Goal: Task Accomplishment & Management: Use online tool/utility

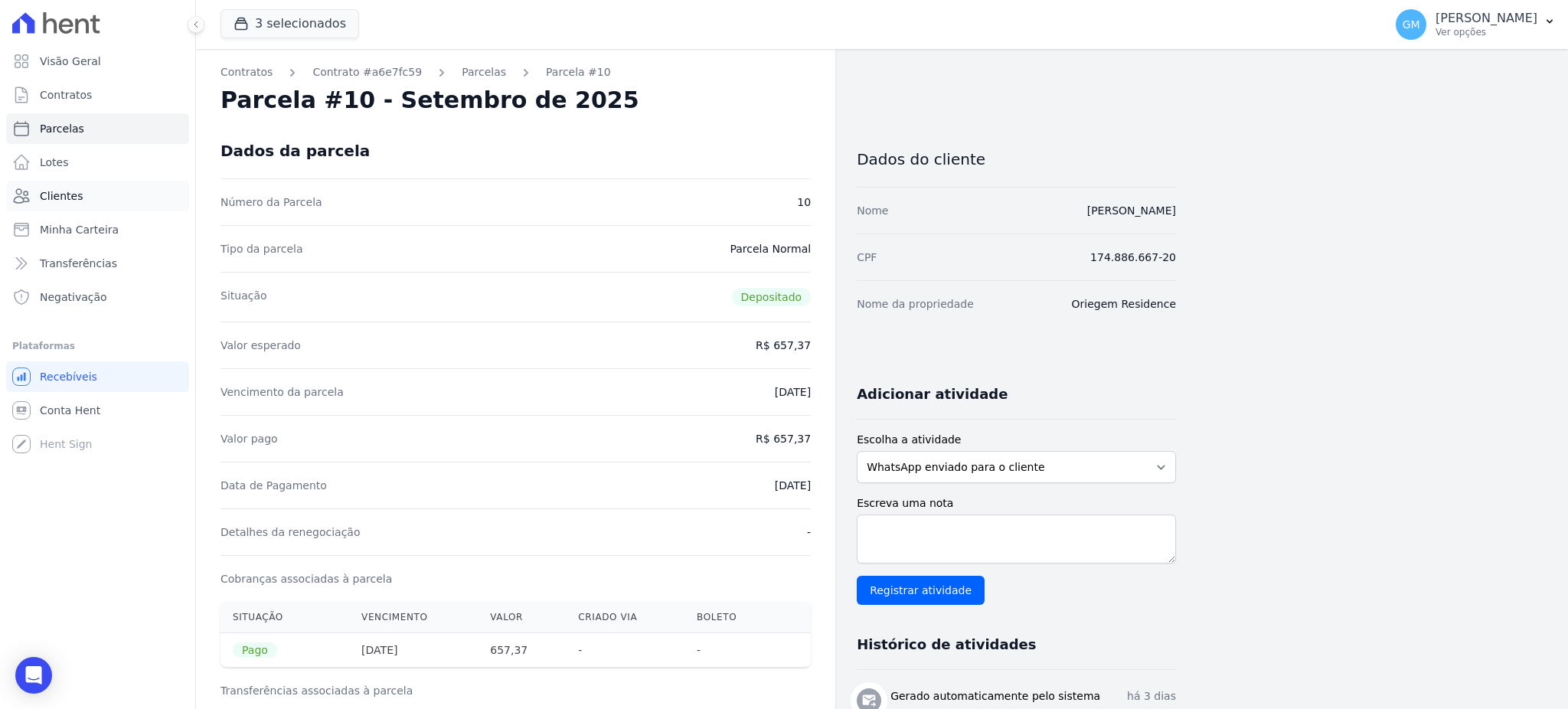
click at [137, 195] on link "Clientes" at bounding box center [97, 196] width 183 height 31
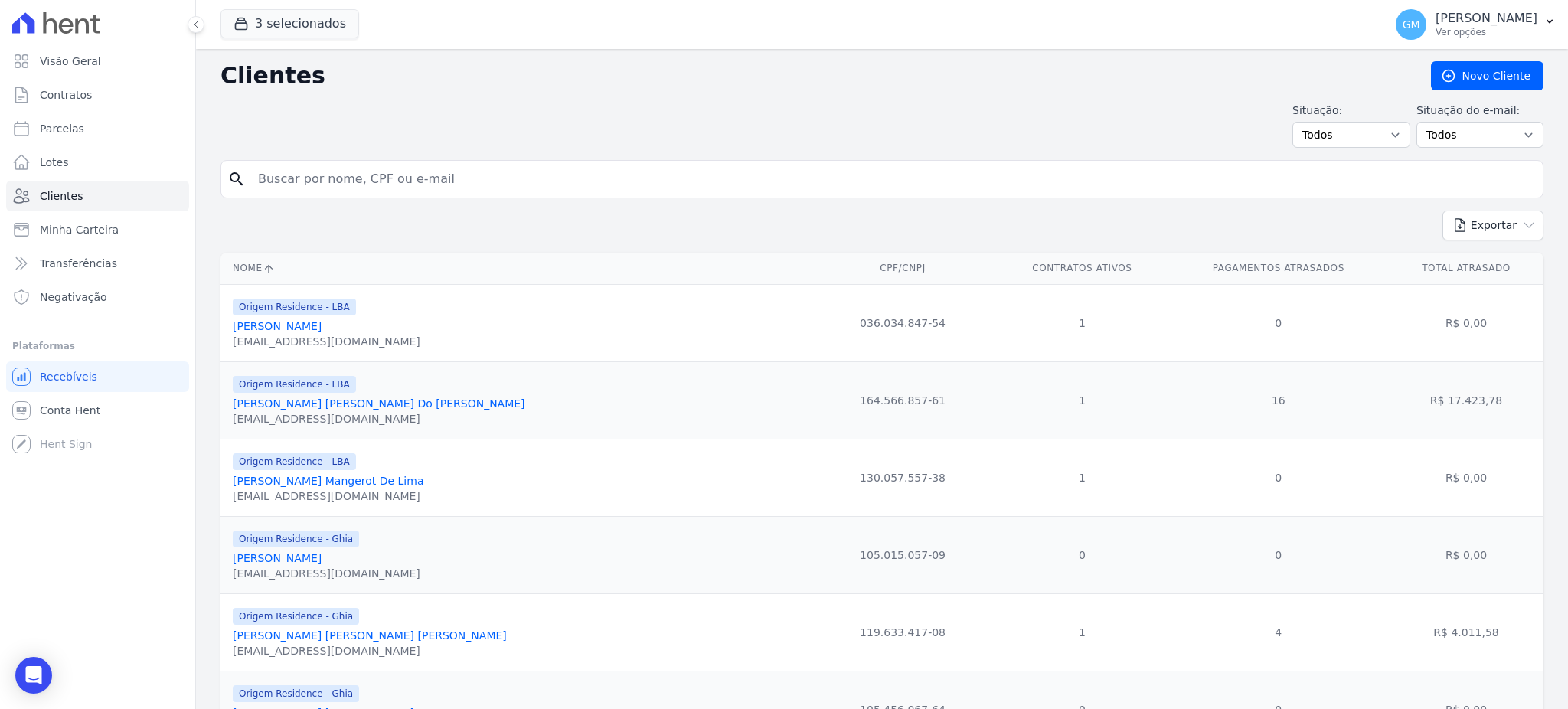
click at [468, 176] on input "search" at bounding box center [892, 179] width 1288 height 31
paste input "Nadyne Do Nascimento Vasconcelos"
type input "Nadyne Do Nascimento Vasconcelos"
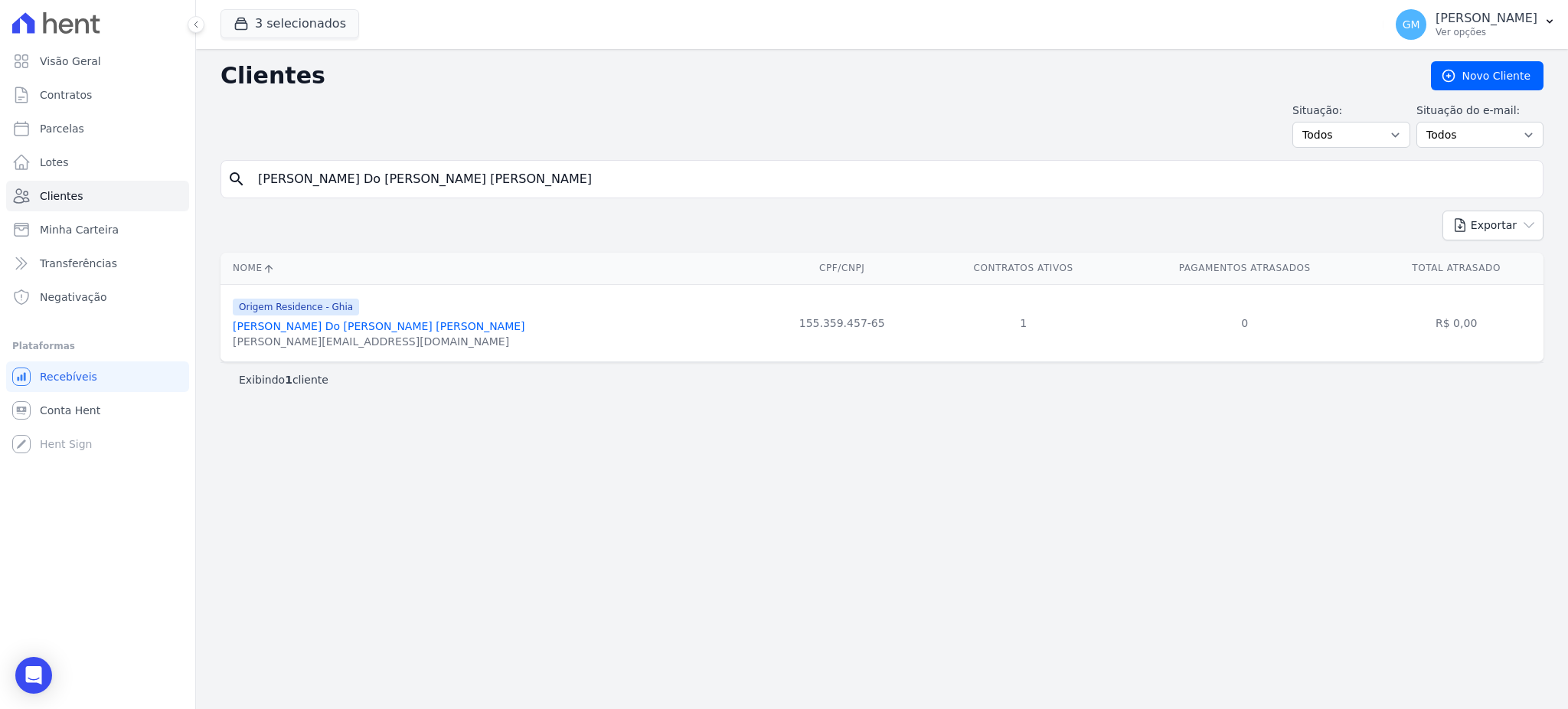
click at [384, 332] on link "Nadyne Do Nascimento Vasconcelos" at bounding box center [379, 326] width 292 height 12
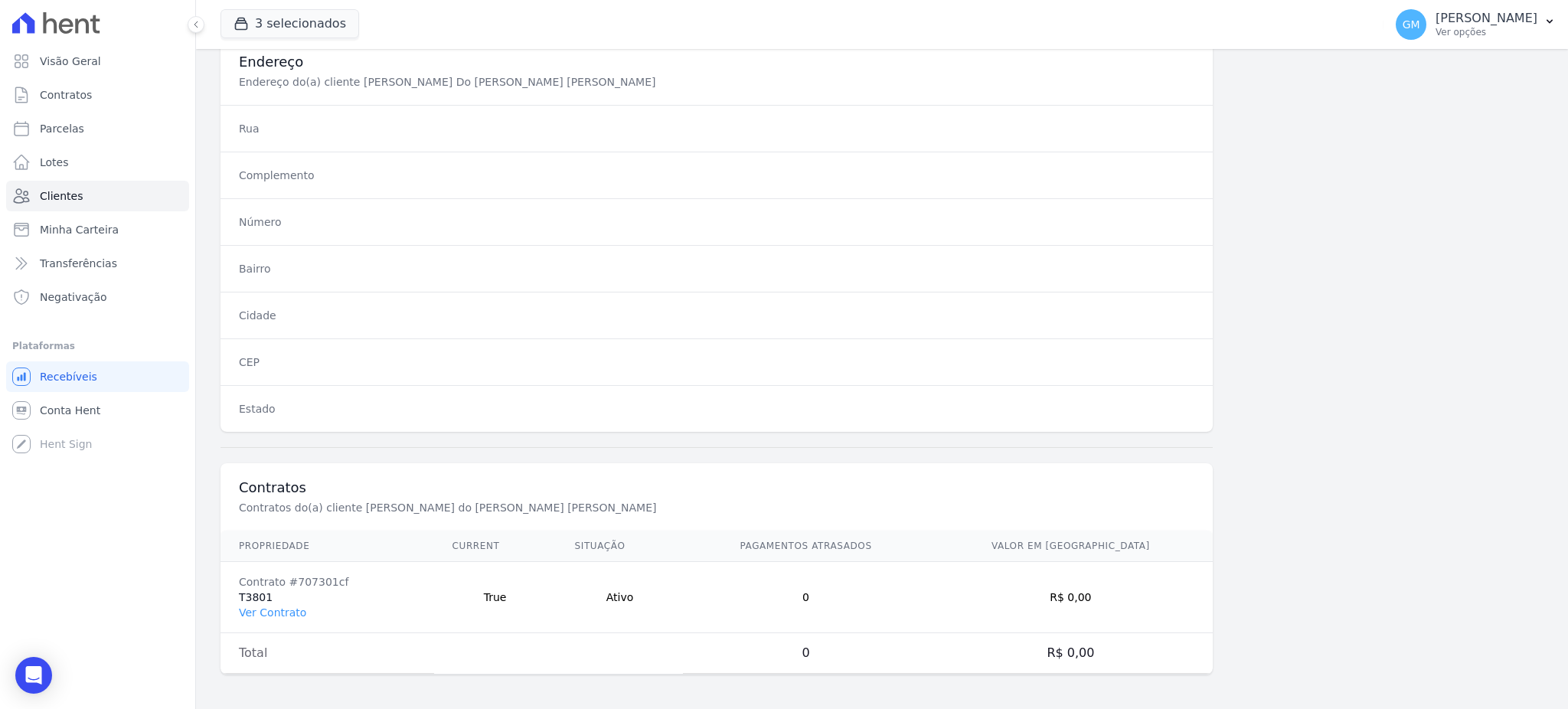
scroll to position [724, 0]
click at [259, 606] on link "Ver Contrato" at bounding box center [272, 610] width 68 height 12
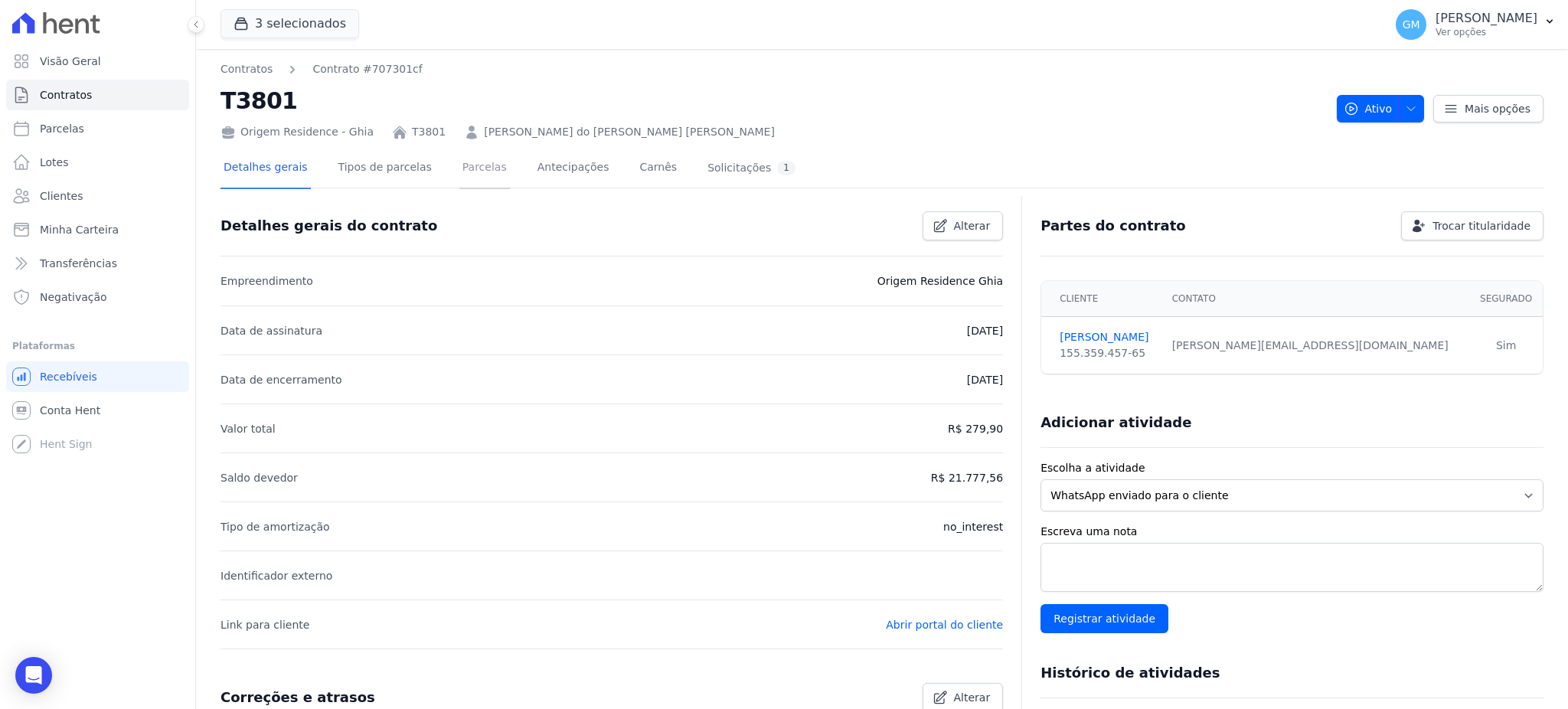
click at [466, 166] on link "Parcelas" at bounding box center [484, 168] width 51 height 41
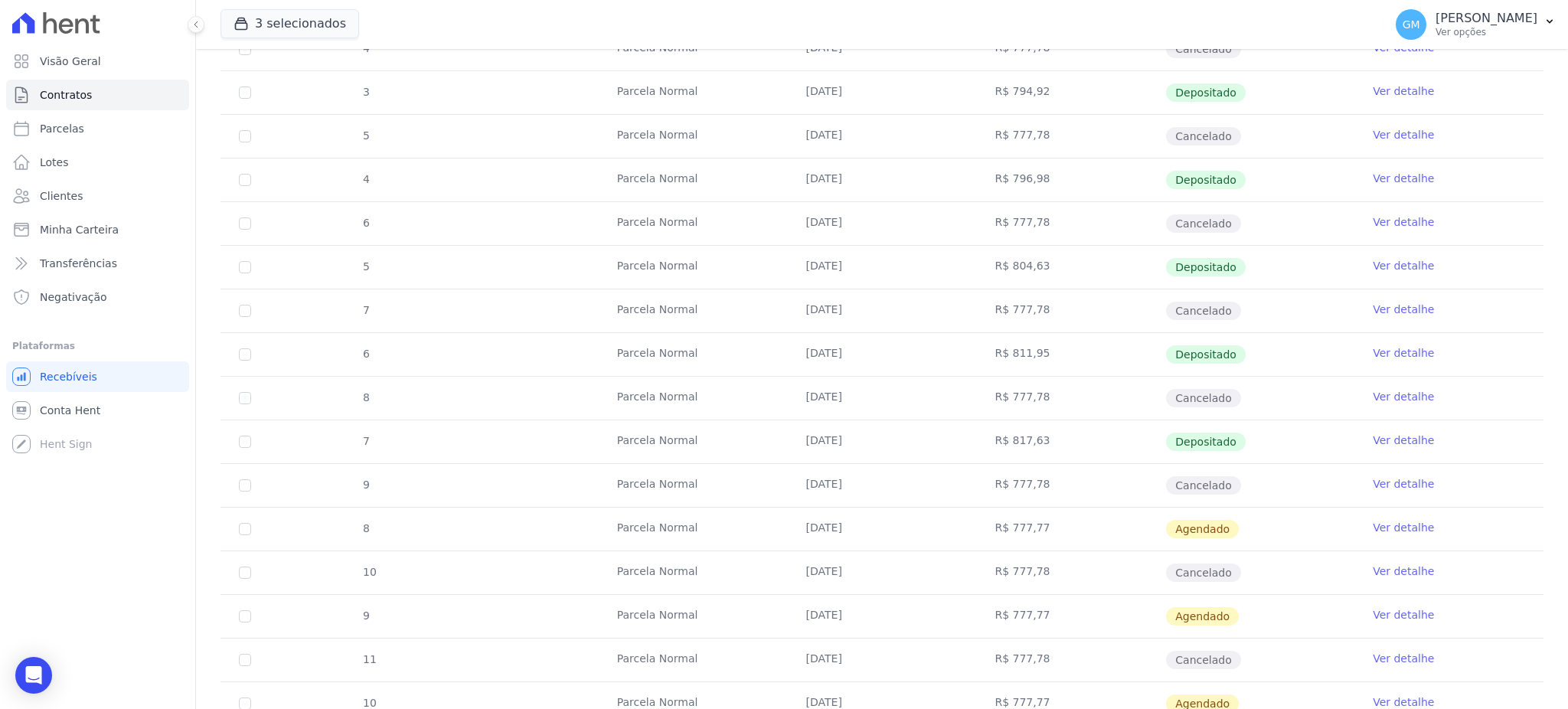
scroll to position [714, 0]
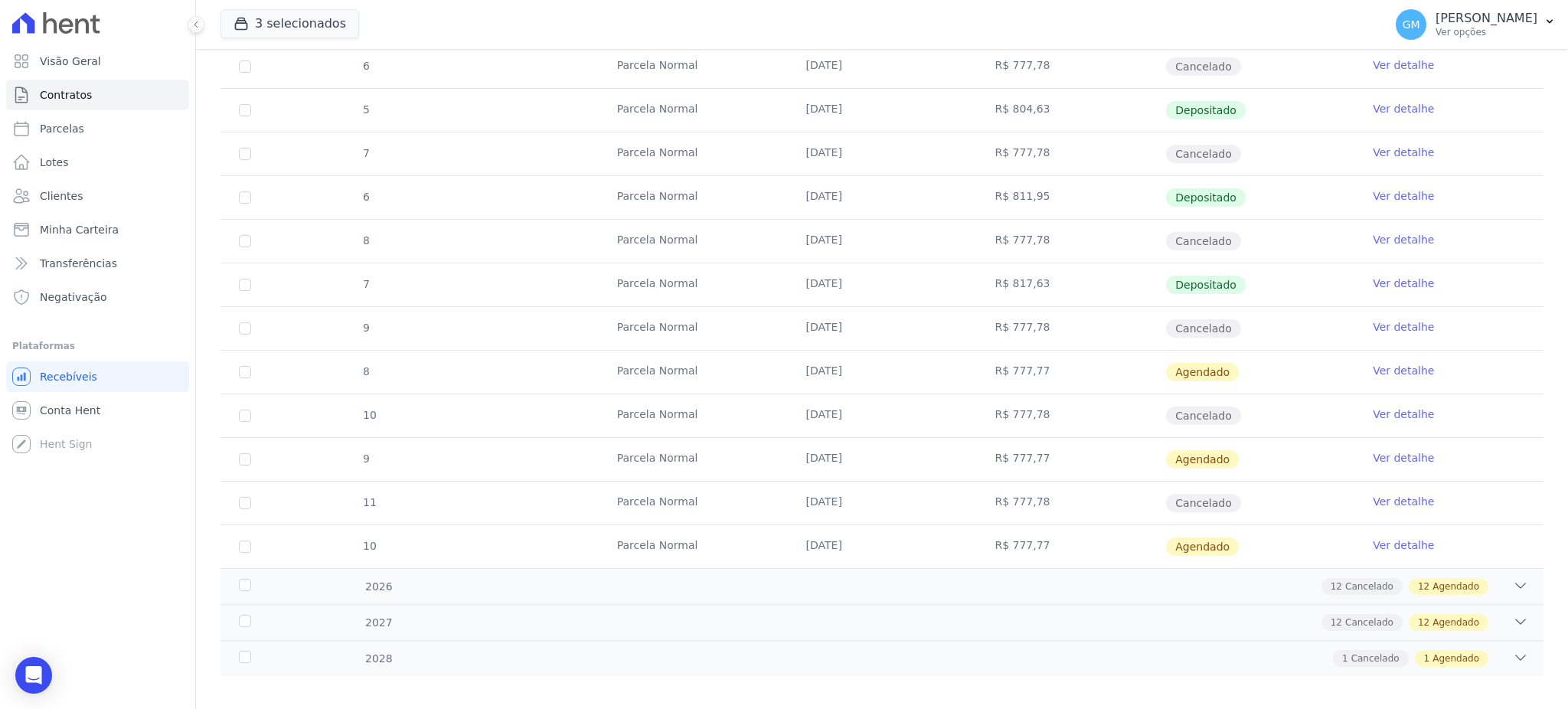
click at [1392, 277] on link "Ver detalhe" at bounding box center [1404, 282] width 62 height 15
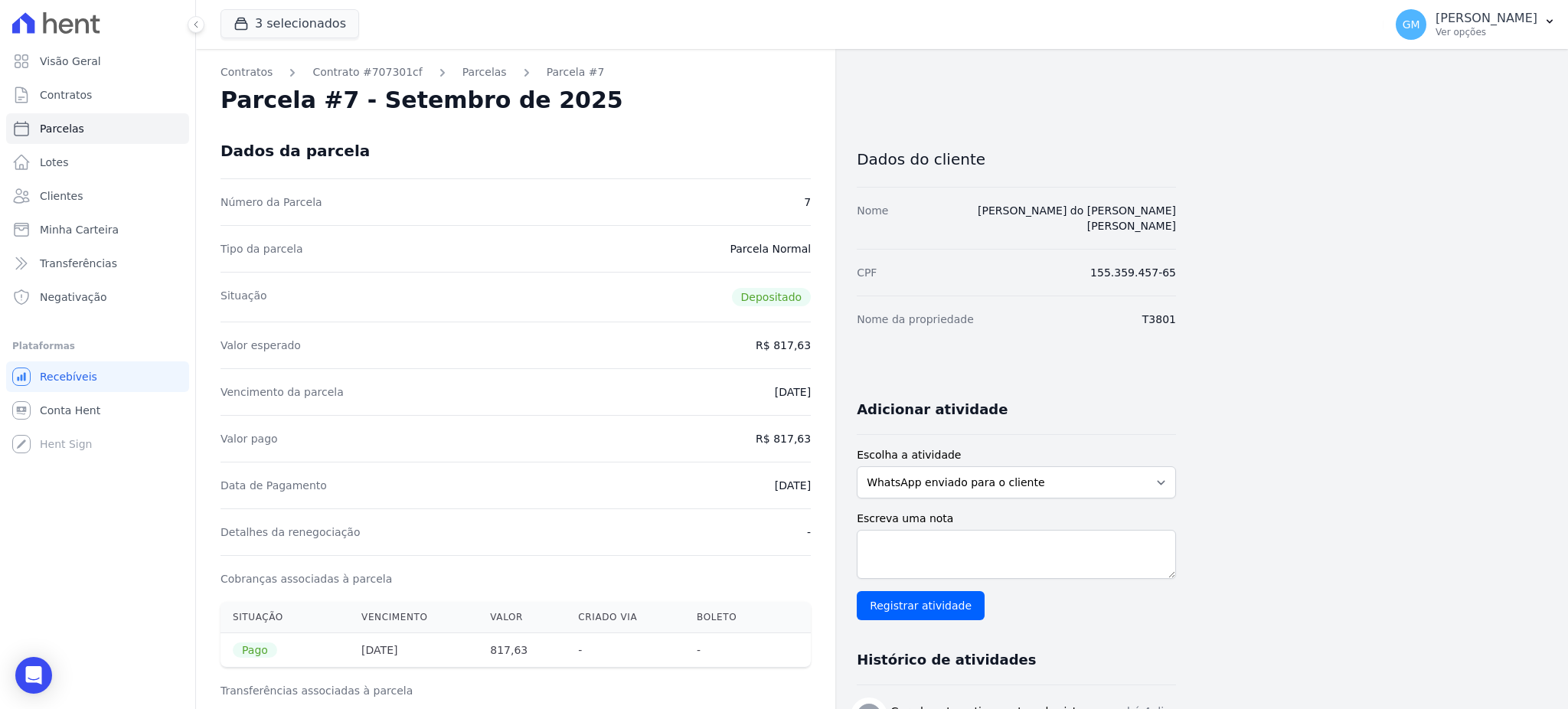
drag, startPoint x: 744, startPoint y: 478, endPoint x: 815, endPoint y: 482, distance: 71.1
click at [815, 482] on div "Contratos Contrato #707301cf Parcelas Parcela #7 Parcela #7 - Setembro de 2025 …" at bounding box center [515, 632] width 639 height 1167
copy dd "[DATE]"
click at [719, 499] on div "Data de Pagamento [DATE]" at bounding box center [516, 485] width 590 height 47
drag, startPoint x: 725, startPoint y: 490, endPoint x: 816, endPoint y: 486, distance: 91.1
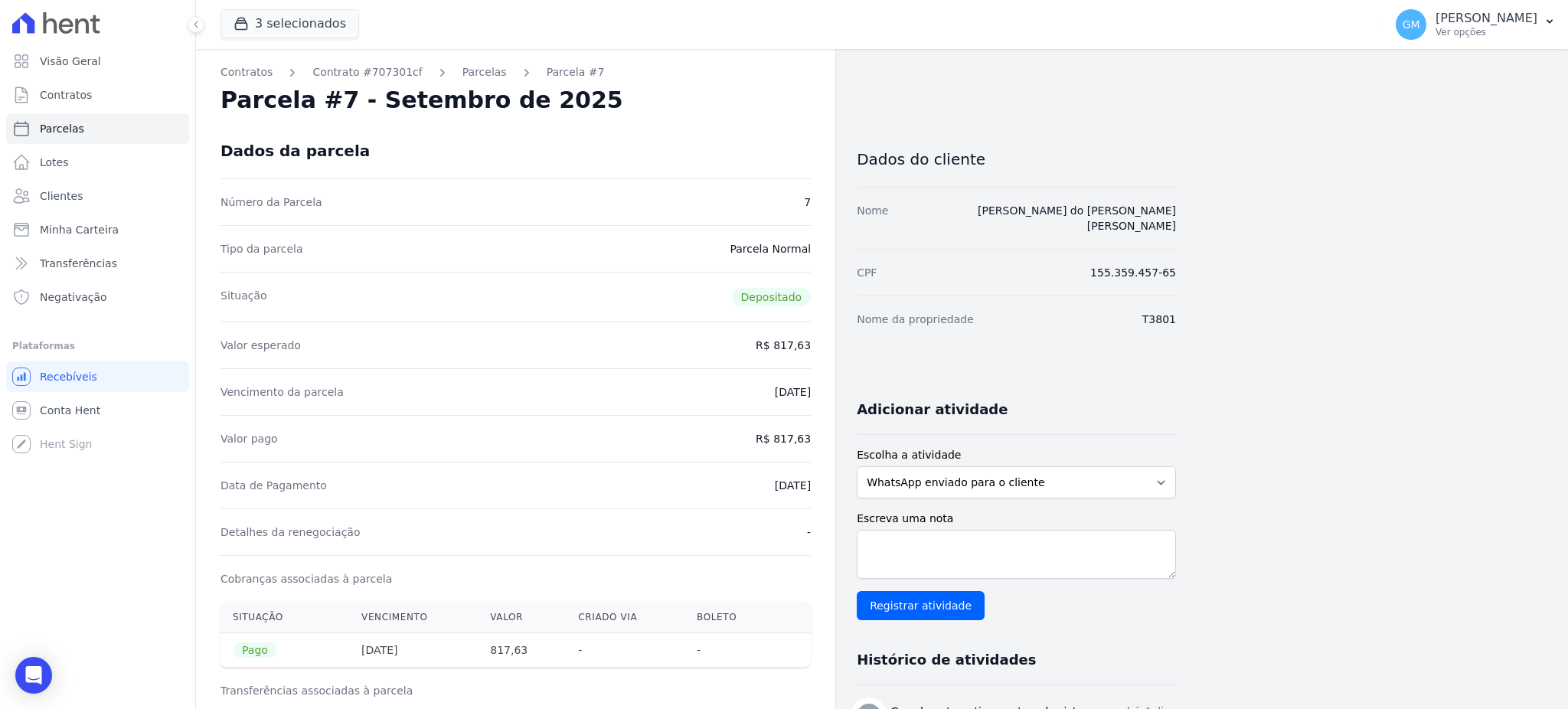
click at [816, 486] on div "Contratos Contrato #707301cf Parcelas Parcela #7 Parcela #7 - Setembro de 2025 …" at bounding box center [515, 632] width 639 height 1167
copy dd "[DATE]"
drag, startPoint x: 775, startPoint y: 435, endPoint x: 811, endPoint y: 437, distance: 36.1
click at [811, 437] on div "Contratos Contrato #707301cf Parcelas Parcela #7 Parcela #7 - Setembro de 2025 …" at bounding box center [515, 632] width 639 height 1167
copy dd "817,63"
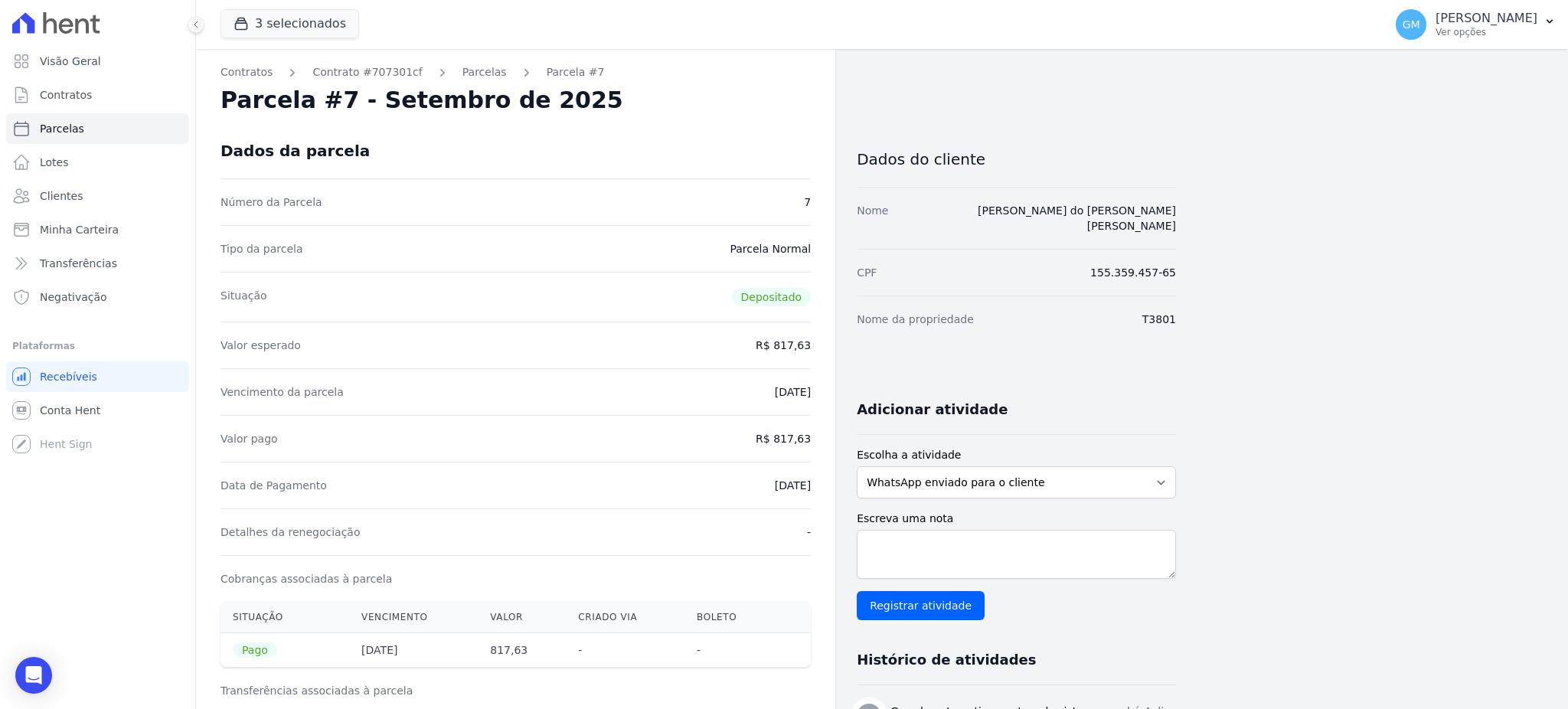
drag, startPoint x: 752, startPoint y: 490, endPoint x: 823, endPoint y: 485, distance: 71.2
click at [823, 485] on div "Contratos Contrato #707301cf Parcelas Parcela #7 Parcela #7 - Setembro de 2025 …" at bounding box center [515, 632] width 639 height 1167
copy dd "[DATE]"
click at [92, 213] on ul "Visão Geral Contratos Parcelas Lotes Clientes Minha Carteira Transferências Neg…" at bounding box center [97, 179] width 183 height 266
click at [92, 194] on link "Clientes" at bounding box center [97, 196] width 183 height 31
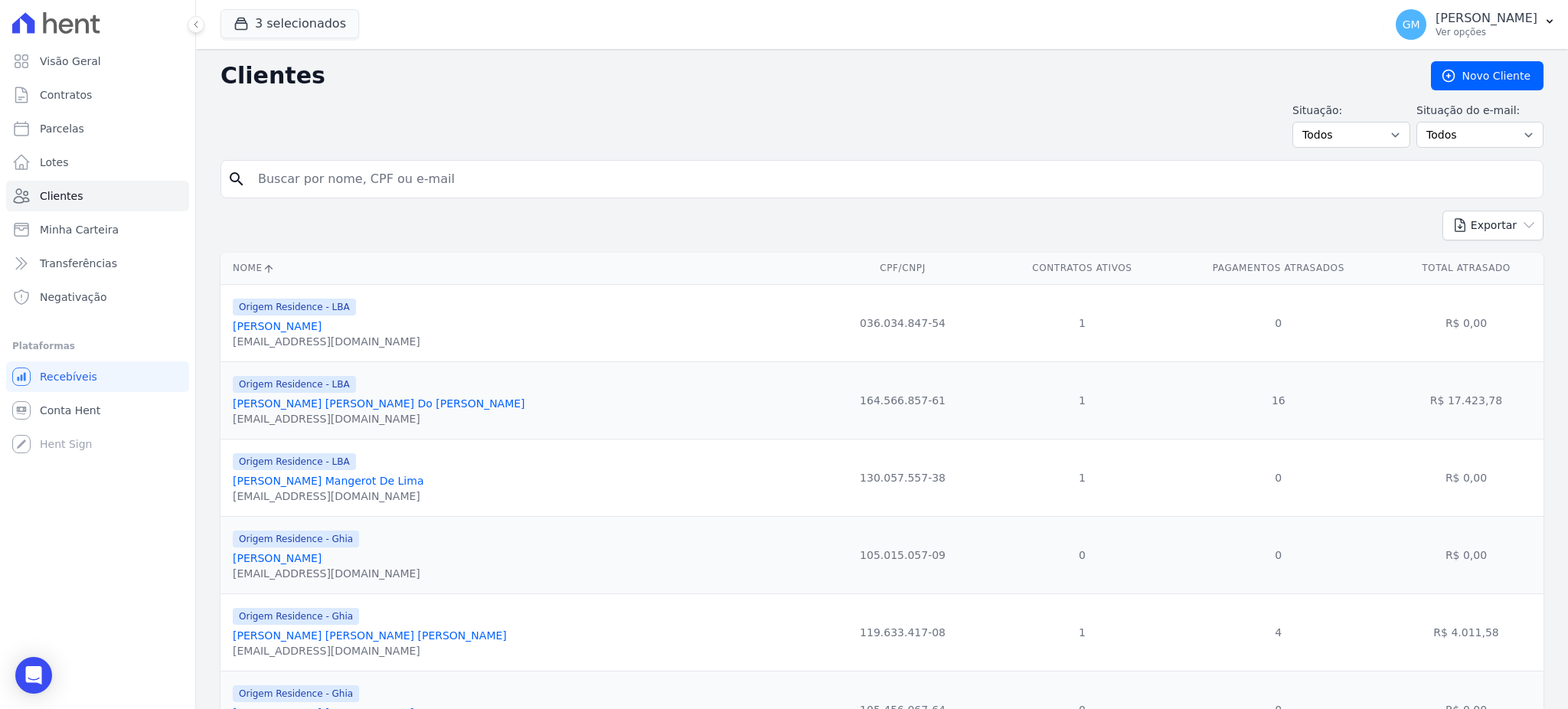
click at [441, 178] on input "search" at bounding box center [892, 179] width 1288 height 31
paste input "Paulo Willian Alves De Lima"
type input "Paulo Willian Alves De Lima"
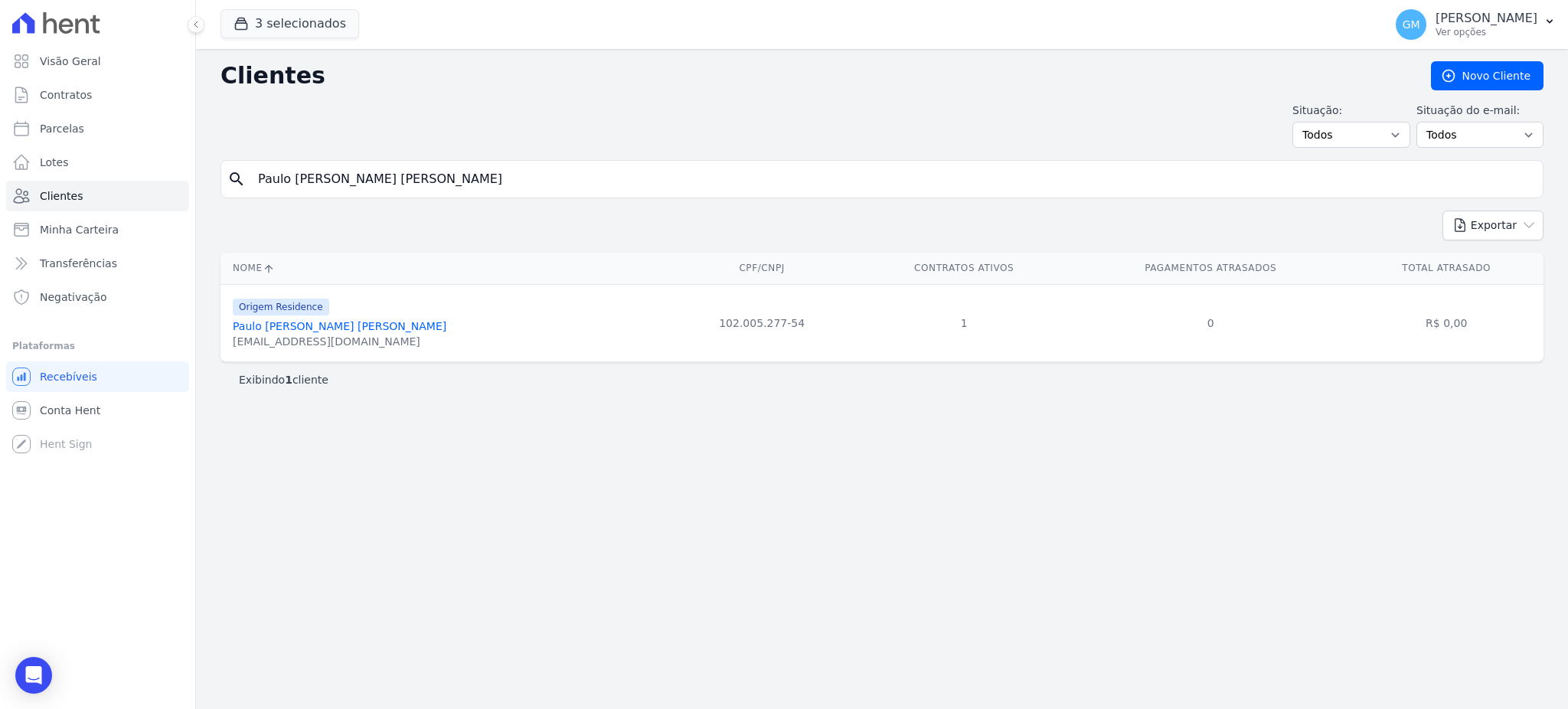
click at [349, 325] on link "Paulo Willian Alves De Lima" at bounding box center [339, 326] width 214 height 12
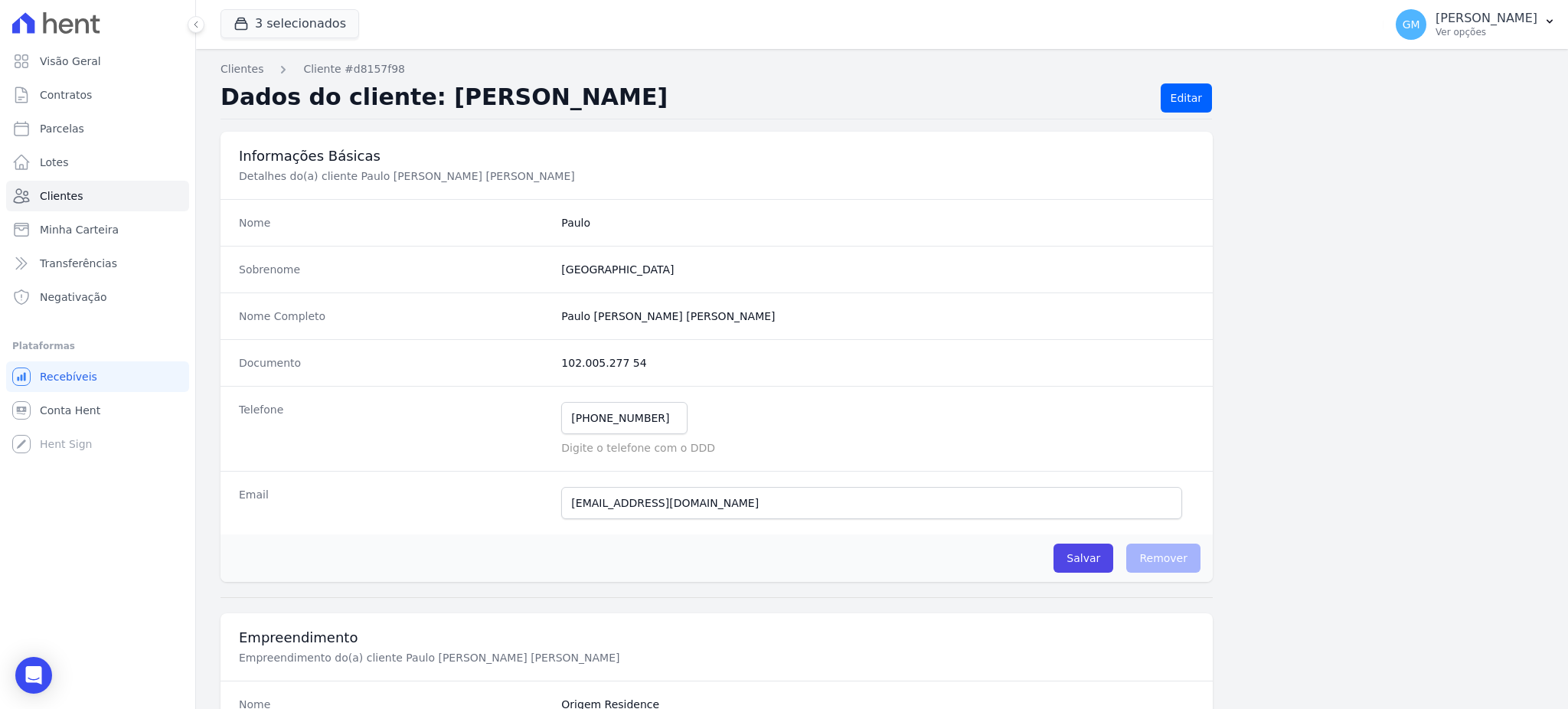
click at [850, 293] on div "Nome Completo Paulo Willian Alves De Lima" at bounding box center [716, 315] width 993 height 47
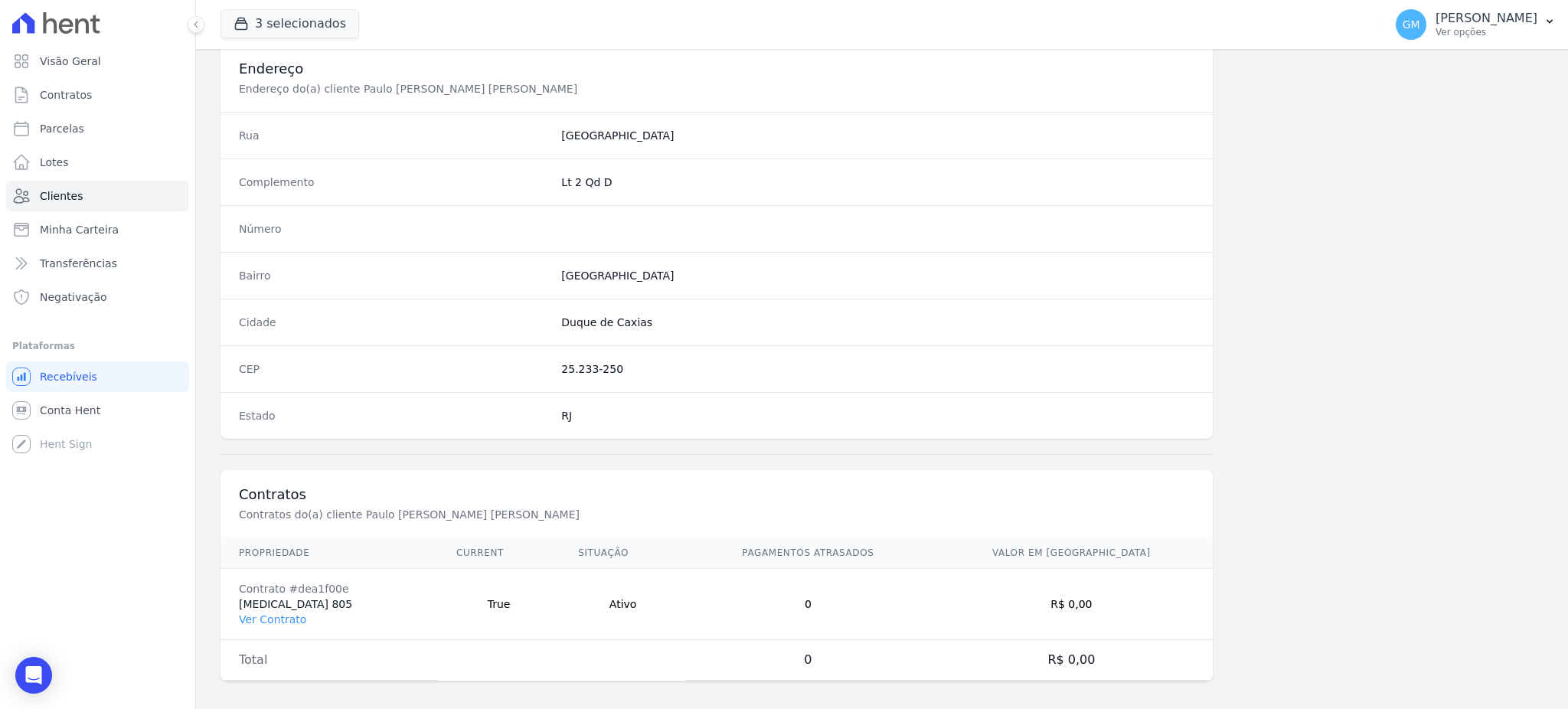
scroll to position [724, 0]
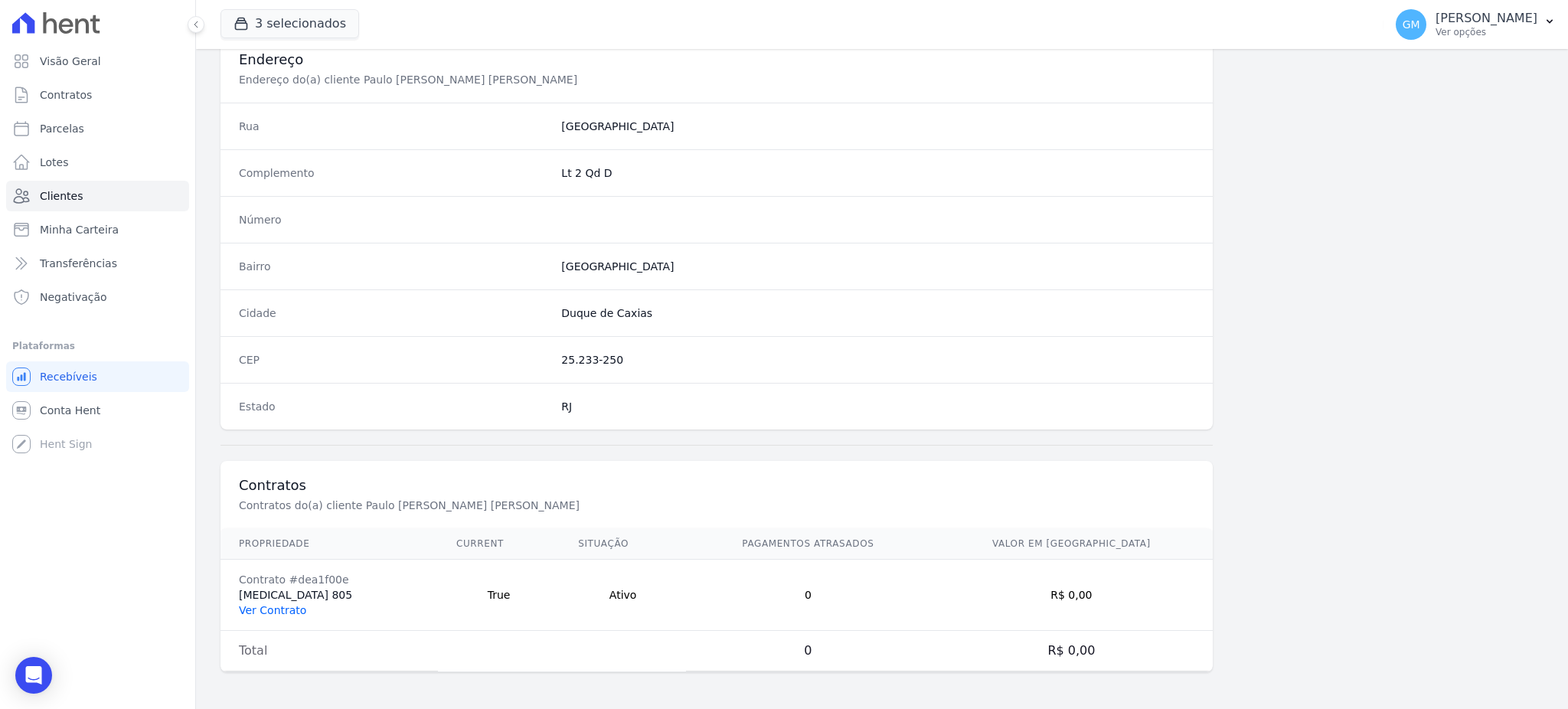
click at [282, 612] on link "Ver Contrato" at bounding box center [272, 610] width 68 height 12
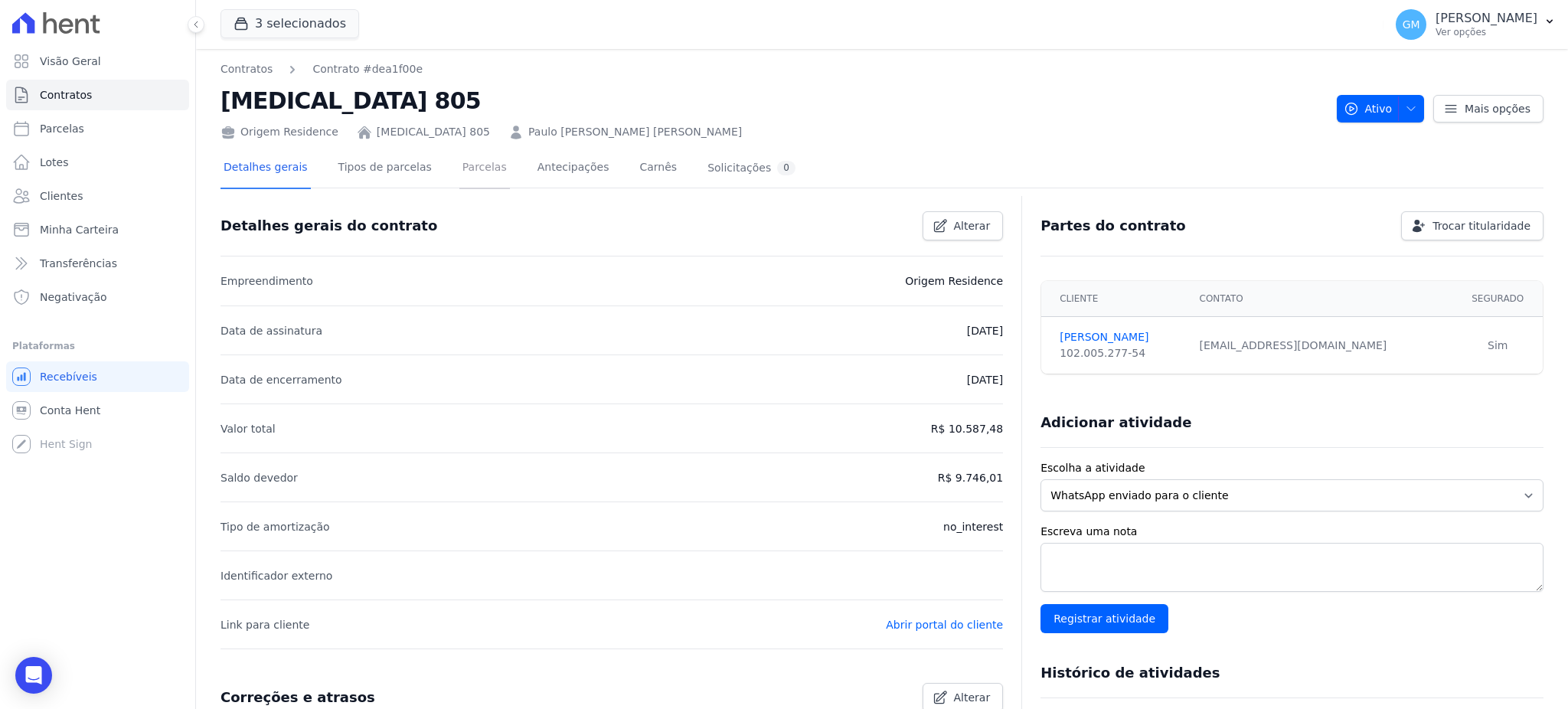
click at [463, 165] on link "Parcelas" at bounding box center [484, 168] width 51 height 41
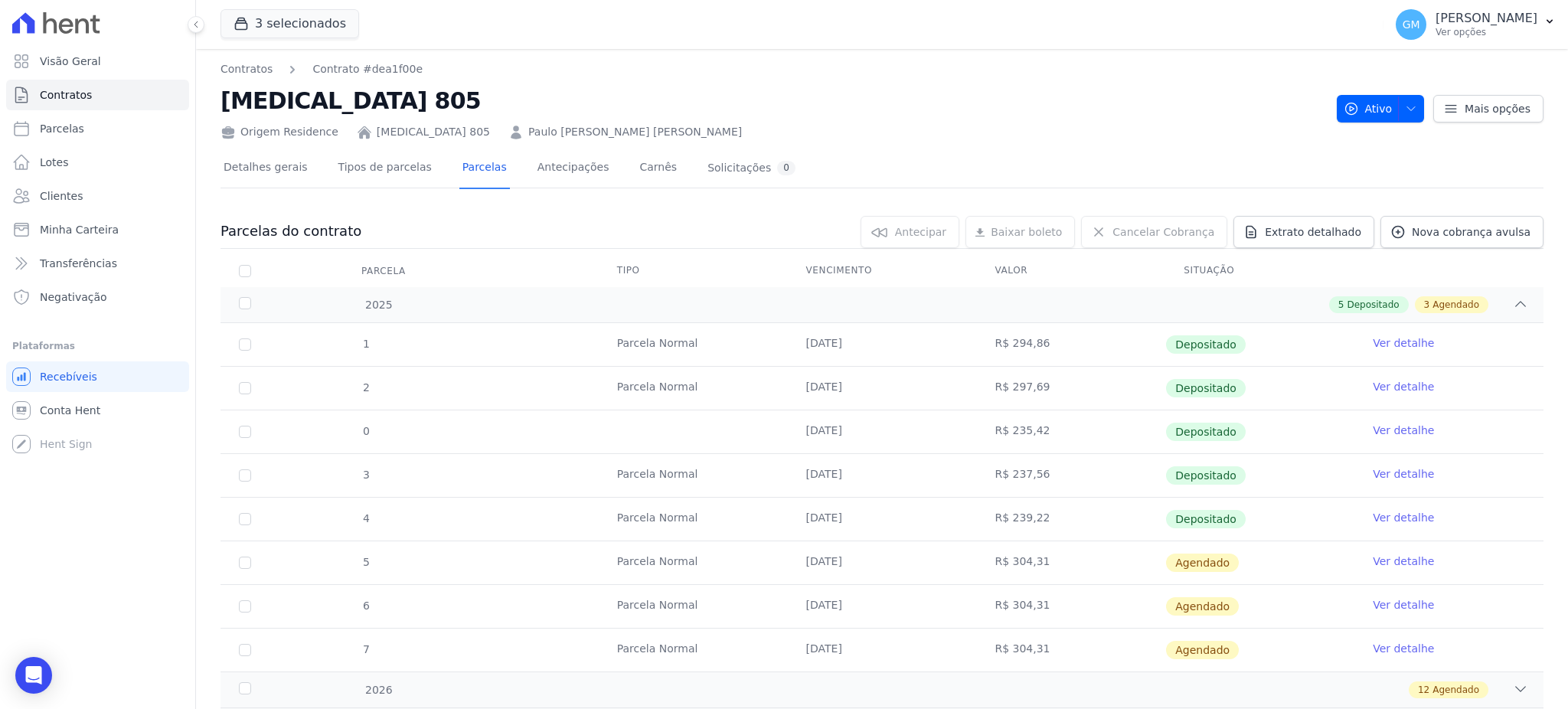
drag, startPoint x: 795, startPoint y: 518, endPoint x: 1250, endPoint y: 529, distance: 455.1
click at [1250, 529] on tr "4 Parcela Normal 16/09/2025 R$ 239,22 Depositado Ver detalhe" at bounding box center [882, 518] width 1324 height 44
click at [71, 195] on span "Clientes" at bounding box center [61, 196] width 43 height 15
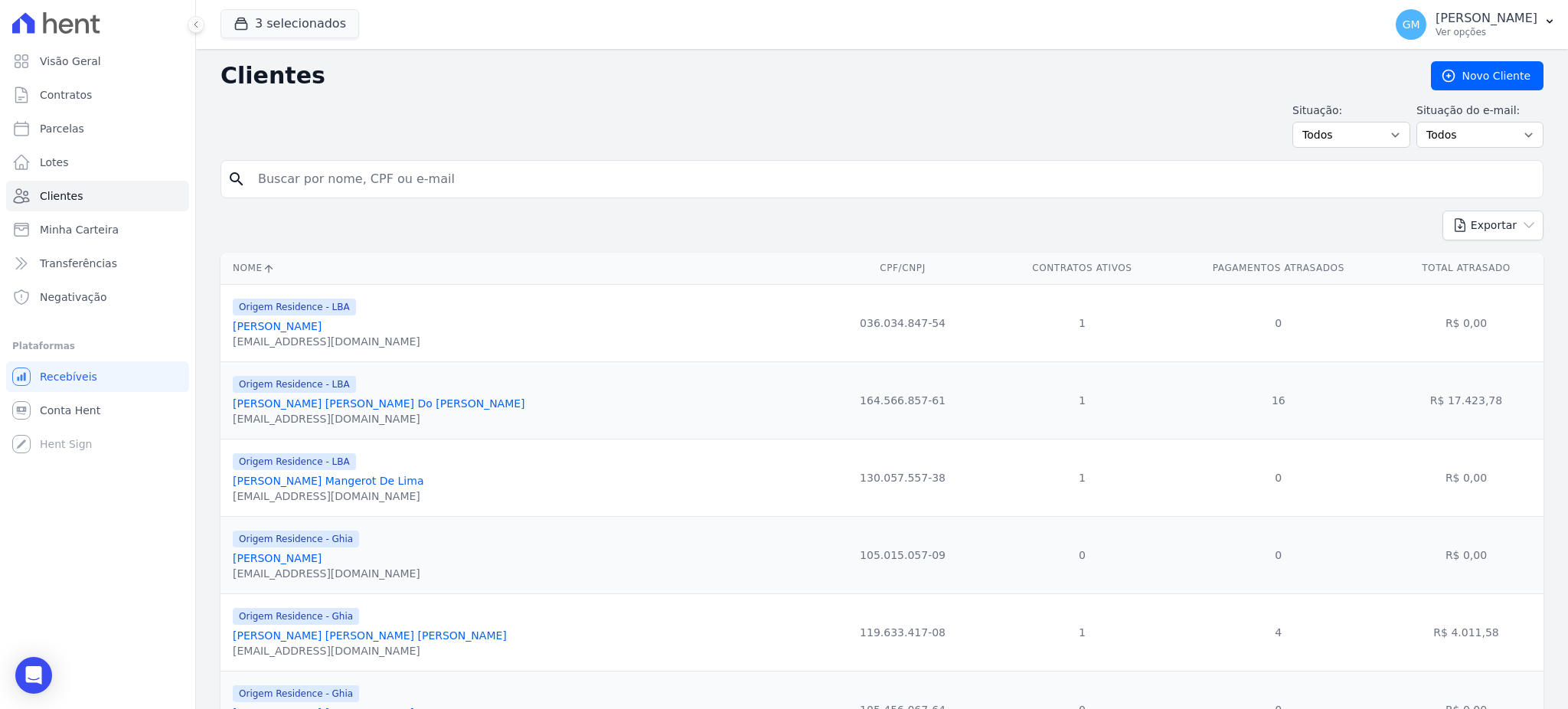
click at [383, 160] on div "search" at bounding box center [882, 179] width 1324 height 39
click at [388, 179] on input "search" at bounding box center [892, 179] width 1288 height 31
paste input "Paulo Willian Alves De Lima"
type input "Paulo Willian Alves De Lima"
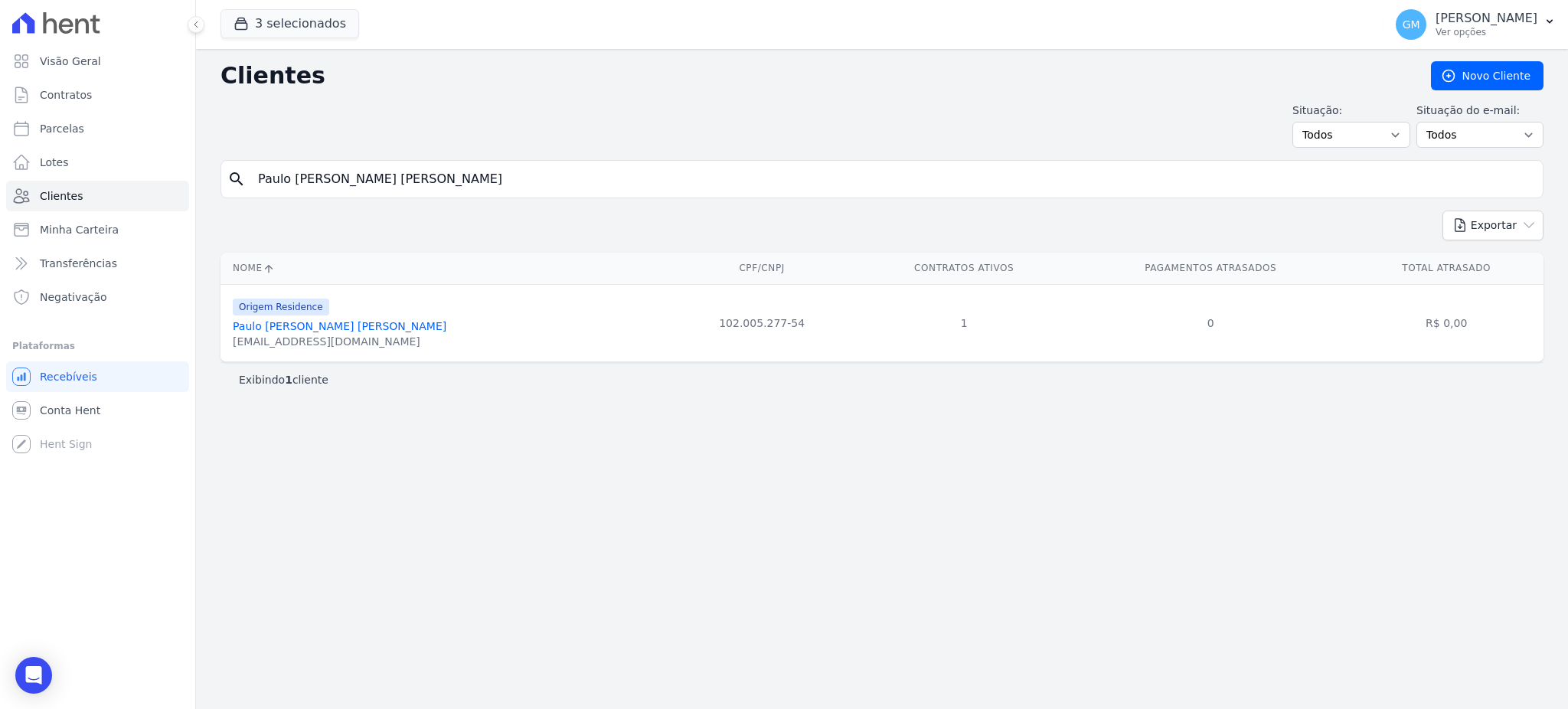
click at [368, 328] on div "Origem Residence Paulo Willian Alves De Lima plwillian82@gmail.com" at bounding box center [447, 323] width 429 height 52
click at [346, 324] on link "Paulo Willian Alves De Lima" at bounding box center [339, 326] width 214 height 12
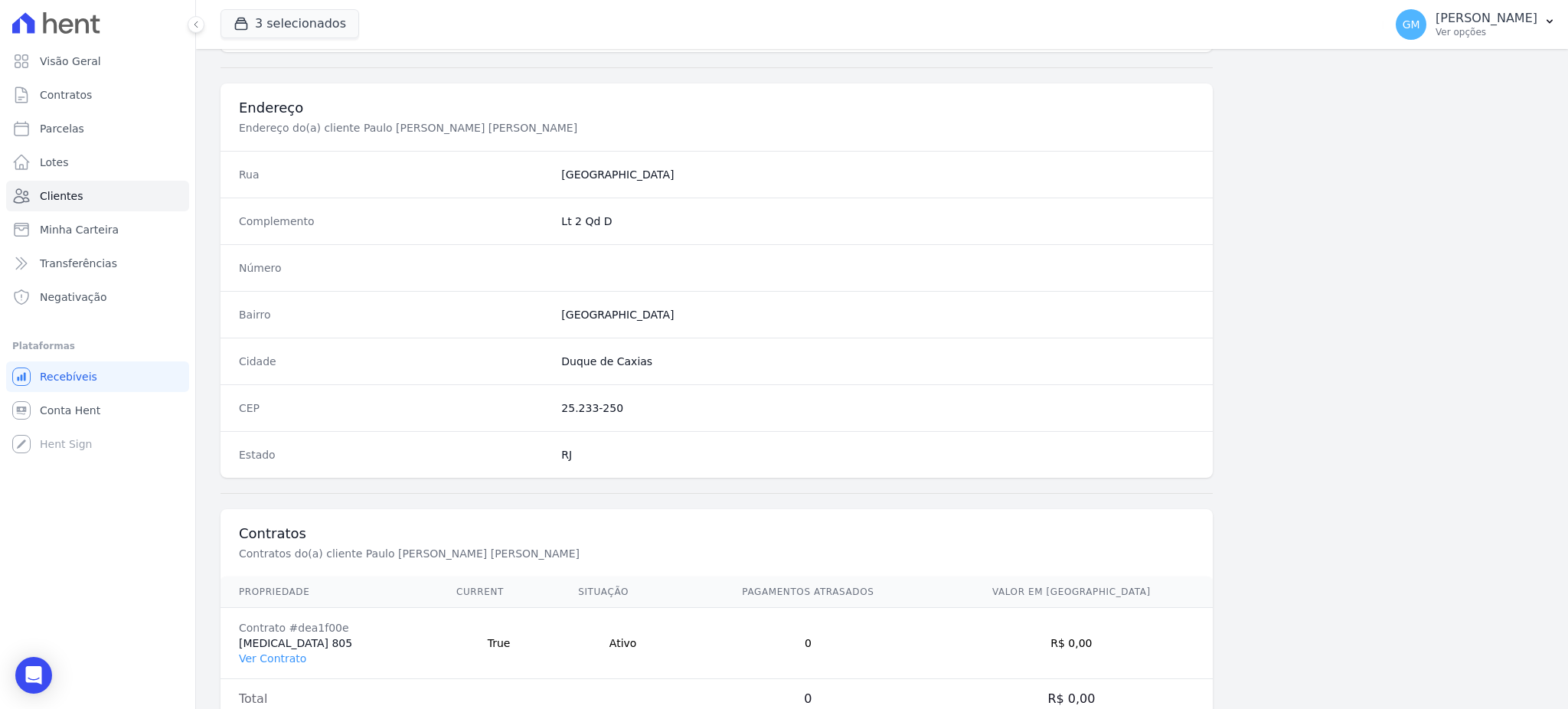
scroll to position [724, 0]
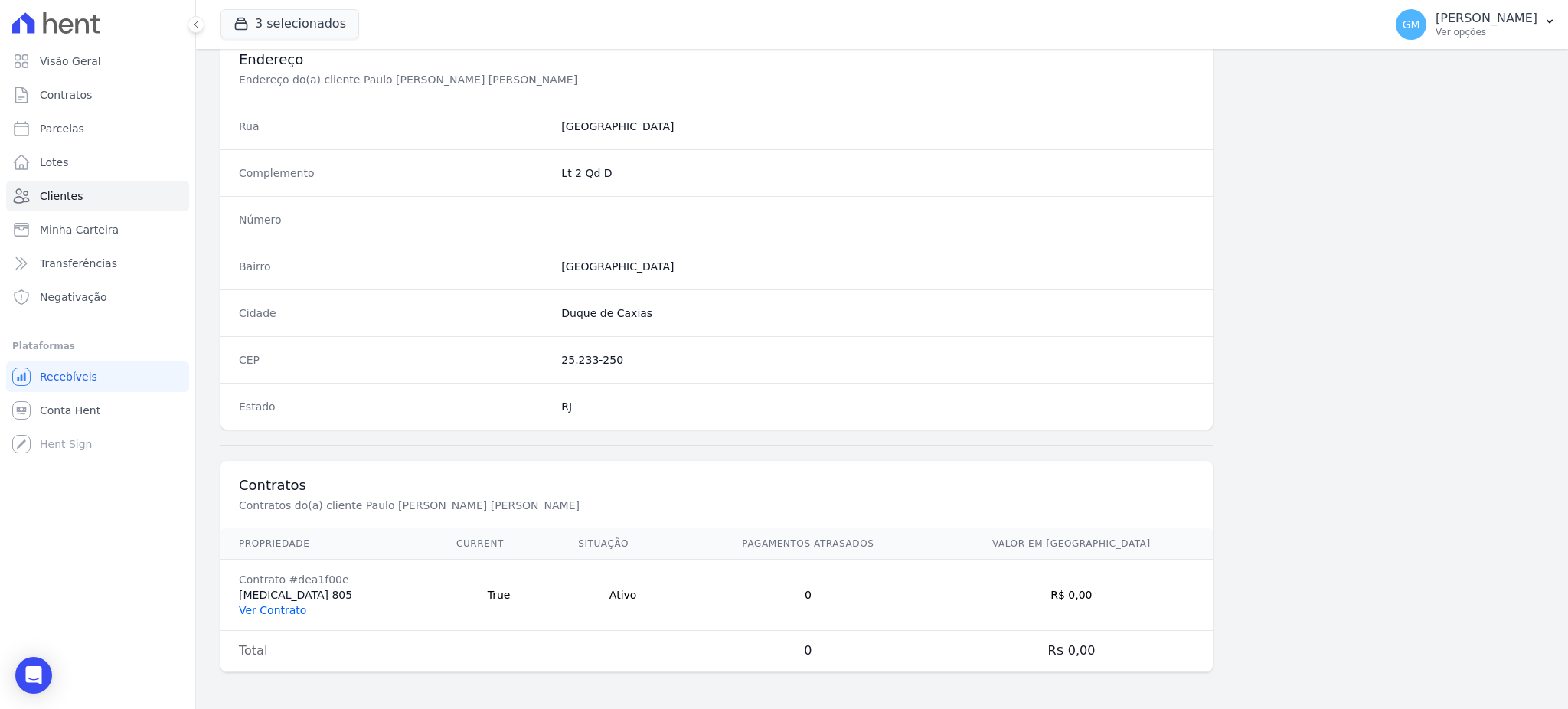
click at [289, 608] on link "Ver Contrato" at bounding box center [272, 610] width 68 height 12
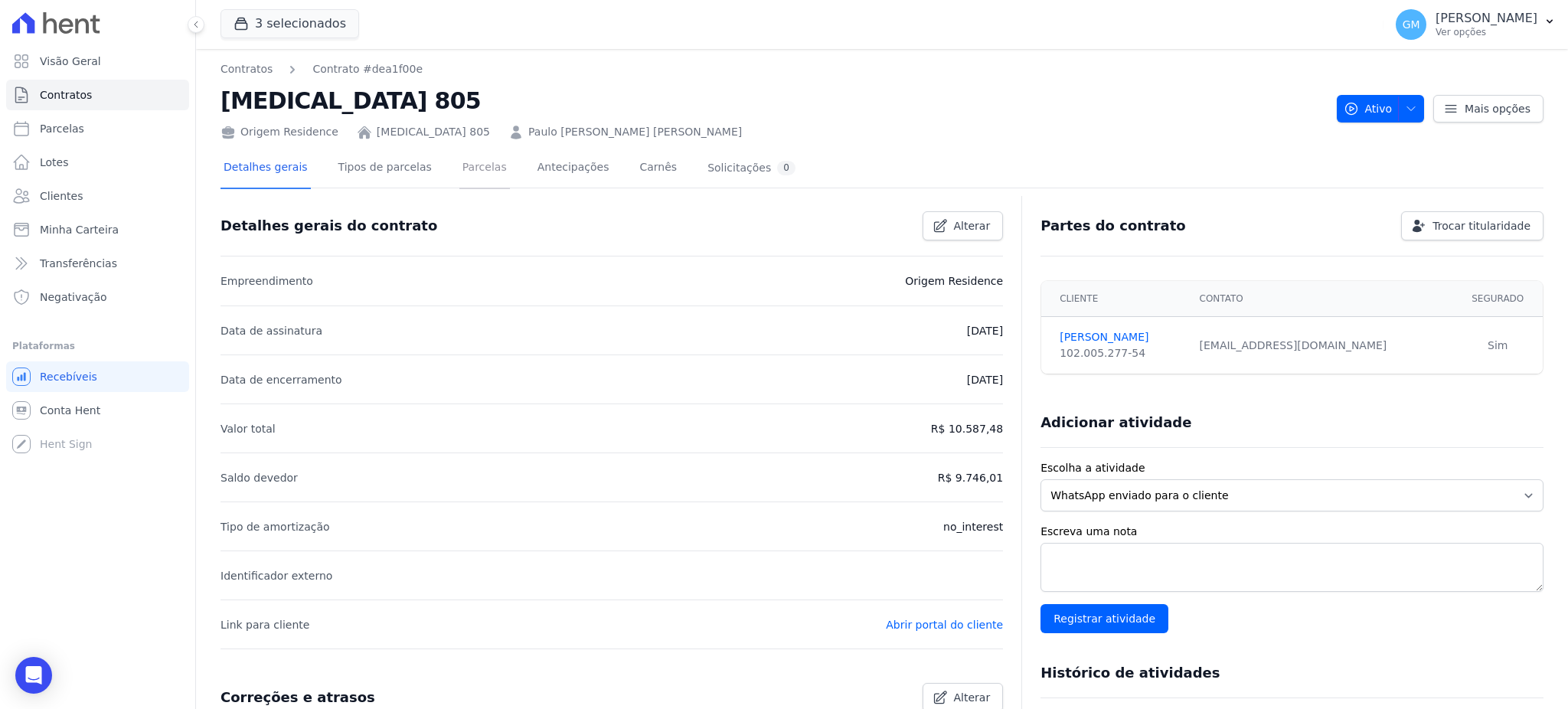
click at [459, 170] on link "Parcelas" at bounding box center [484, 168] width 51 height 41
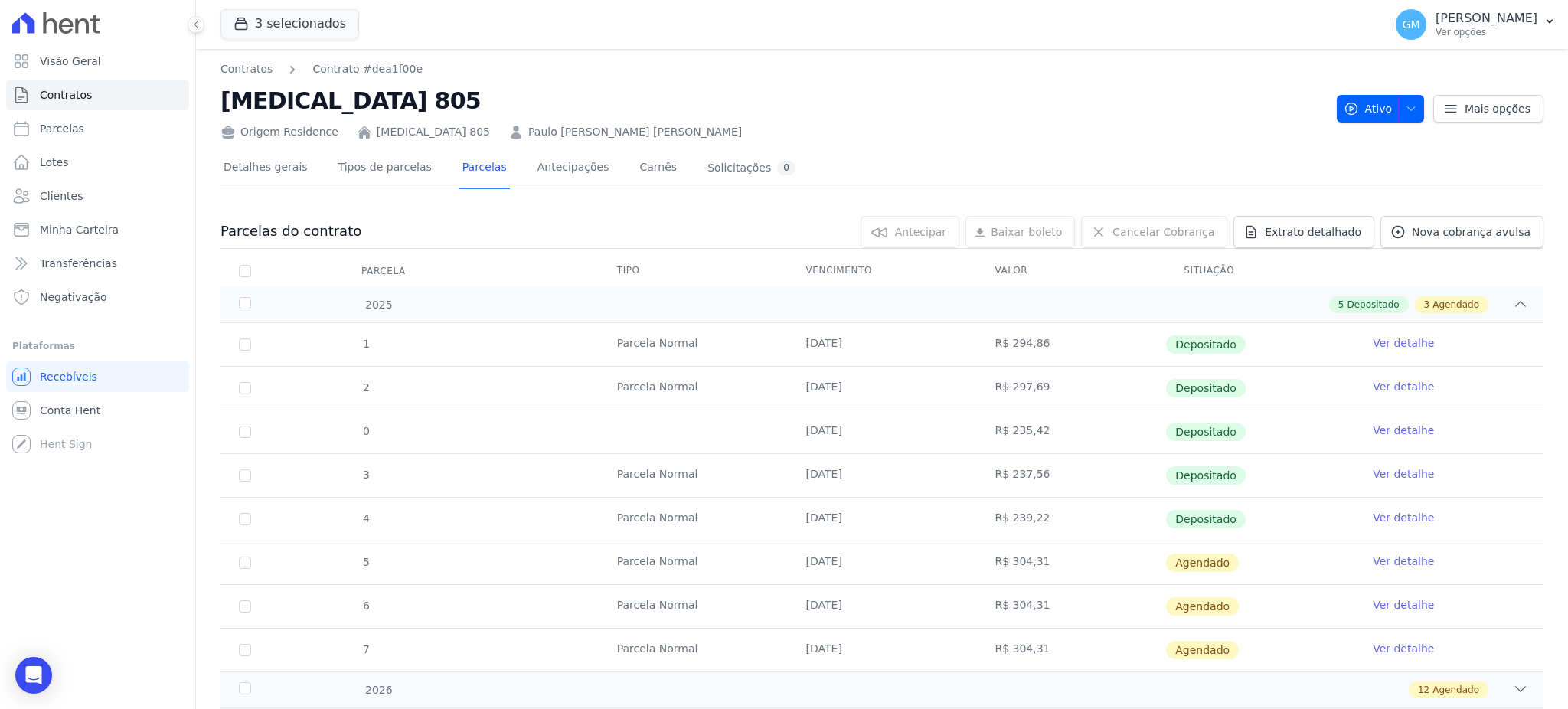
click at [1387, 517] on link "Ver detalhe" at bounding box center [1404, 516] width 62 height 15
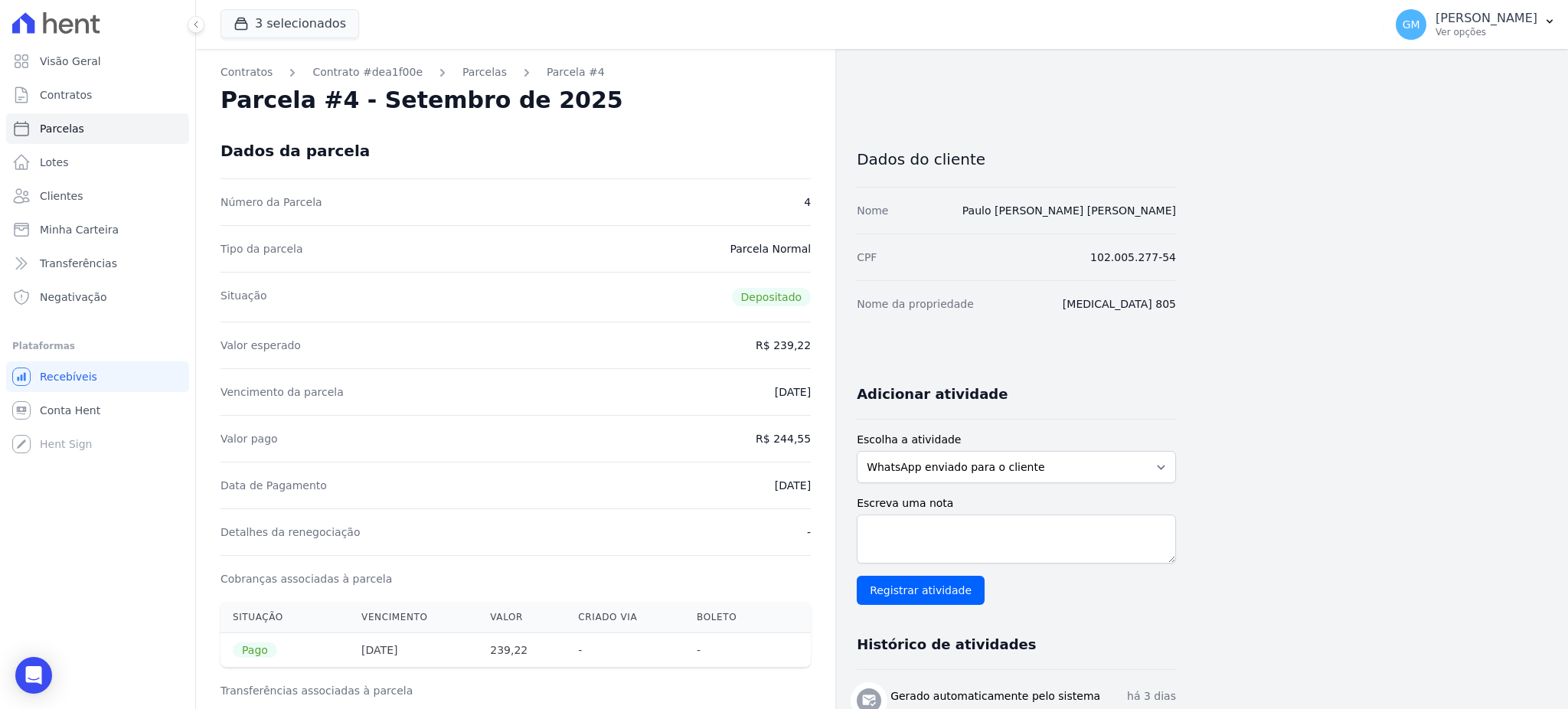
drag, startPoint x: 752, startPoint y: 489, endPoint x: 822, endPoint y: 491, distance: 70.0
click at [822, 491] on div "Contratos Contrato #dea1f00e Parcelas Parcela #4 Parcela #4 - Setembro de 2025 …" at bounding box center [515, 669] width 639 height 1242
copy dd "[DATE]"
drag, startPoint x: 780, startPoint y: 442, endPoint x: 826, endPoint y: 441, distance: 46.0
click at [826, 441] on div "Contratos Contrato #dea1f00e Parcelas Parcela #4 Parcela #4 - Setembro de 2025 …" at bounding box center [515, 669] width 639 height 1242
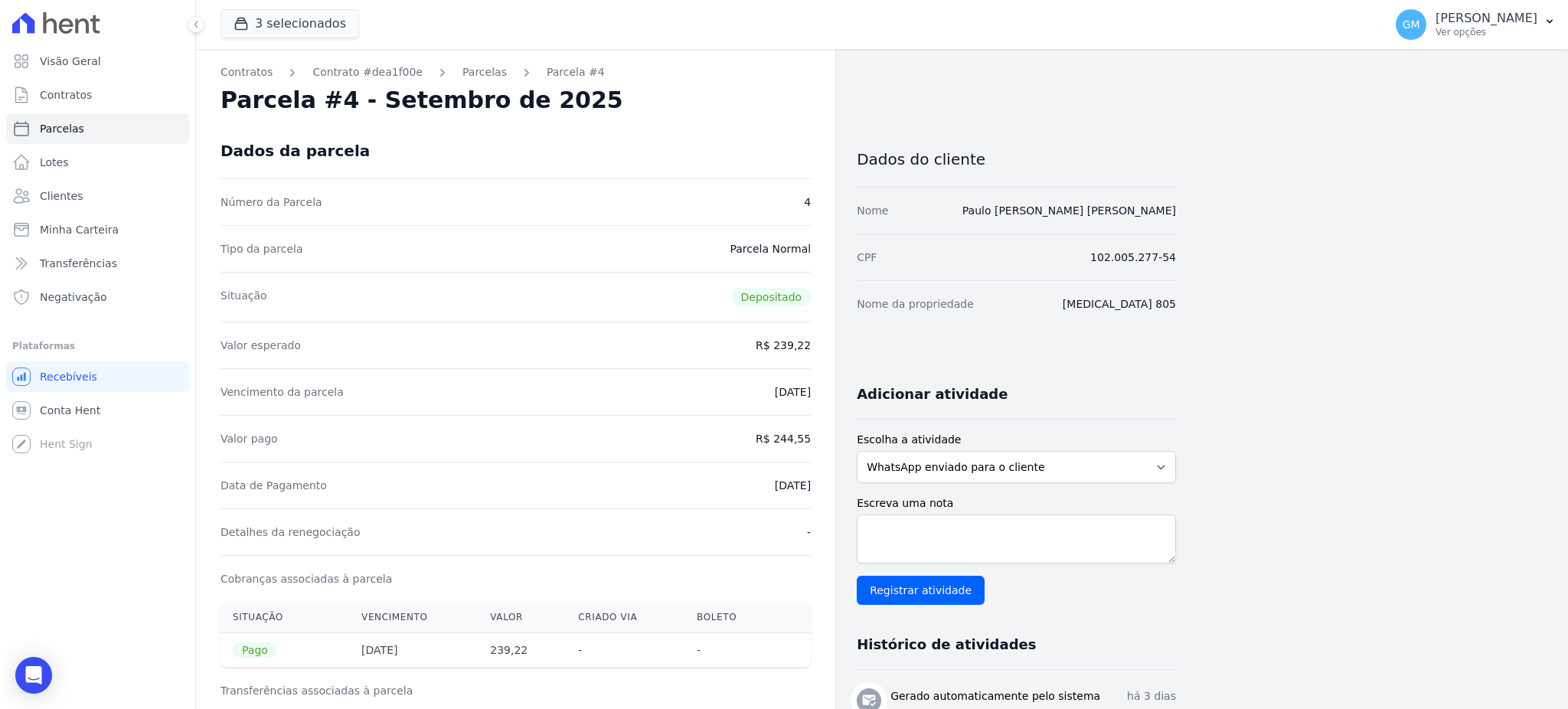
copy dd "244,55"
drag, startPoint x: 749, startPoint y: 484, endPoint x: 820, endPoint y: 485, distance: 71.0
click at [820, 485] on div "Contratos Contrato #dea1f00e Parcelas Parcela #4 Parcela #4 - Setembro de 2025 …" at bounding box center [515, 669] width 639 height 1242
copy dd "[DATE]"
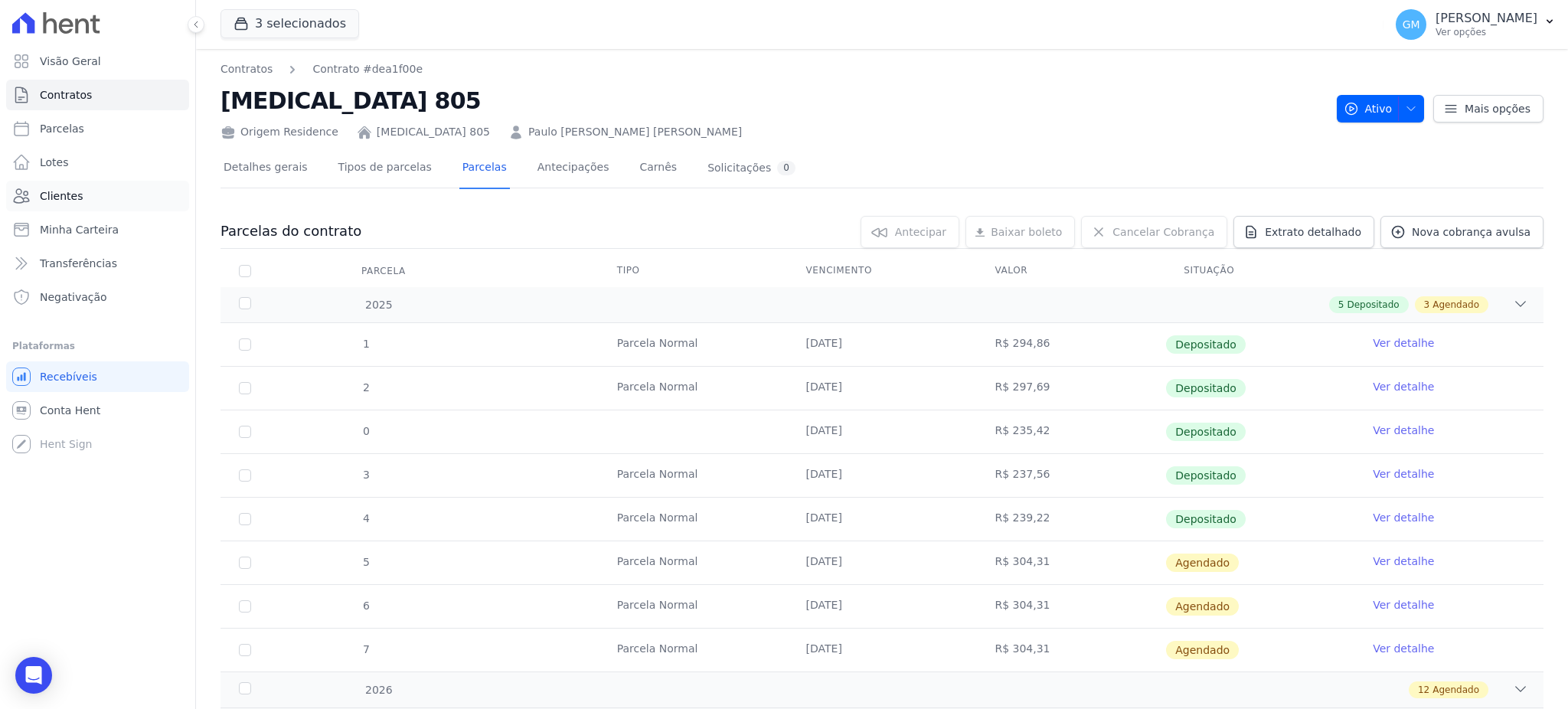
drag, startPoint x: 67, startPoint y: 212, endPoint x: 69, endPoint y: 200, distance: 12.2
click at [67, 212] on ul "Visão Geral Contratos Parcelas Lotes Clientes Minha Carteira Transferências Neg…" at bounding box center [97, 179] width 183 height 266
click at [69, 193] on span "Clientes" at bounding box center [61, 196] width 43 height 15
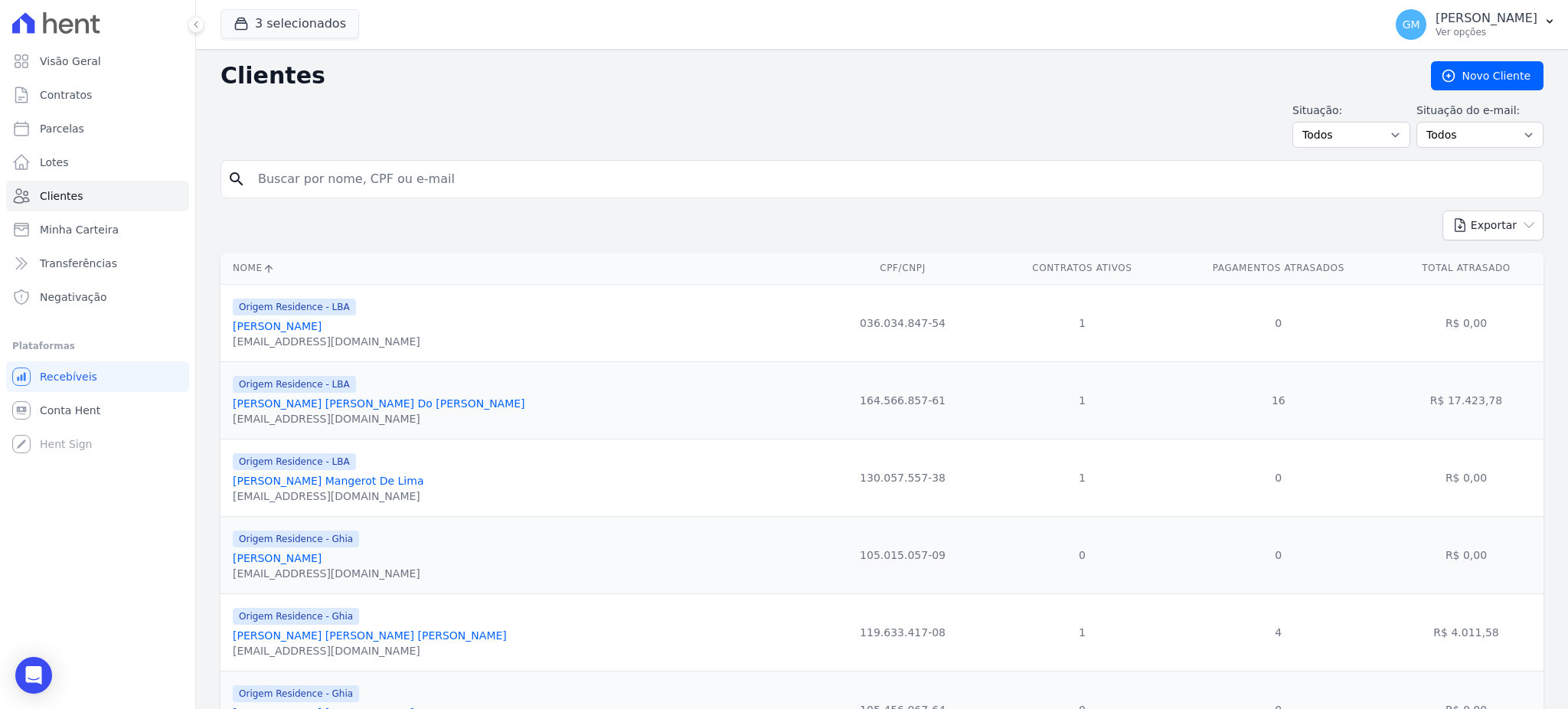
click at [286, 179] on input "search" at bounding box center [892, 179] width 1288 height 31
paste input "Vivian Cassemiro Galdino Monteiro"
type input "Vivian Cassemiro Galdino Monteiro"
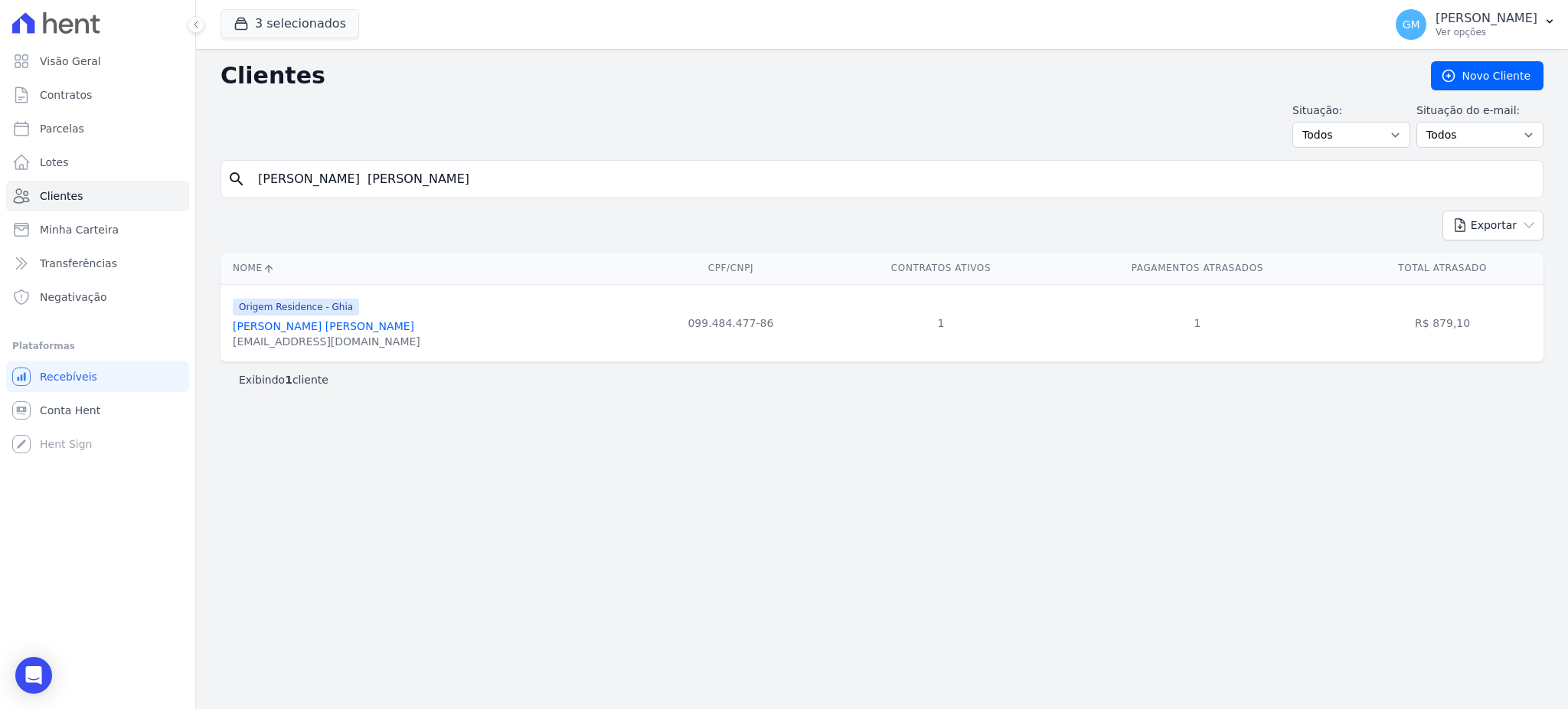
click at [352, 327] on link "Vivian Cassemiro Galdino Monteiro" at bounding box center [323, 326] width 182 height 12
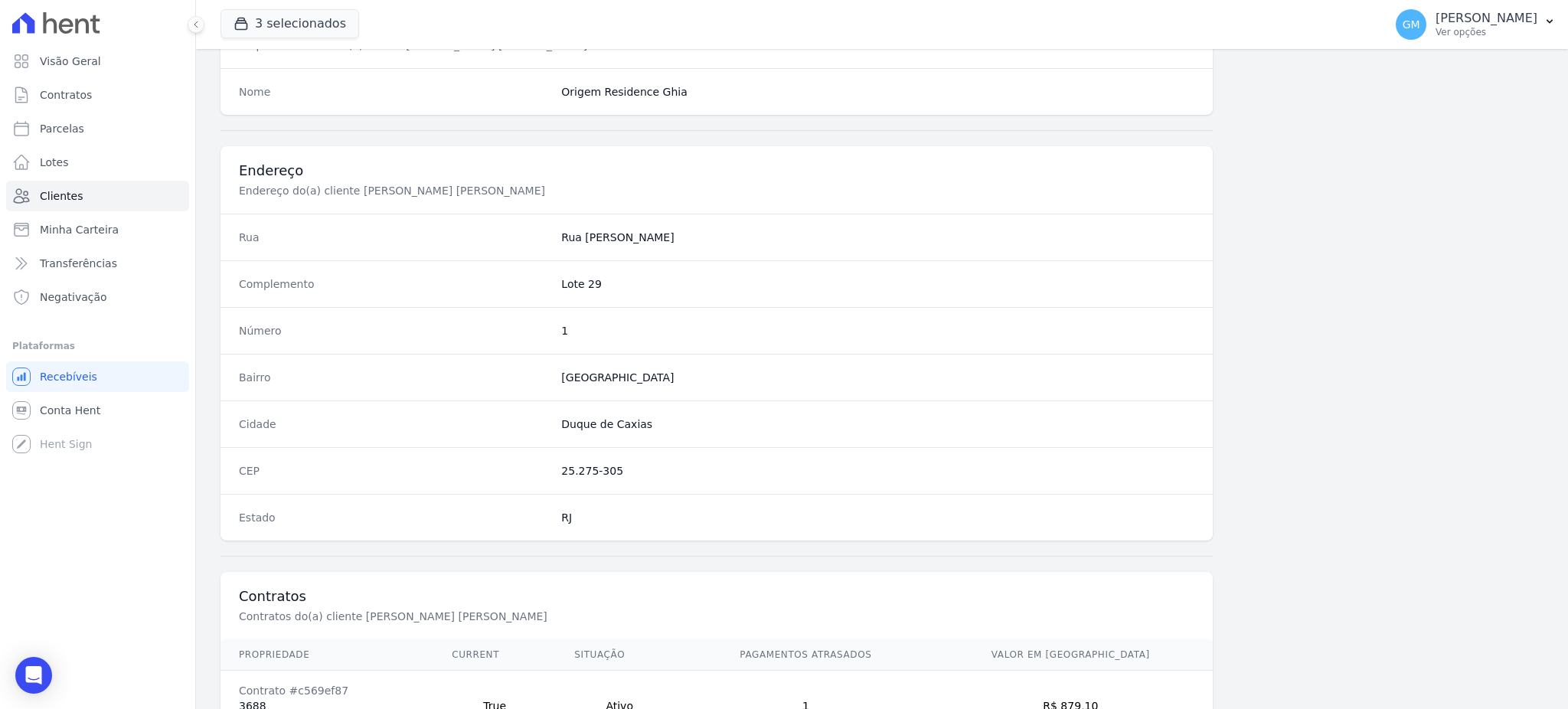
scroll to position [724, 0]
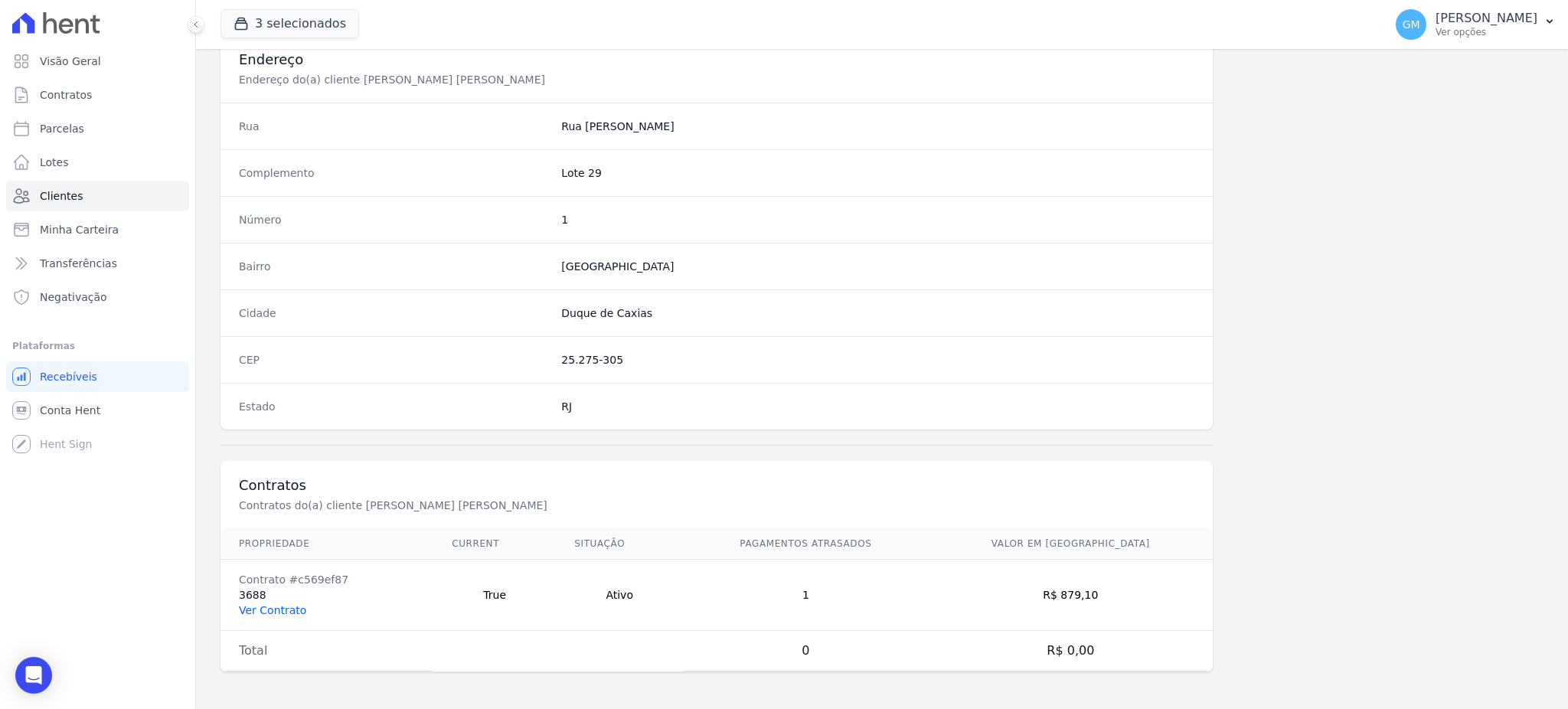
click at [291, 606] on link "Ver Contrato" at bounding box center [272, 610] width 68 height 12
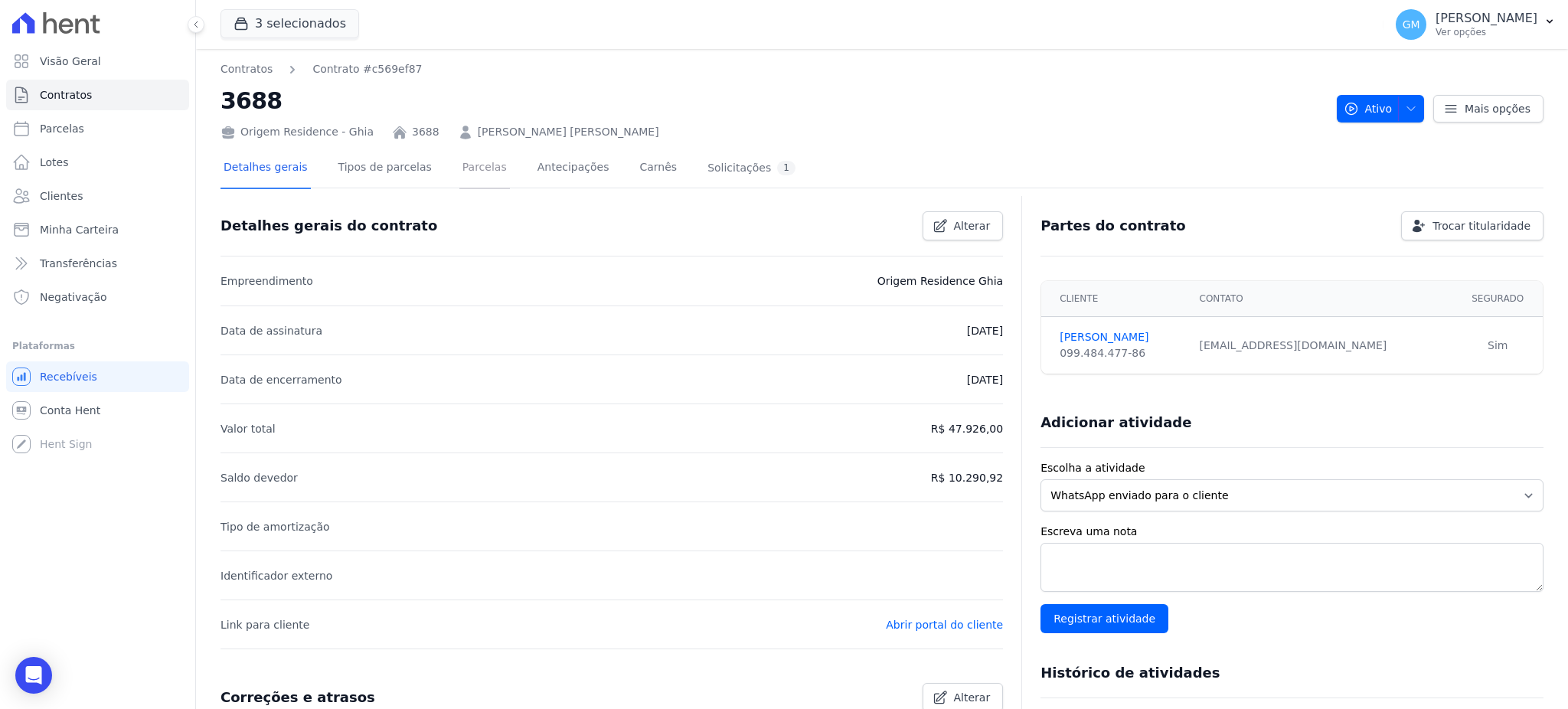
click at [479, 172] on link "Parcelas" at bounding box center [484, 168] width 51 height 41
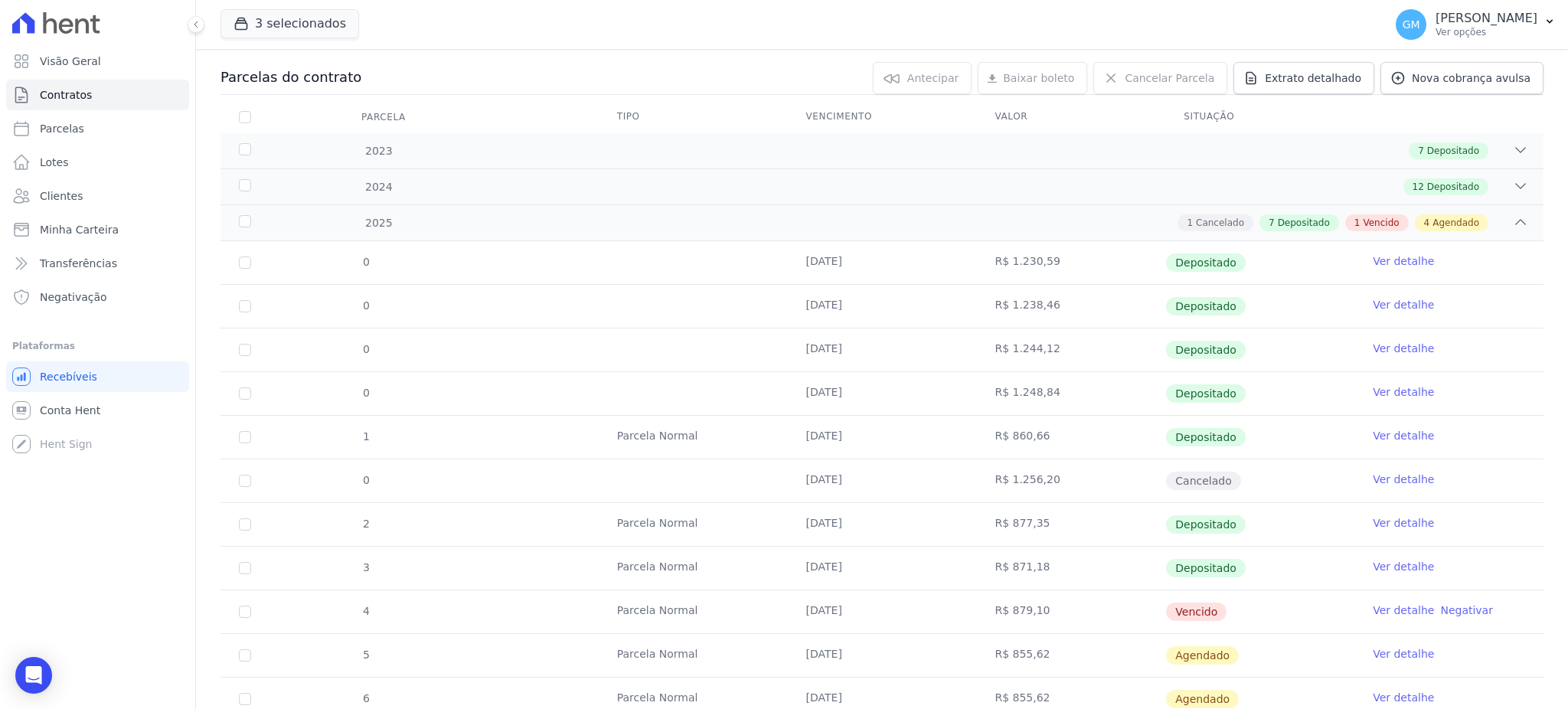
scroll to position [334, 0]
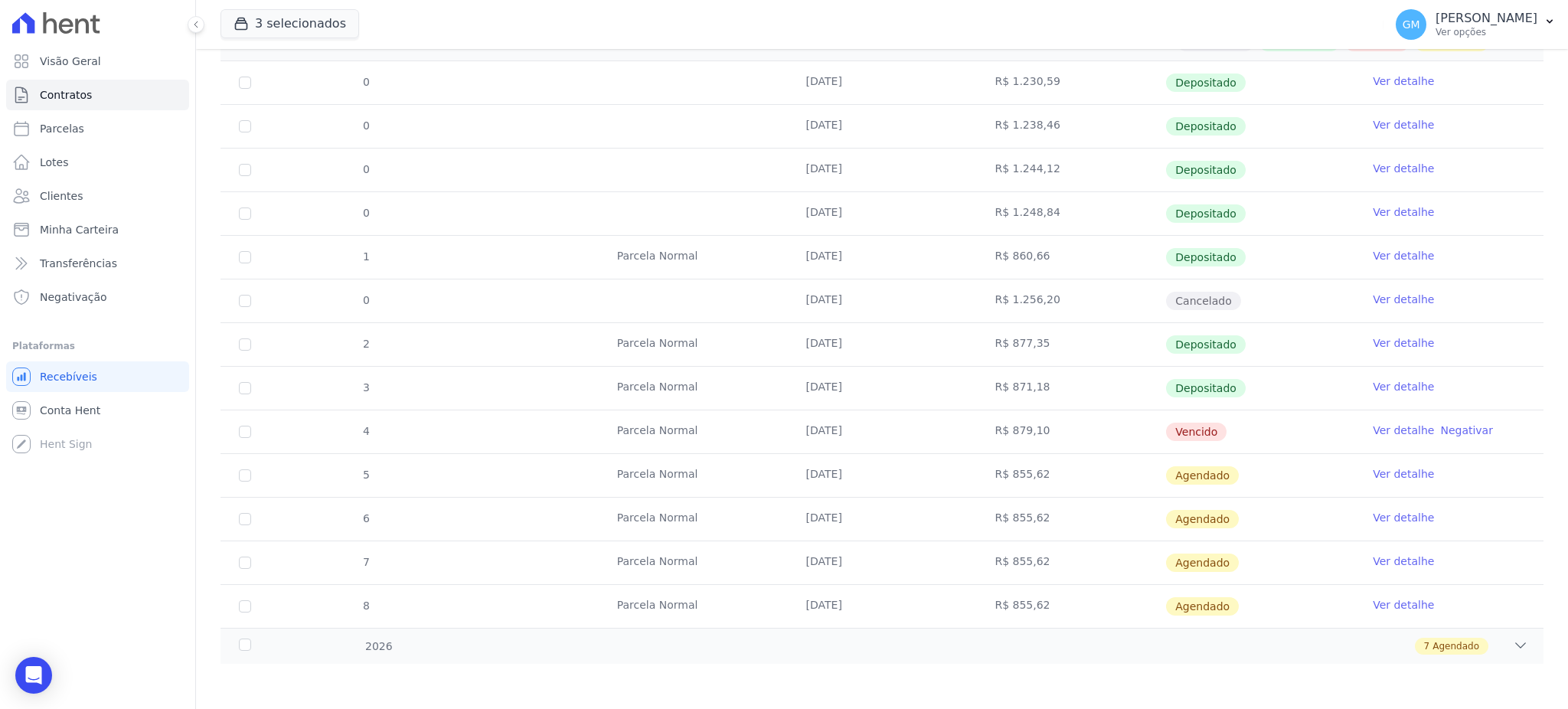
click at [1373, 385] on link "Ver detalhe" at bounding box center [1404, 385] width 62 height 15
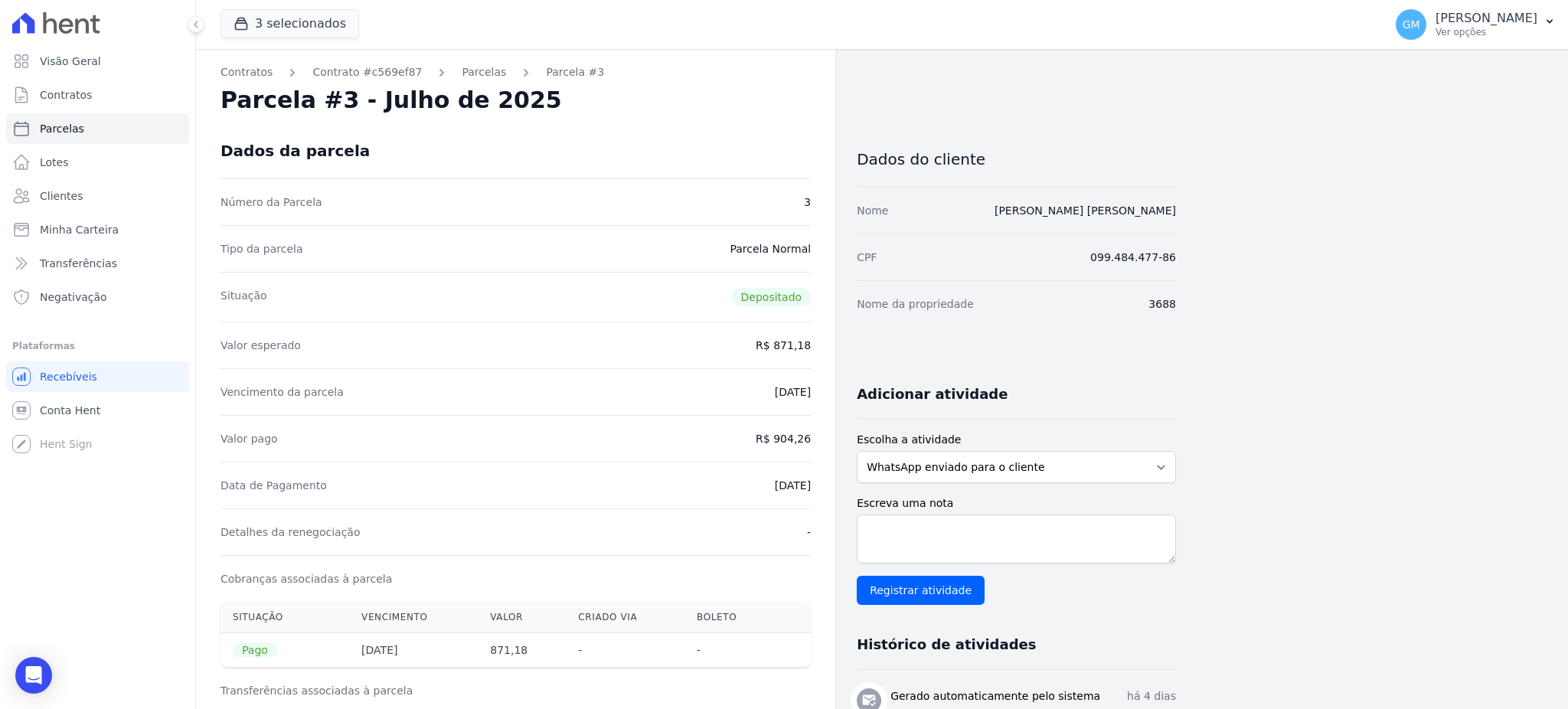
drag, startPoint x: 737, startPoint y: 481, endPoint x: 843, endPoint y: 481, distance: 106.0
click at [843, 481] on div "Contratos Contrato #c569ef87 Parcelas Parcela #3 Parcela #3 - Julho de 2025 Dad…" at bounding box center [686, 686] width 980 height 1275
copy dd "[DATE]"
click at [760, 459] on div "Valor pago R$ 904,26" at bounding box center [516, 438] width 590 height 47
drag, startPoint x: 748, startPoint y: 485, endPoint x: 836, endPoint y: 485, distance: 88.0
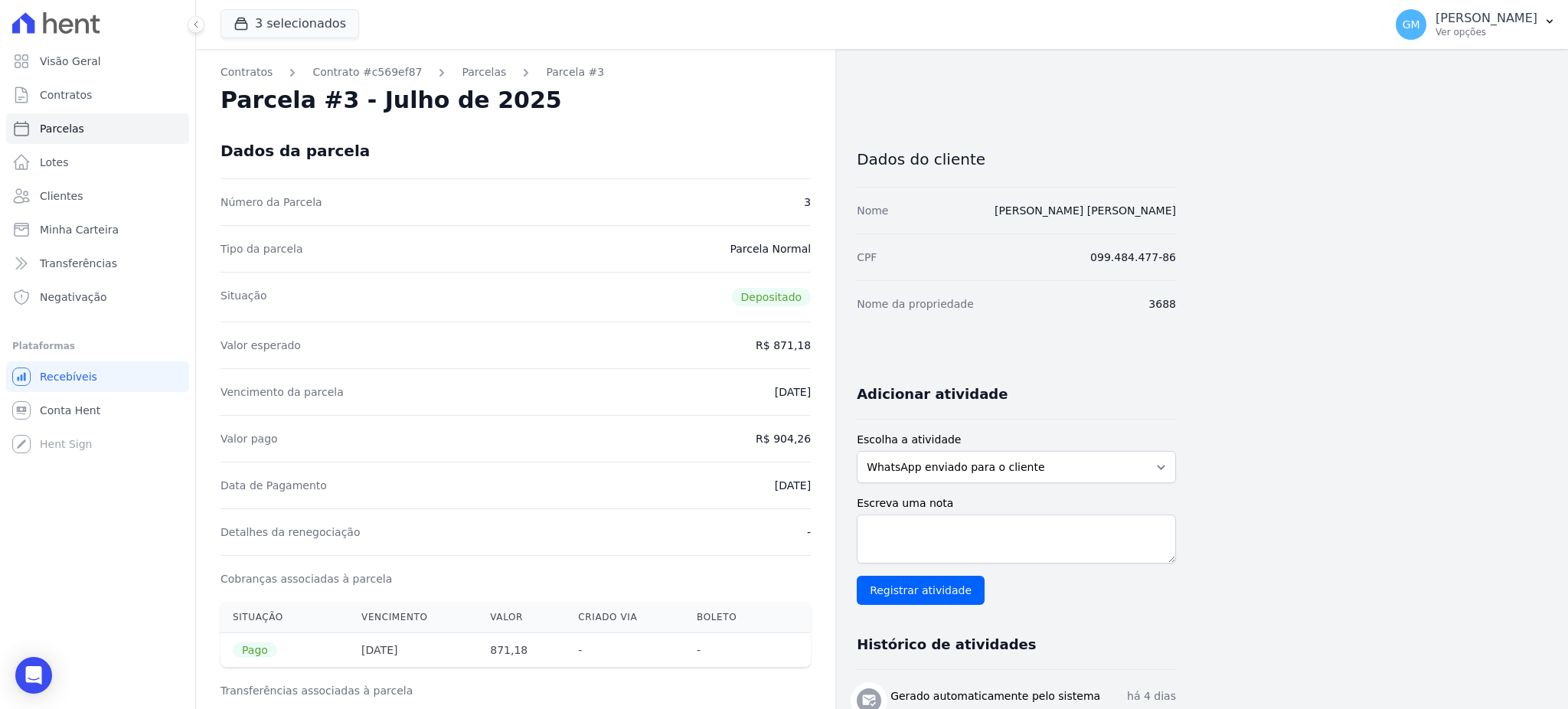
click at [836, 485] on div "Contratos Contrato #c569ef87 Parcelas Parcela #3 Parcela #3 - Julho de 2025 Dad…" at bounding box center [686, 686] width 980 height 1275
copy dd "[DATE]"
click at [778, 528] on div "Detalhes da renegociação -" at bounding box center [516, 531] width 590 height 47
drag, startPoint x: 760, startPoint y: 482, endPoint x: 816, endPoint y: 482, distance: 56.0
click at [816, 482] on div "Contratos Contrato #c569ef87 Parcelas Parcela #3 Parcela #3 - Julho de 2025 Dad…" at bounding box center [515, 686] width 639 height 1275
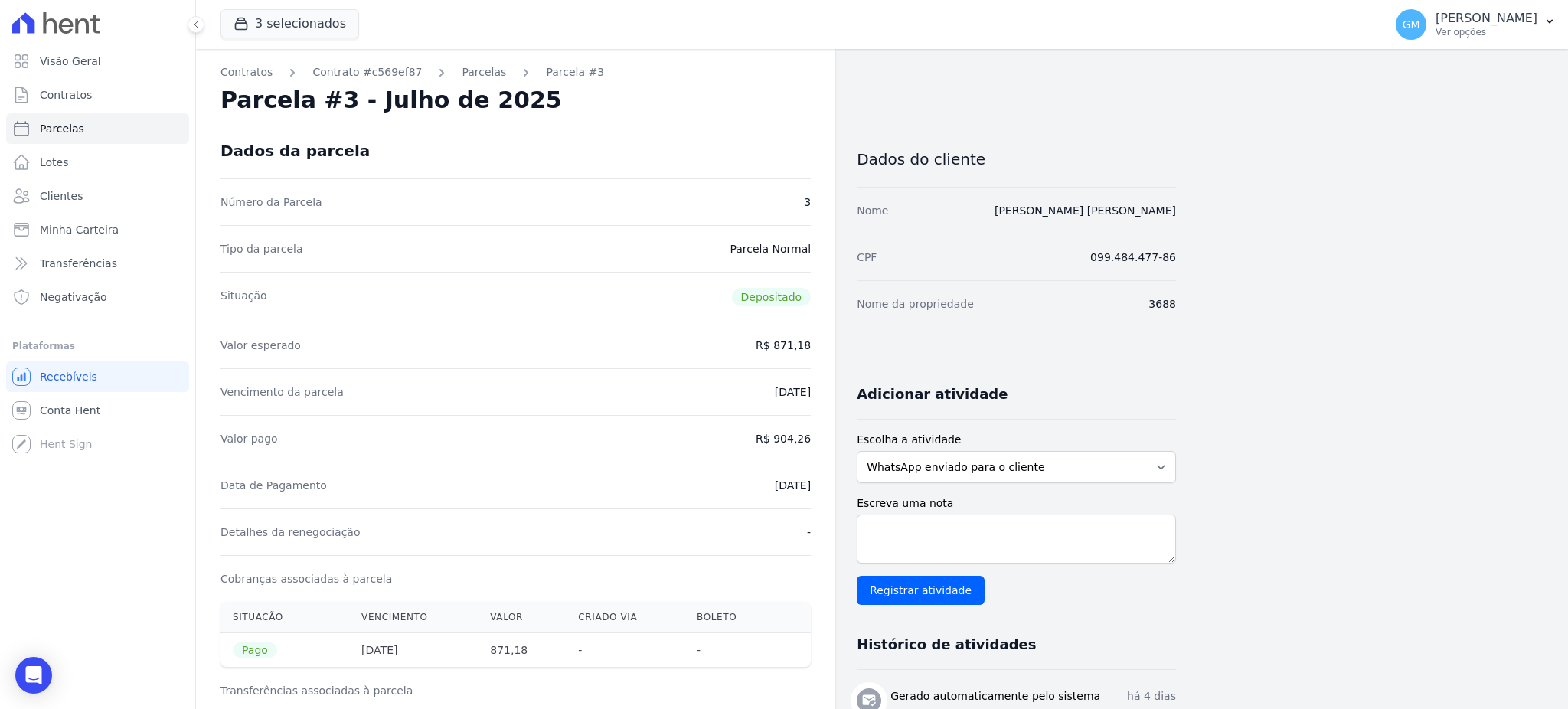
click at [745, 476] on div "Data de Pagamento [DATE]" at bounding box center [516, 485] width 590 height 47
drag, startPoint x: 733, startPoint y: 481, endPoint x: 834, endPoint y: 486, distance: 101.1
click at [834, 486] on div "Contratos Contrato #c569ef87 Parcelas Parcela #3 Parcela #3 - Julho de 2025 Dad…" at bounding box center [515, 686] width 639 height 1275
copy dd "[DATE]"
click at [1247, 314] on div "Contratos Contrato #c569ef87 Parcelas Parcela #3 Parcela #3 - Julho de 2025 Dad…" at bounding box center [869, 686] width 1347 height 1275
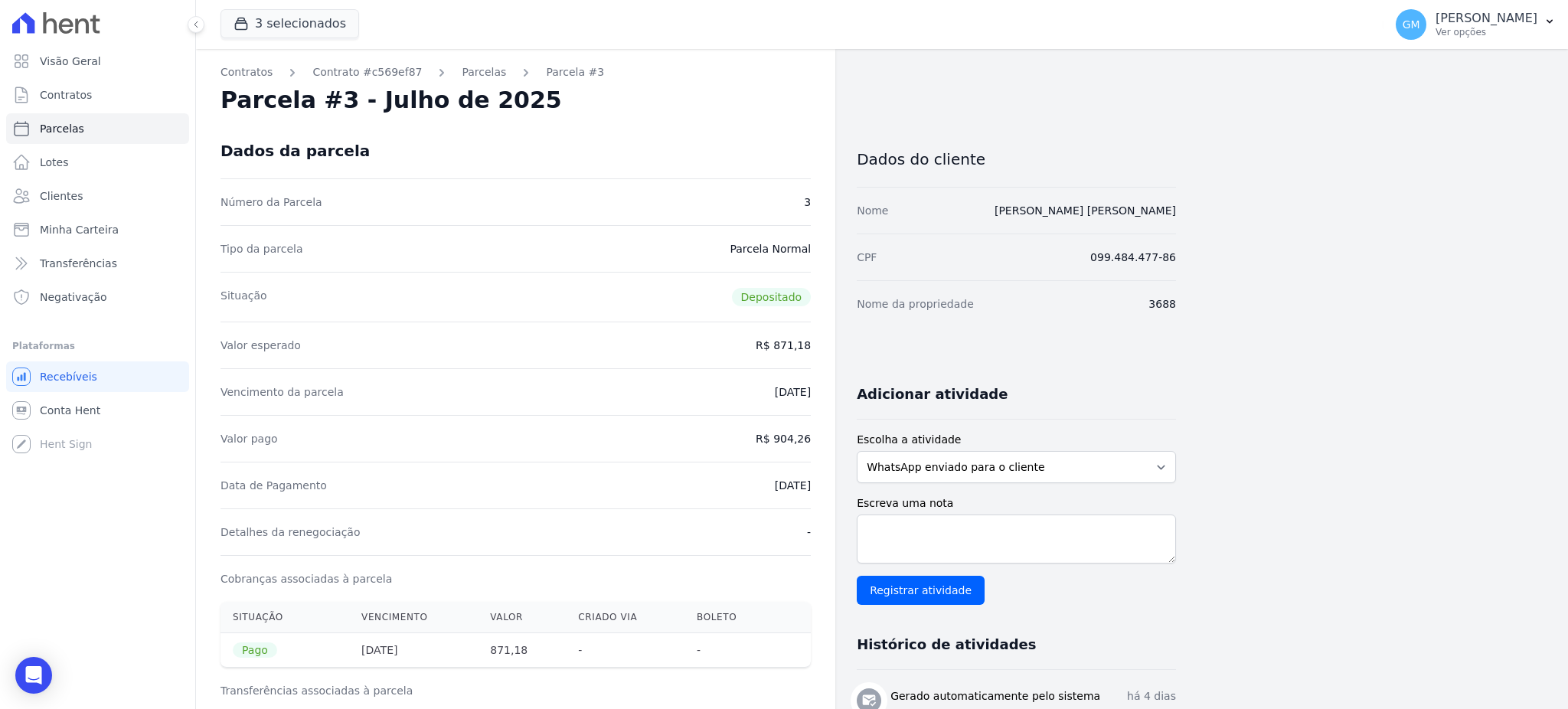
drag, startPoint x: 741, startPoint y: 486, endPoint x: 819, endPoint y: 489, distance: 78.1
click at [819, 489] on div "Contratos Contrato #c569ef87 Parcelas Parcela #3 Parcela #3 - Julho de 2025 Dad…" at bounding box center [515, 686] width 639 height 1275
drag, startPoint x: 773, startPoint y: 433, endPoint x: 813, endPoint y: 432, distance: 40.0
click at [813, 432] on div "Contratos Contrato #c569ef87 Parcelas Parcela #3 Parcela #3 - Julho de 2025 Dad…" at bounding box center [515, 686] width 639 height 1275
click at [626, 437] on div "Valor pago R$ 904,26" at bounding box center [516, 438] width 590 height 47
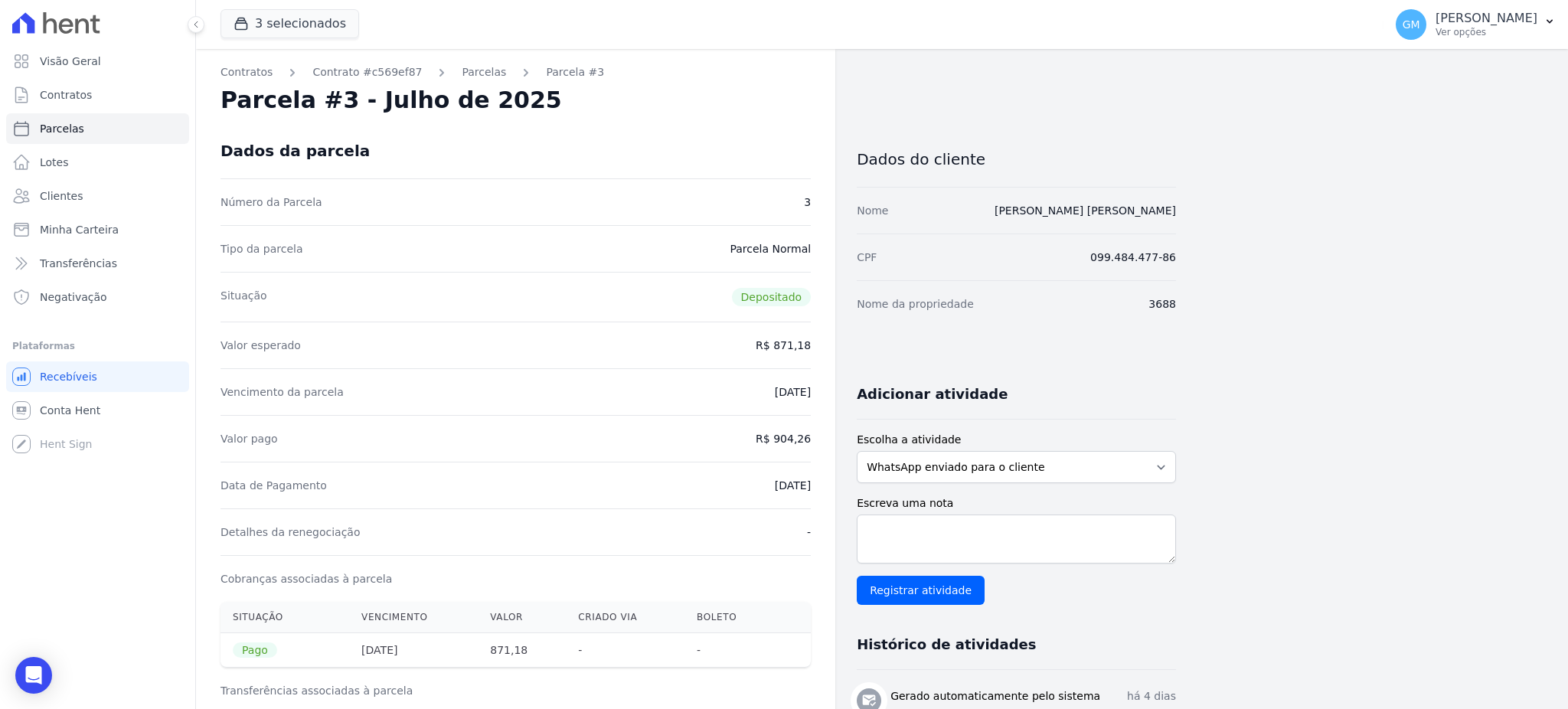
drag, startPoint x: 759, startPoint y: 475, endPoint x: 830, endPoint y: 488, distance: 72.2
click at [830, 488] on div "Contratos Contrato #c569ef87 Parcelas Parcela #3 Parcela #3 - Julho de 2025 Dad…" at bounding box center [515, 686] width 639 height 1275
click at [776, 494] on div "Data de Pagamento [DATE]" at bounding box center [516, 485] width 590 height 47
drag, startPoint x: 751, startPoint y: 486, endPoint x: 825, endPoint y: 482, distance: 74.1
click at [825, 482] on div "Contratos Contrato #c569ef87 Parcelas Parcela #3 Parcela #3 - Julho de 2025 Dad…" at bounding box center [515, 686] width 639 height 1275
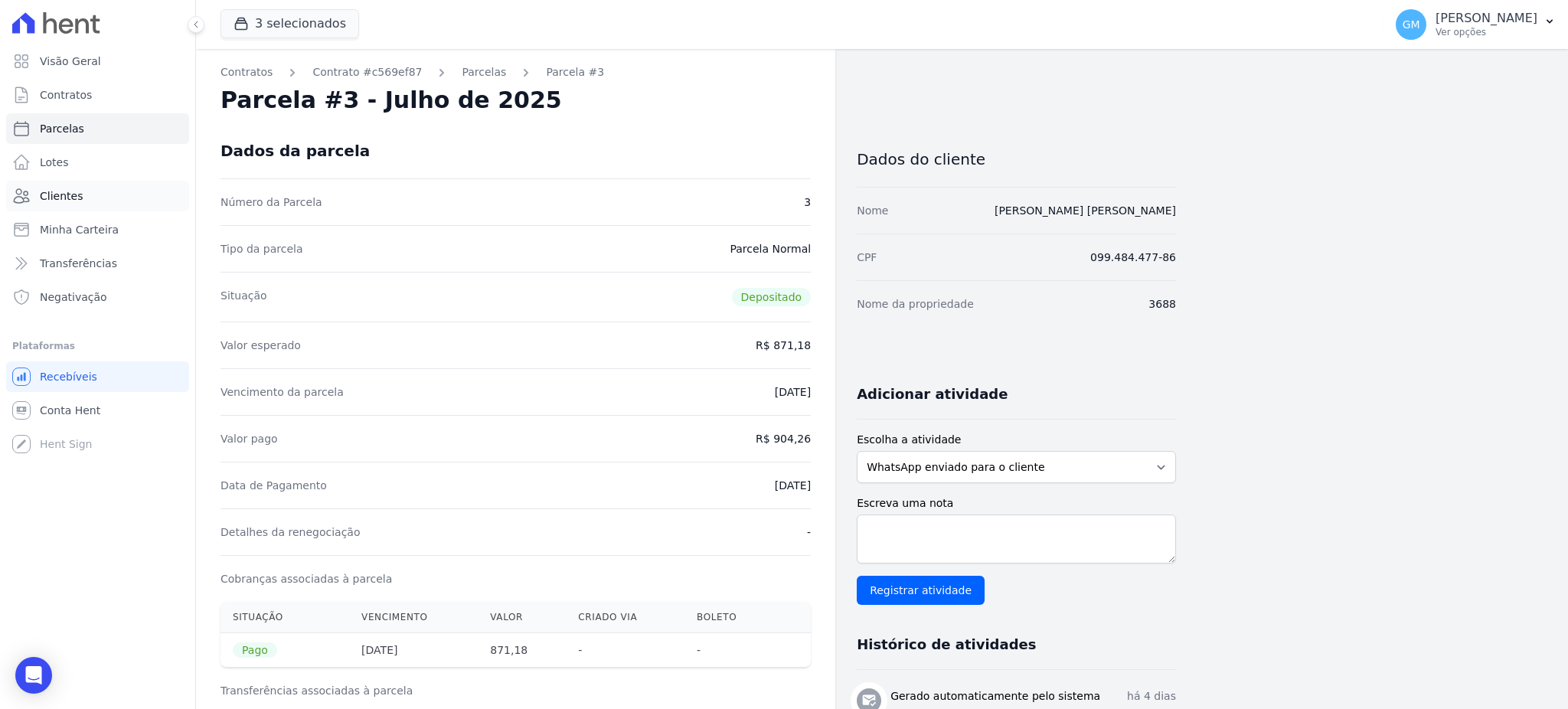
click at [101, 190] on link "Clientes" at bounding box center [97, 196] width 183 height 31
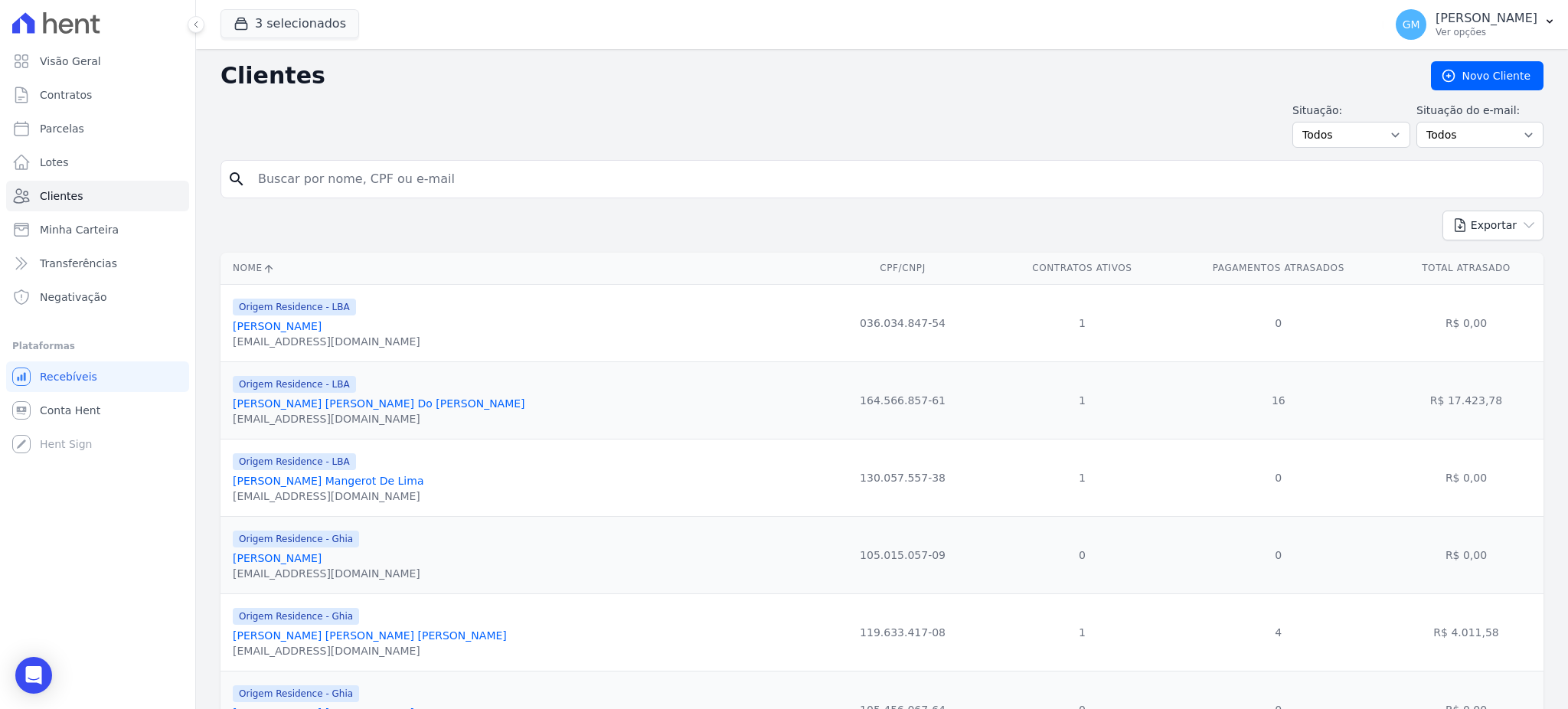
click at [277, 182] on input "search" at bounding box center [892, 179] width 1288 height 31
paste input "Lucia Cristina De Oliveira"
type input "Lucia Cristina De Oliveira"
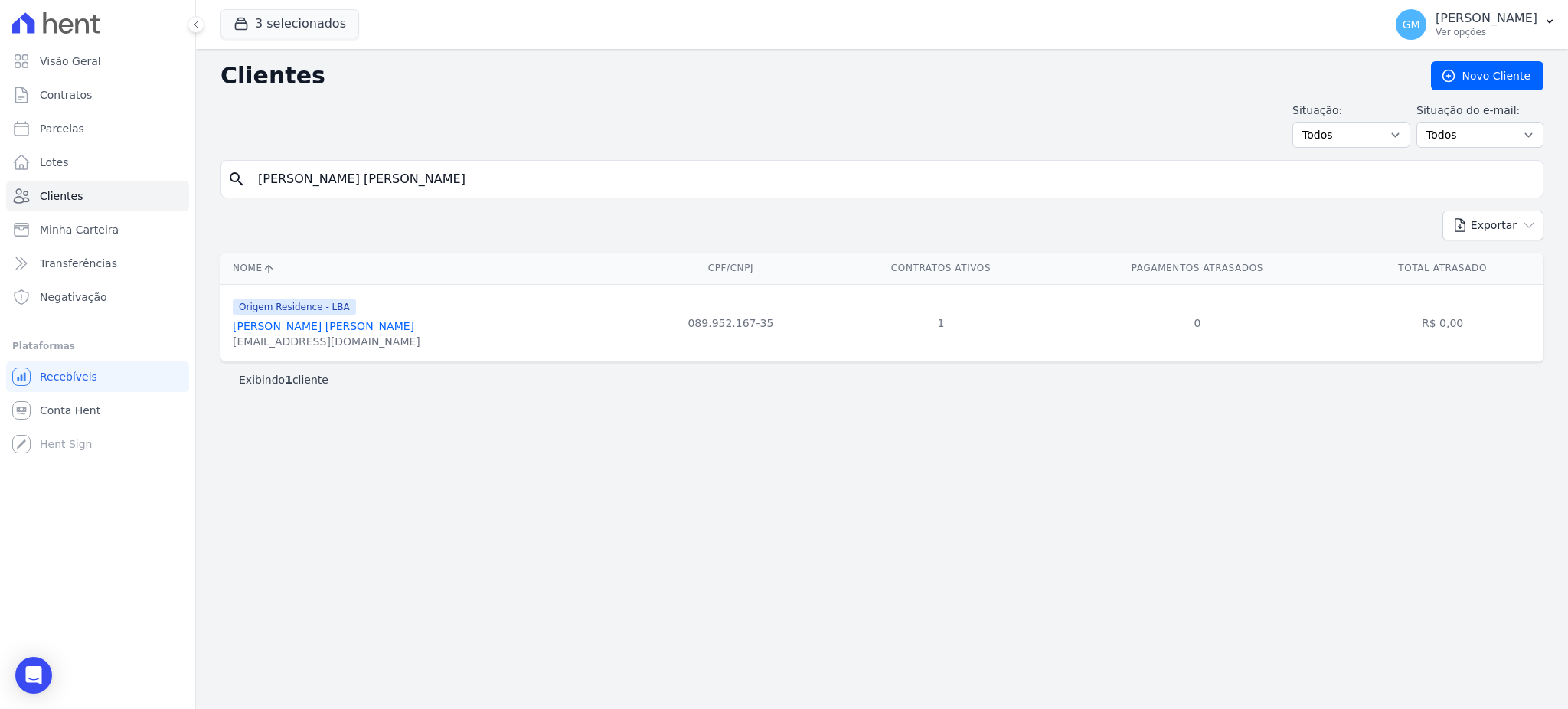
drag, startPoint x: 399, startPoint y: 182, endPoint x: 255, endPoint y: 179, distance: 144.0
click at [255, 179] on input "Lucia Cristina De Oliveira" at bounding box center [892, 179] width 1288 height 31
click at [334, 323] on link "Lucia Cristina De Oliveira" at bounding box center [323, 326] width 182 height 12
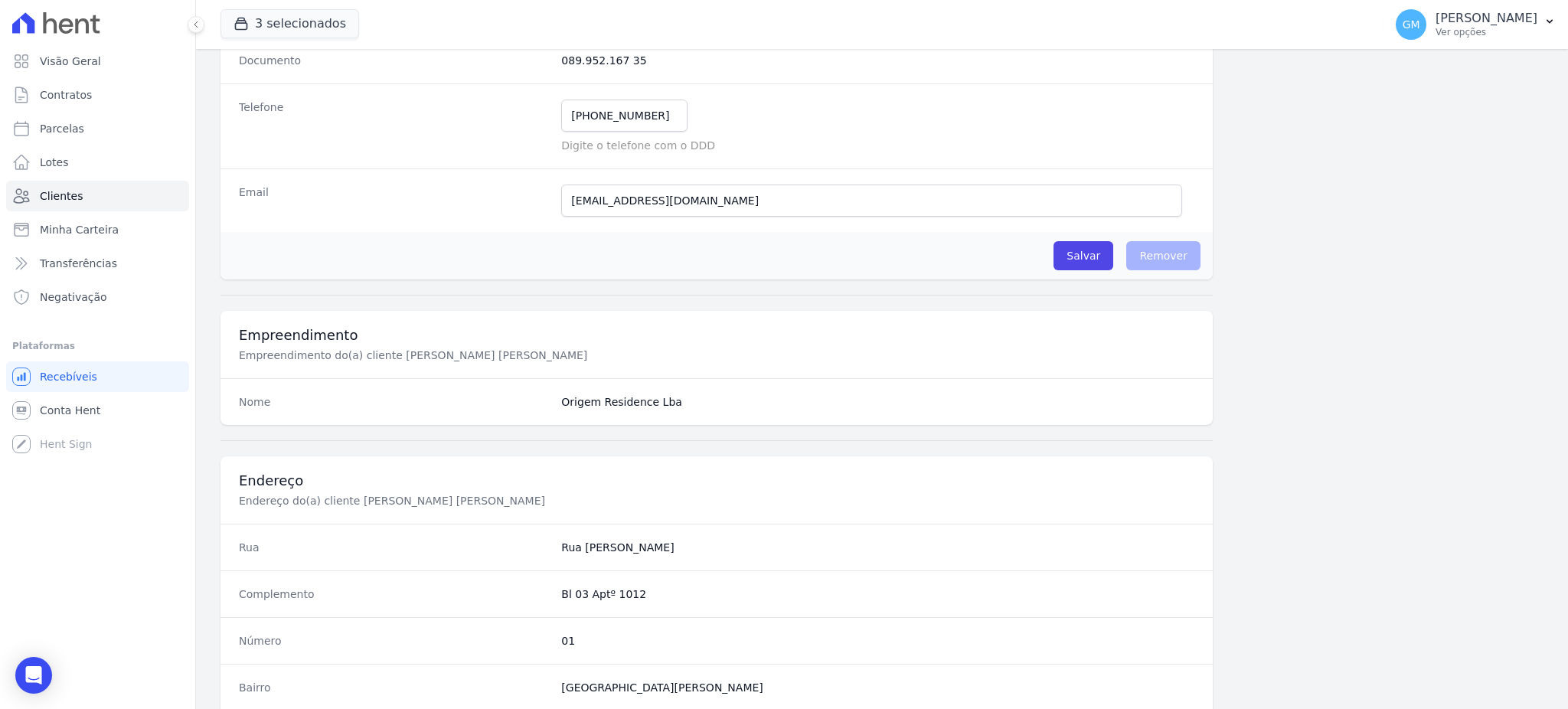
scroll to position [408, 0]
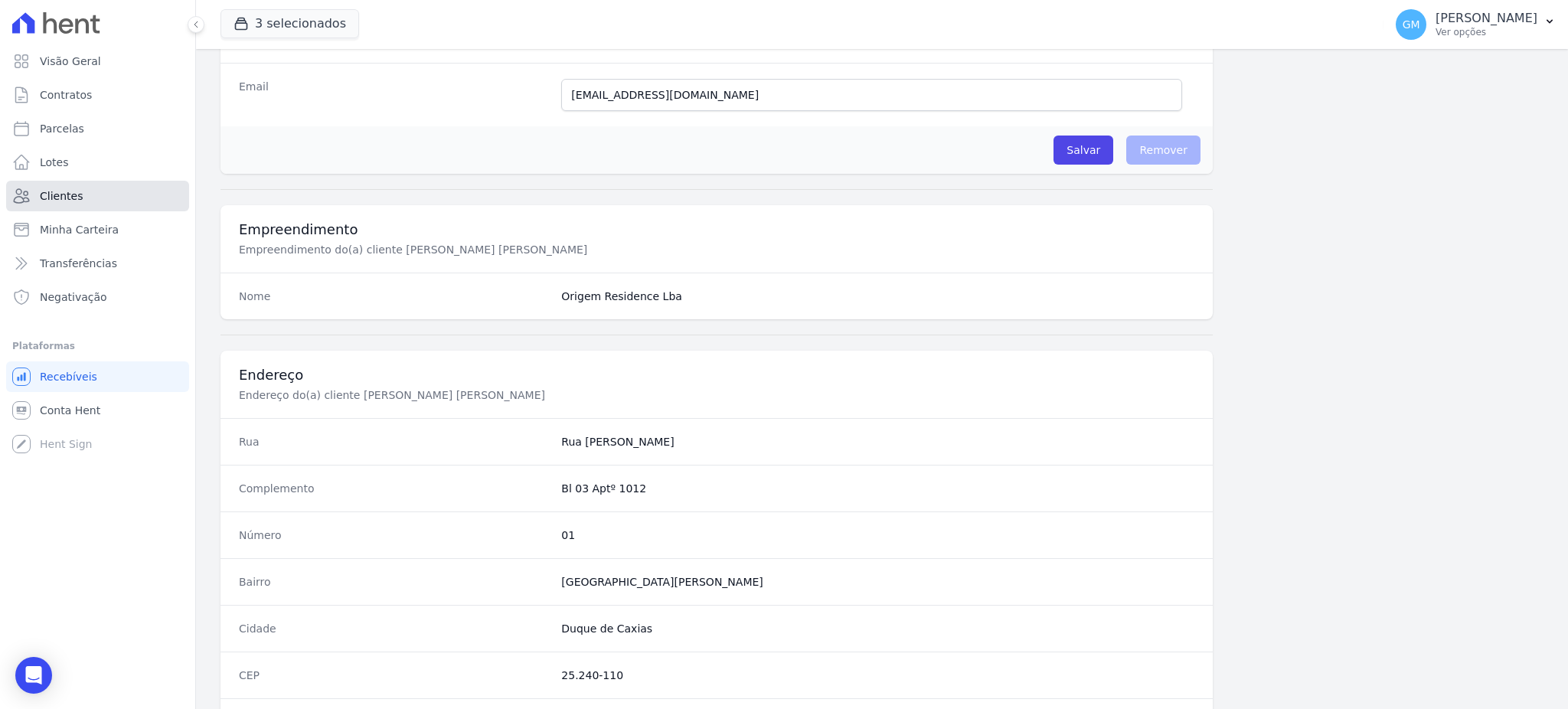
click at [62, 187] on link "Clientes" at bounding box center [97, 196] width 183 height 31
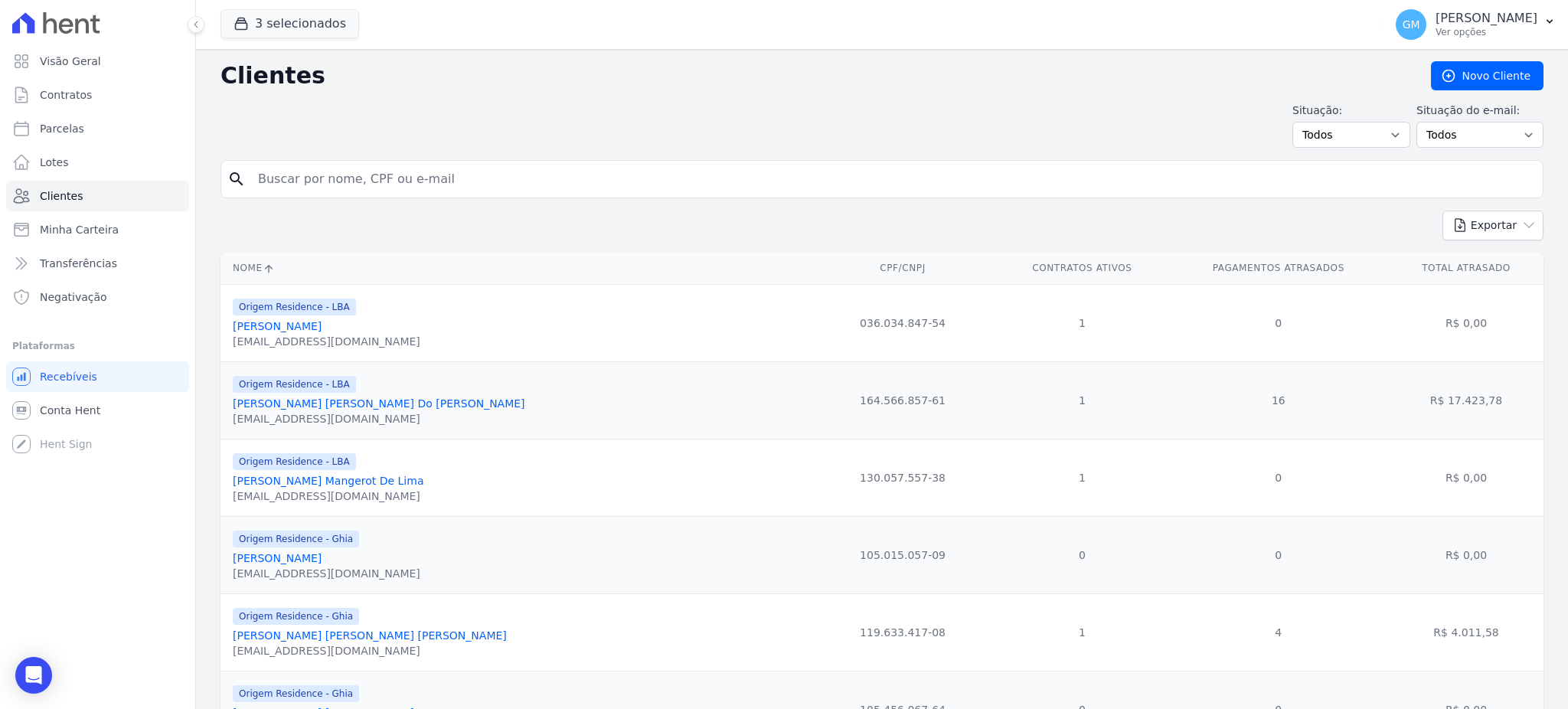
click at [312, 183] on input "search" at bounding box center [892, 179] width 1288 height 31
paste input "Lucia Cristina De Oliveira"
type input "Lucia Cristina De Oliveira"
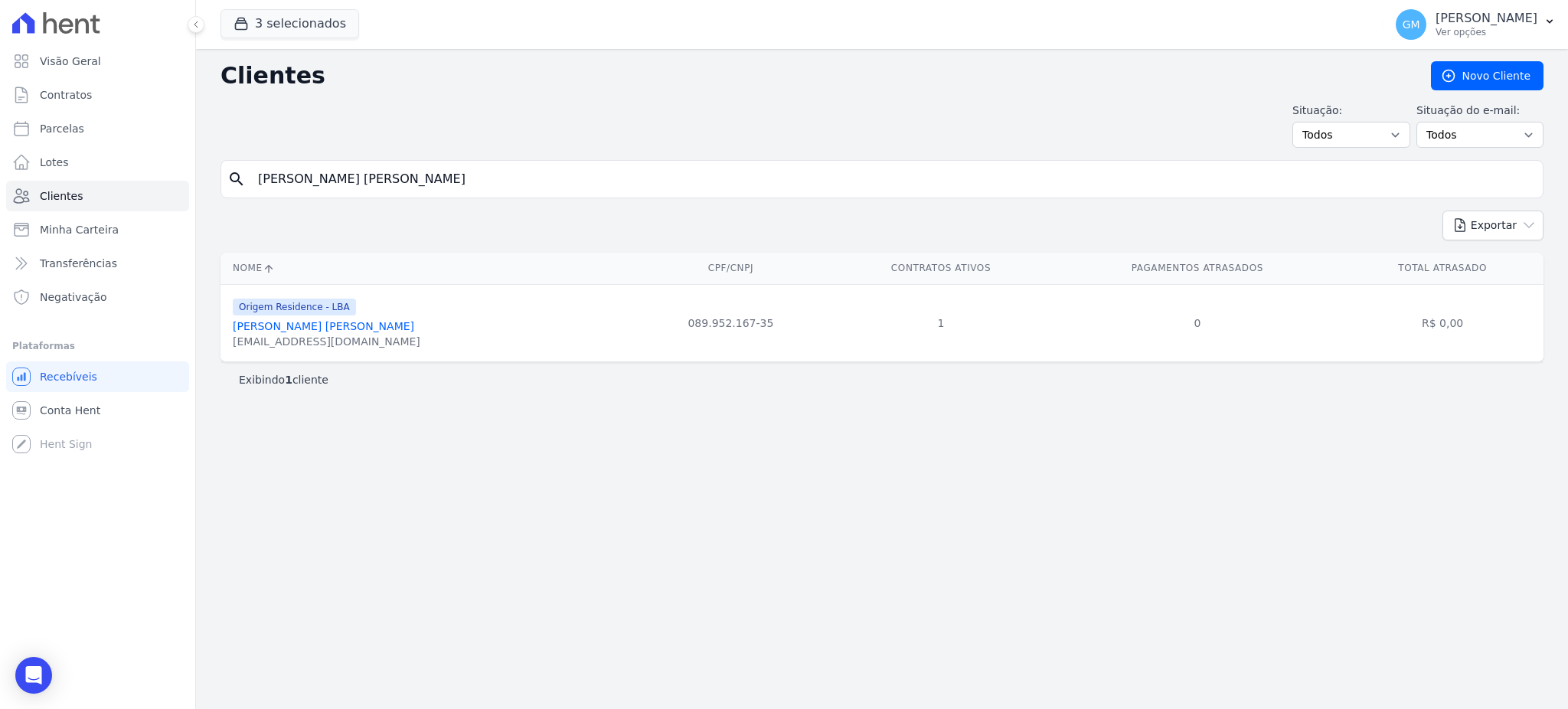
click at [314, 329] on link "Lucia Cristina De Oliveira" at bounding box center [323, 326] width 182 height 12
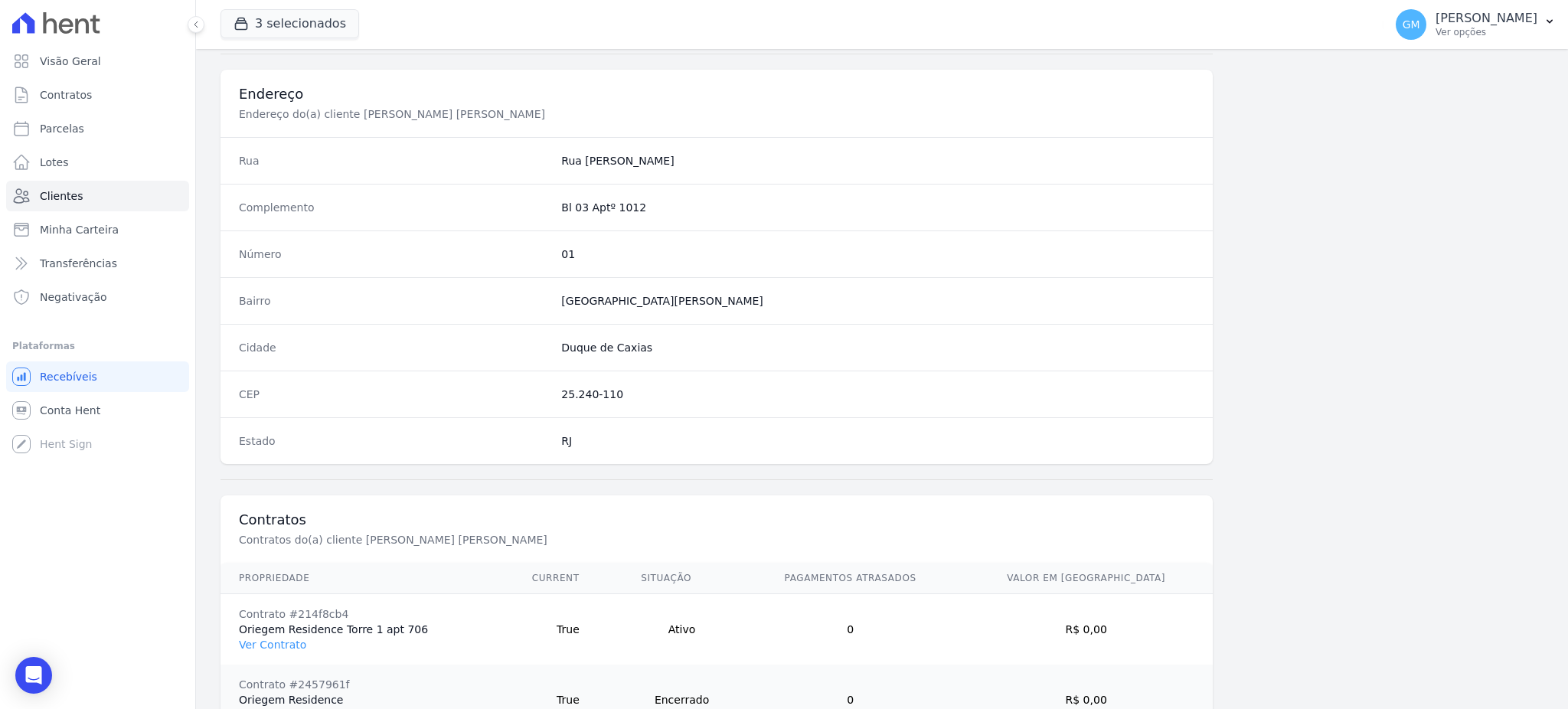
scroll to position [793, 0]
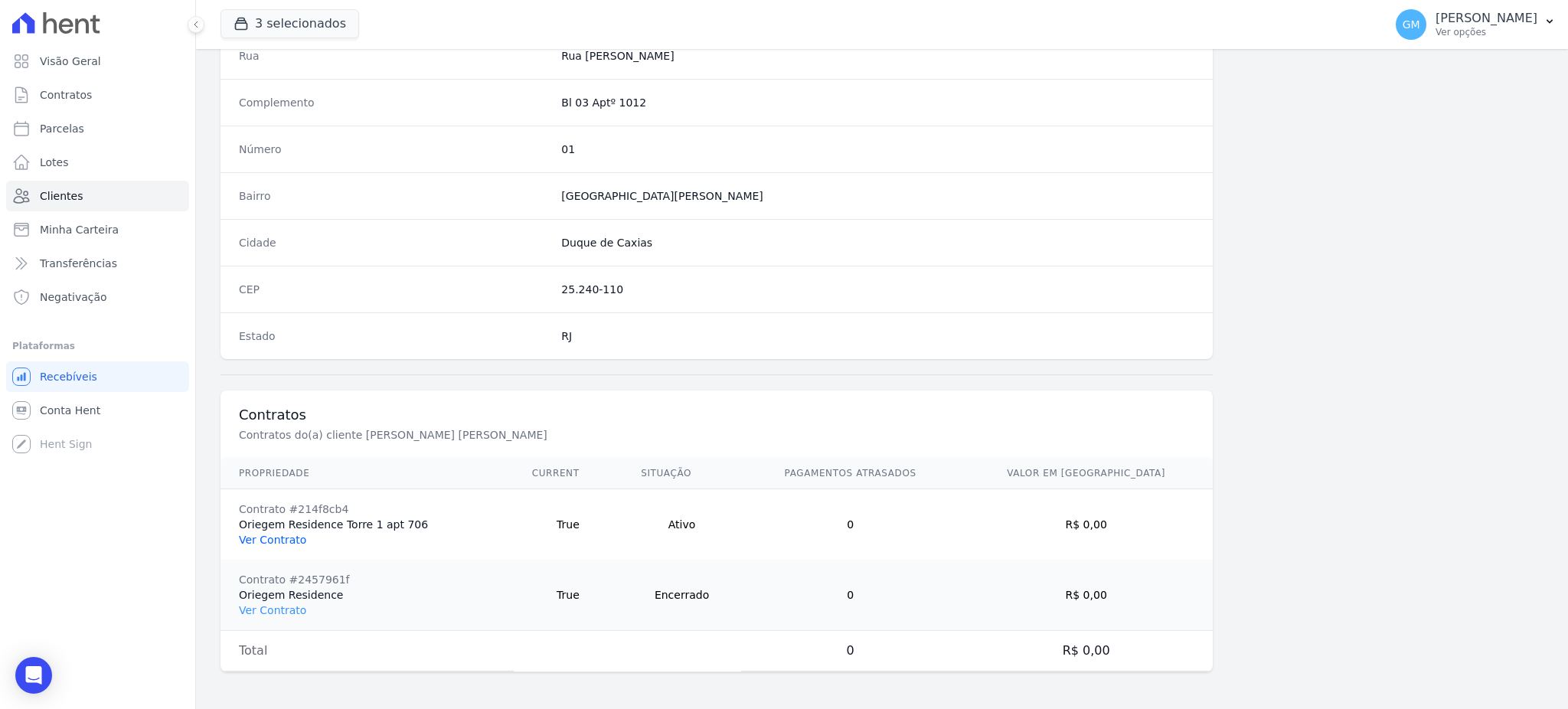
click at [278, 538] on link "Ver Contrato" at bounding box center [272, 539] width 68 height 12
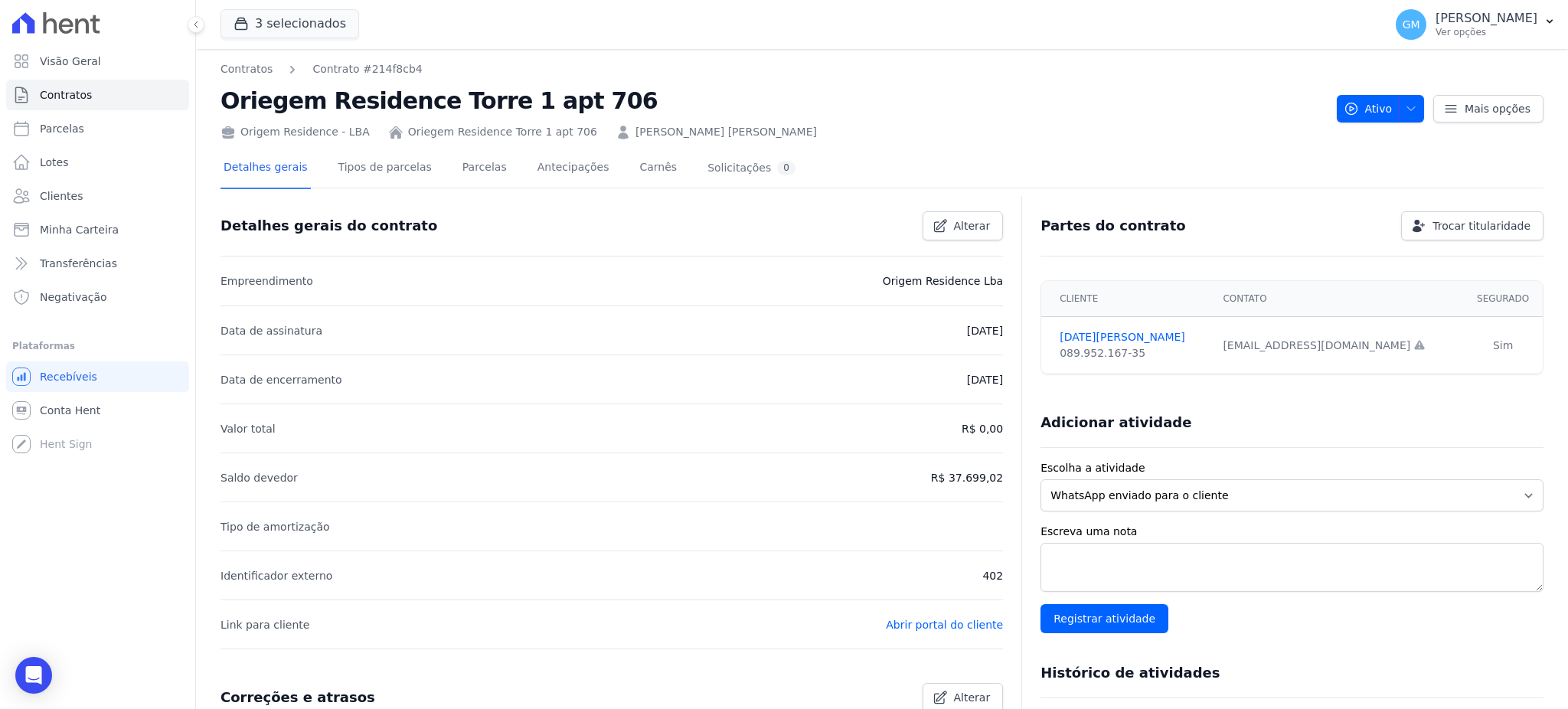
click at [438, 169] on div "Detalhes gerais Tipos de parcelas [GEOGRAPHIC_DATA] Antecipações [PERSON_NAME] …" at bounding box center [510, 168] width 578 height 41
click at [459, 169] on link "Parcelas" at bounding box center [484, 168] width 51 height 41
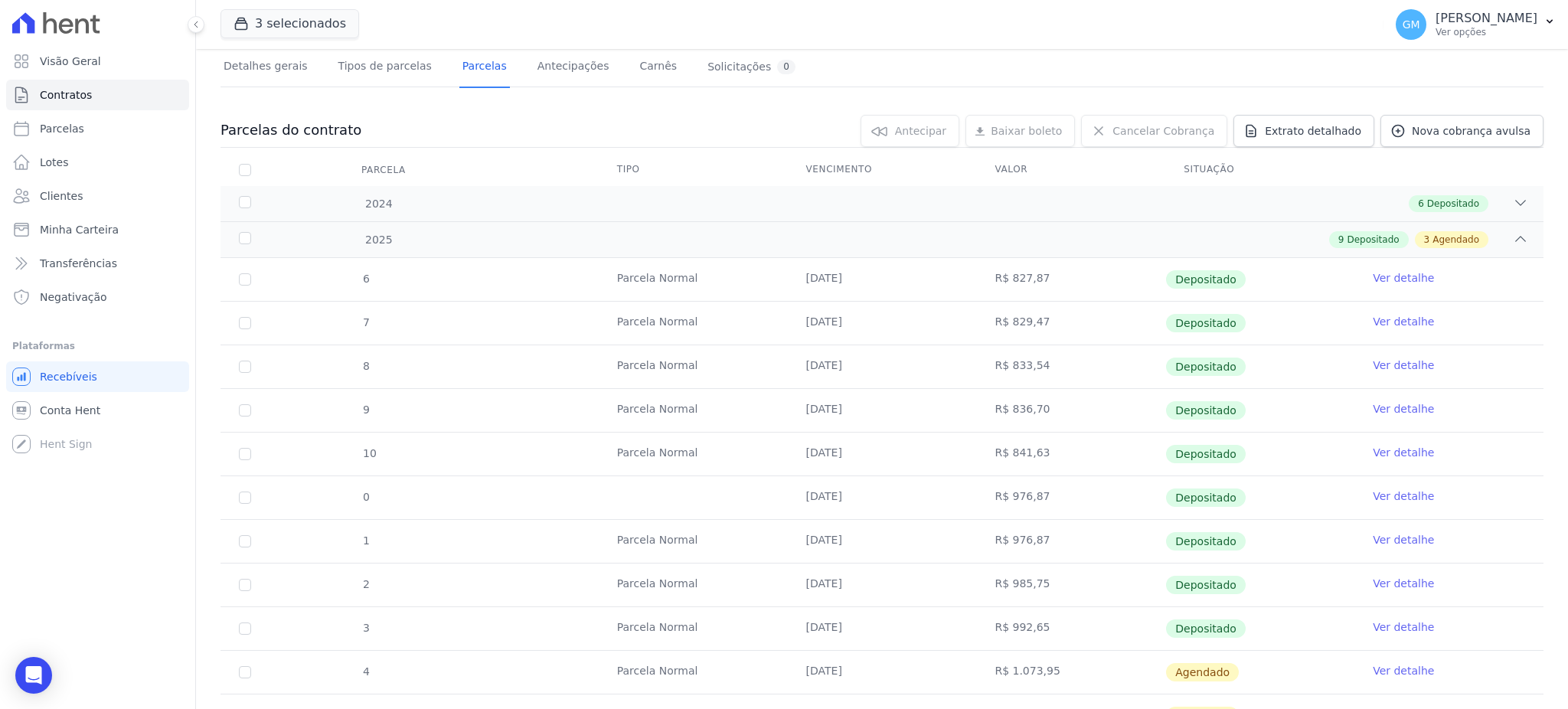
scroll to position [306, 0]
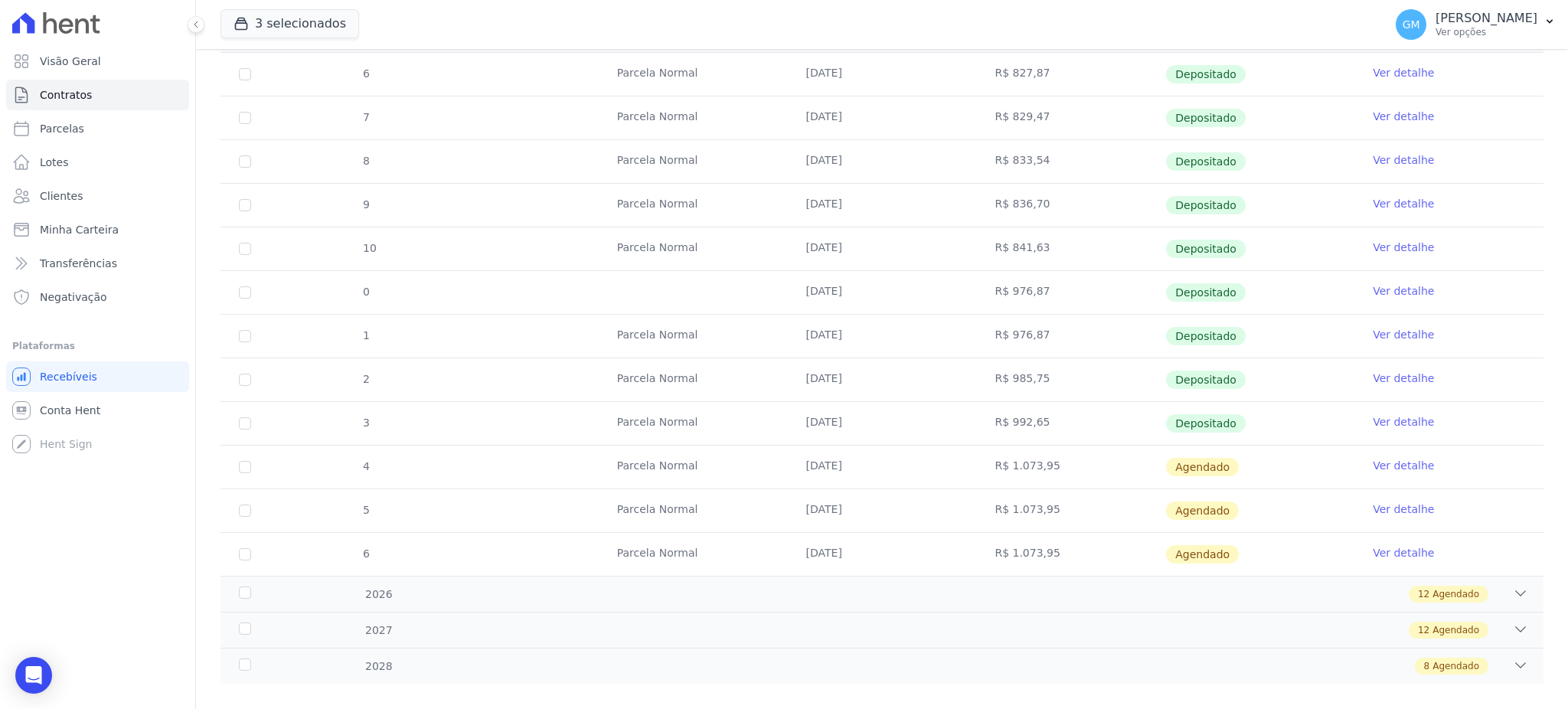
click at [1382, 416] on link "Ver detalhe" at bounding box center [1404, 421] width 62 height 15
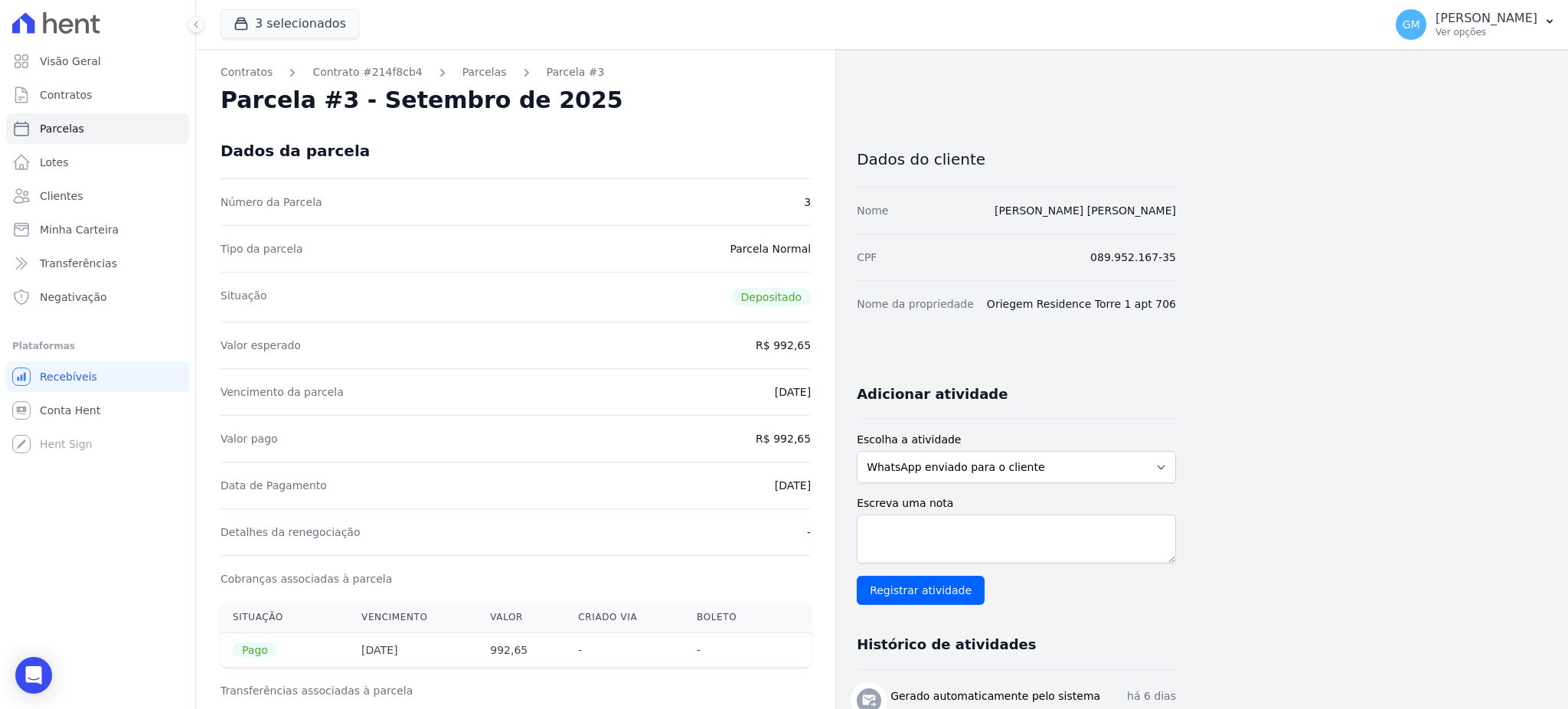
drag, startPoint x: 759, startPoint y: 481, endPoint x: 822, endPoint y: 481, distance: 63.0
click at [822, 481] on div "Contratos Contrato #214f8cb4 Parcelas Parcela #3 Parcela #3 - Setembro de 2025 …" at bounding box center [515, 632] width 639 height 1167
drag, startPoint x: 775, startPoint y: 444, endPoint x: 828, endPoint y: 439, distance: 53.2
click at [828, 439] on div "Contratos Contrato #214f8cb4 Parcelas Parcela #3 Parcela #3 - Setembro de 2025 …" at bounding box center [515, 632] width 639 height 1167
drag, startPoint x: 747, startPoint y: 482, endPoint x: 809, endPoint y: 484, distance: 62.0
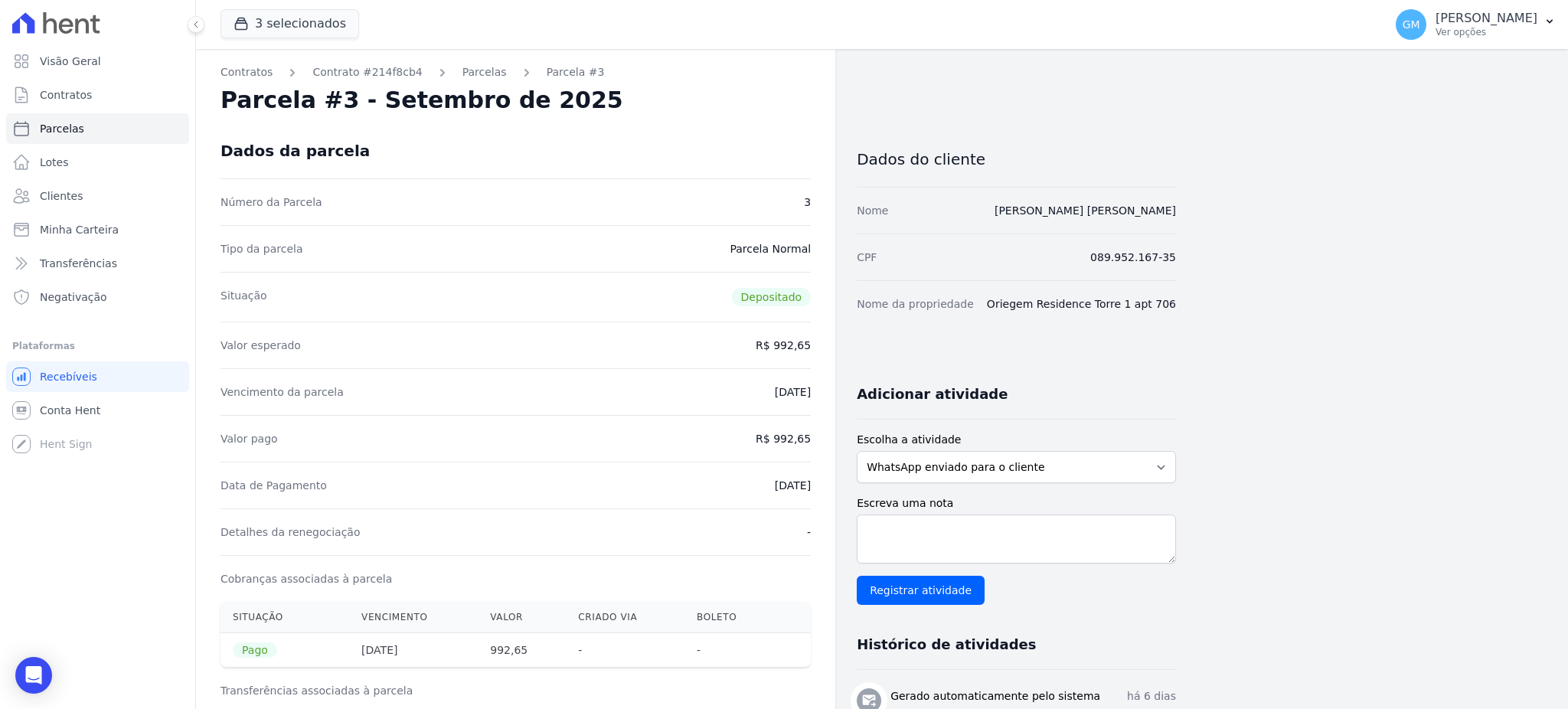
click at [809, 484] on div "Data de Pagamento [DATE]" at bounding box center [516, 485] width 590 height 47
click at [88, 199] on link "Clientes" at bounding box center [97, 196] width 183 height 31
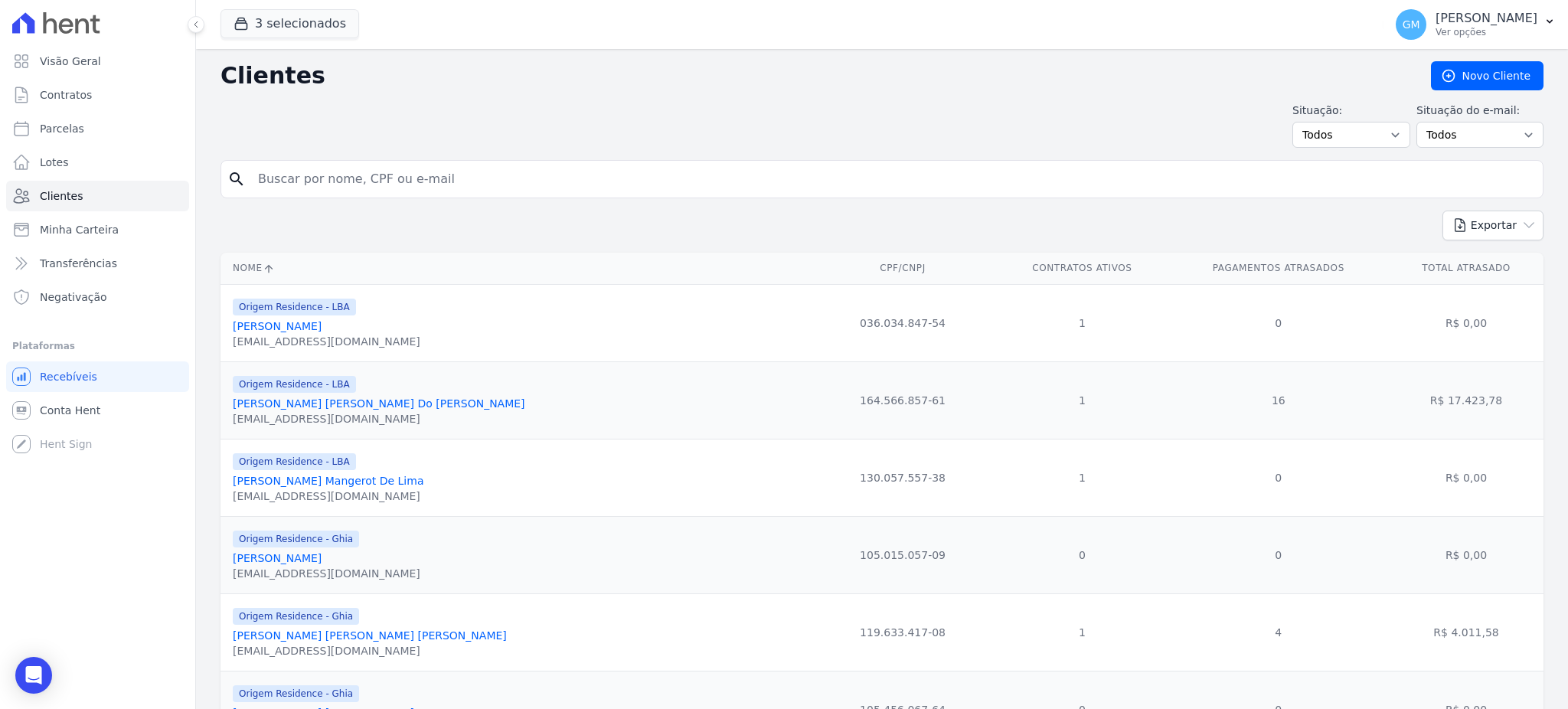
click at [329, 179] on input "search" at bounding box center [892, 179] width 1288 height 31
paste input "Diogo Braz Feddersen"
type input "Diogo Braz Feddersen"
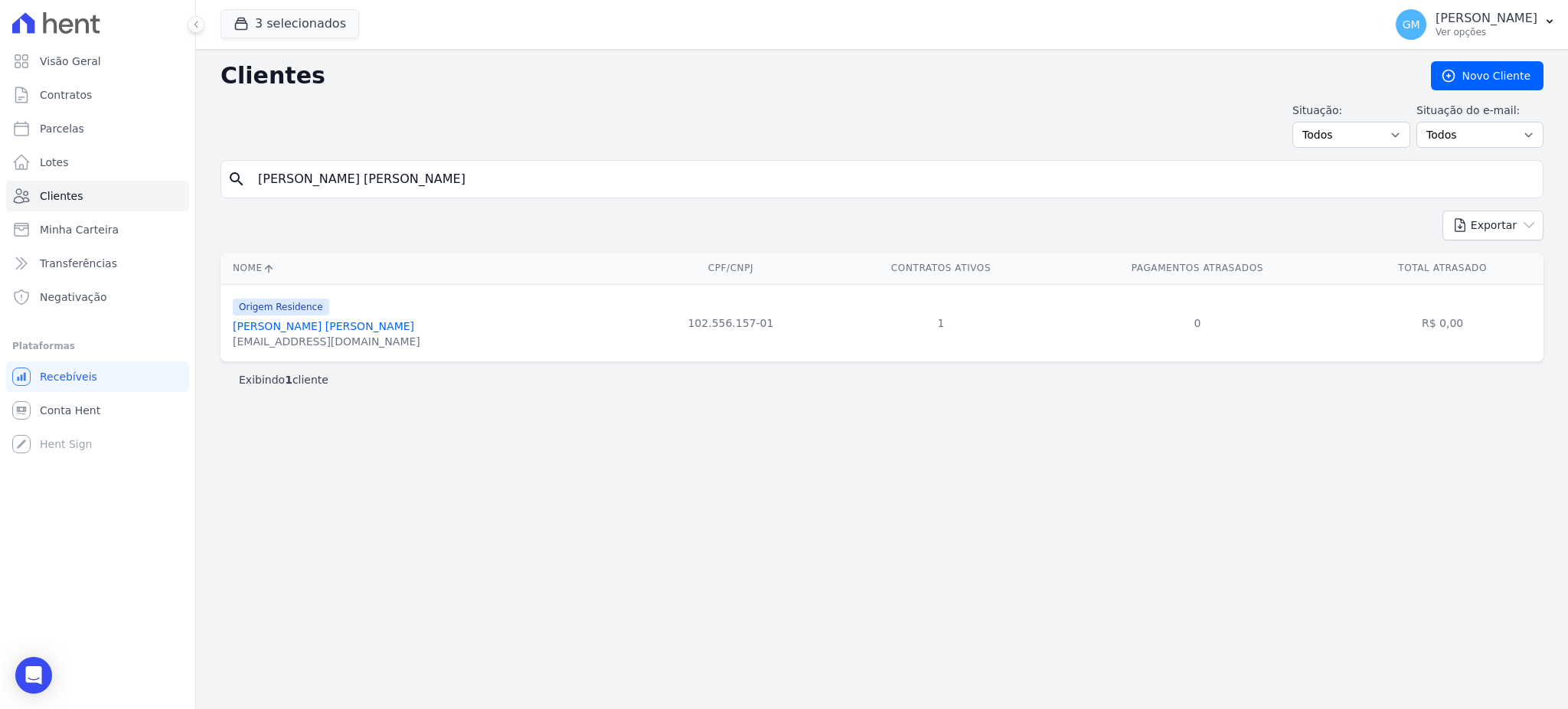
click at [332, 330] on link "Diogo Braz Feddersen" at bounding box center [323, 326] width 182 height 12
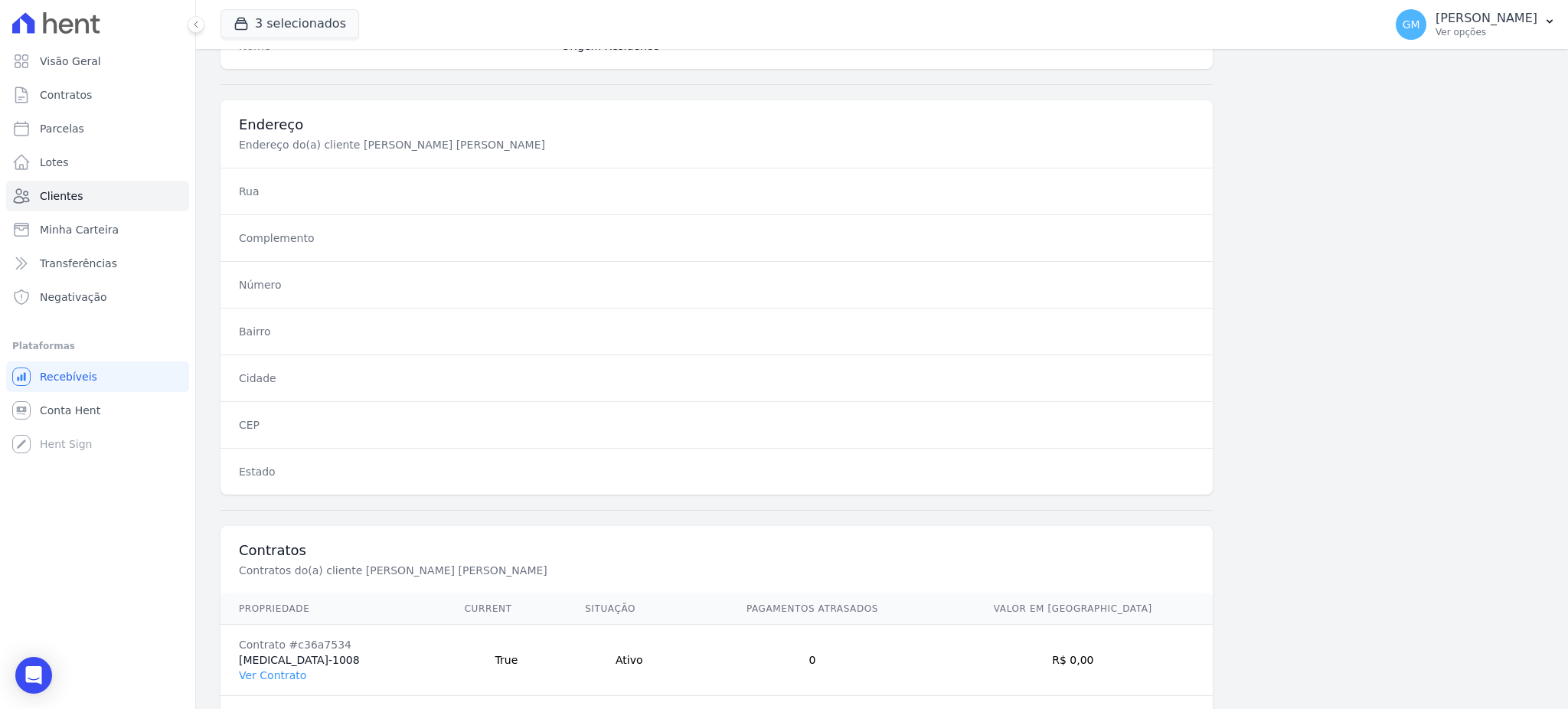
scroll to position [724, 0]
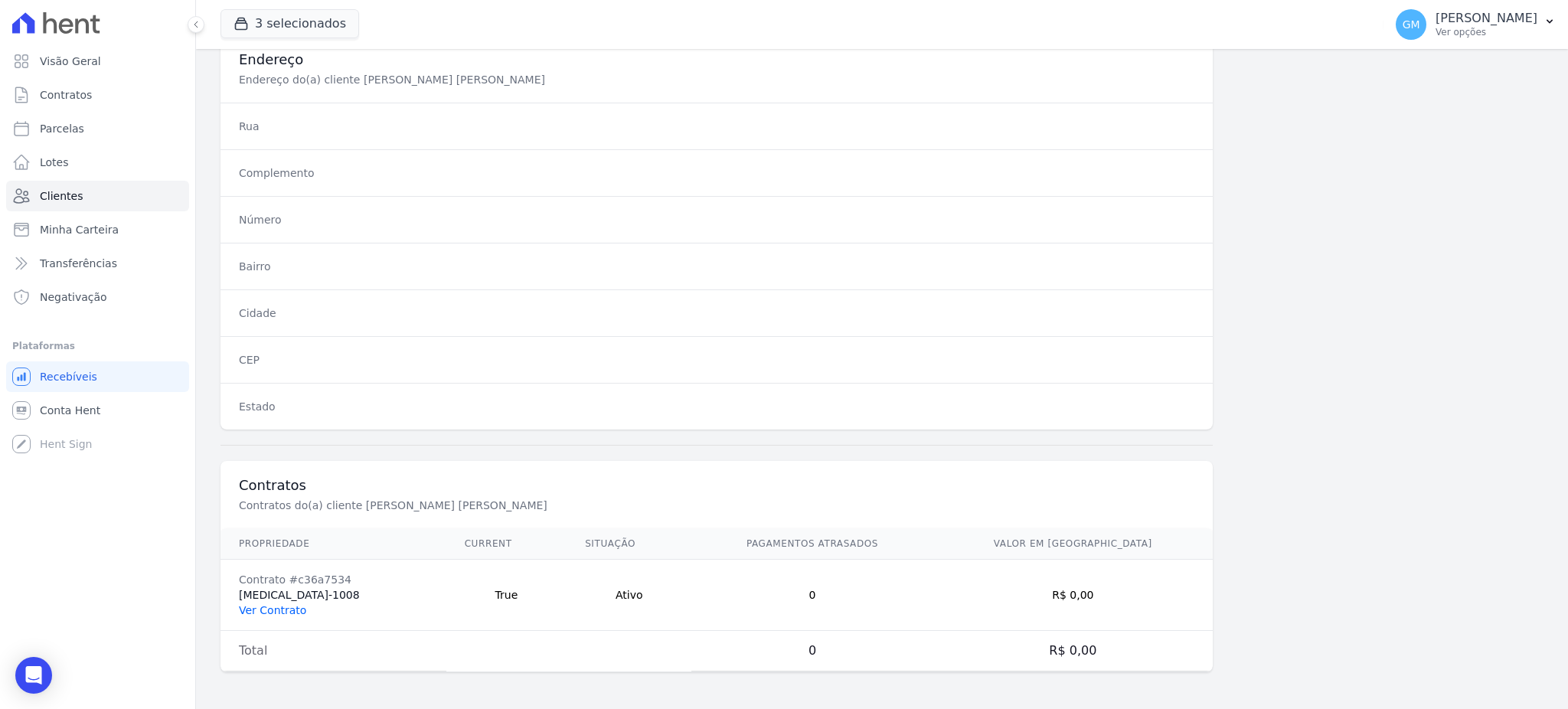
click at [261, 611] on link "Ver Contrato" at bounding box center [272, 610] width 68 height 12
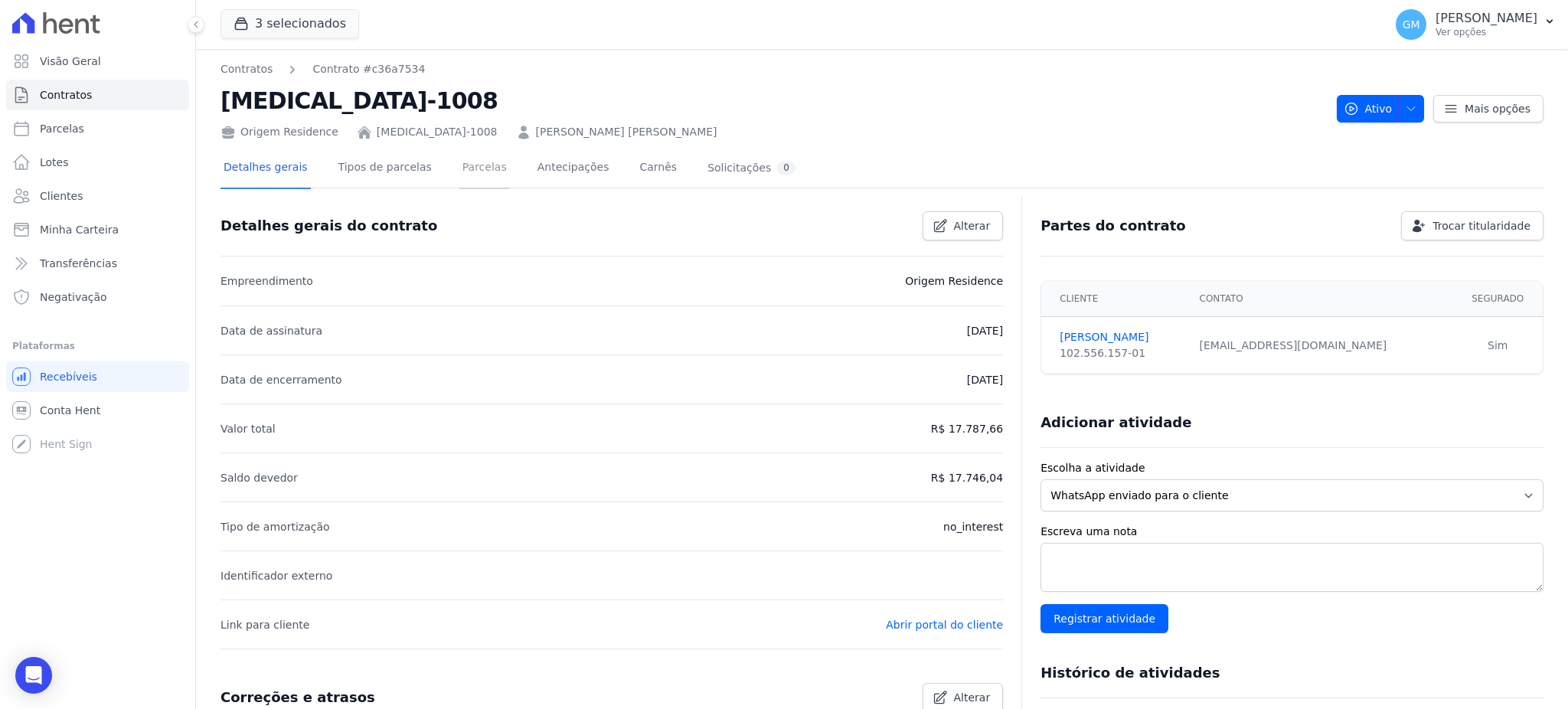
click at [466, 169] on link "Parcelas" at bounding box center [484, 168] width 51 height 41
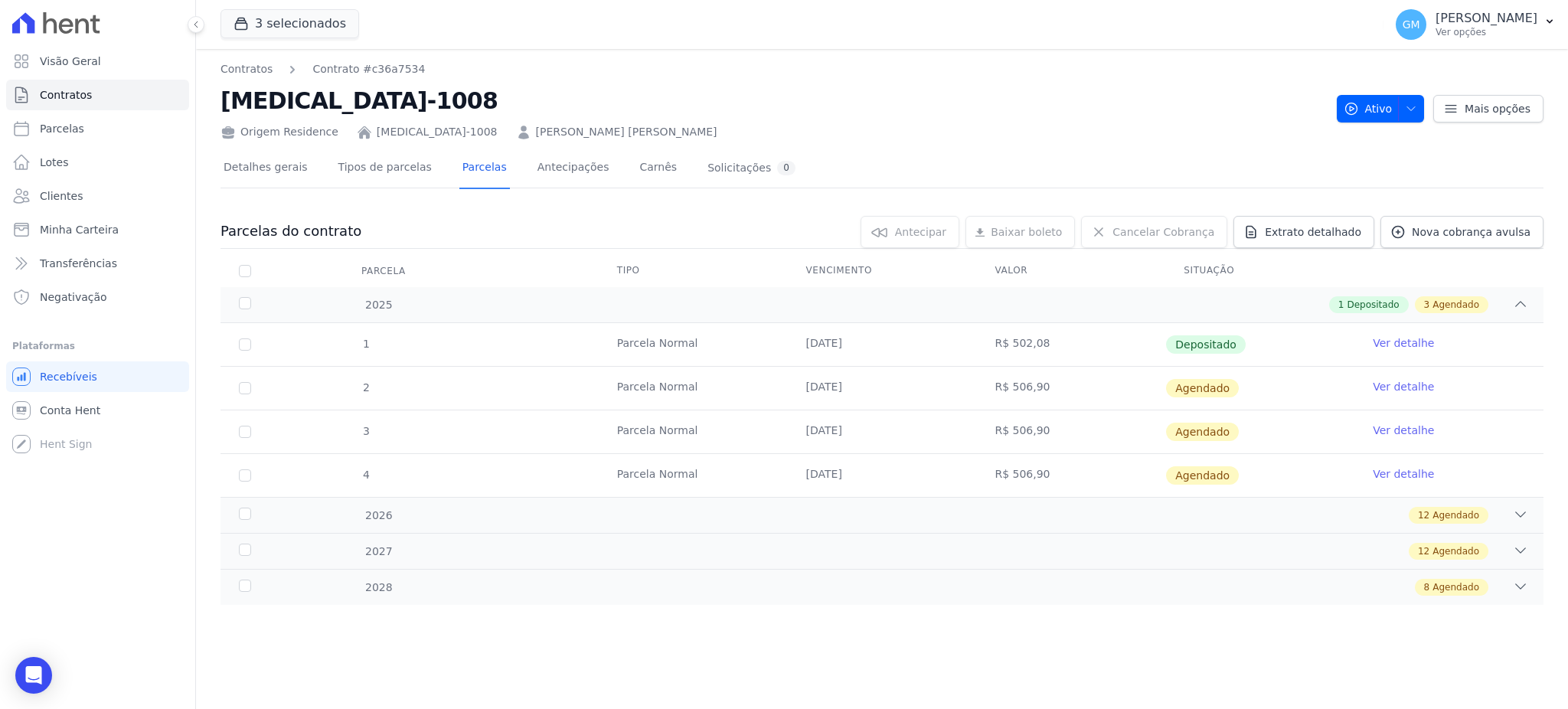
click at [1383, 343] on link "Ver detalhe" at bounding box center [1404, 343] width 62 height 15
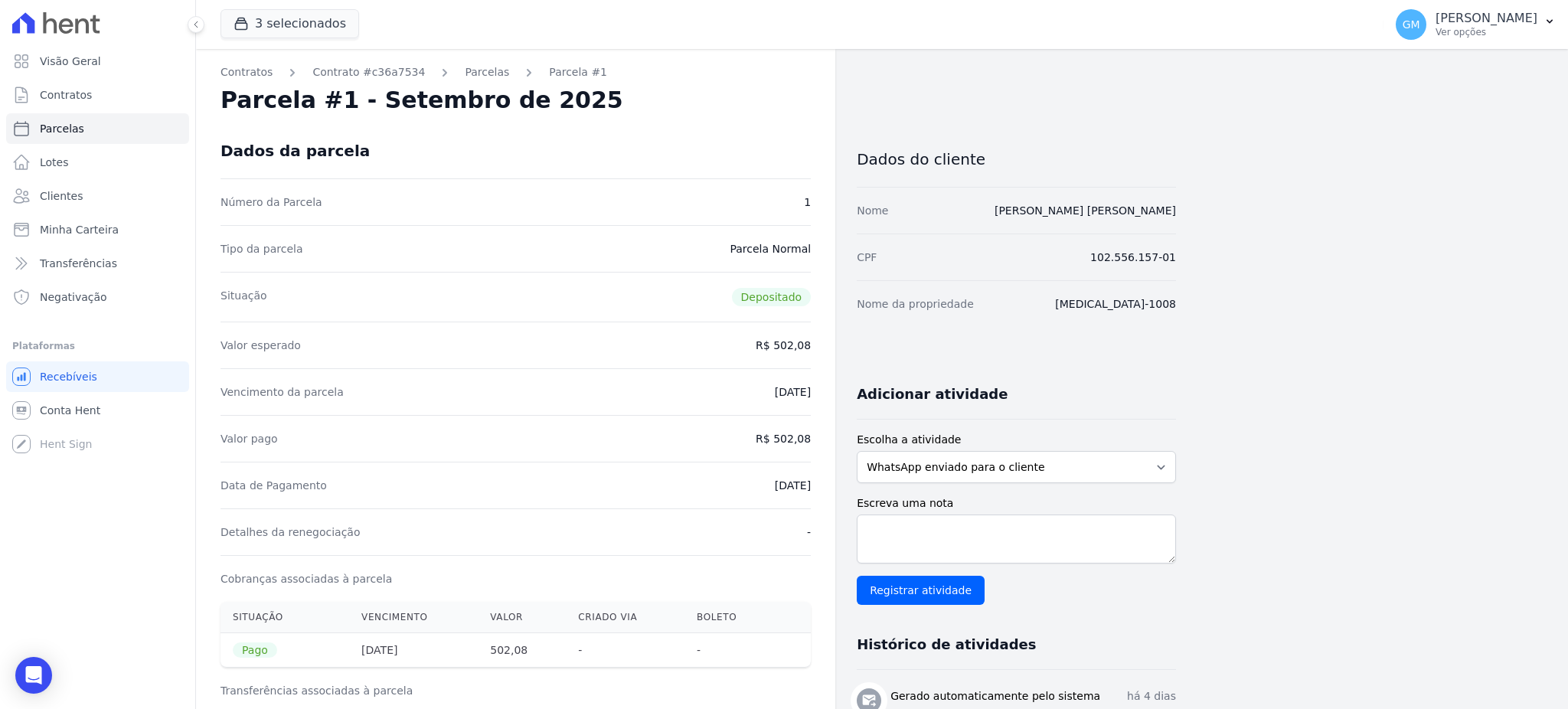
drag, startPoint x: 747, startPoint y: 487, endPoint x: 814, endPoint y: 486, distance: 67.0
click at [814, 486] on div "Contratos Contrato #c36a7534 Parcelas Parcela #1 Parcela #1 - Setembro de 2025 …" at bounding box center [515, 632] width 639 height 1167
drag, startPoint x: 778, startPoint y: 439, endPoint x: 816, endPoint y: 439, distance: 38.0
click at [816, 439] on div "Contratos Contrato #c36a7534 Parcelas Parcela #1 Parcela #1 - Setembro de 2025 …" at bounding box center [515, 632] width 639 height 1167
drag, startPoint x: 749, startPoint y: 474, endPoint x: 821, endPoint y: 483, distance: 72.6
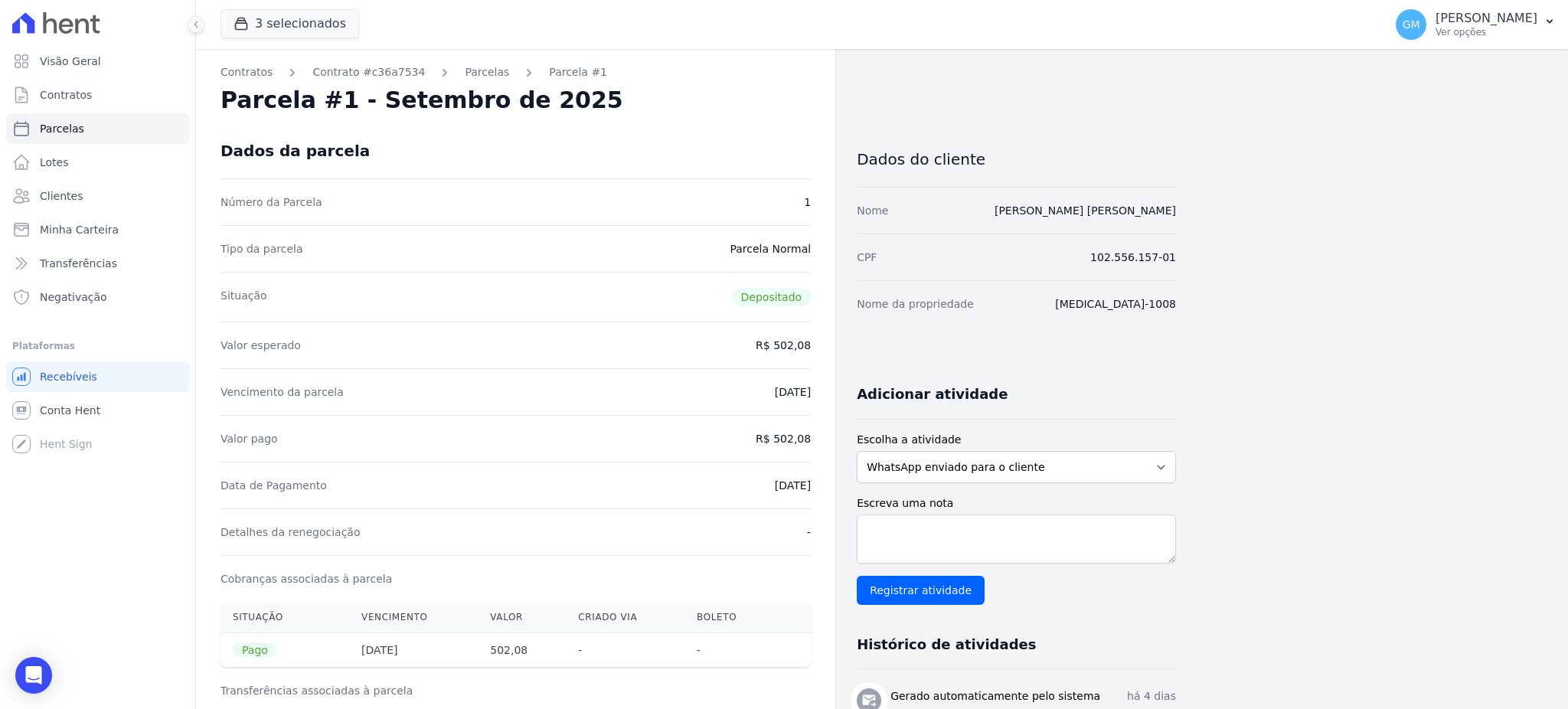
click at [821, 483] on div "Contratos Contrato #c36a7534 Parcelas Parcela #1 Parcela #1 - Setembro de 2025 …" at bounding box center [515, 632] width 639 height 1167
click at [89, 189] on link "Clientes" at bounding box center [97, 196] width 183 height 31
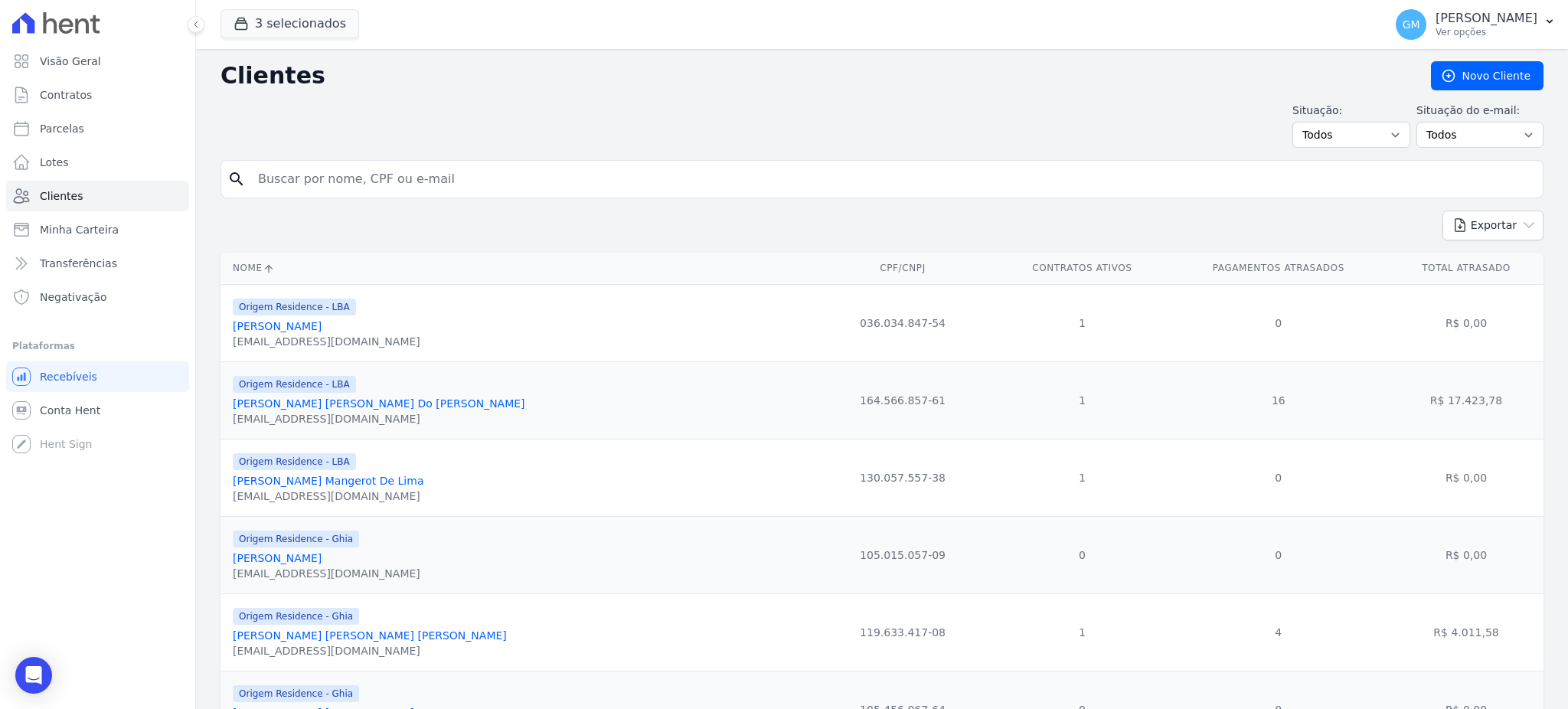
click at [278, 184] on input "search" at bounding box center [892, 179] width 1288 height 31
paste input "Lucas Nunes Cabral De Melo"
type input "Lucas Nunes Cabral De Melo"
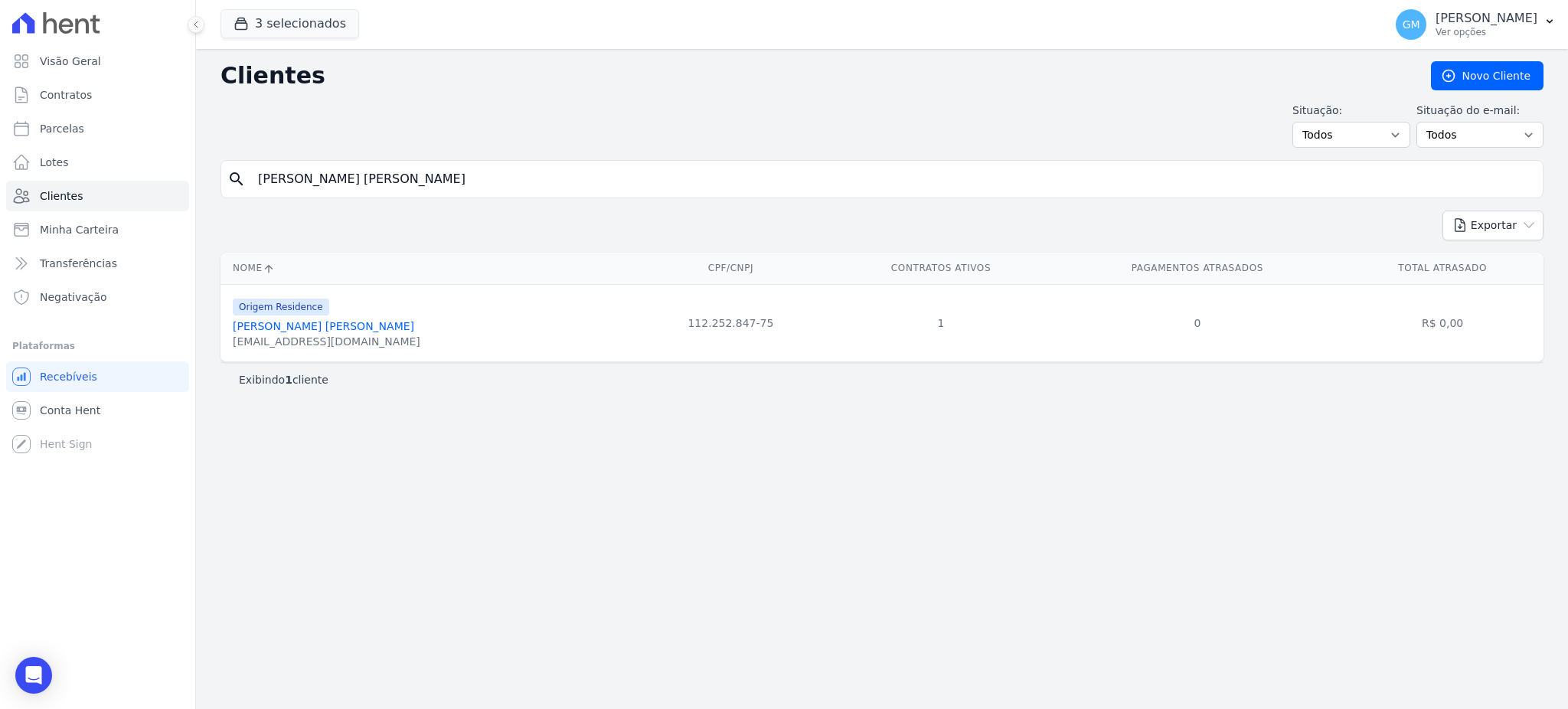
click at [348, 336] on div "lucasnunesca@gmail.com" at bounding box center [326, 341] width 188 height 15
click at [349, 330] on link "Lucas Nunes Cabral De Melo" at bounding box center [323, 326] width 182 height 12
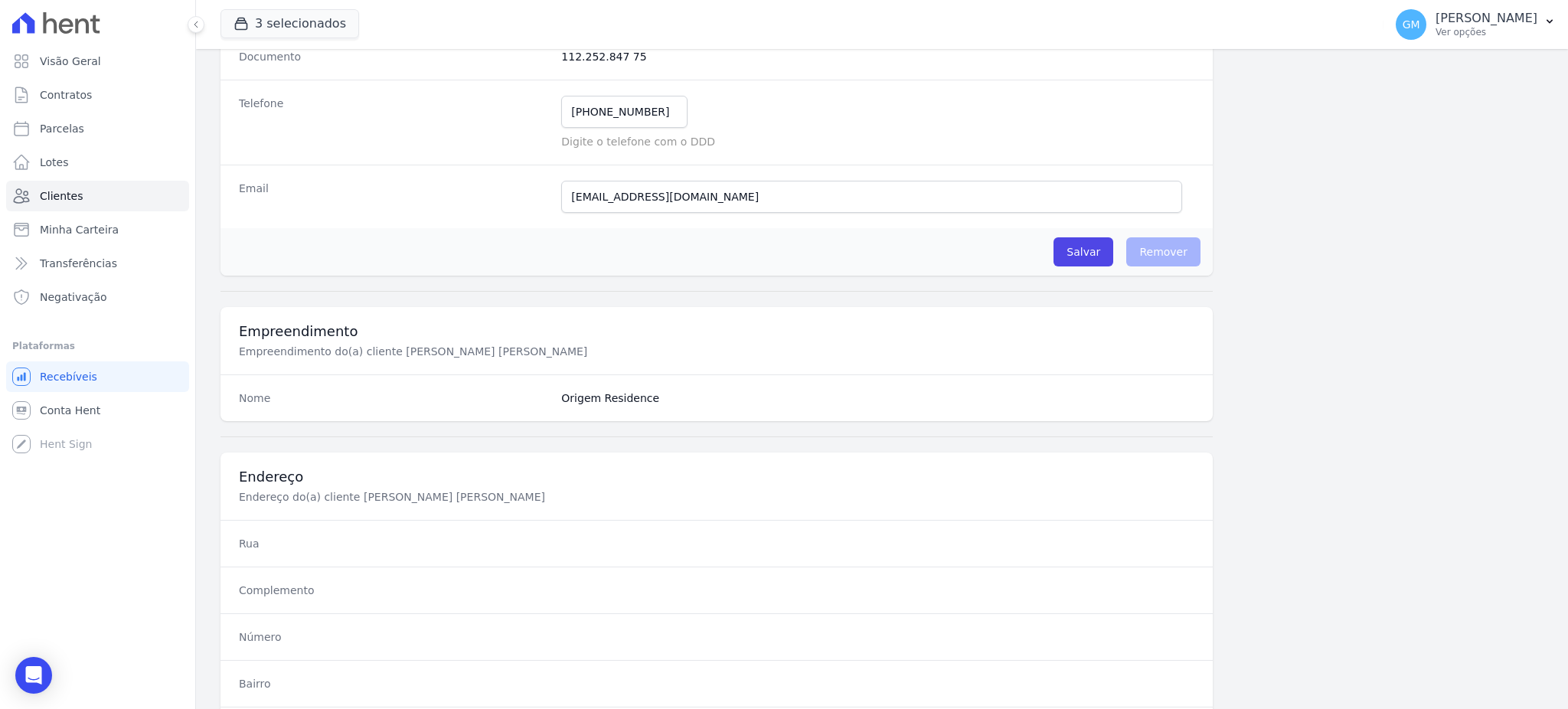
scroll to position [724, 0]
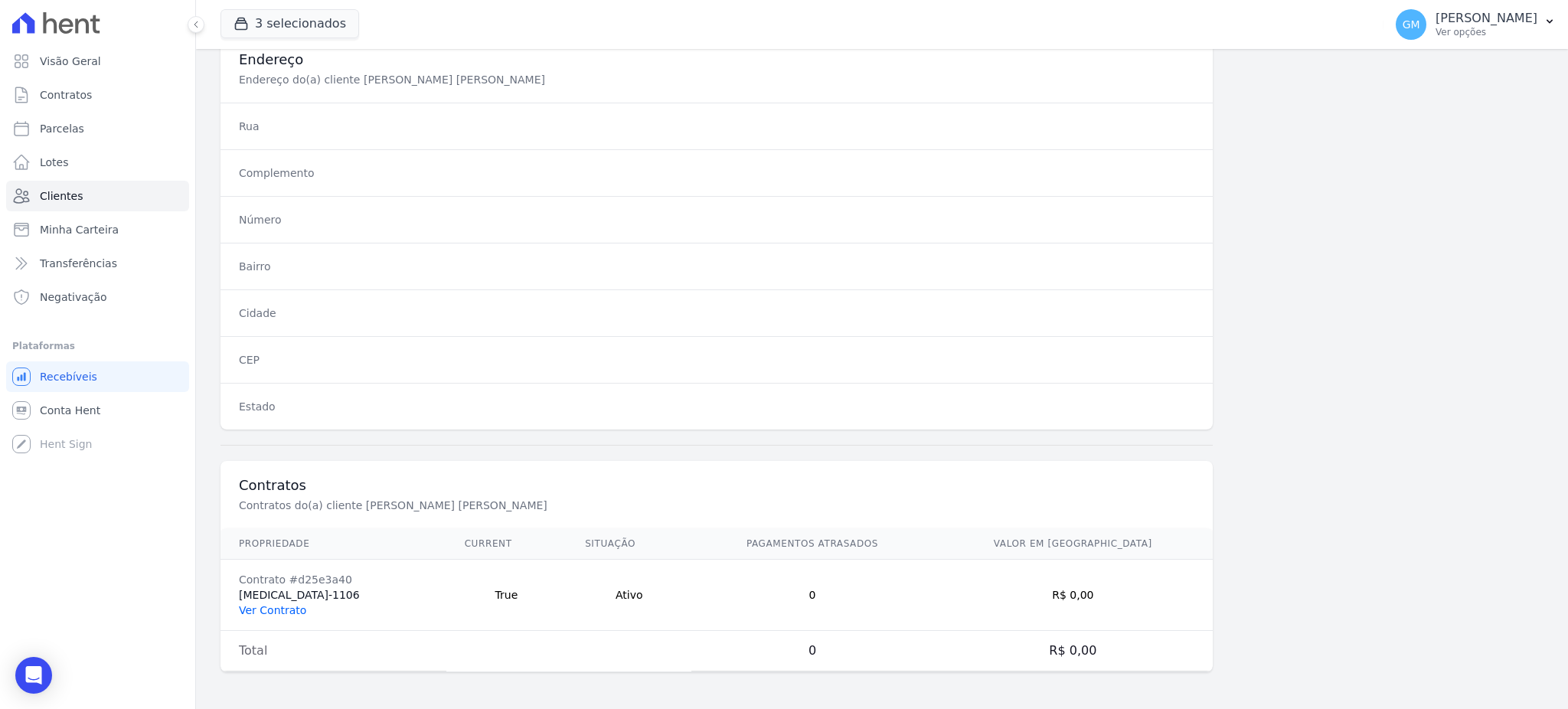
click at [289, 616] on link "Ver Contrato" at bounding box center [272, 610] width 68 height 12
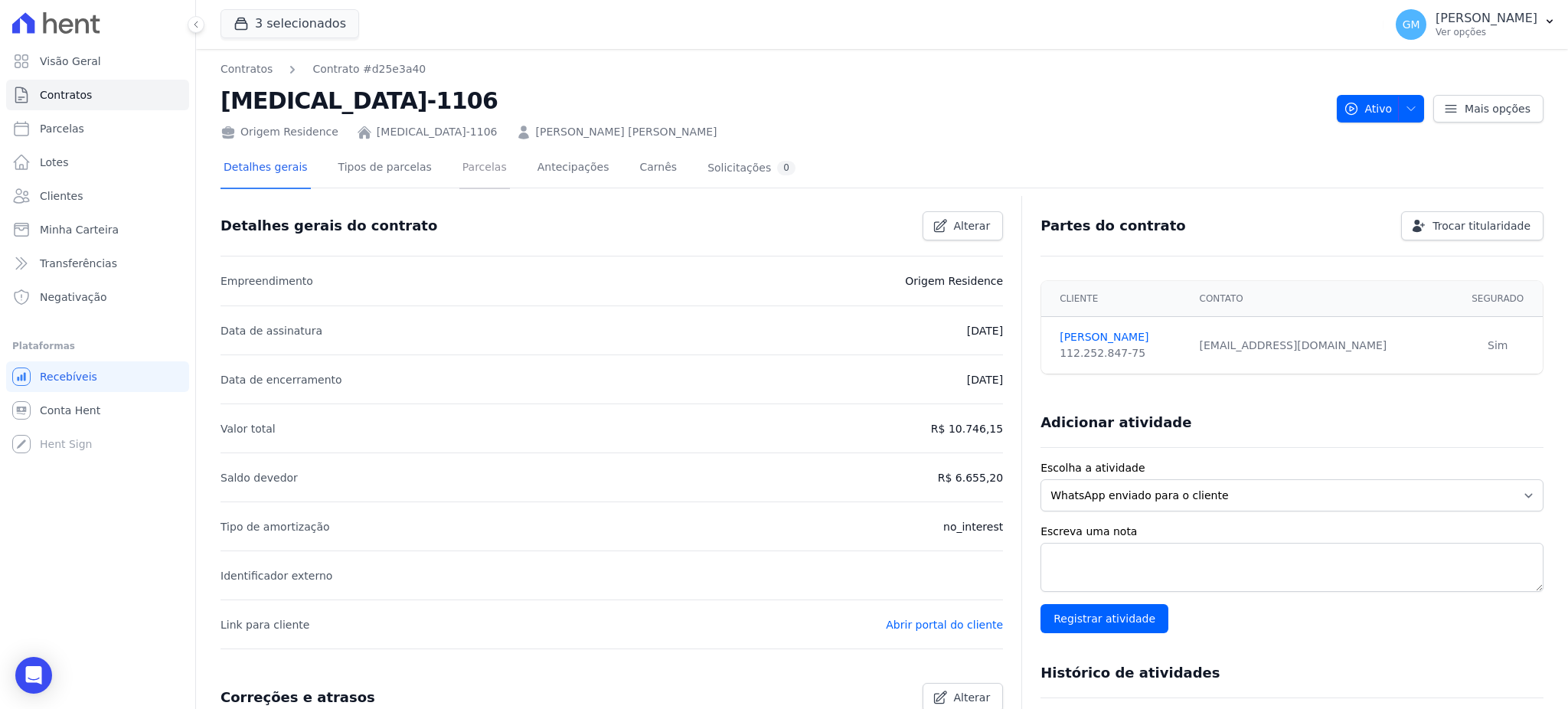
click at [479, 181] on link "Parcelas" at bounding box center [484, 168] width 51 height 41
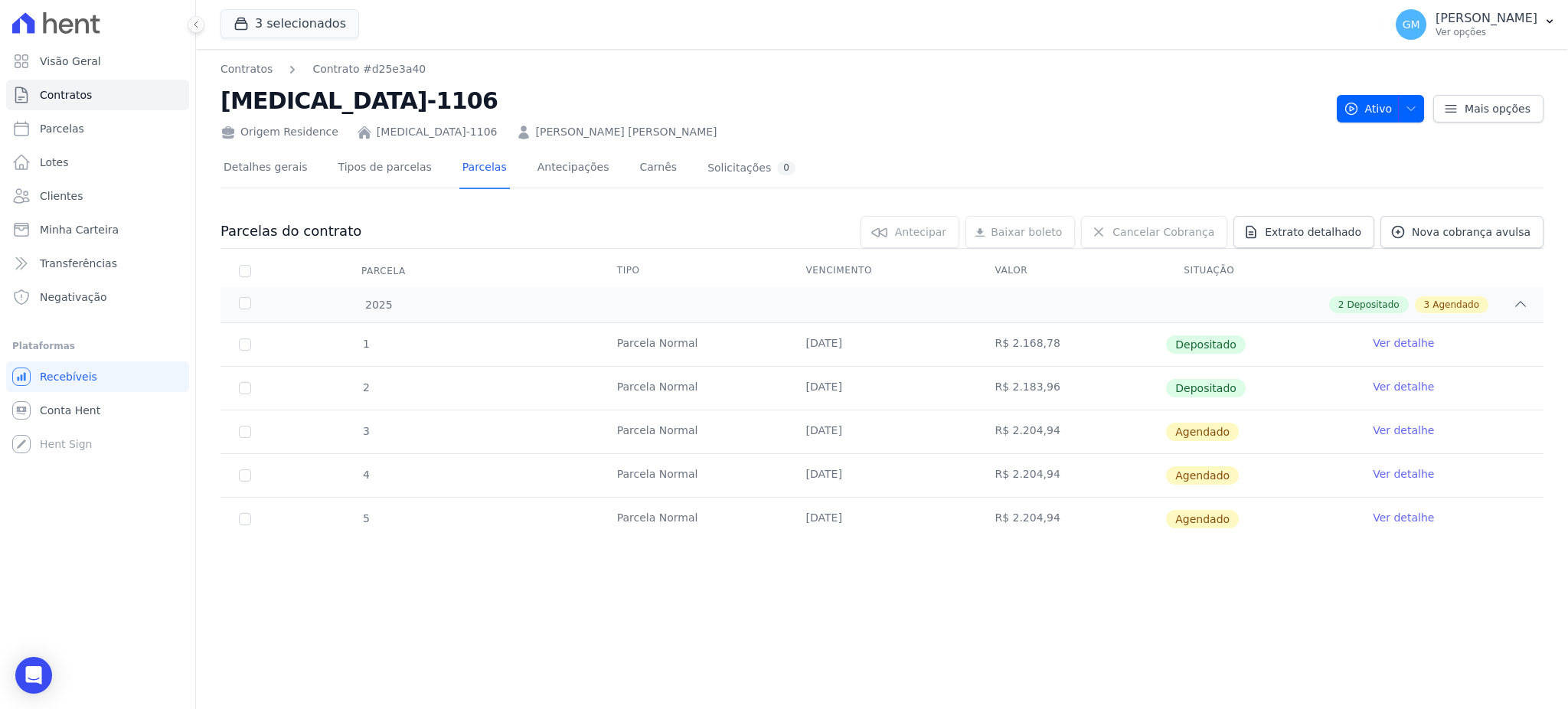
click at [1391, 379] on link "Ver detalhe" at bounding box center [1404, 385] width 62 height 15
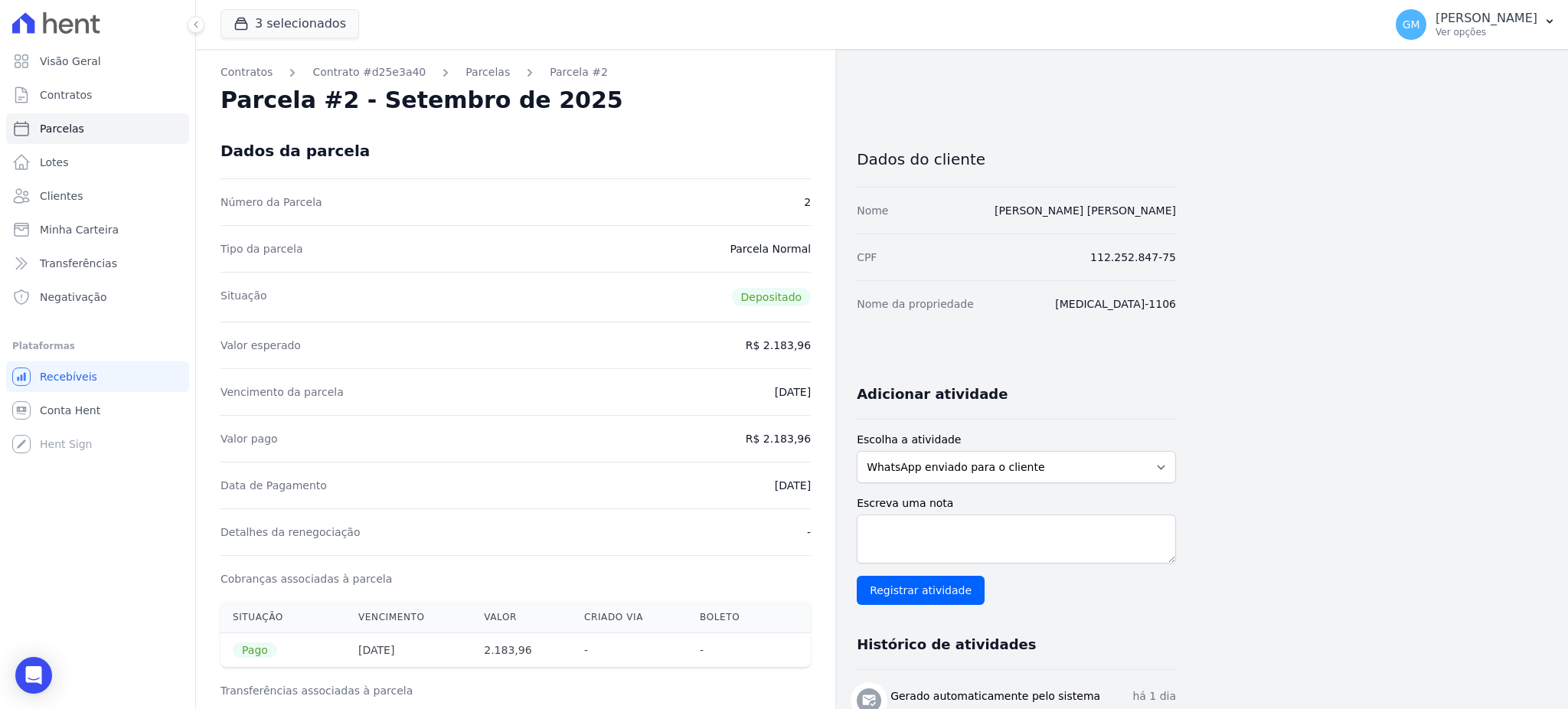
drag, startPoint x: 739, startPoint y: 476, endPoint x: 817, endPoint y: 483, distance: 78.3
click at [817, 483] on div "Contratos Contrato #d25e3a40 Parcelas Parcela #2 Parcela #2 - Setembro de 2025 …" at bounding box center [515, 669] width 639 height 1242
drag, startPoint x: 773, startPoint y: 436, endPoint x: 822, endPoint y: 436, distance: 49.0
click at [822, 436] on div "Contratos Contrato #d25e3a40 Parcelas Parcela #2 Parcela #2 - Setembro de 2025 …" at bounding box center [515, 669] width 639 height 1242
drag, startPoint x: 739, startPoint y: 487, endPoint x: 816, endPoint y: 485, distance: 77.0
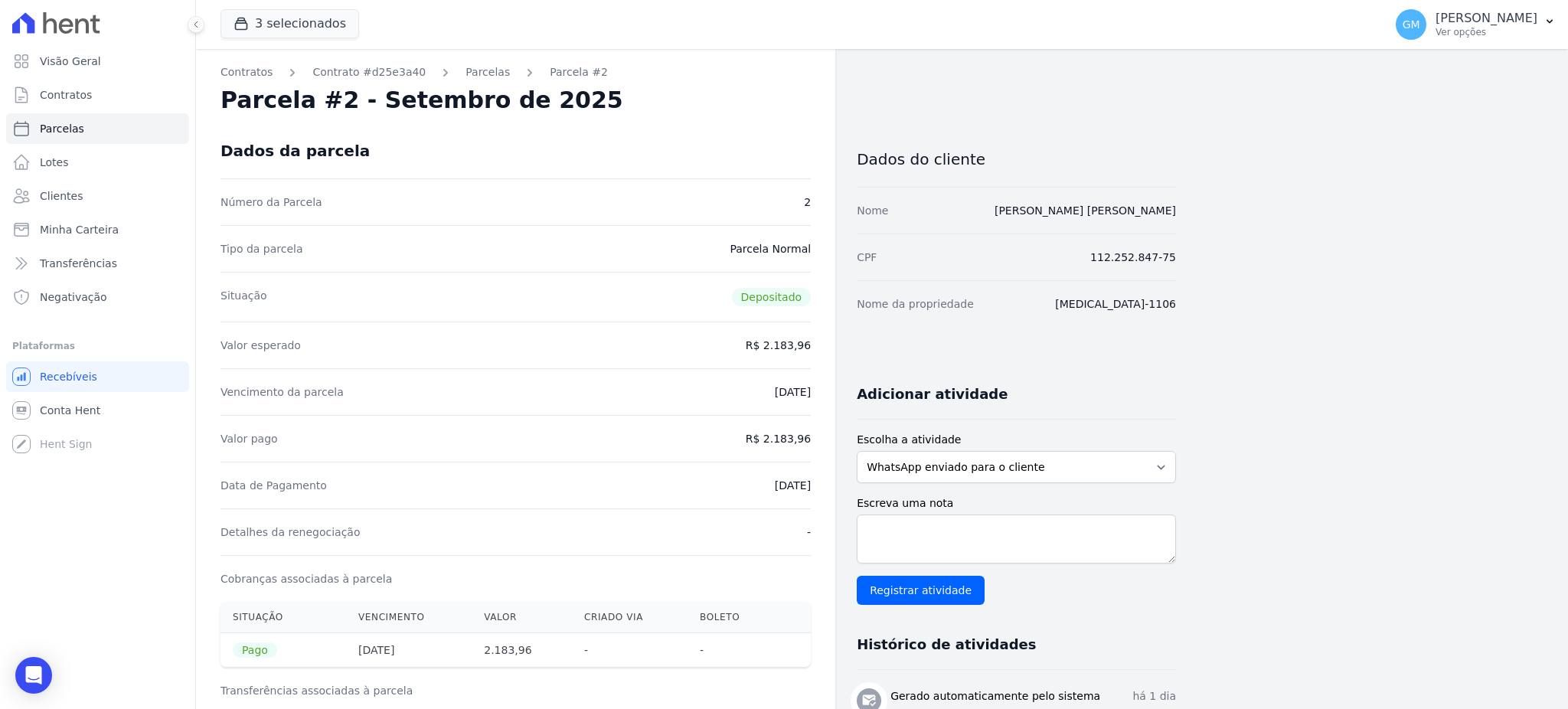
click at [816, 485] on div "Contratos Contrato #d25e3a40 Parcelas Parcela #2 Parcela #2 - Setembro de 2025 …" at bounding box center [515, 669] width 639 height 1242
click at [77, 196] on span "Clientes" at bounding box center [61, 196] width 43 height 15
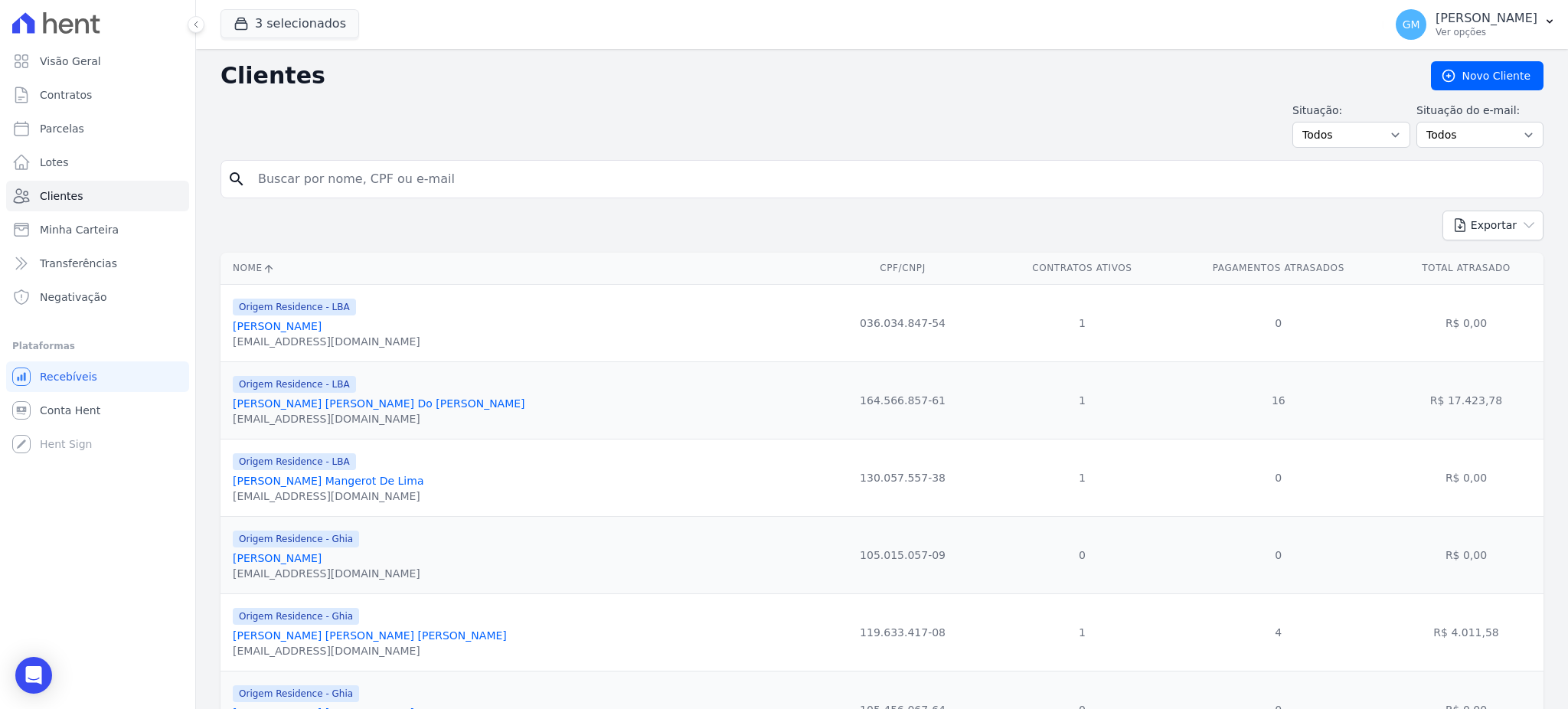
click at [433, 165] on input "search" at bounding box center [892, 179] width 1288 height 31
paste input "Natan Maia Costa"
type input "Natan Maia Costa"
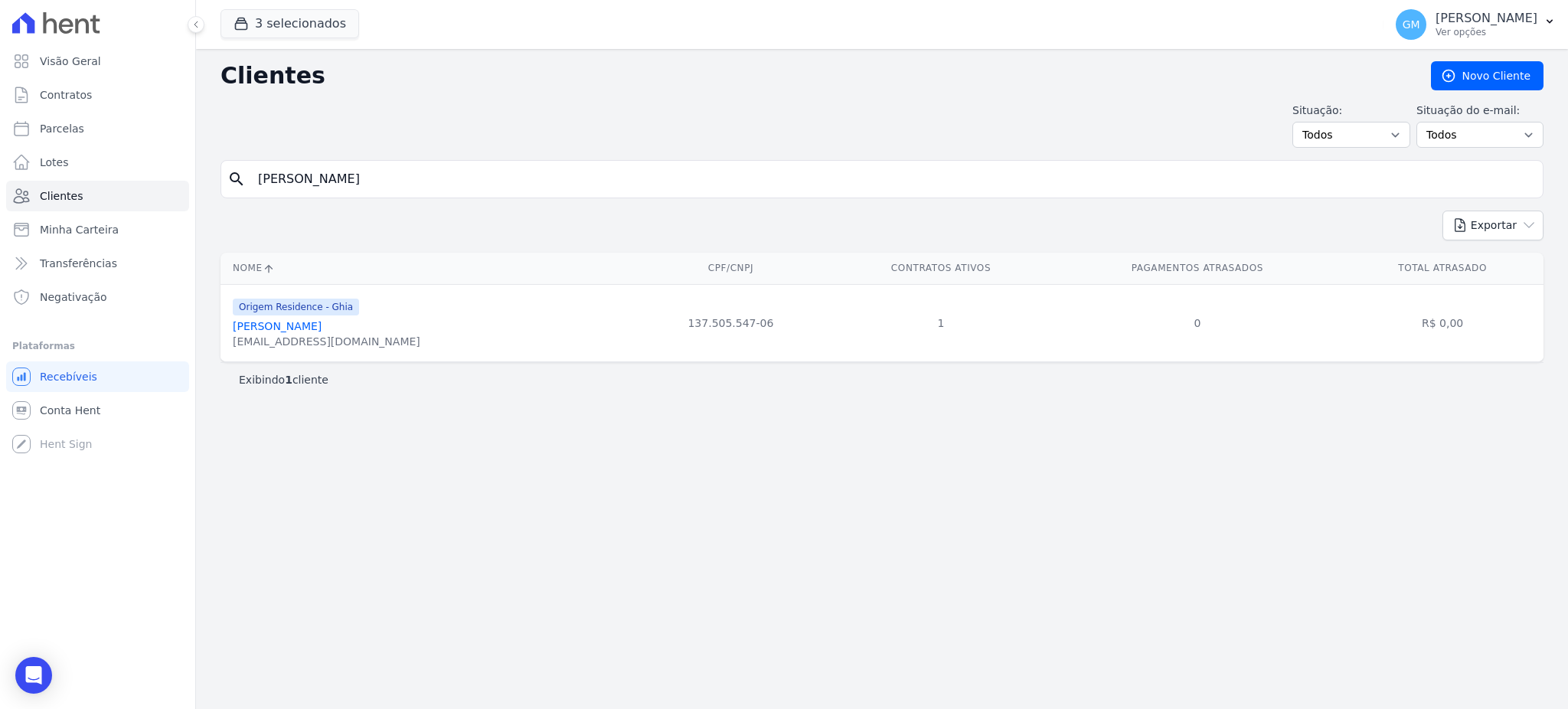
click at [314, 324] on link "Natan Maia Costa" at bounding box center [276, 326] width 88 height 12
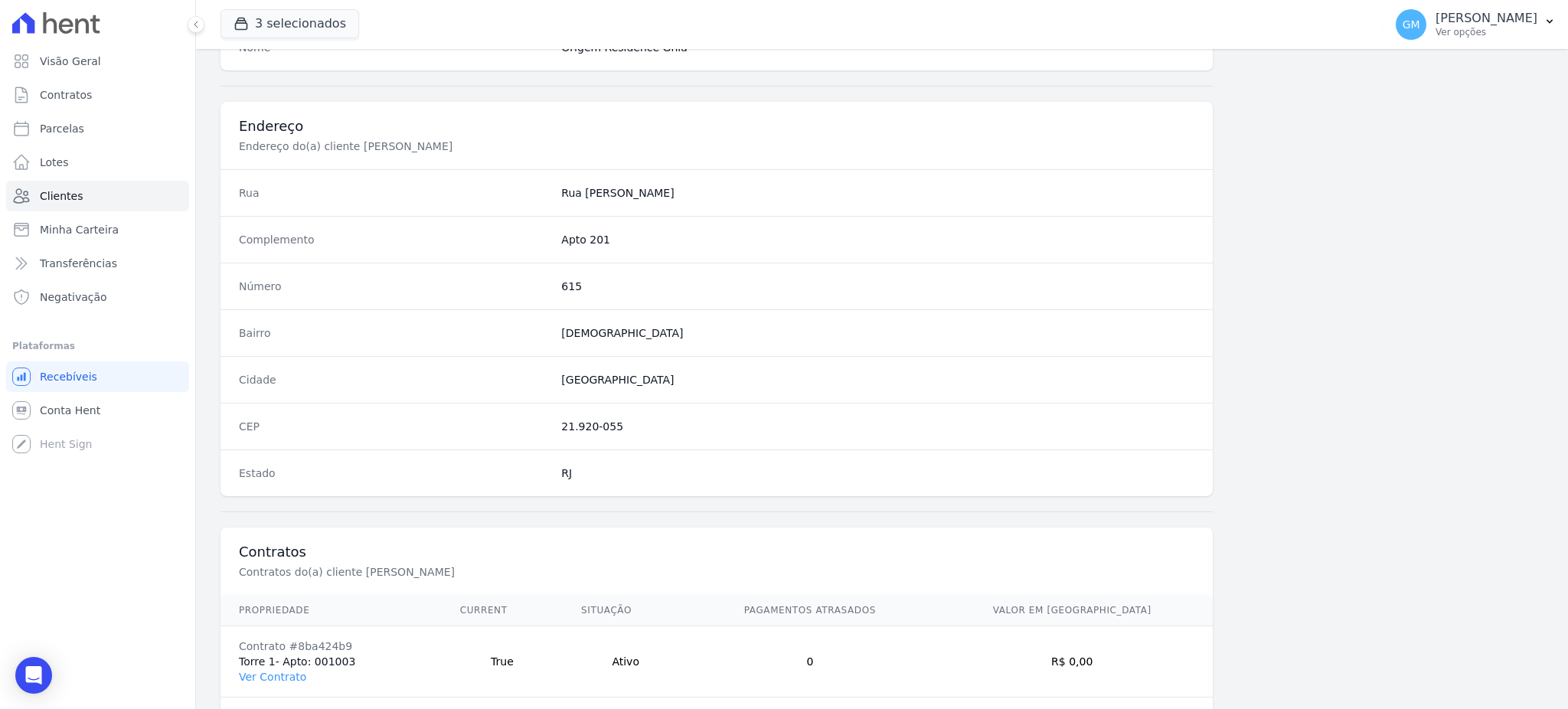
scroll to position [724, 0]
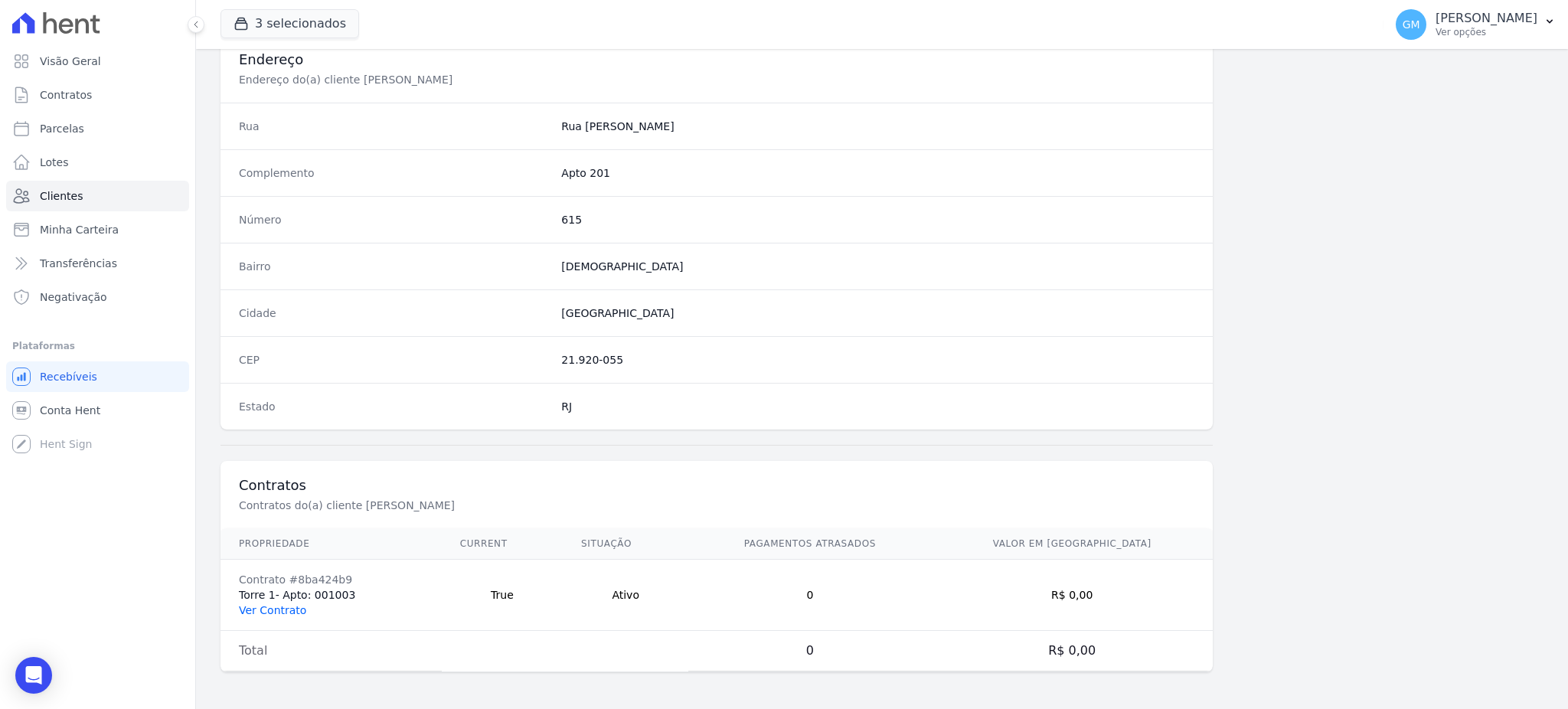
click at [290, 605] on link "Ver Contrato" at bounding box center [272, 610] width 68 height 12
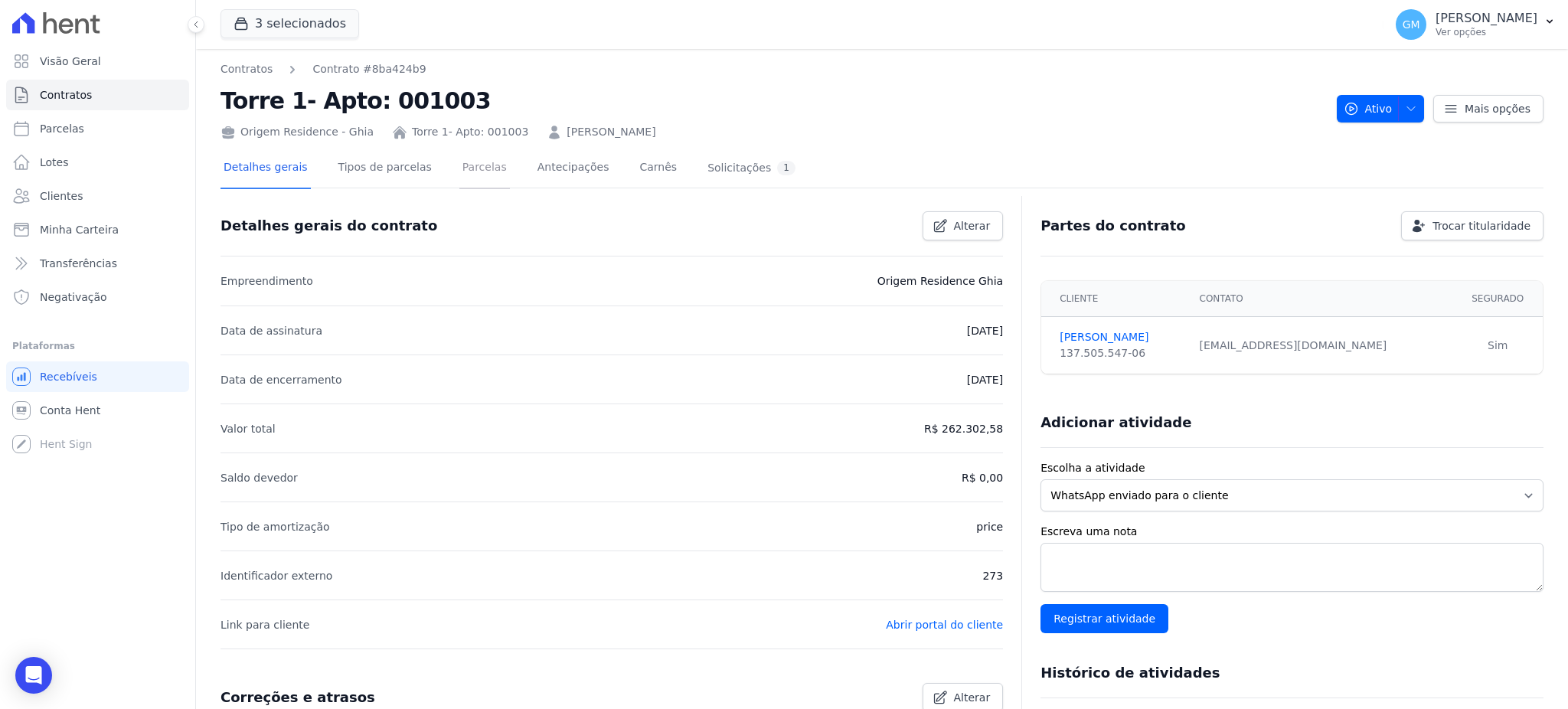
click at [466, 164] on link "Parcelas" at bounding box center [484, 168] width 51 height 41
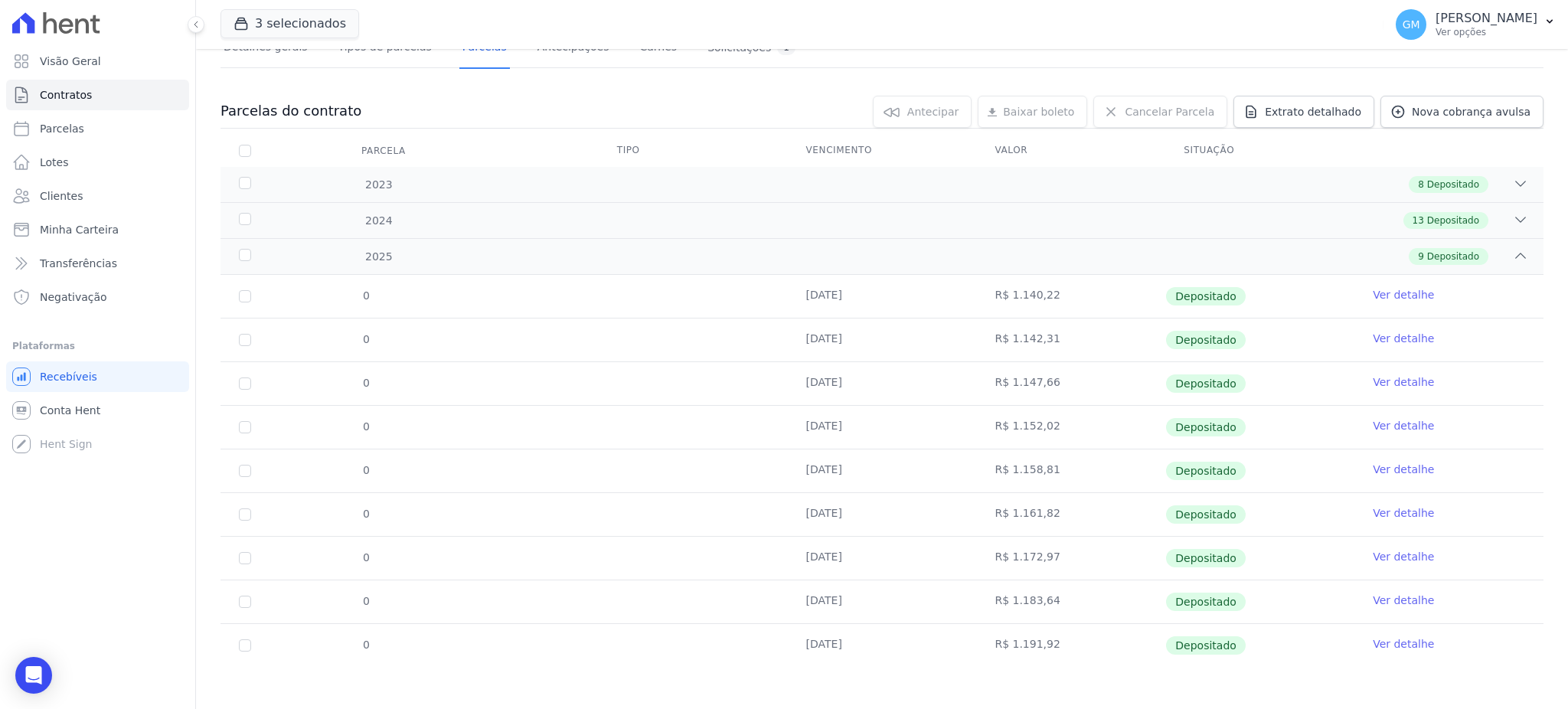
scroll to position [123, 0]
click at [1373, 643] on link "Ver detalhe" at bounding box center [1404, 639] width 62 height 15
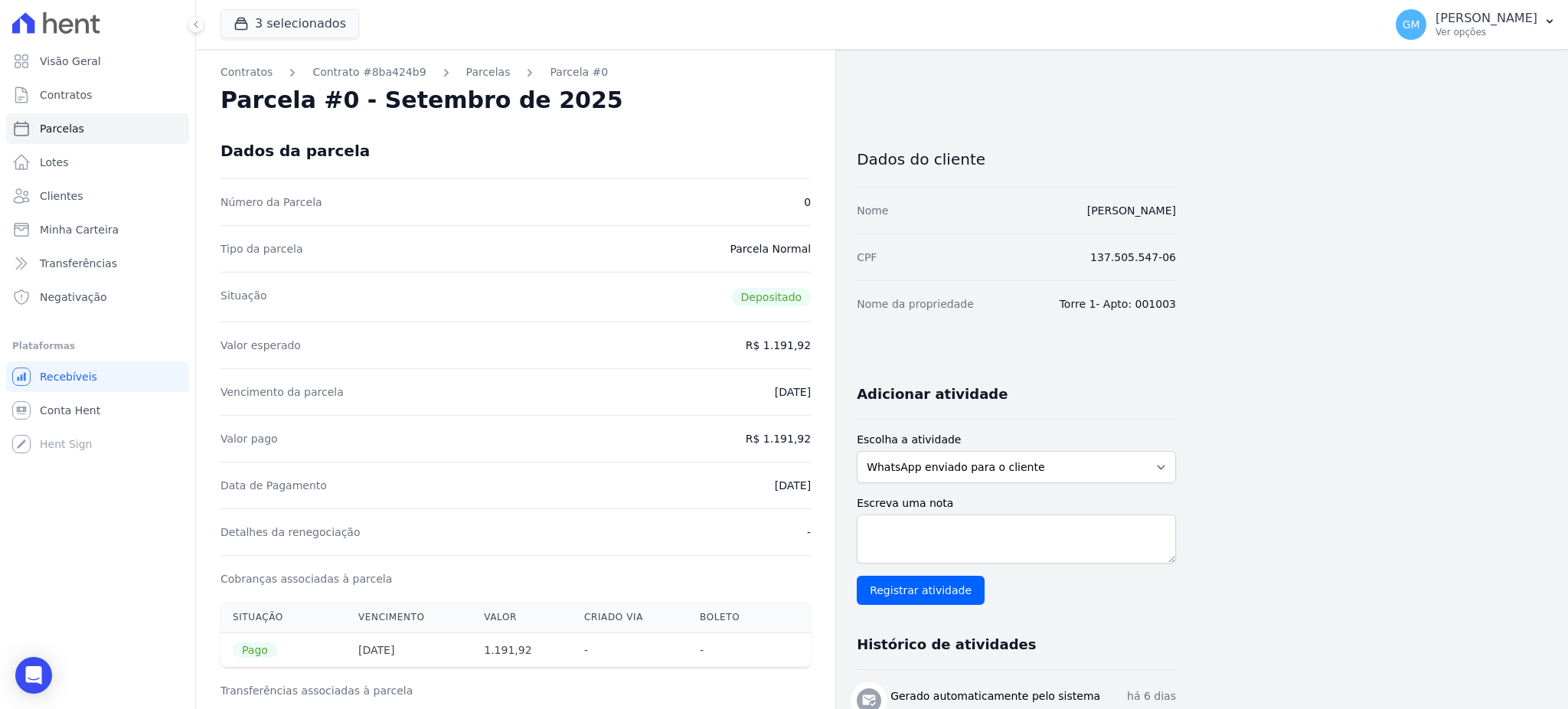
drag, startPoint x: 736, startPoint y: 490, endPoint x: 831, endPoint y: 495, distance: 95.1
click at [831, 495] on div "Contratos Contrato #8ba424b9 Parcelas Parcela #0 Parcela #0 - Setembro de 2025 …" at bounding box center [515, 632] width 639 height 1167
click at [764, 444] on dd "R$ 1.191,92" at bounding box center [779, 438] width 66 height 15
drag, startPoint x: 773, startPoint y: 435, endPoint x: 829, endPoint y: 432, distance: 56.1
click at [829, 432] on div "Contratos Contrato #8ba424b9 Parcelas Parcela #0 Parcela #0 - Setembro de 2025 …" at bounding box center [515, 632] width 639 height 1167
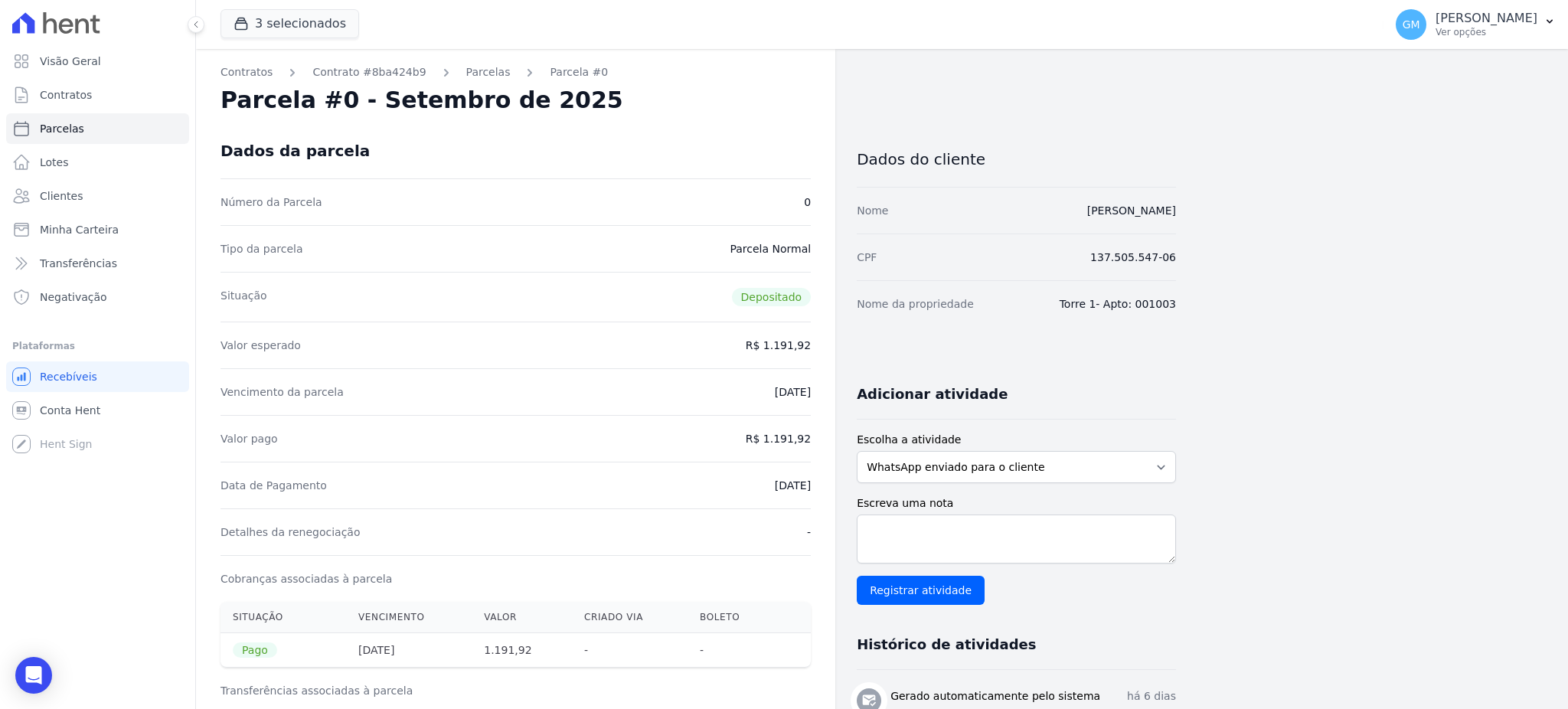
drag, startPoint x: 813, startPoint y: 528, endPoint x: 766, endPoint y: 451, distance: 90.2
click at [810, 526] on div "Contratos Contrato #8ba424b9 Parcelas Parcela #0 Parcela #0 - Setembro de 2025 …" at bounding box center [515, 632] width 639 height 1167
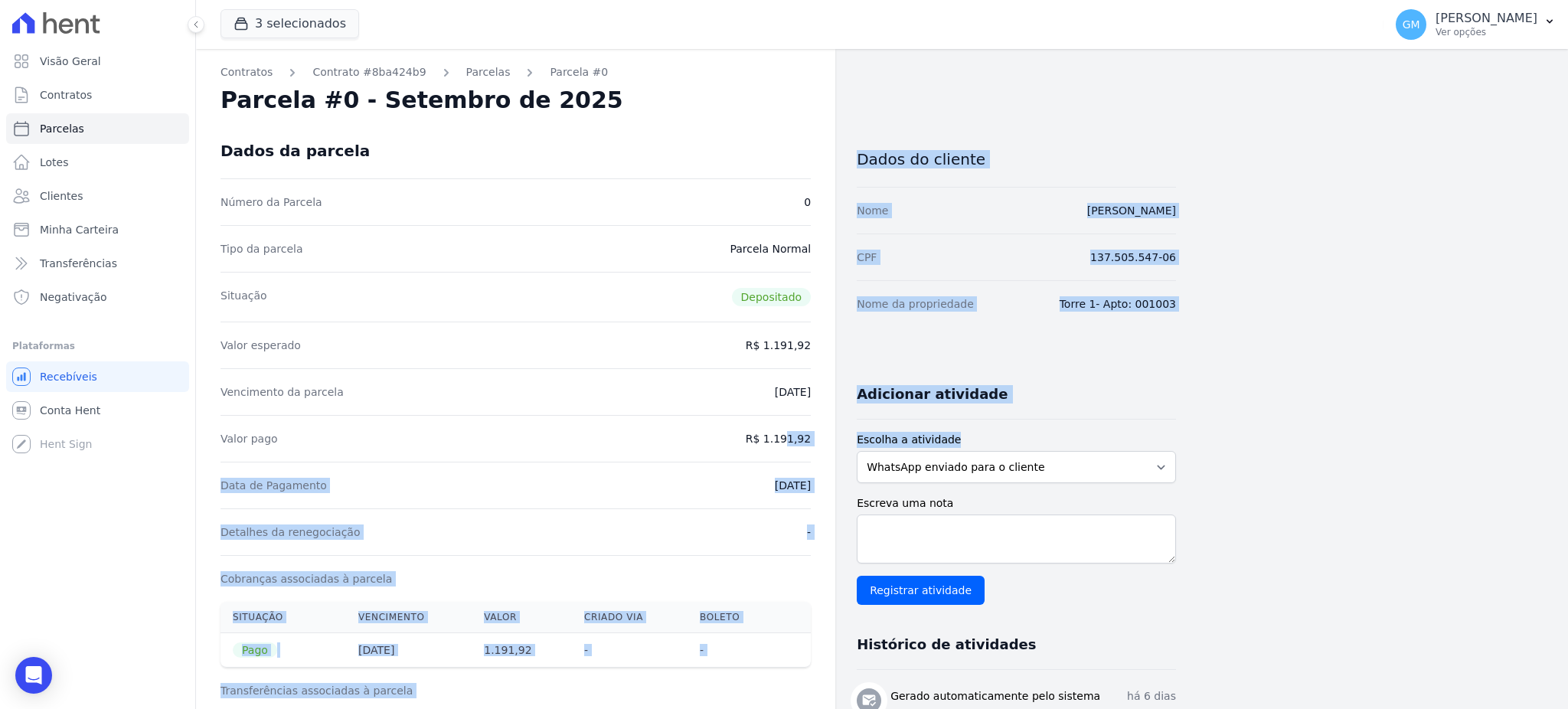
drag, startPoint x: 768, startPoint y: 439, endPoint x: 848, endPoint y: 450, distance: 80.8
click at [848, 450] on div "Contratos Contrato #8ba424b9 Parcelas Parcela #0 Parcela #0 - Setembro de 2025 …" at bounding box center [686, 632] width 980 height 1167
click at [834, 448] on div "Contratos Contrato #8ba424b9 Parcelas Parcela #0 Parcela #0 - Setembro de 2025 …" at bounding box center [515, 632] width 639 height 1167
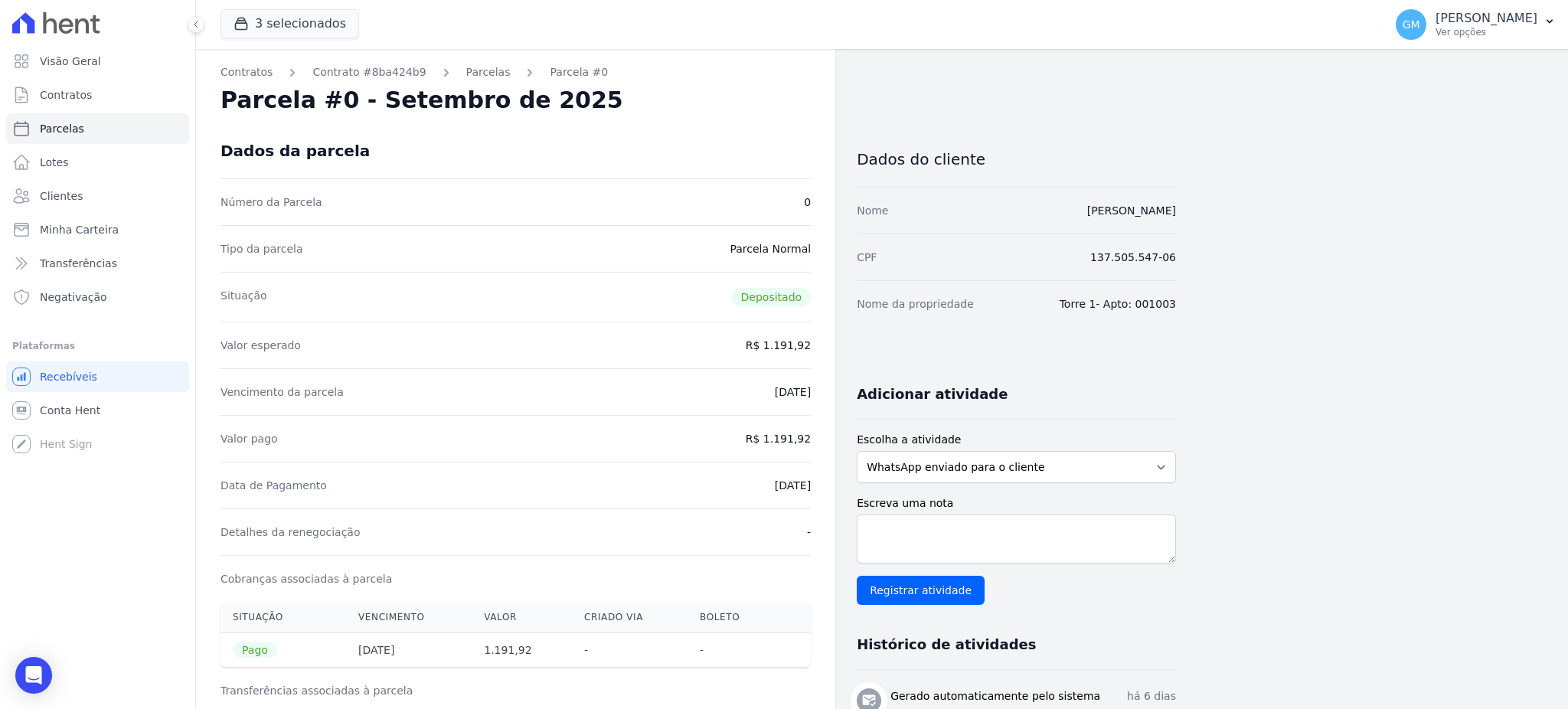
drag, startPoint x: 769, startPoint y: 432, endPoint x: 816, endPoint y: 433, distance: 47.0
click at [816, 433] on div "Contratos Contrato #8ba424b9 Parcelas Parcela #0 Parcela #0 - Setembro de 2025 …" at bounding box center [515, 632] width 639 height 1167
click at [794, 444] on dd "R$ 1.191,92" at bounding box center [779, 438] width 66 height 15
drag, startPoint x: 769, startPoint y: 489, endPoint x: 816, endPoint y: 493, distance: 47.2
click at [816, 493] on div "Contratos Contrato #8ba424b9 Parcelas Parcela #0 Parcela #0 - Setembro de 2025 …" at bounding box center [515, 632] width 639 height 1167
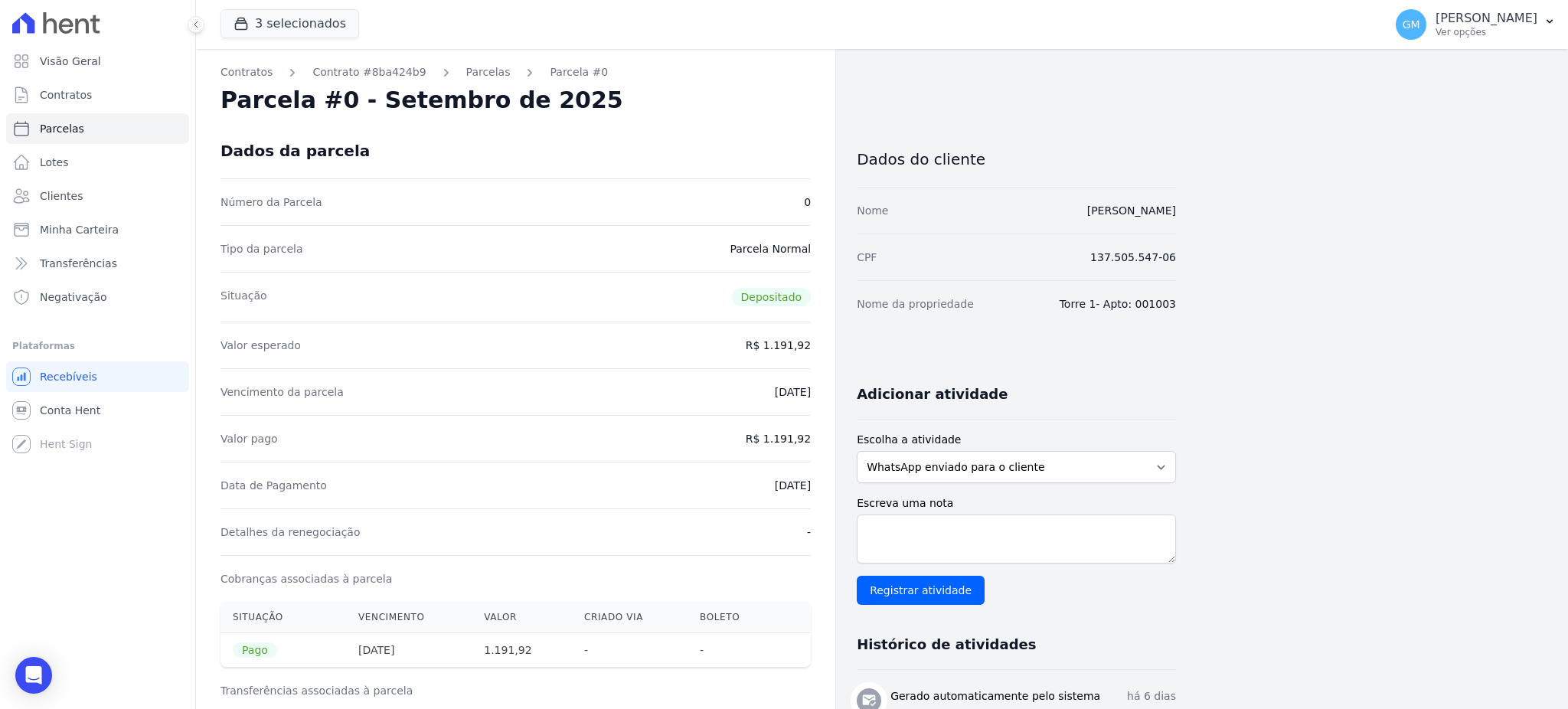
click at [794, 463] on div "Data de Pagamento [DATE]" at bounding box center [516, 485] width 590 height 47
drag, startPoint x: 768, startPoint y: 435, endPoint x: 836, endPoint y: 434, distance: 68.0
click at [836, 434] on div "Contratos Contrato #8ba424b9 Parcelas Parcela #0 Parcela #0 - Setembro de 2025 …" at bounding box center [686, 632] width 980 height 1167
click at [779, 484] on dd "[DATE]" at bounding box center [793, 485] width 36 height 15
drag, startPoint x: 756, startPoint y: 483, endPoint x: 819, endPoint y: 483, distance: 63.0
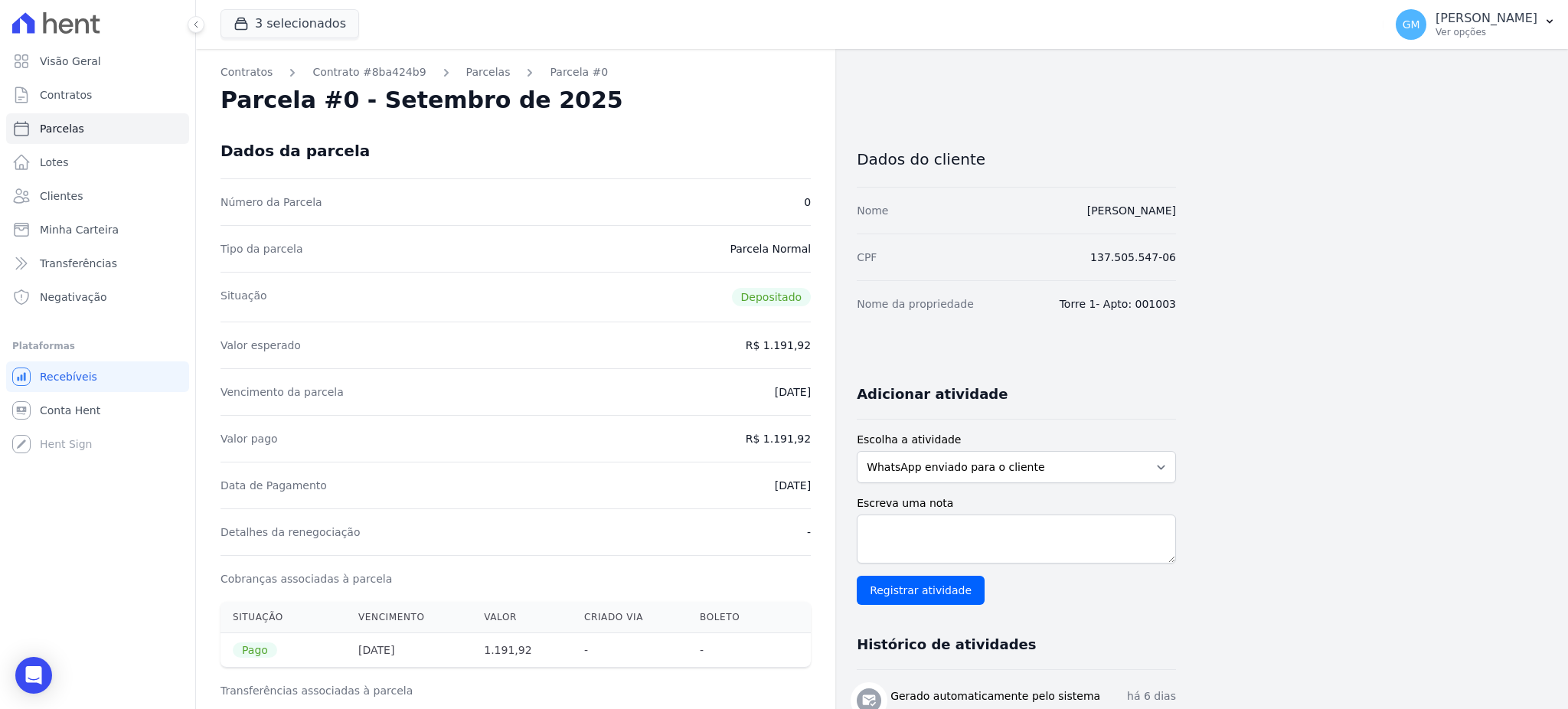
click at [819, 483] on div "Contratos Contrato #8ba424b9 Parcelas Parcela #0 Parcela #0 - Setembro de 2025 …" at bounding box center [515, 632] width 639 height 1167
click at [78, 202] on link "Clientes" at bounding box center [97, 196] width 183 height 31
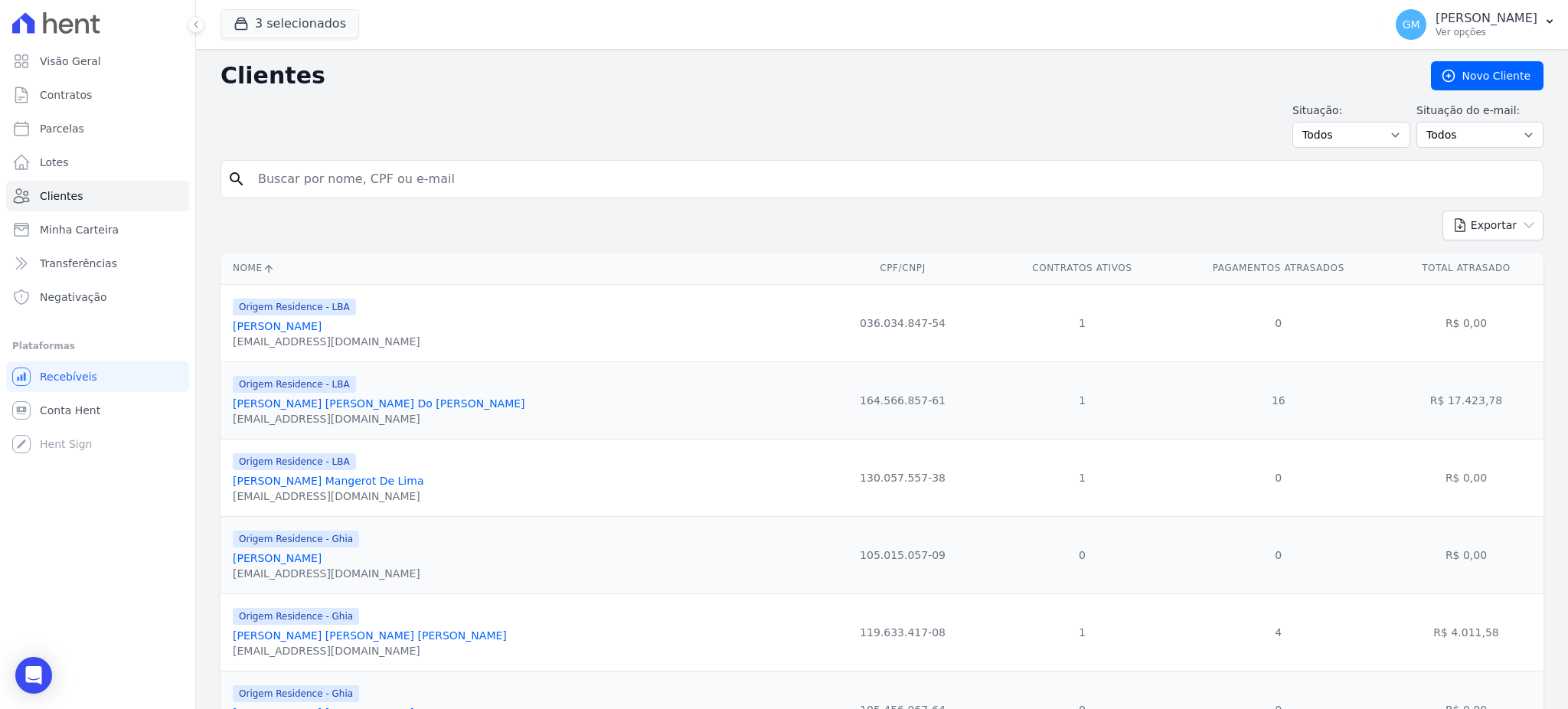
click at [322, 188] on input "search" at bounding box center [892, 179] width 1288 height 31
paste input "Heitor Mattos Evangelista"
type input "Heitor Mattos Evangelista"
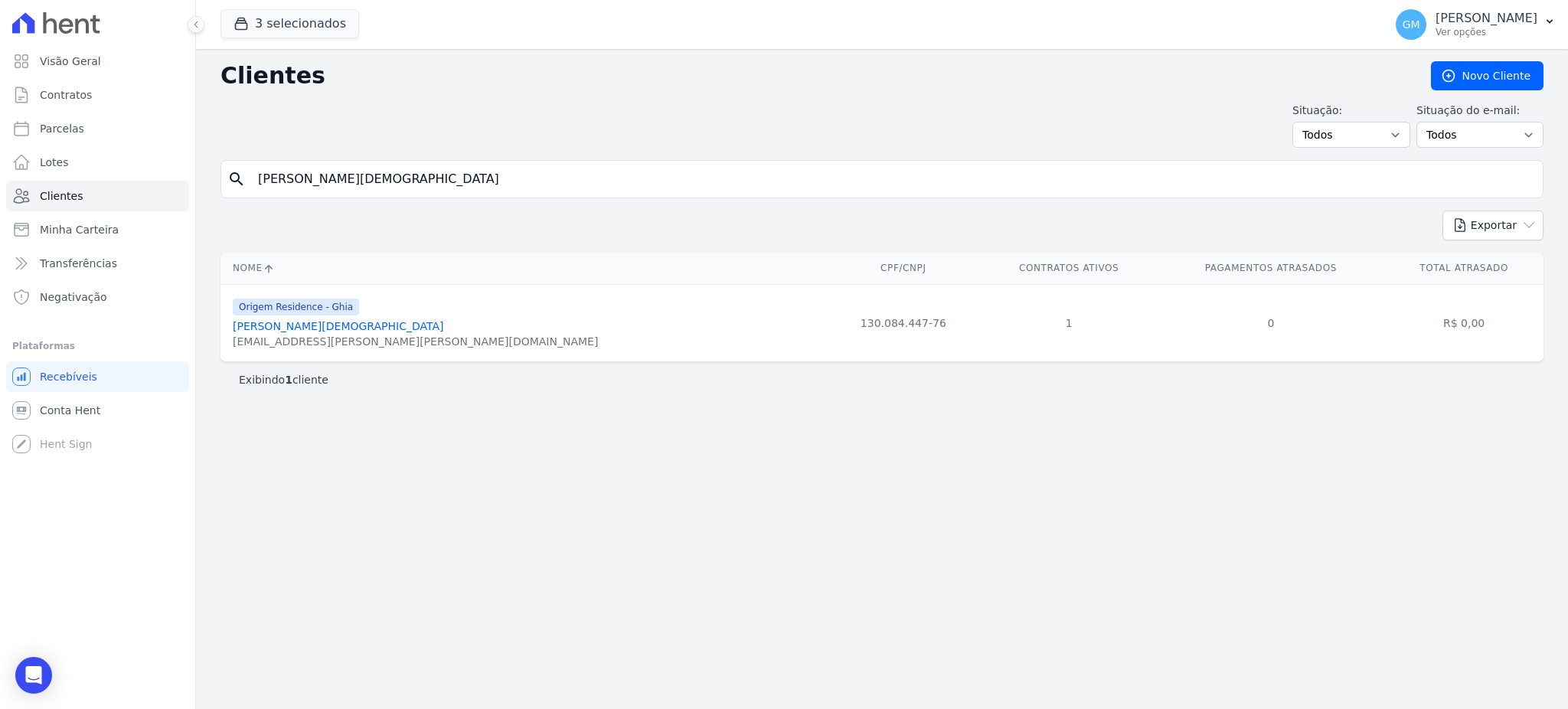
click at [332, 325] on link "Heitor Mattos Evangelista" at bounding box center [338, 326] width 211 height 12
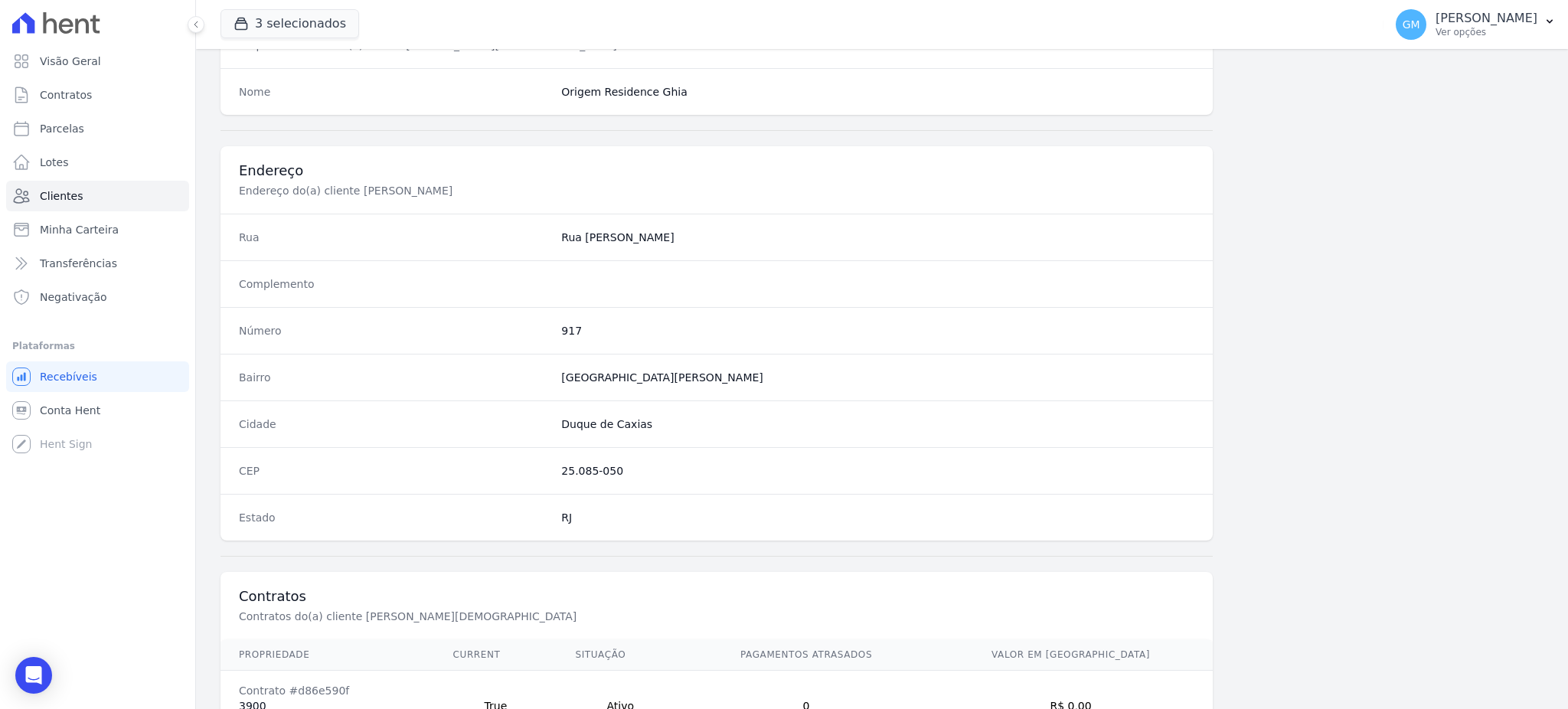
scroll to position [724, 0]
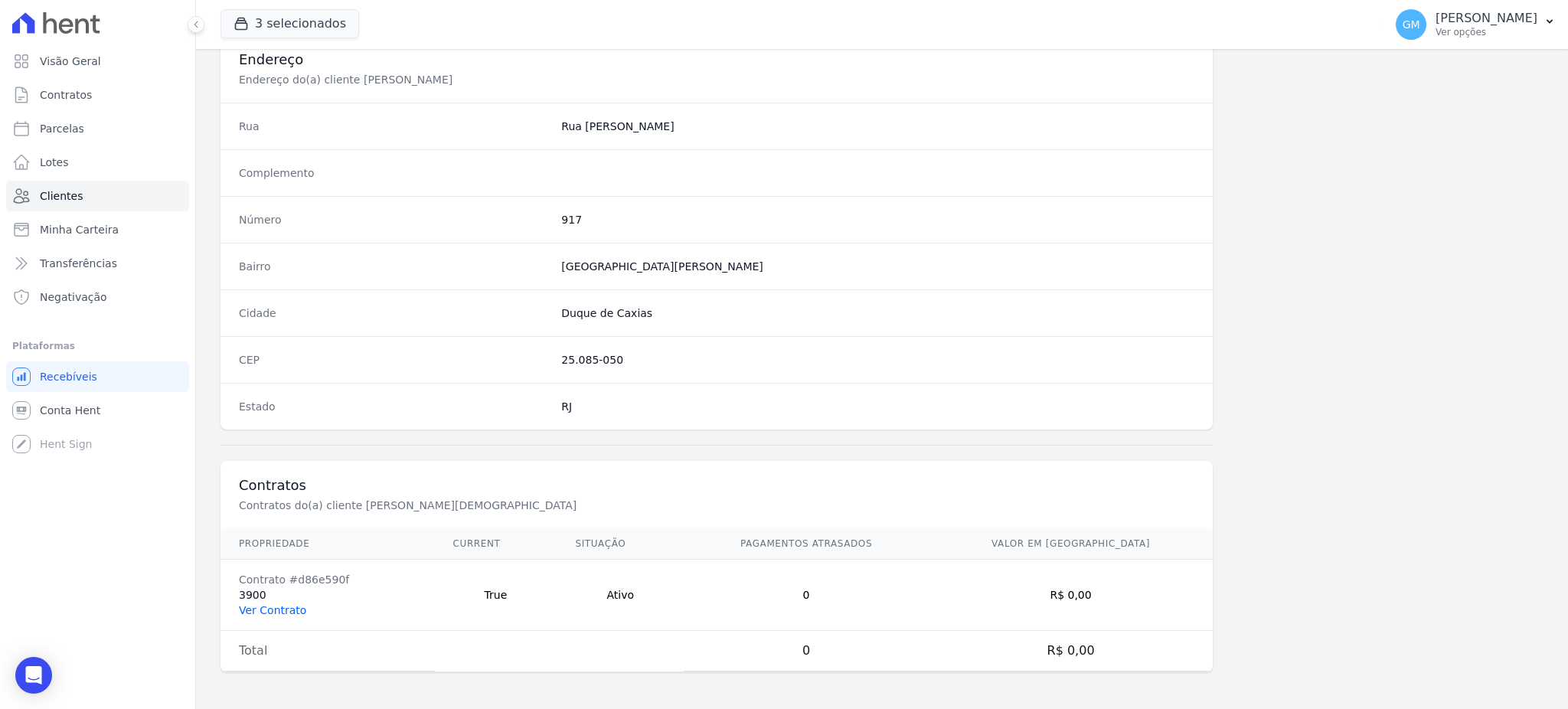
click at [259, 612] on link "Ver Contrato" at bounding box center [272, 610] width 68 height 12
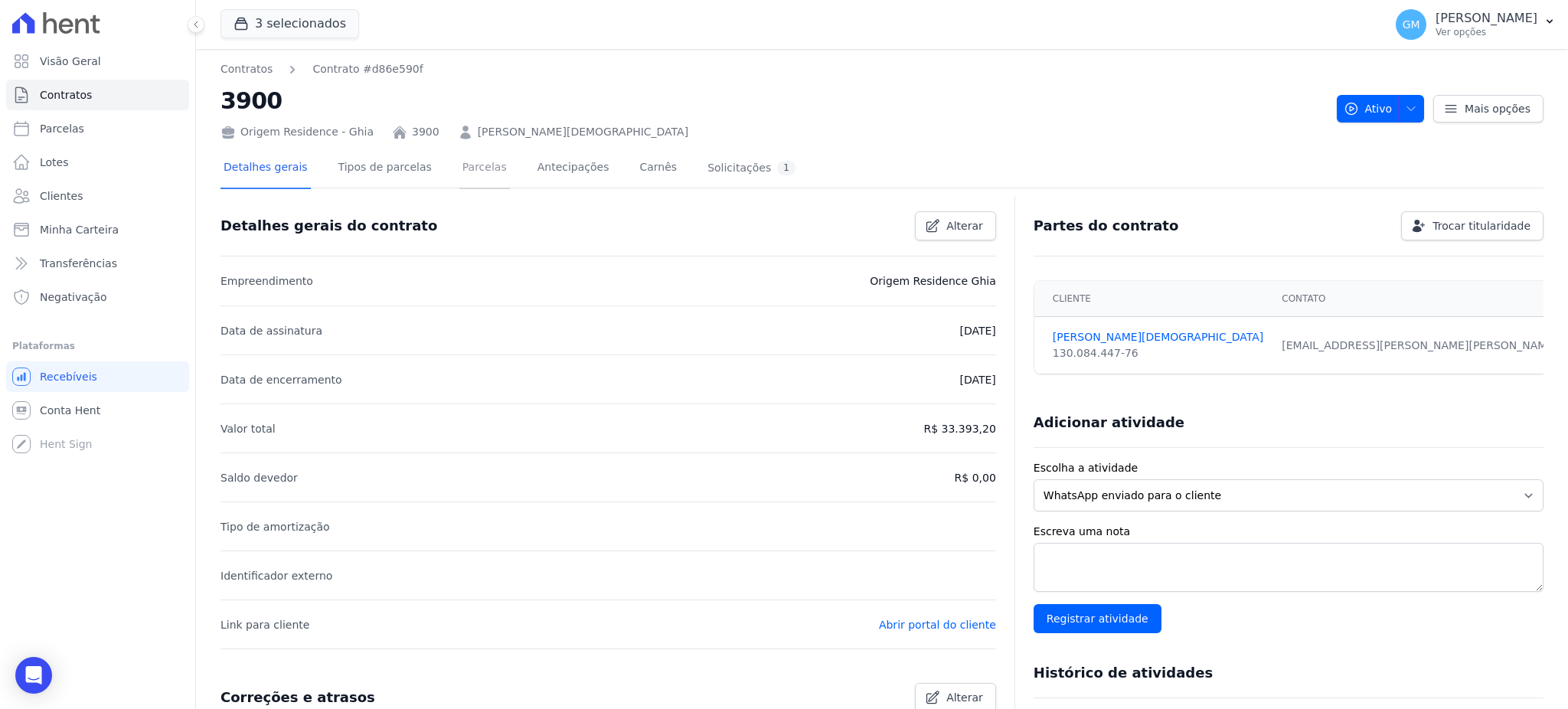
click at [459, 188] on link "Parcelas" at bounding box center [484, 168] width 51 height 41
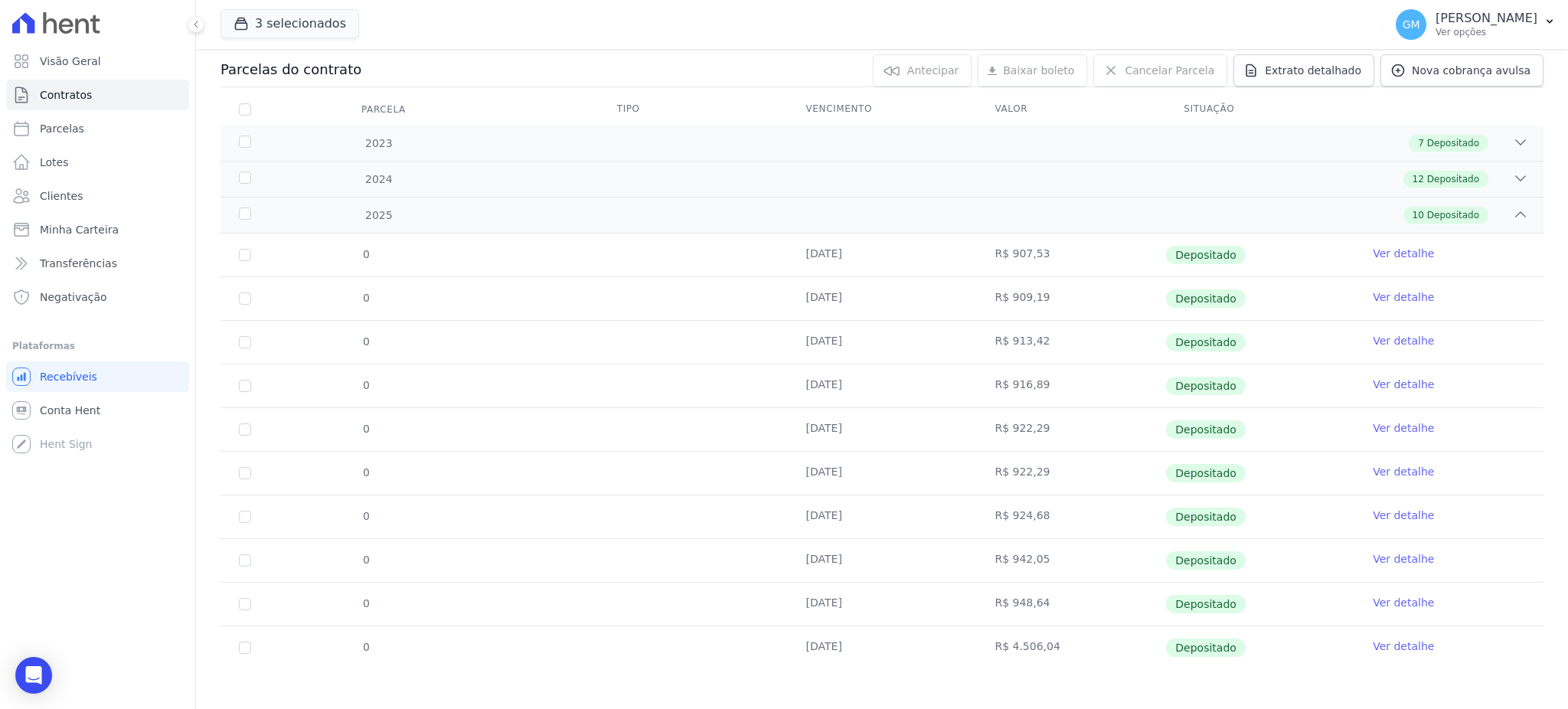
scroll to position [167, 0]
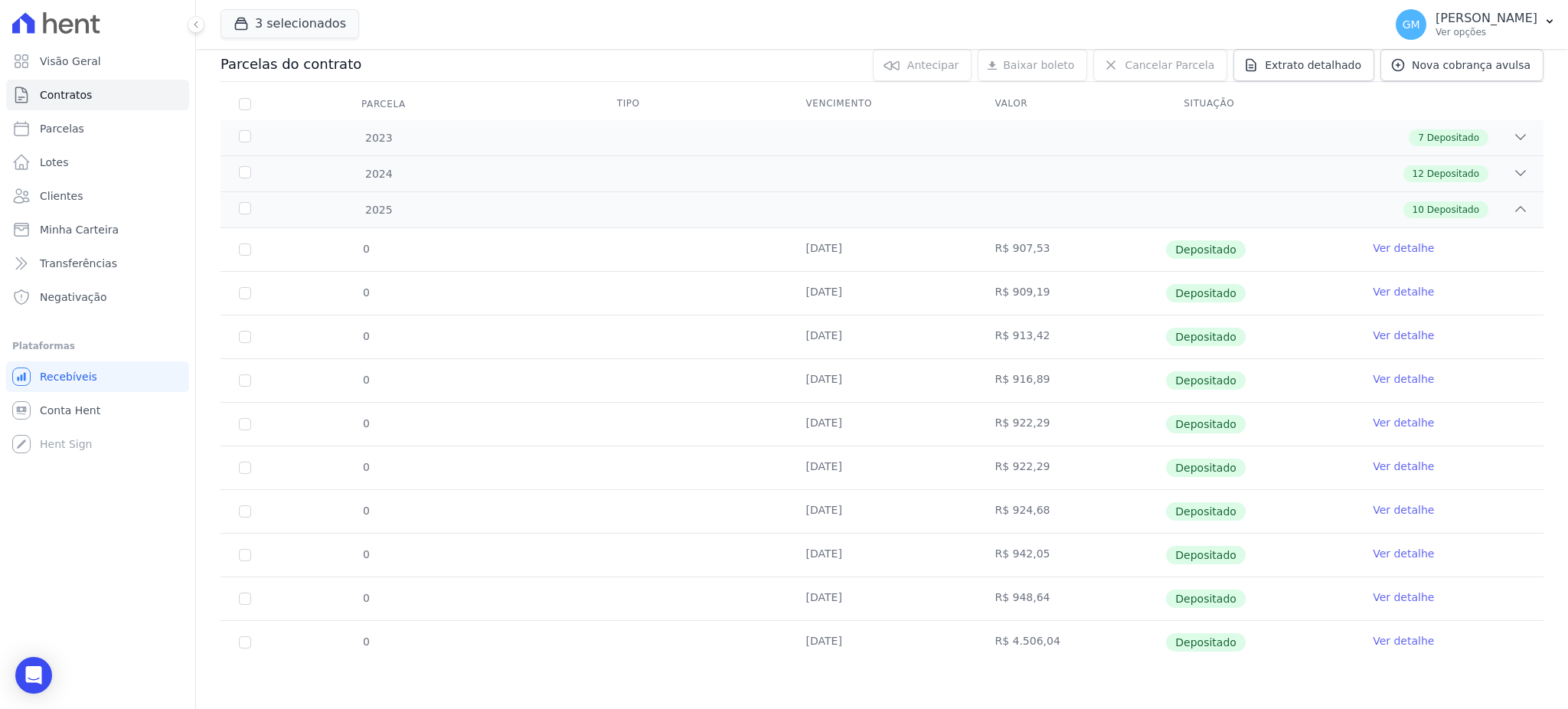
drag, startPoint x: 1380, startPoint y: 638, endPoint x: 1265, endPoint y: 643, distance: 115.1
click at [1380, 638] on link "Ver detalhe" at bounding box center [1404, 639] width 62 height 15
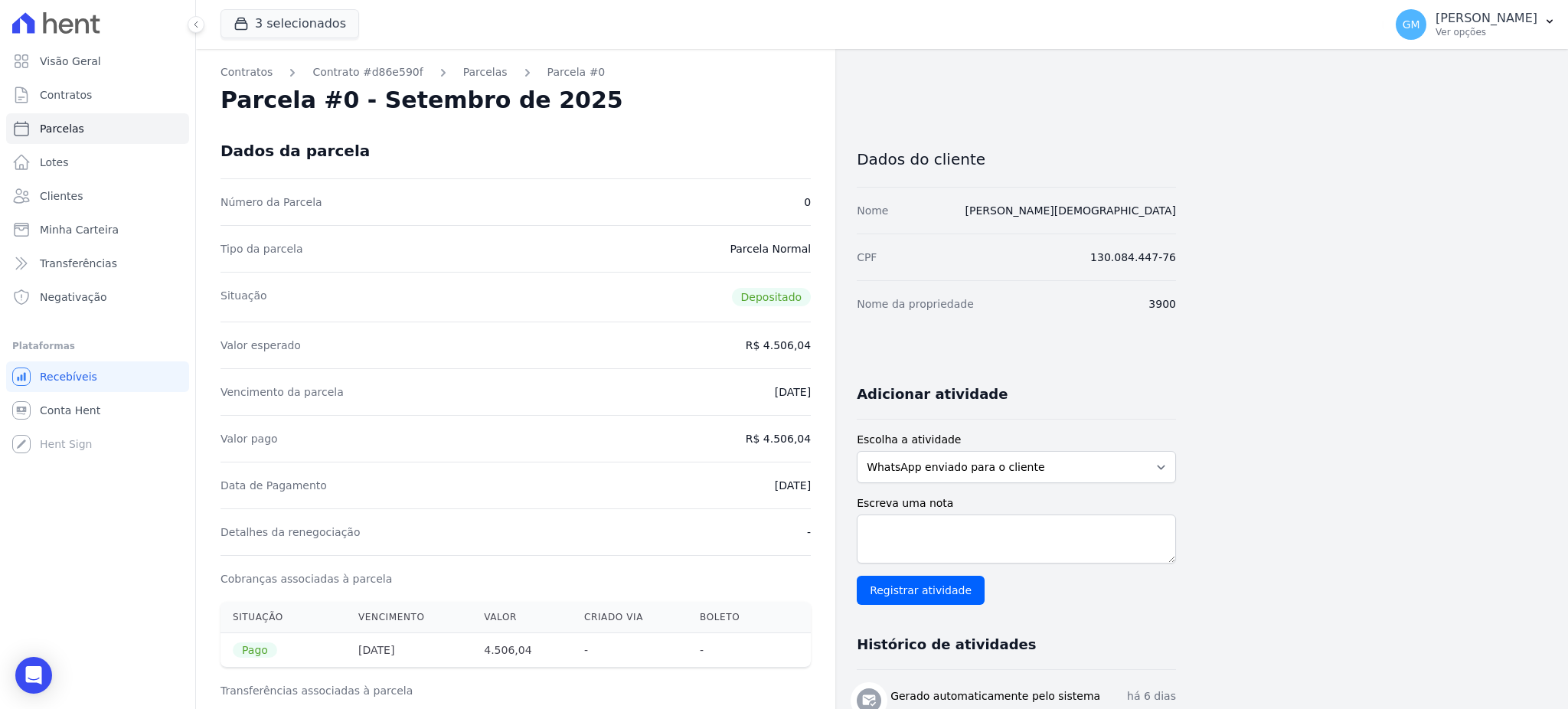
drag, startPoint x: 770, startPoint y: 440, endPoint x: 816, endPoint y: 440, distance: 46.0
click at [816, 440] on div "Contratos Contrato #d86e590f Parcelas Parcela #0 Parcela #0 - Setembro de 2025 …" at bounding box center [515, 632] width 639 height 1167
click at [763, 496] on div "Data de Pagamento [DATE]" at bounding box center [516, 485] width 590 height 47
drag, startPoint x: 755, startPoint y: 489, endPoint x: 813, endPoint y: 491, distance: 58.0
click at [813, 491] on div "Contratos Contrato #d86e590f Parcelas Parcela #0 Parcela #0 - Setembro de 2025 …" at bounding box center [515, 632] width 639 height 1167
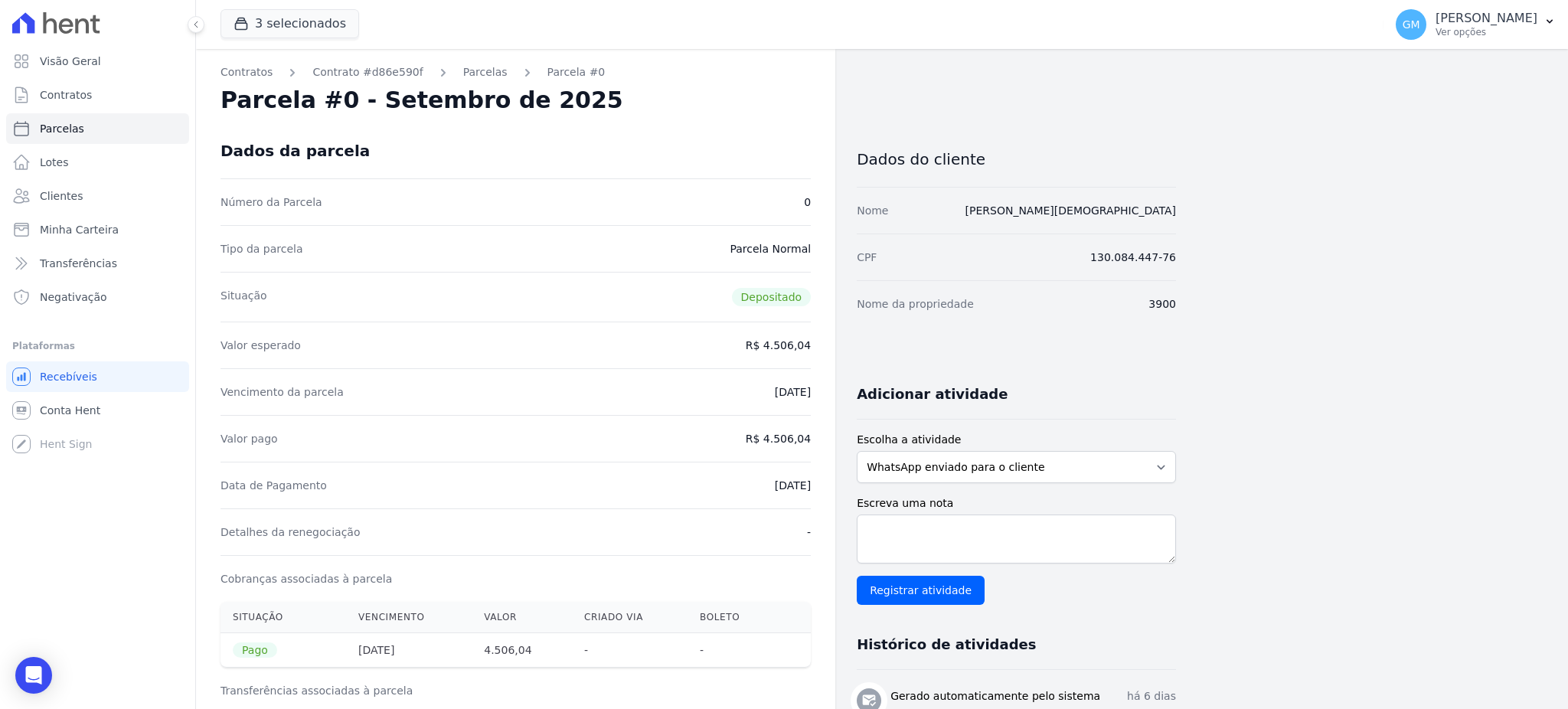
click at [732, 484] on div "Data de Pagamento [DATE]" at bounding box center [516, 485] width 590 height 47
drag, startPoint x: 736, startPoint y: 484, endPoint x: 828, endPoint y: 486, distance: 92.0
click at [828, 486] on div "Contratos Contrato #d86e590f Parcelas Parcela #0 Parcela #0 - Setembro de 2025 …" at bounding box center [515, 632] width 639 height 1167
drag, startPoint x: 756, startPoint y: 498, endPoint x: 749, endPoint y: 486, distance: 13.9
click at [755, 498] on div "Data de Pagamento [DATE]" at bounding box center [516, 485] width 590 height 47
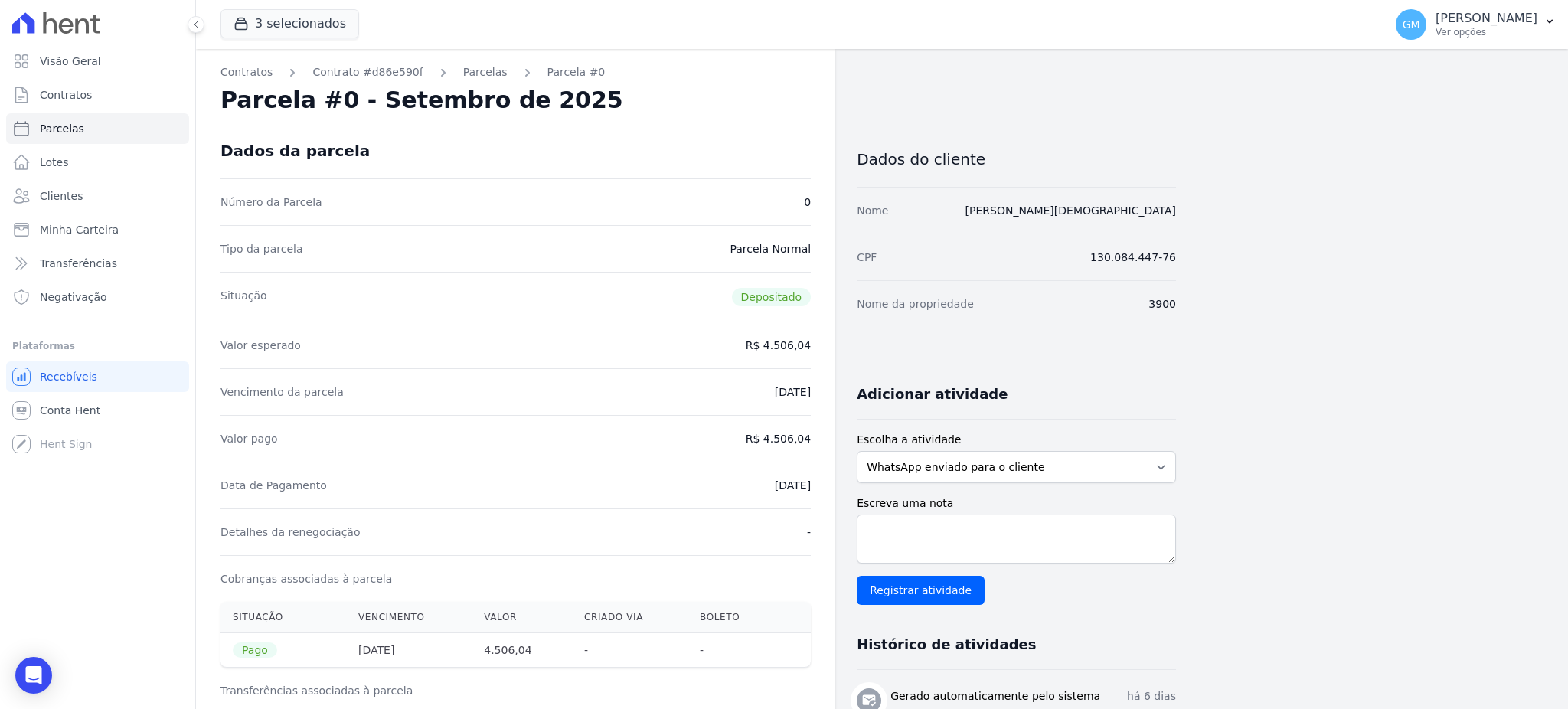
click at [775, 488] on dd "[DATE]" at bounding box center [793, 485] width 36 height 15
drag, startPoint x: 756, startPoint y: 487, endPoint x: 815, endPoint y: 487, distance: 59.0
click at [815, 487] on div "Contratos Contrato #d86e590f Parcelas Parcela #0 Parcela #0 - Setembro de 2025 …" at bounding box center [515, 632] width 639 height 1167
click at [800, 515] on div "Detalhes da renegociação -" at bounding box center [516, 531] width 590 height 47
drag, startPoint x: 743, startPoint y: 486, endPoint x: 812, endPoint y: 486, distance: 69.0
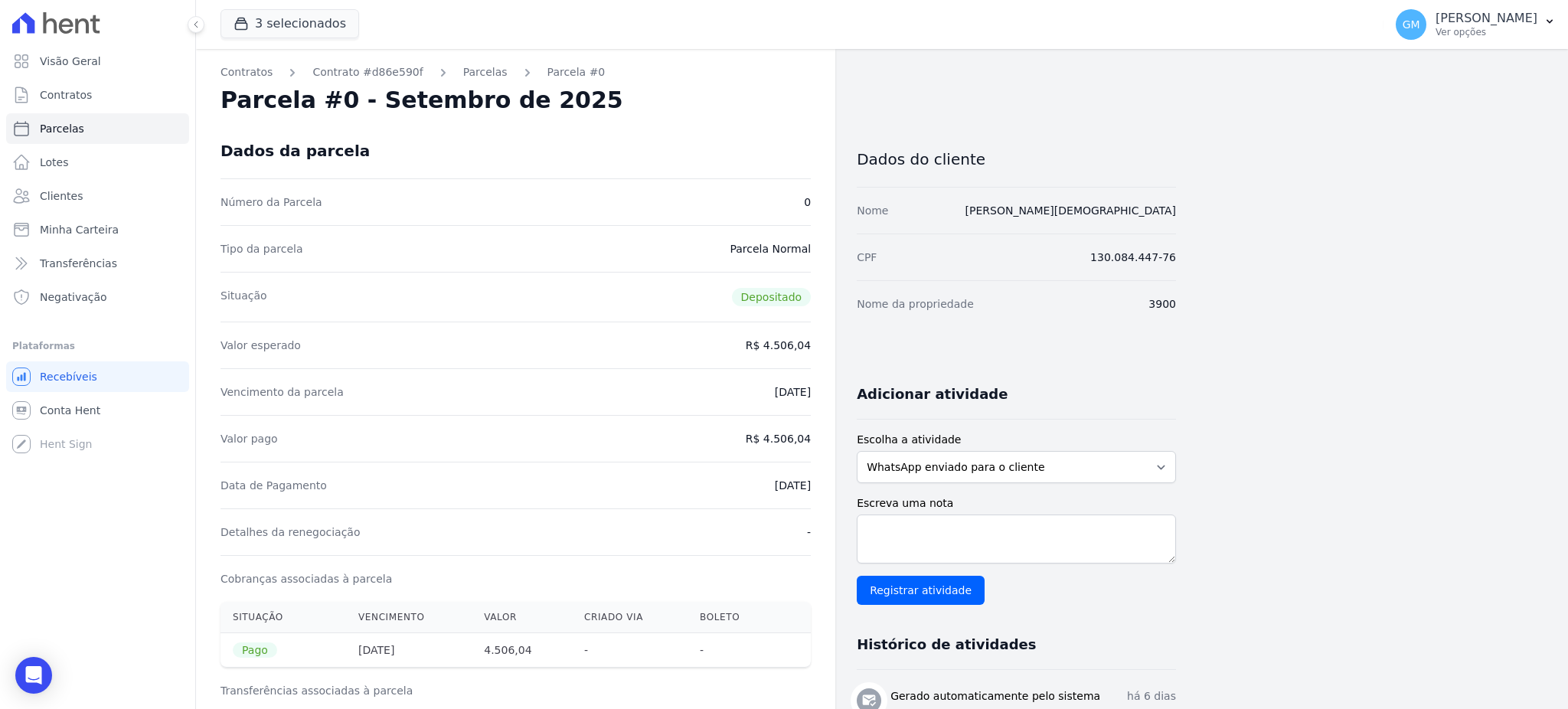
click at [812, 486] on div "Contratos Contrato #d86e590f Parcelas Parcela #0 Parcela #0 - Setembro de 2025 …" at bounding box center [515, 632] width 639 height 1167
click at [66, 192] on span "Clientes" at bounding box center [61, 196] width 43 height 15
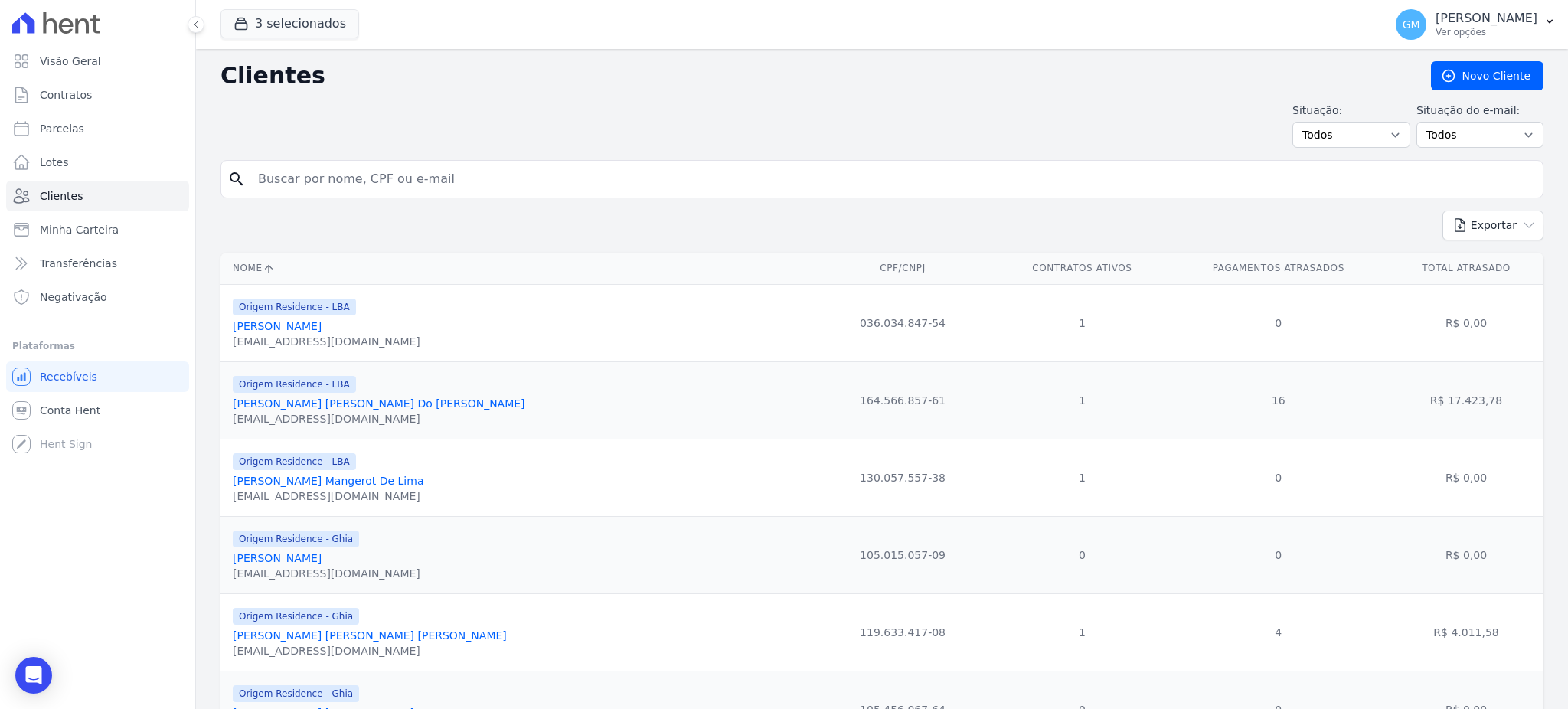
click at [297, 179] on input "search" at bounding box center [892, 179] width 1288 height 31
paste input "Luiz Carlos Rodrigues"
type input "Luiz Carlos Rodrigues"
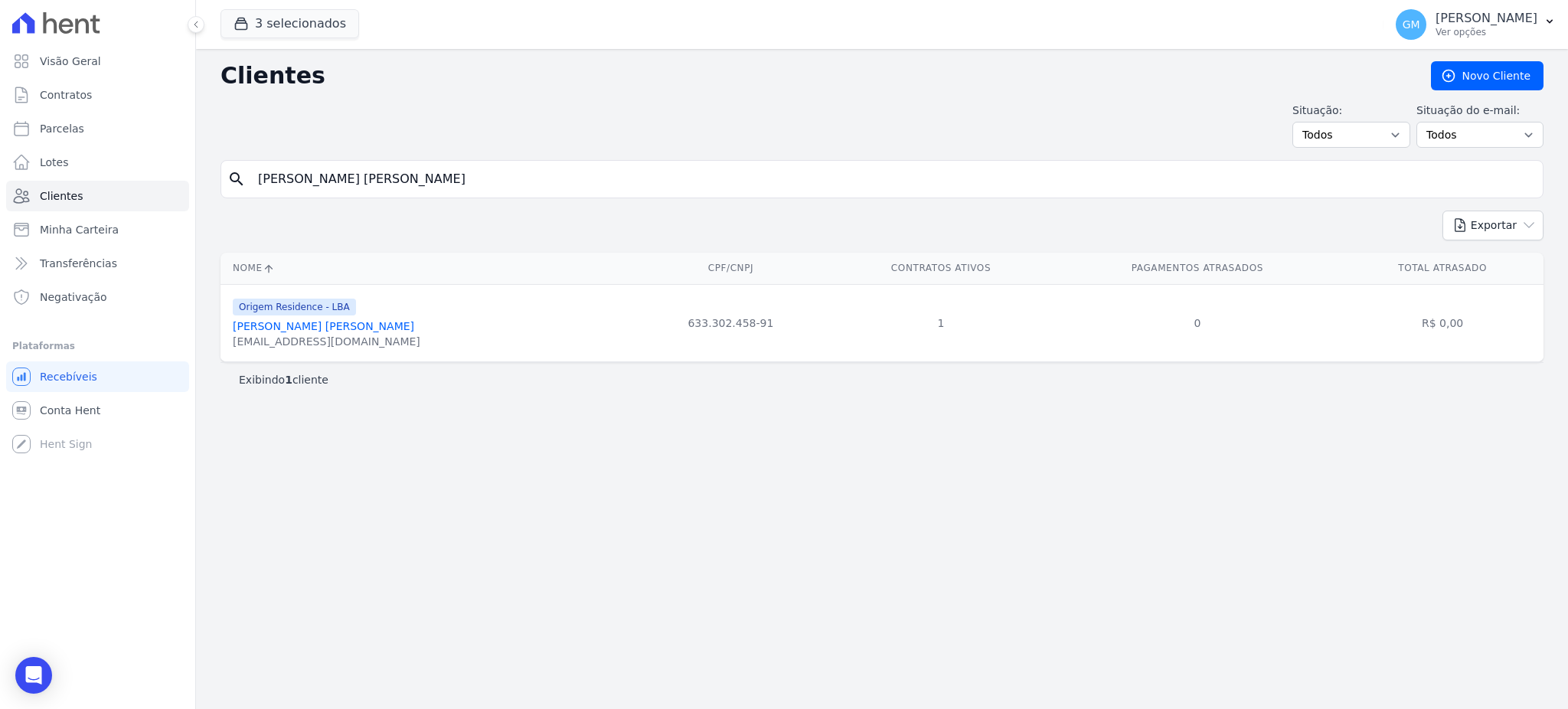
click at [316, 330] on link "Luiz Carlos Rodrigues" at bounding box center [323, 326] width 182 height 12
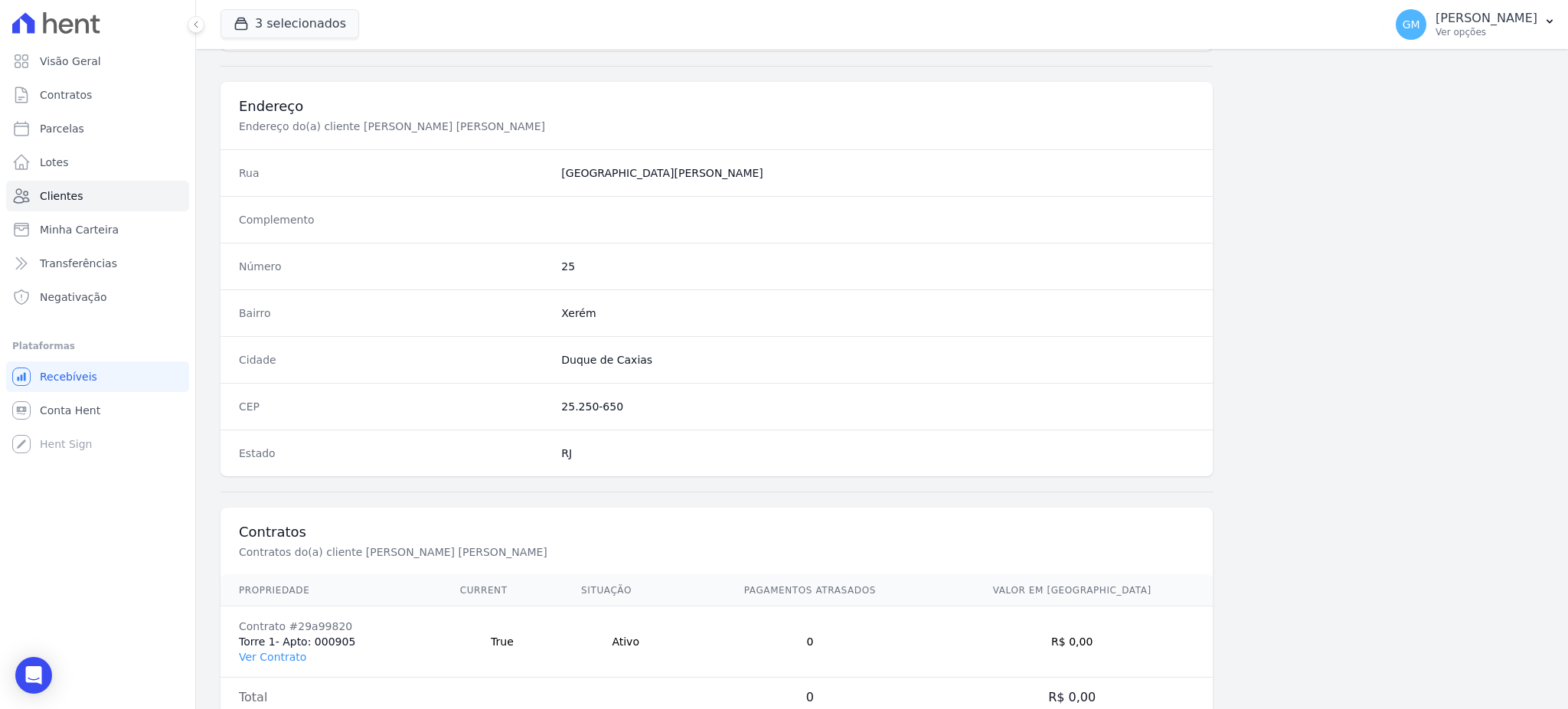
scroll to position [724, 0]
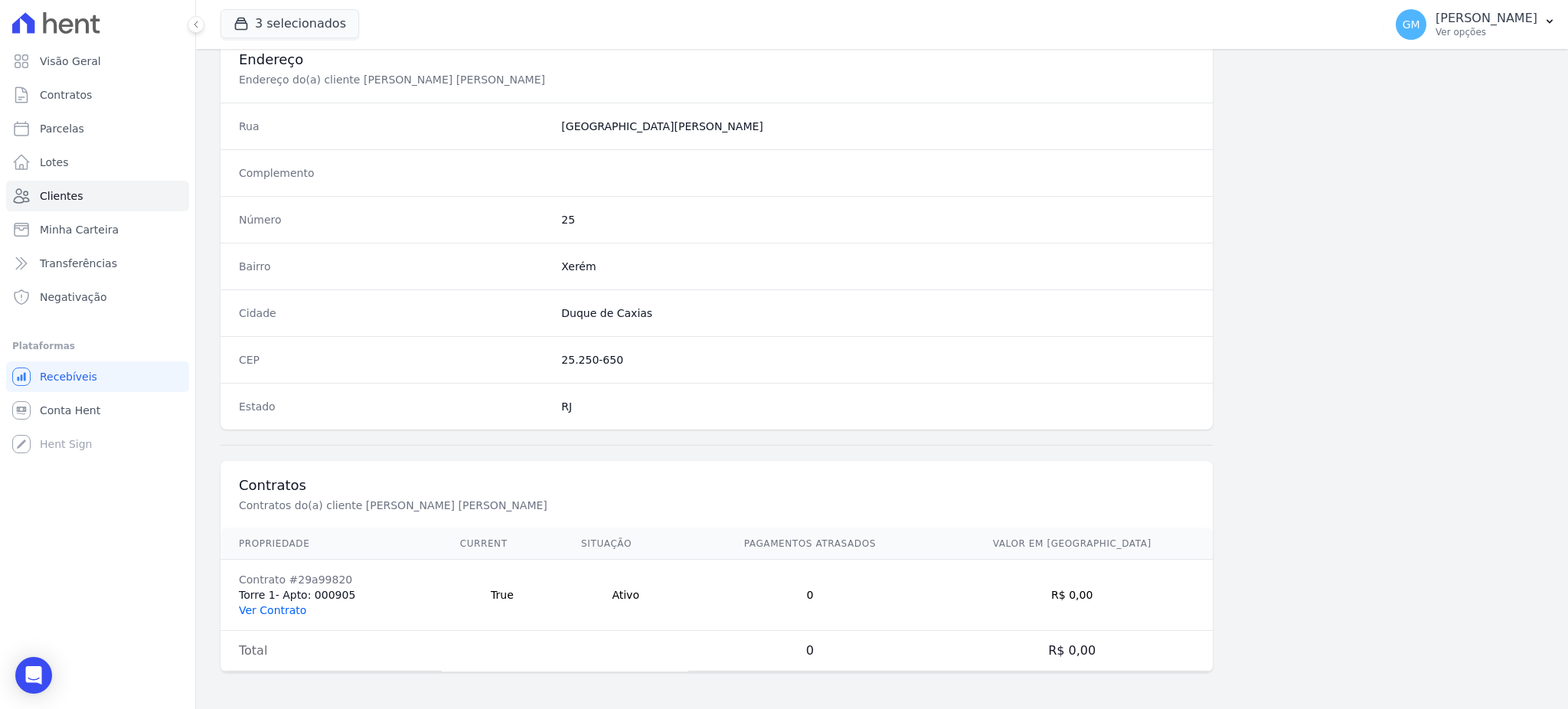
click at [296, 610] on link "Ver Contrato" at bounding box center [272, 610] width 68 height 12
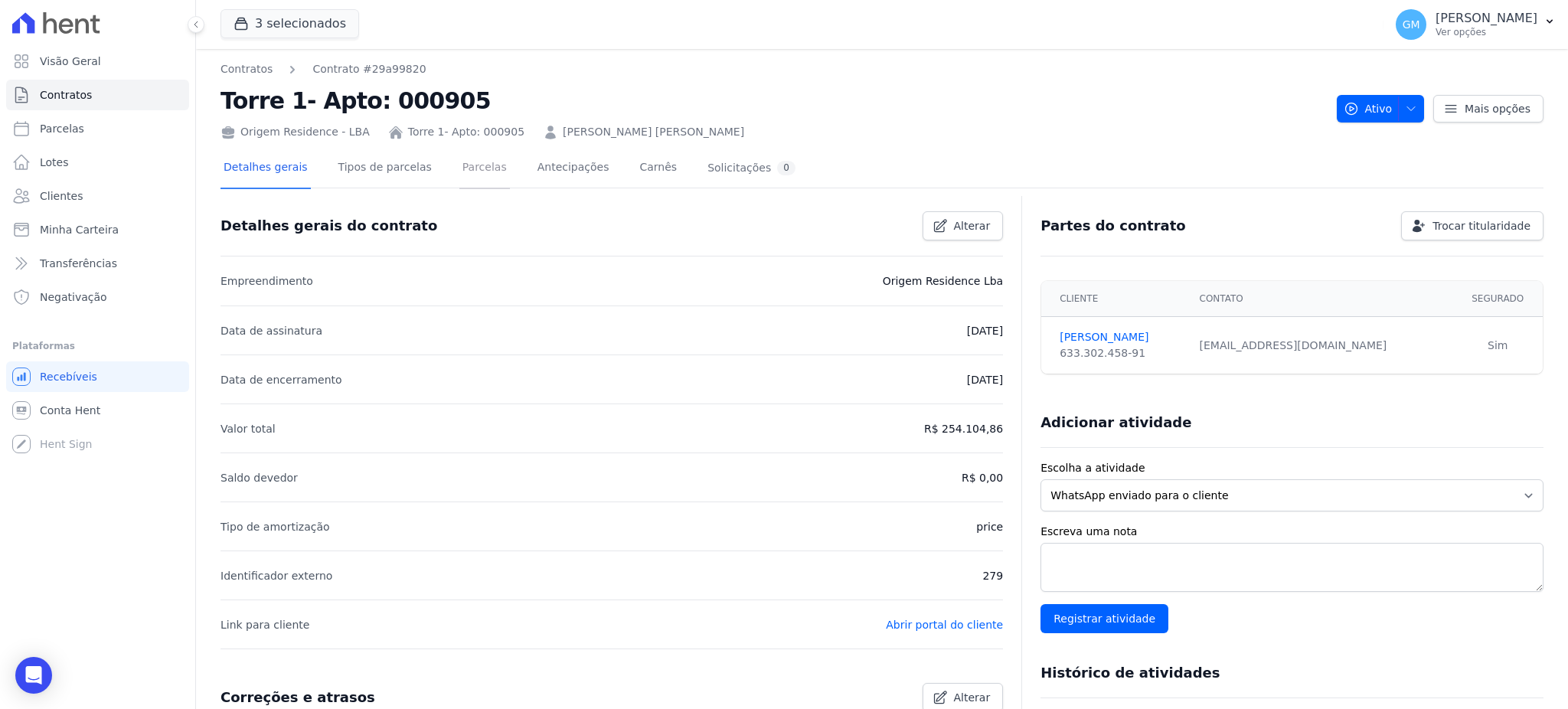
click at [471, 157] on link "Parcelas" at bounding box center [484, 168] width 51 height 41
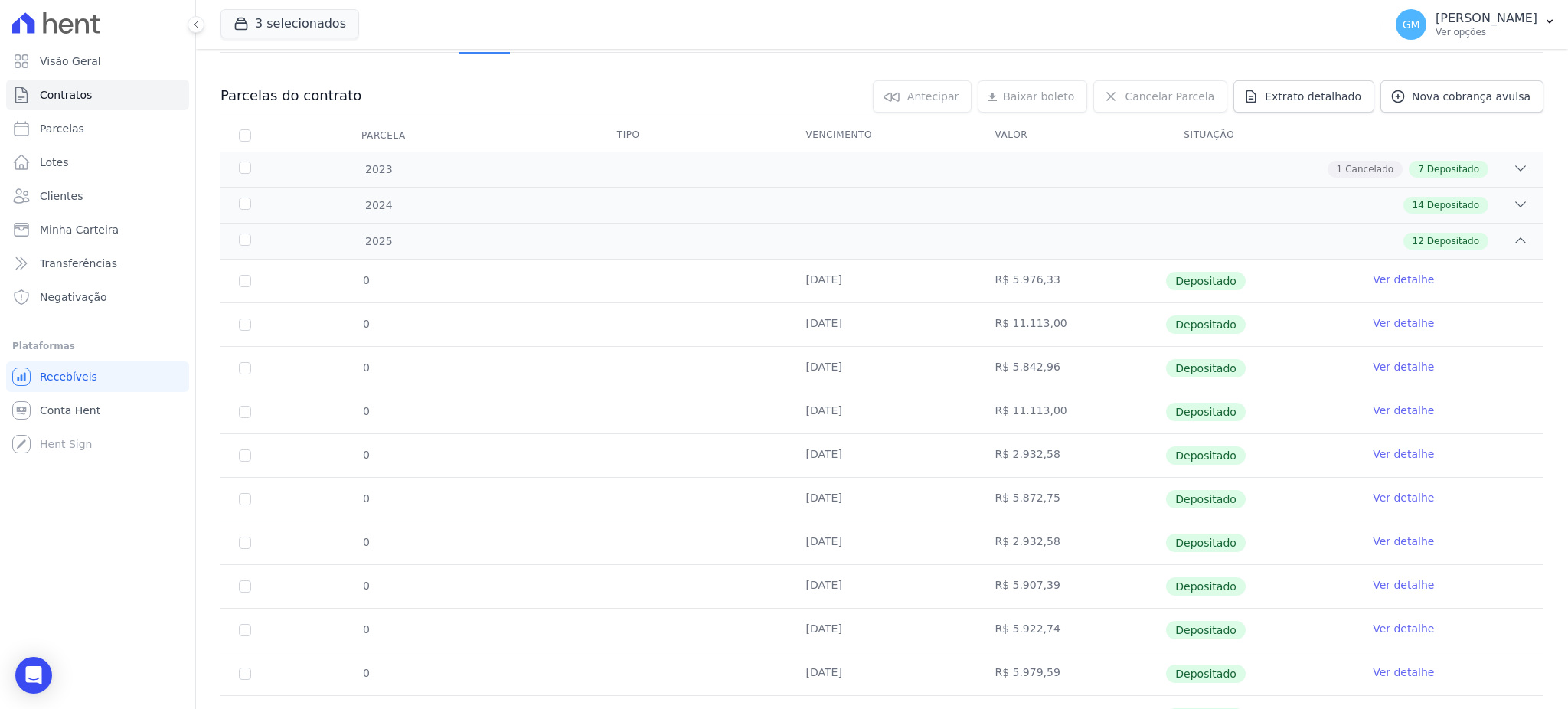
scroll to position [254, 0]
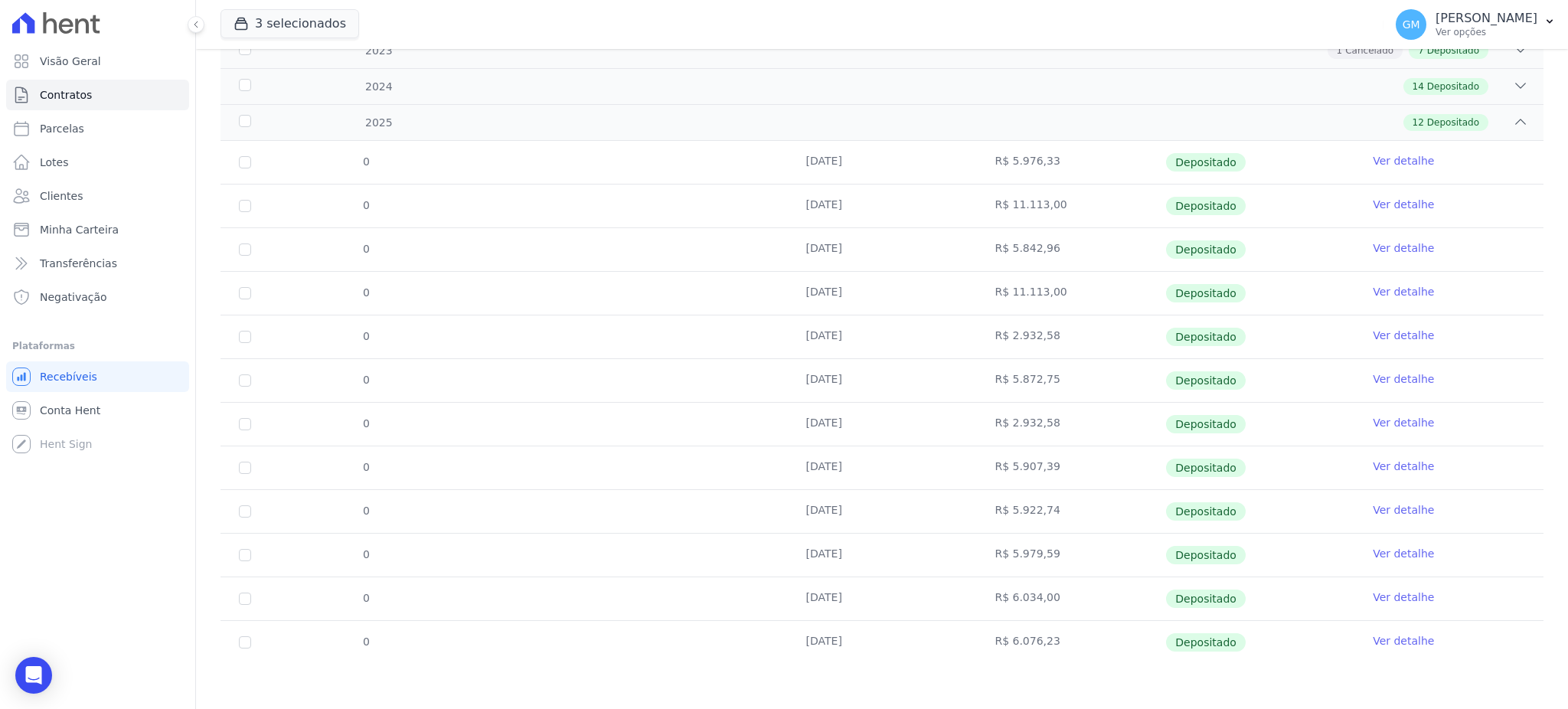
click at [1373, 633] on link "Ver detalhe" at bounding box center [1404, 639] width 62 height 15
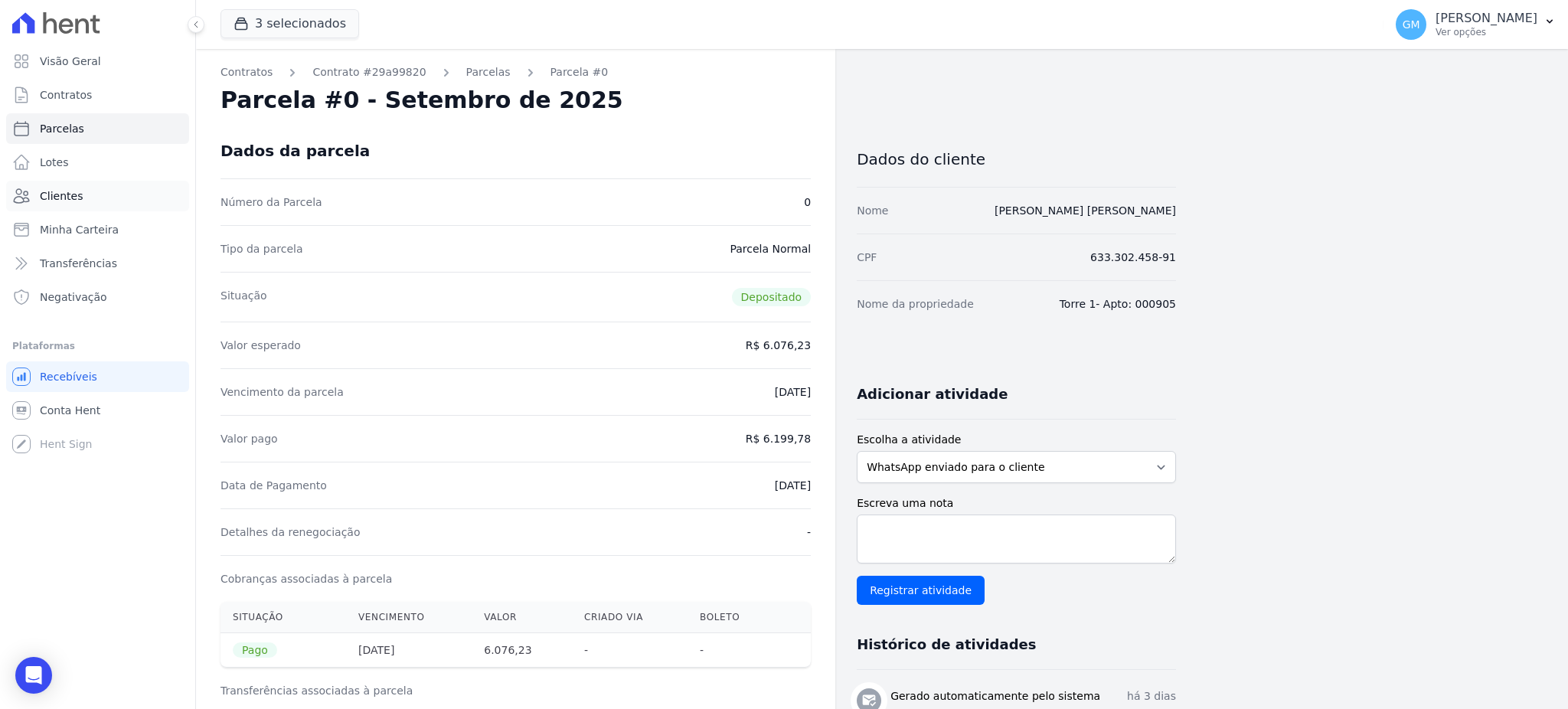
click at [89, 201] on link "Clientes" at bounding box center [97, 196] width 183 height 31
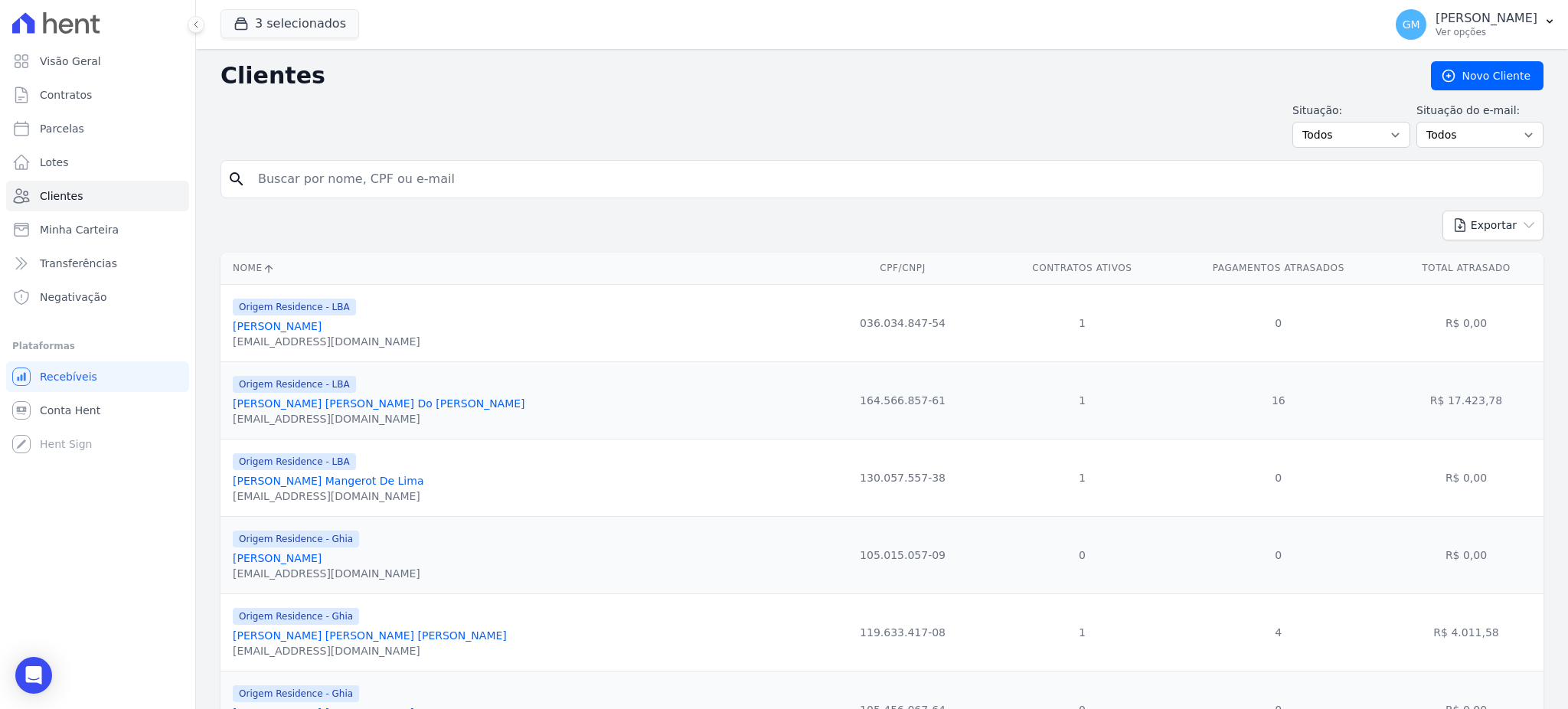
click at [472, 166] on input "search" at bounding box center [892, 179] width 1288 height 31
paste input "[PERSON_NAME]"
type input "[PERSON_NAME]"
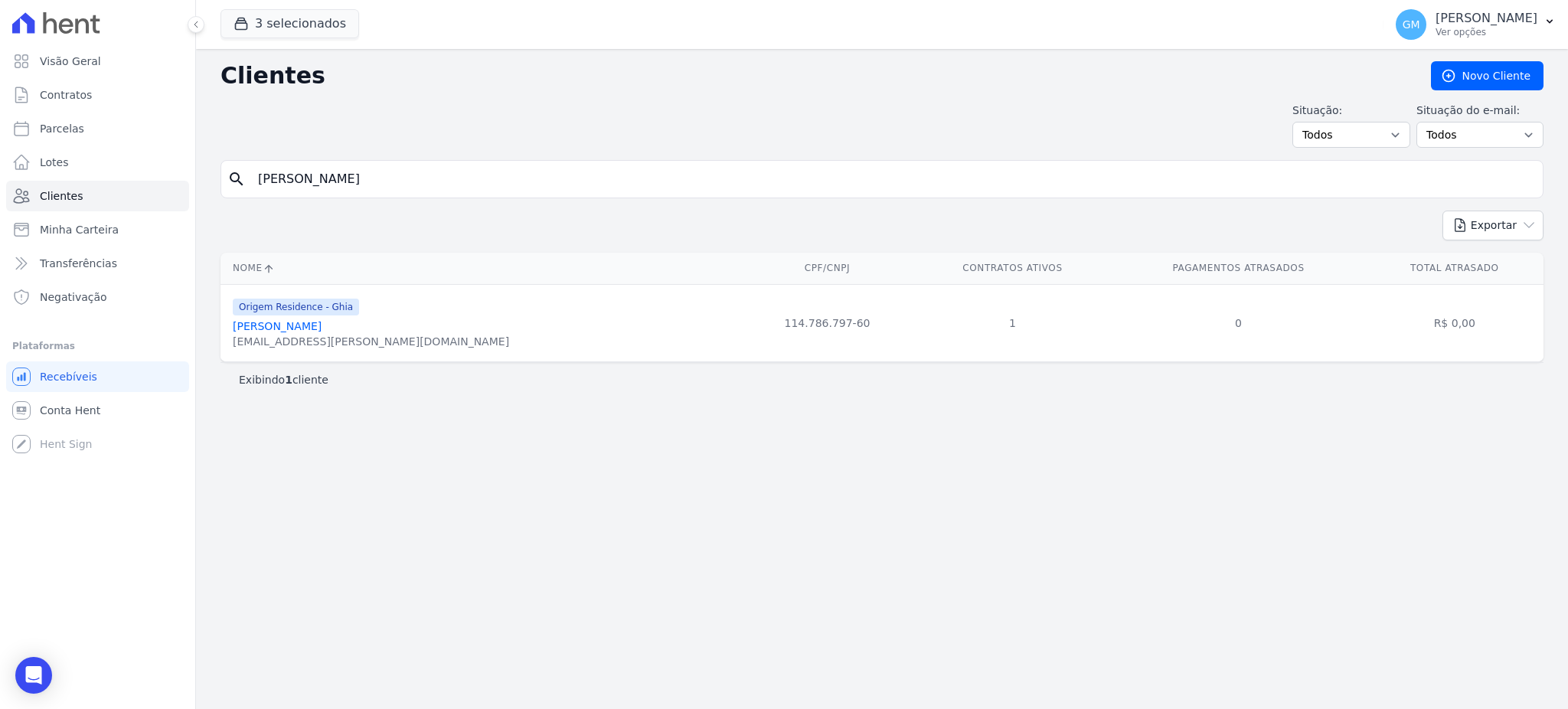
click at [322, 326] on link "[PERSON_NAME]" at bounding box center [276, 326] width 88 height 12
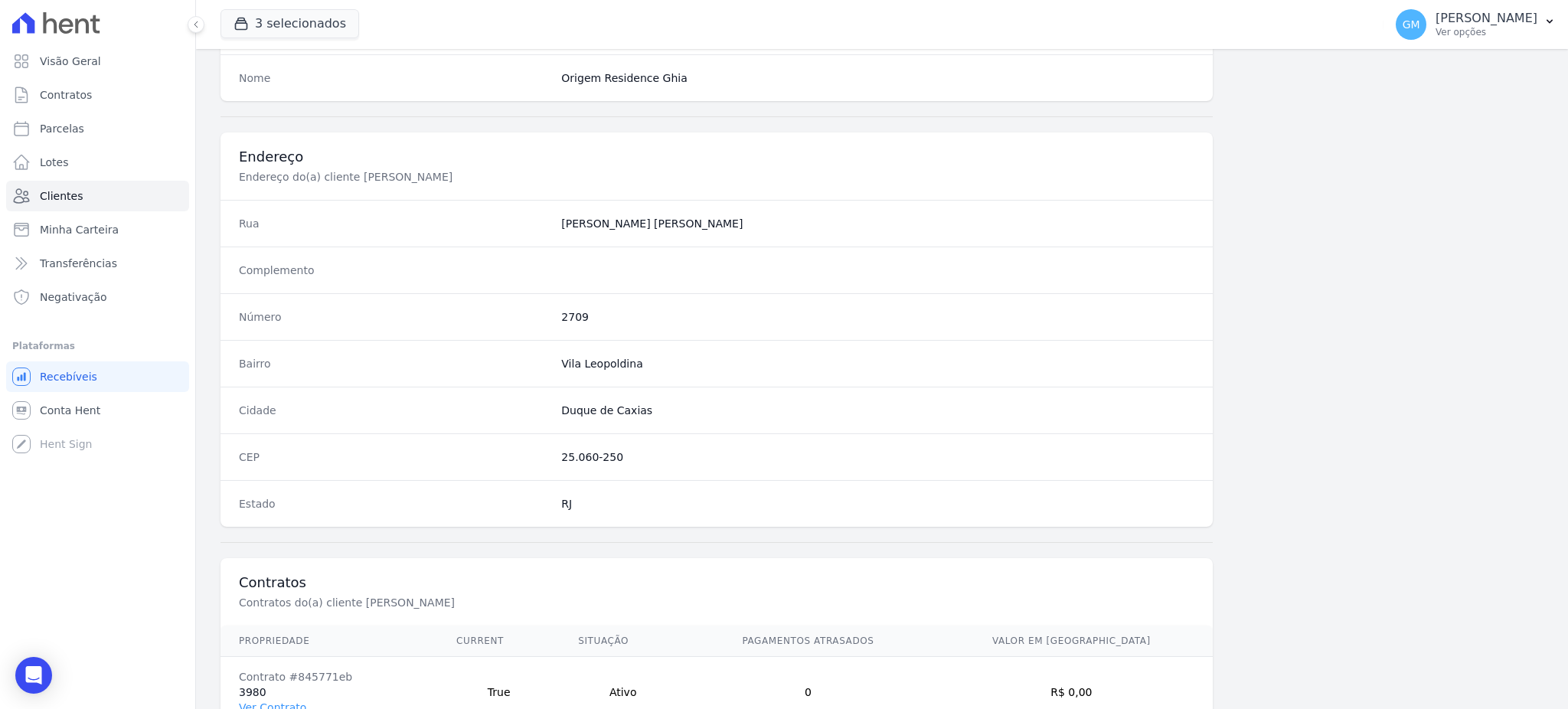
scroll to position [724, 0]
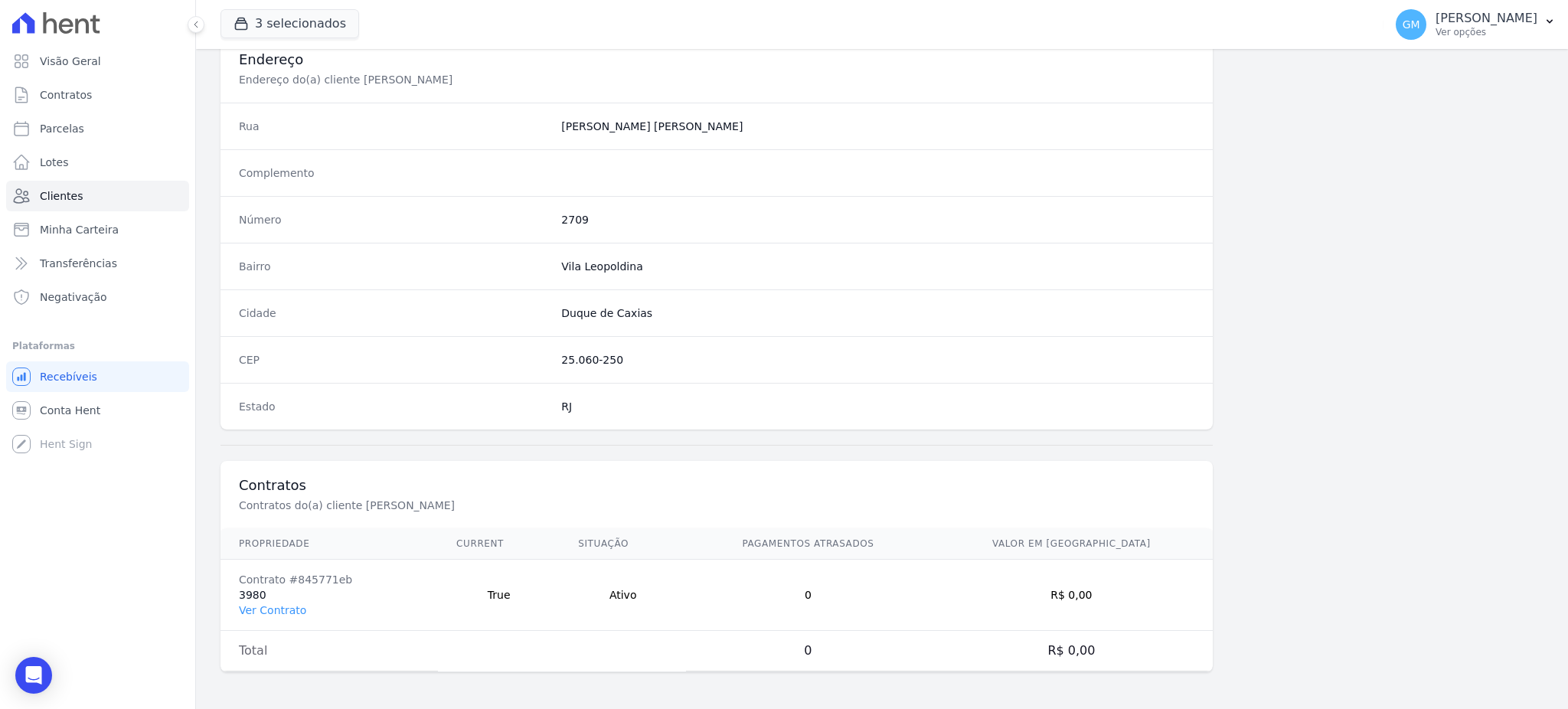
click at [292, 617] on td "Contrato #845771eb 3980 Ver Contrato" at bounding box center [329, 595] width 218 height 71
click at [289, 606] on link "Ver Contrato" at bounding box center [272, 610] width 68 height 12
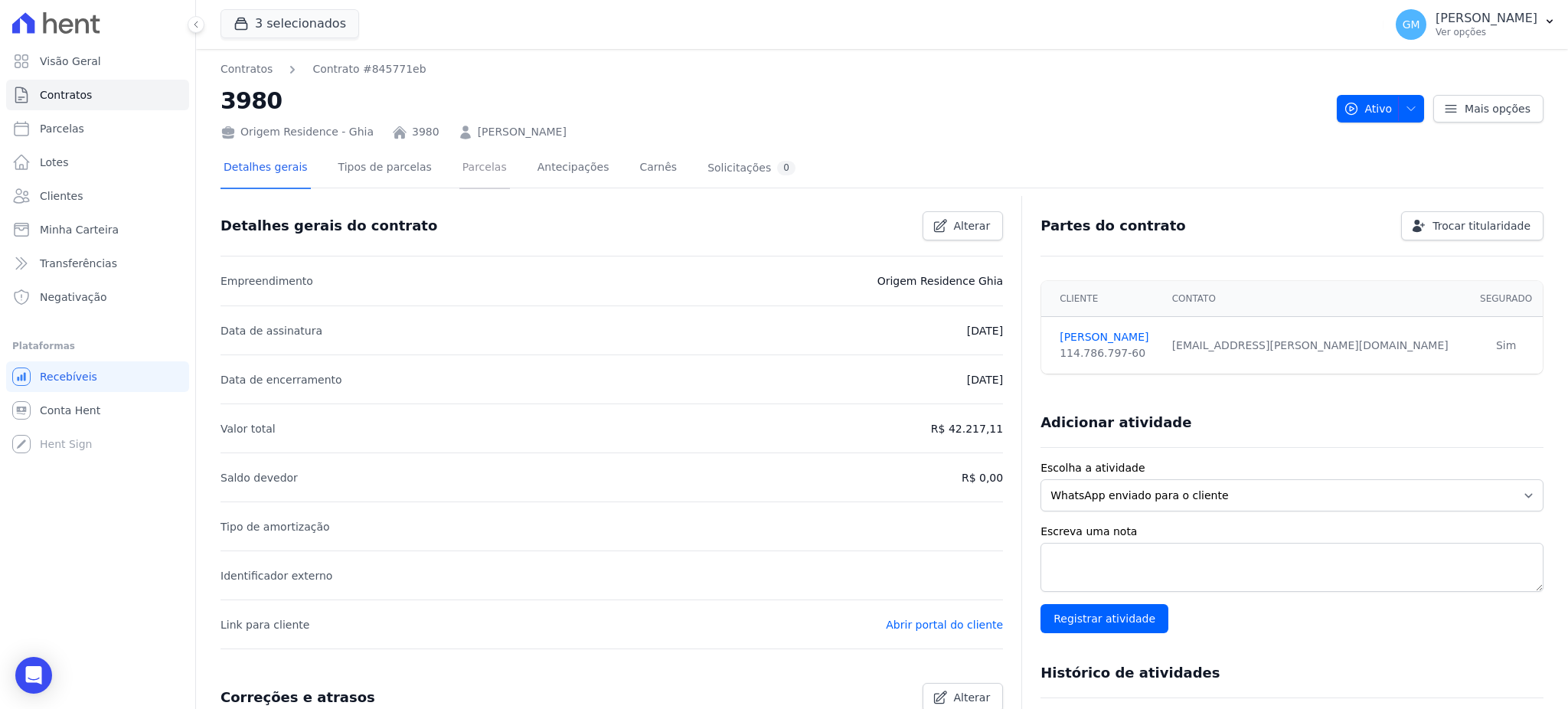
click at [469, 179] on link "Parcelas" at bounding box center [484, 168] width 51 height 41
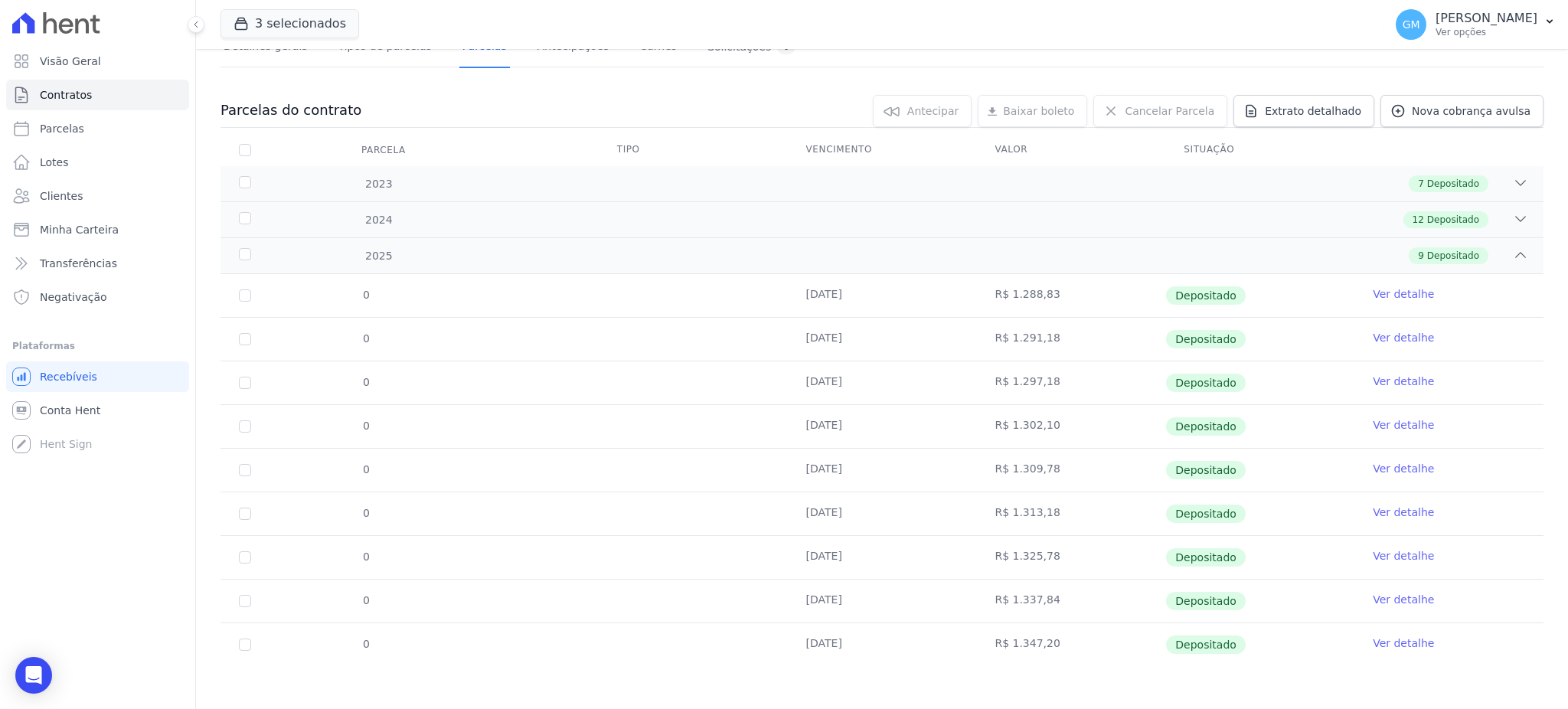
scroll to position [123, 0]
click at [1373, 639] on link "Ver detalhe" at bounding box center [1404, 639] width 62 height 15
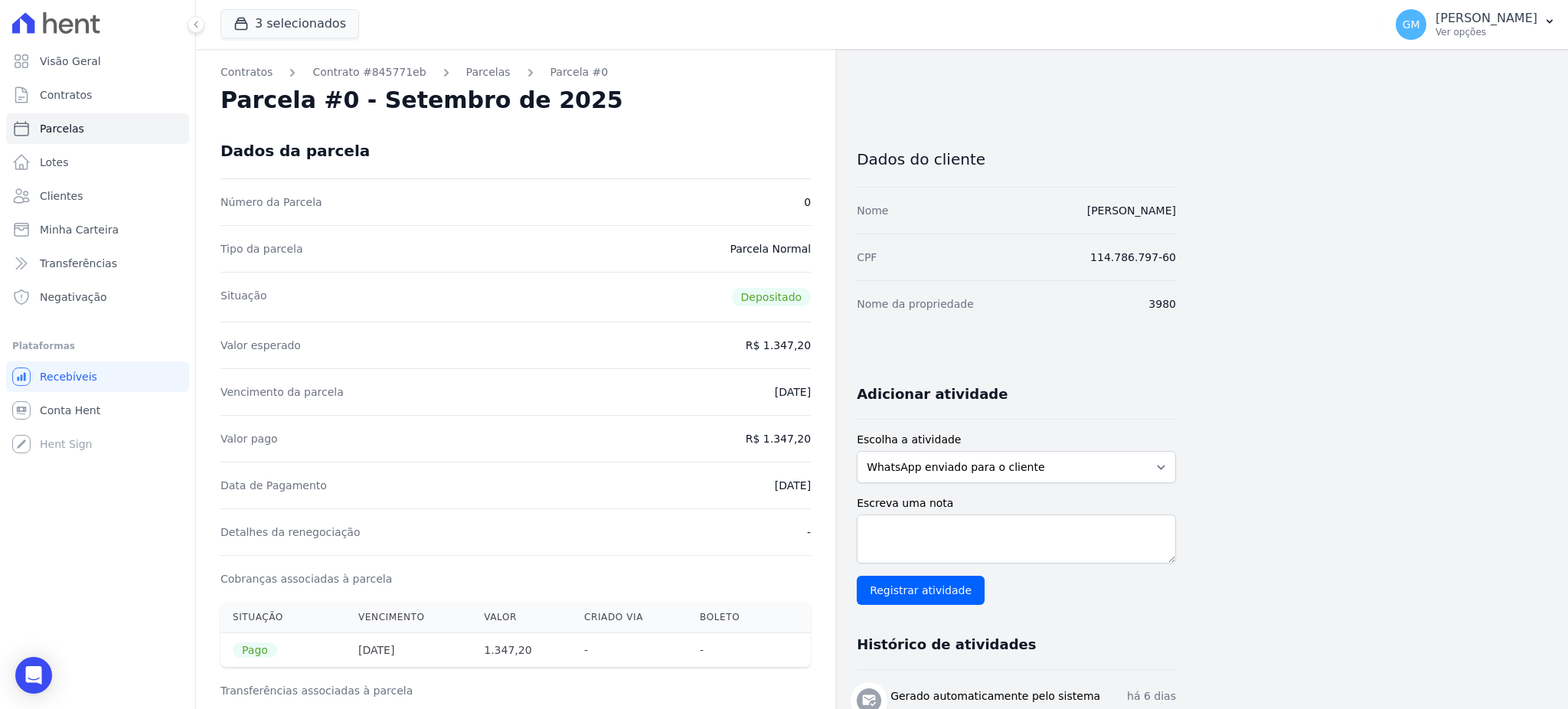
drag, startPoint x: 769, startPoint y: 481, endPoint x: 820, endPoint y: 481, distance: 51.0
click at [820, 481] on div "Contratos Contrato #845771eb Parcelas Parcela #0 Parcela #0 - Setembro de 2025 …" at bounding box center [515, 632] width 639 height 1167
click at [752, 496] on div "Data de Pagamento [DATE]" at bounding box center [516, 485] width 590 height 47
drag, startPoint x: 787, startPoint y: 490, endPoint x: 823, endPoint y: 485, distance: 36.3
click at [823, 485] on div "Contratos Contrato #845771eb Parcelas Parcela #0 Parcela #0 - Setembro de 2025 …" at bounding box center [515, 632] width 639 height 1167
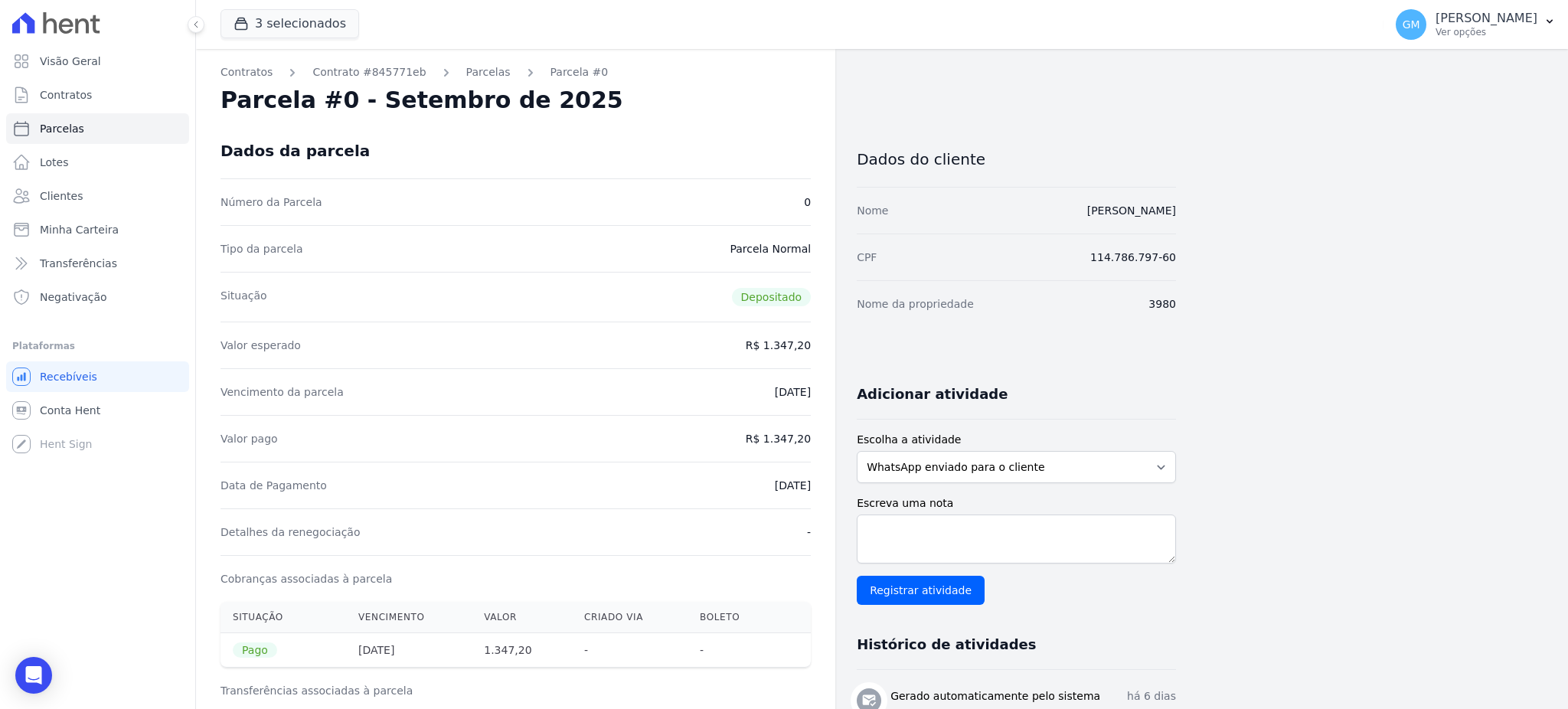
drag, startPoint x: 773, startPoint y: 438, endPoint x: 815, endPoint y: 436, distance: 42.0
click at [815, 436] on div "Contratos Contrato #845771eb Parcelas Parcela #0 Parcela #0 - Setembro de 2025 …" at bounding box center [515, 632] width 639 height 1167
drag, startPoint x: 736, startPoint y: 477, endPoint x: 819, endPoint y: 481, distance: 83.1
click at [819, 481] on div "Contratos Contrato #845771eb Parcelas Parcela #0 Parcela #0 - Setembro de 2025 …" at bounding box center [515, 632] width 639 height 1167
click at [100, 129] on link "Parcelas" at bounding box center [97, 128] width 183 height 31
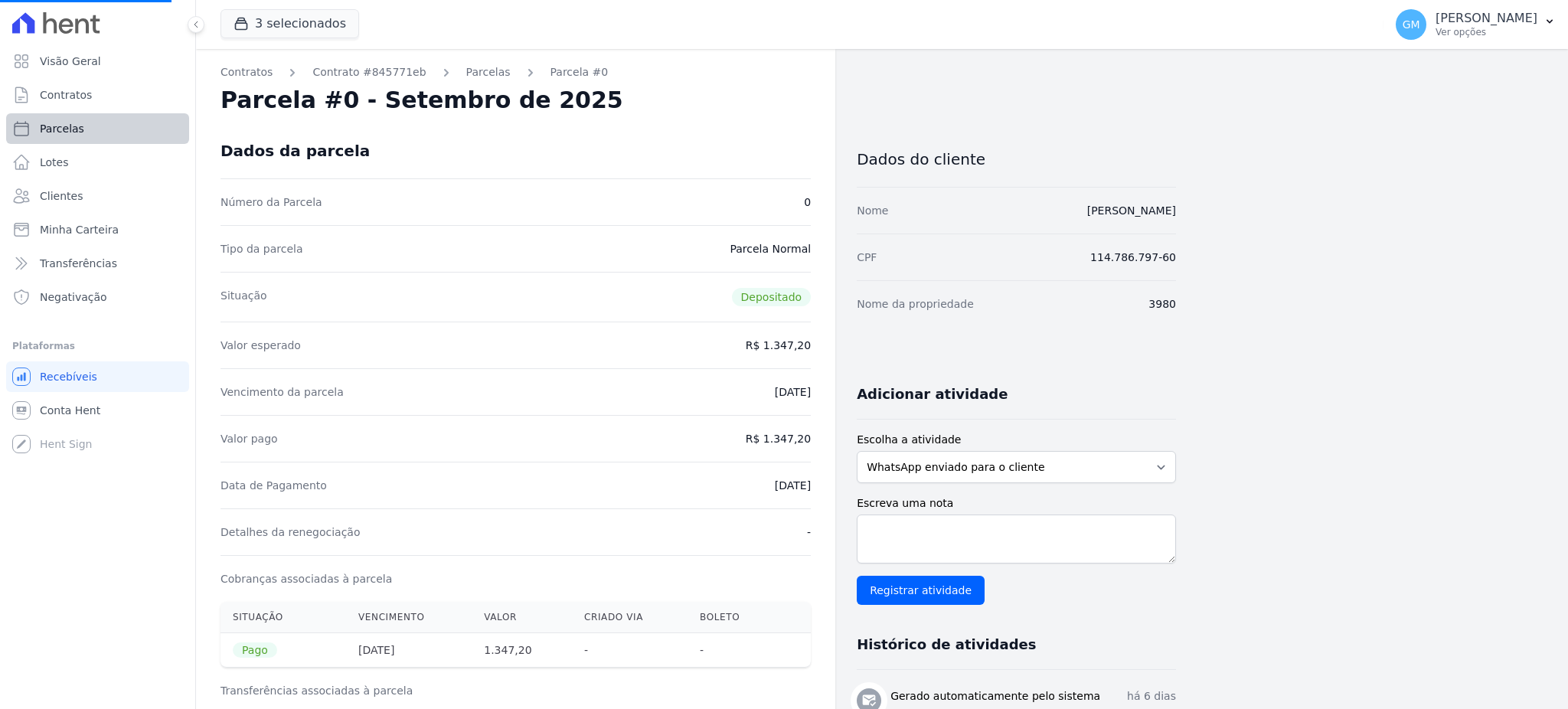
select select
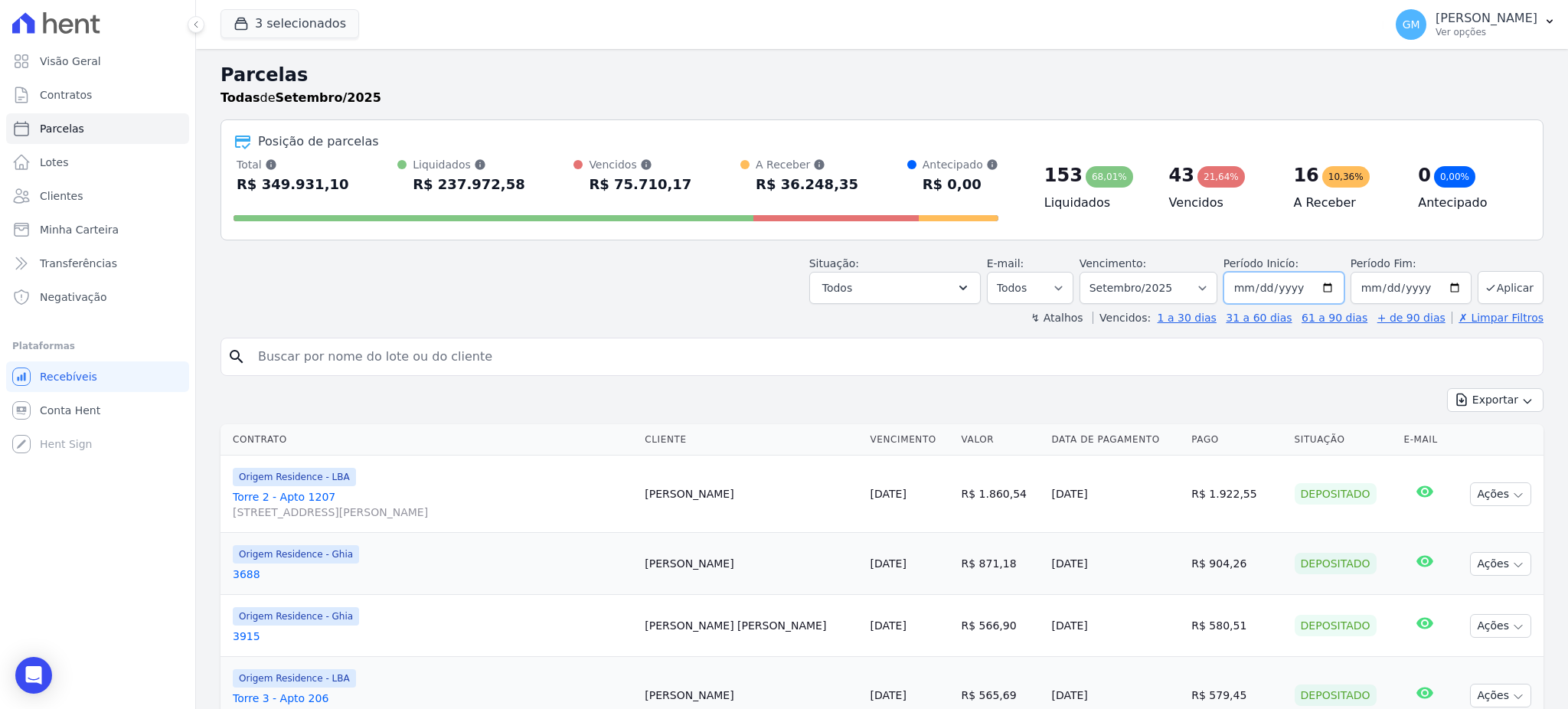
click at [1237, 285] on input "2025-09-01" at bounding box center [1284, 288] width 121 height 32
type input "2025-09-01"
type input "[DATE]"
click at [1370, 297] on input "2025-09-30" at bounding box center [1411, 288] width 121 height 32
type input "[DATE]"
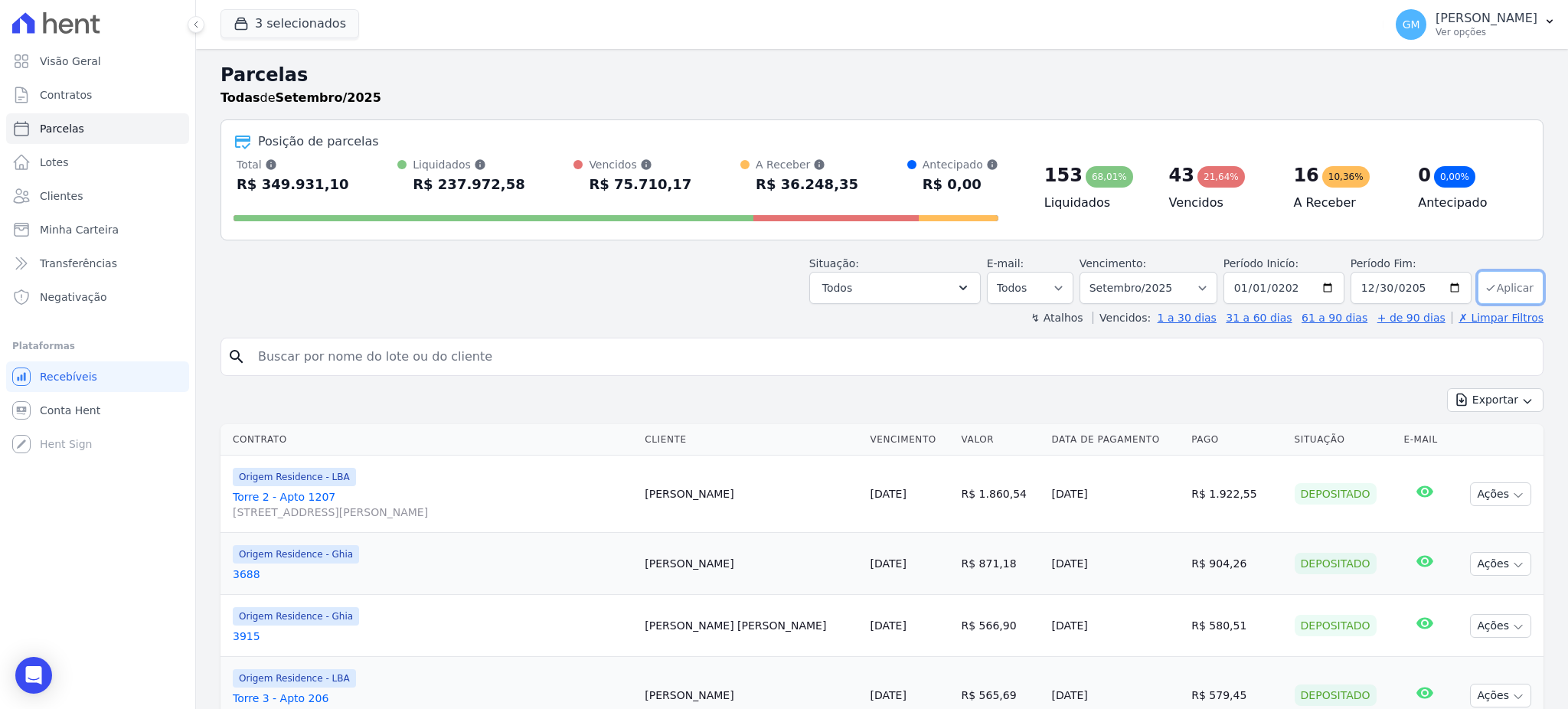
click at [1514, 278] on button "Aplicar" at bounding box center [1510, 287] width 66 height 33
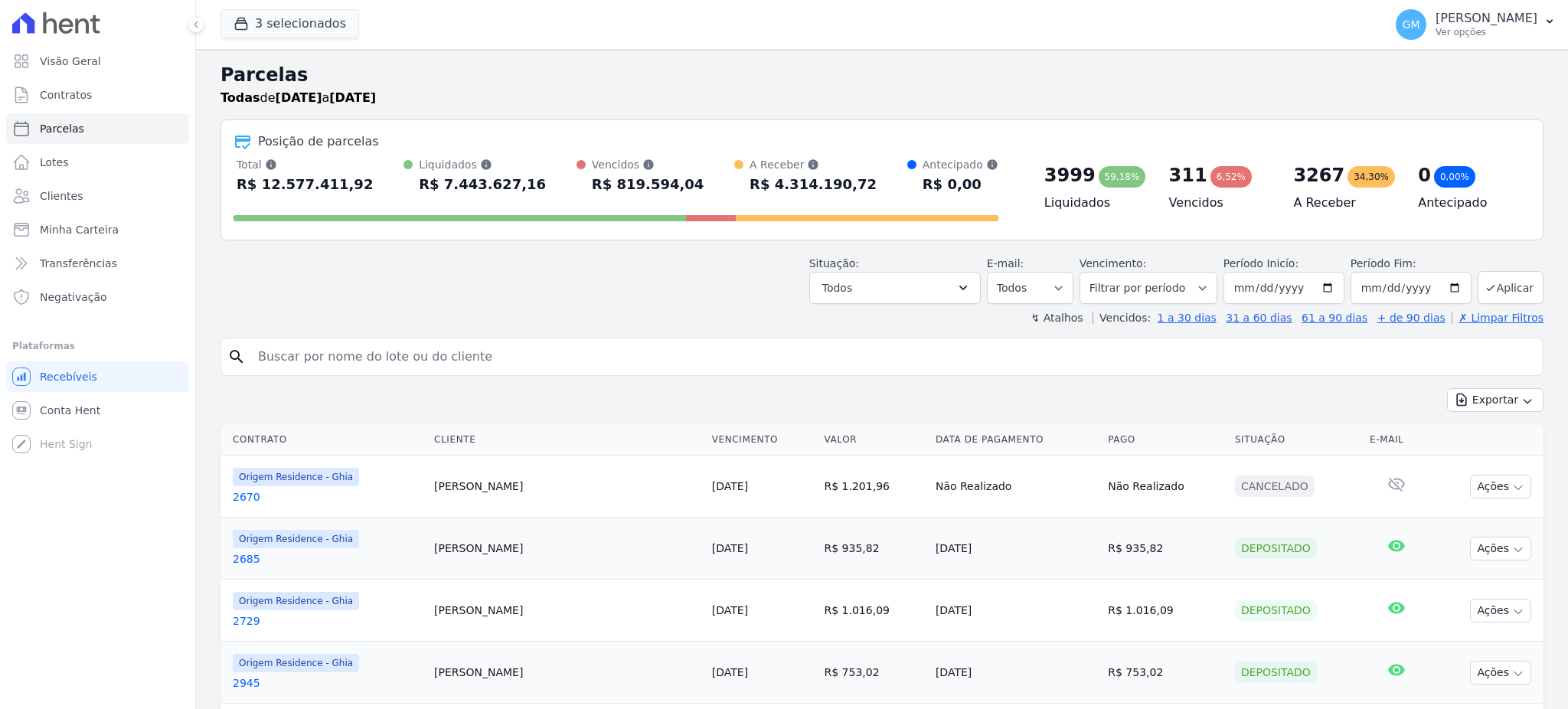
select select
click at [1471, 410] on button "Exportar" at bounding box center [1494, 400] width 96 height 24
click at [1464, 463] on span "Exportar CSV" at bounding box center [1494, 462] width 81 height 15
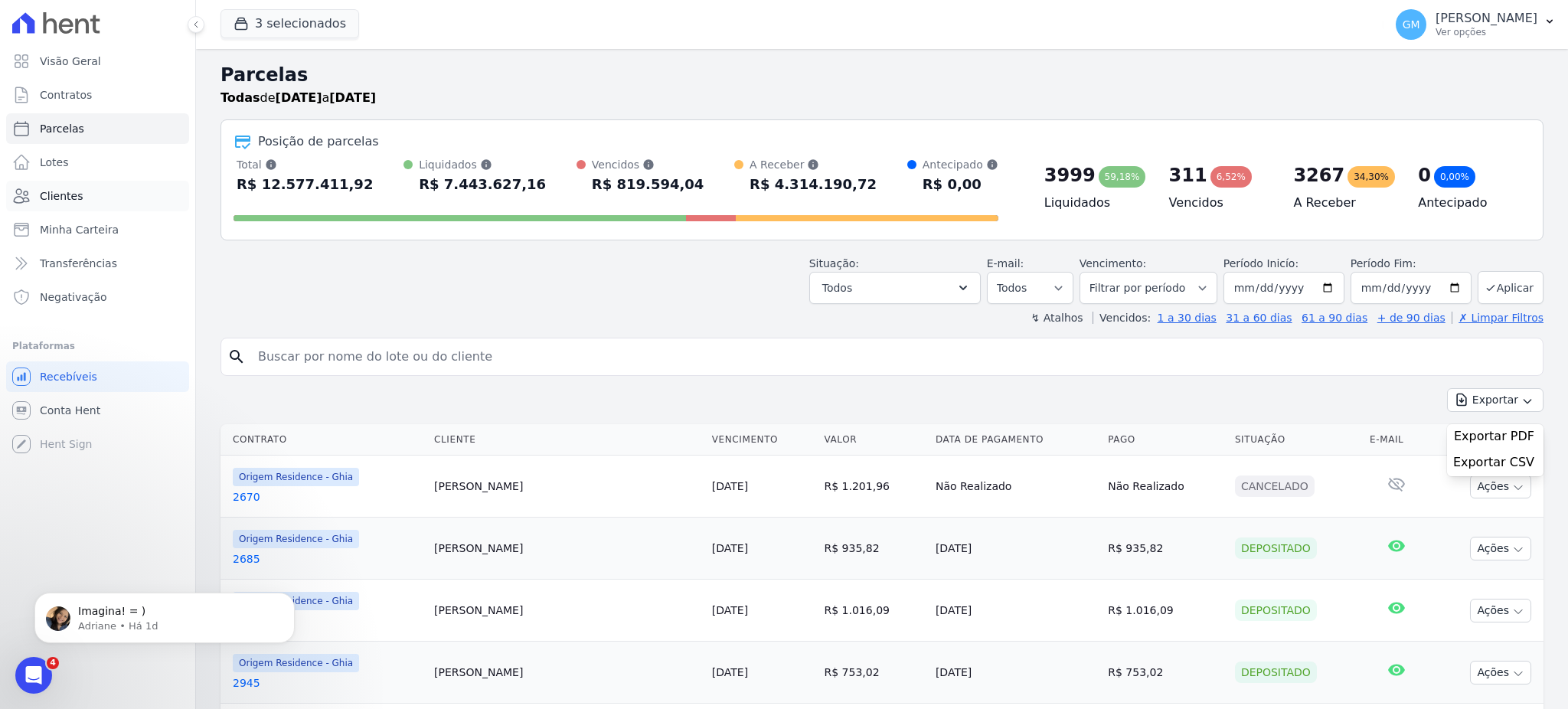
click at [110, 195] on link "Clientes" at bounding box center [97, 196] width 183 height 31
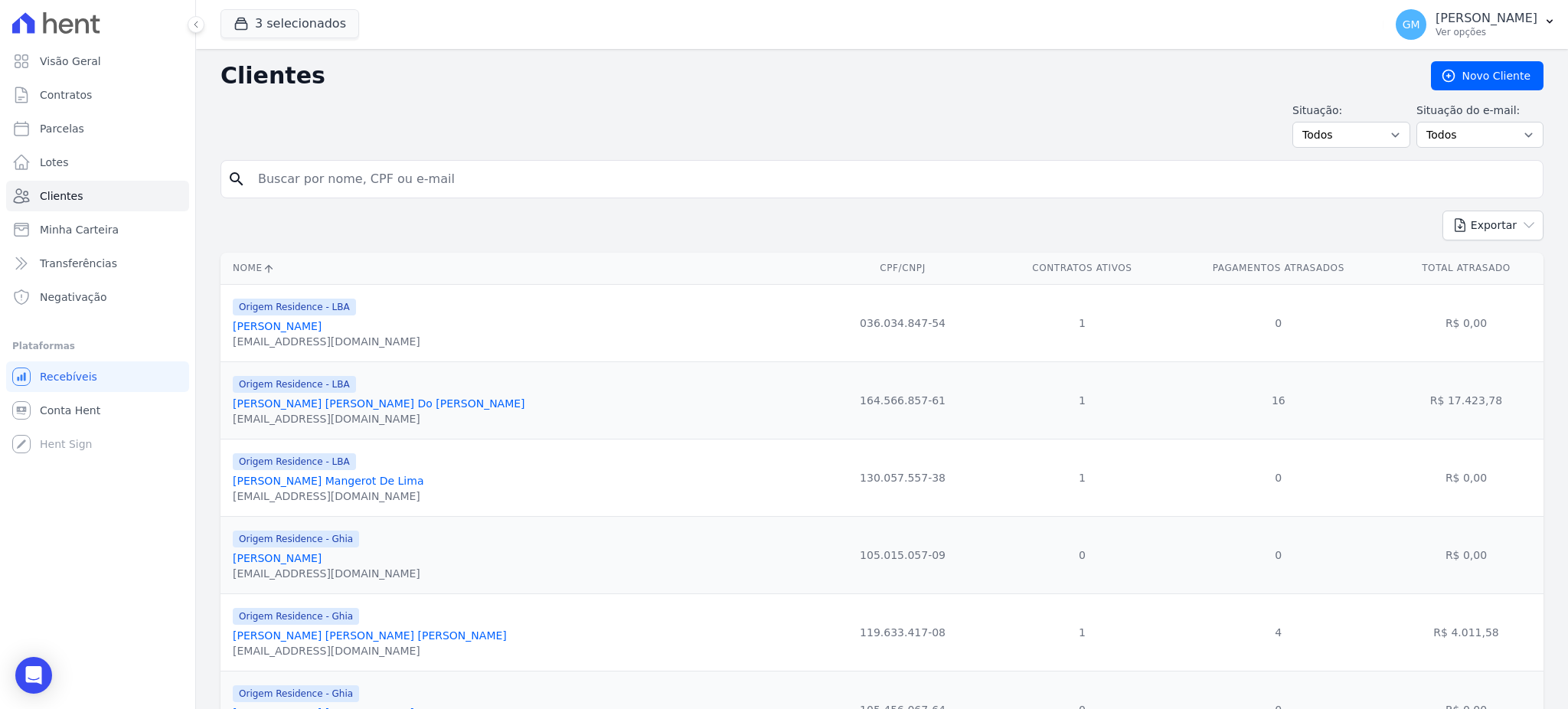
click at [349, 183] on input "search" at bounding box center [892, 179] width 1288 height 31
paste input "[PERSON_NAME]"
type input "[PERSON_NAME]"
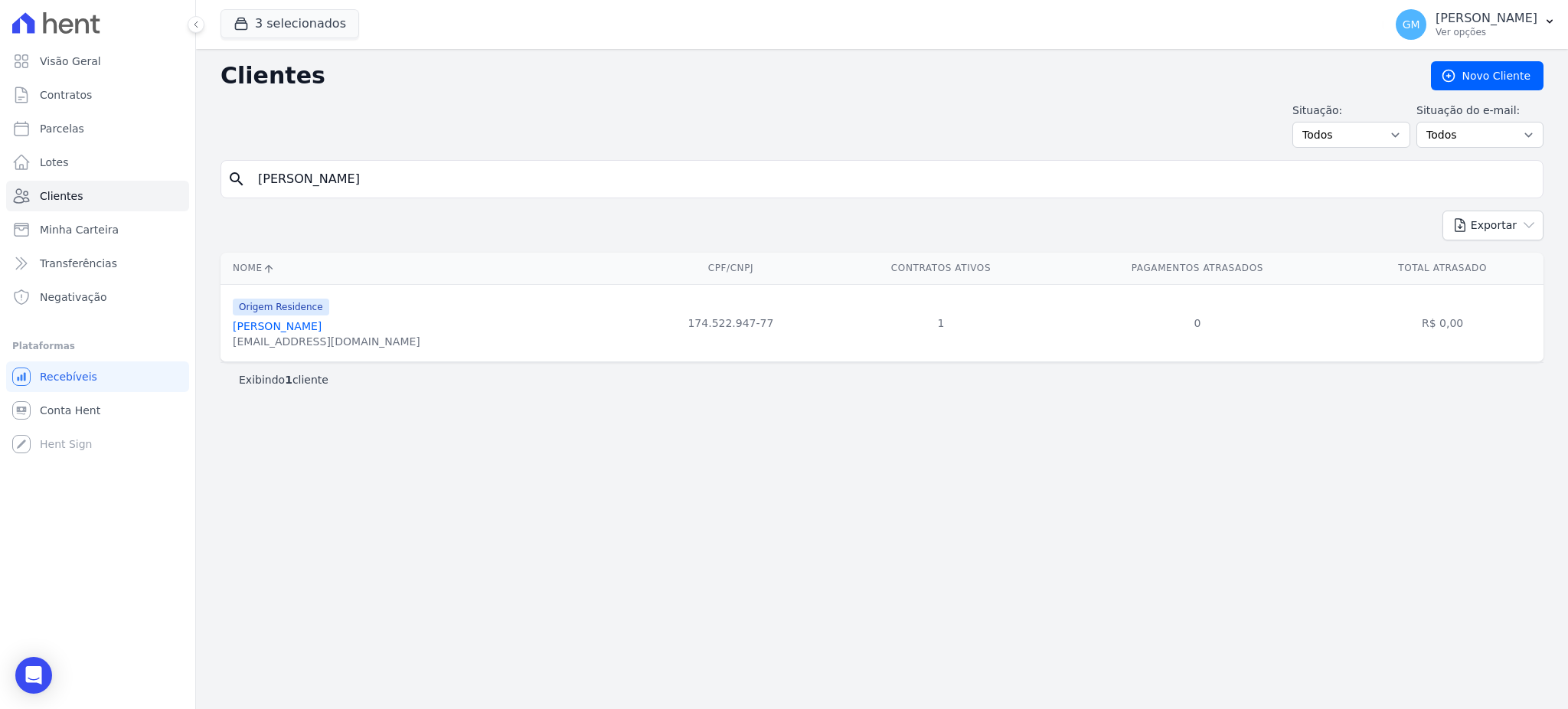
click at [301, 329] on link "[PERSON_NAME]" at bounding box center [276, 326] width 88 height 12
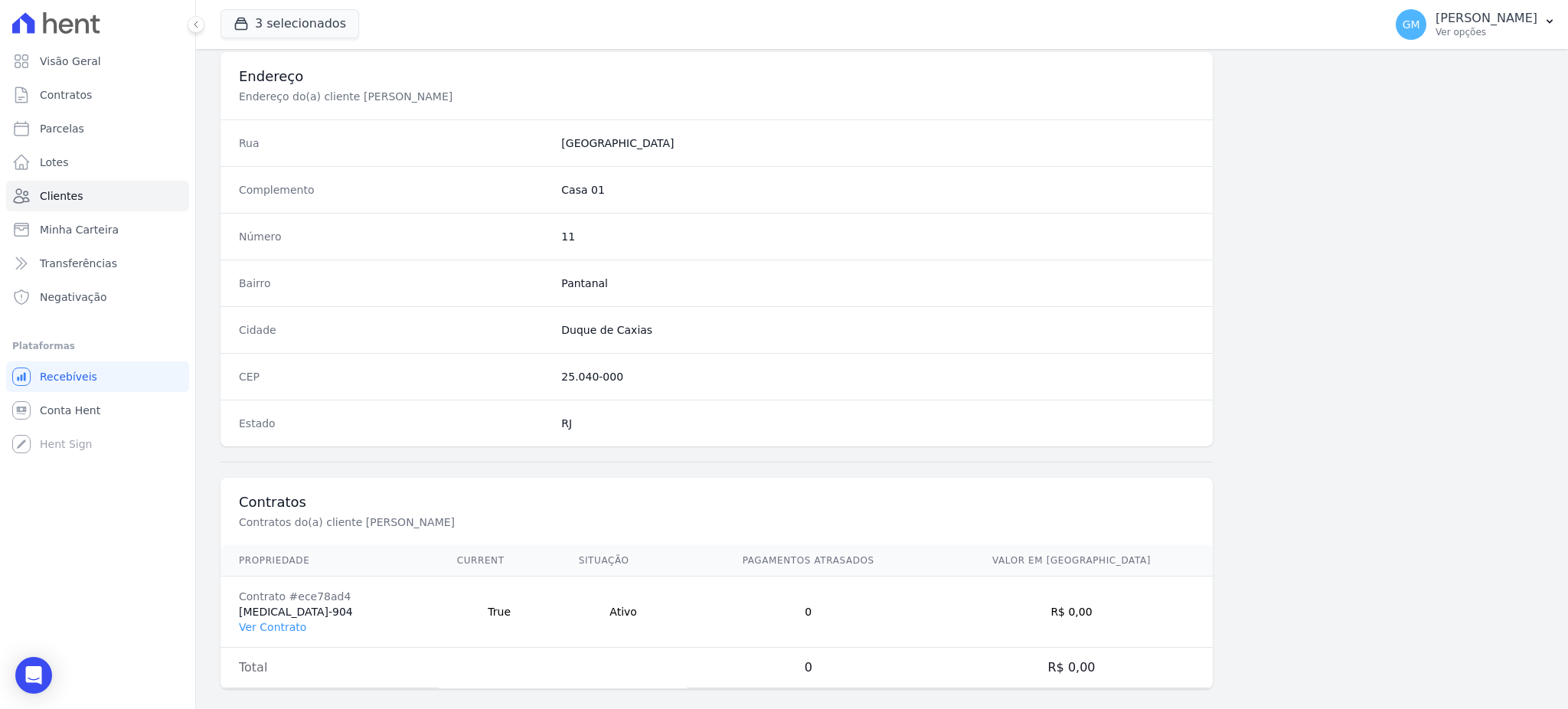
scroll to position [724, 0]
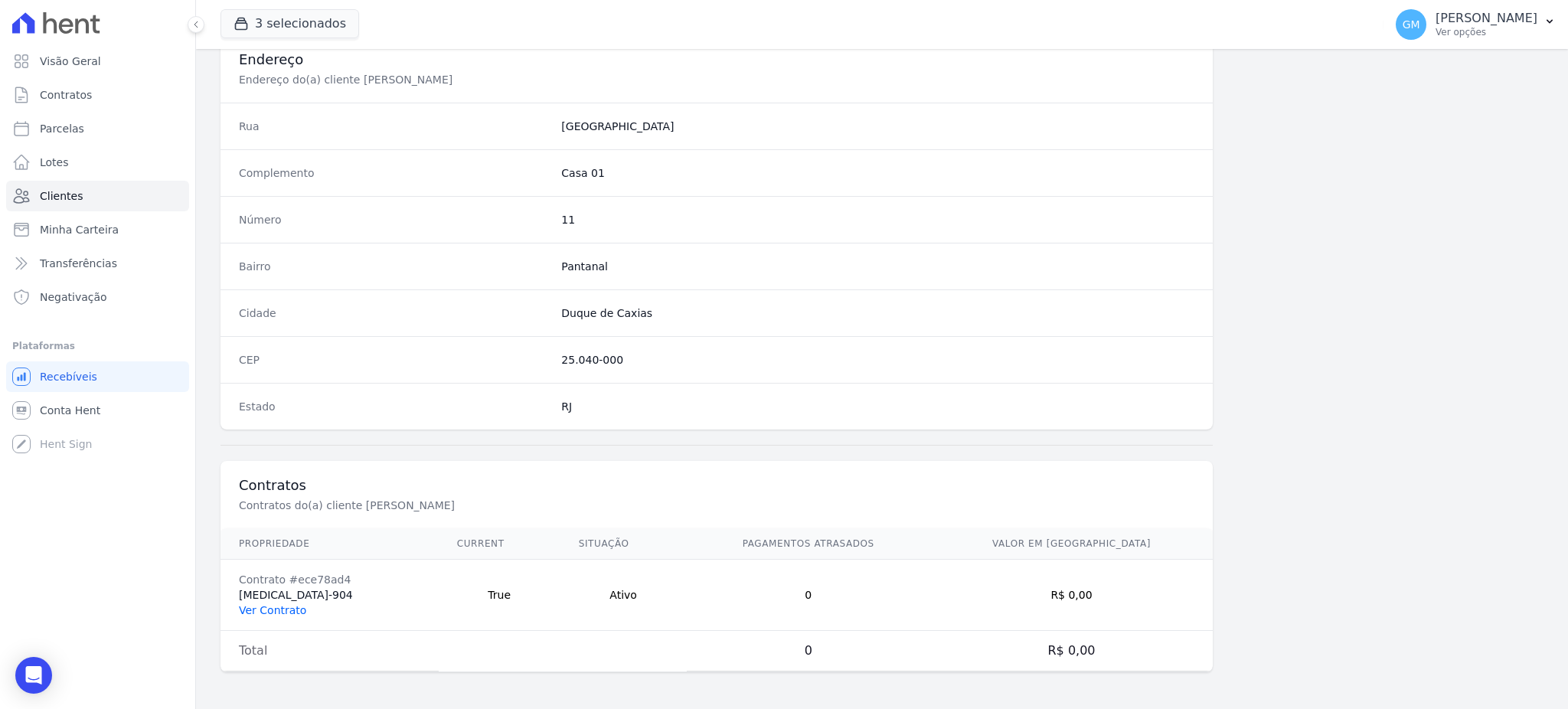
click at [251, 609] on link "Ver Contrato" at bounding box center [272, 610] width 68 height 12
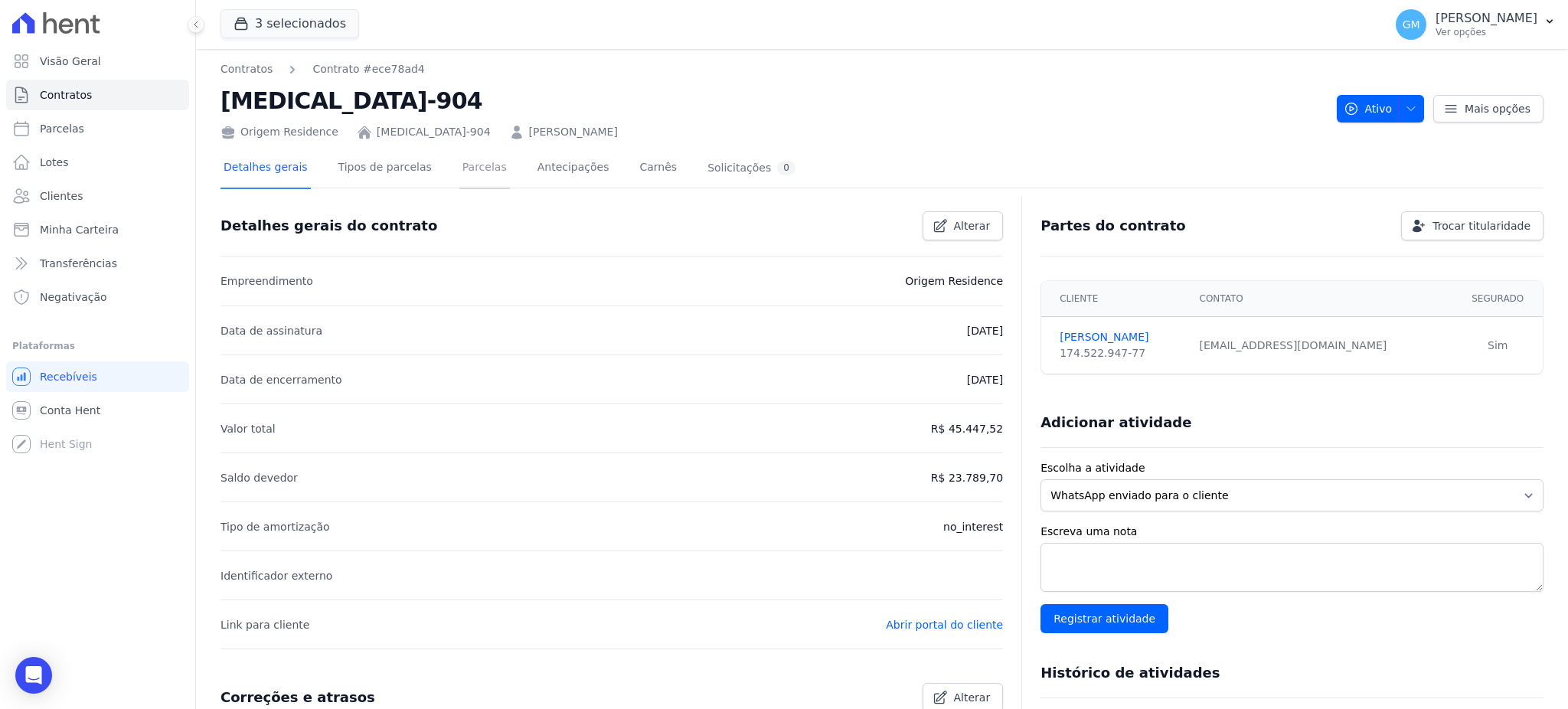
click at [459, 166] on link "Parcelas" at bounding box center [484, 168] width 51 height 41
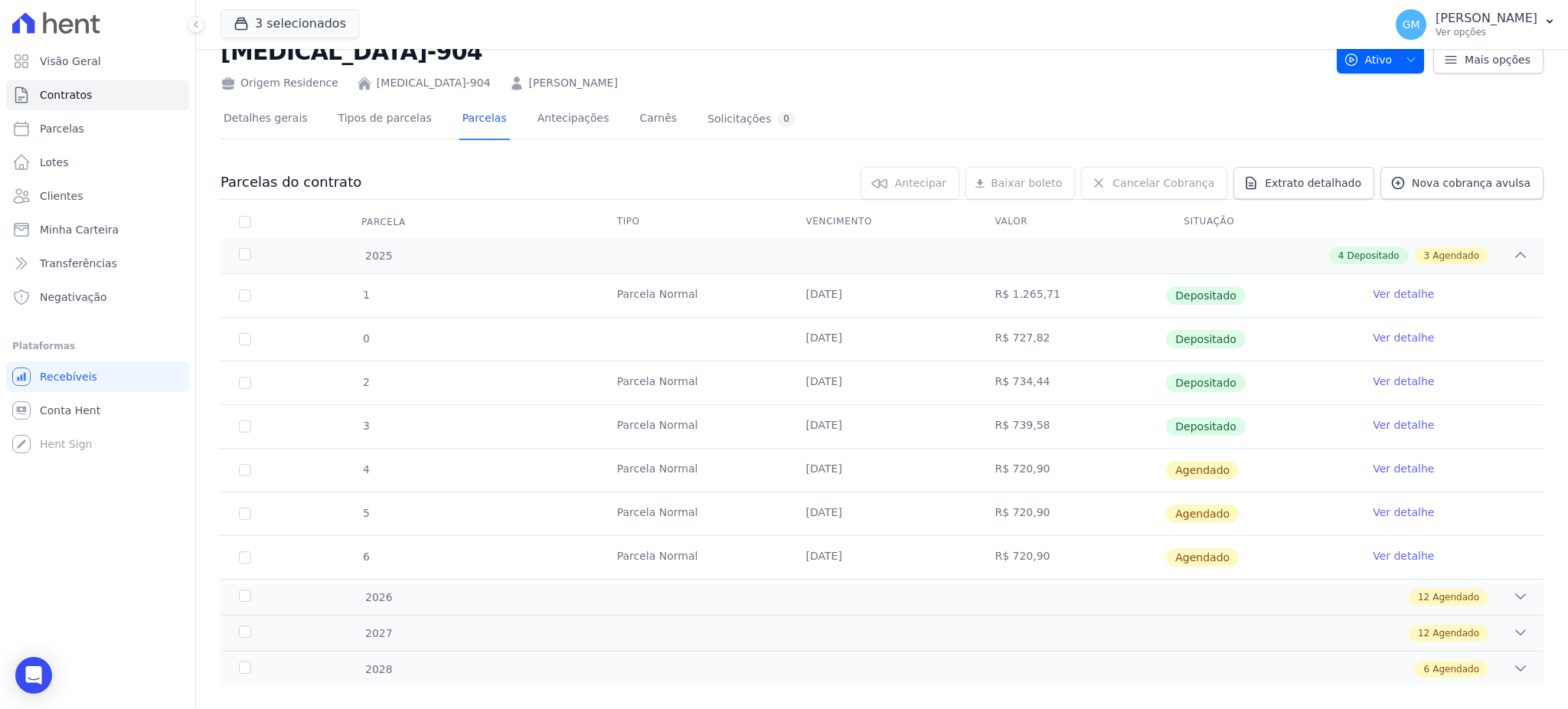
scroll to position [71, 0]
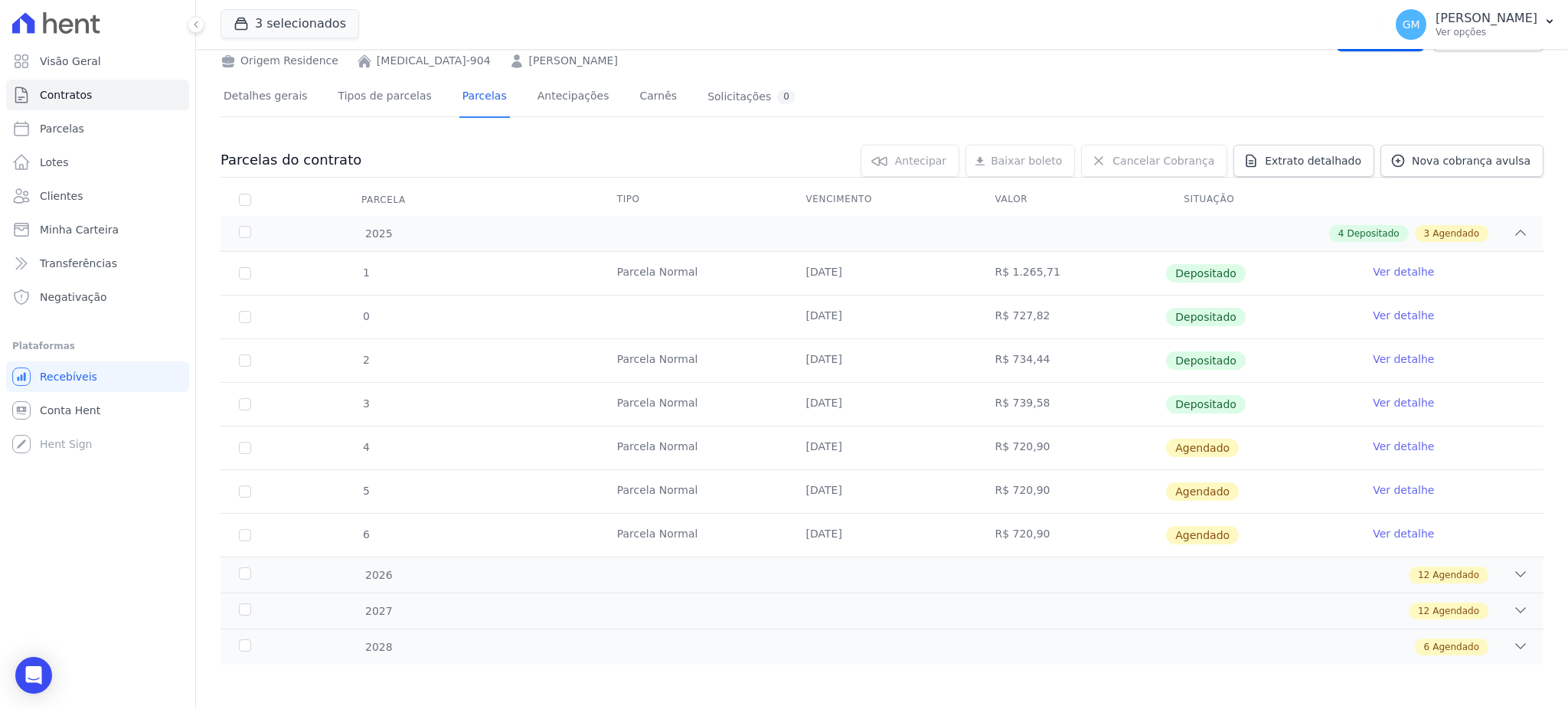
click at [1379, 398] on link "Ver detalhe" at bounding box center [1404, 402] width 62 height 15
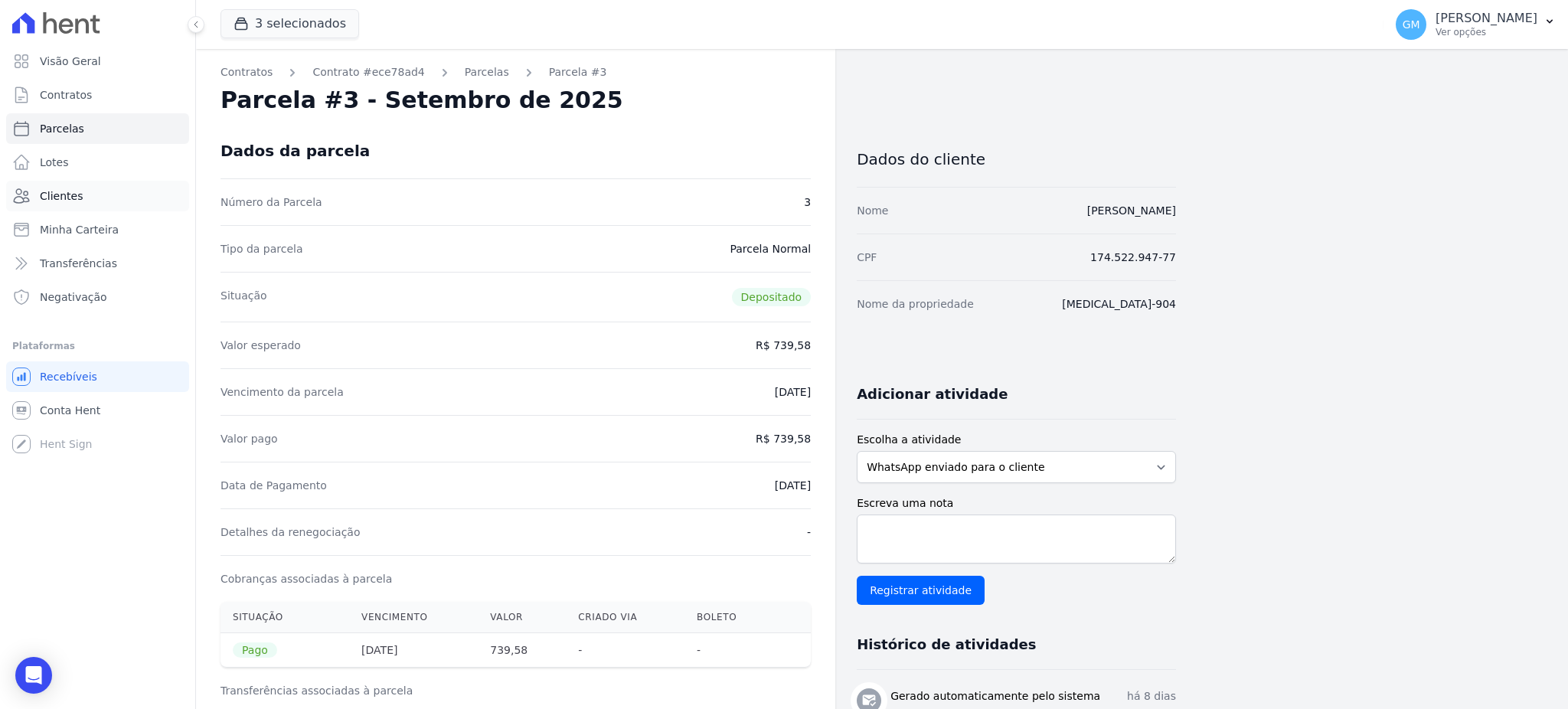
click at [100, 194] on link "Clientes" at bounding box center [97, 196] width 183 height 31
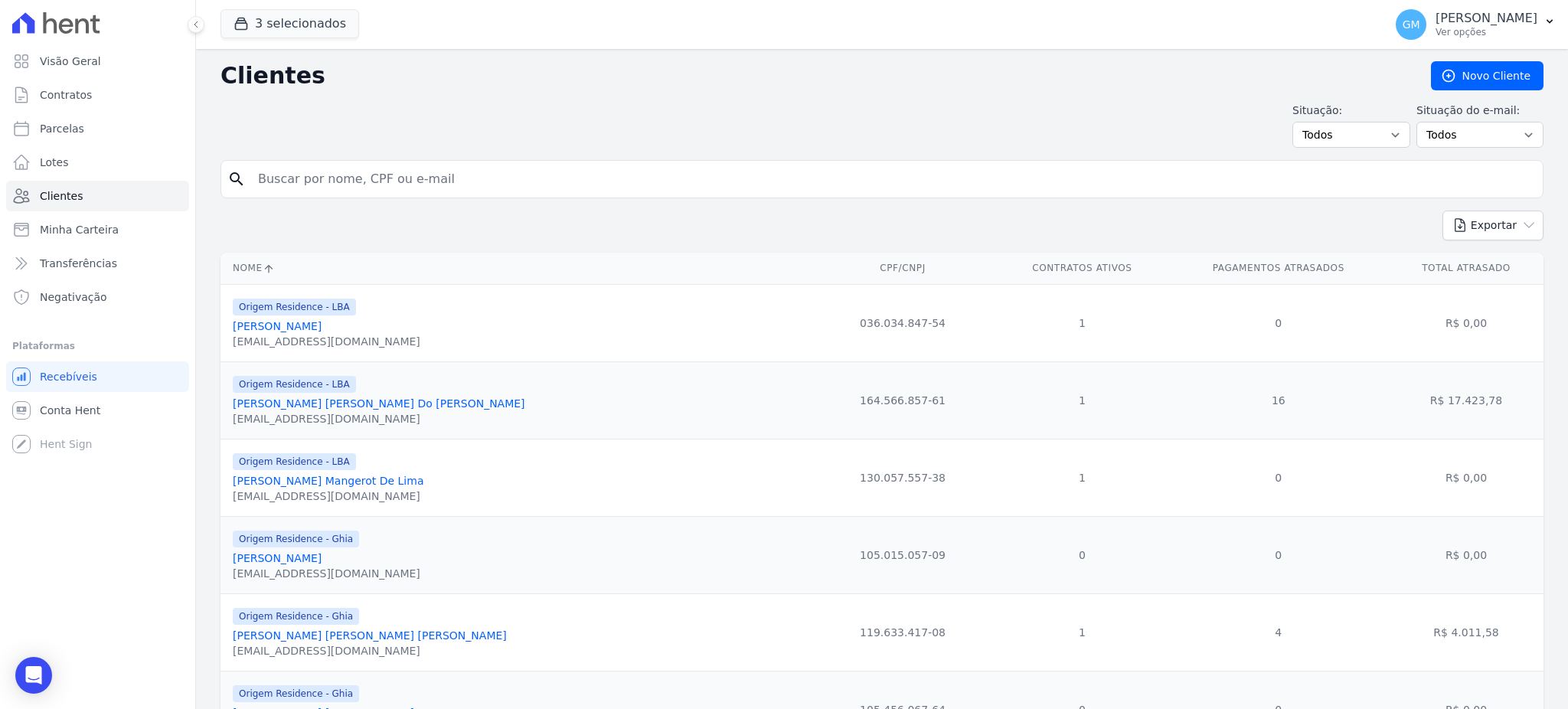
click at [321, 179] on input "search" at bounding box center [892, 179] width 1288 height 31
paste input "[PERSON_NAME] Do Bomfim"
type input "[PERSON_NAME] Do Bomfim"
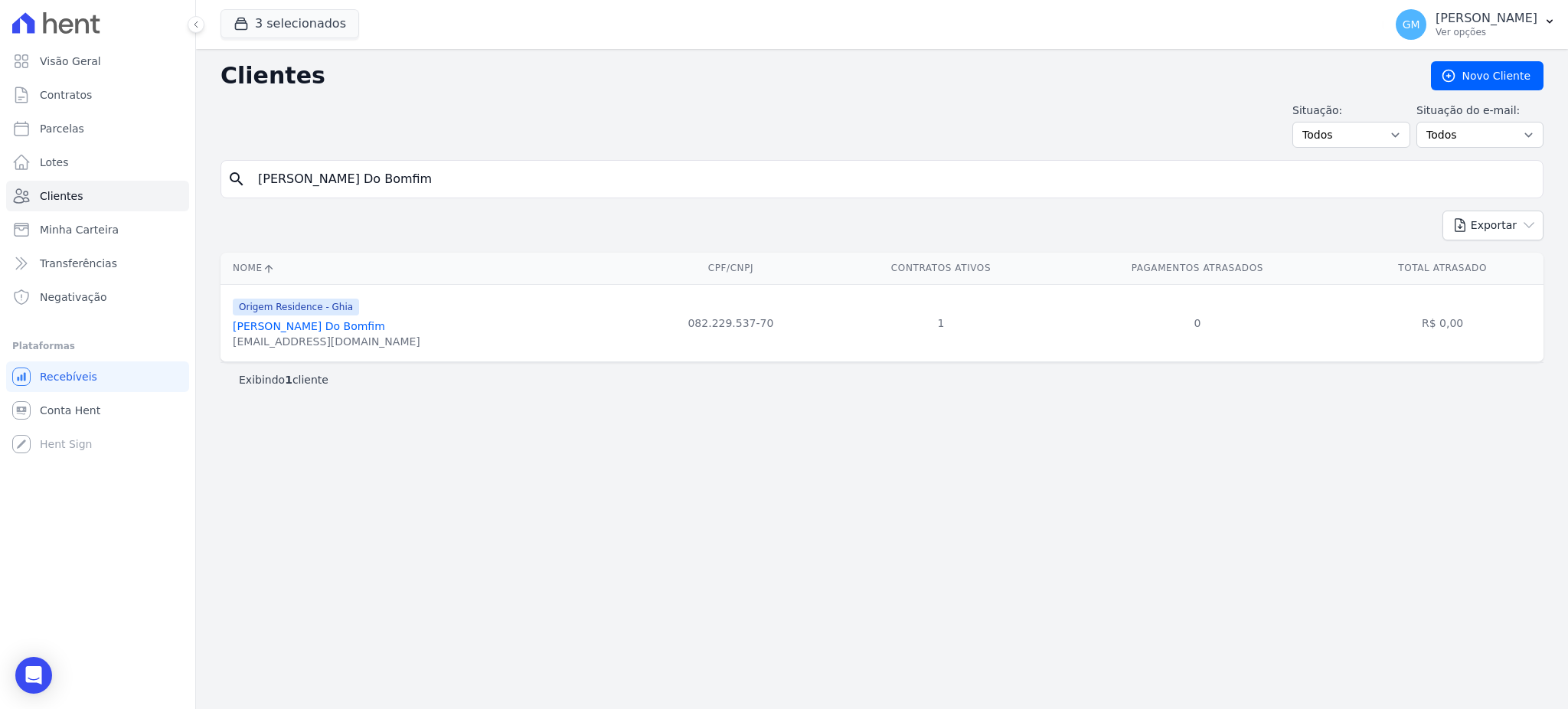
click at [346, 322] on link "[PERSON_NAME] Do Bomfim" at bounding box center [308, 326] width 152 height 12
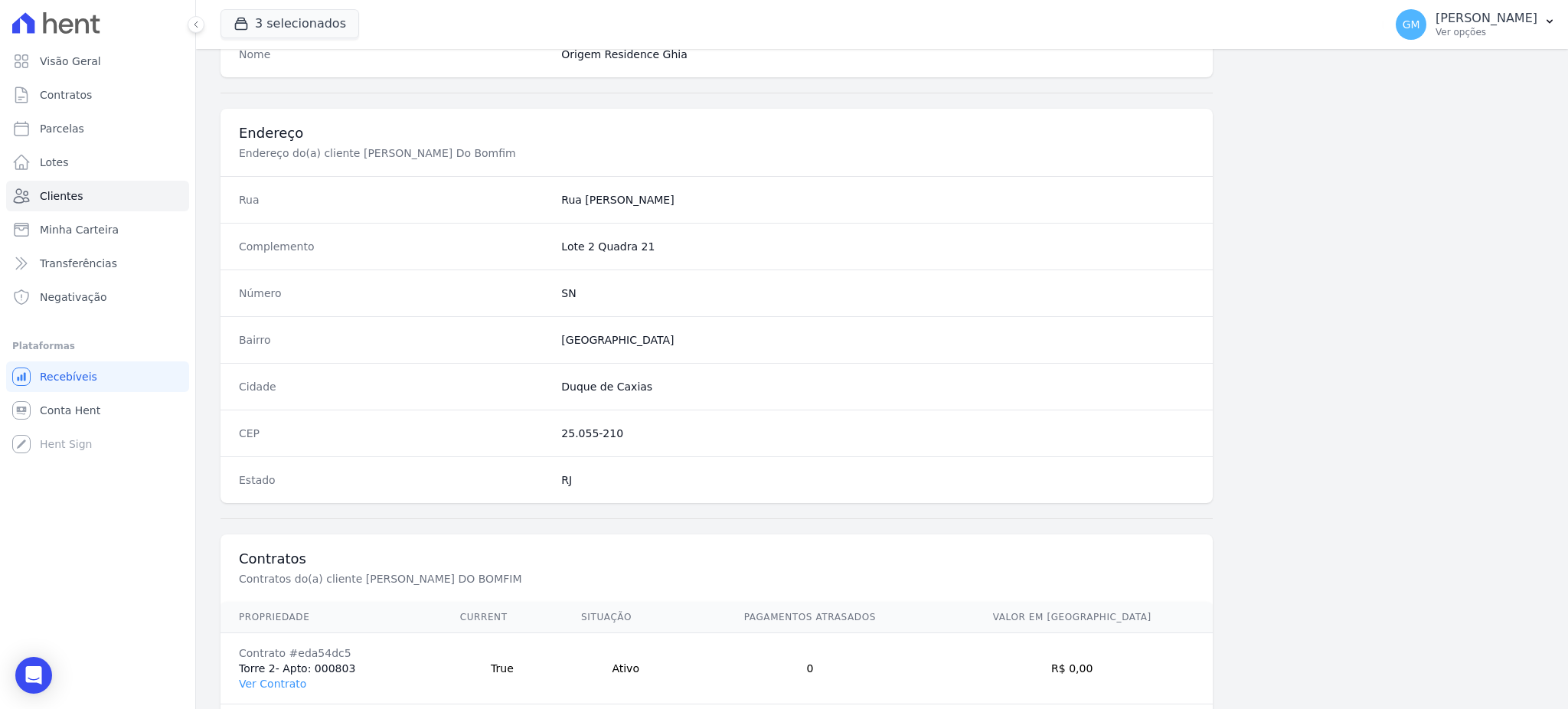
scroll to position [724, 0]
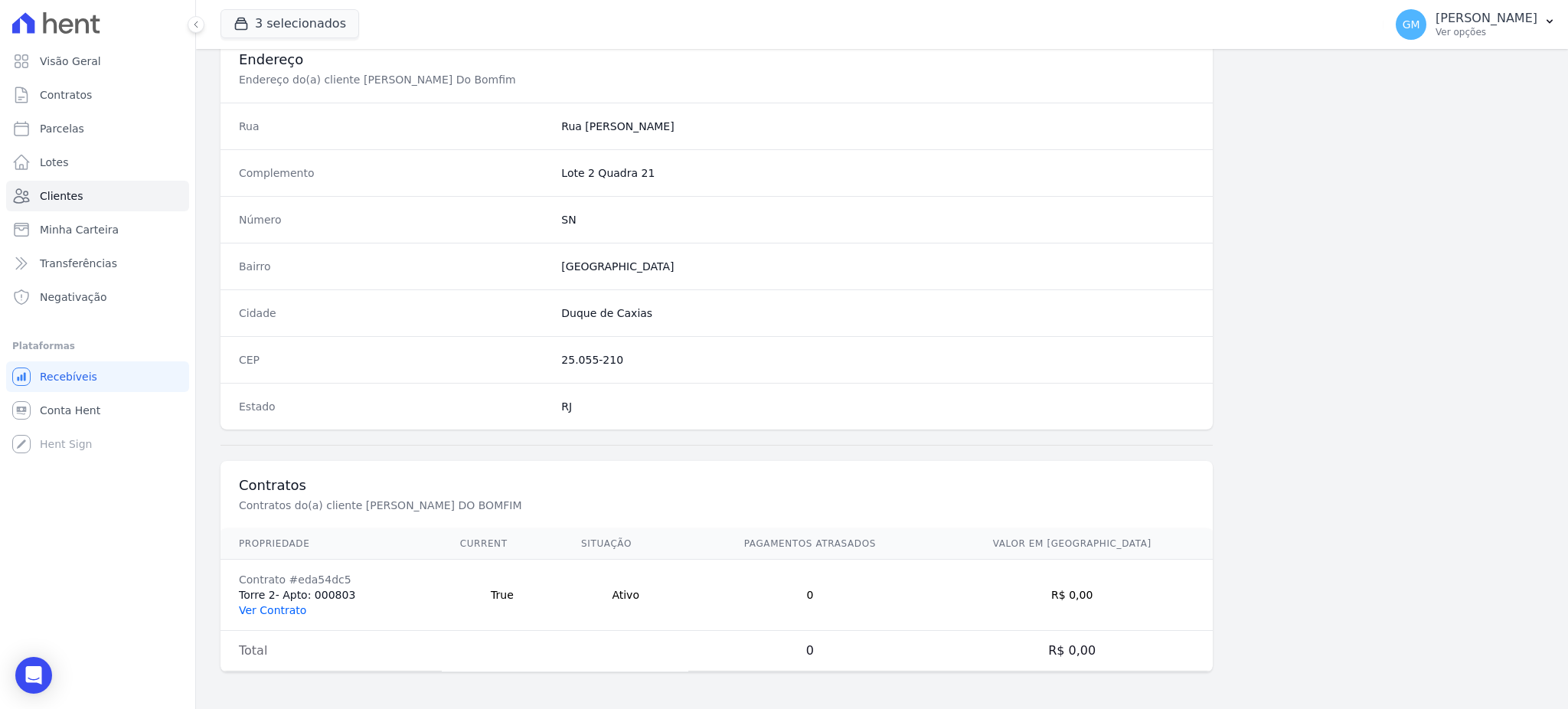
click at [284, 610] on link "Ver Contrato" at bounding box center [272, 610] width 68 height 12
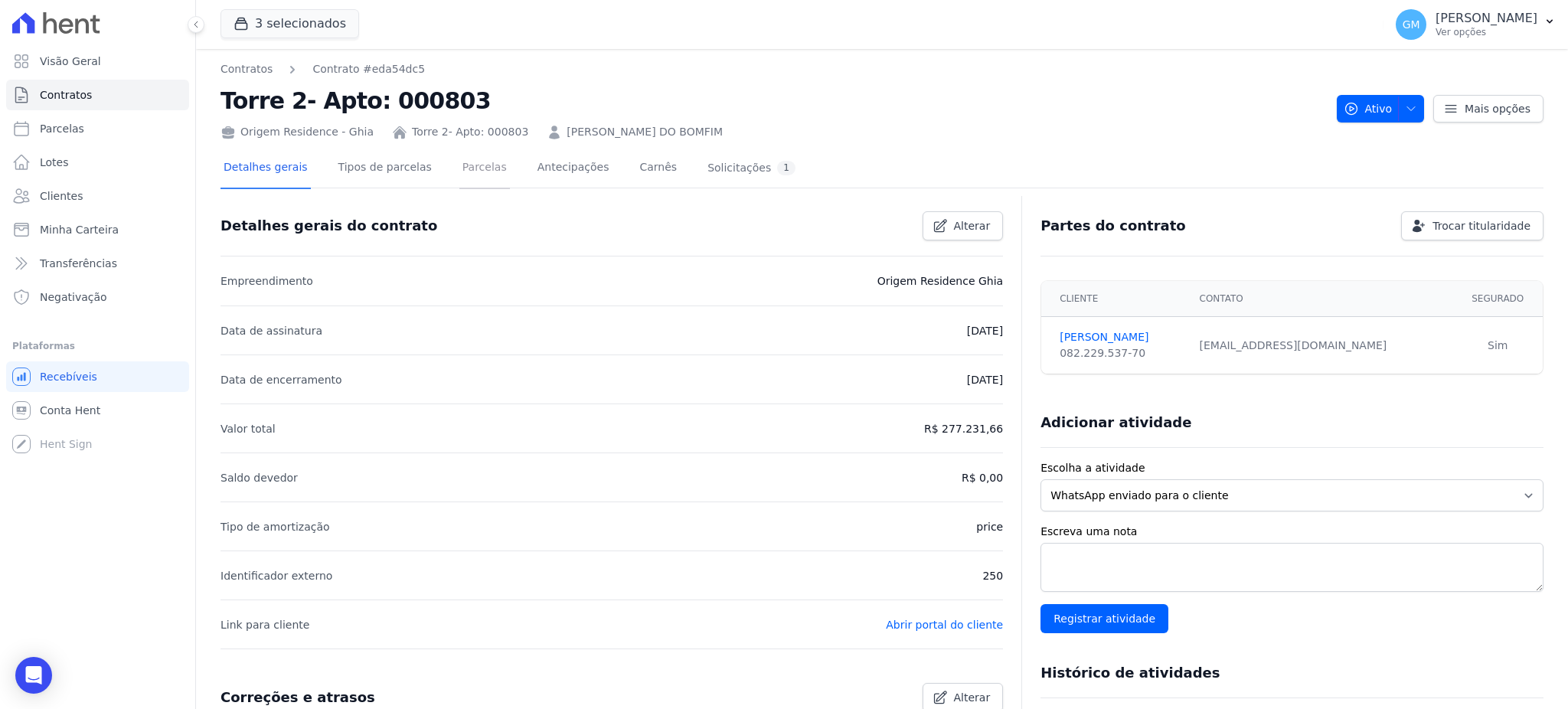
click at [474, 183] on link "Parcelas" at bounding box center [484, 168] width 51 height 41
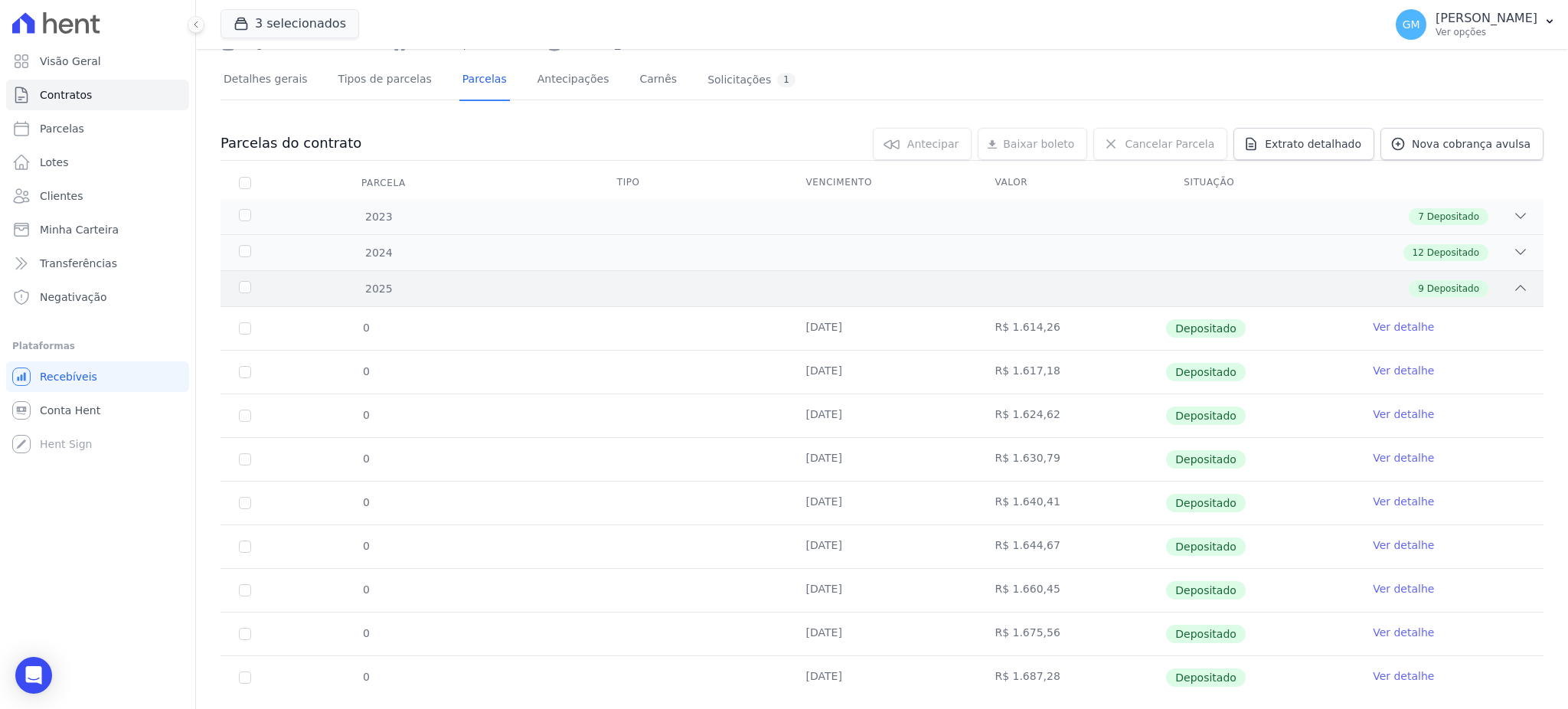
scroll to position [123, 0]
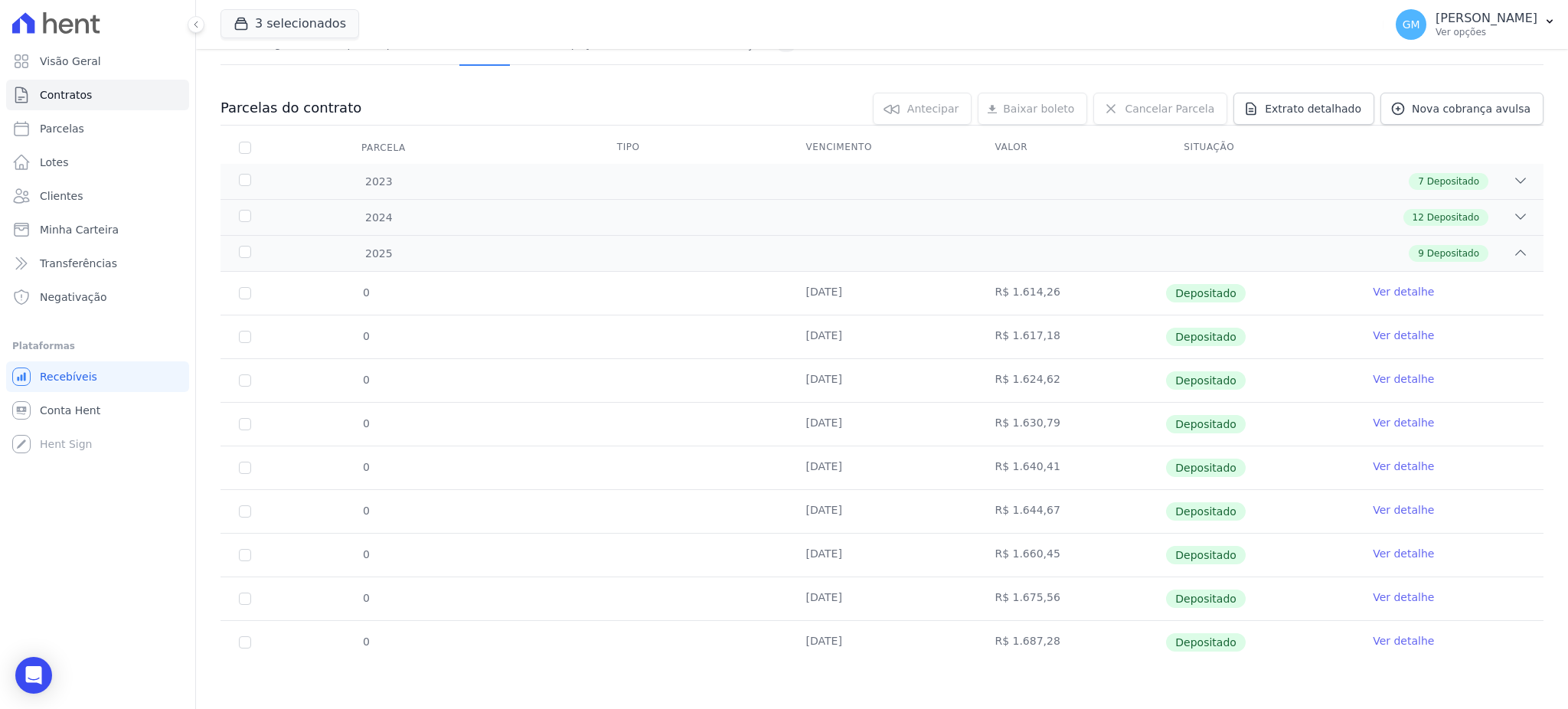
click at [1404, 643] on link "Ver detalhe" at bounding box center [1404, 639] width 62 height 15
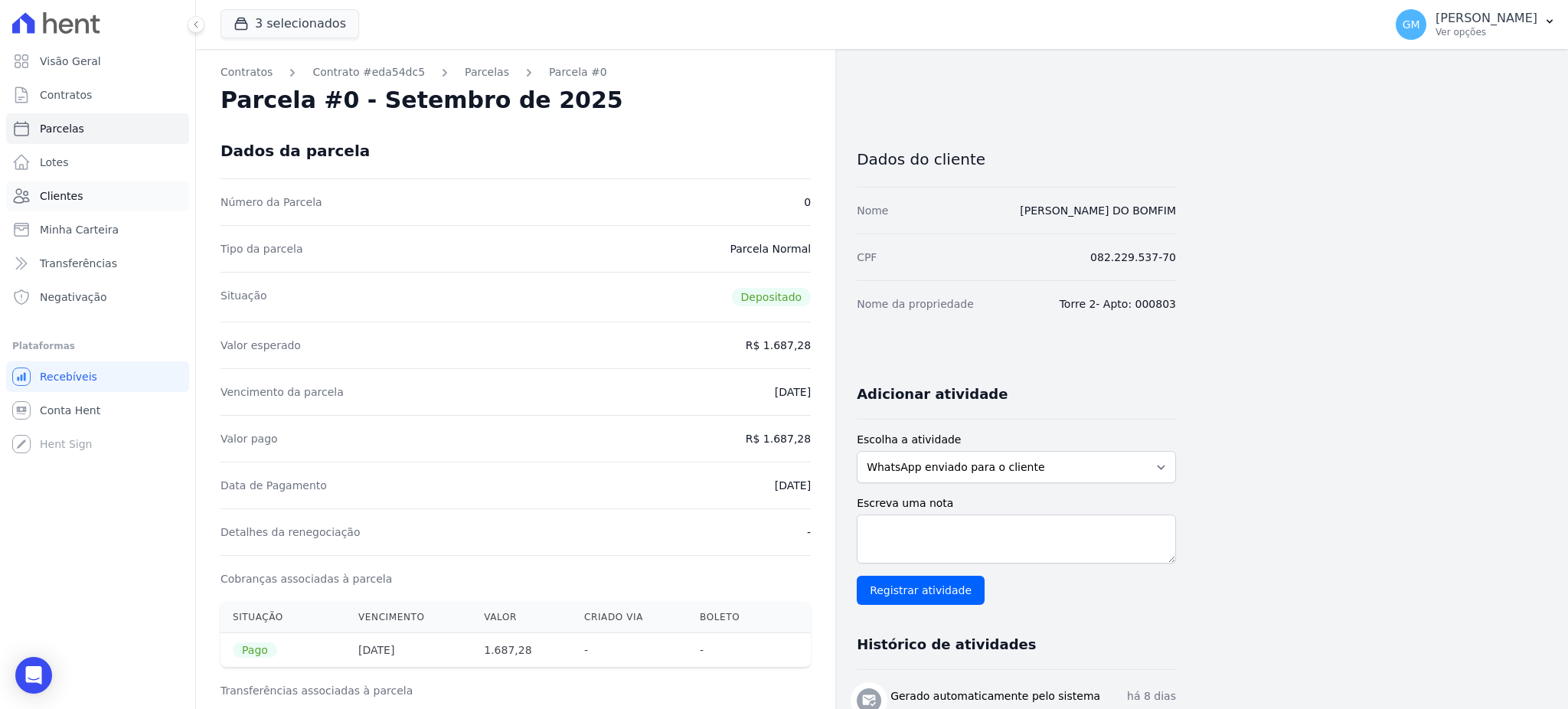
click at [87, 187] on link "Clientes" at bounding box center [97, 196] width 183 height 31
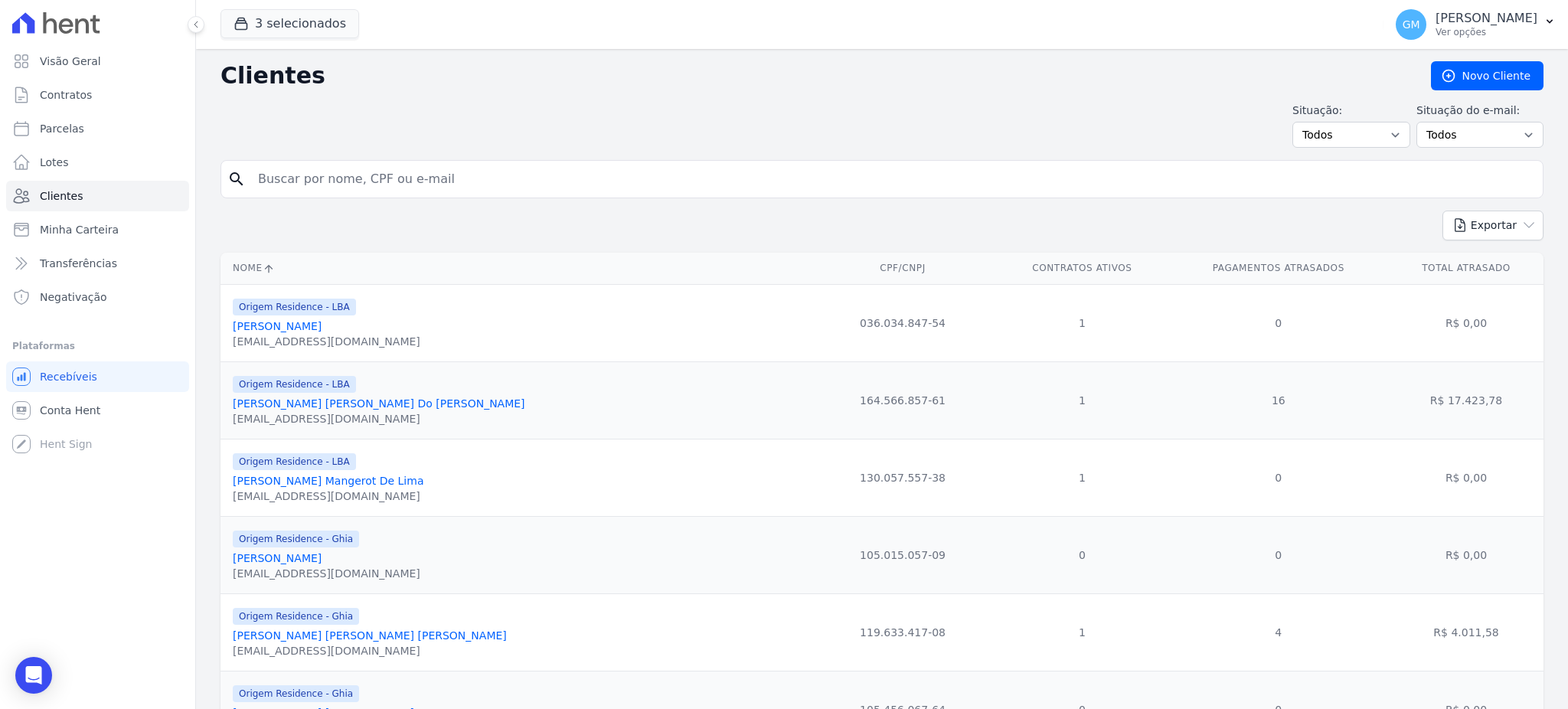
click at [354, 184] on input "search" at bounding box center [892, 179] width 1288 height 31
paste input "[PERSON_NAME] [PERSON_NAME]"
type input "[PERSON_NAME] [PERSON_NAME]"
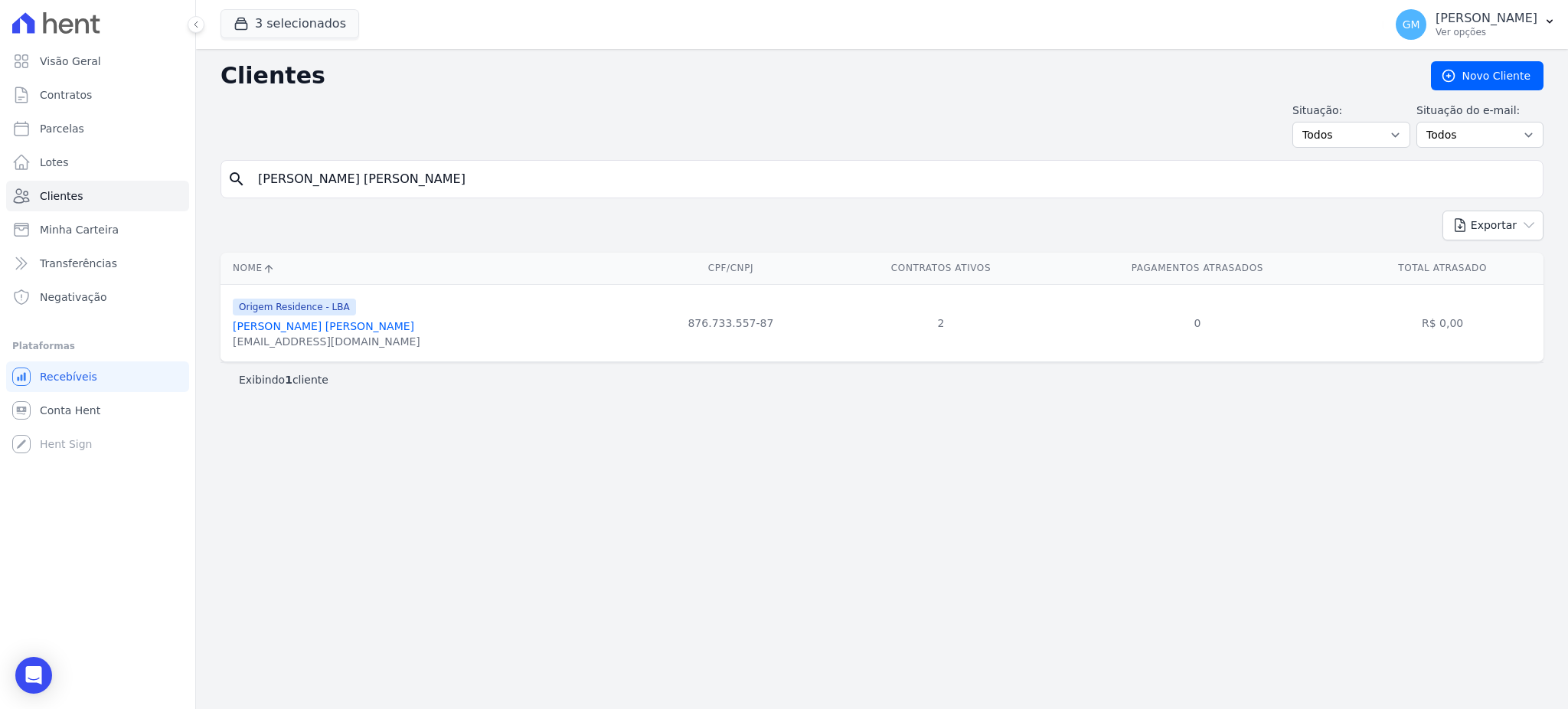
click at [361, 330] on link "[PERSON_NAME] [PERSON_NAME]" at bounding box center [323, 326] width 182 height 12
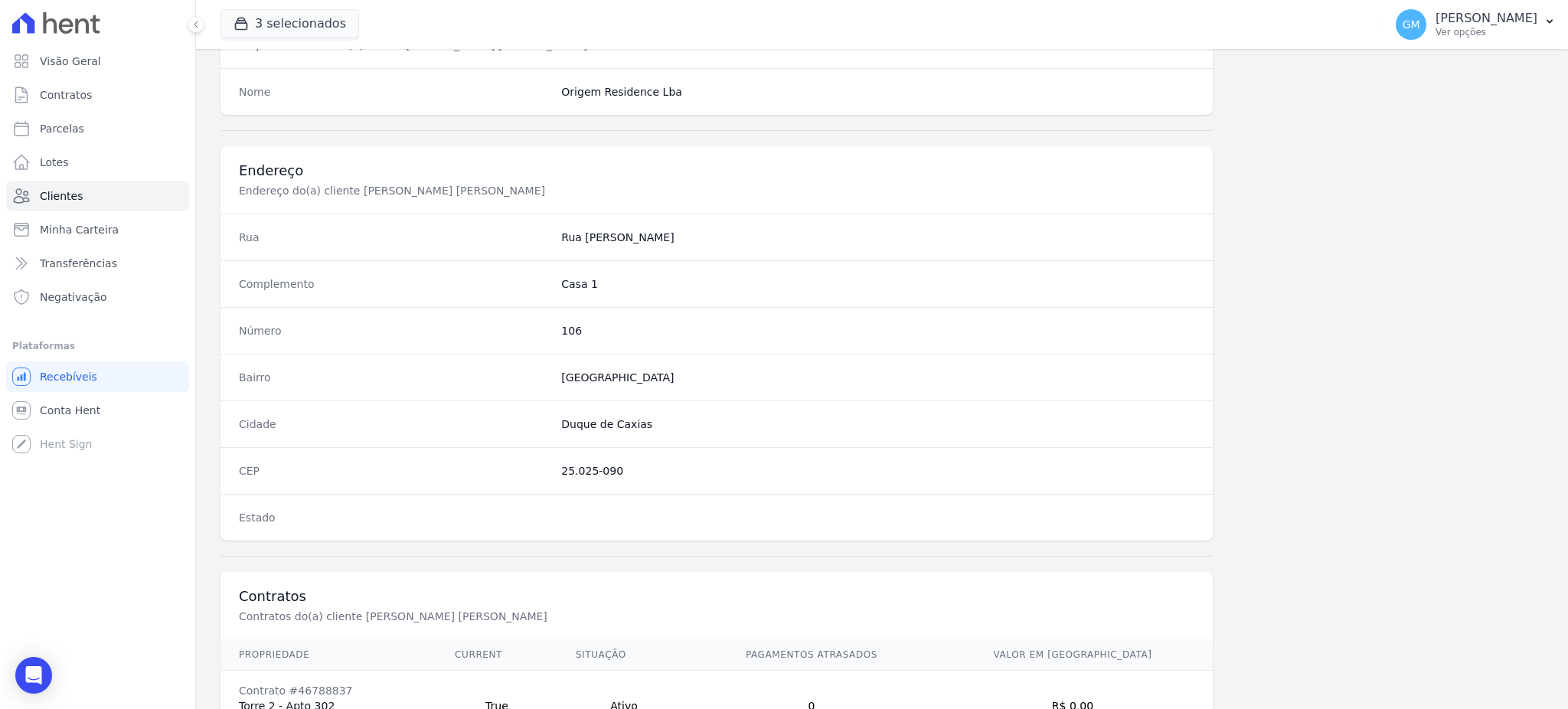
scroll to position [864, 0]
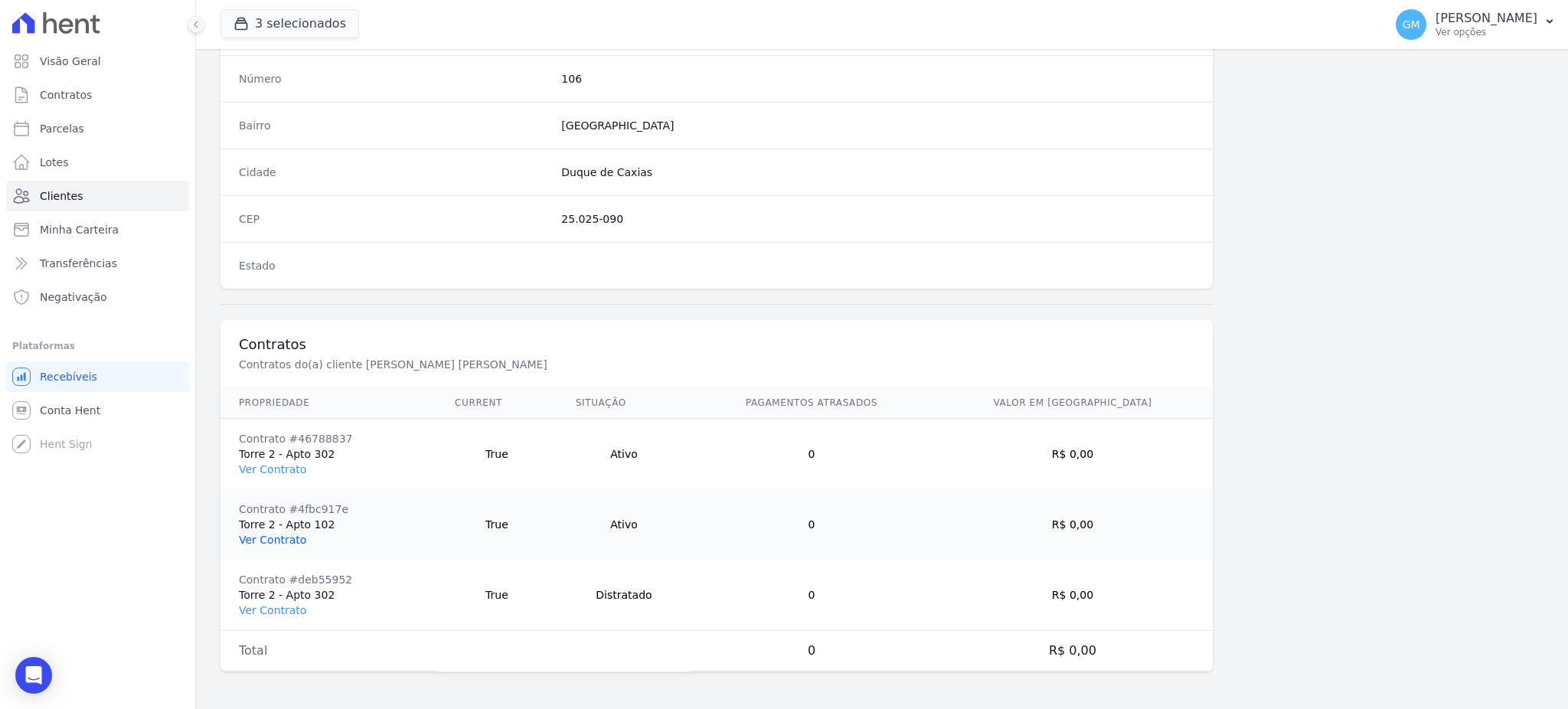
click at [279, 543] on link "Ver Contrato" at bounding box center [272, 539] width 68 height 12
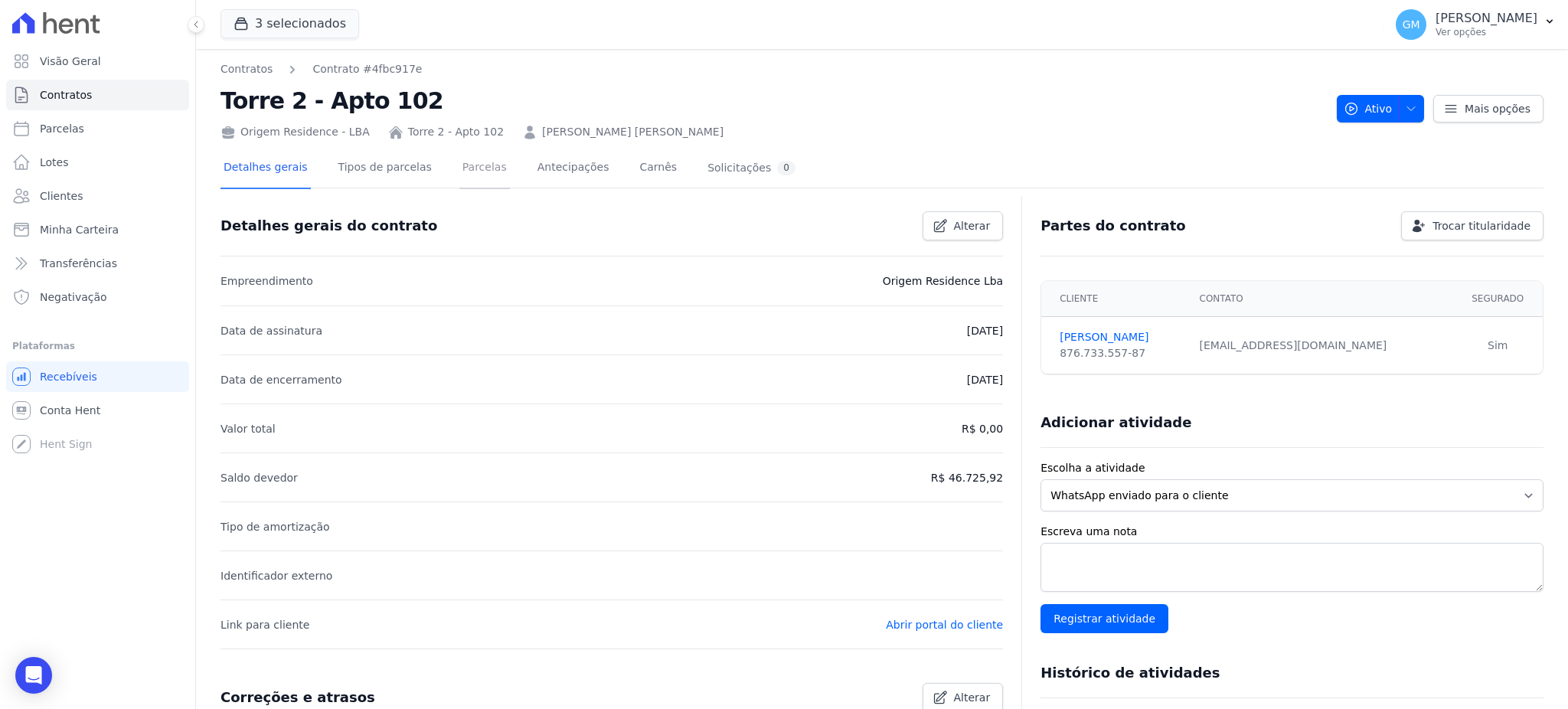
click at [459, 172] on link "Parcelas" at bounding box center [484, 168] width 51 height 41
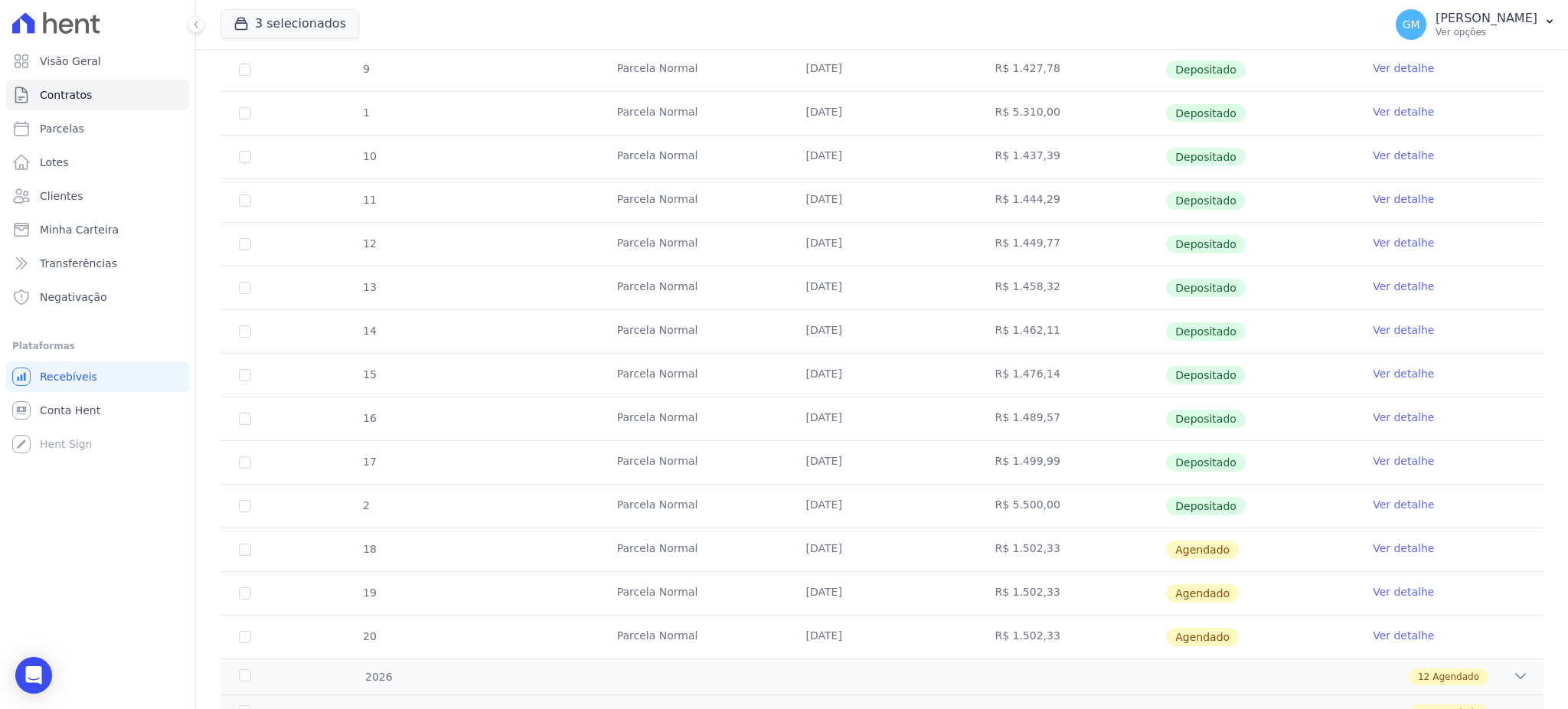
scroll to position [413, 0]
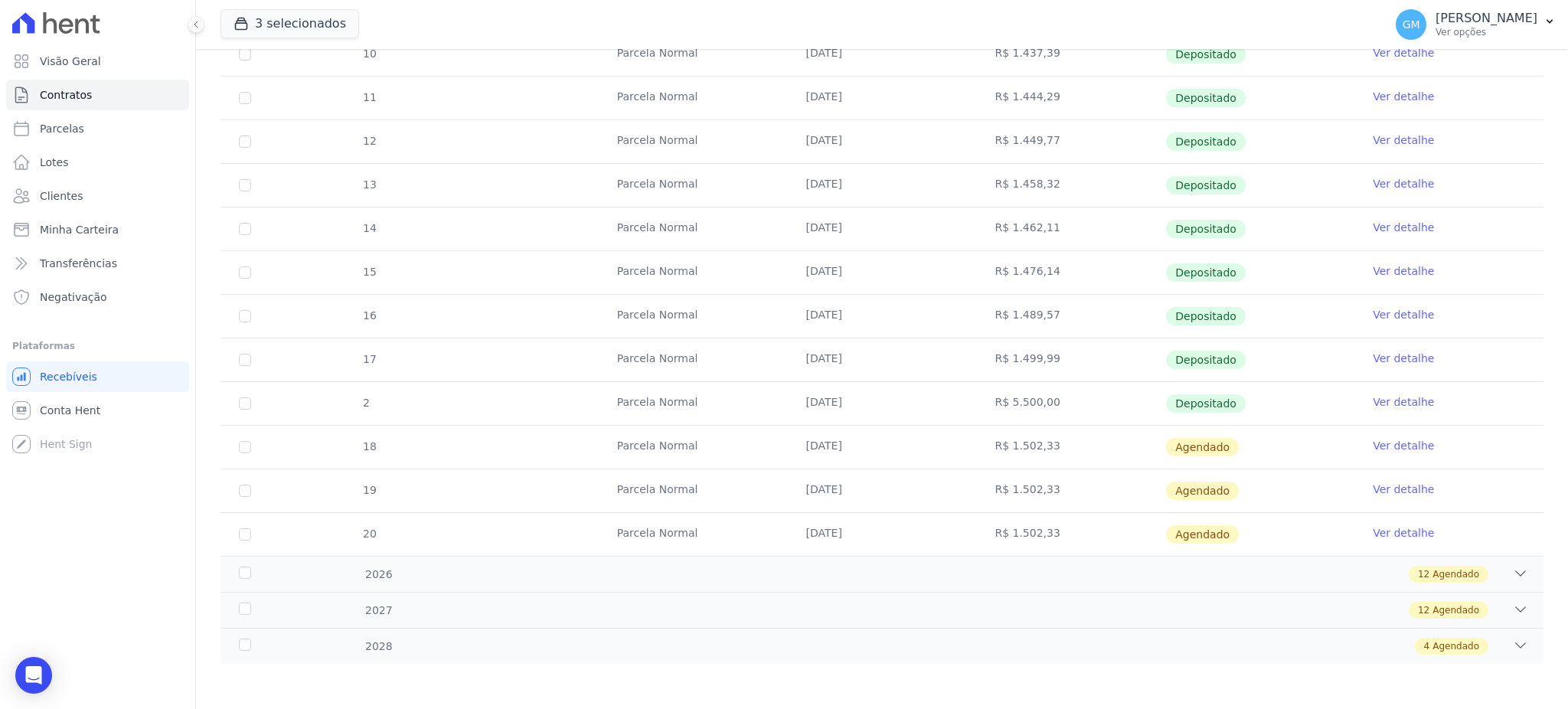
click at [1383, 405] on link "Ver detalhe" at bounding box center [1404, 401] width 62 height 15
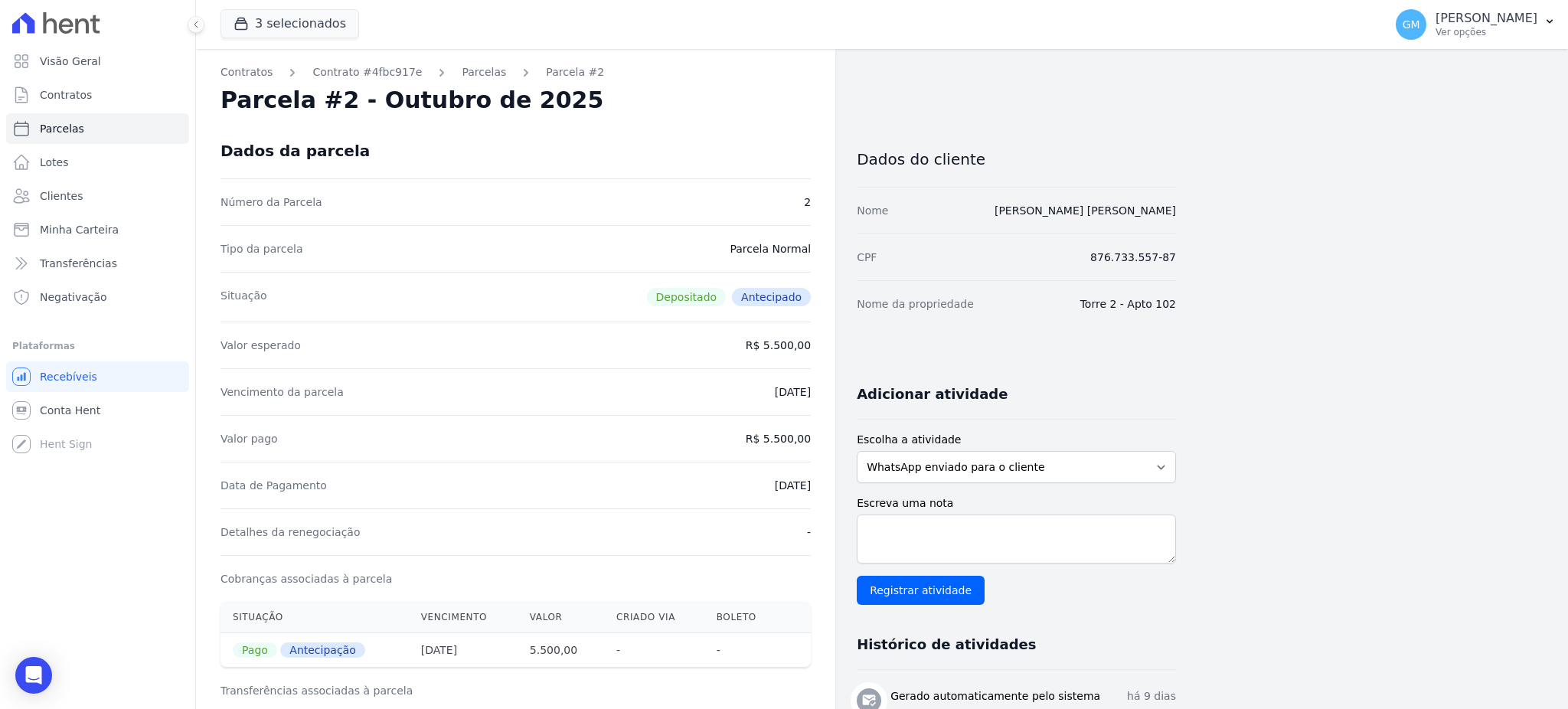
drag, startPoint x: 742, startPoint y: 479, endPoint x: 838, endPoint y: 478, distance: 96.0
click at [838, 478] on div "Contratos Contrato #4fbc917e [GEOGRAPHIC_DATA] Parcela #2 [GEOGRAPHIC_DATA] #2 …" at bounding box center [686, 612] width 980 height 1127
copy dd "[DATE]"
click at [72, 190] on span "Clientes" at bounding box center [61, 196] width 43 height 15
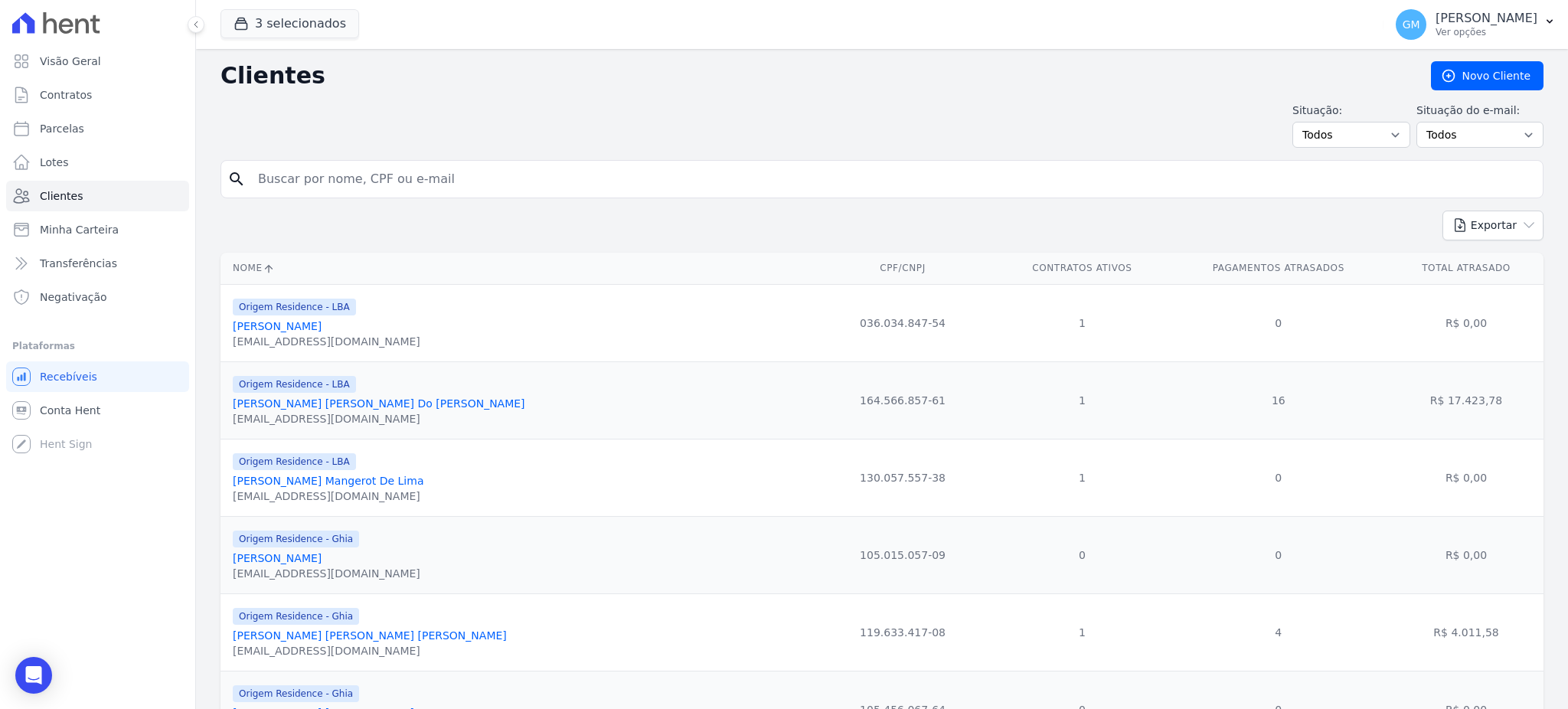
click at [347, 177] on input "search" at bounding box center [892, 179] width 1288 height 31
paste input "[PERSON_NAME]"
type input "[PERSON_NAME]"
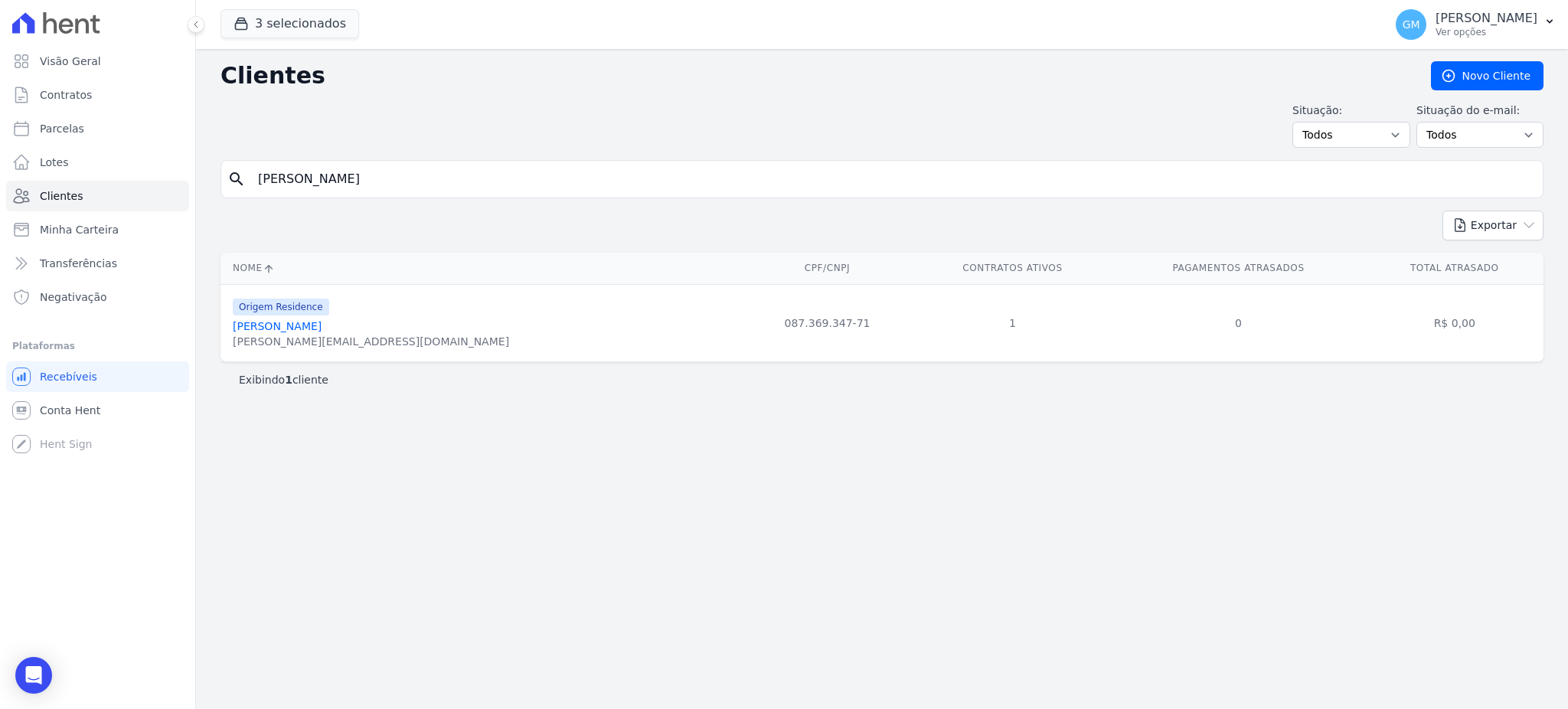
click at [321, 327] on link "[PERSON_NAME]" at bounding box center [276, 326] width 88 height 12
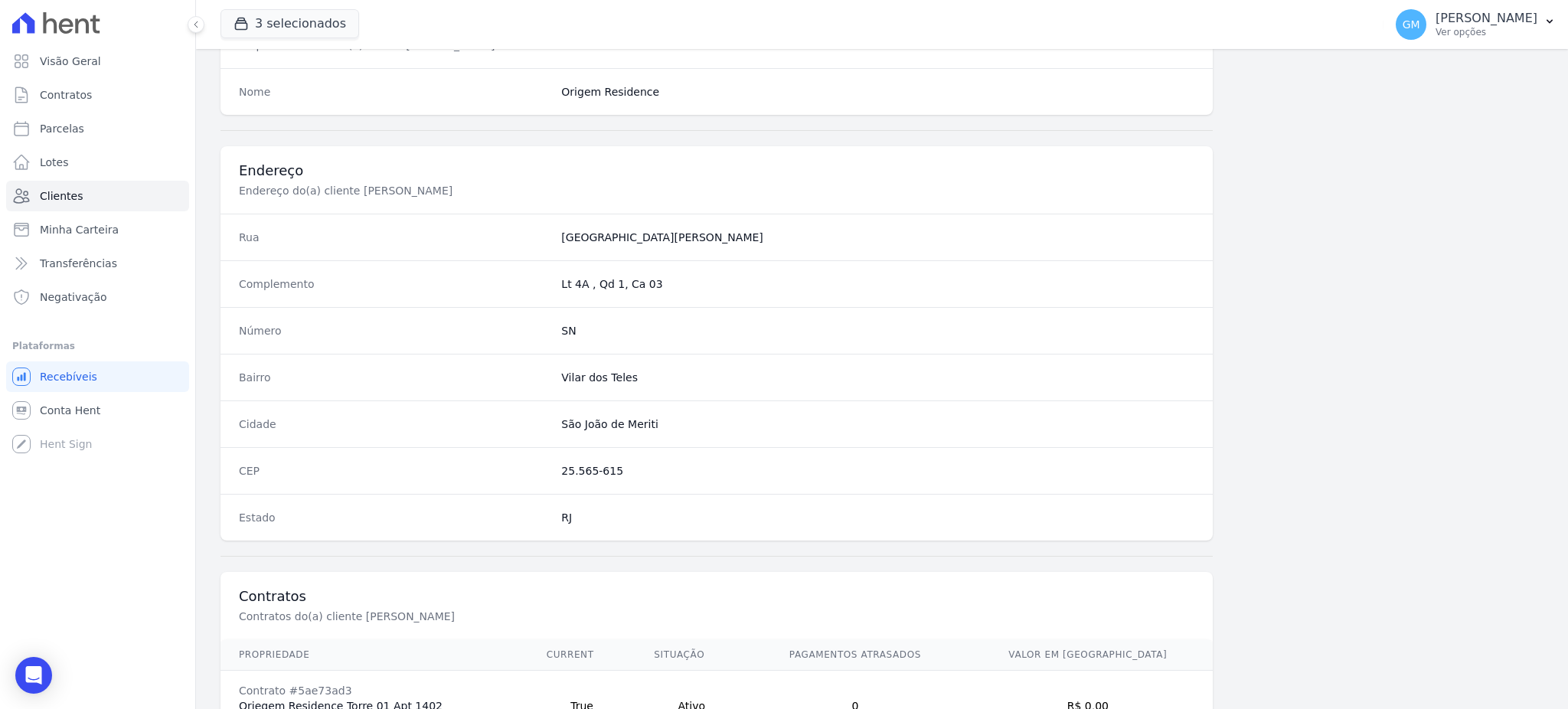
scroll to position [724, 0]
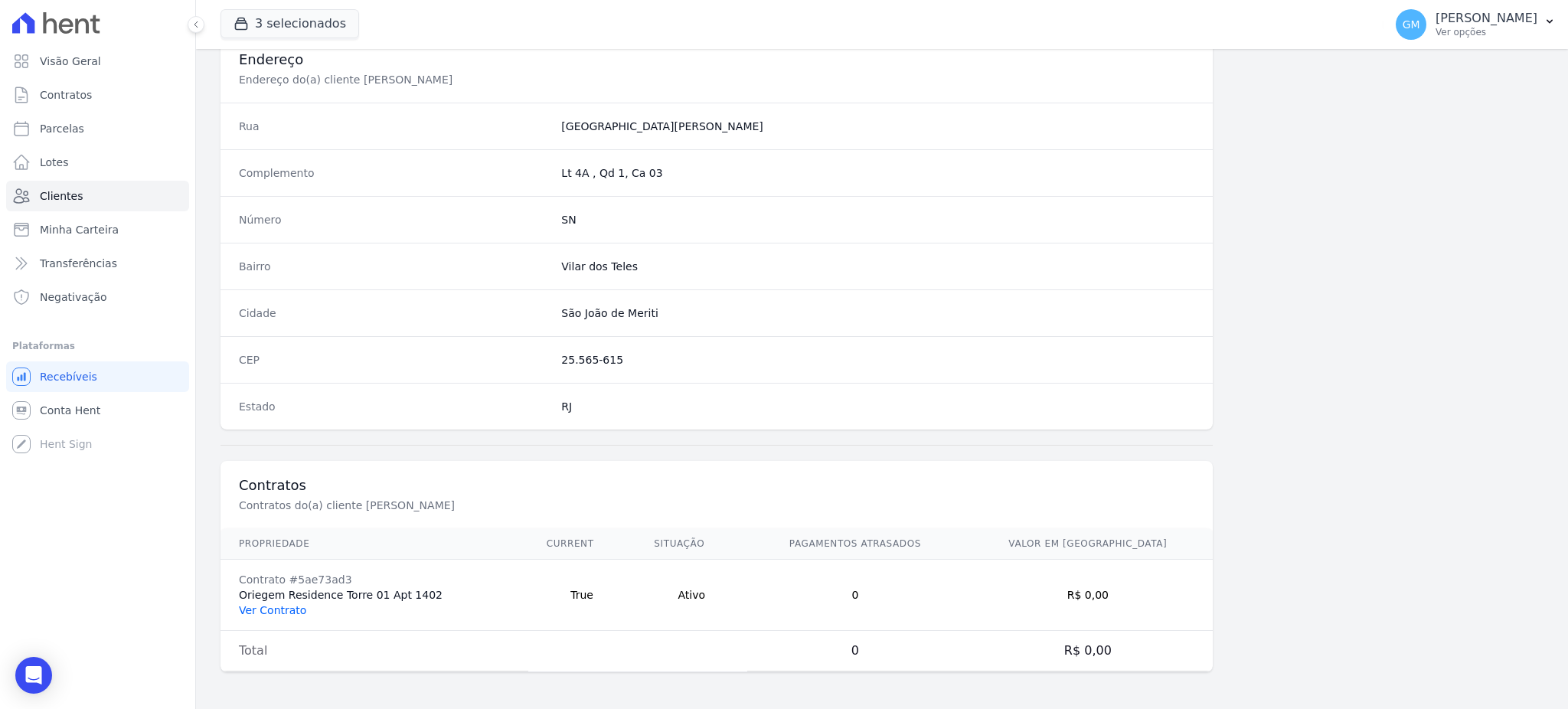
click at [278, 608] on link "Ver Contrato" at bounding box center [272, 610] width 68 height 12
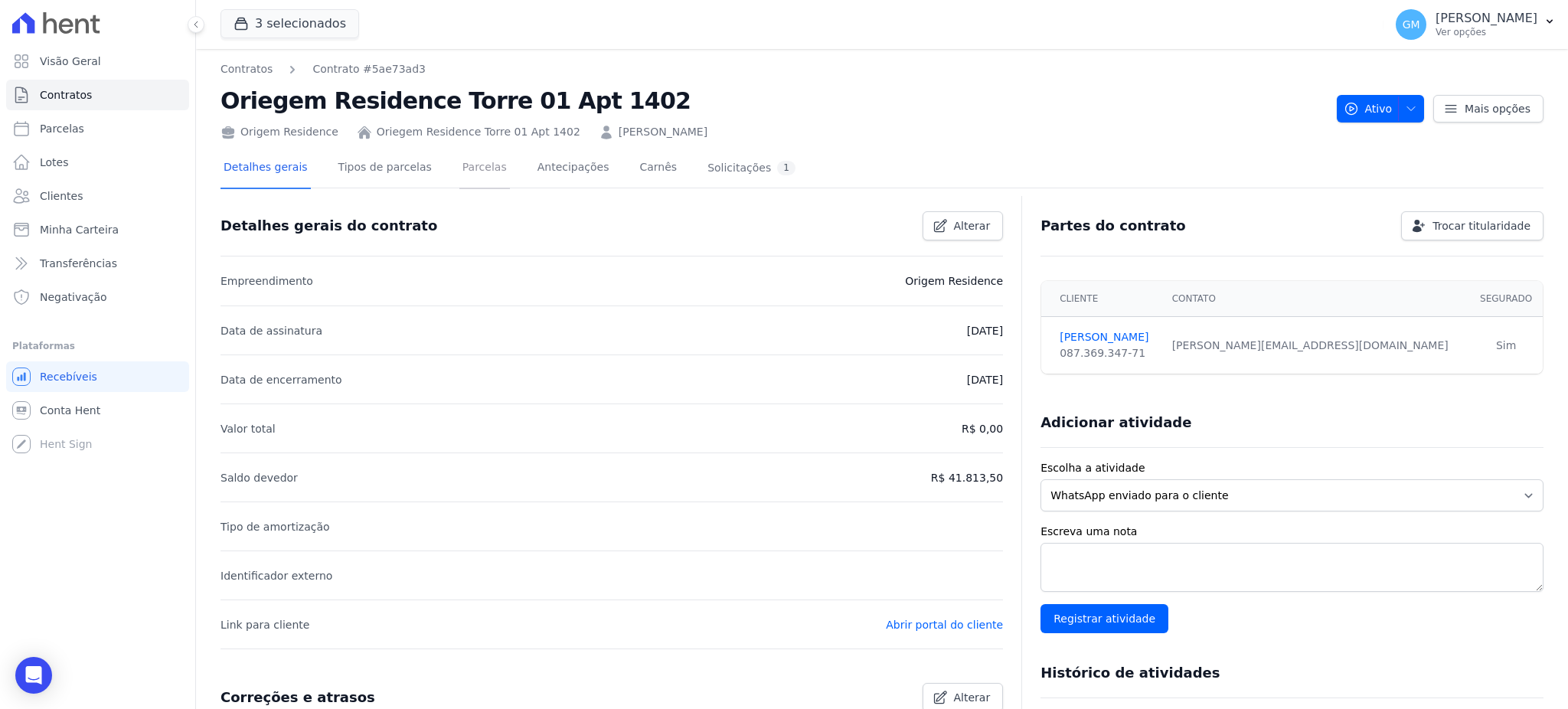
click at [459, 164] on link "Parcelas" at bounding box center [484, 168] width 51 height 41
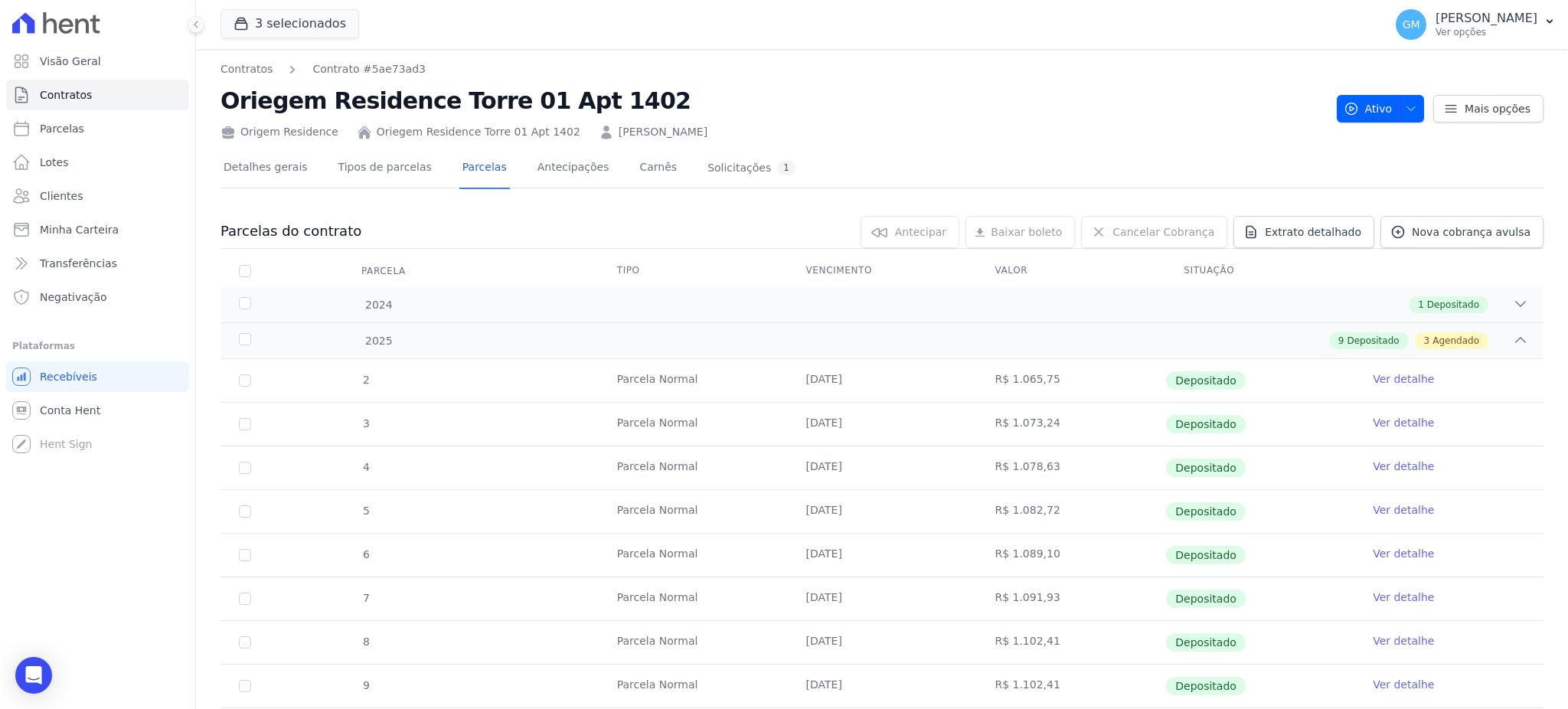
scroll to position [326, 0]
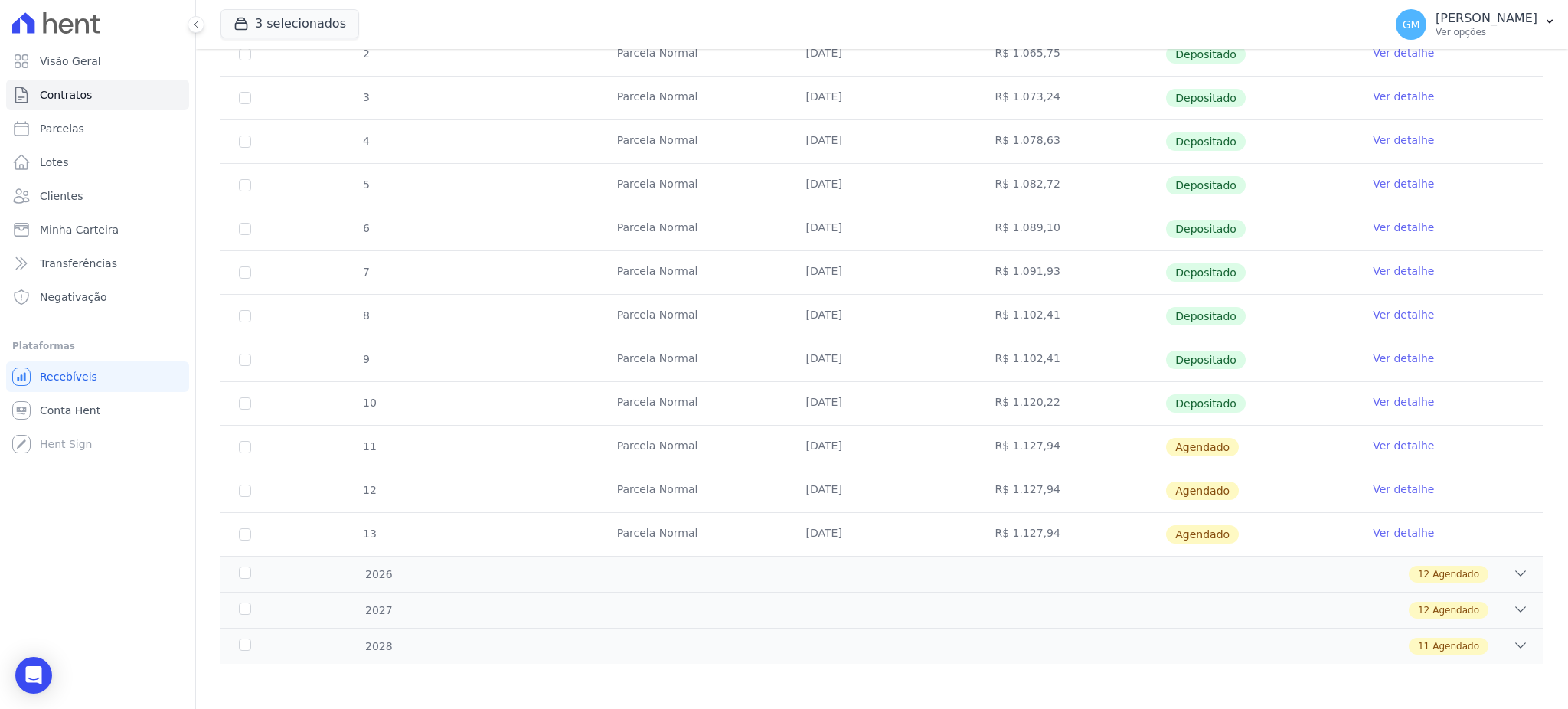
click at [1376, 399] on link "Ver detalhe" at bounding box center [1404, 401] width 62 height 15
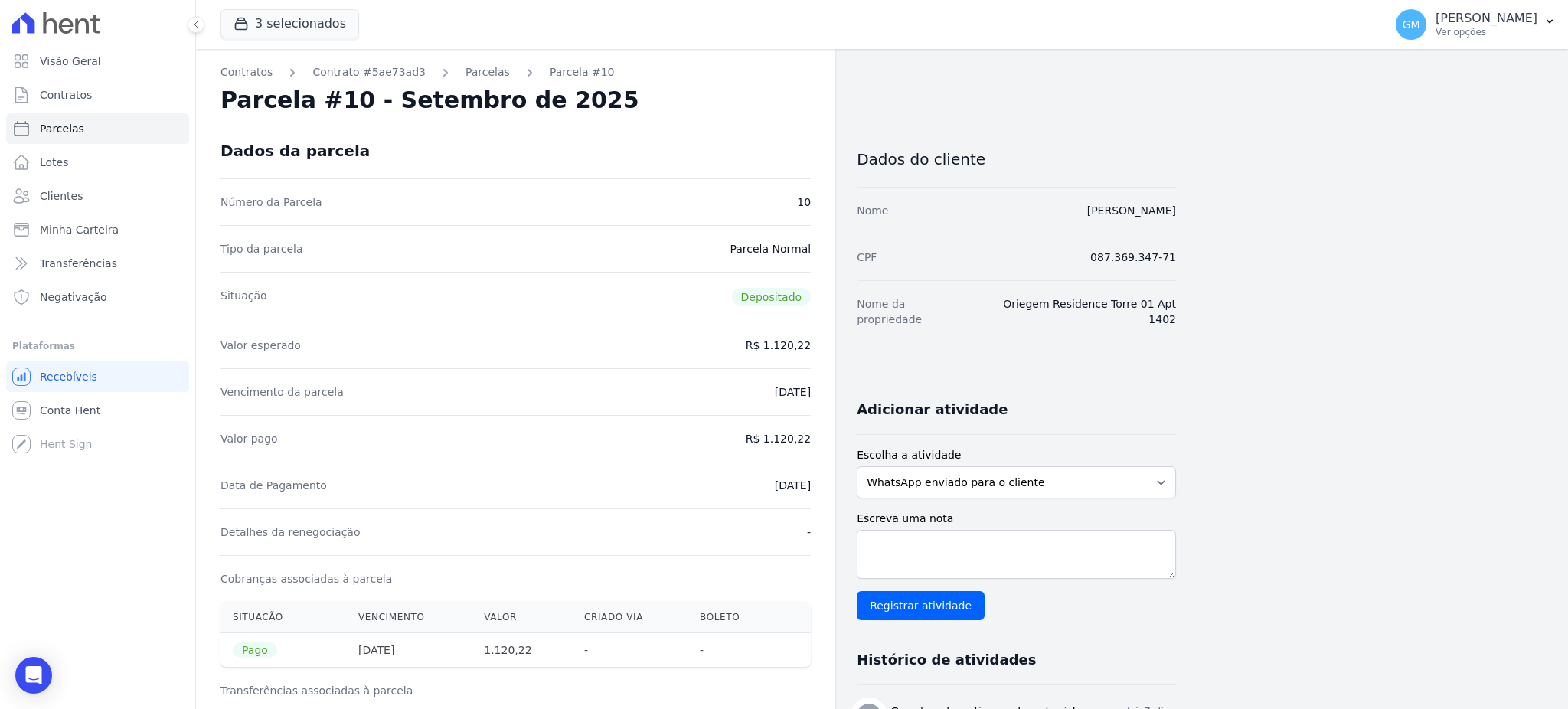
drag, startPoint x: 746, startPoint y: 473, endPoint x: 816, endPoint y: 482, distance: 70.6
click at [816, 482] on div "Contratos Contrato #5ae73ad3 [GEOGRAPHIC_DATA] Parcela #10 [GEOGRAPHIC_DATA] #1…" at bounding box center [515, 632] width 639 height 1167
copy dd "[DATE]"
drag, startPoint x: 767, startPoint y: 432, endPoint x: 835, endPoint y: 436, distance: 68.1
click at [835, 436] on div "Contratos Contrato #5ae73ad3 [GEOGRAPHIC_DATA] Parcela #10 [GEOGRAPHIC_DATA] #1…" at bounding box center [515, 632] width 639 height 1167
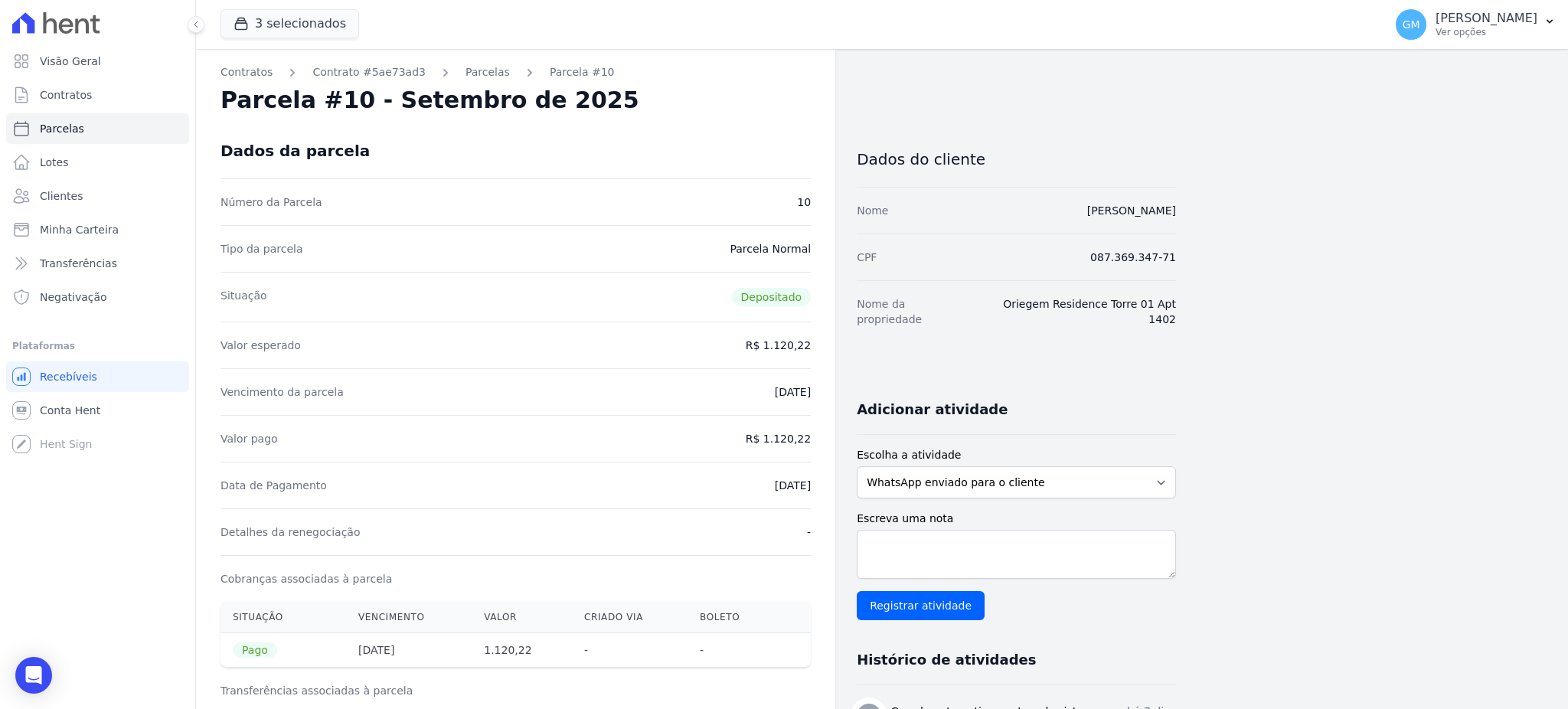
copy dd "1.120,22"
drag, startPoint x: 749, startPoint y: 488, endPoint x: 818, endPoint y: 486, distance: 69.0
click at [818, 486] on div "Contratos Contrato #5ae73ad3 [GEOGRAPHIC_DATA] Parcela #10 [GEOGRAPHIC_DATA] #1…" at bounding box center [515, 632] width 639 height 1167
copy dd "[DATE]"
click at [76, 192] on span "Clientes" at bounding box center [61, 196] width 43 height 15
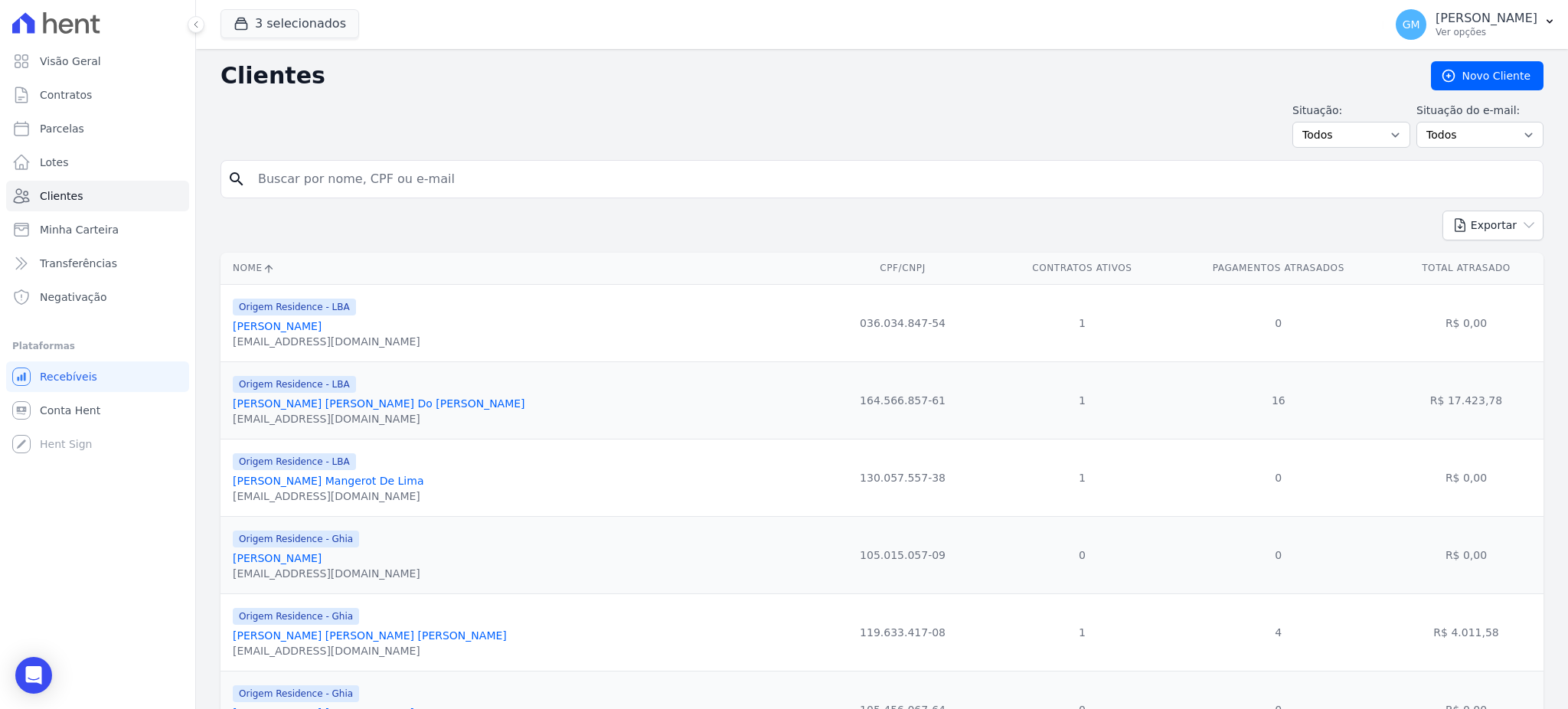
click at [272, 182] on input "search" at bounding box center [892, 179] width 1288 height 31
paste input "Maycon [PERSON_NAME]"
type input "Maycon [PERSON_NAME]"
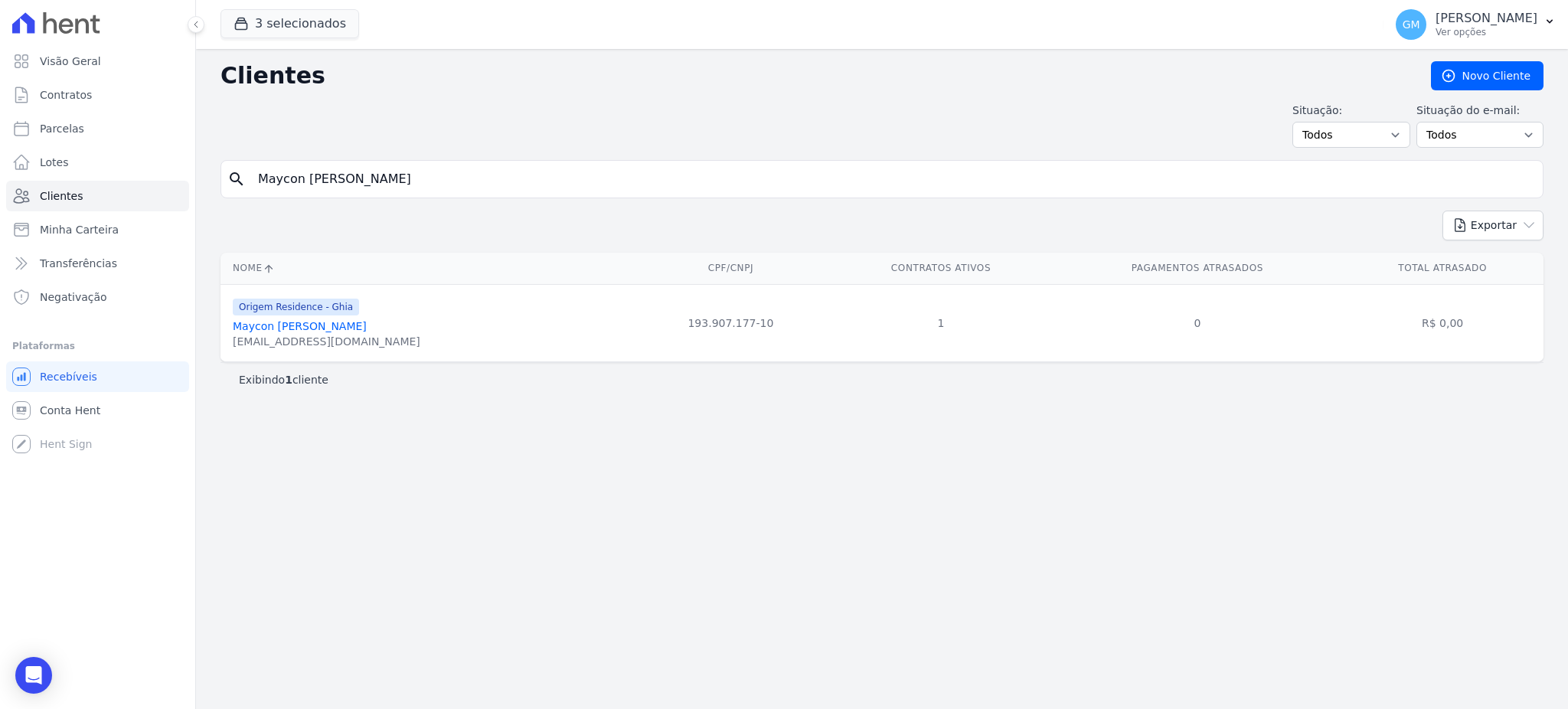
click at [361, 325] on link "Maycon [PERSON_NAME]" at bounding box center [299, 326] width 134 height 12
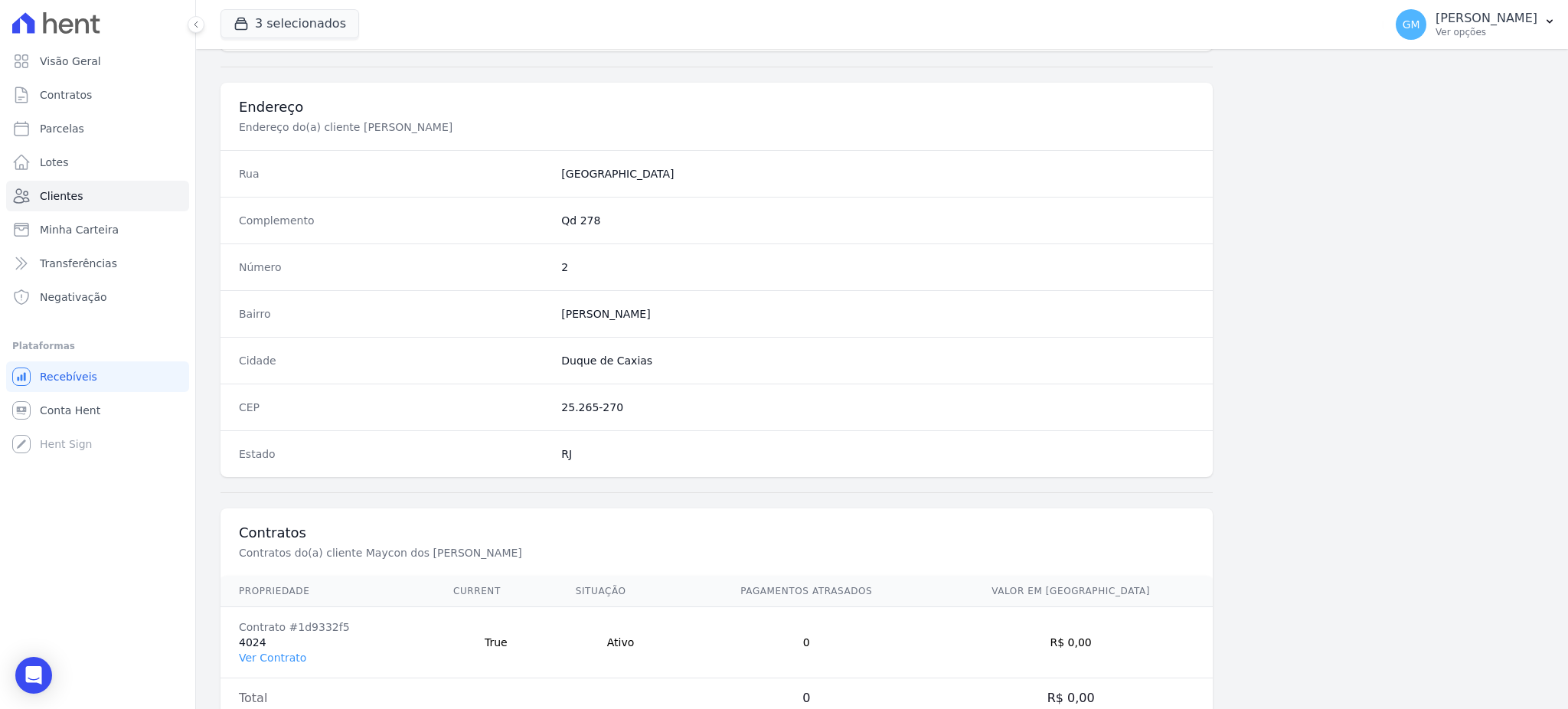
scroll to position [724, 0]
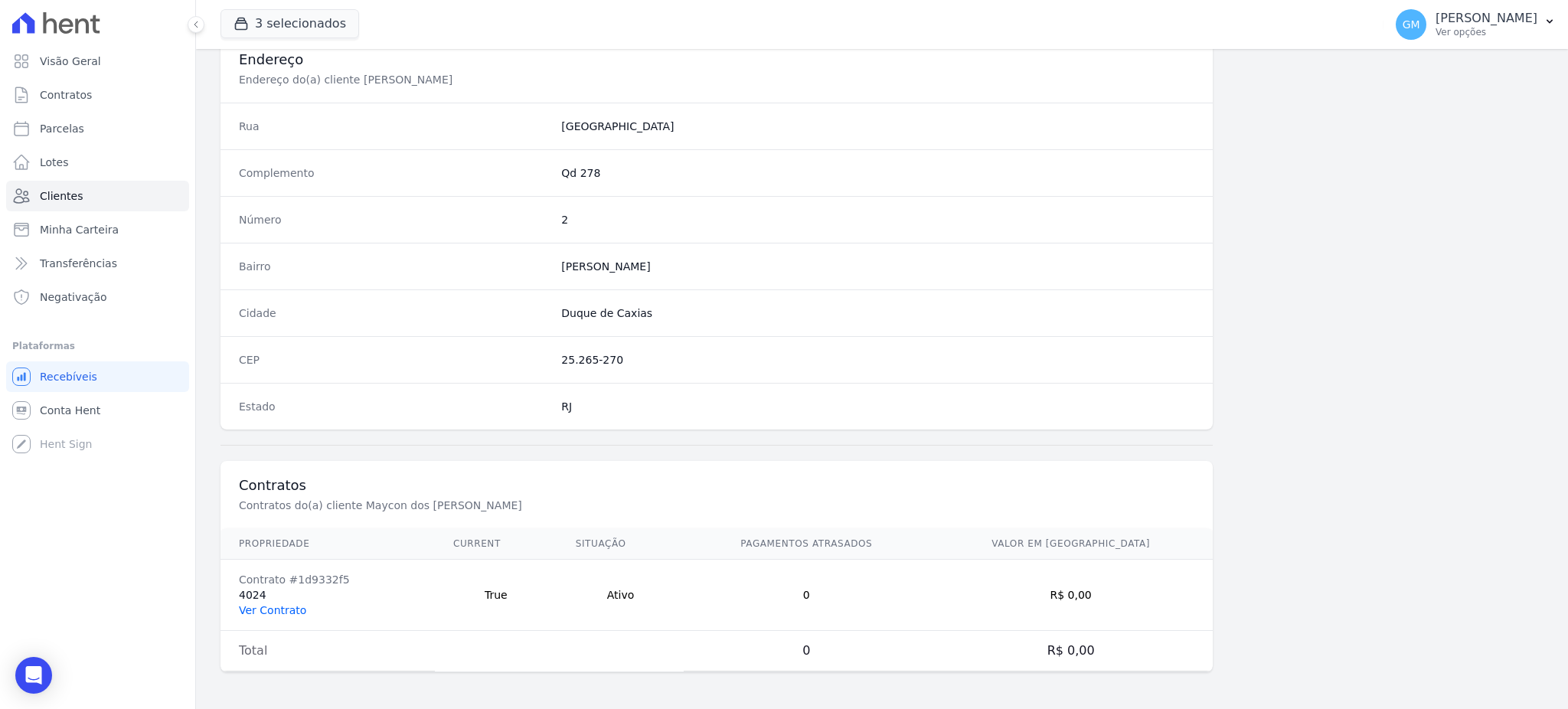
click at [279, 609] on link "Ver Contrato" at bounding box center [272, 610] width 68 height 12
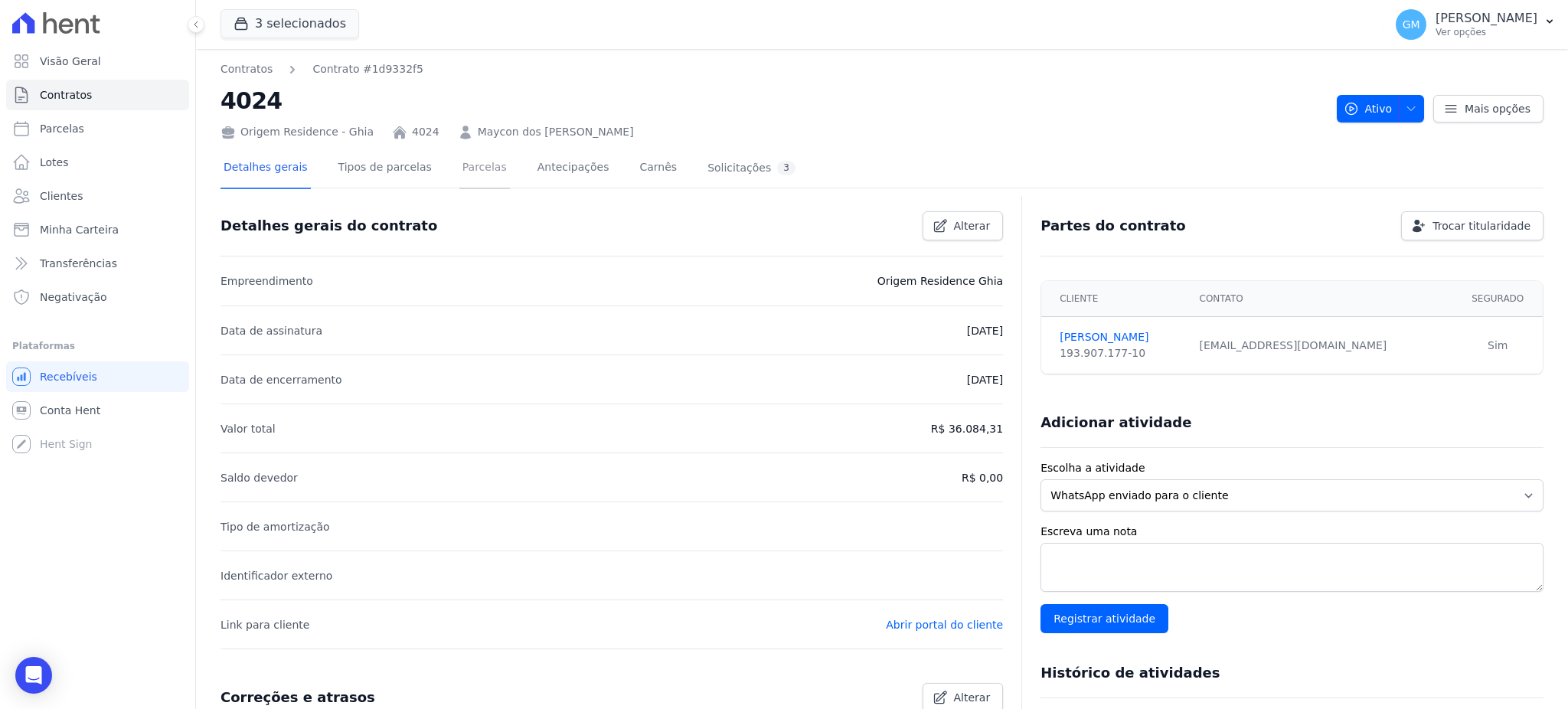
click at [472, 155] on link "Parcelas" at bounding box center [484, 168] width 51 height 41
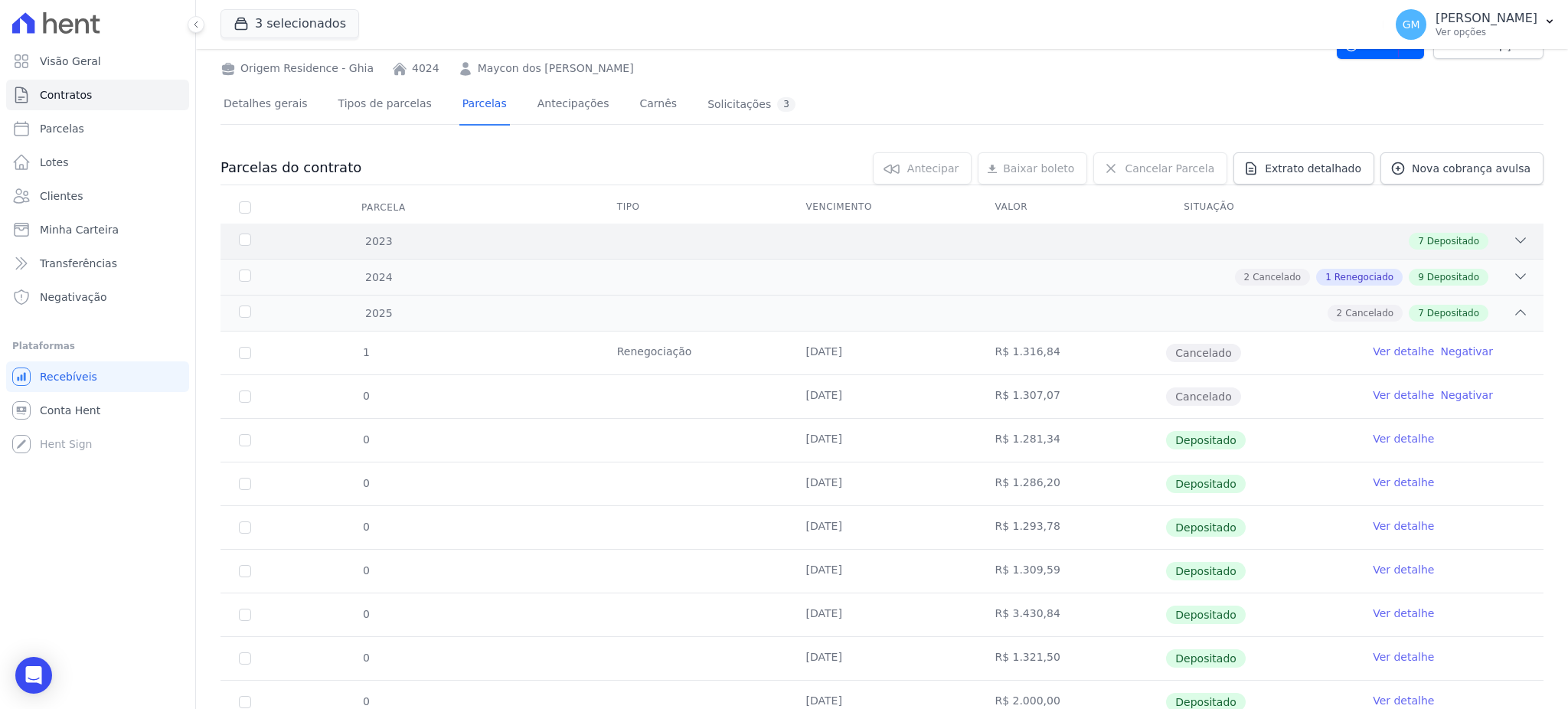
scroll to position [123, 0]
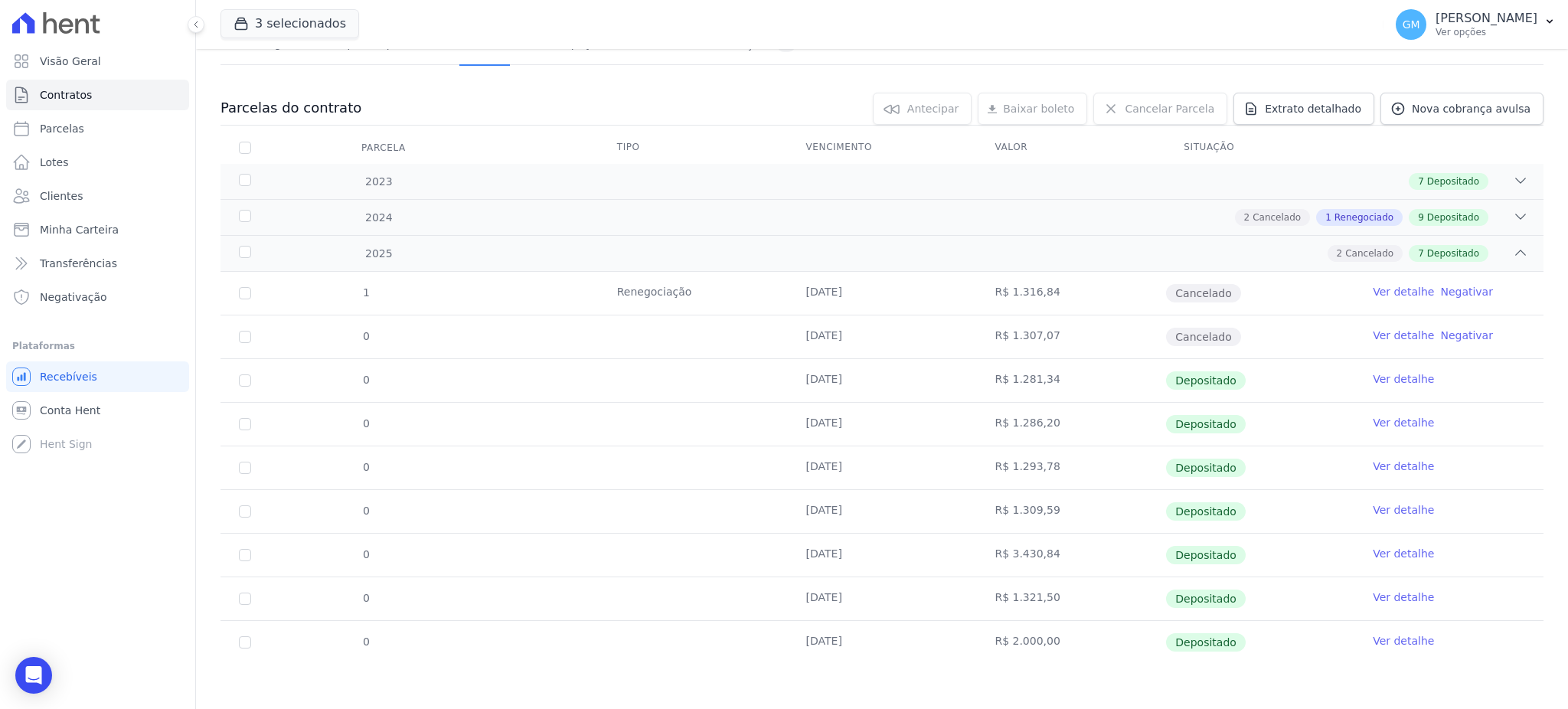
click at [1393, 641] on link "Ver detalhe" at bounding box center [1404, 639] width 62 height 15
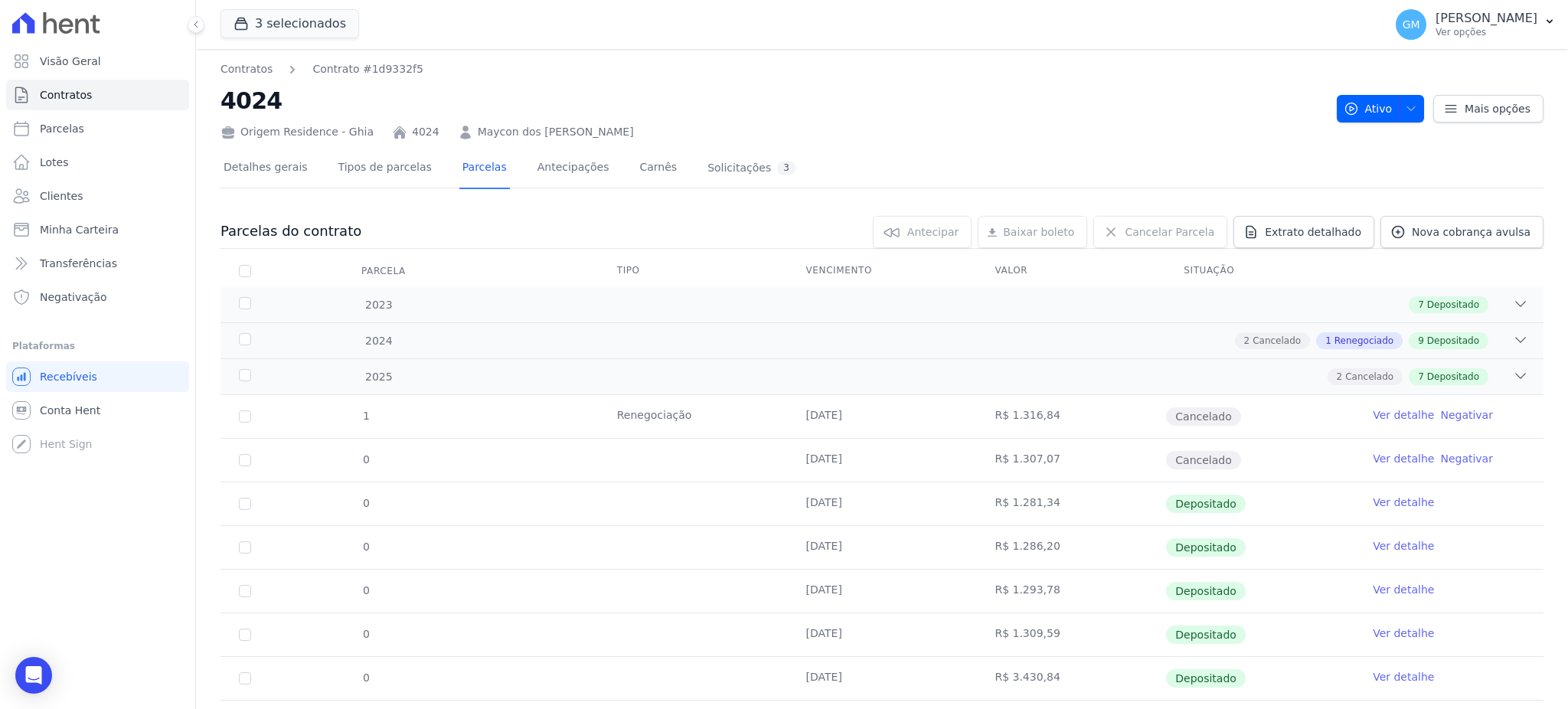
scroll to position [123, 0]
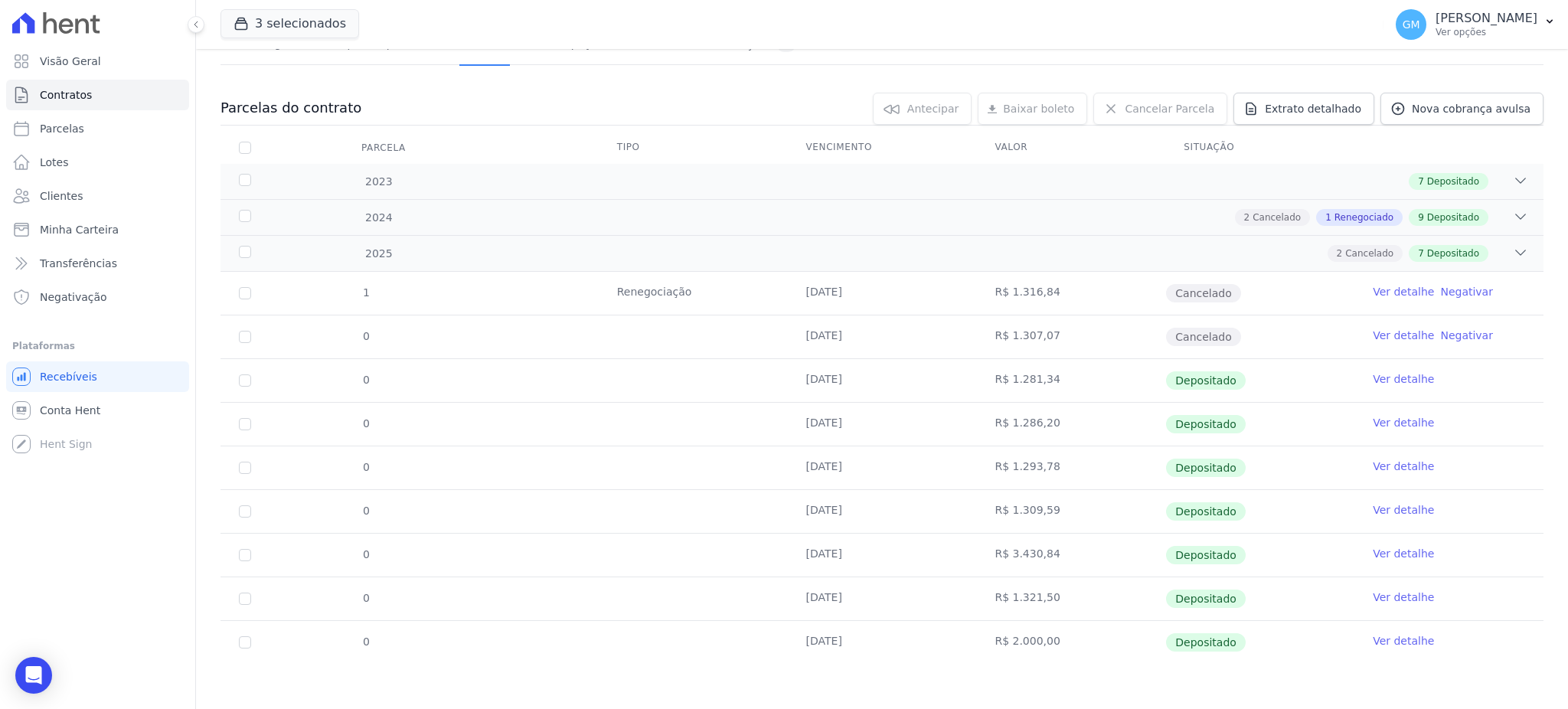
click at [1393, 638] on link "Ver detalhe" at bounding box center [1404, 639] width 62 height 15
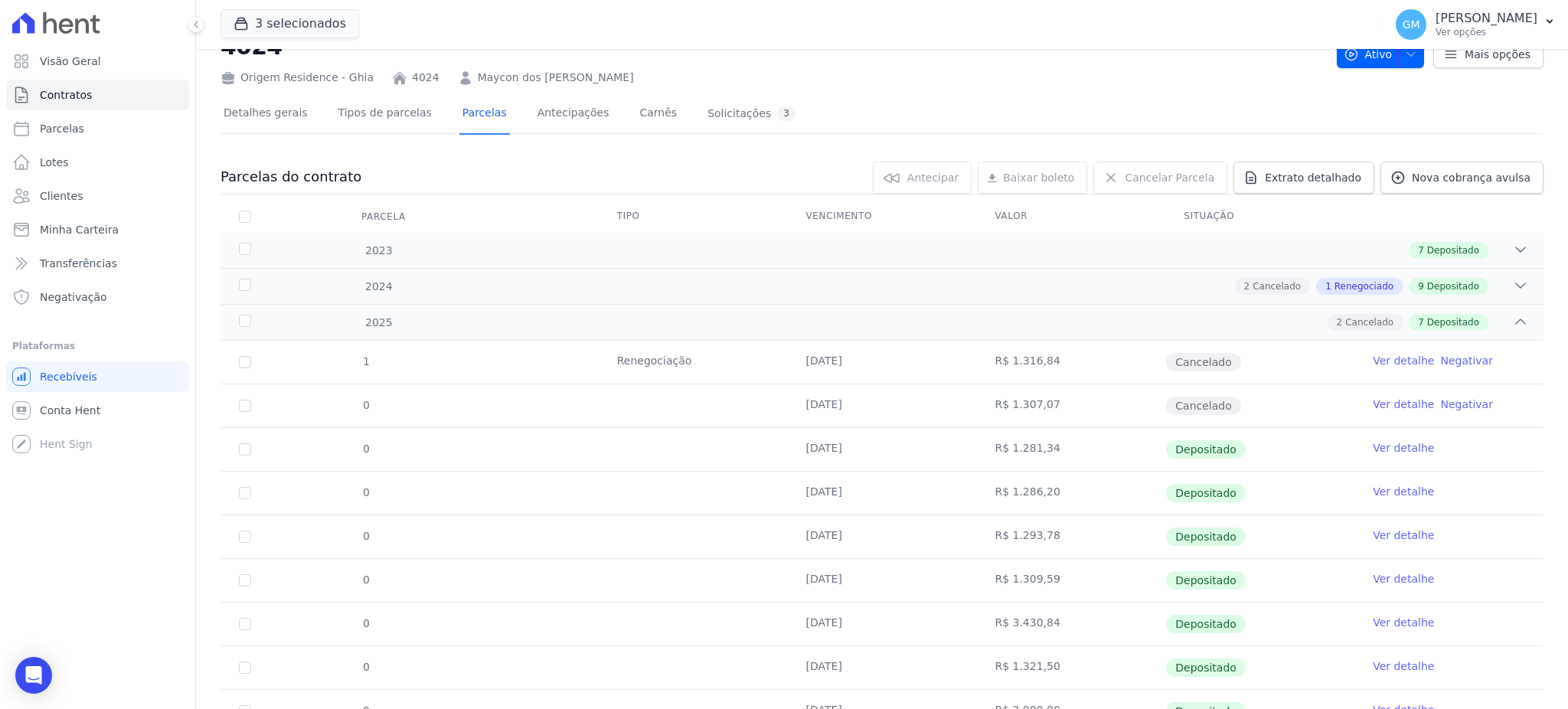
scroll to position [123, 0]
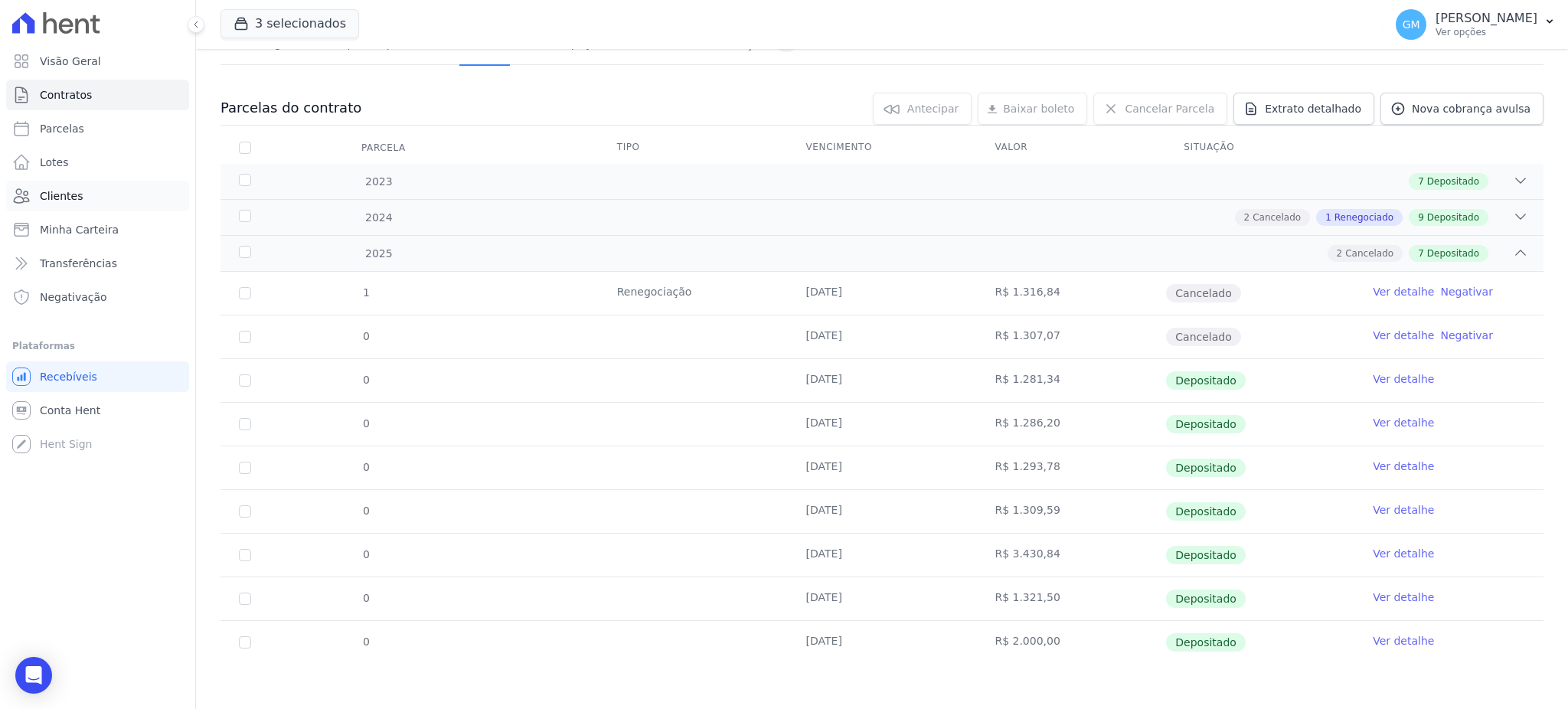
click at [115, 200] on link "Clientes" at bounding box center [97, 196] width 183 height 31
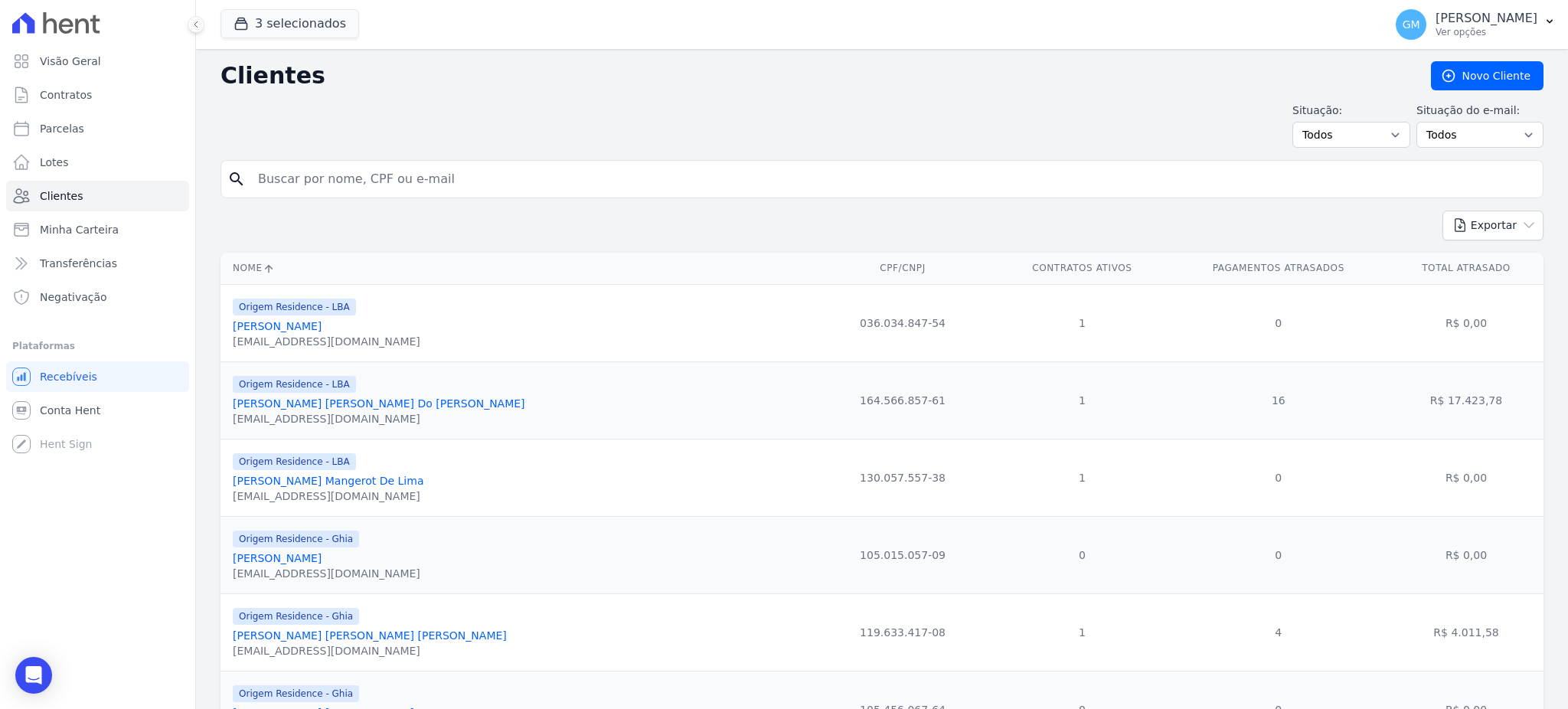
click at [279, 183] on input "search" at bounding box center [892, 179] width 1288 height 31
paste input "JoÃ£o [PERSON_NAME]"
drag, startPoint x: 280, startPoint y: 181, endPoint x: 263, endPoint y: 179, distance: 17.1
click at [263, 179] on input "JoÃ£o [PERSON_NAME]" at bounding box center [892, 179] width 1288 height 31
type input "o [PERSON_NAME]"
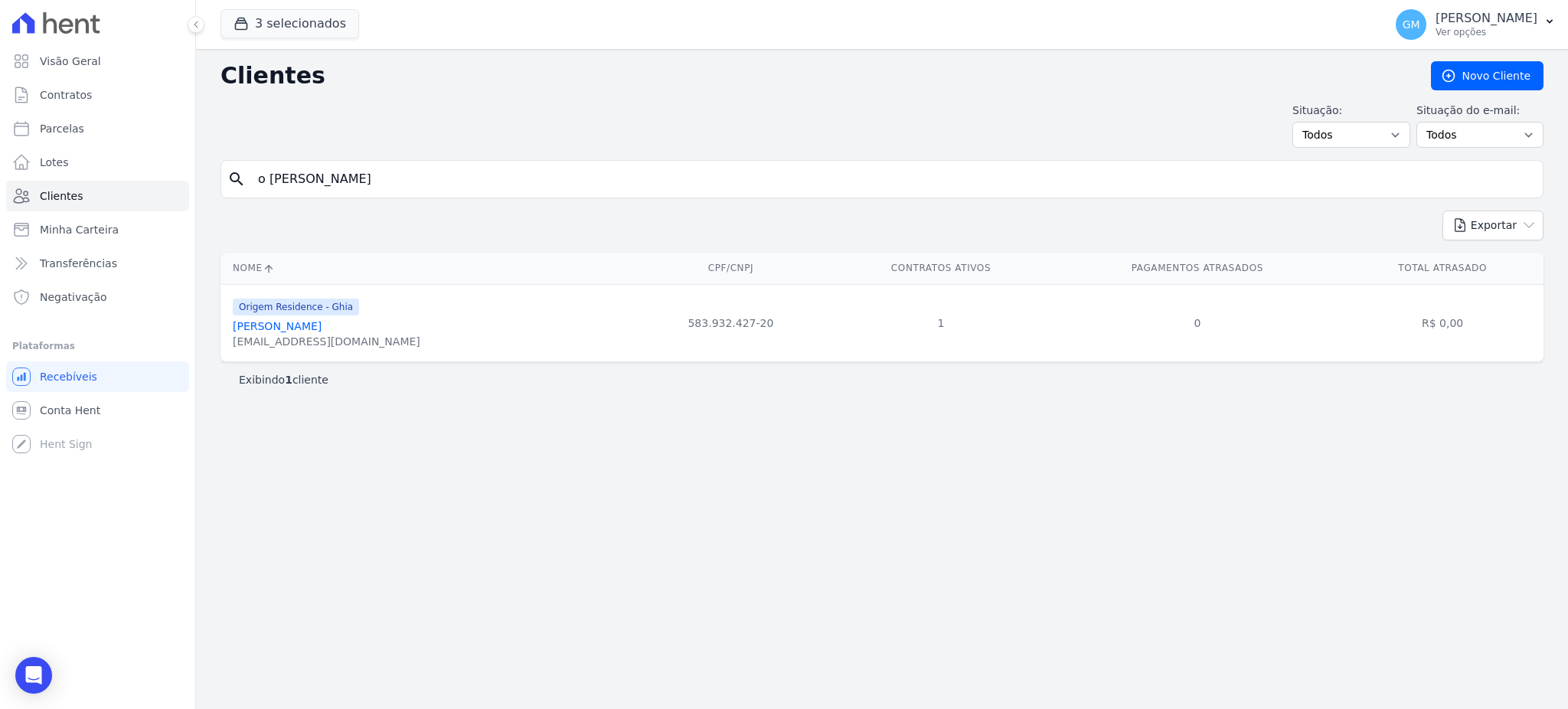
click at [317, 329] on link "[PERSON_NAME]" at bounding box center [276, 326] width 88 height 12
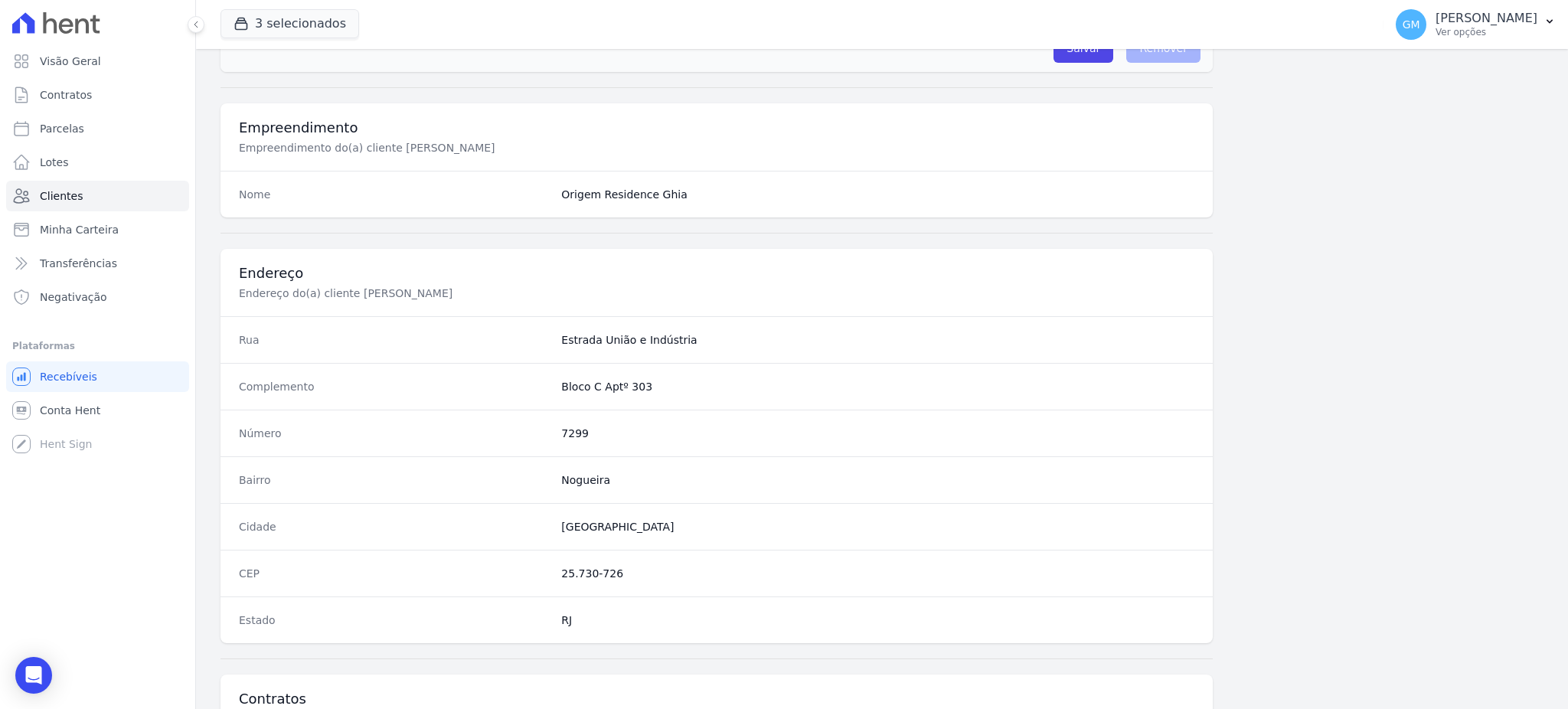
scroll to position [724, 0]
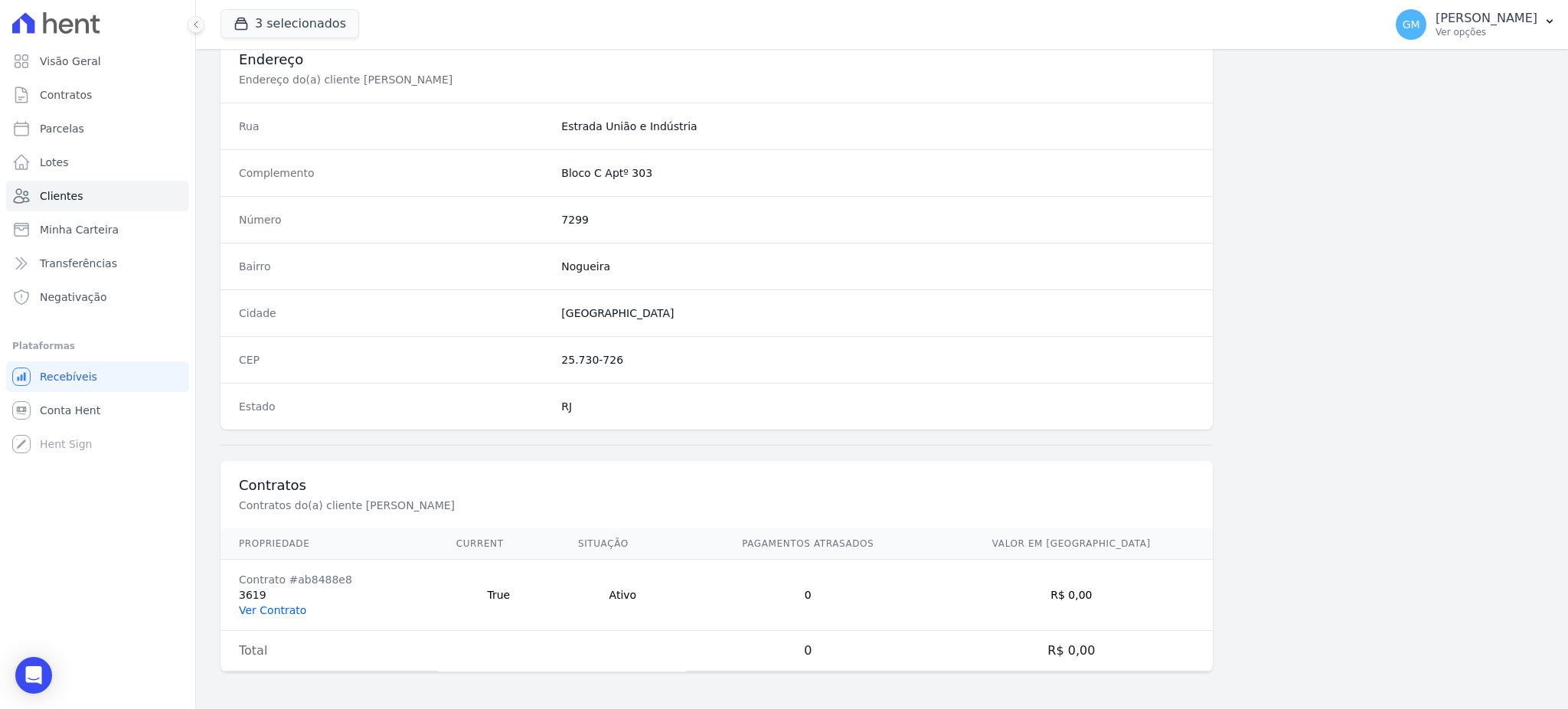
click at [267, 608] on link "Ver Contrato" at bounding box center [272, 610] width 68 height 12
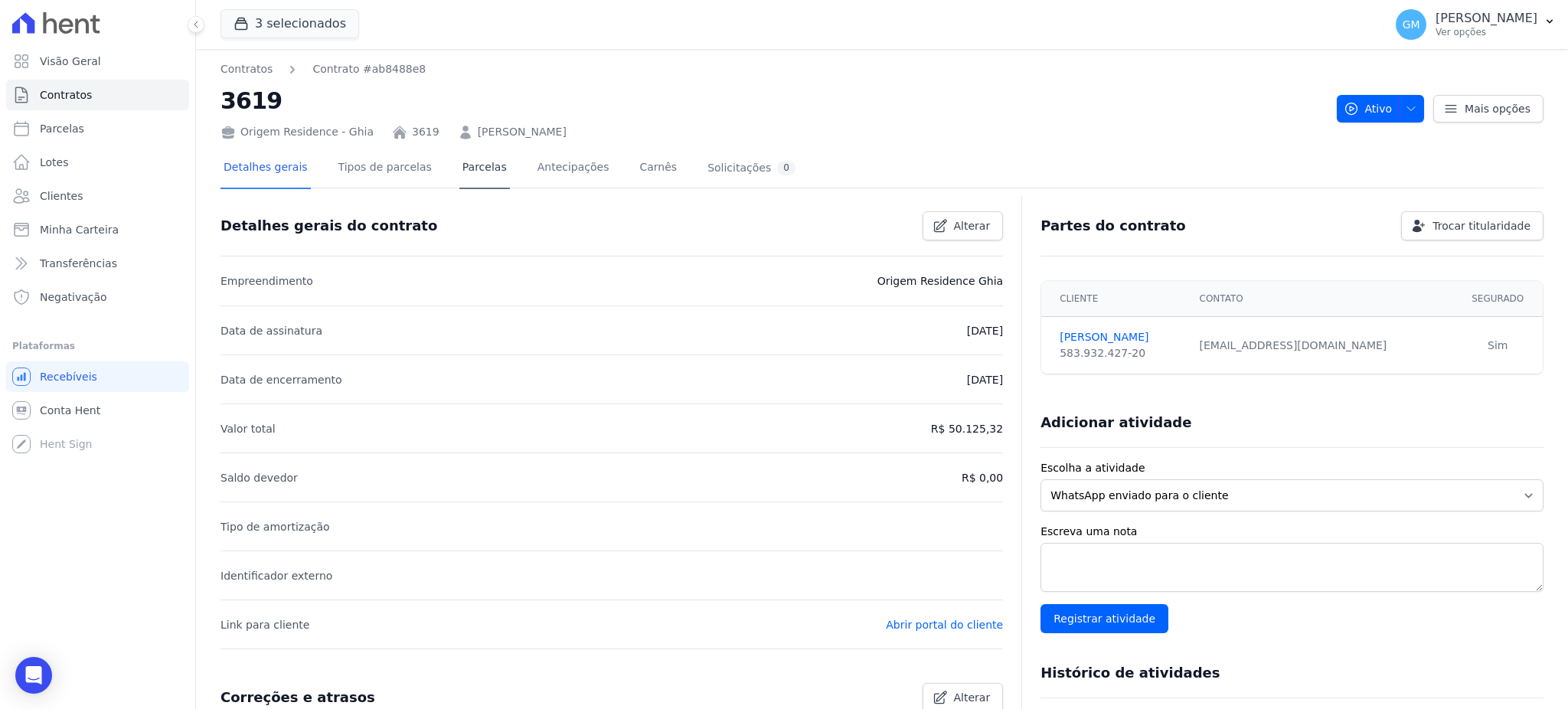
drag, startPoint x: 429, startPoint y: 162, endPoint x: 449, endPoint y: 163, distance: 20.0
click at [429, 161] on div "Detalhes gerais Tipos de parcelas [GEOGRAPHIC_DATA] Antecipações [PERSON_NAME] …" at bounding box center [510, 168] width 578 height 41
click at [459, 163] on link "Parcelas" at bounding box center [484, 168] width 51 height 41
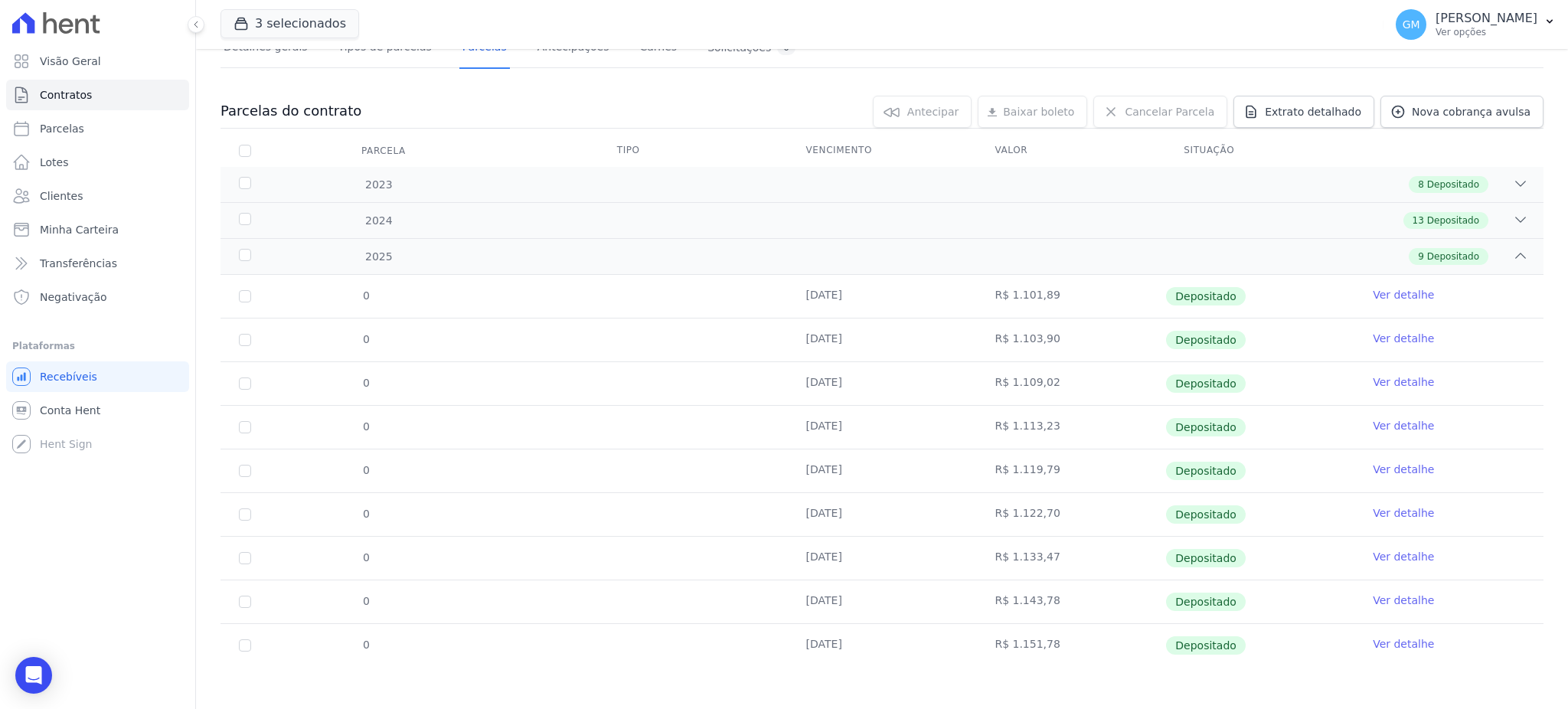
scroll to position [123, 0]
click at [1404, 639] on link "Ver detalhe" at bounding box center [1404, 639] width 62 height 15
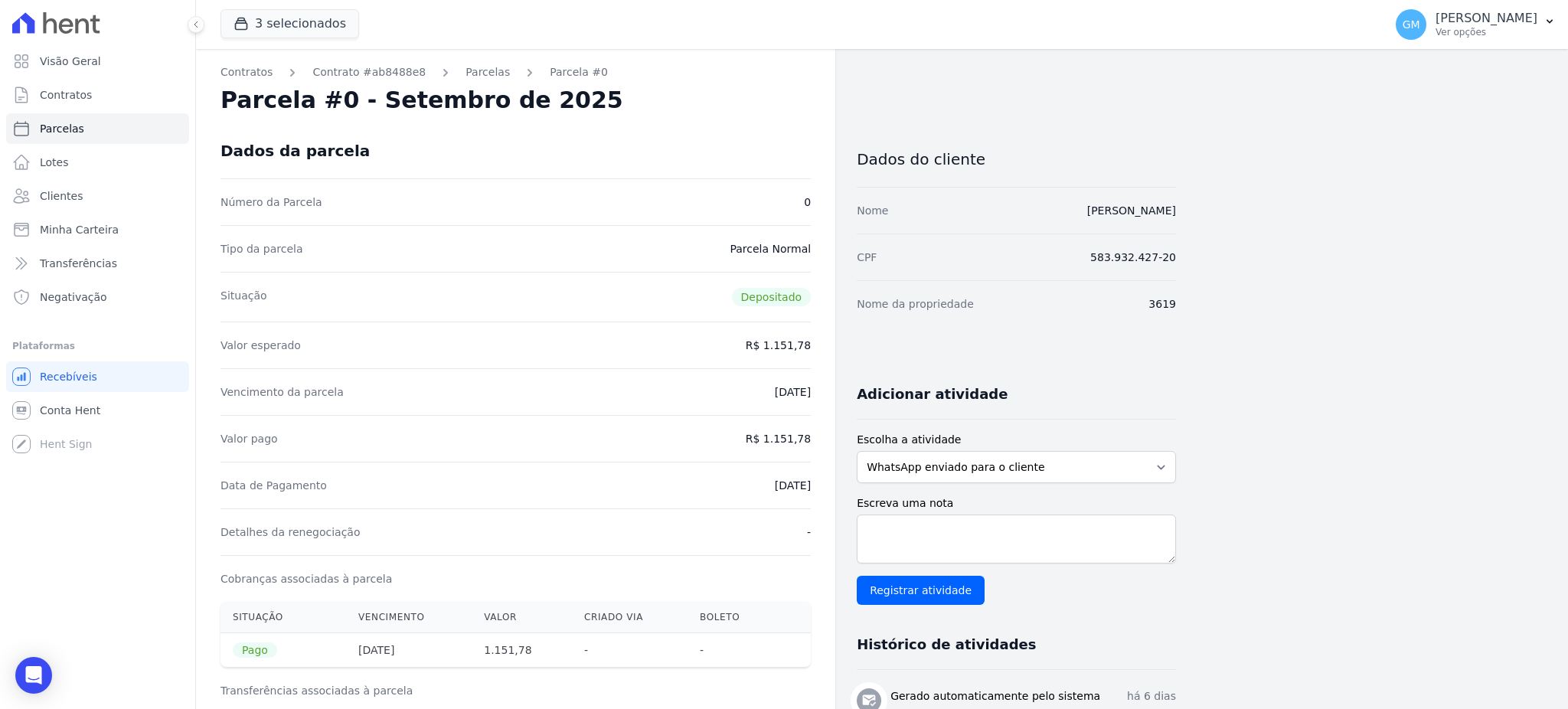
drag, startPoint x: 732, startPoint y: 485, endPoint x: 816, endPoint y: 484, distance: 84.0
click at [816, 484] on div "Contratos Contrato #ab8488e8 [GEOGRAPHIC_DATA] Parcela #0 Parcela #0 - Setembro…" at bounding box center [515, 632] width 639 height 1167
copy dd "[DATE]"
drag, startPoint x: 773, startPoint y: 434, endPoint x: 810, endPoint y: 432, distance: 37.1
click at [810, 432] on dd "R$ 1.151,78" at bounding box center [779, 438] width 66 height 15
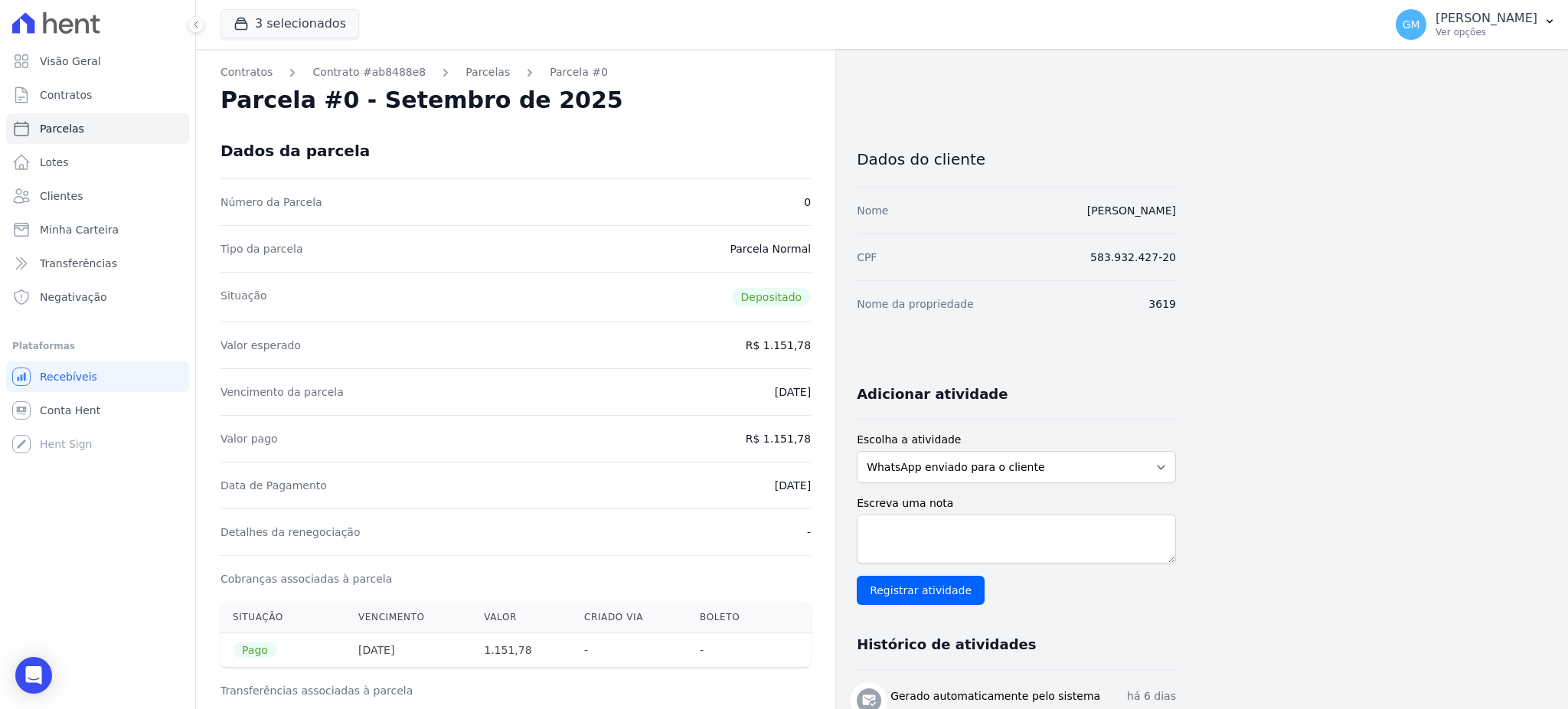
copy dd "1.151,78"
drag, startPoint x: 739, startPoint y: 485, endPoint x: 812, endPoint y: 485, distance: 73.0
click at [812, 485] on div "Contratos Contrato #ab8488e8 [GEOGRAPHIC_DATA] Parcela #0 Parcela #0 - Setembro…" at bounding box center [515, 632] width 639 height 1167
copy dd "[DATE]"
click at [86, 202] on link "Clientes" at bounding box center [97, 196] width 183 height 31
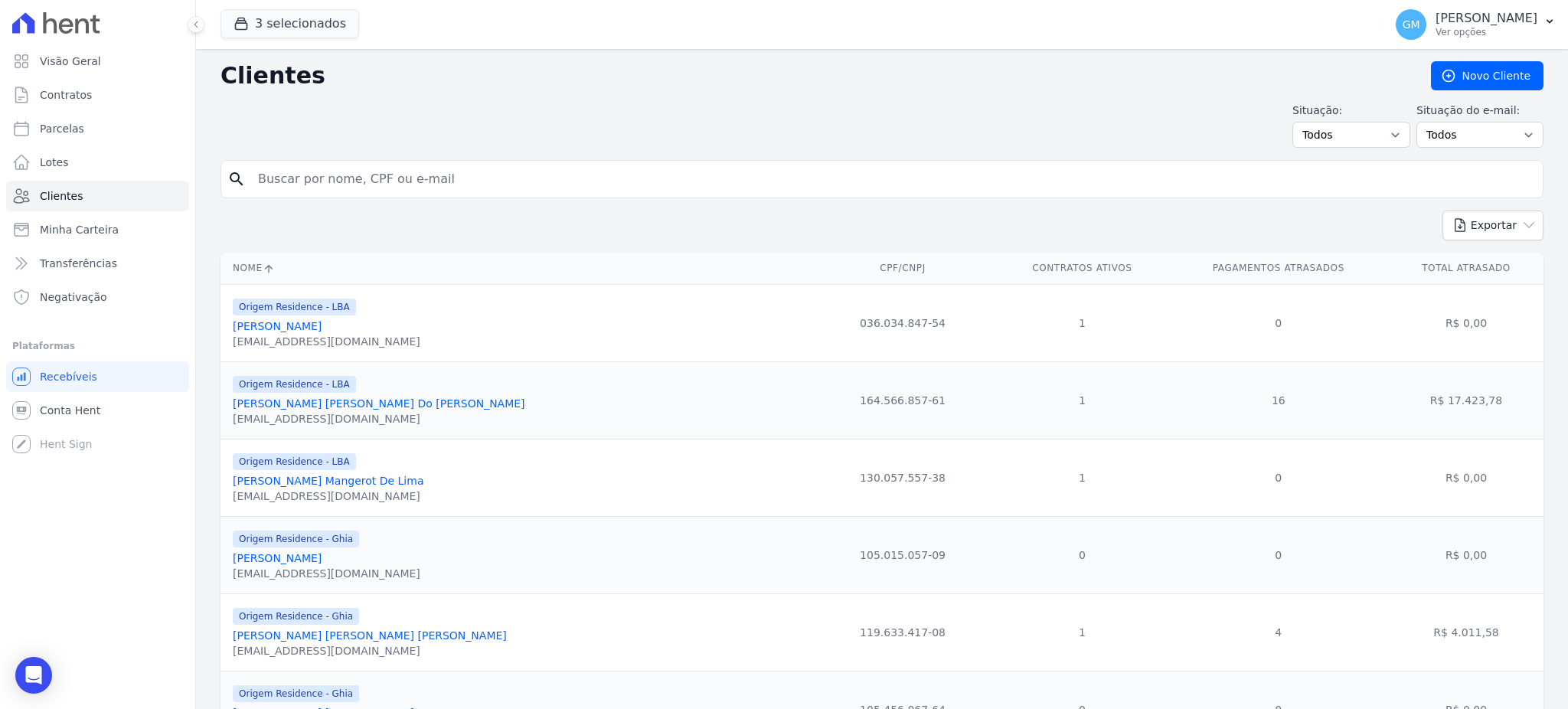
click at [522, 172] on input "search" at bounding box center [892, 179] width 1288 height 31
paste input "[PERSON_NAME] [PERSON_NAME]"
type input "[PERSON_NAME] [PERSON_NAME]"
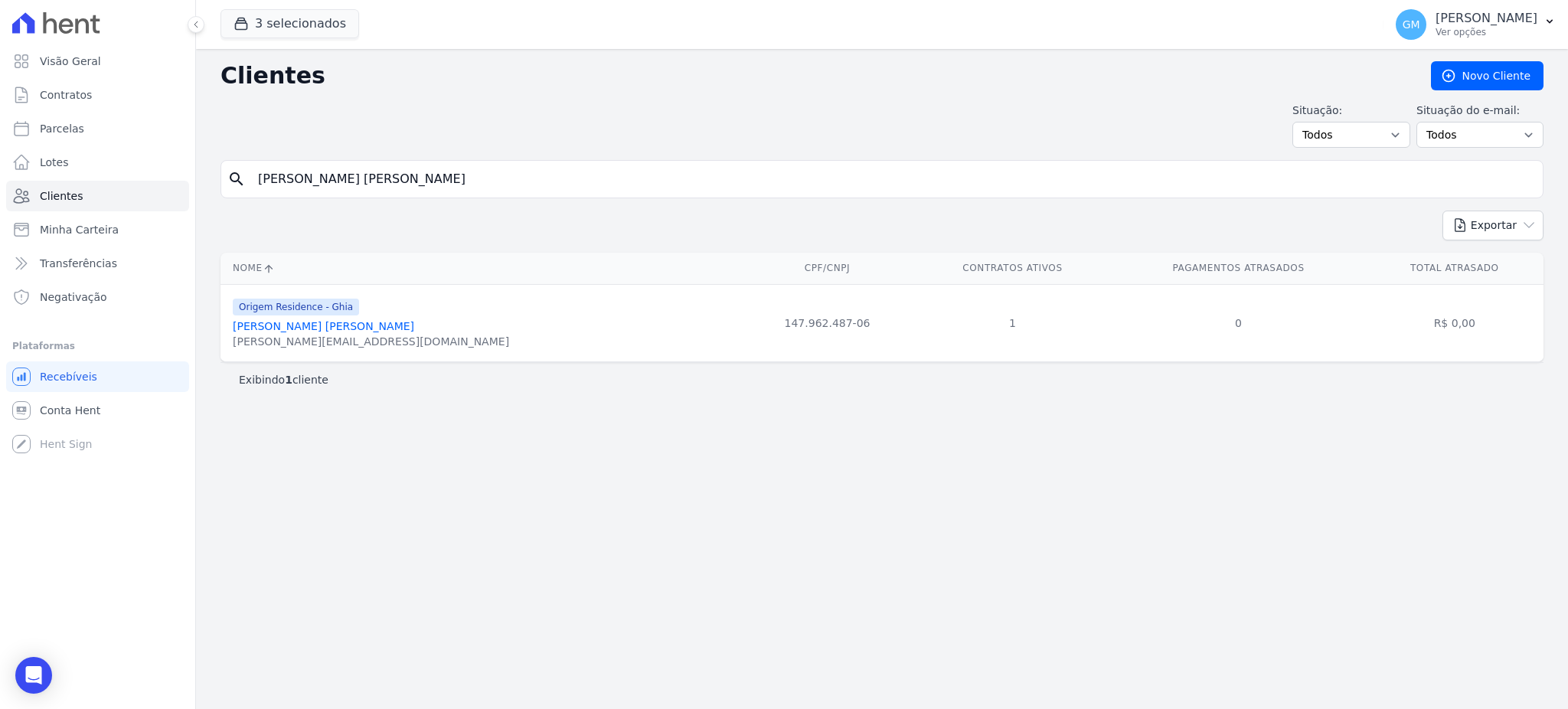
click at [319, 329] on link "[PERSON_NAME] [PERSON_NAME]" at bounding box center [323, 326] width 182 height 12
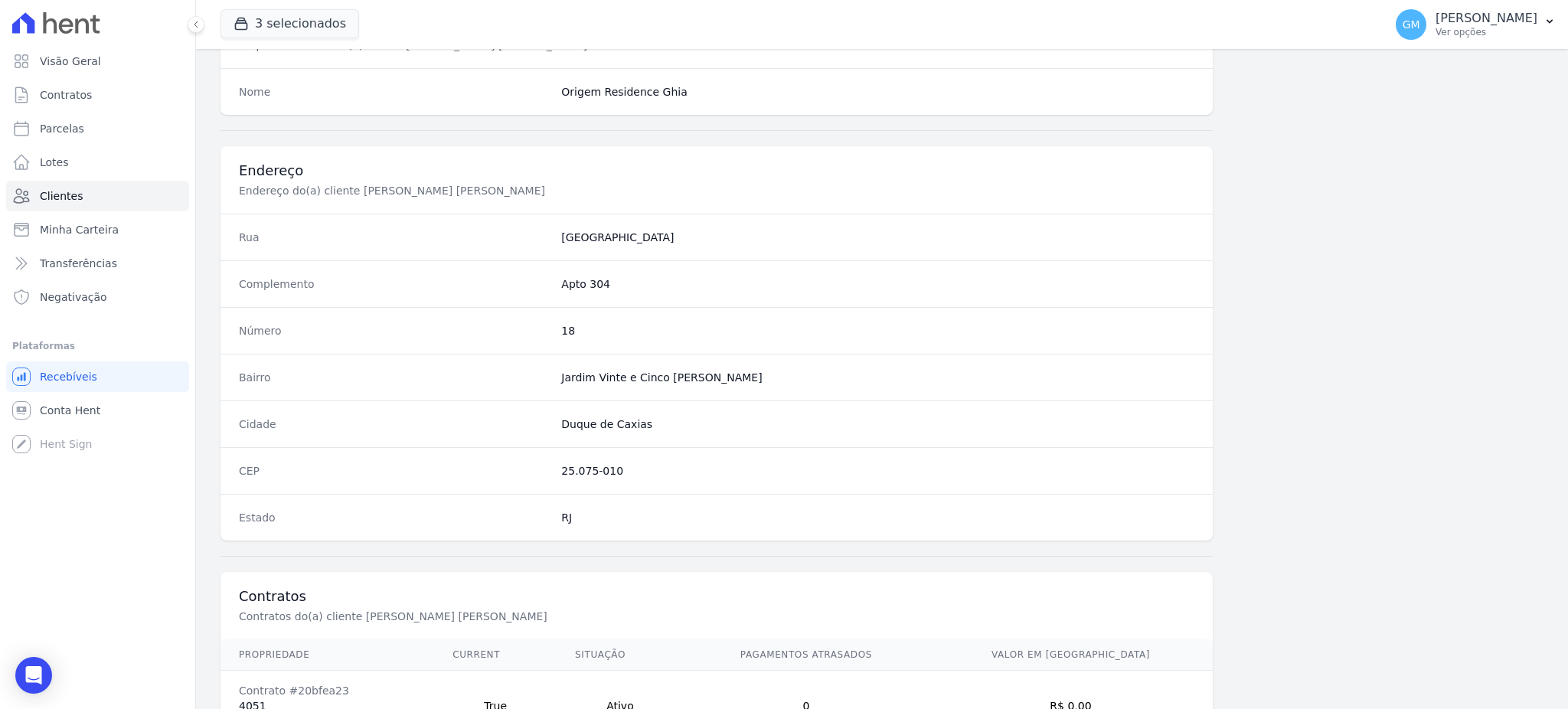
scroll to position [724, 0]
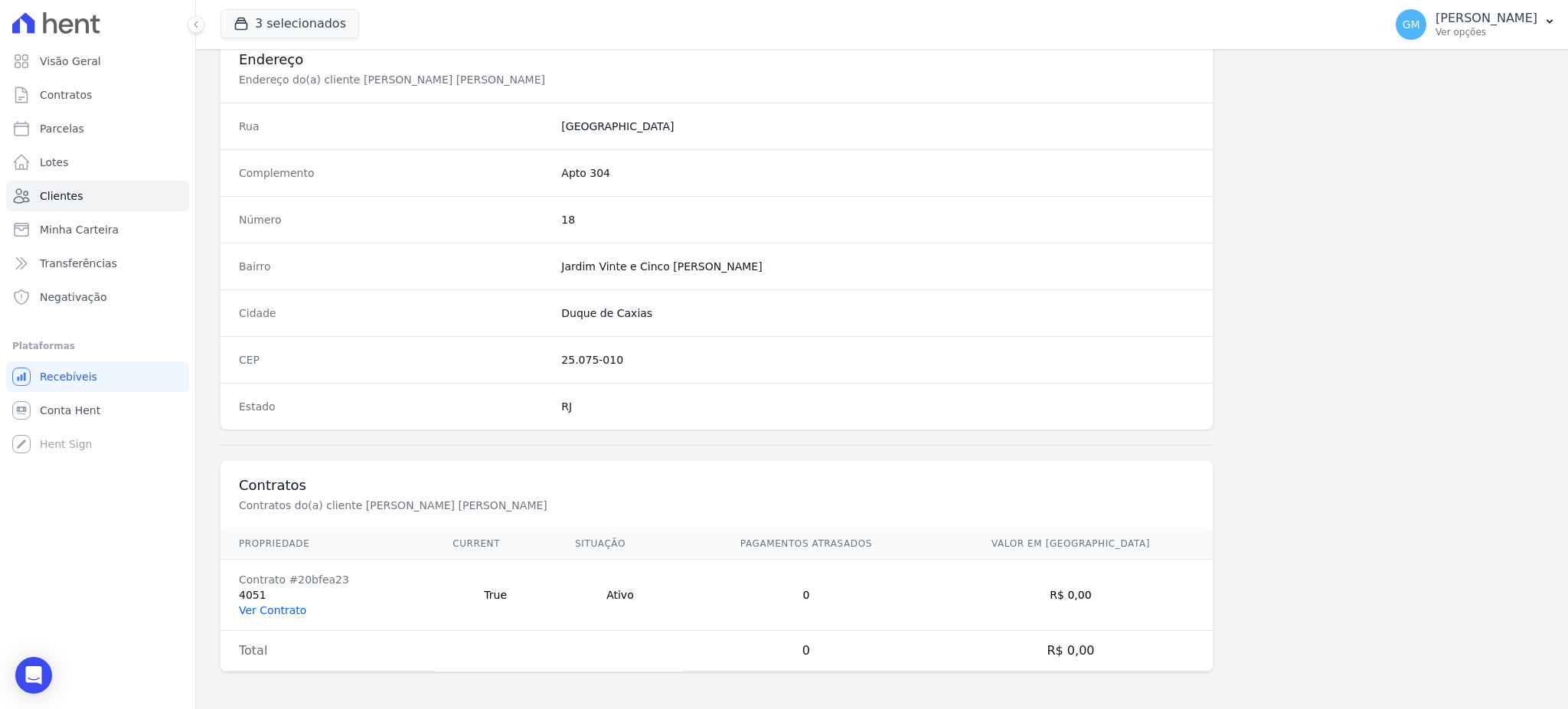
click at [273, 609] on link "Ver Contrato" at bounding box center [272, 610] width 68 height 12
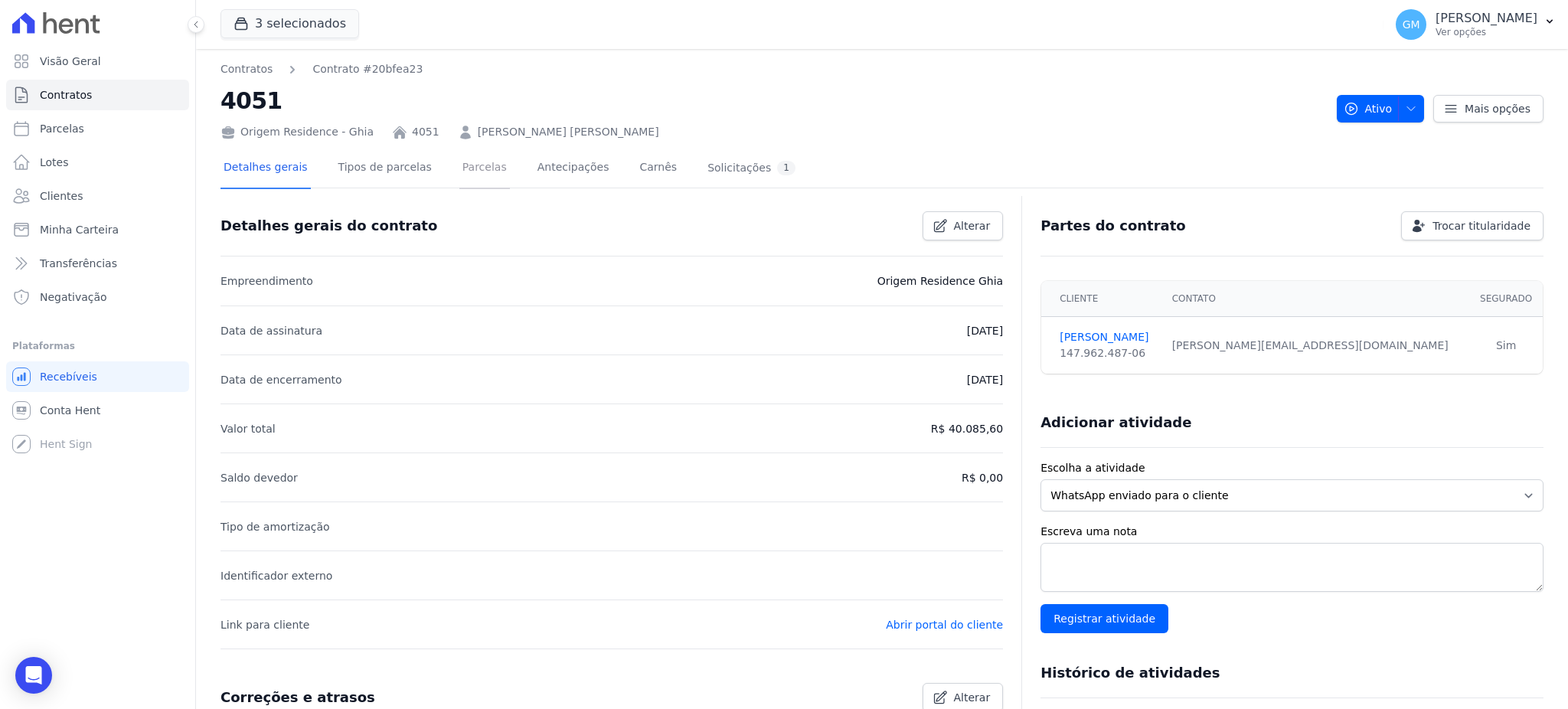
click at [469, 161] on link "Parcelas" at bounding box center [484, 168] width 51 height 41
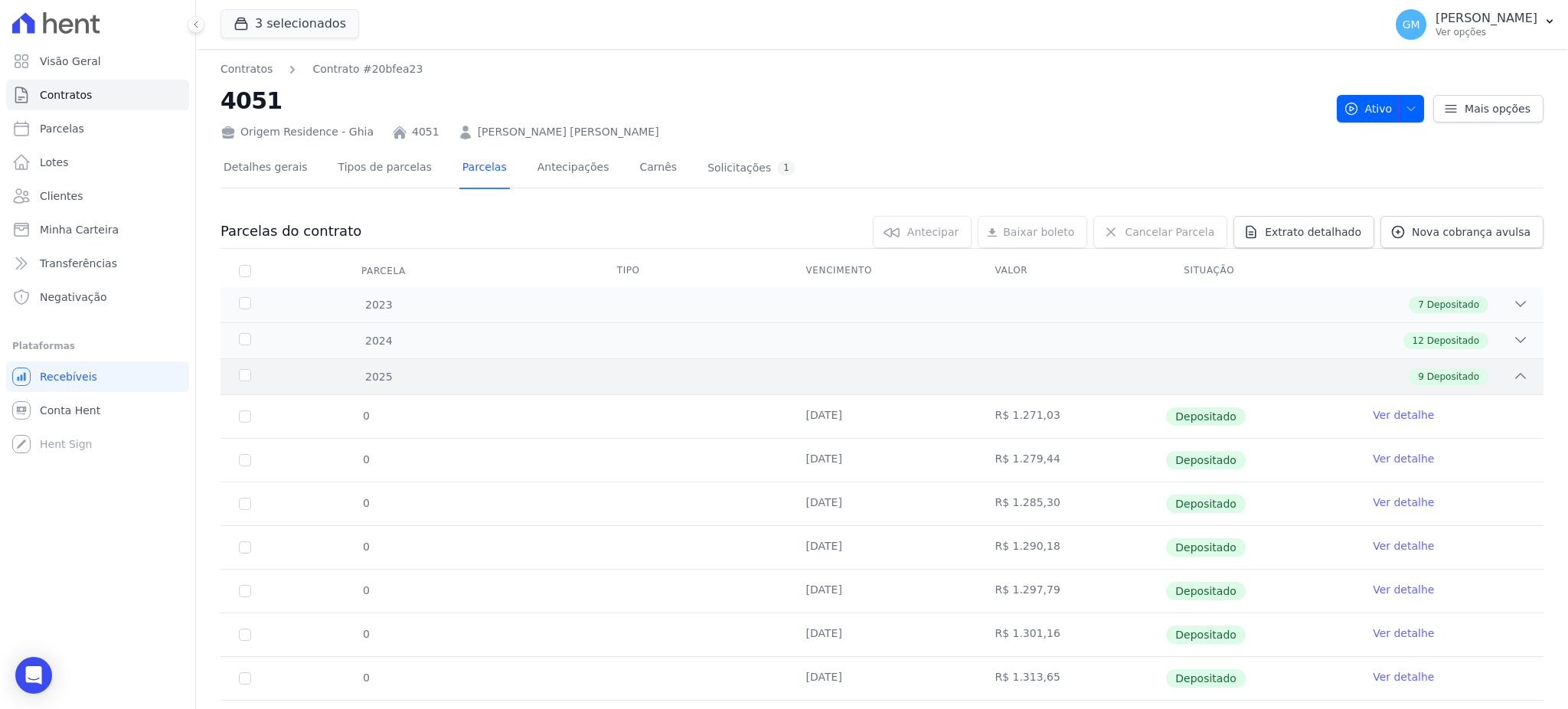
scroll to position [123, 0]
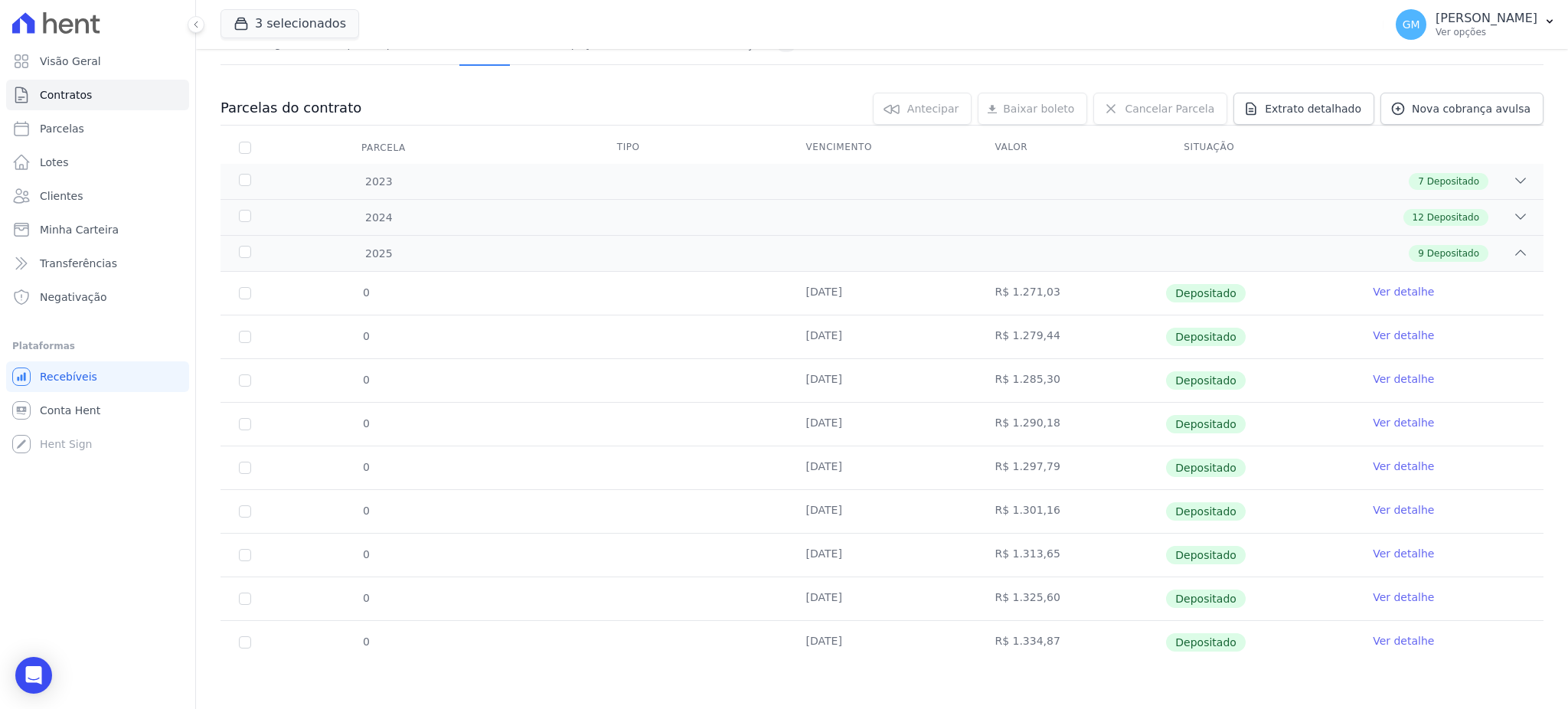
click at [1400, 638] on link "Ver detalhe" at bounding box center [1404, 639] width 62 height 15
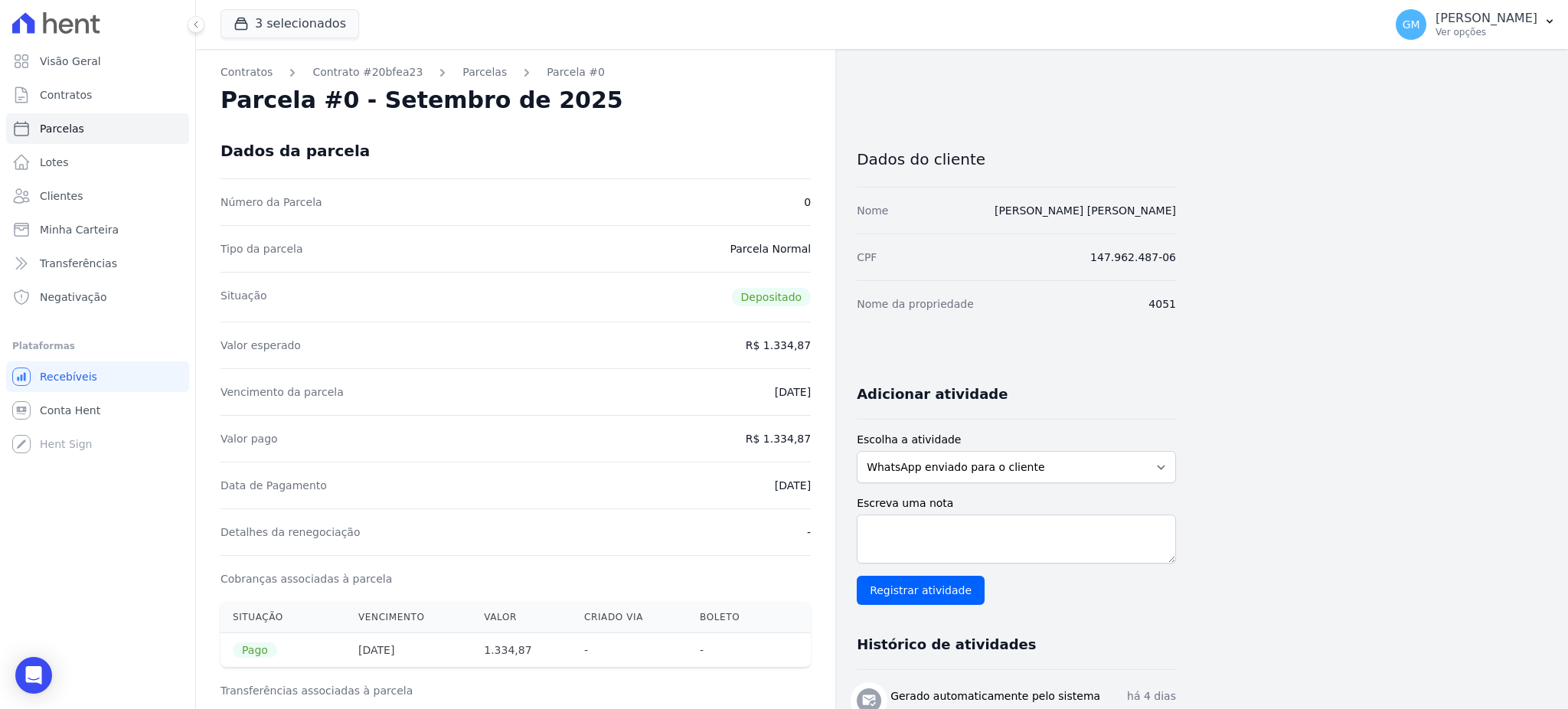
drag, startPoint x: 749, startPoint y: 490, endPoint x: 827, endPoint y: 482, distance: 78.4
click at [827, 482] on div "Contratos Contrato #20bfea23 [GEOGRAPHIC_DATA] Parcela #0 Parcela #0 - Setembro…" at bounding box center [515, 632] width 639 height 1167
copy dd "[DATE]"
click at [641, 490] on div "Data de Pagamento [DATE]" at bounding box center [516, 485] width 590 height 47
drag, startPoint x: 714, startPoint y: 490, endPoint x: 823, endPoint y: 498, distance: 109.3
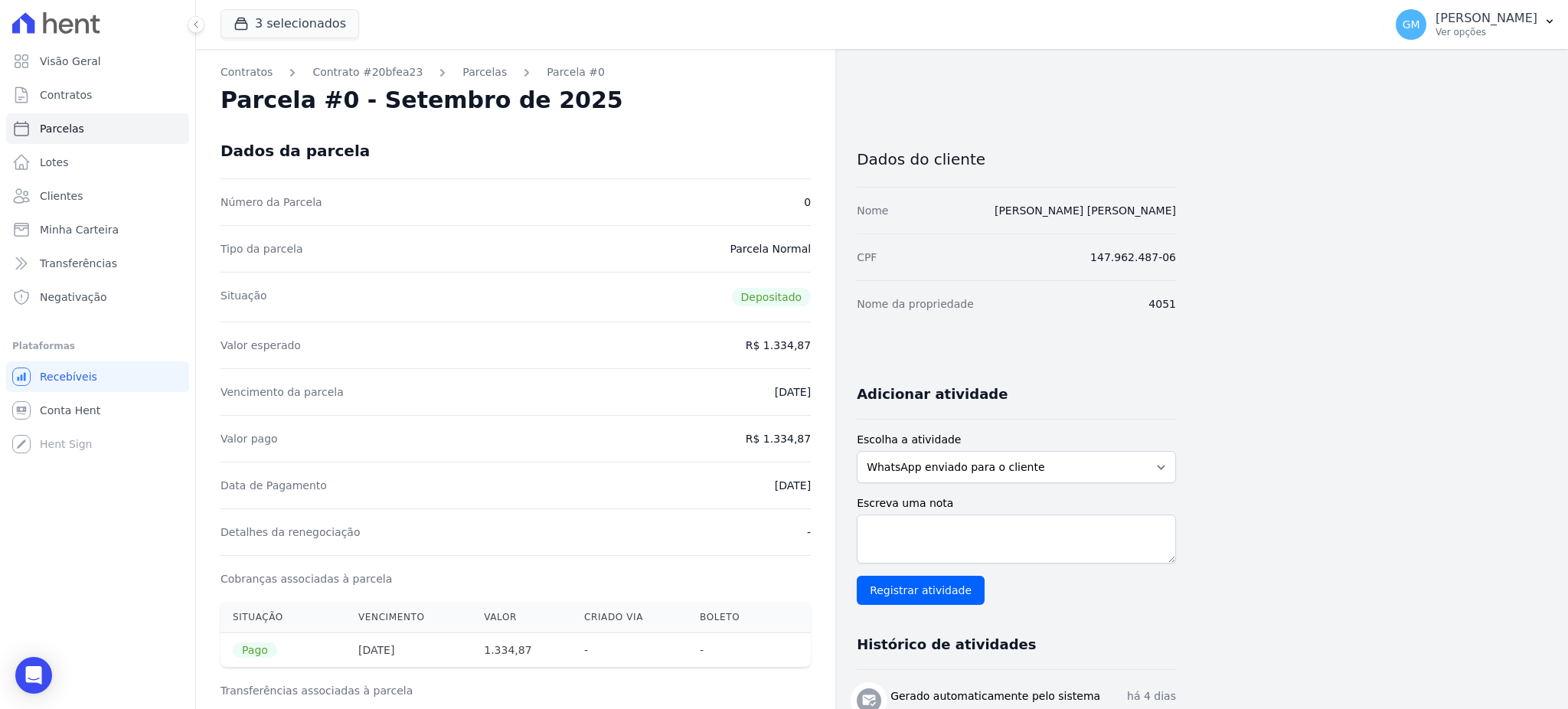
click at [823, 498] on div "Contratos Contrato #20bfea23 [GEOGRAPHIC_DATA] Parcela #0 Parcela #0 - Setembro…" at bounding box center [515, 632] width 639 height 1167
copy dd "[DATE]"
drag, startPoint x: 770, startPoint y: 437, endPoint x: 817, endPoint y: 437, distance: 47.0
click at [817, 437] on div "Contratos Contrato #20bfea23 [GEOGRAPHIC_DATA] Parcela #0 Parcela #0 - Setembro…" at bounding box center [515, 632] width 639 height 1167
copy dd "1.334,87"
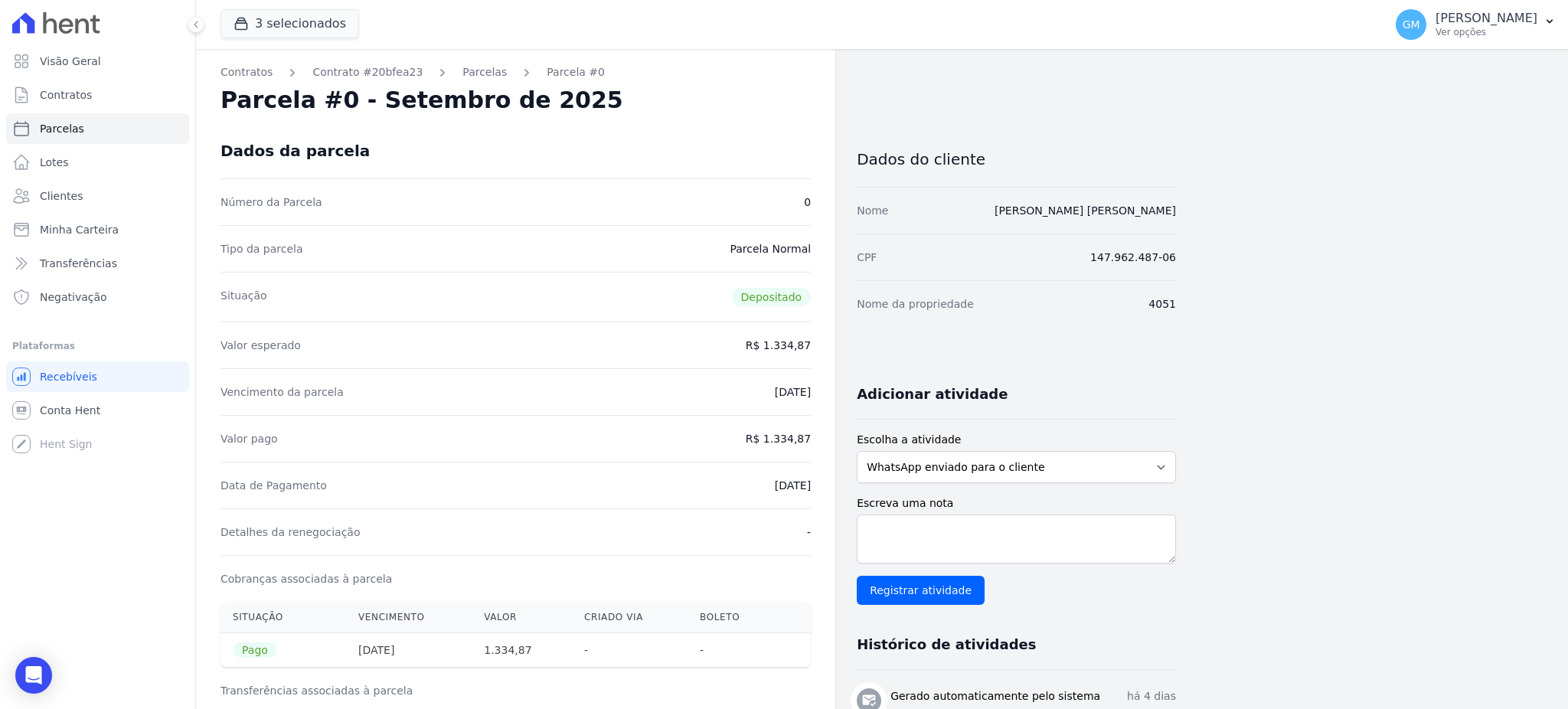
click at [770, 499] on div "Data de Pagamento [DATE]" at bounding box center [516, 485] width 590 height 47
drag, startPoint x: 739, startPoint y: 486, endPoint x: 834, endPoint y: 486, distance: 95.0
click at [834, 486] on div "Contratos Contrato #20bfea23 [GEOGRAPHIC_DATA] Parcela #0 Parcela #0 - Setembro…" at bounding box center [515, 632] width 639 height 1167
click at [74, 189] on span "Clientes" at bounding box center [61, 196] width 43 height 15
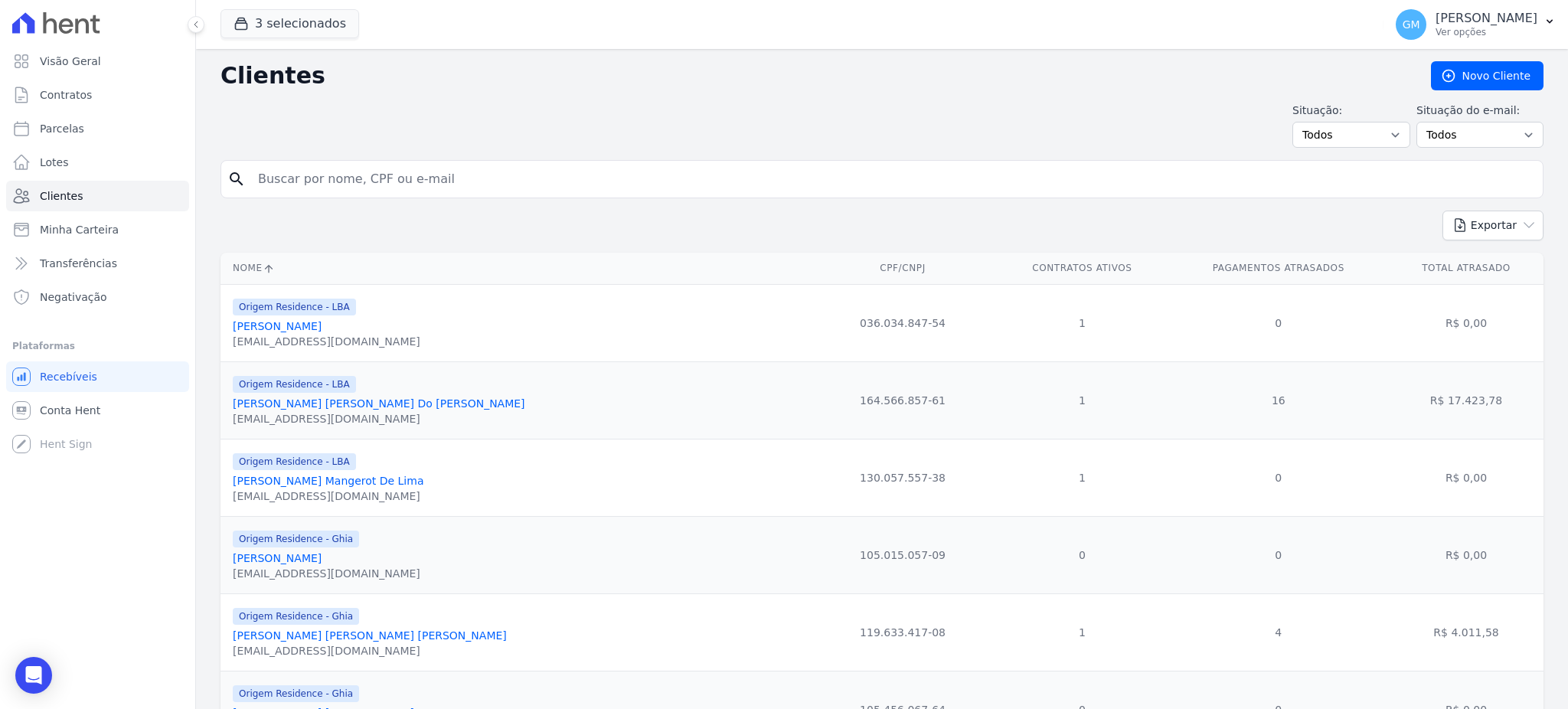
click at [299, 169] on input "search" at bounding box center [892, 179] width 1288 height 31
paste input "Dayse [DATE][PERSON_NAME] [PERSON_NAME]"
type input "Dayse [DATE][PERSON_NAME] [PERSON_NAME]"
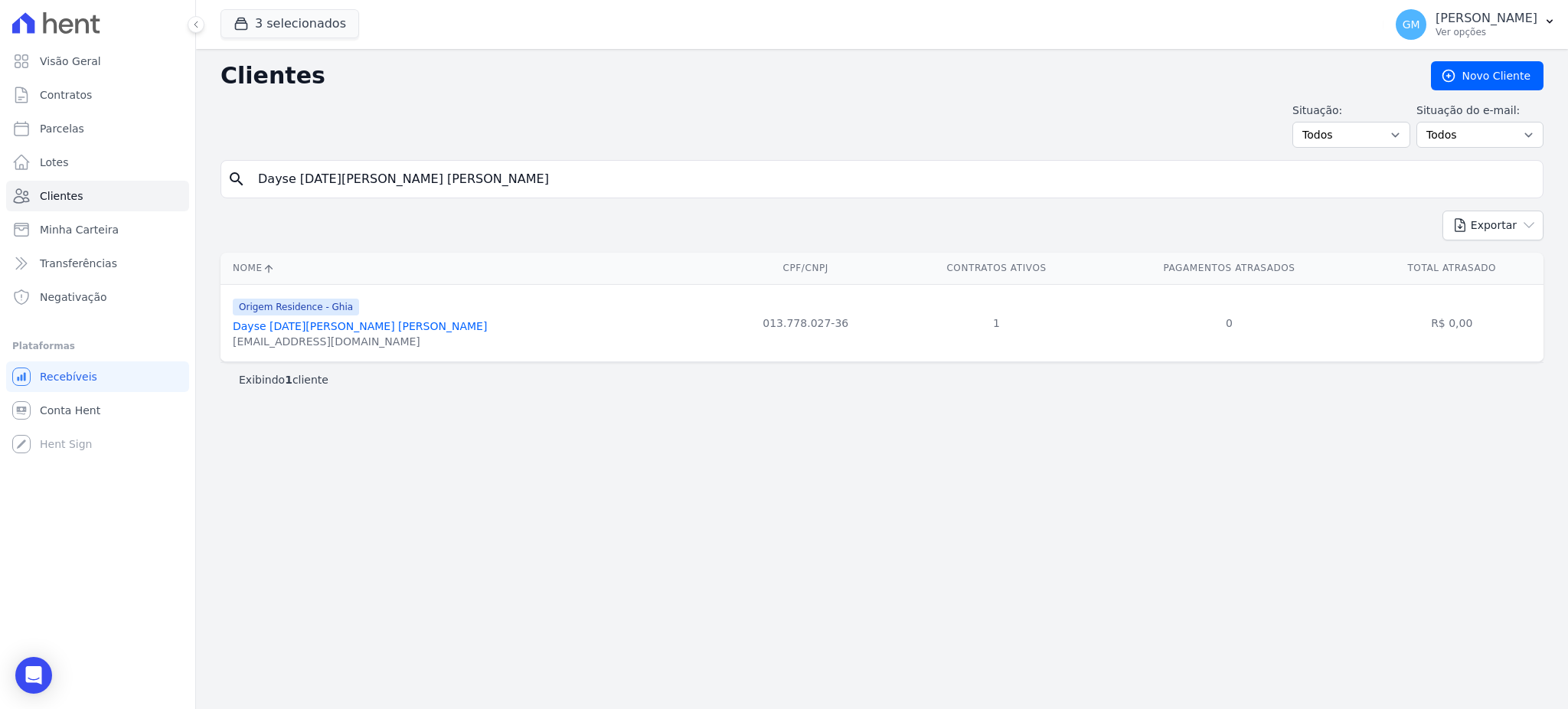
click at [381, 328] on link "Dayse [DATE][PERSON_NAME] [PERSON_NAME]" at bounding box center [360, 326] width 254 height 12
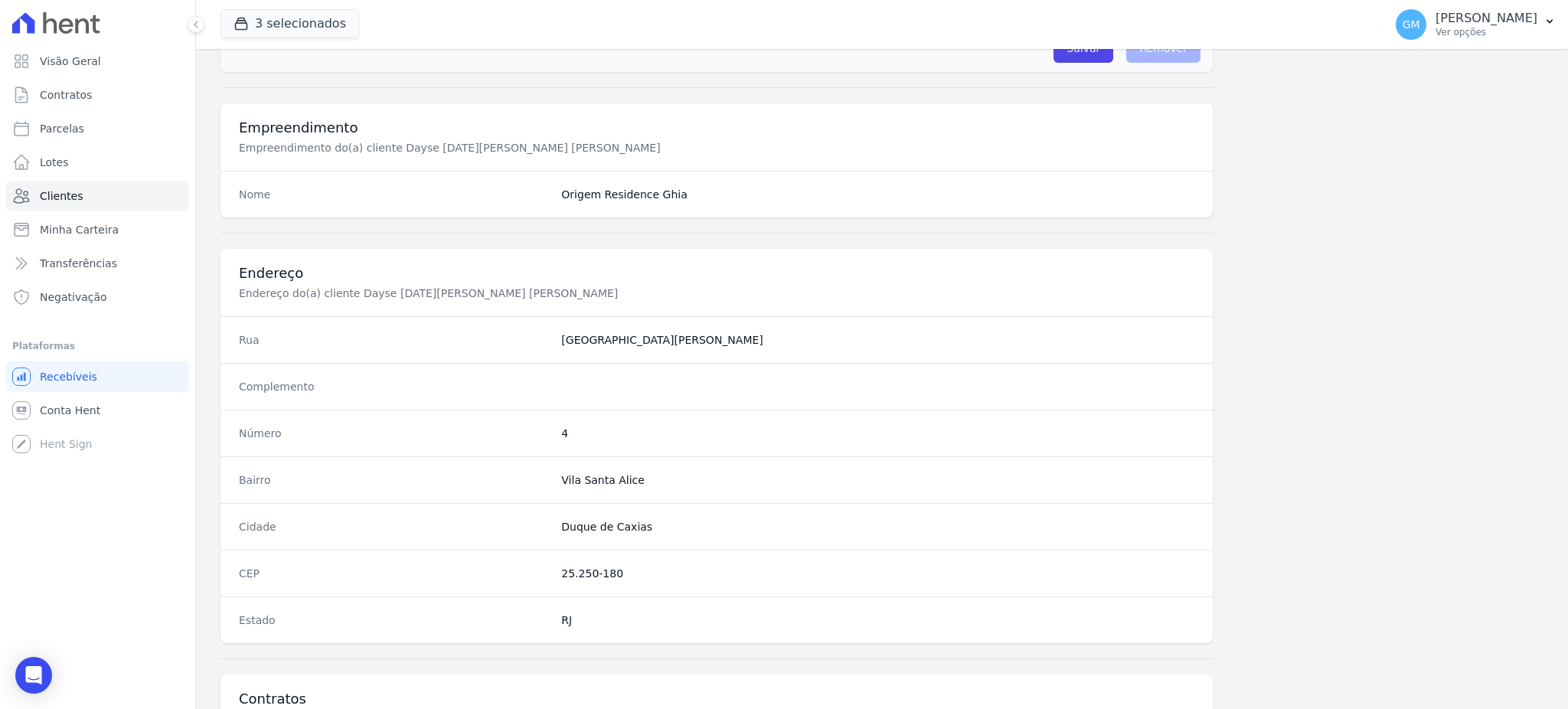
scroll to position [724, 0]
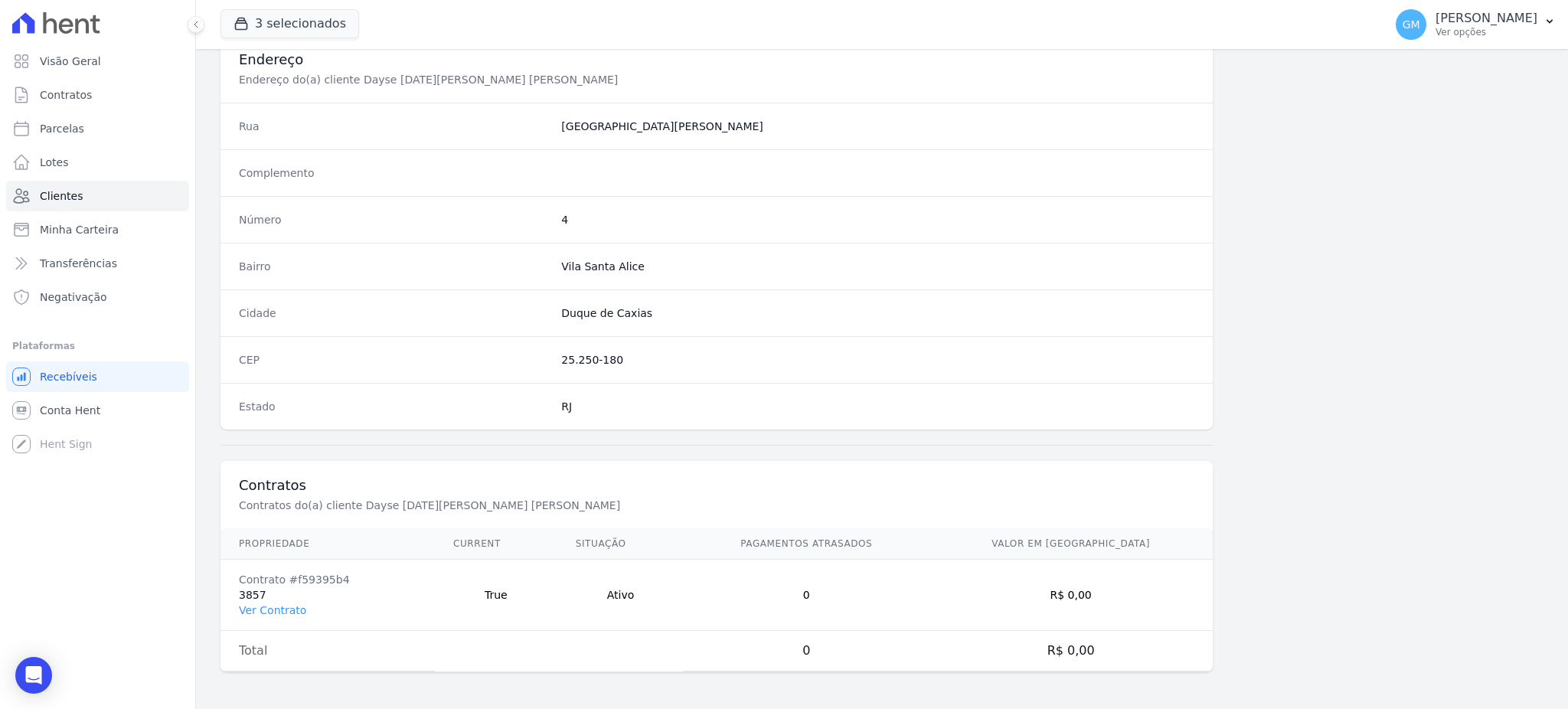
click at [295, 619] on td "Contrato #f59395b4 3857 Ver Contrato" at bounding box center [328, 595] width 215 height 71
click at [295, 609] on link "Ver Contrato" at bounding box center [272, 610] width 68 height 12
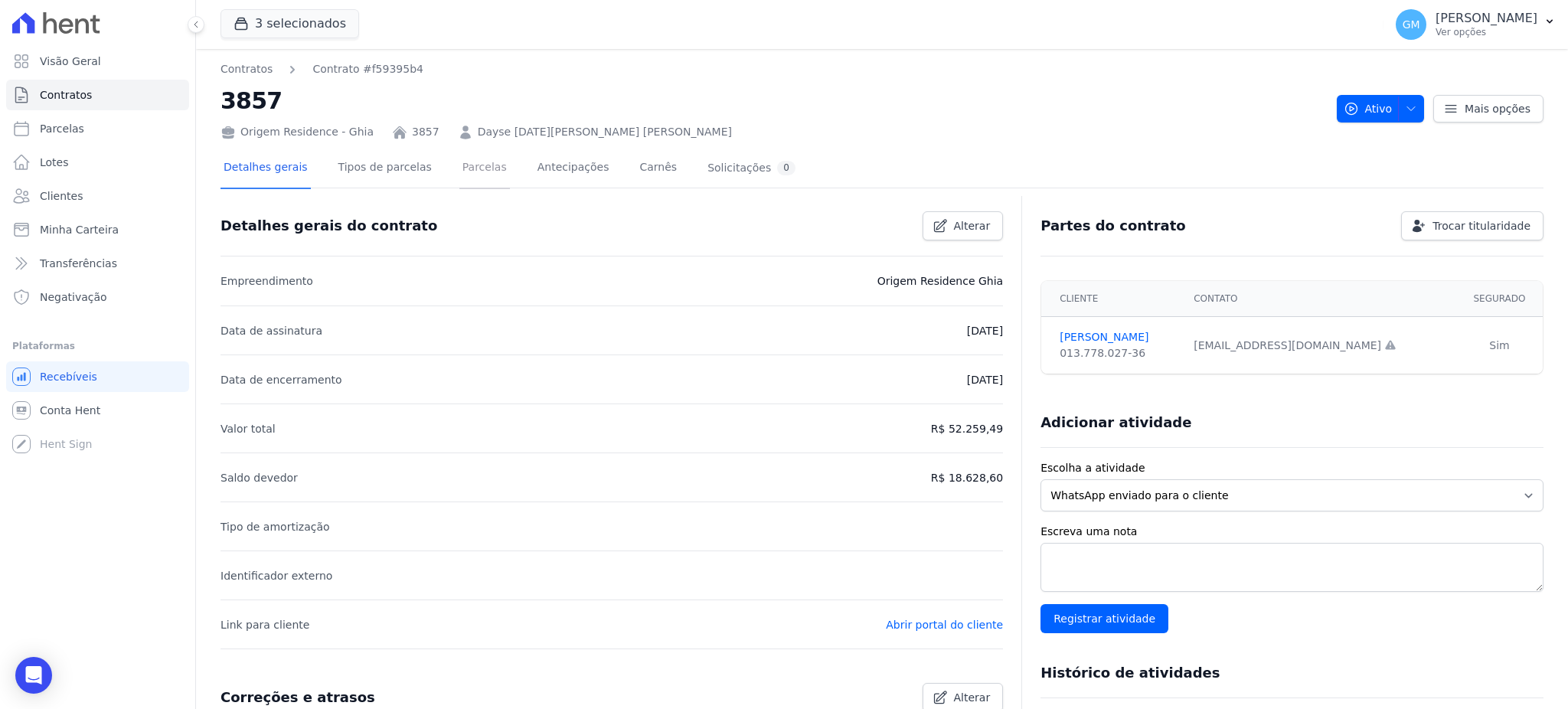
click at [459, 173] on link "Parcelas" at bounding box center [484, 168] width 51 height 41
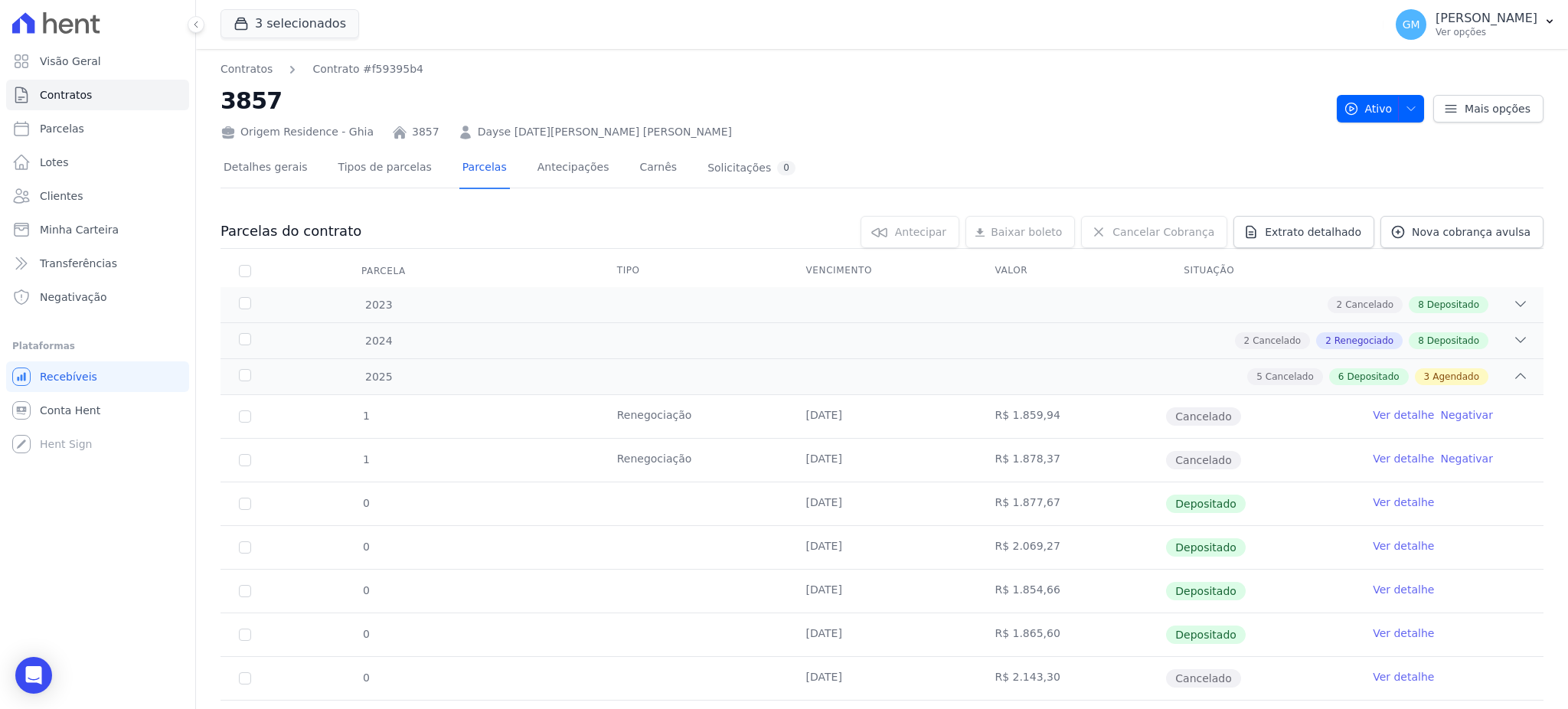
scroll to position [408, 0]
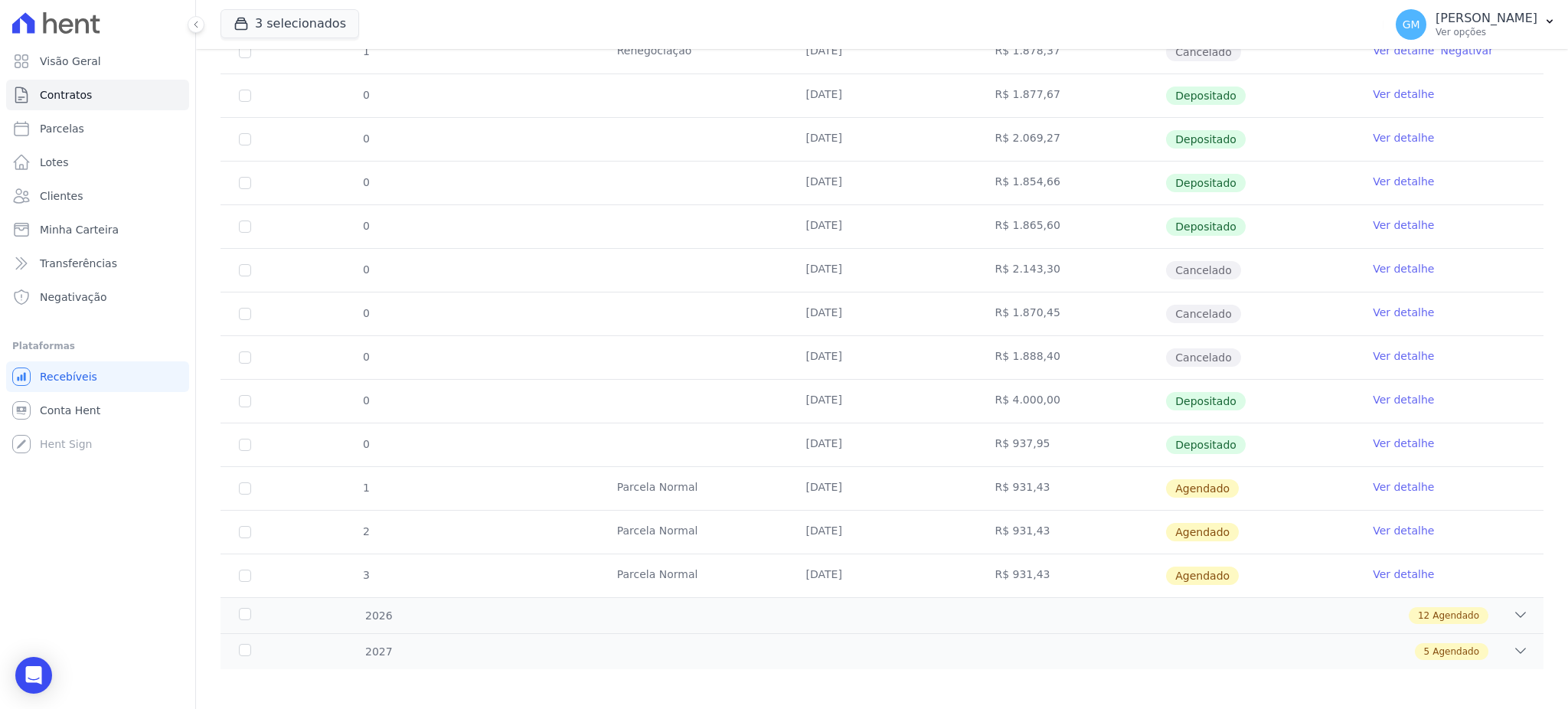
click at [769, 708] on div "Contratos Contrato #f59395b4 3857 Origem Residence - [GEOGRAPHIC_DATA] 3857 [PE…" at bounding box center [881, 178] width 1372 height 1073
click at [76, 201] on span "Clientes" at bounding box center [61, 196] width 43 height 15
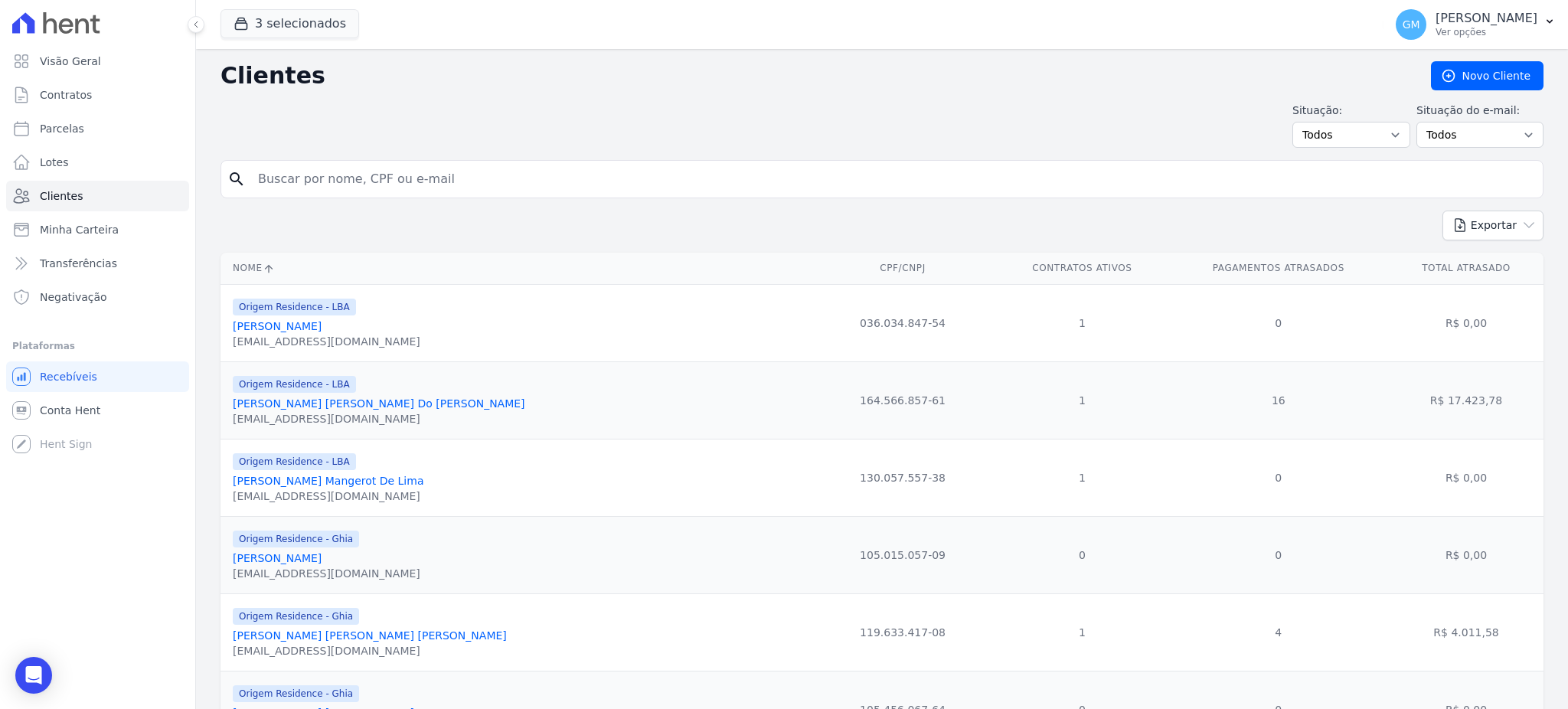
click at [470, 183] on input "search" at bounding box center [892, 179] width 1288 height 31
type input "luzitano"
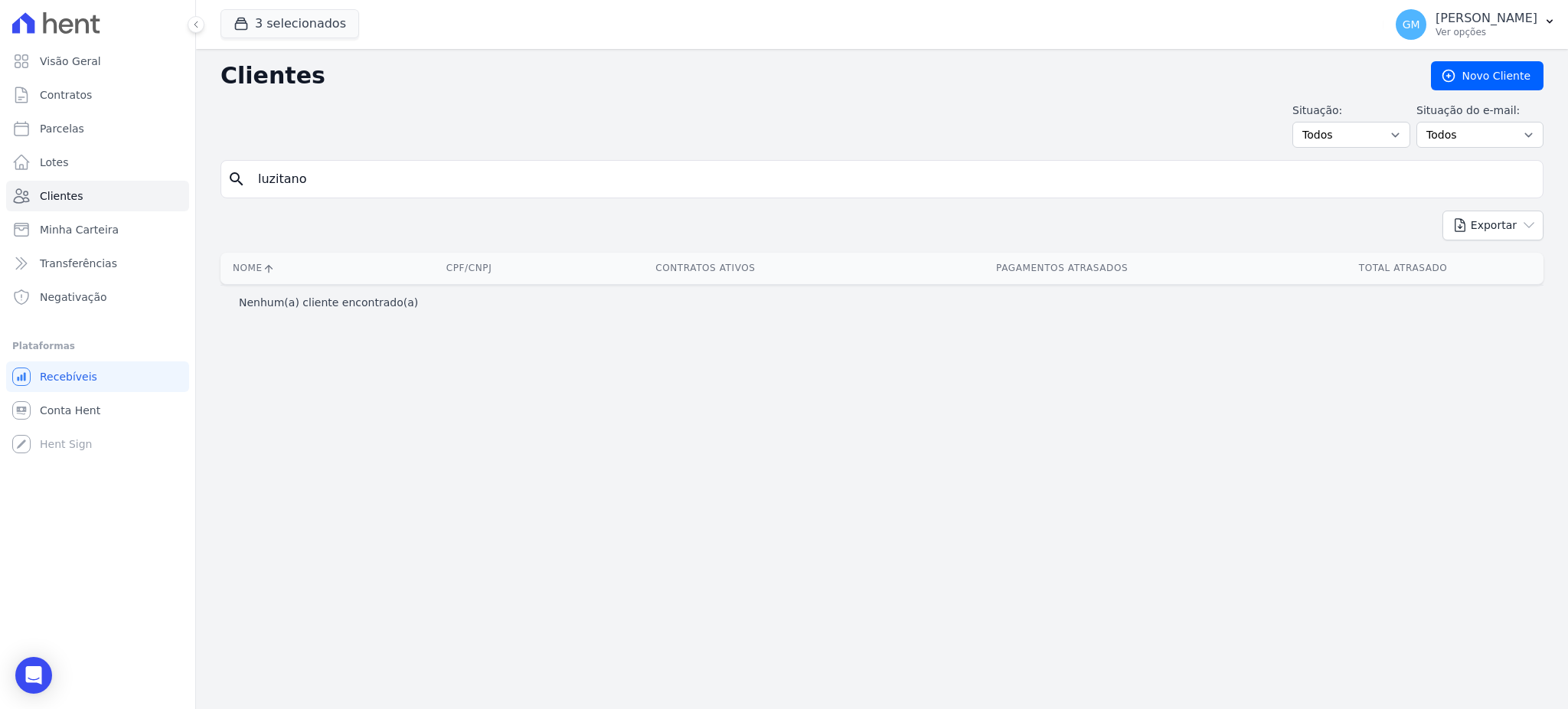
drag, startPoint x: 332, startPoint y: 172, endPoint x: 252, endPoint y: 169, distance: 80.1
click at [252, 169] on input "luzitano" at bounding box center [892, 179] width 1288 height 31
click at [314, 178] on input "luzitano" at bounding box center [892, 179] width 1288 height 31
type input "luz"
drag, startPoint x: 315, startPoint y: 185, endPoint x: 232, endPoint y: 182, distance: 83.1
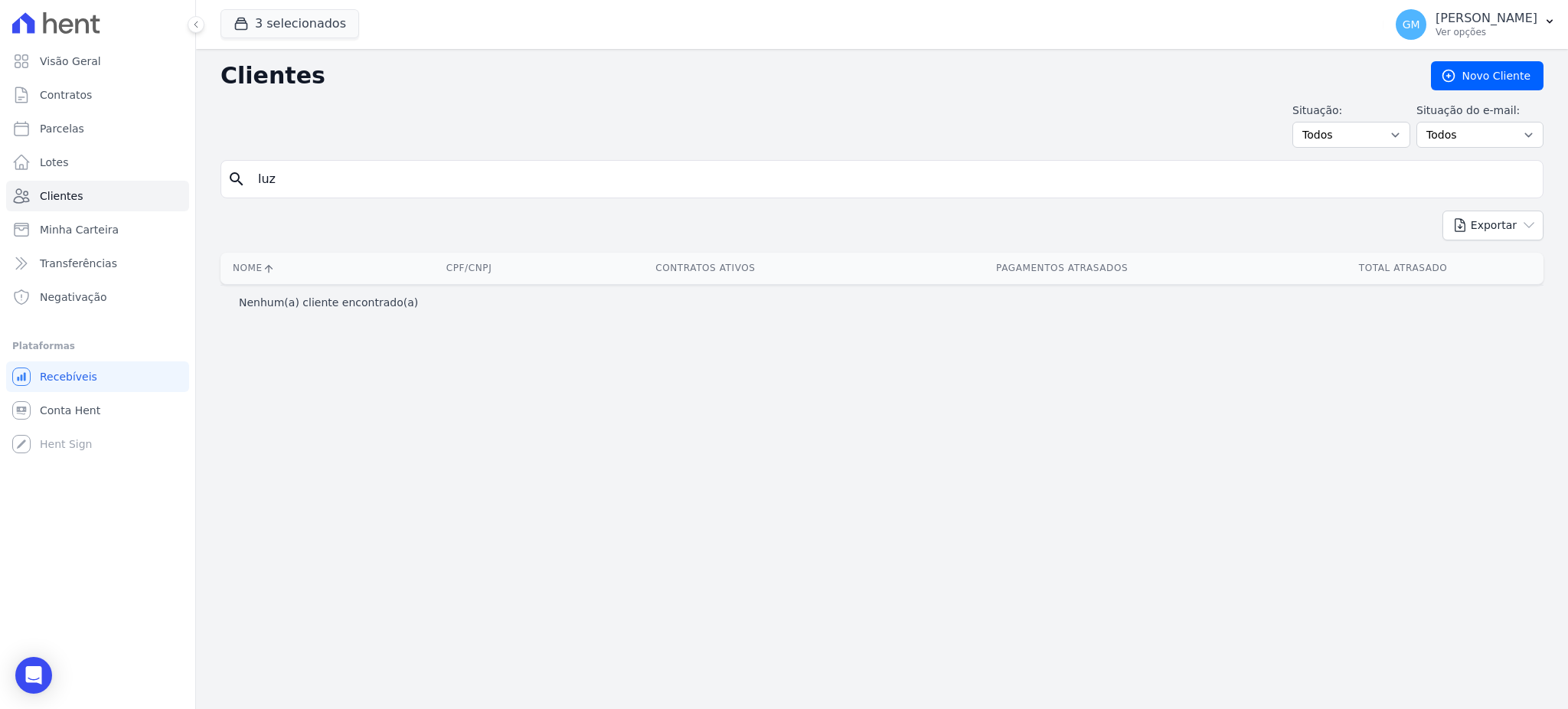
click at [232, 182] on div "search [PERSON_NAME]" at bounding box center [882, 179] width 1324 height 39
paste input "[PERSON_NAME] Dos [PERSON_NAME]"
type input "[PERSON_NAME] Dos [PERSON_NAME]"
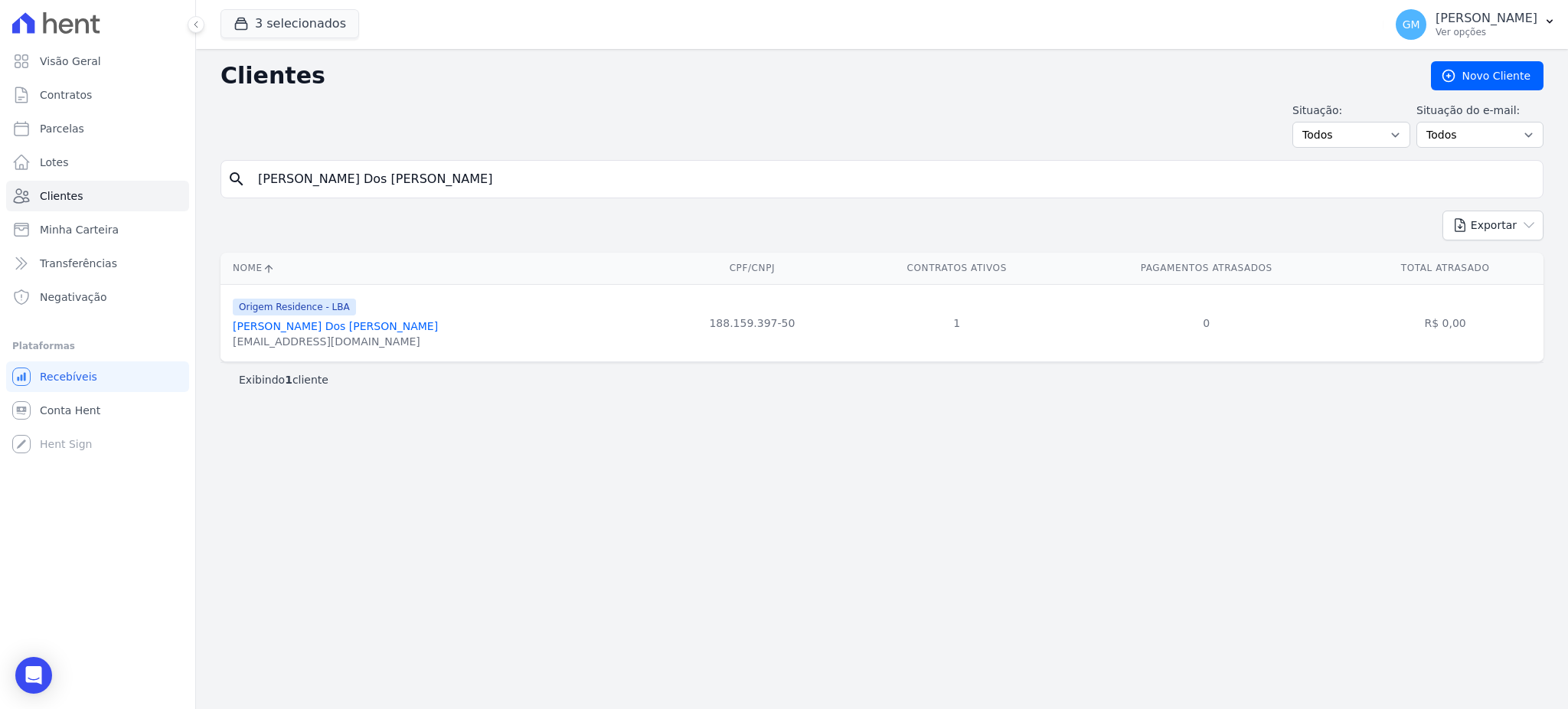
click at [349, 324] on link "[PERSON_NAME] Dos [PERSON_NAME]" at bounding box center [335, 326] width 206 height 12
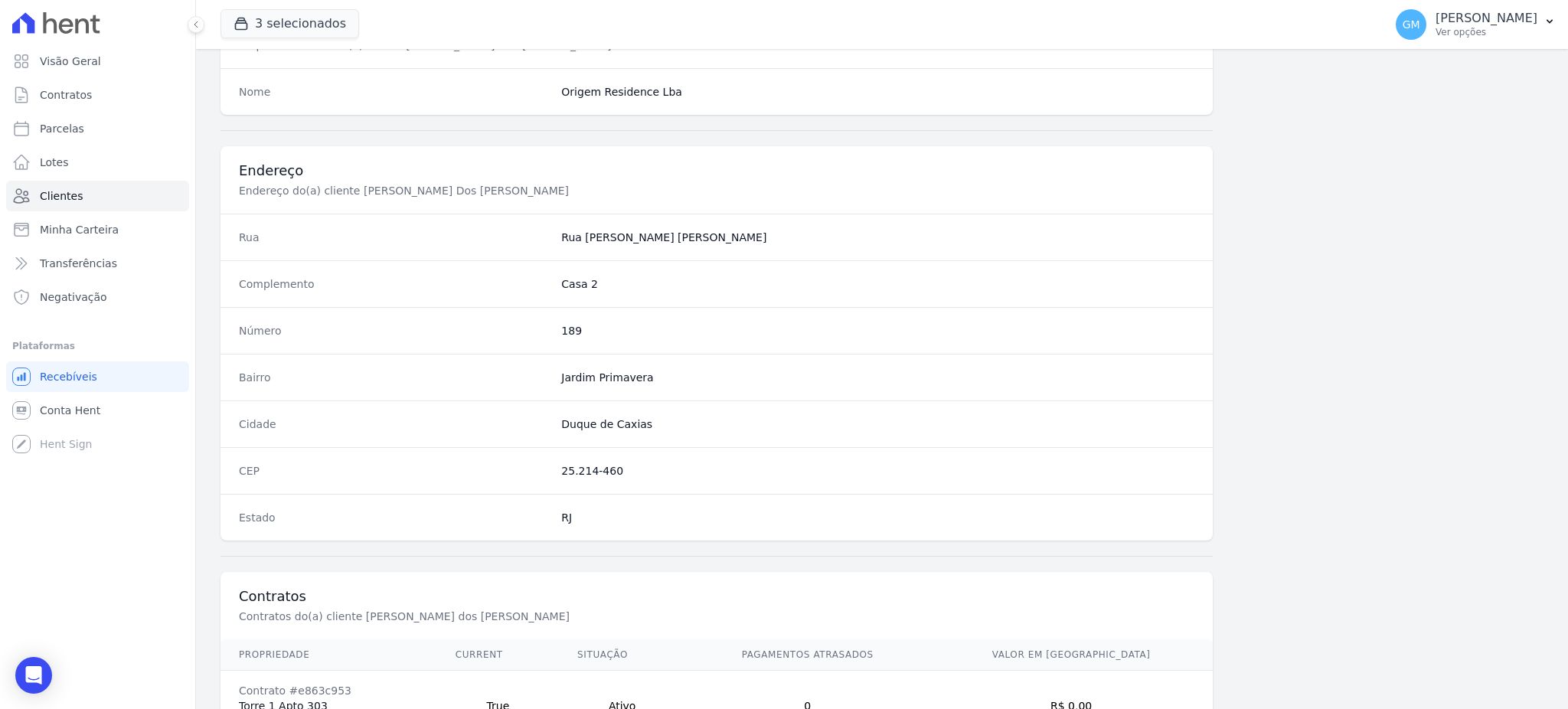
scroll to position [724, 0]
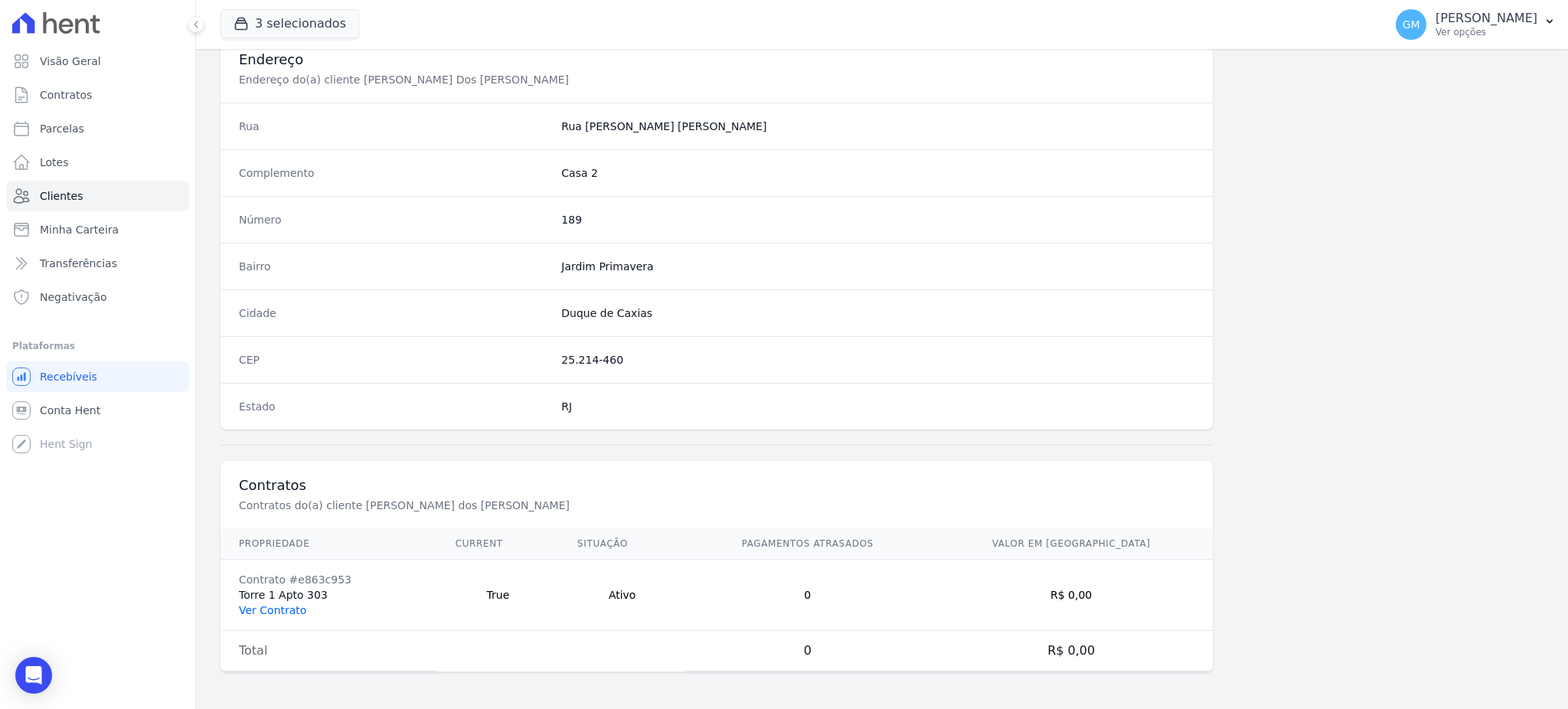
click at [262, 612] on link "Ver Contrato" at bounding box center [272, 610] width 68 height 12
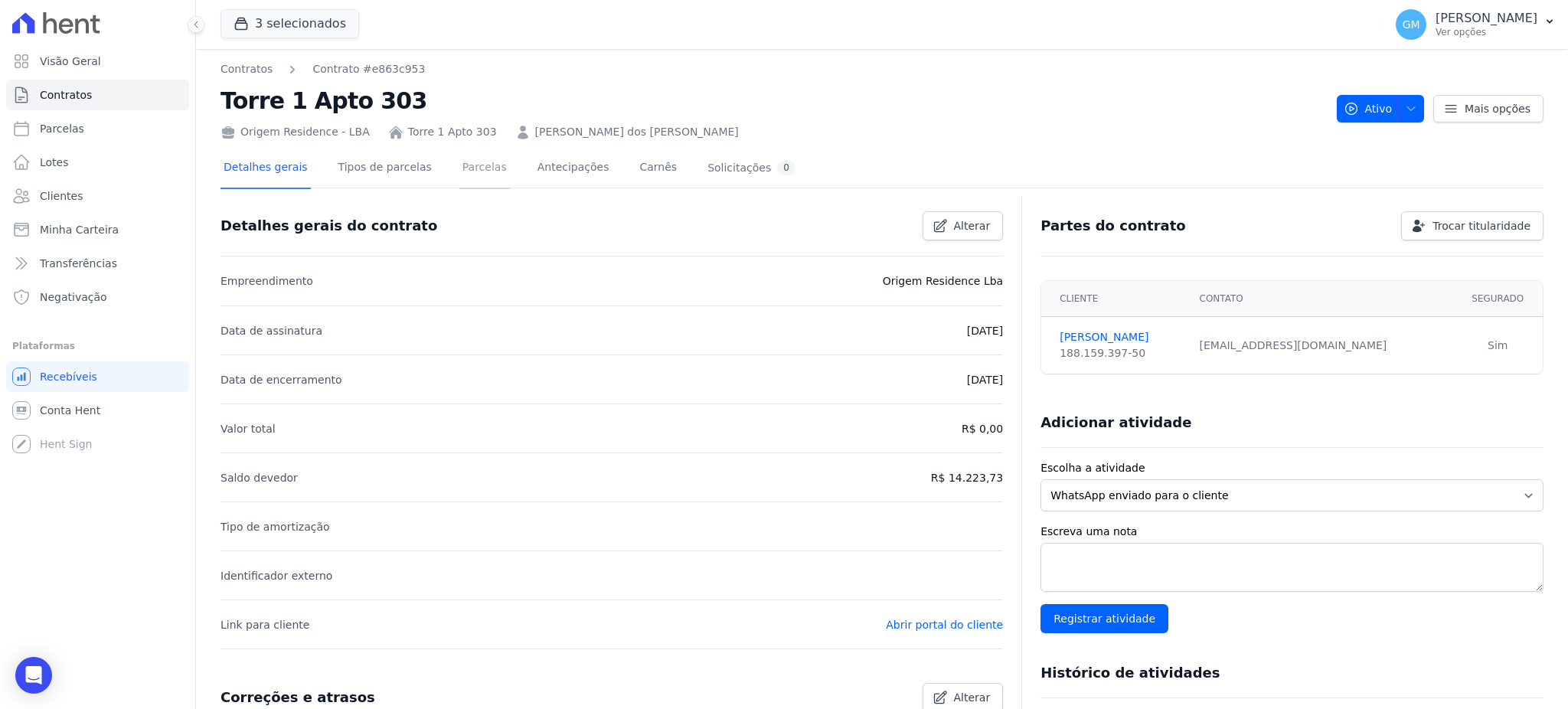
click at [459, 160] on link "Parcelas" at bounding box center [484, 168] width 51 height 41
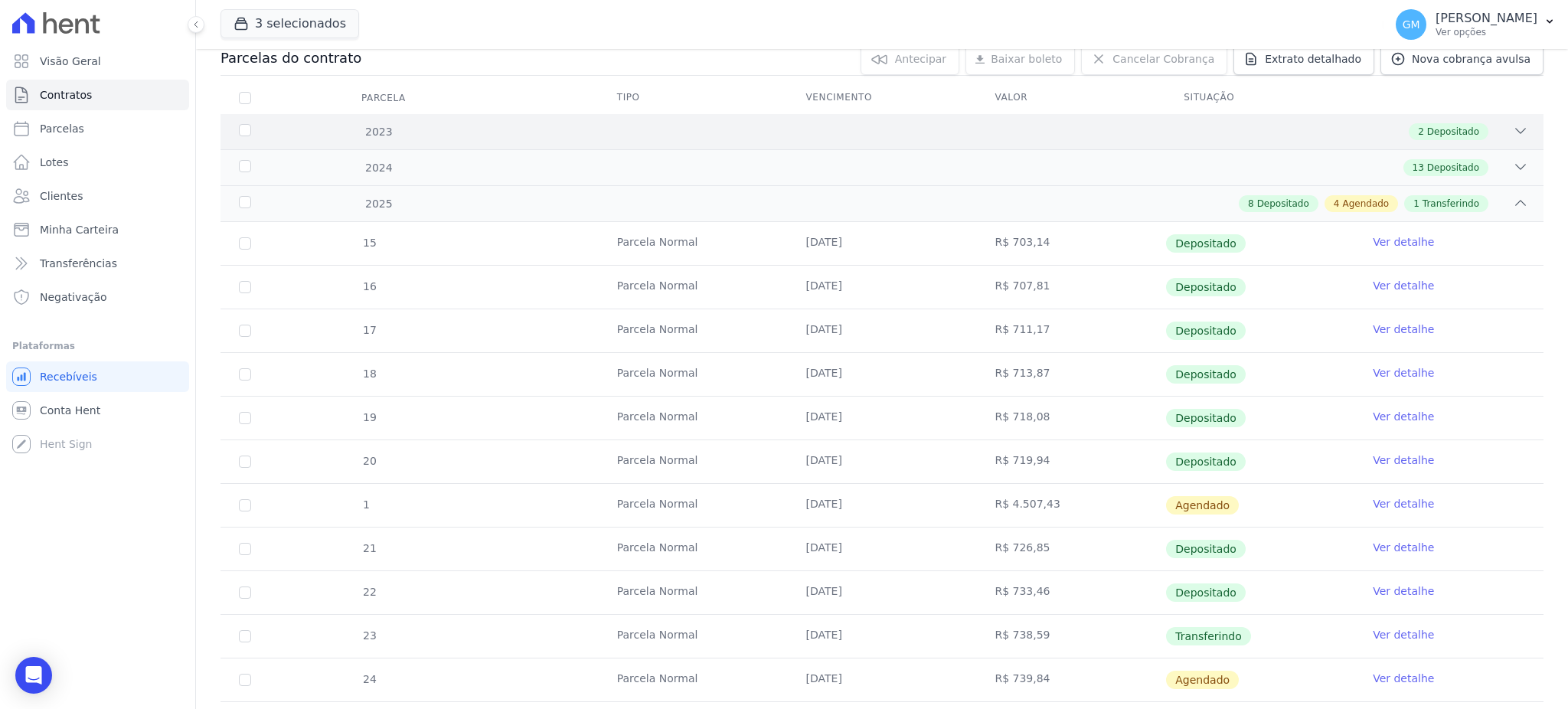
scroll to position [334, 0]
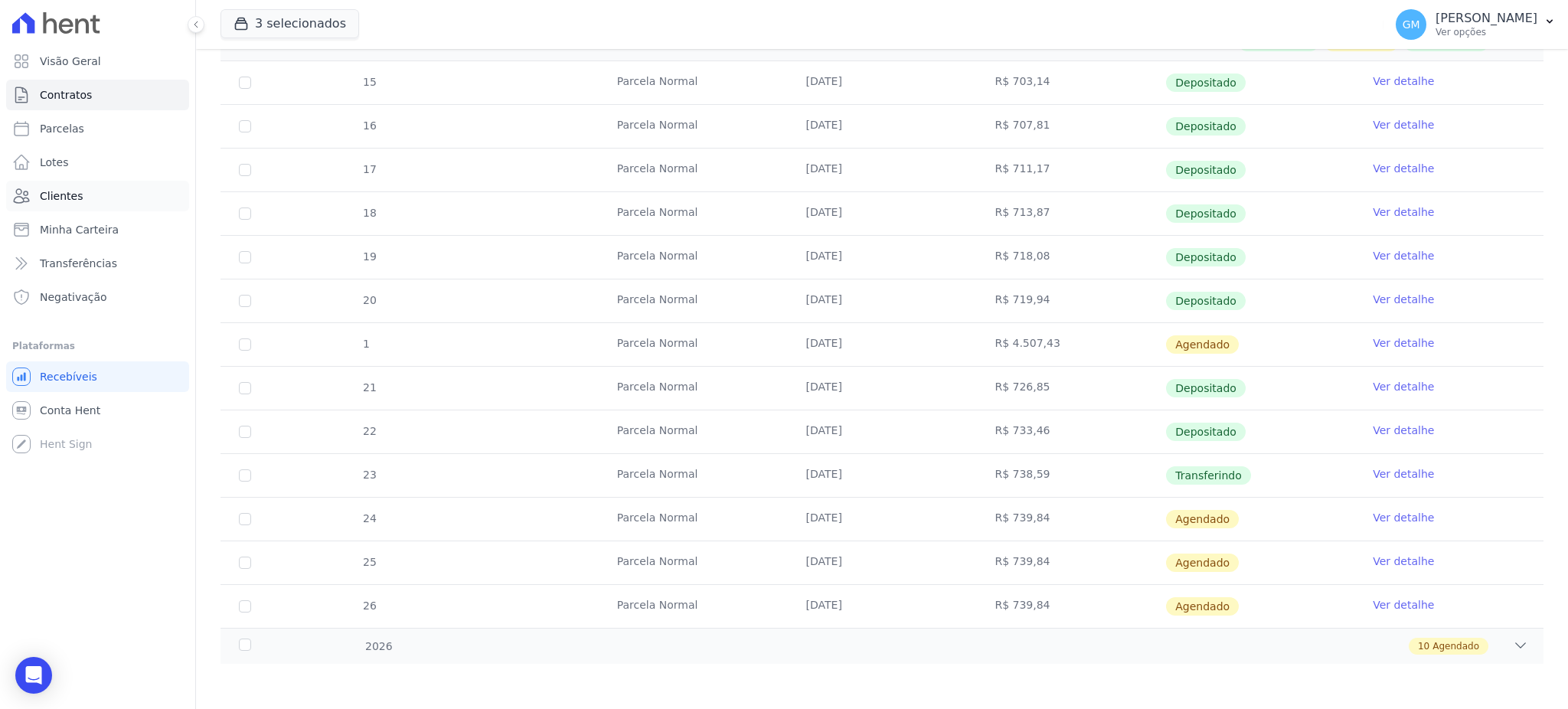
click at [96, 196] on link "Clientes" at bounding box center [97, 196] width 183 height 31
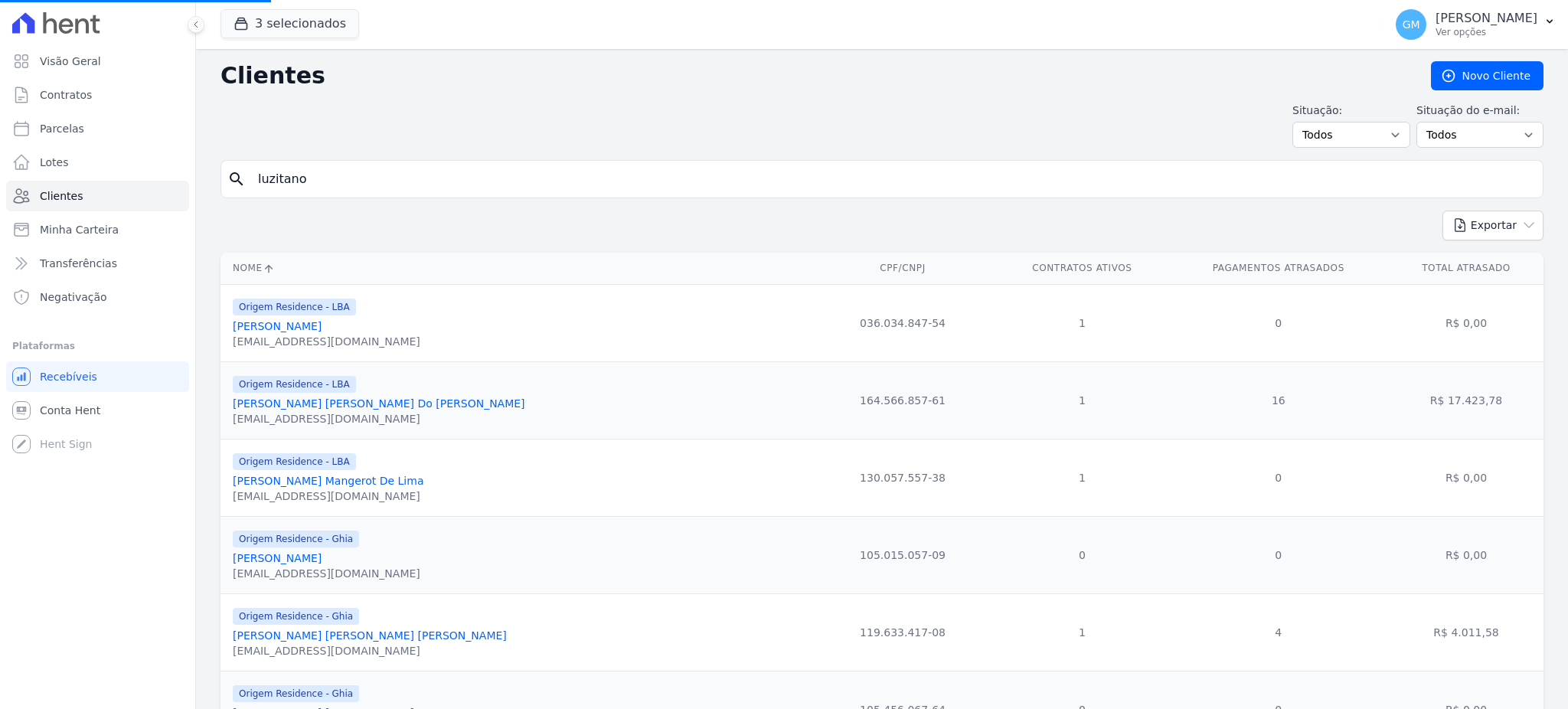
click at [329, 177] on input "luzitano" at bounding box center [892, 179] width 1288 height 31
drag, startPoint x: 340, startPoint y: 175, endPoint x: 246, endPoint y: 168, distance: 94.3
click at [239, 175] on div "search luzitano" at bounding box center [882, 179] width 1324 height 39
paste input "[PERSON_NAME] Dos [PERSON_NAME]"
type input "[PERSON_NAME] Dos [PERSON_NAME]"
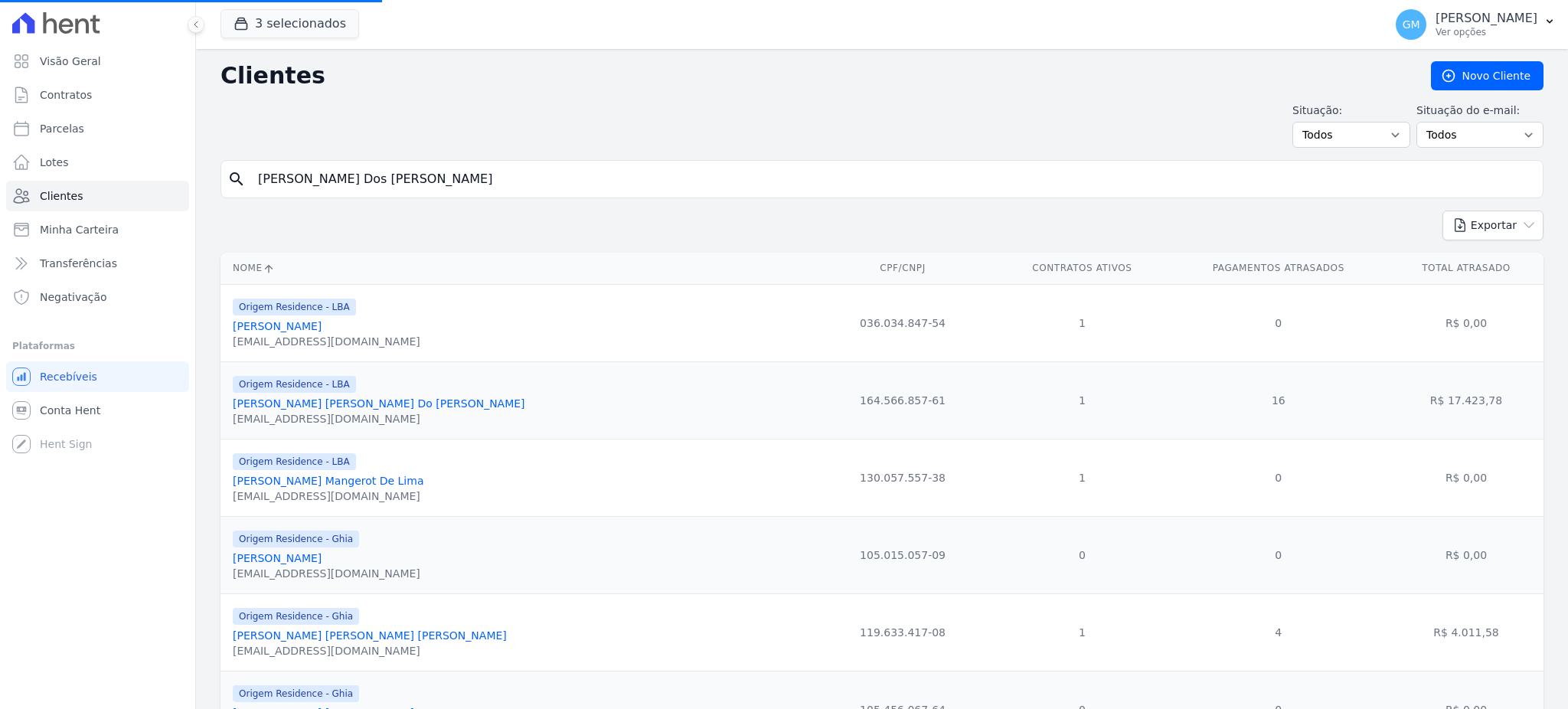
drag, startPoint x: 439, startPoint y: 168, endPoint x: 233, endPoint y: 170, distance: 206.0
click at [233, 170] on div "search [PERSON_NAME] Dos [PERSON_NAME]" at bounding box center [882, 179] width 1324 height 39
click at [447, 170] on input "[PERSON_NAME] Dos [PERSON_NAME]" at bounding box center [892, 179] width 1288 height 31
click at [422, 176] on input "search" at bounding box center [892, 179] width 1288 height 31
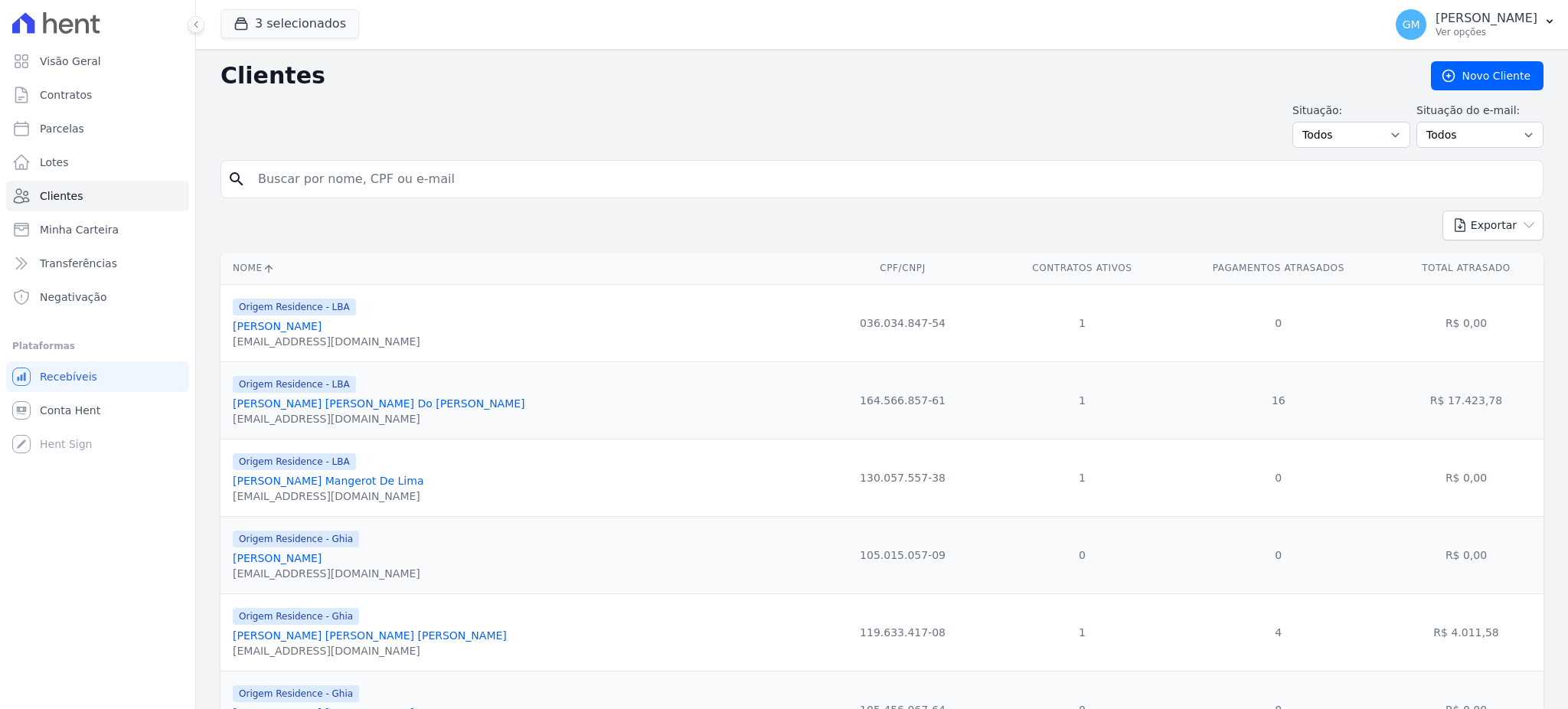
paste input "[PERSON_NAME] Dos [PERSON_NAME]"
type input "[PERSON_NAME] Dos [PERSON_NAME]"
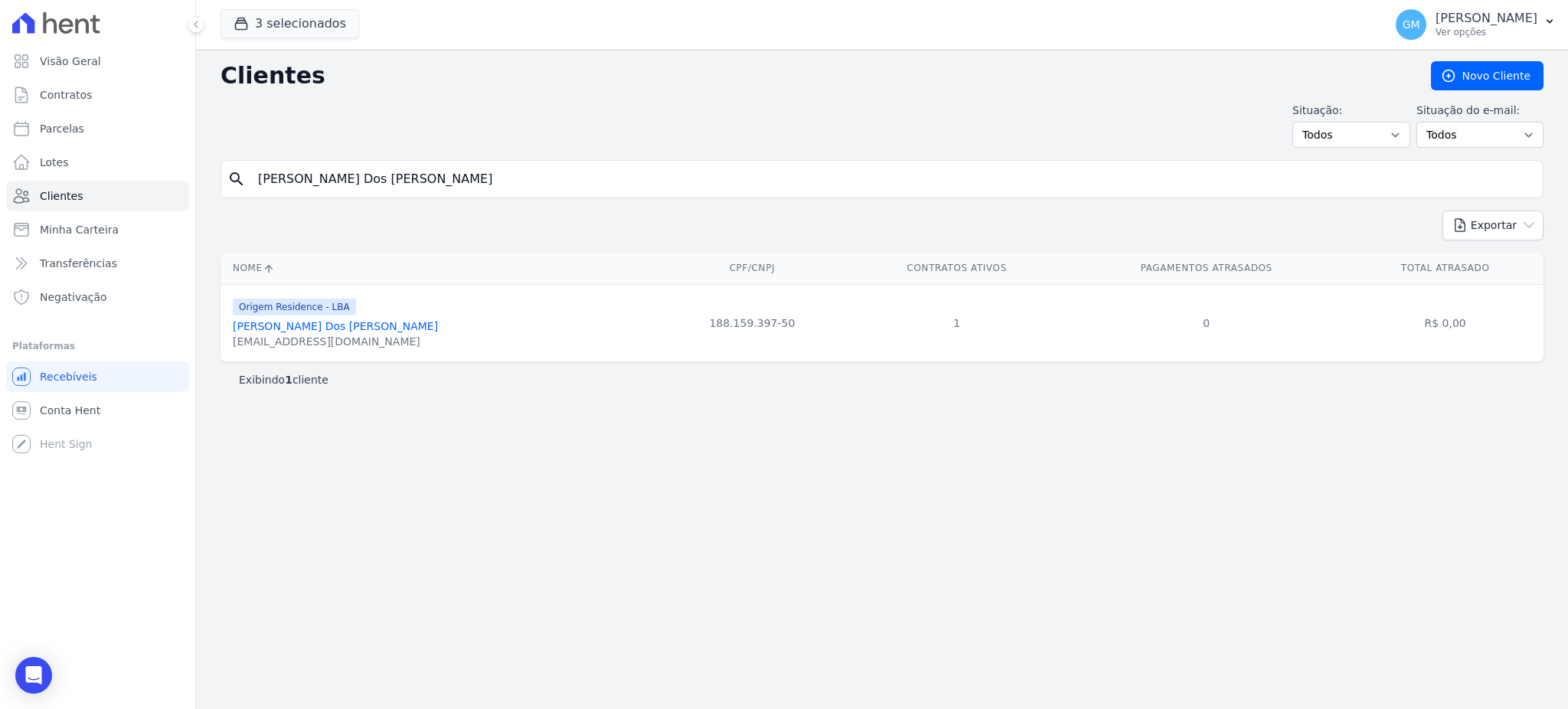
click at [326, 329] on link "[PERSON_NAME] Dos [PERSON_NAME]" at bounding box center [335, 326] width 206 height 12
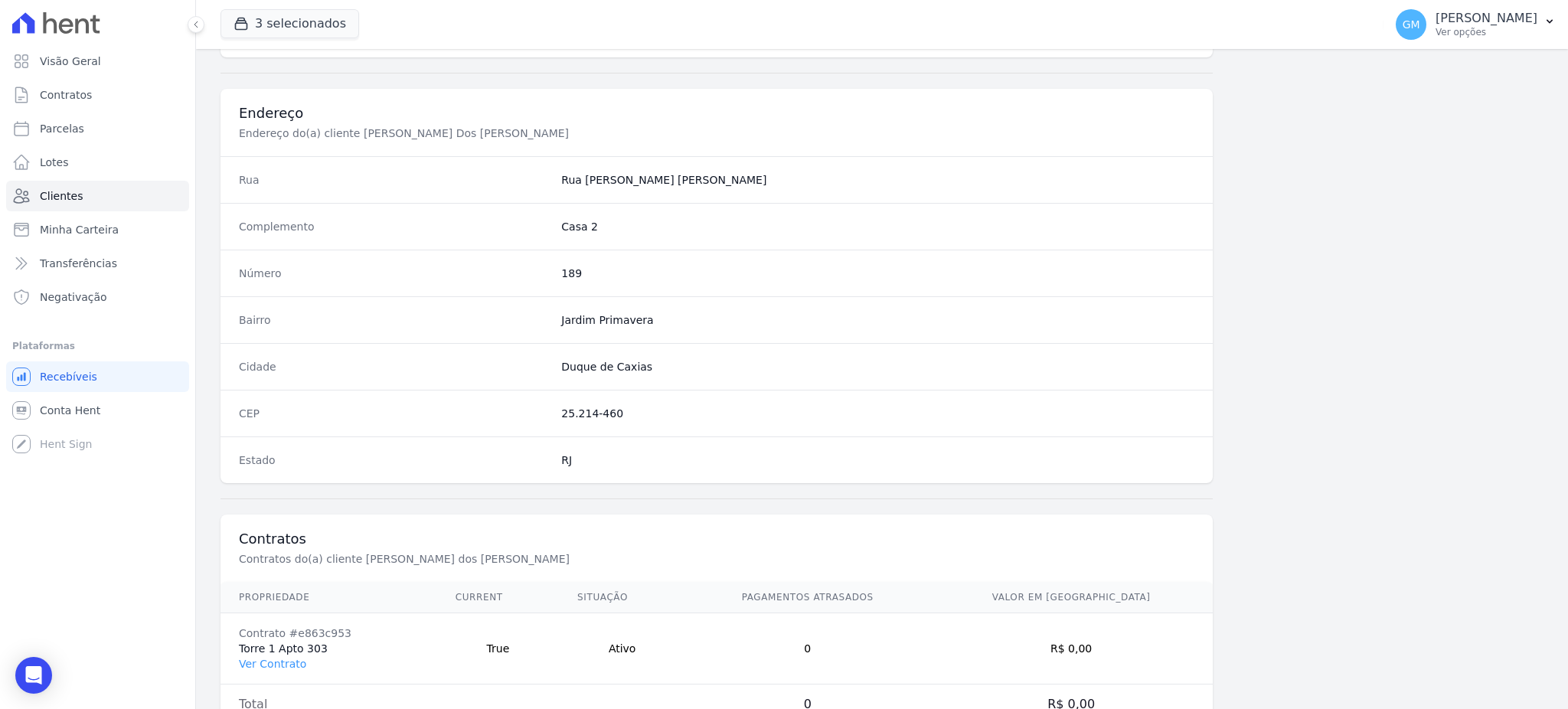
scroll to position [724, 0]
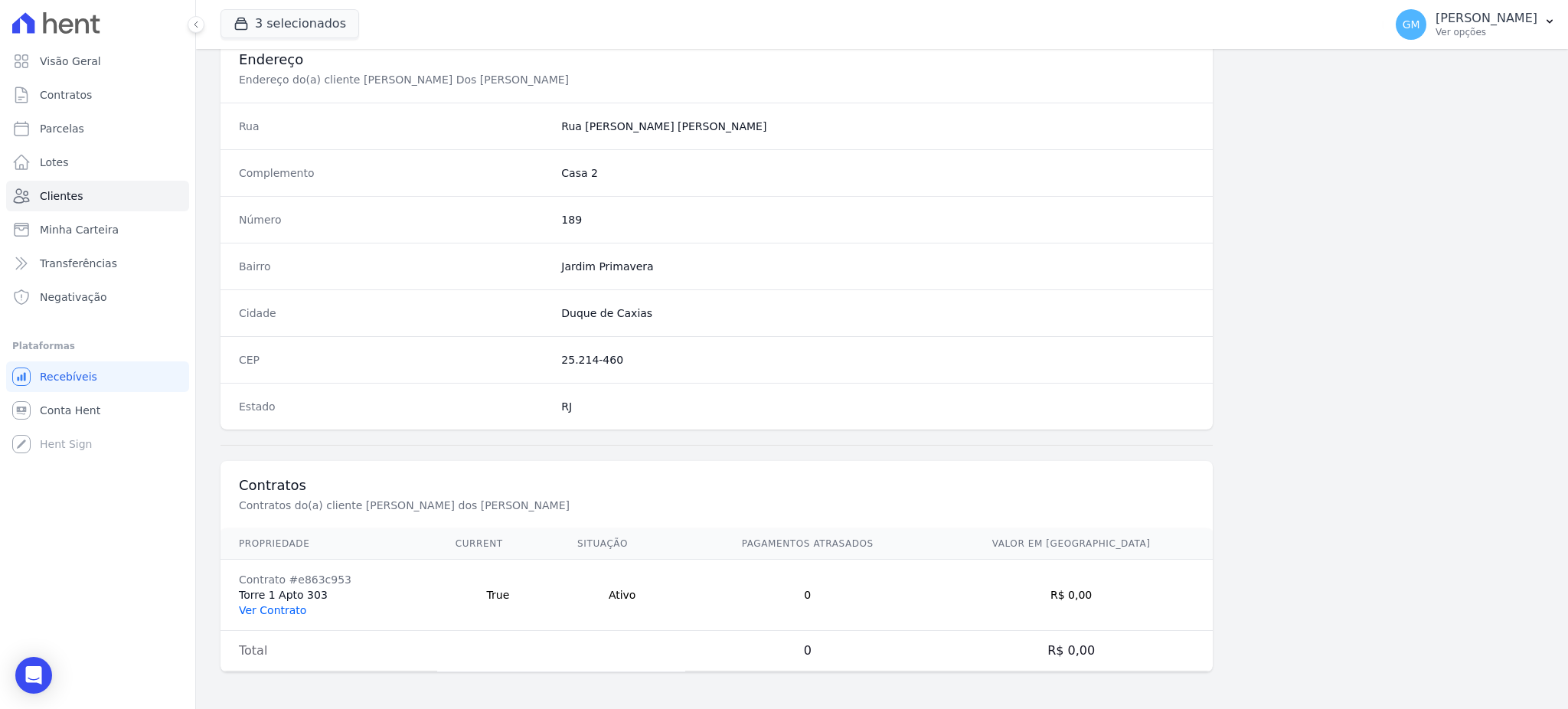
click at [274, 610] on link "Ver Contrato" at bounding box center [272, 610] width 68 height 12
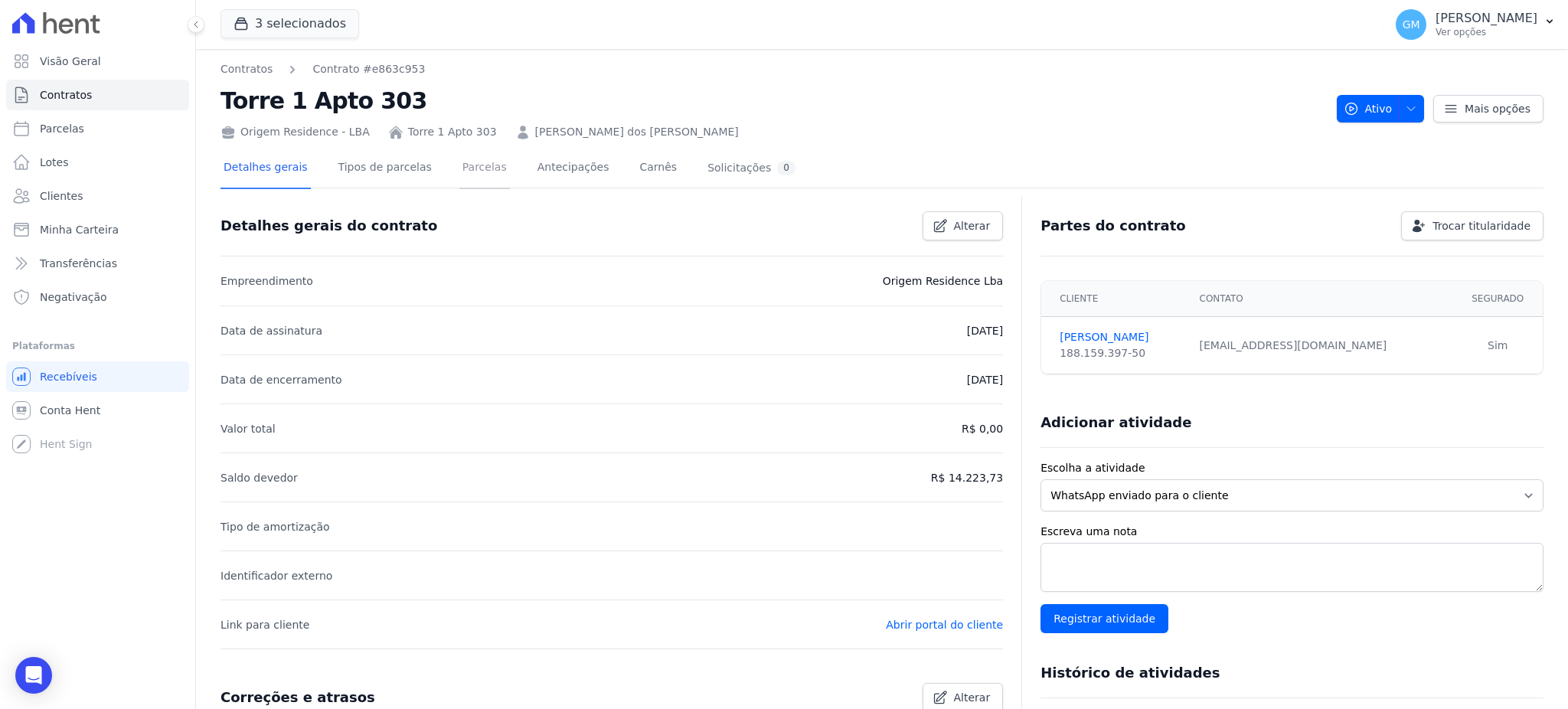
click at [459, 165] on link "Parcelas" at bounding box center [484, 168] width 51 height 41
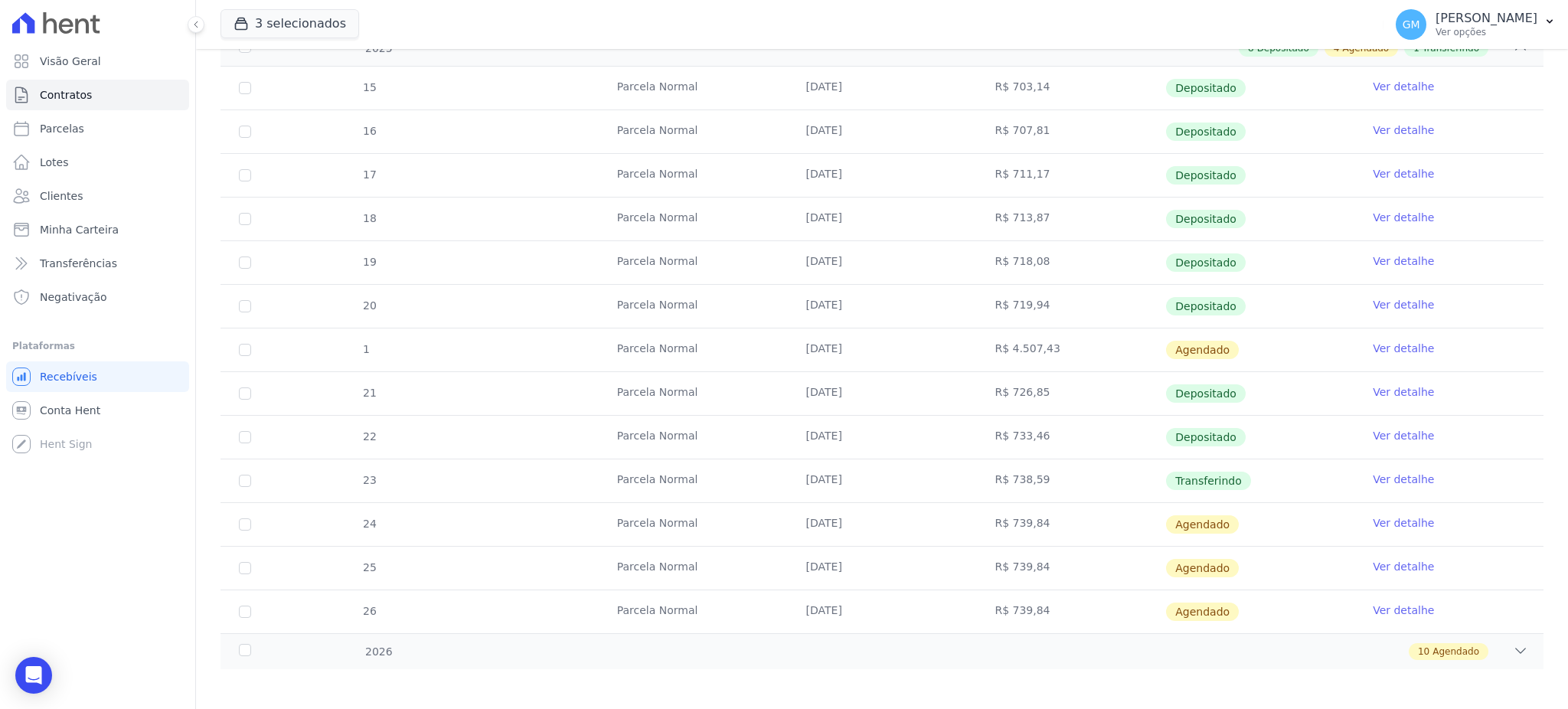
scroll to position [334, 0]
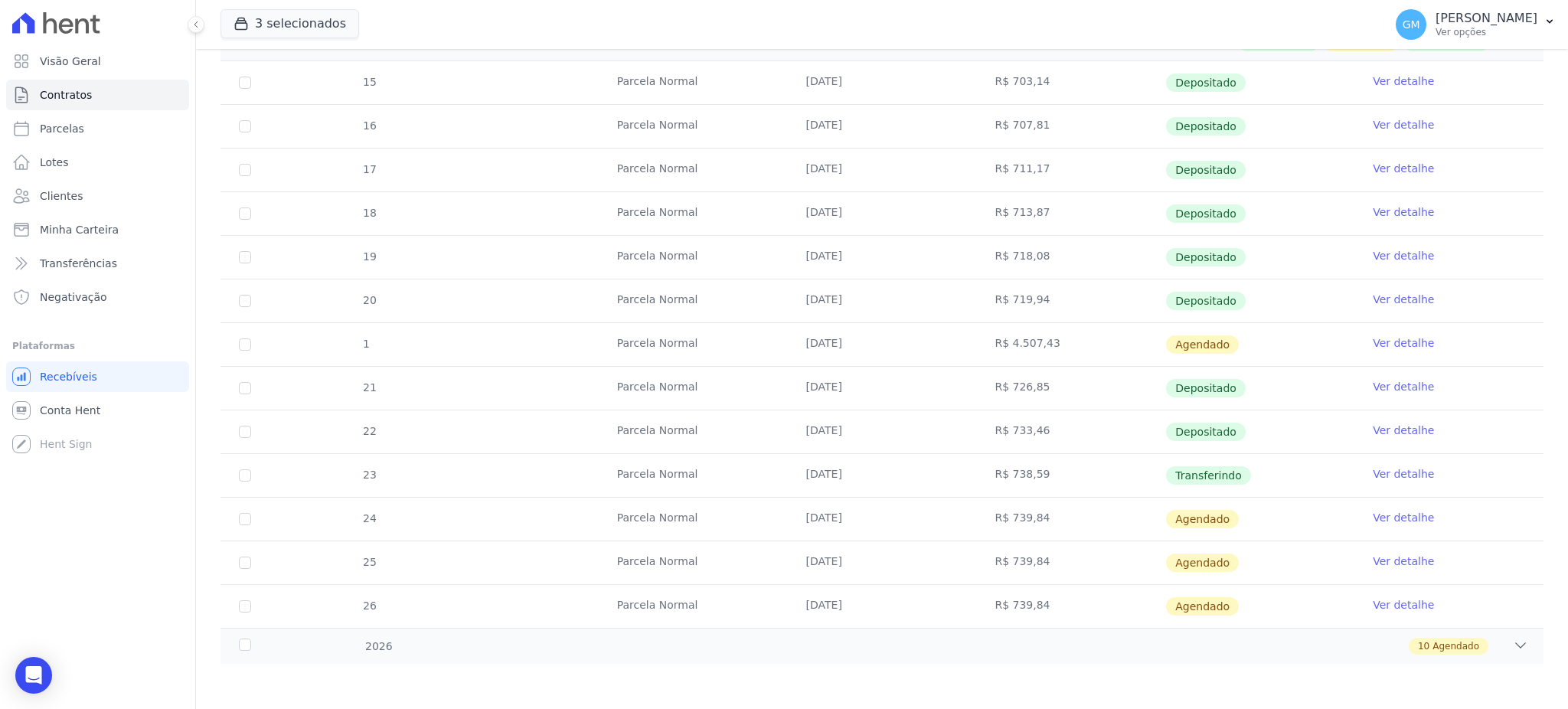
click at [1377, 465] on td "Ver detalhe" at bounding box center [1449, 475] width 189 height 43
click at [1377, 470] on link "Ver detalhe" at bounding box center [1404, 473] width 62 height 15
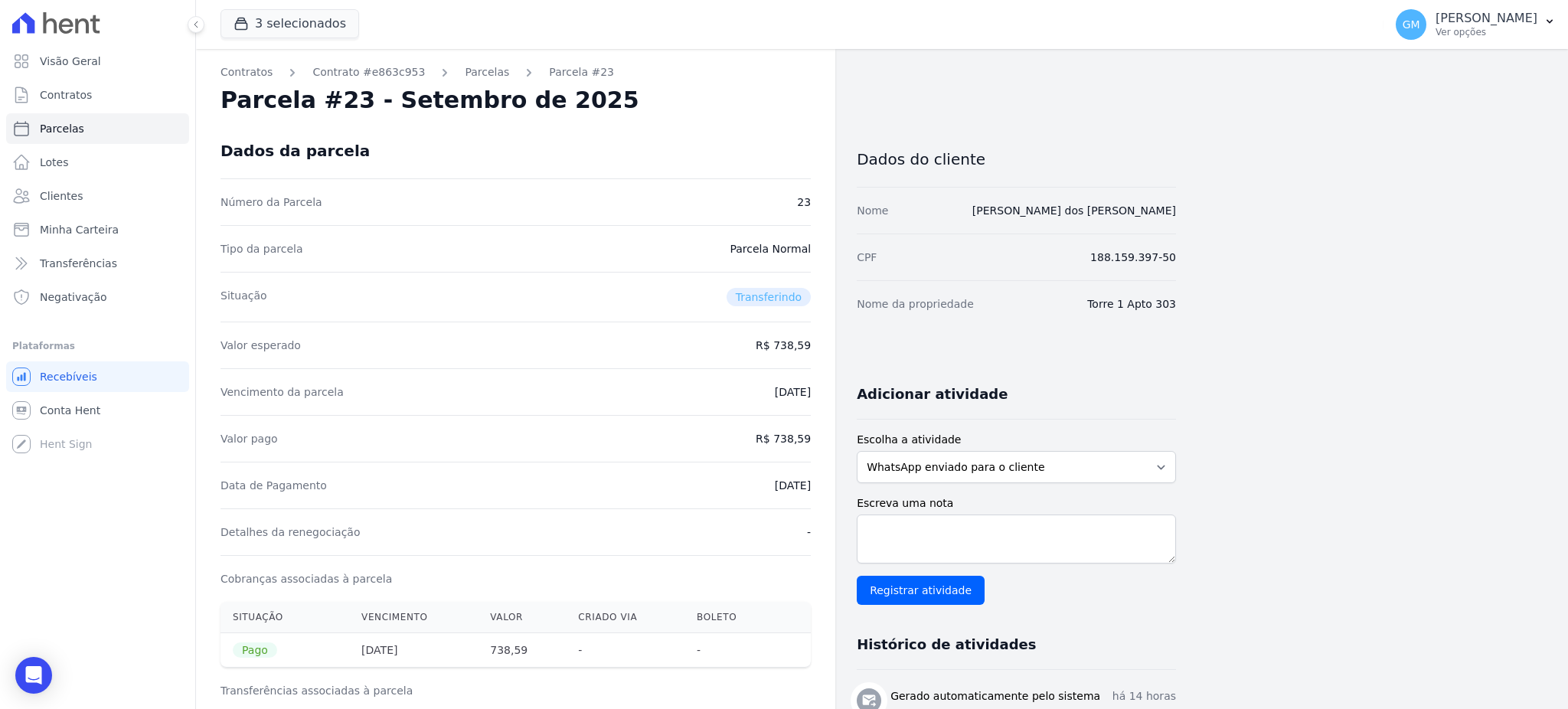
drag, startPoint x: 729, startPoint y: 486, endPoint x: 835, endPoint y: 486, distance: 106.0
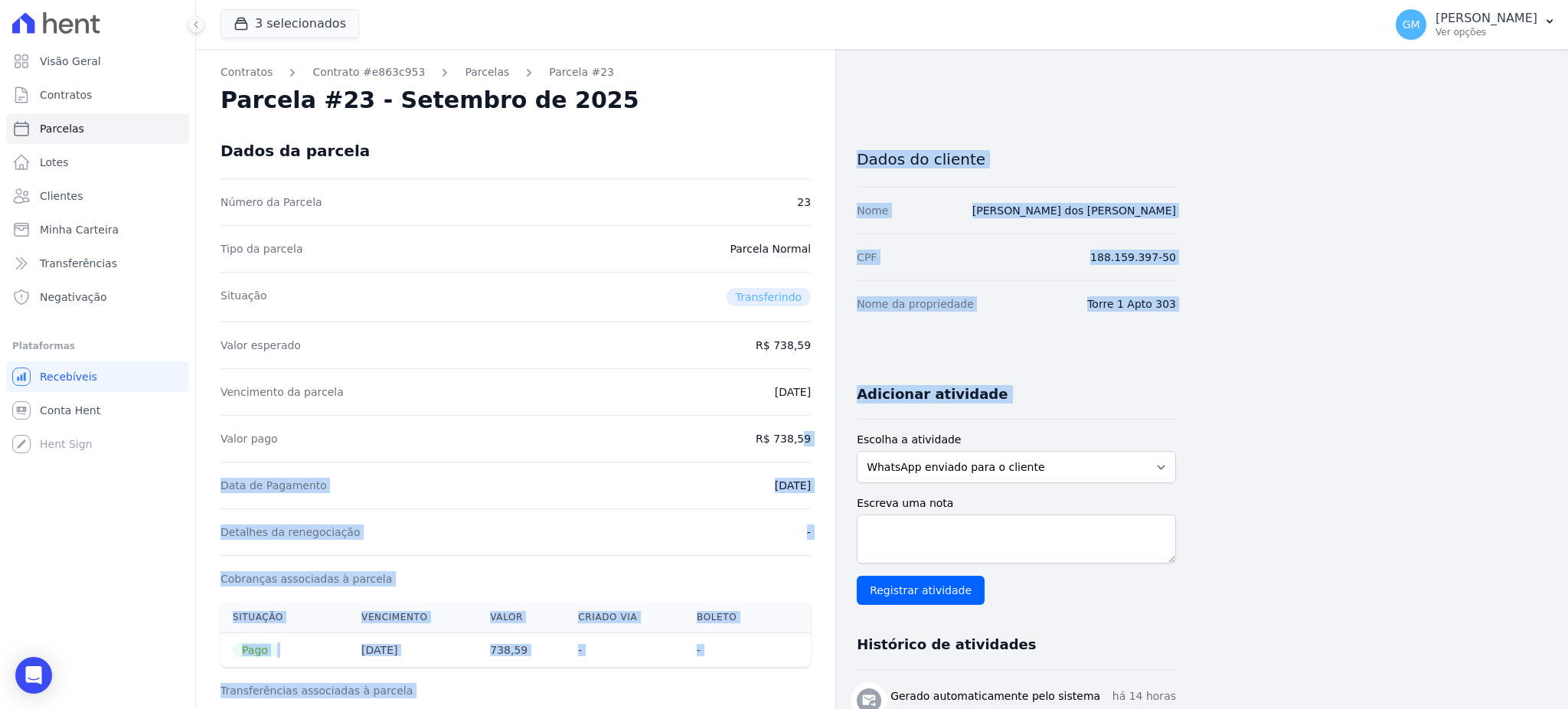
drag, startPoint x: 779, startPoint y: 436, endPoint x: 855, endPoint y: 432, distance: 76.1
click at [800, 431] on dd "R$ 738,59" at bounding box center [783, 438] width 55 height 15
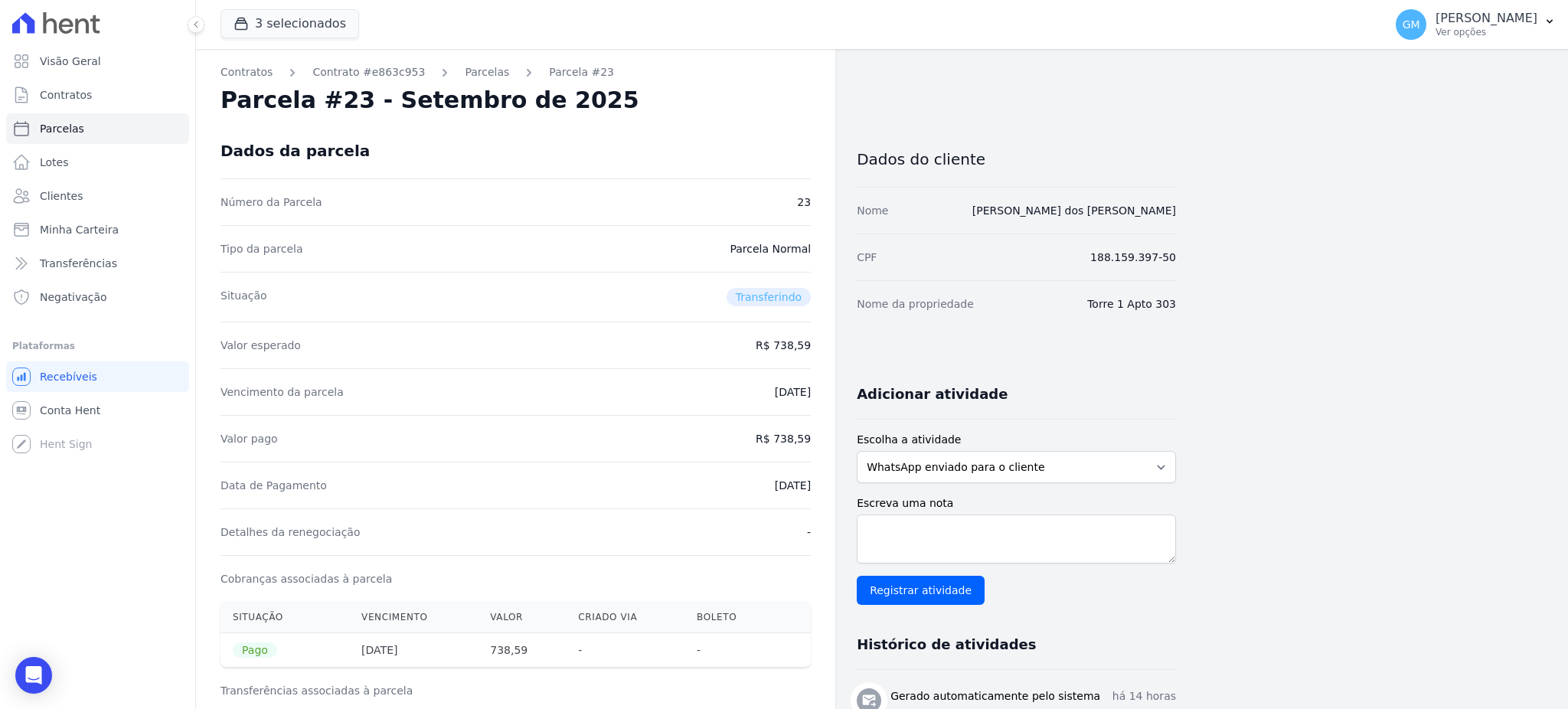
drag, startPoint x: 775, startPoint y: 440, endPoint x: 813, endPoint y: 439, distance: 38.0
drag, startPoint x: 732, startPoint y: 494, endPoint x: 816, endPoint y: 493, distance: 84.0
click at [135, 189] on link "Clientes" at bounding box center [97, 196] width 183 height 31
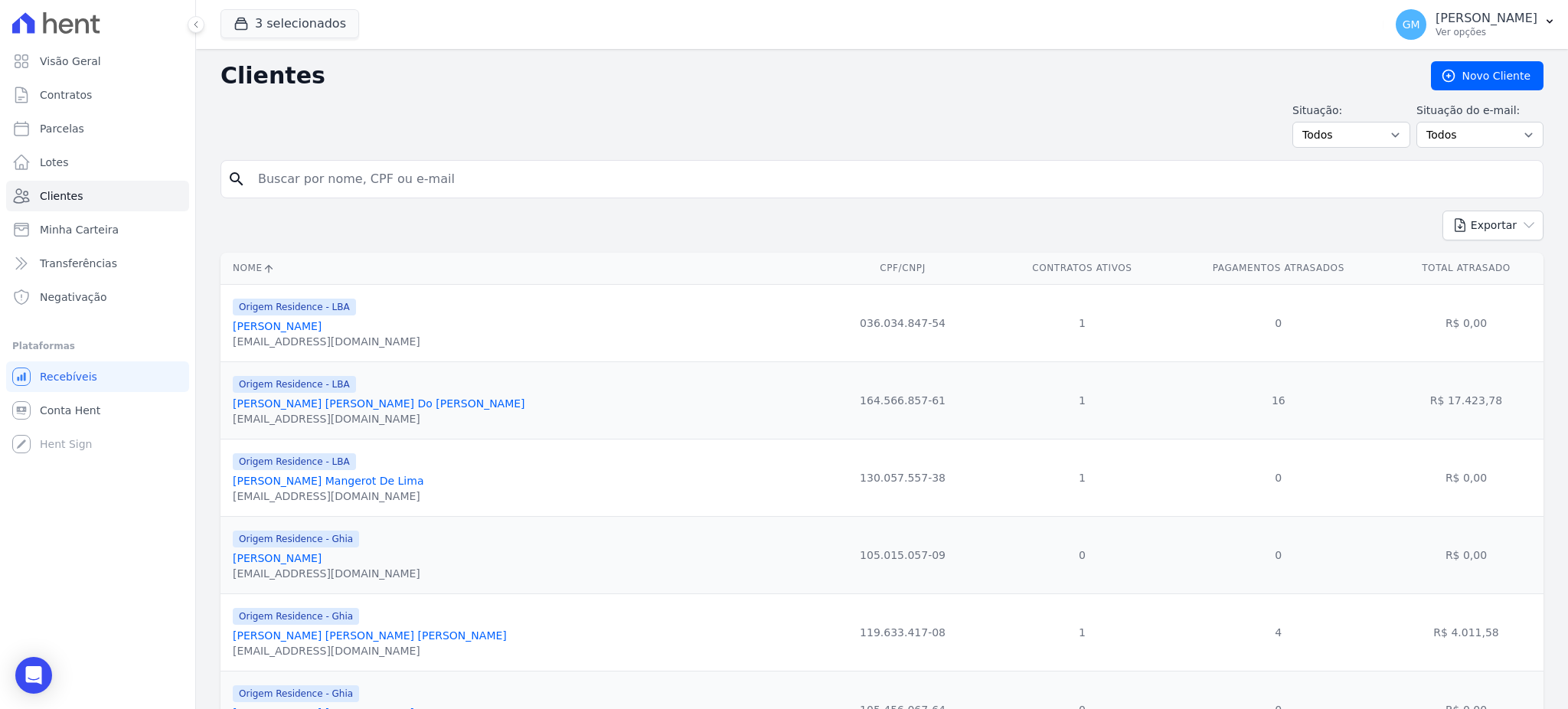
click at [402, 179] on input "search" at bounding box center [892, 179] width 1288 height 31
paste input "[PERSON_NAME]"
type input "[PERSON_NAME]"
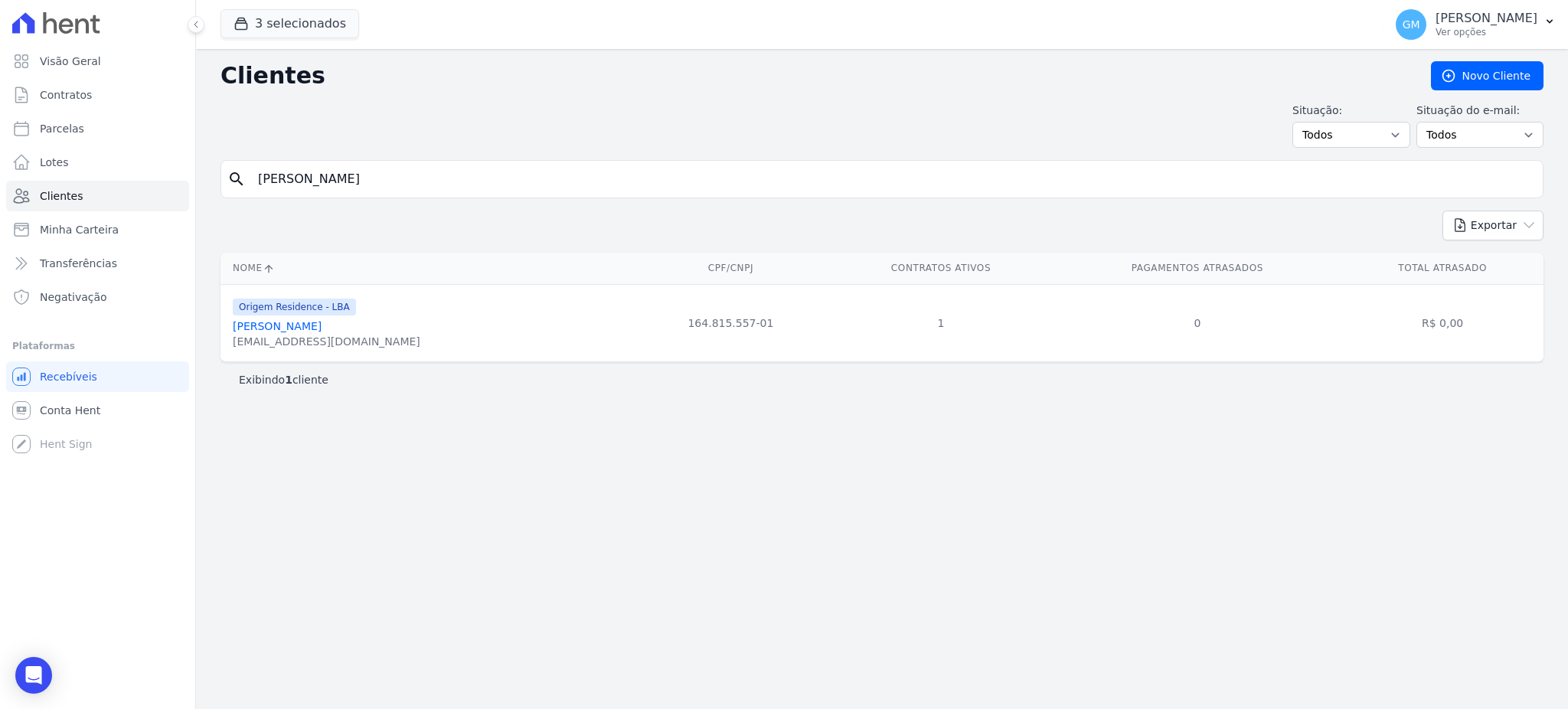
click at [300, 327] on link "[PERSON_NAME]" at bounding box center [276, 326] width 88 height 12
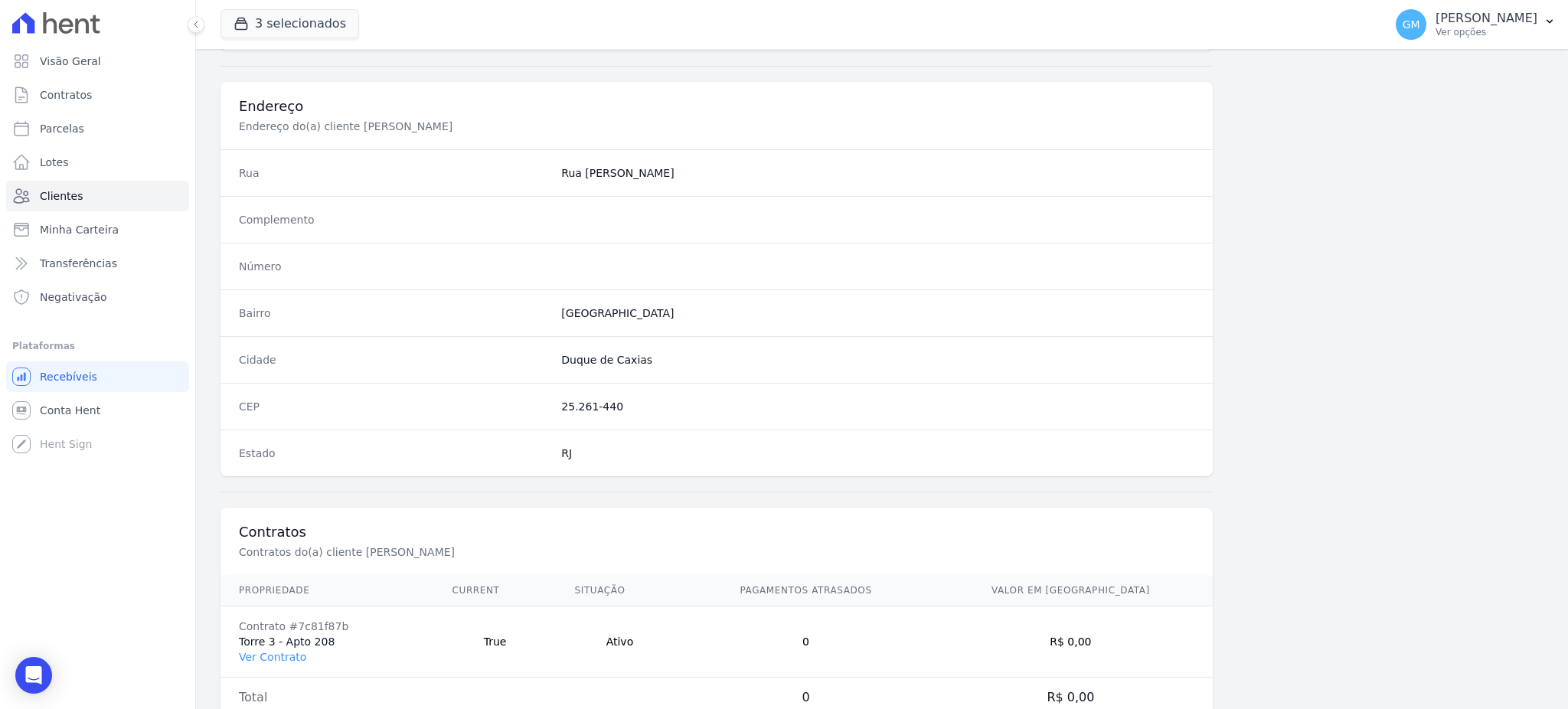
scroll to position [724, 0]
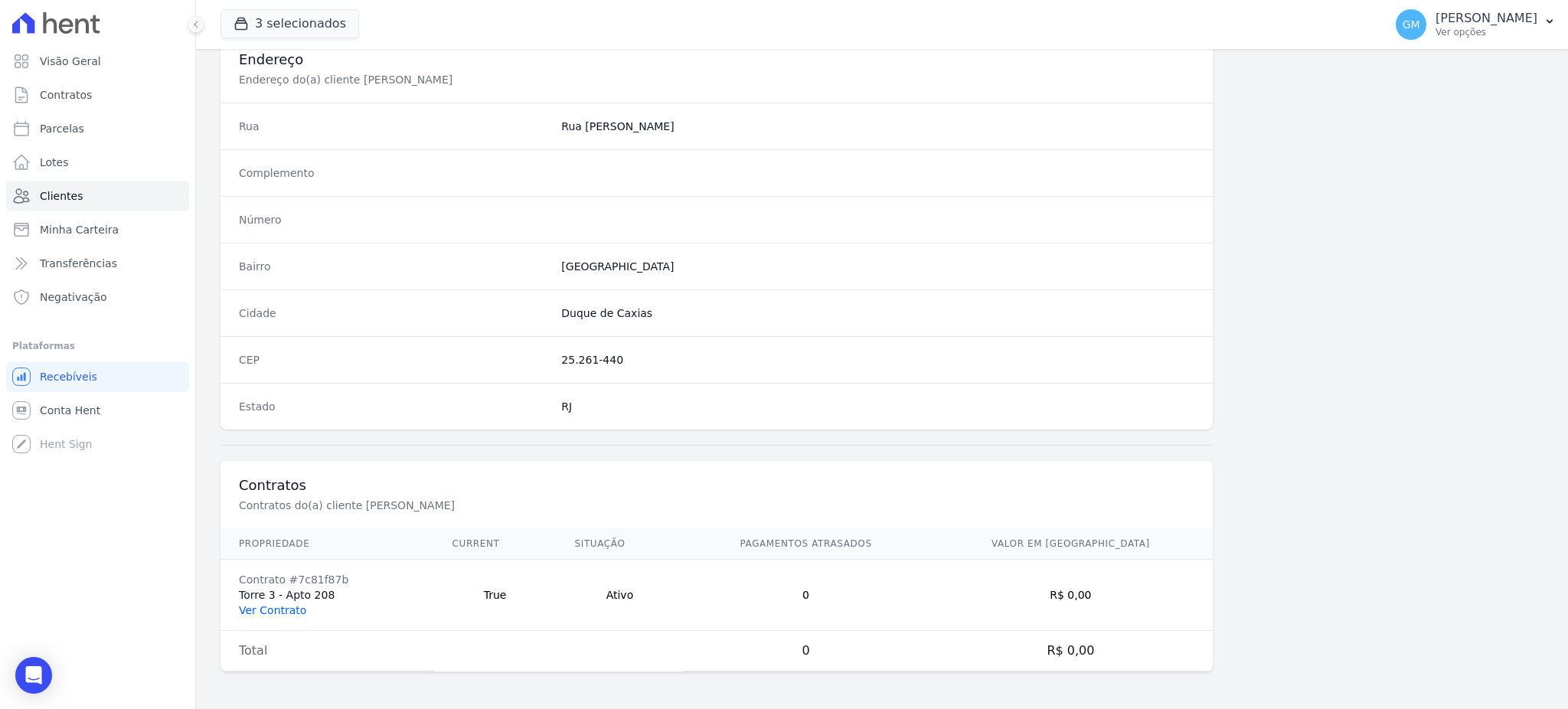
click at [287, 604] on link "Ver Contrato" at bounding box center [272, 610] width 68 height 12
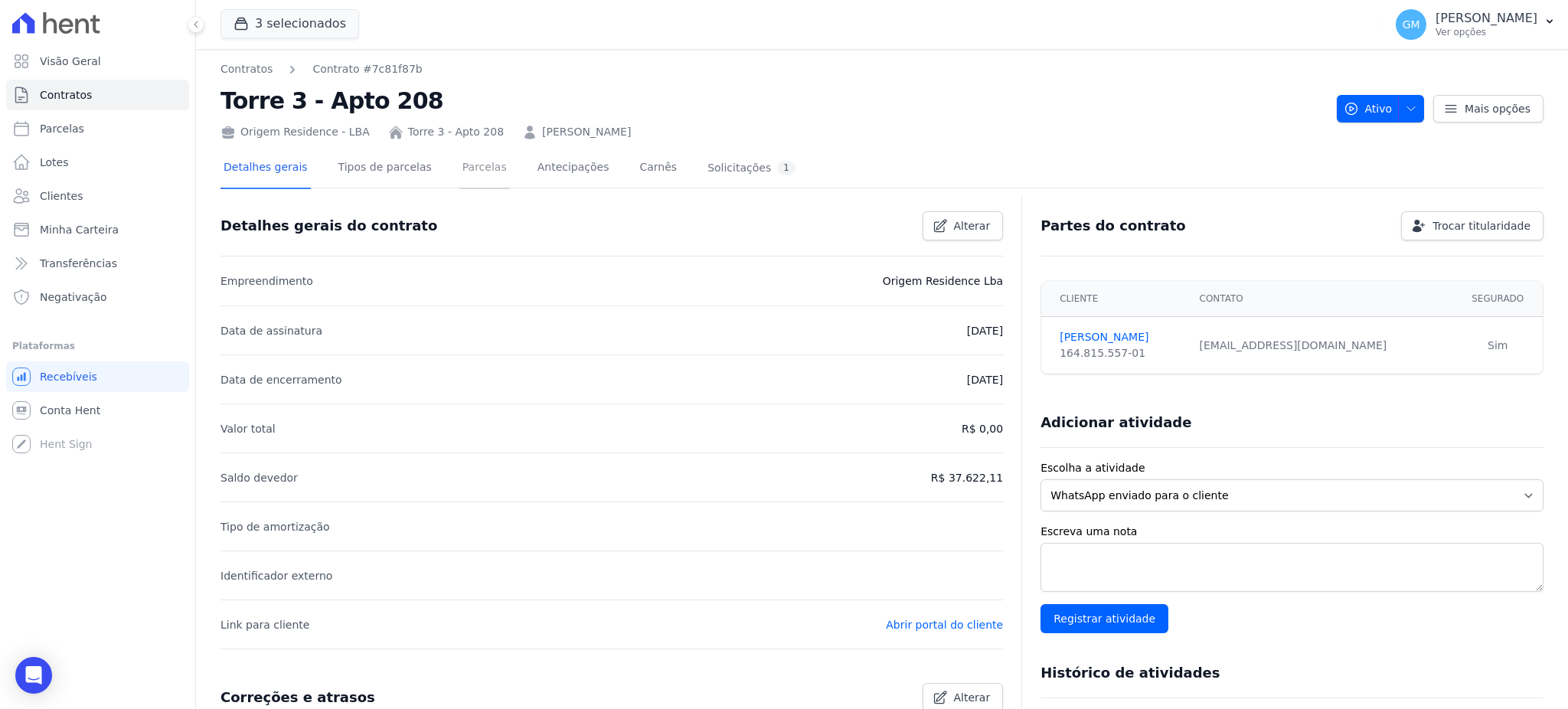
click at [459, 168] on link "Parcelas" at bounding box center [484, 168] width 51 height 41
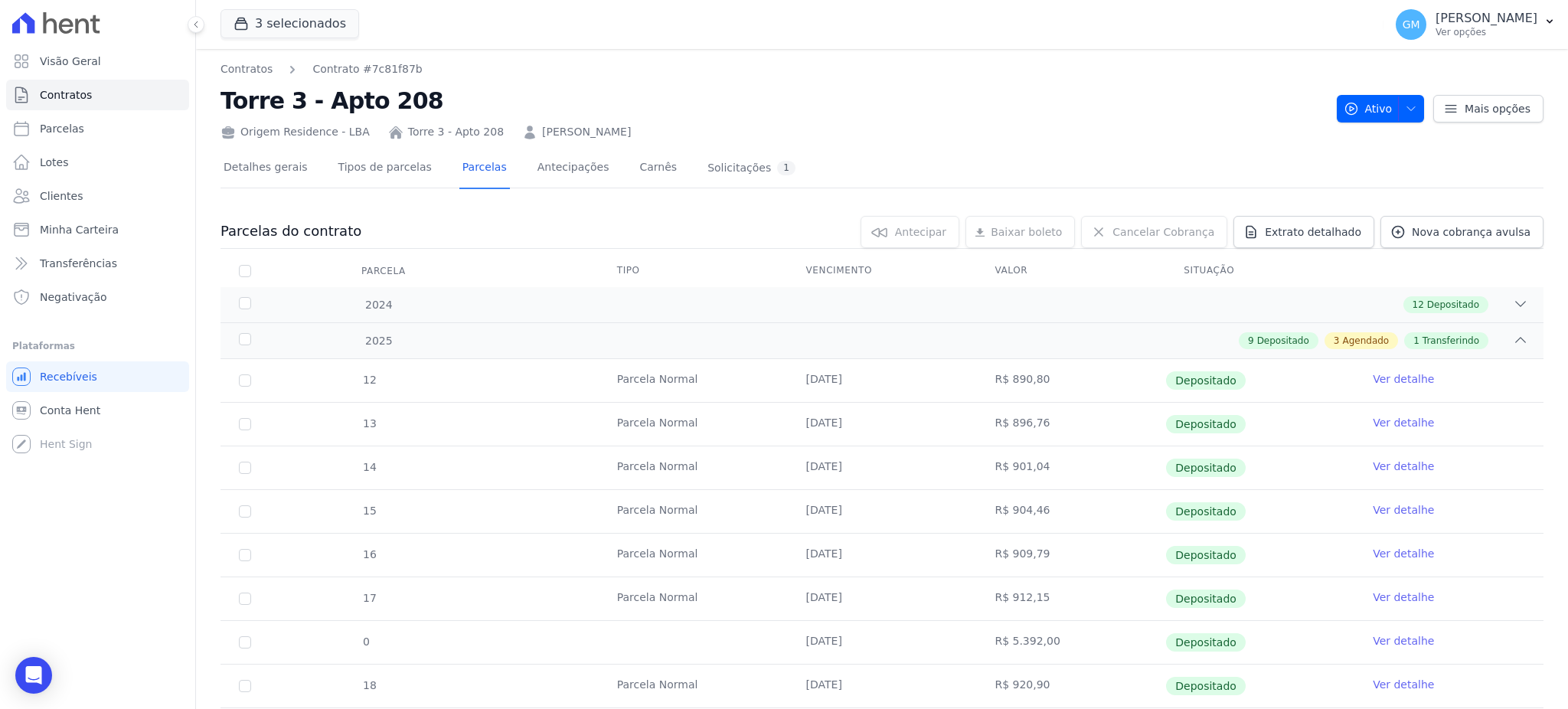
scroll to position [405, 0]
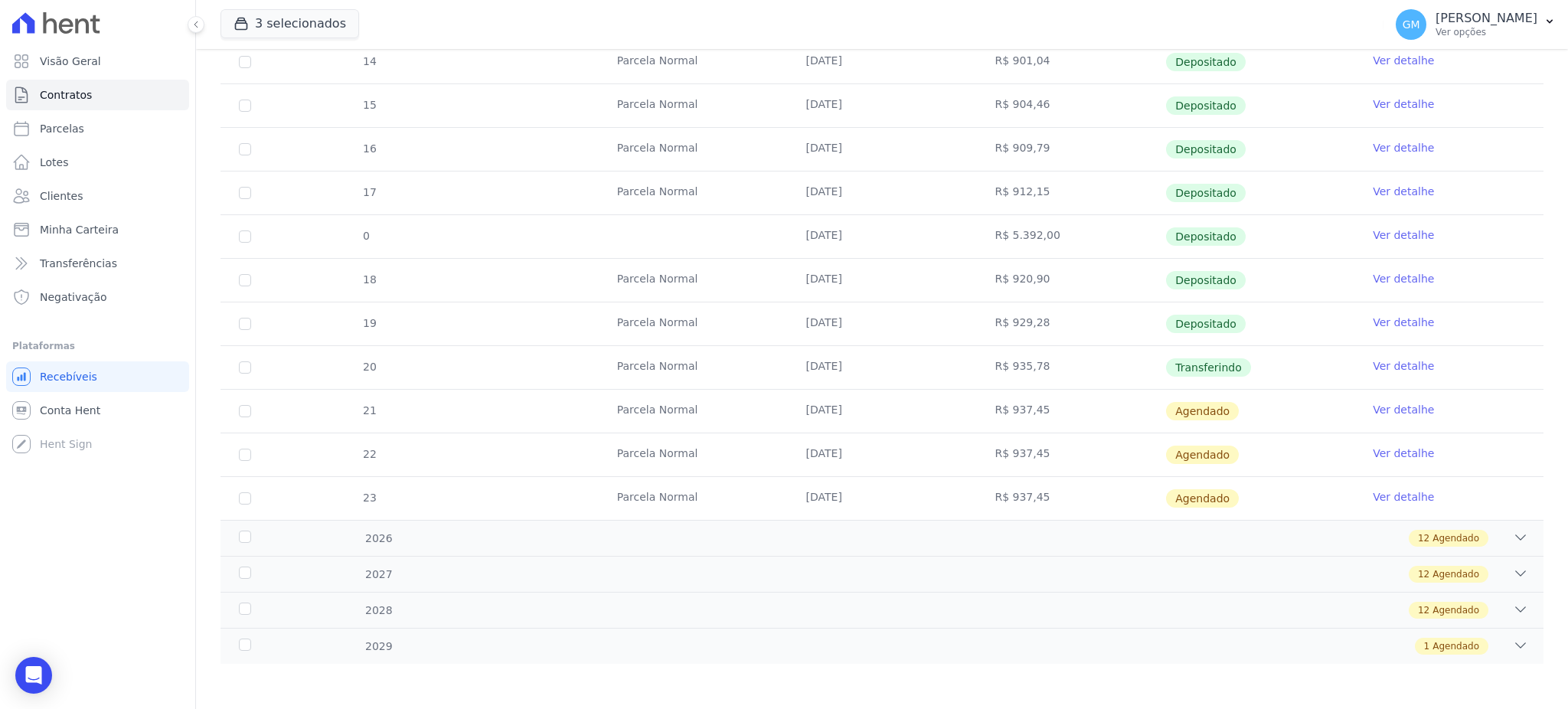
click at [1407, 363] on link "Ver detalhe" at bounding box center [1404, 365] width 62 height 15
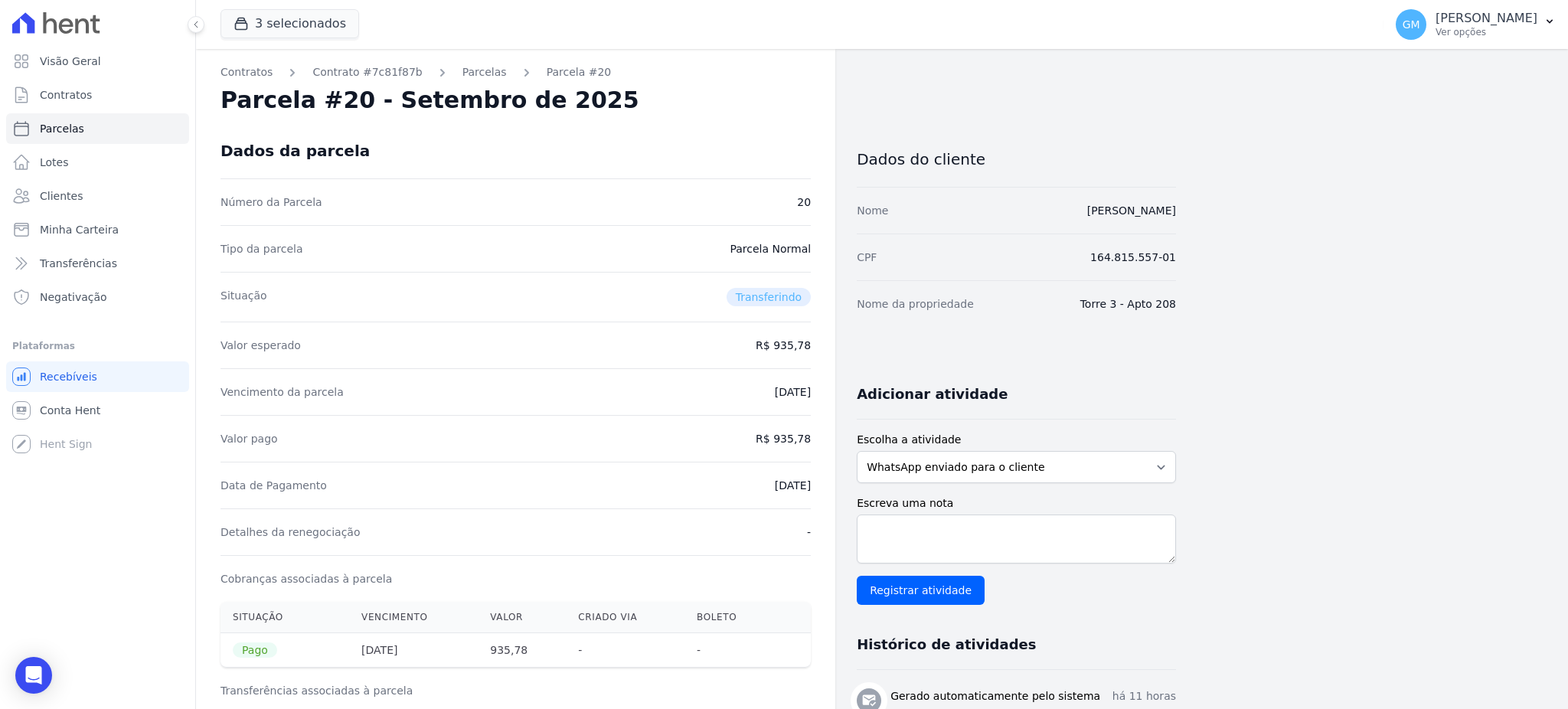
drag, startPoint x: 744, startPoint y: 494, endPoint x: 835, endPoint y: 483, distance: 91.7
click at [44, 197] on span "Clientes" at bounding box center [61, 196] width 43 height 15
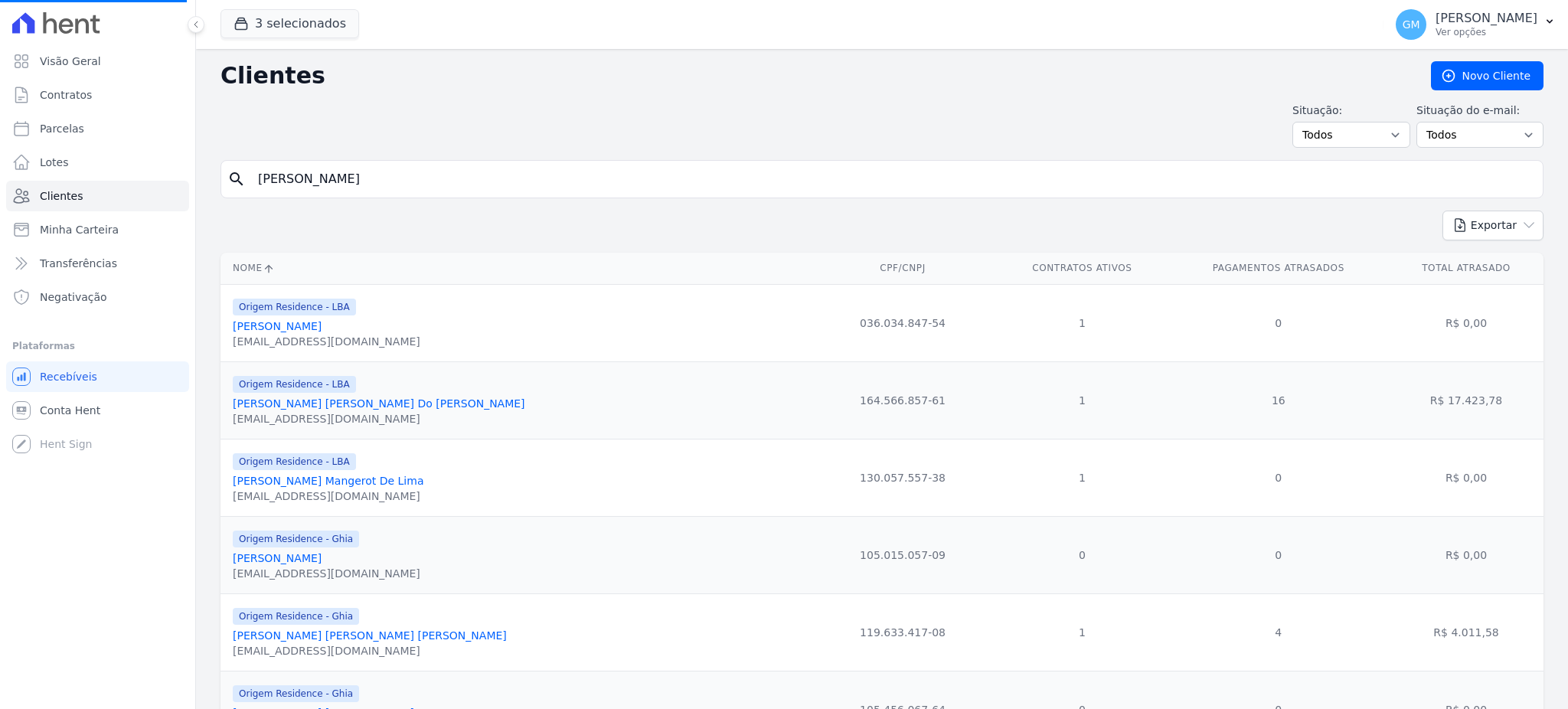
click at [474, 172] on input "[PERSON_NAME]" at bounding box center [892, 179] width 1288 height 31
click at [476, 173] on input "search" at bounding box center [892, 179] width 1288 height 31
paste input "[PERSON_NAME]"
type input "[PERSON_NAME]"
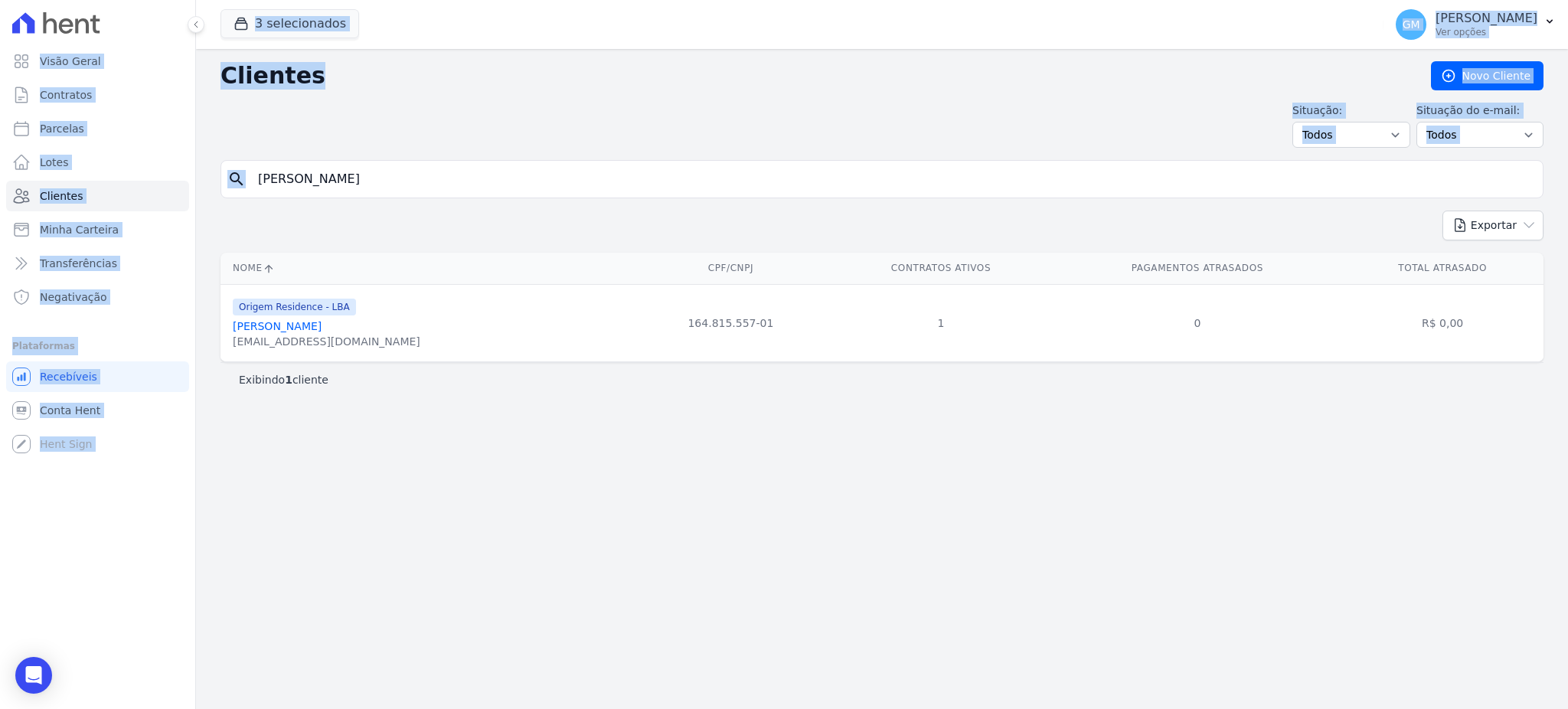
drag, startPoint x: 414, startPoint y: 169, endPoint x: 316, endPoint y: 181, distance: 98.7
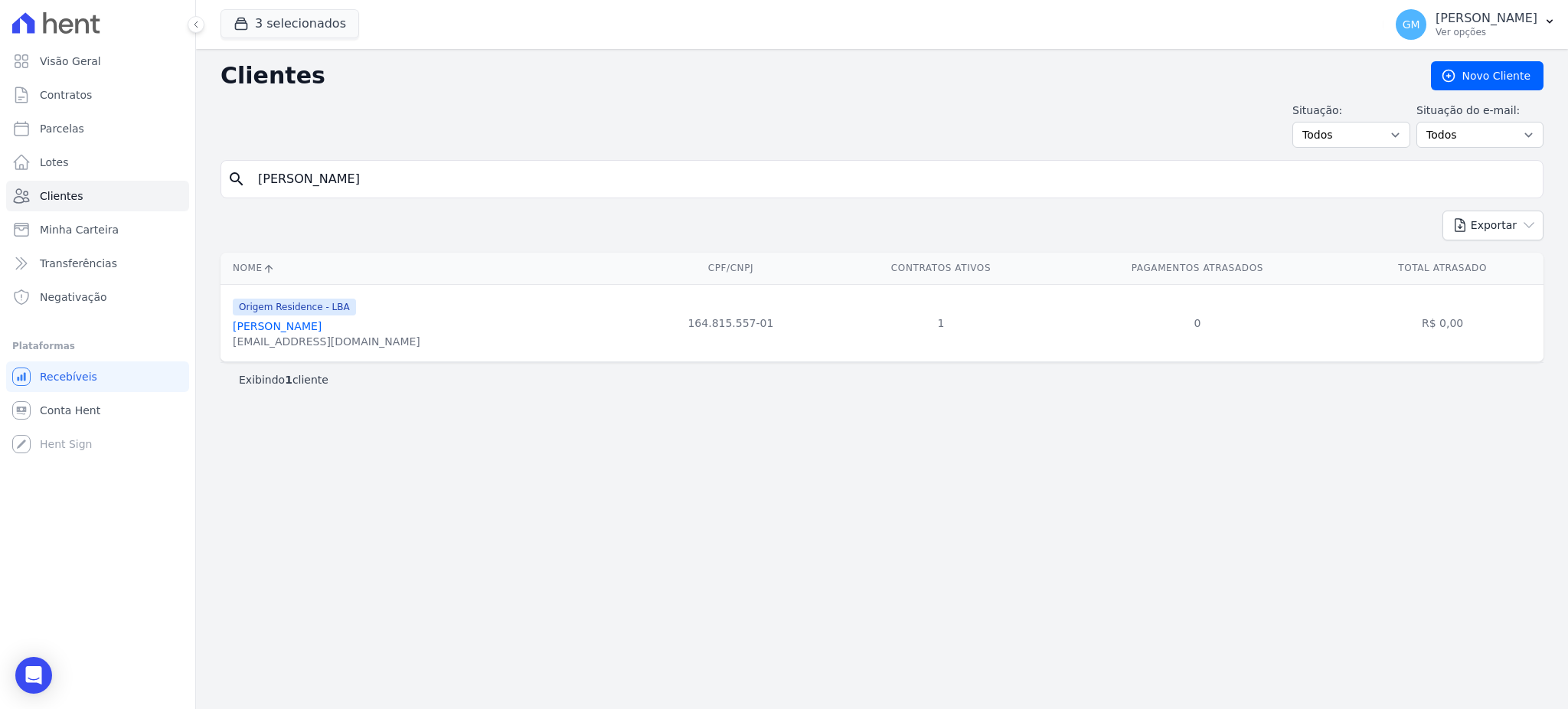
drag, startPoint x: 349, startPoint y: 181, endPoint x: 349, endPoint y: 192, distance: 11.0
click at [349, 181] on input "[PERSON_NAME]" at bounding box center [892, 179] width 1288 height 31
click at [309, 332] on link "[PERSON_NAME]" at bounding box center [276, 326] width 88 height 12
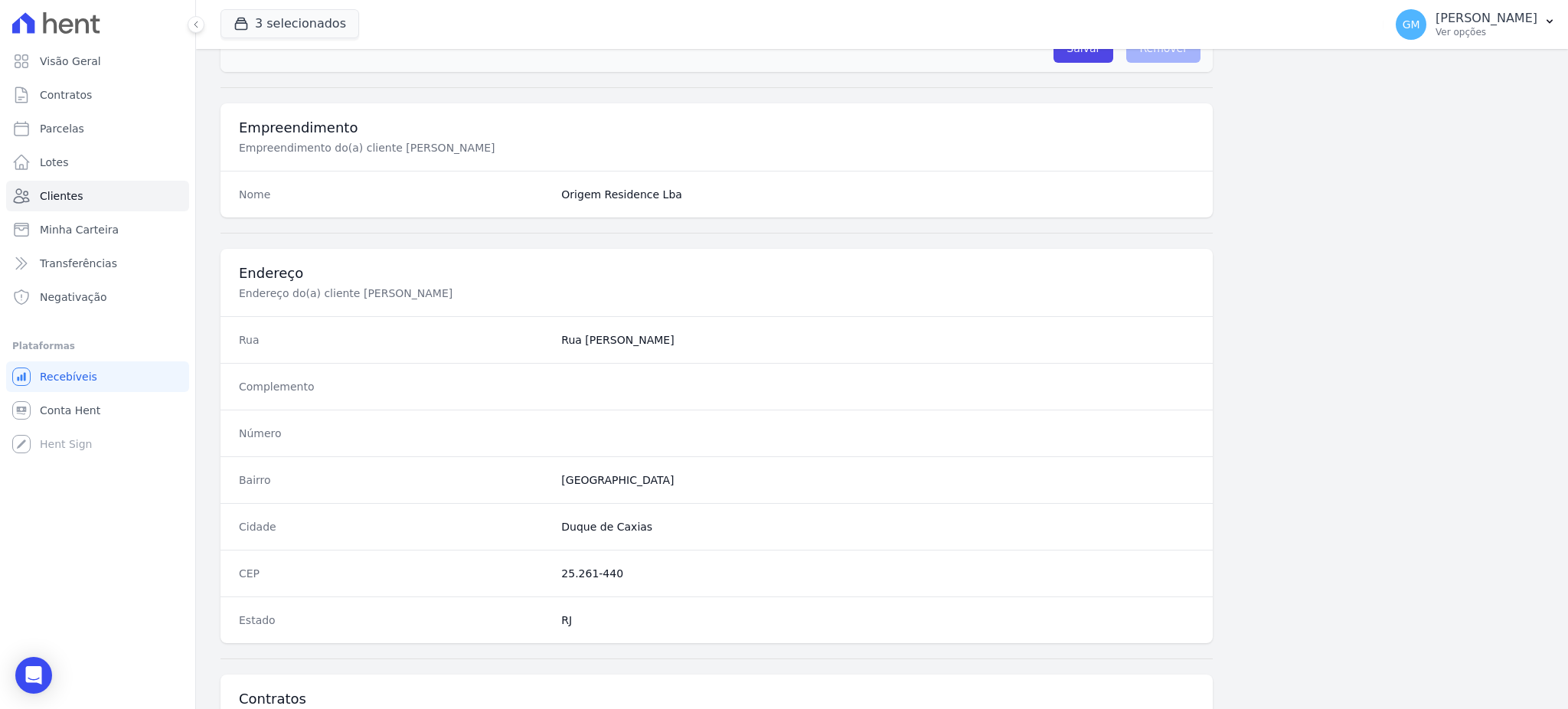
scroll to position [724, 0]
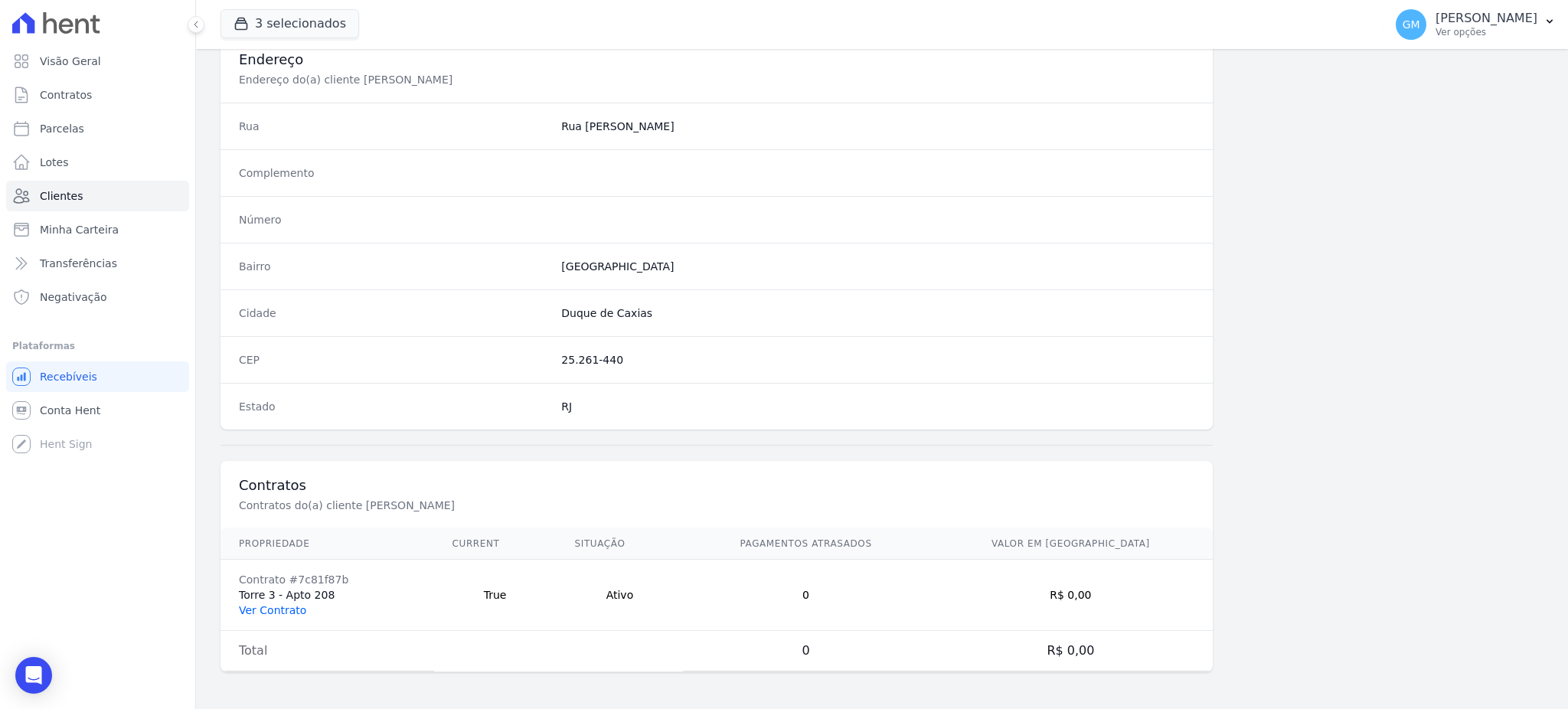
click at [285, 614] on link "Ver Contrato" at bounding box center [272, 610] width 68 height 12
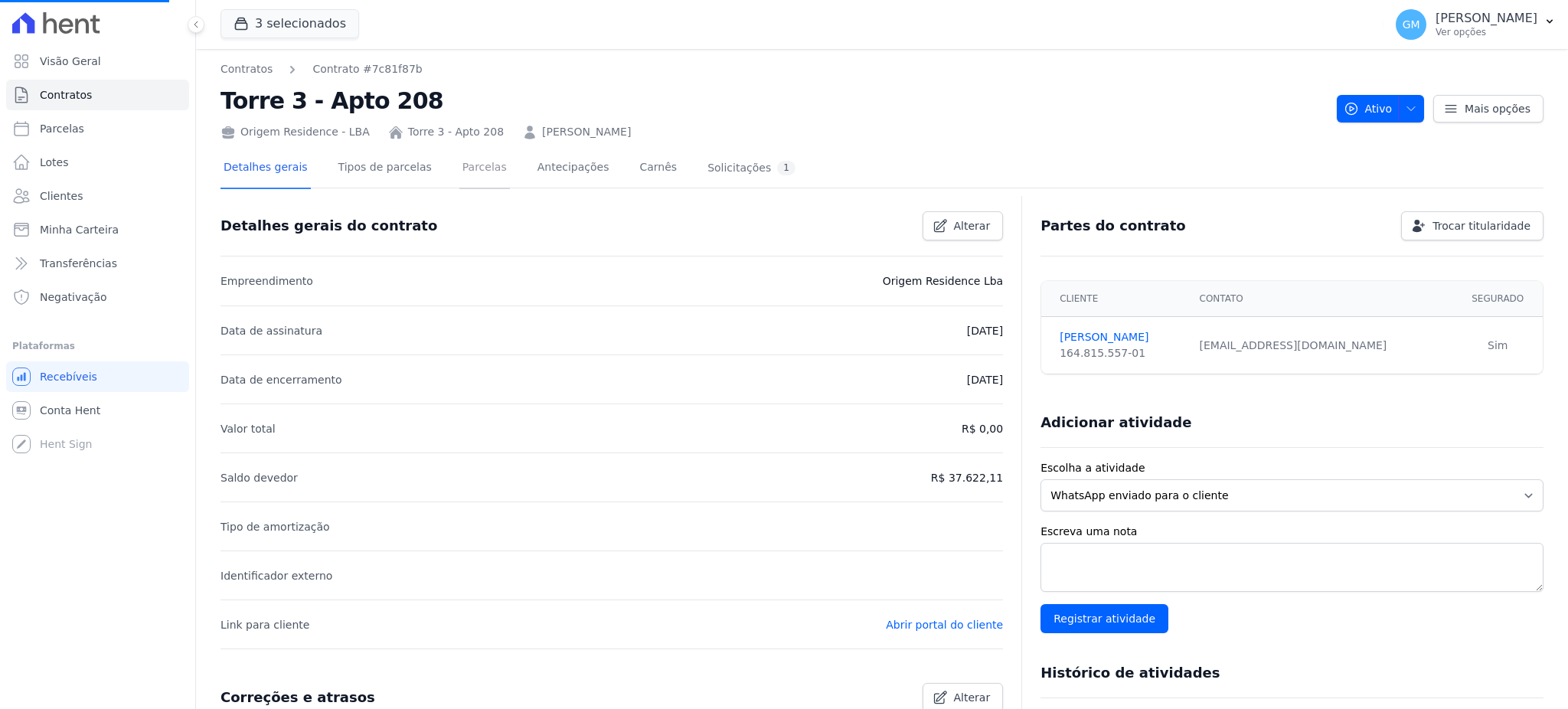
click at [459, 159] on link "Parcelas" at bounding box center [484, 168] width 51 height 41
click at [478, 177] on link "Parcelas" at bounding box center [484, 168] width 51 height 41
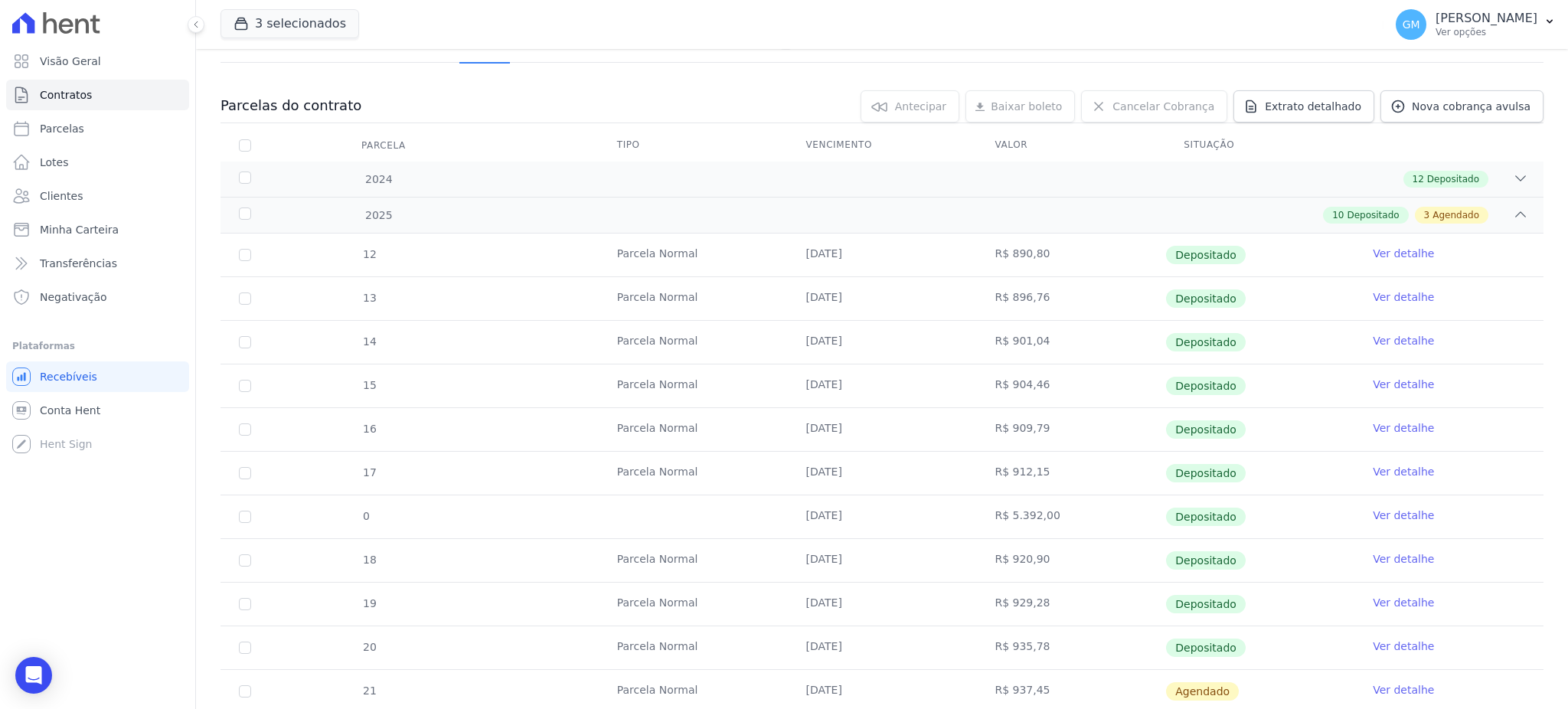
scroll to position [405, 0]
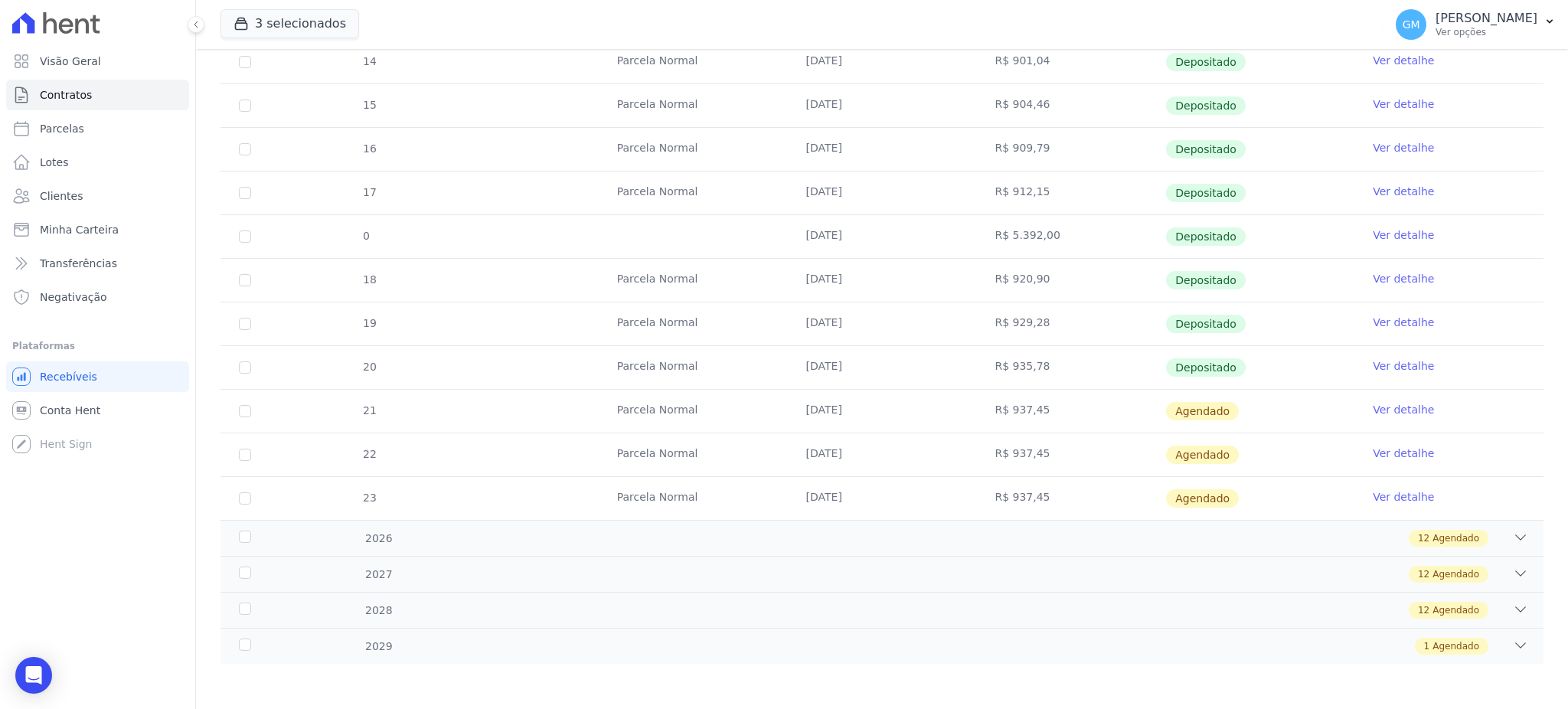
click at [1374, 359] on link "Ver detalhe" at bounding box center [1404, 365] width 62 height 15
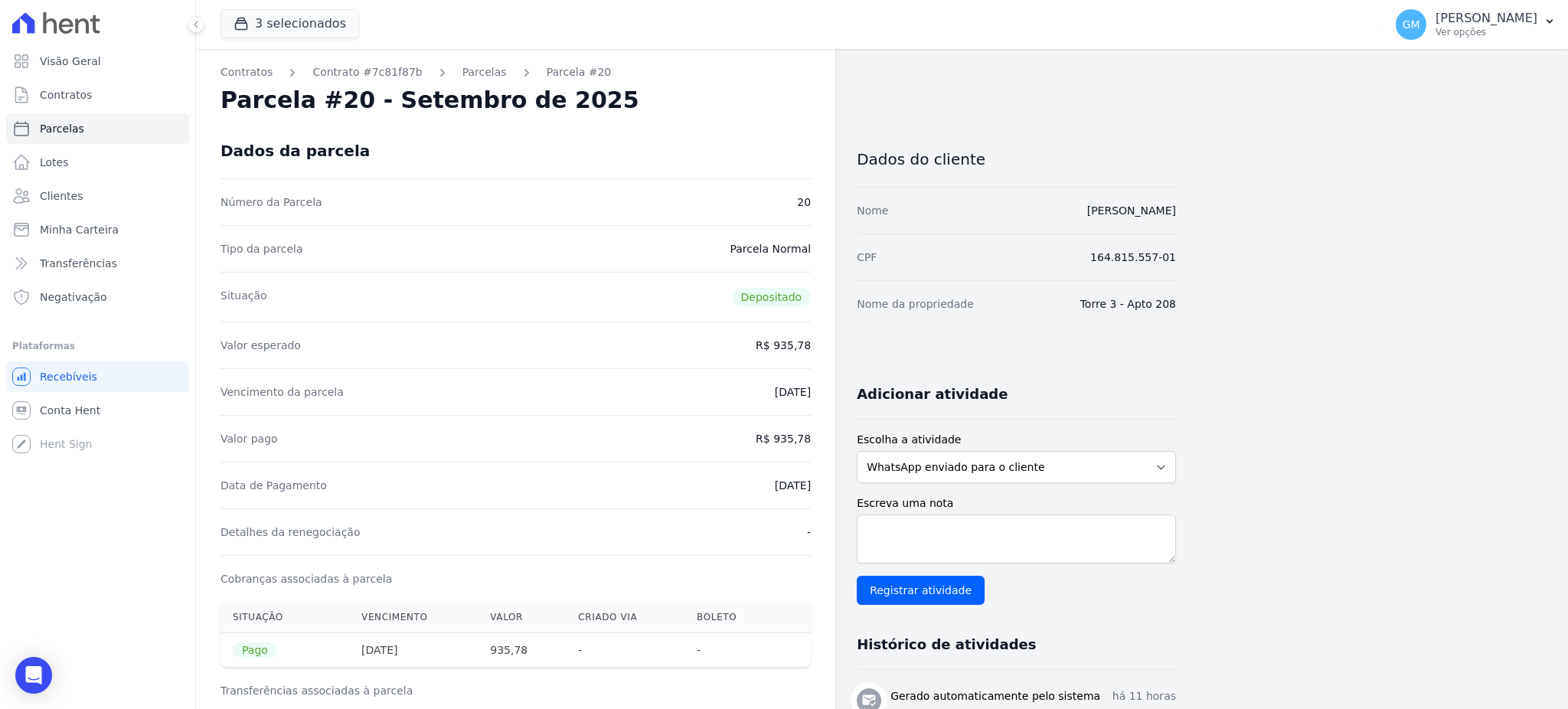
drag, startPoint x: 739, startPoint y: 483, endPoint x: 823, endPoint y: 486, distance: 84.1
drag, startPoint x: 779, startPoint y: 430, endPoint x: 821, endPoint y: 433, distance: 42.1
drag, startPoint x: 746, startPoint y: 492, endPoint x: 822, endPoint y: 486, distance: 76.2
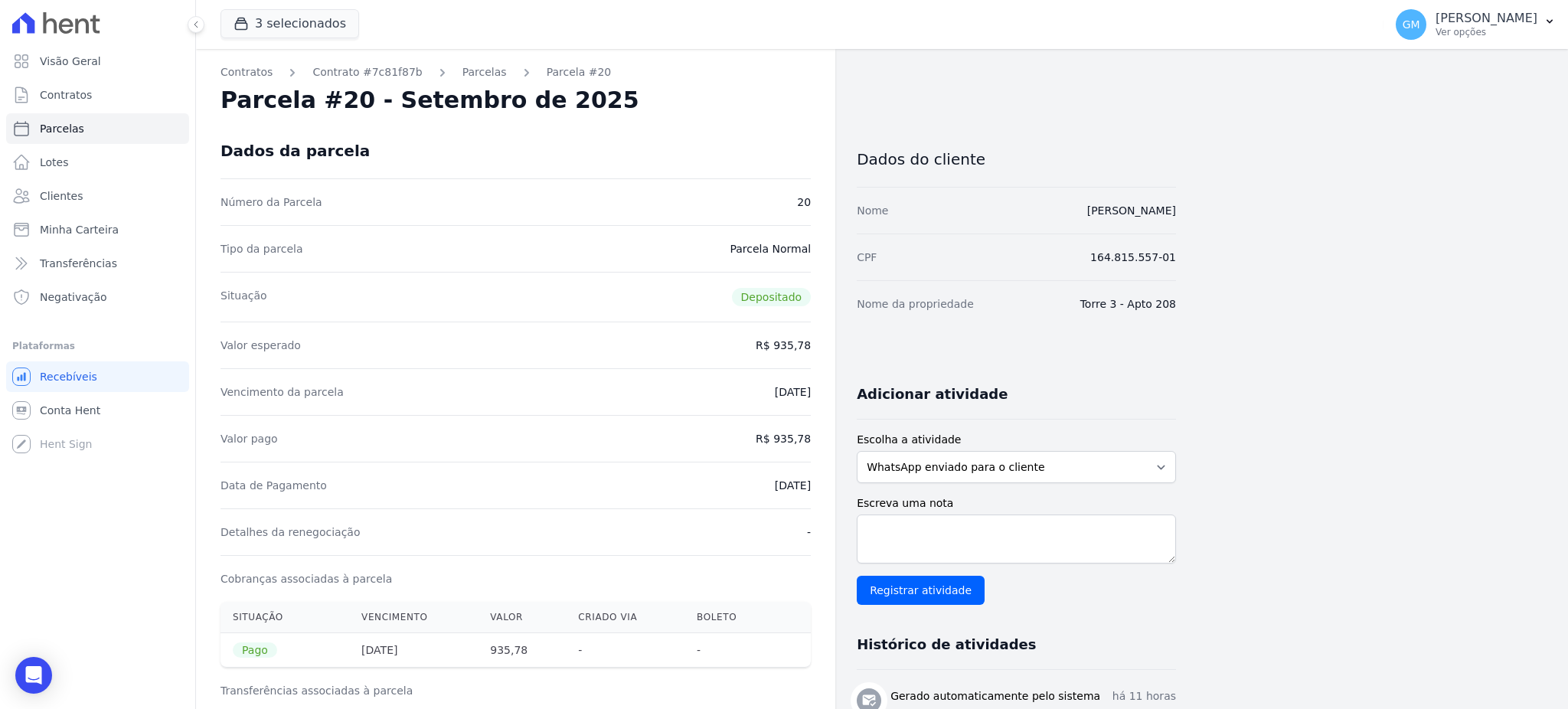
click at [80, 197] on link "Clientes" at bounding box center [97, 196] width 183 height 31
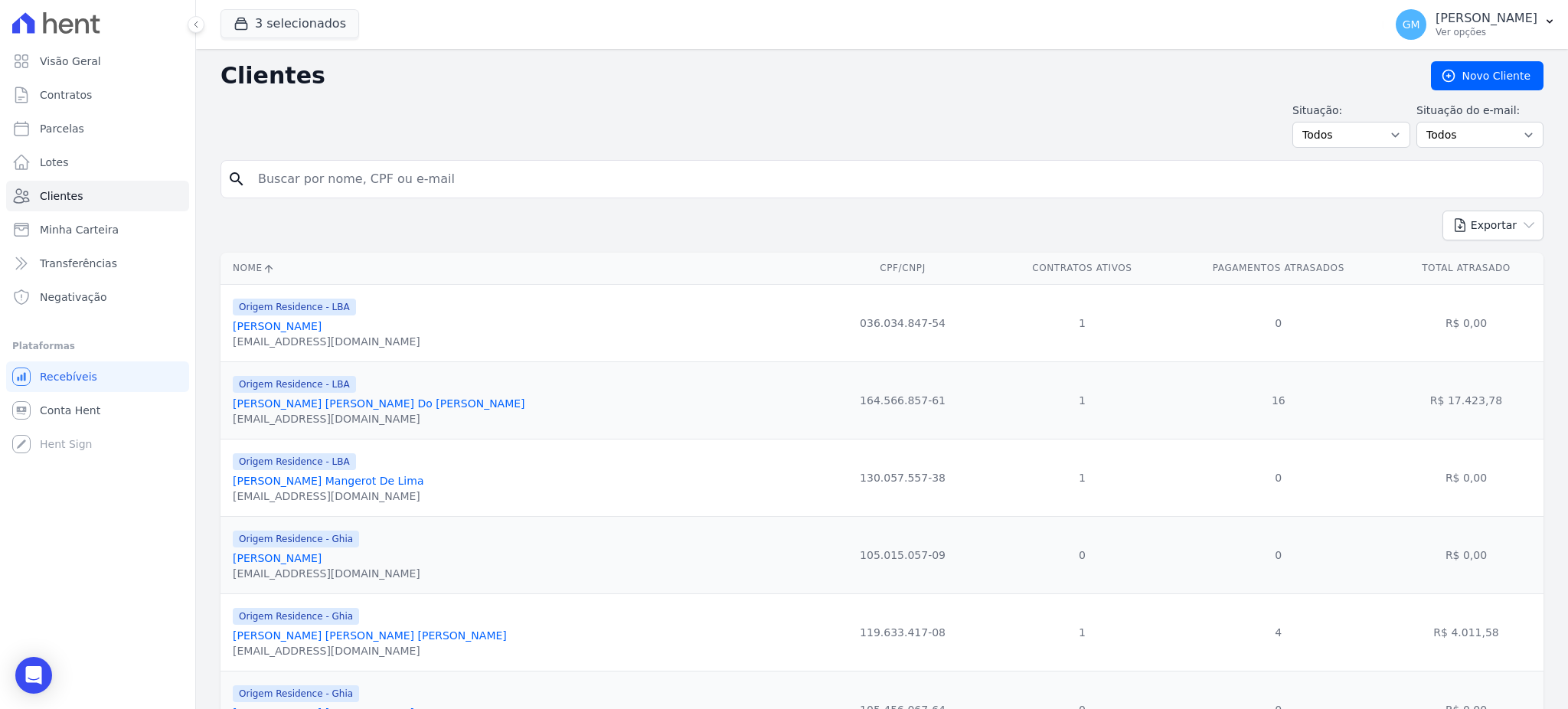
click at [380, 165] on input "search" at bounding box center [892, 179] width 1288 height 31
paste input "[PERSON_NAME]£o"
type input "[PERSON_NAME]£o"
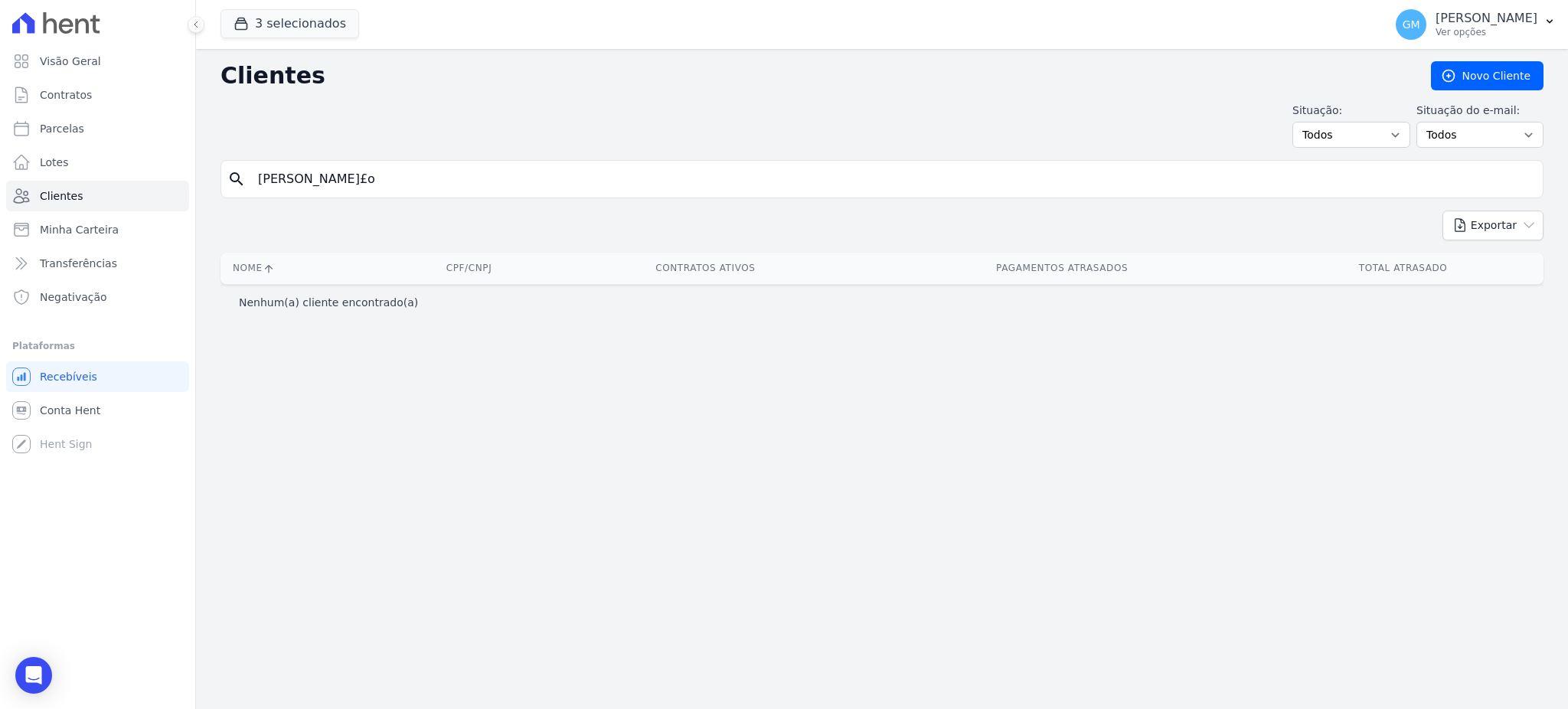
click at [380, 165] on input "[PERSON_NAME]£o" at bounding box center [892, 179] width 1288 height 31
type input "[PERSON_NAME]"
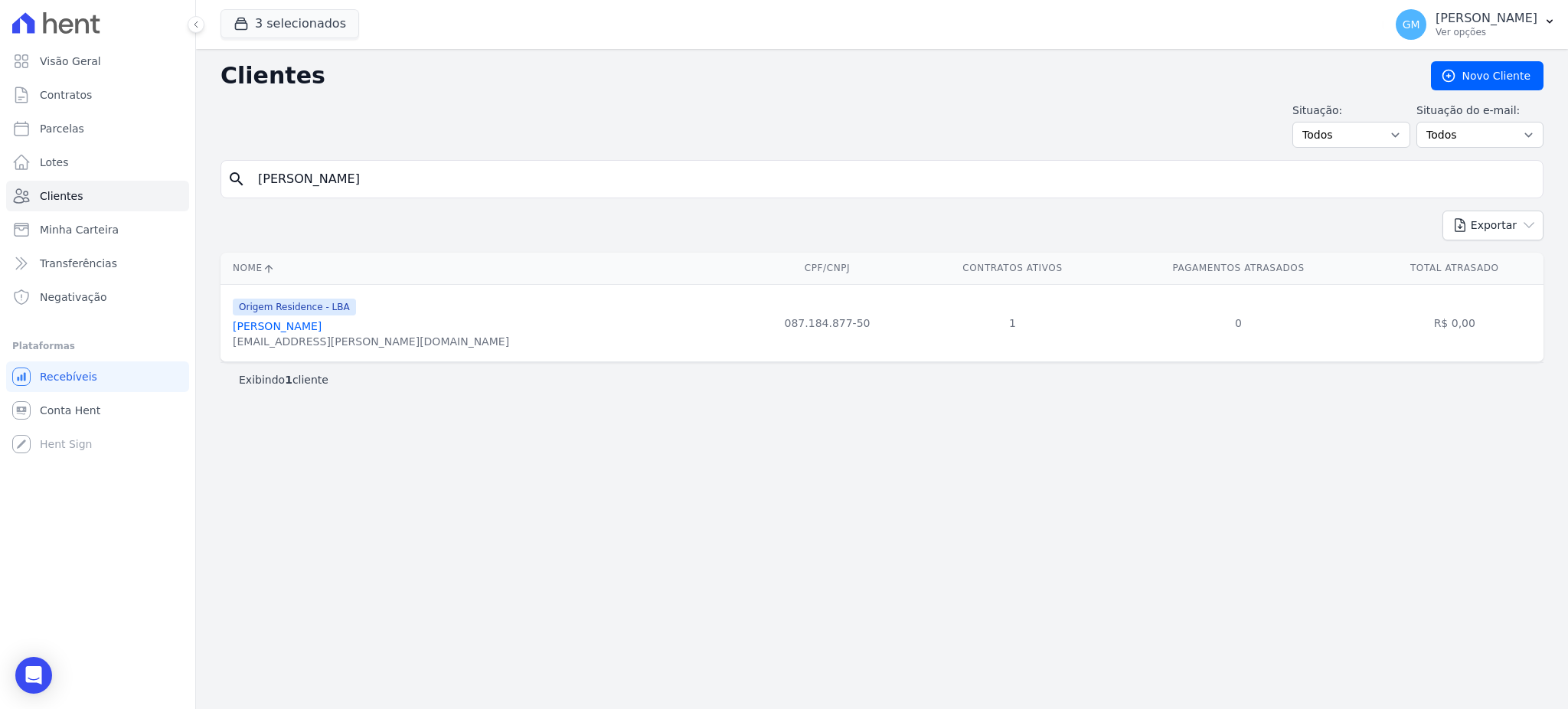
click at [306, 332] on link "[PERSON_NAME]" at bounding box center [276, 326] width 88 height 12
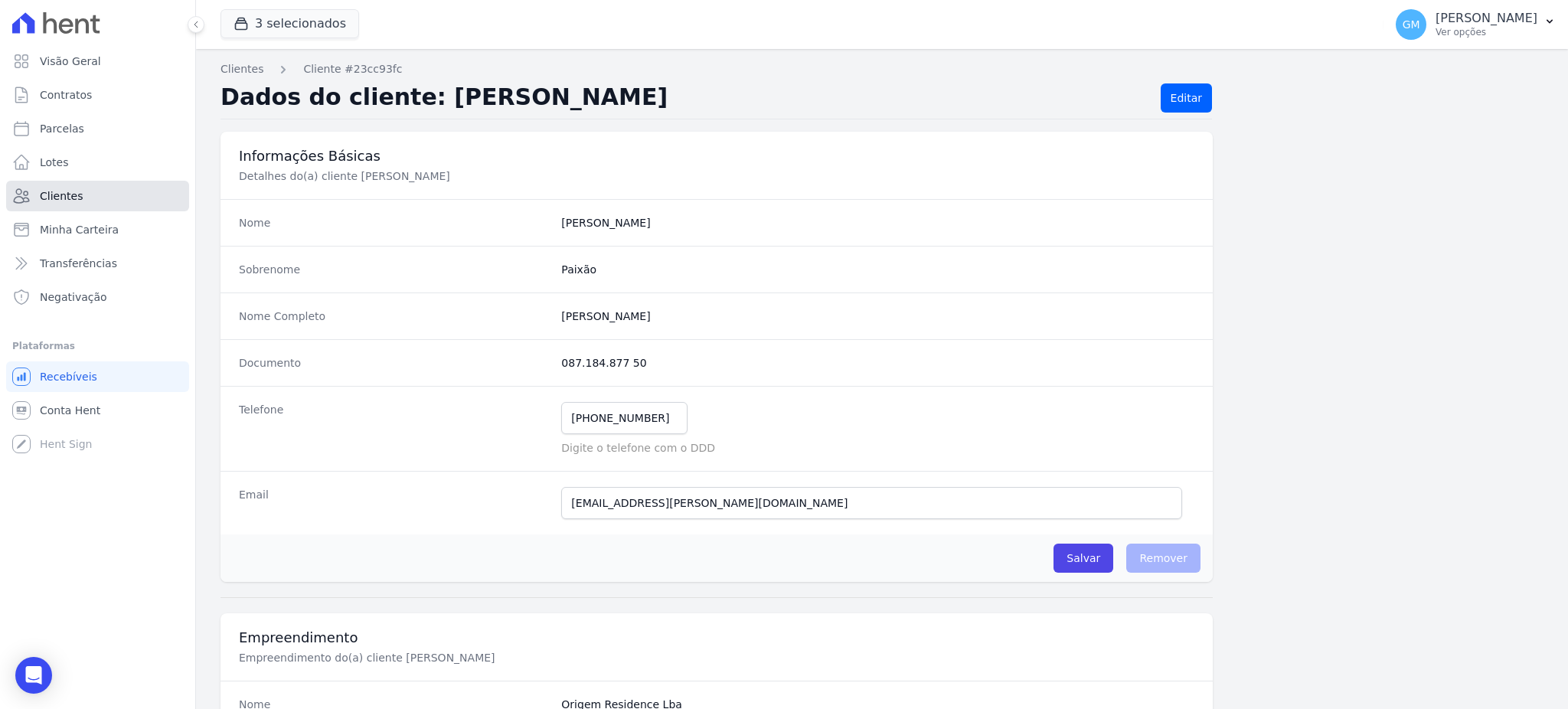
click at [57, 199] on span "Clientes" at bounding box center [61, 196] width 43 height 15
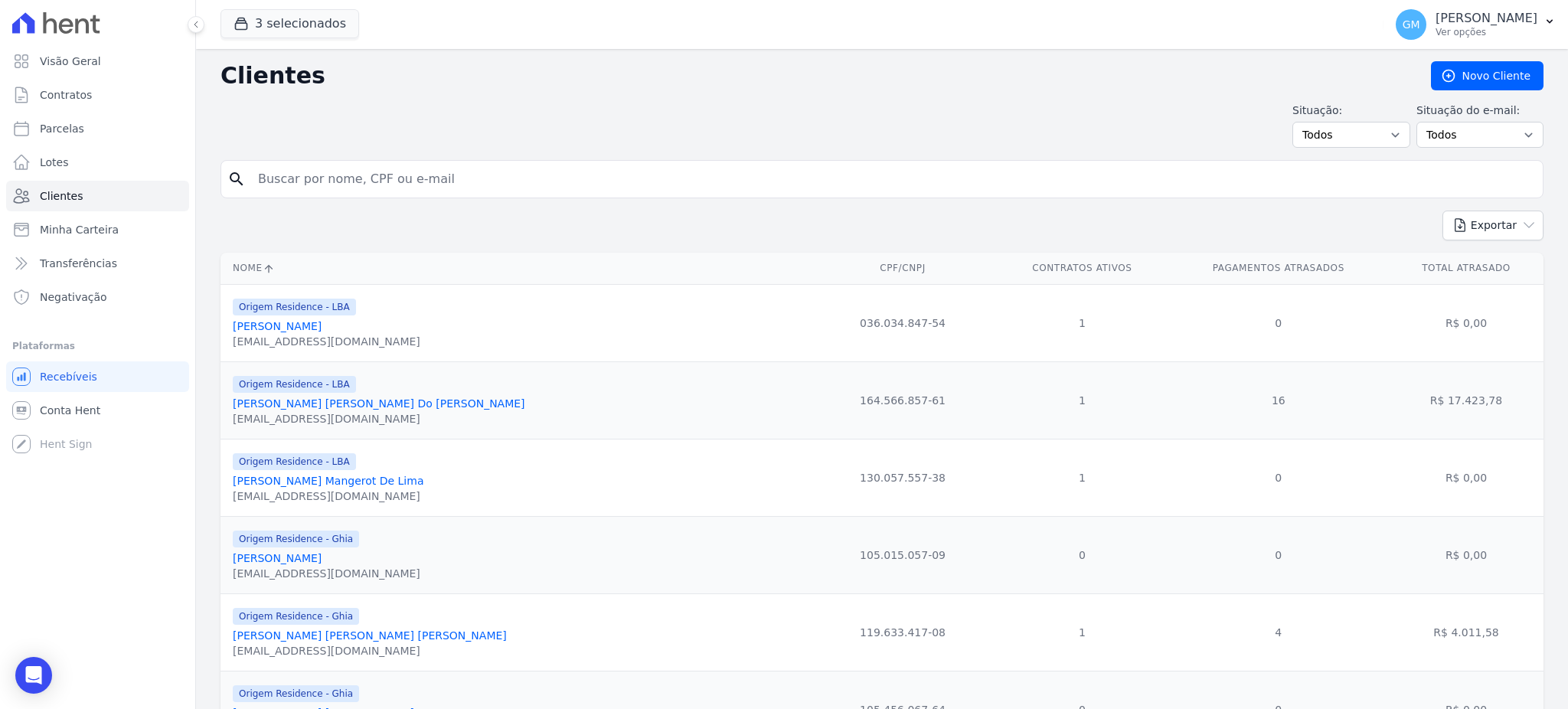
click at [395, 185] on input "search" at bounding box center [892, 179] width 1288 height 31
paste input "[PERSON_NAME]£o"
drag, startPoint x: 422, startPoint y: 179, endPoint x: 339, endPoint y: 179, distance: 83.0
click at [339, 179] on input "[PERSON_NAME]£o" at bounding box center [892, 179] width 1288 height 31
type input "[PERSON_NAME]"
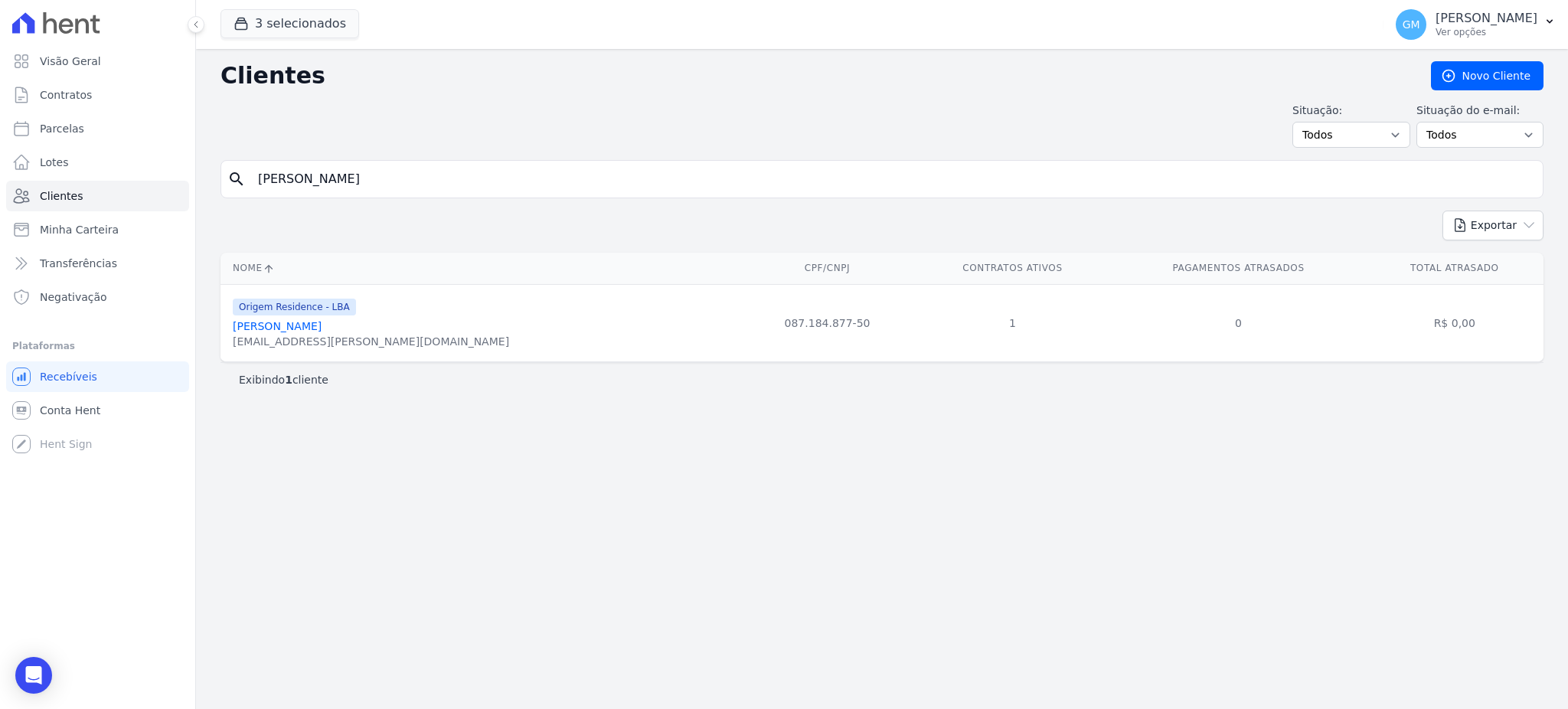
click at [285, 328] on link "[PERSON_NAME]" at bounding box center [276, 326] width 88 height 12
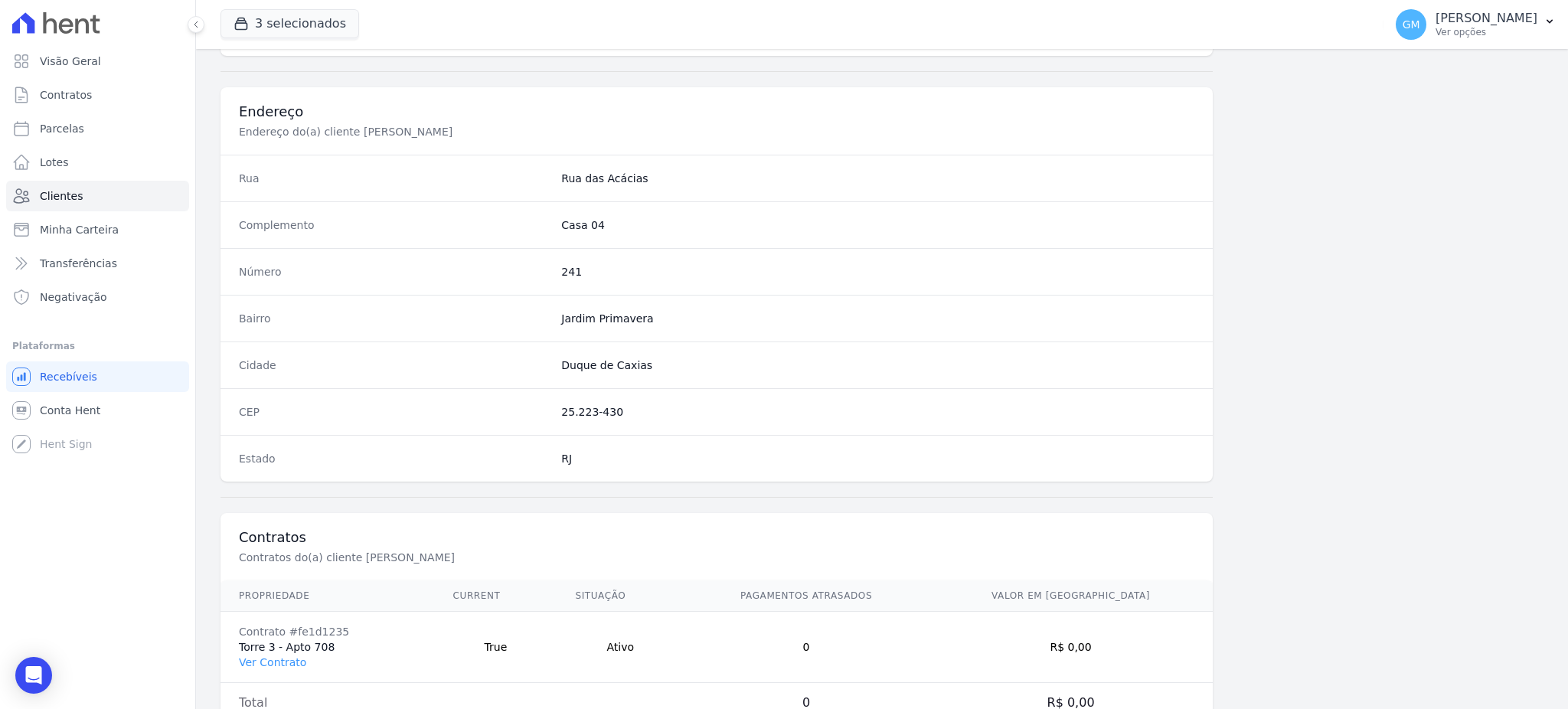
scroll to position [724, 0]
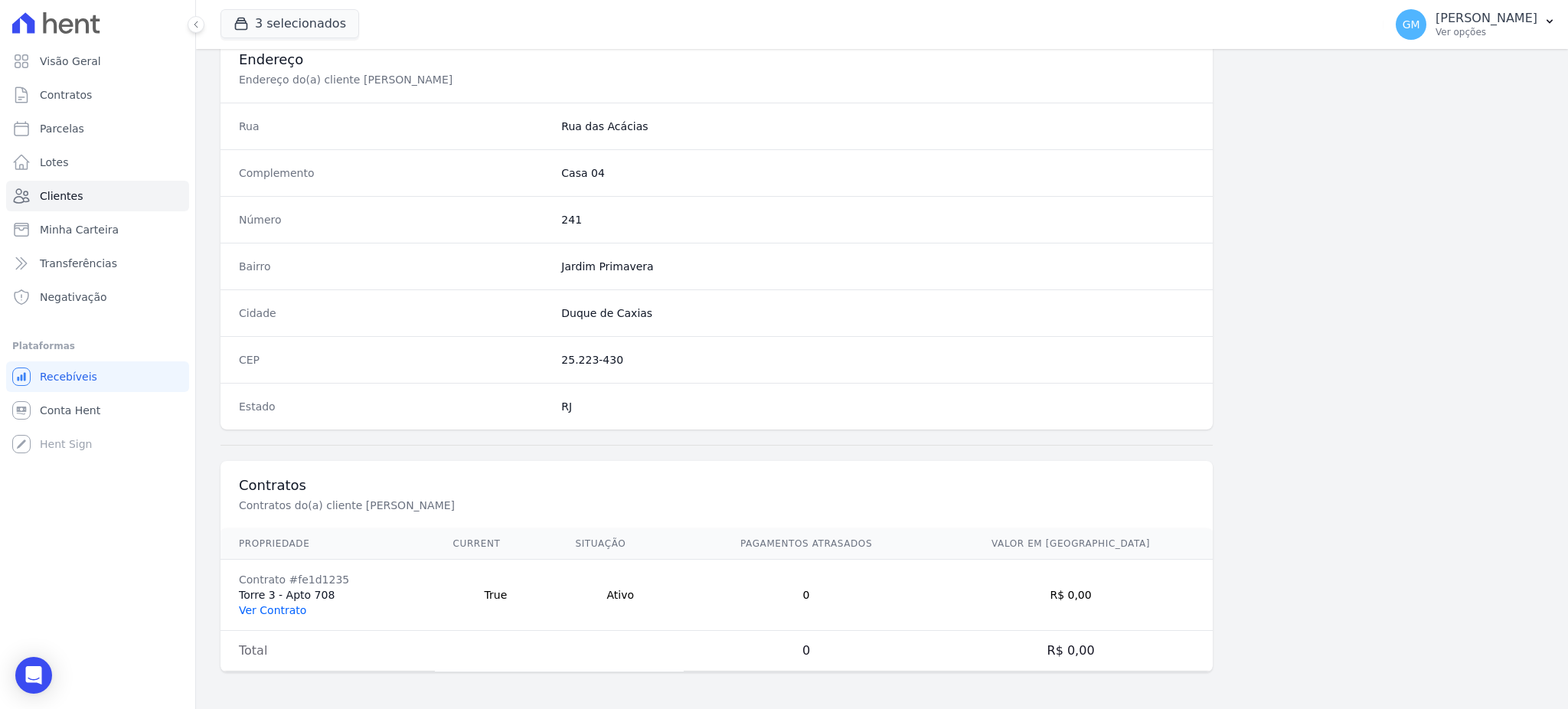
click at [285, 607] on link "Ver Contrato" at bounding box center [272, 610] width 68 height 12
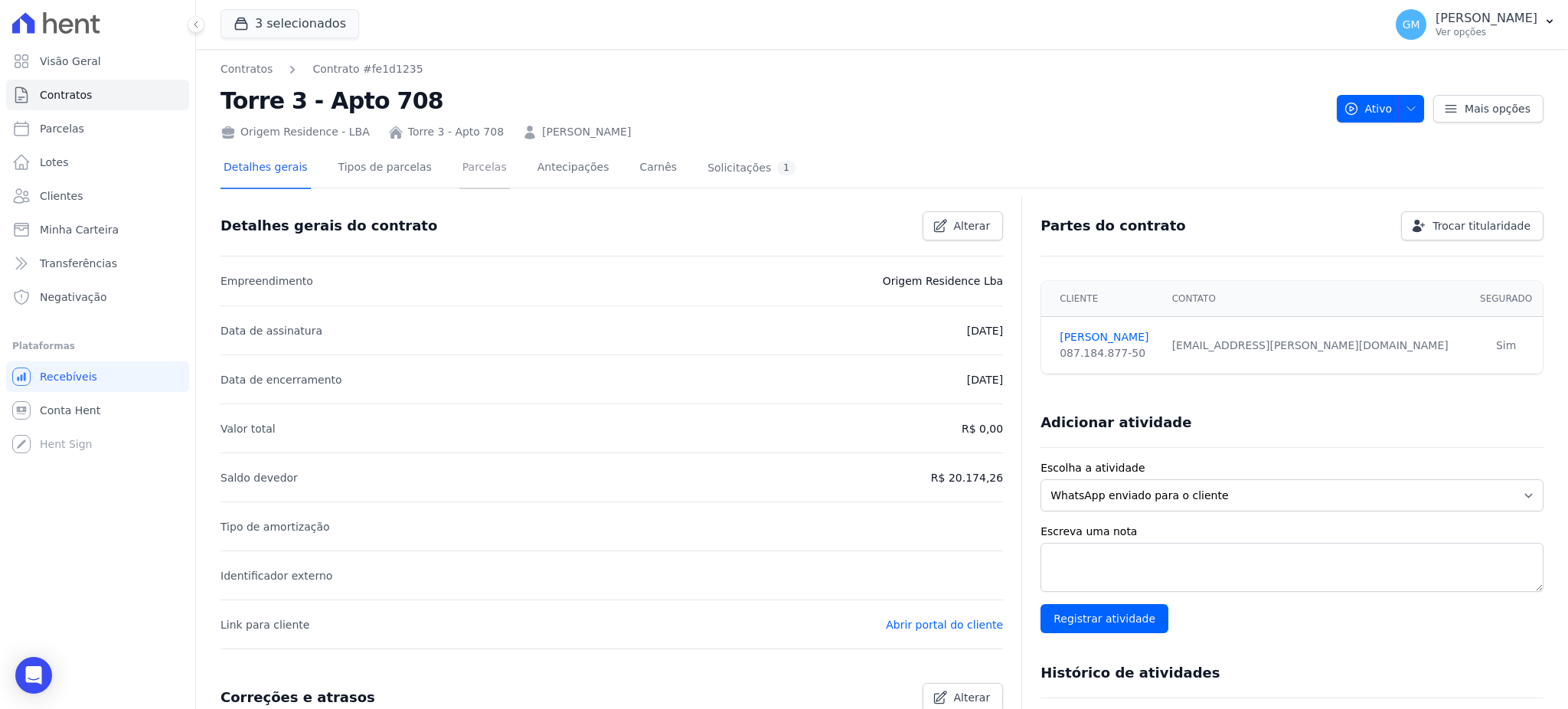
click at [468, 169] on link "Parcelas" at bounding box center [484, 168] width 51 height 41
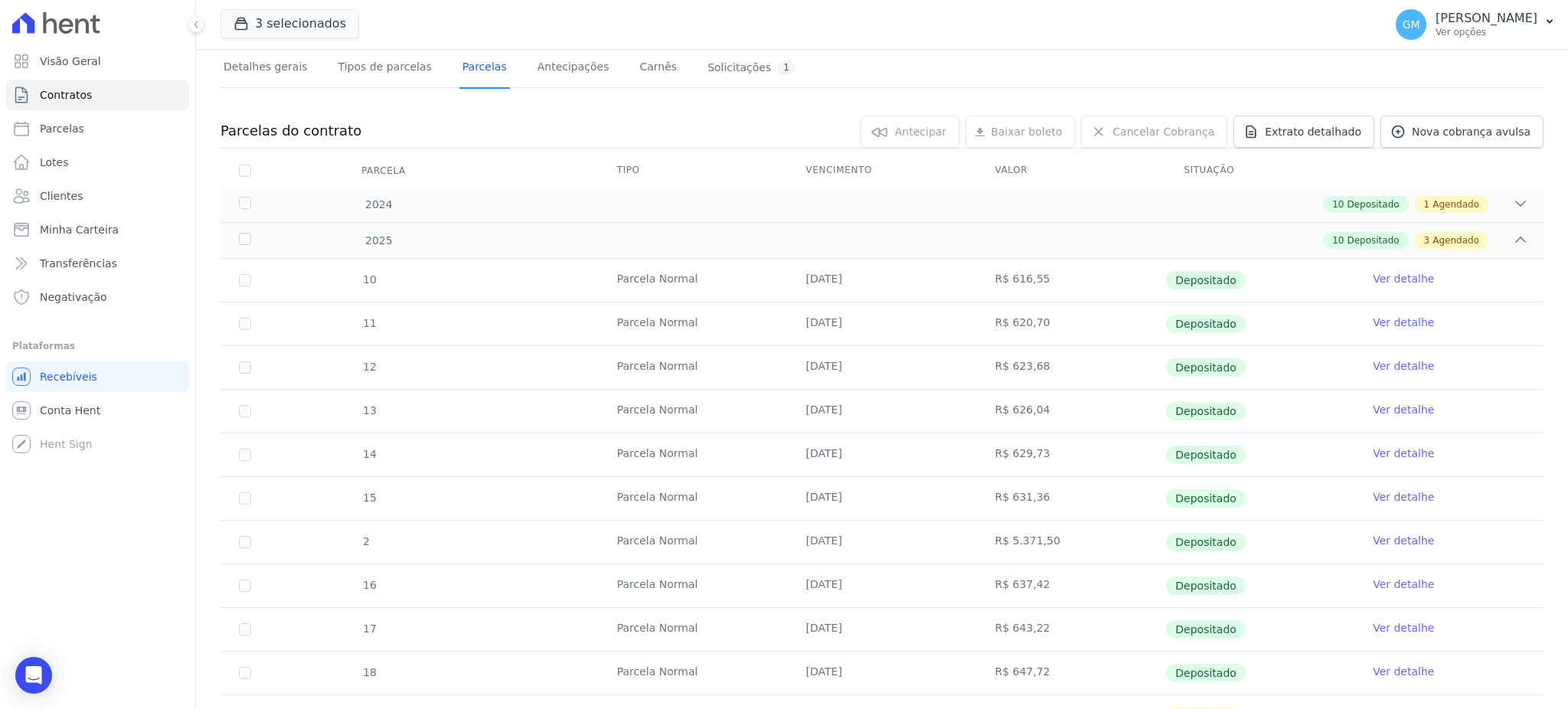
scroll to position [204, 0]
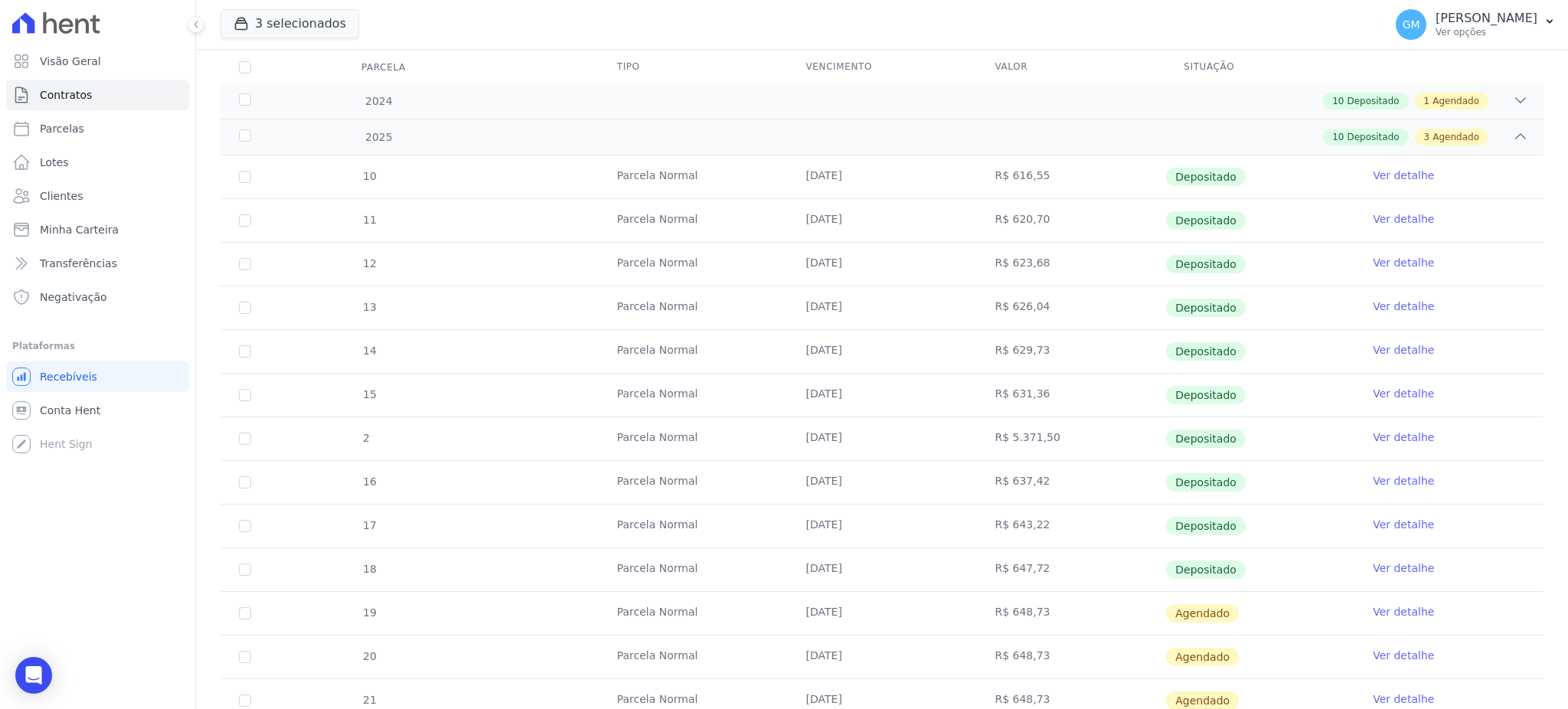
click at [1382, 562] on link "Ver detalhe" at bounding box center [1404, 567] width 62 height 15
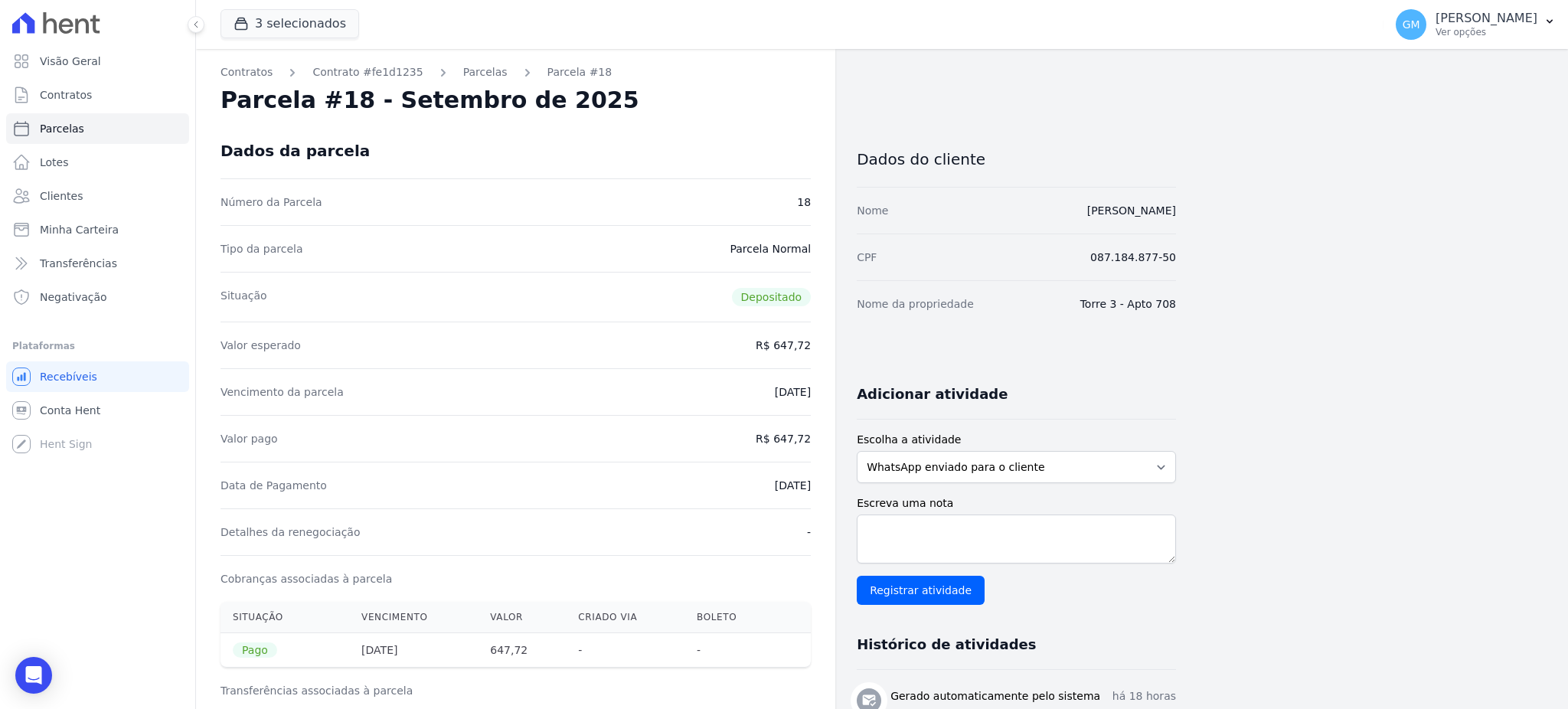
drag, startPoint x: 752, startPoint y: 492, endPoint x: 823, endPoint y: 492, distance: 71.0
click at [719, 489] on div "Data de Pagamento [DATE]" at bounding box center [516, 485] width 590 height 47
drag, startPoint x: 743, startPoint y: 492, endPoint x: 819, endPoint y: 492, distance: 76.0
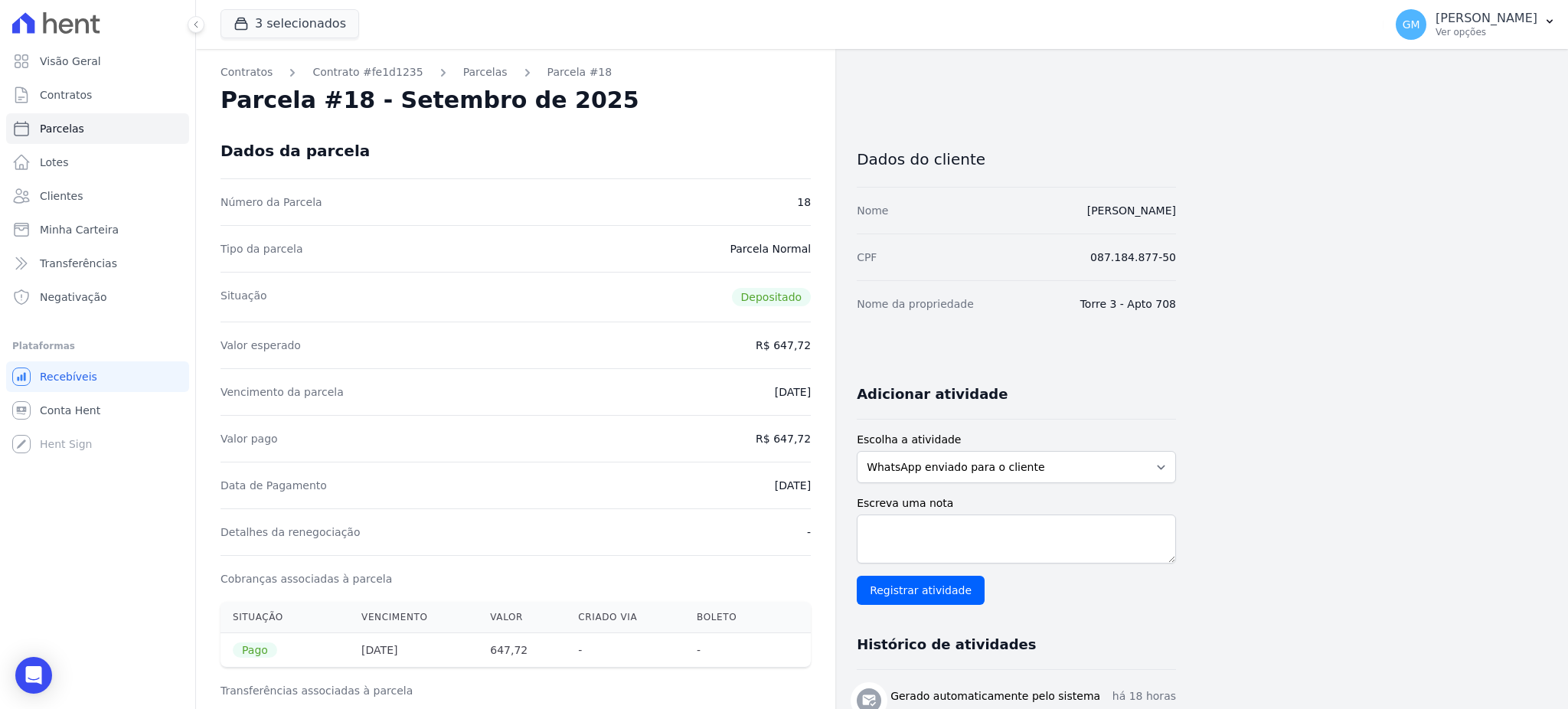
drag, startPoint x: 776, startPoint y: 432, endPoint x: 814, endPoint y: 433, distance: 38.0
drag, startPoint x: 739, startPoint y: 486, endPoint x: 815, endPoint y: 491, distance: 76.2
click at [105, 199] on link "Clientes" at bounding box center [97, 196] width 183 height 31
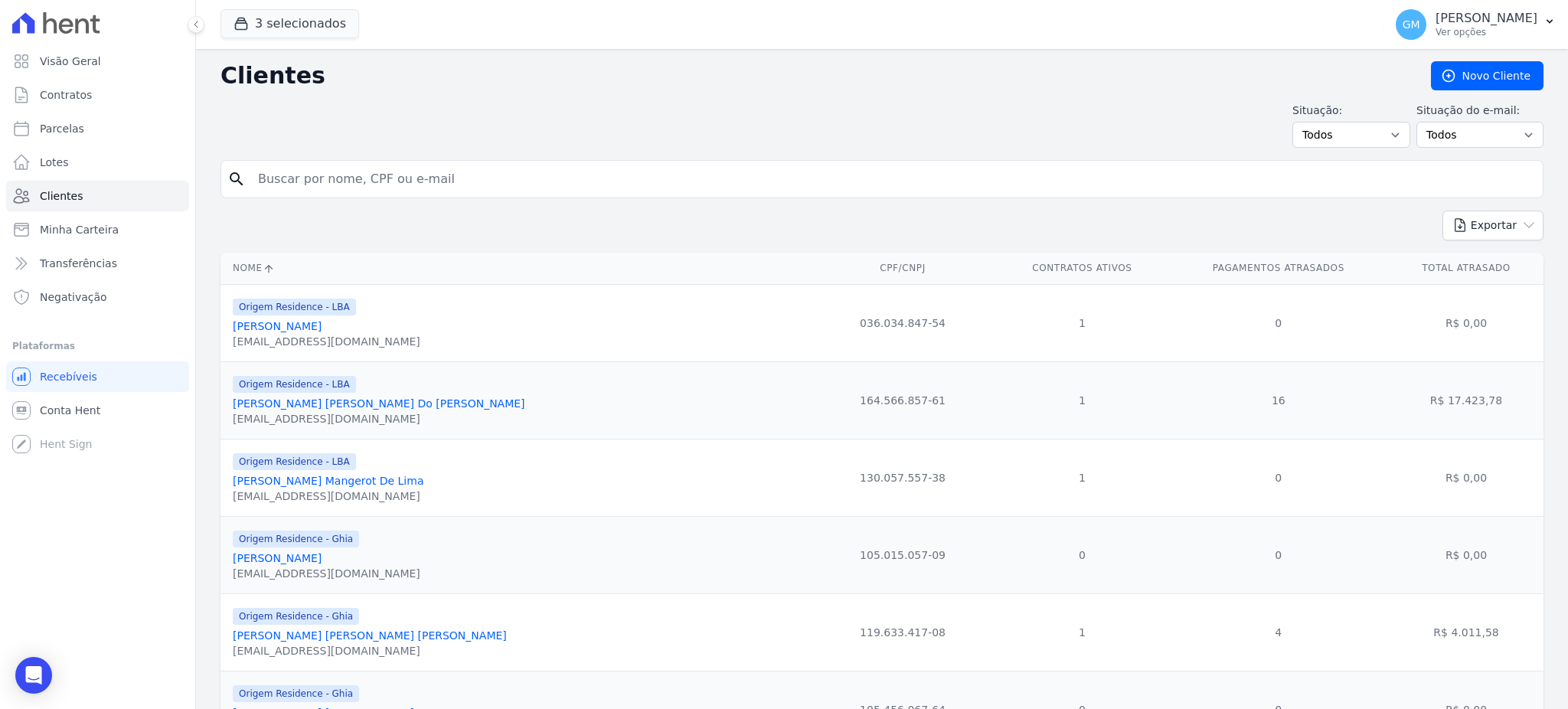
click at [384, 173] on input "search" at bounding box center [892, 179] width 1288 height 31
type input "v"
paste input "[PERSON_NAME]"
type input "[PERSON_NAME]"
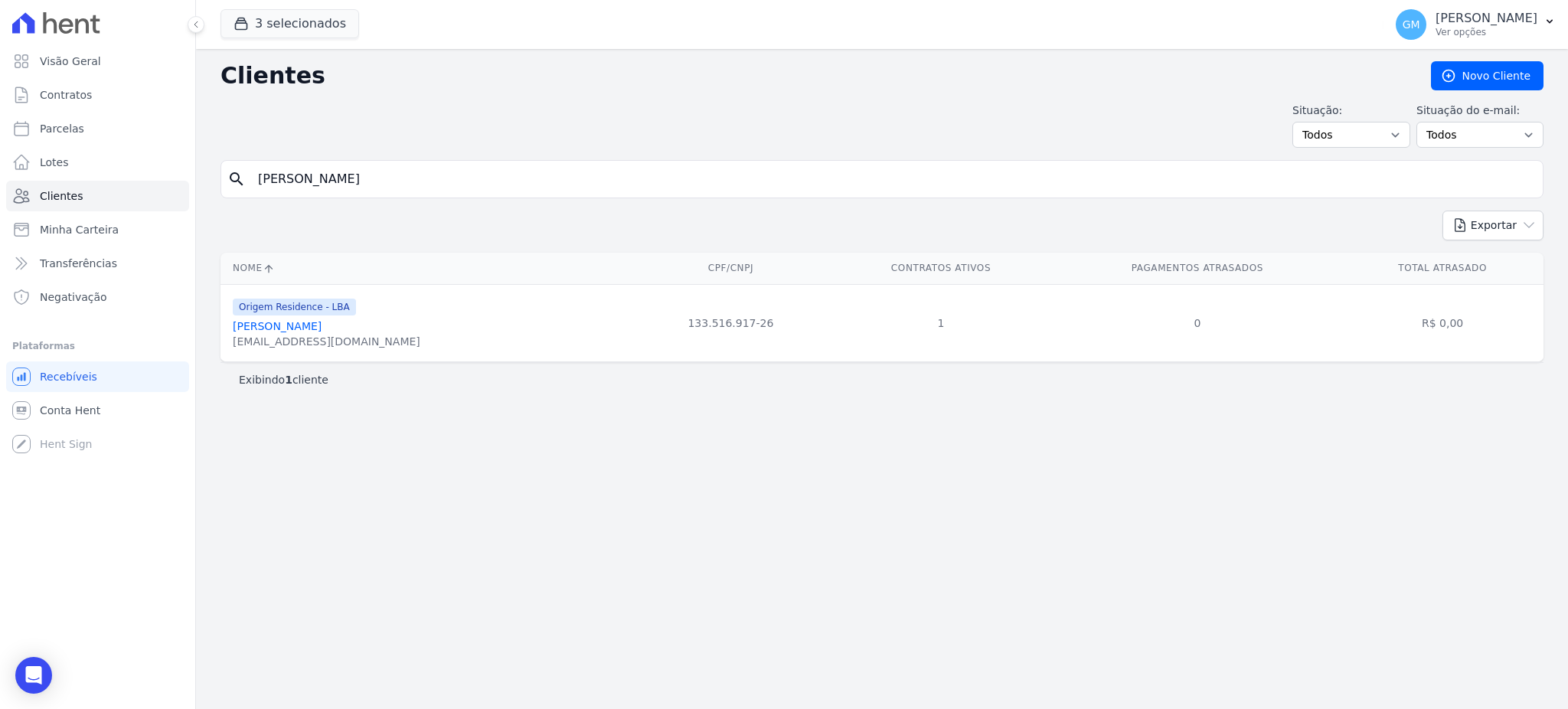
click at [306, 331] on link "[PERSON_NAME]" at bounding box center [276, 326] width 88 height 12
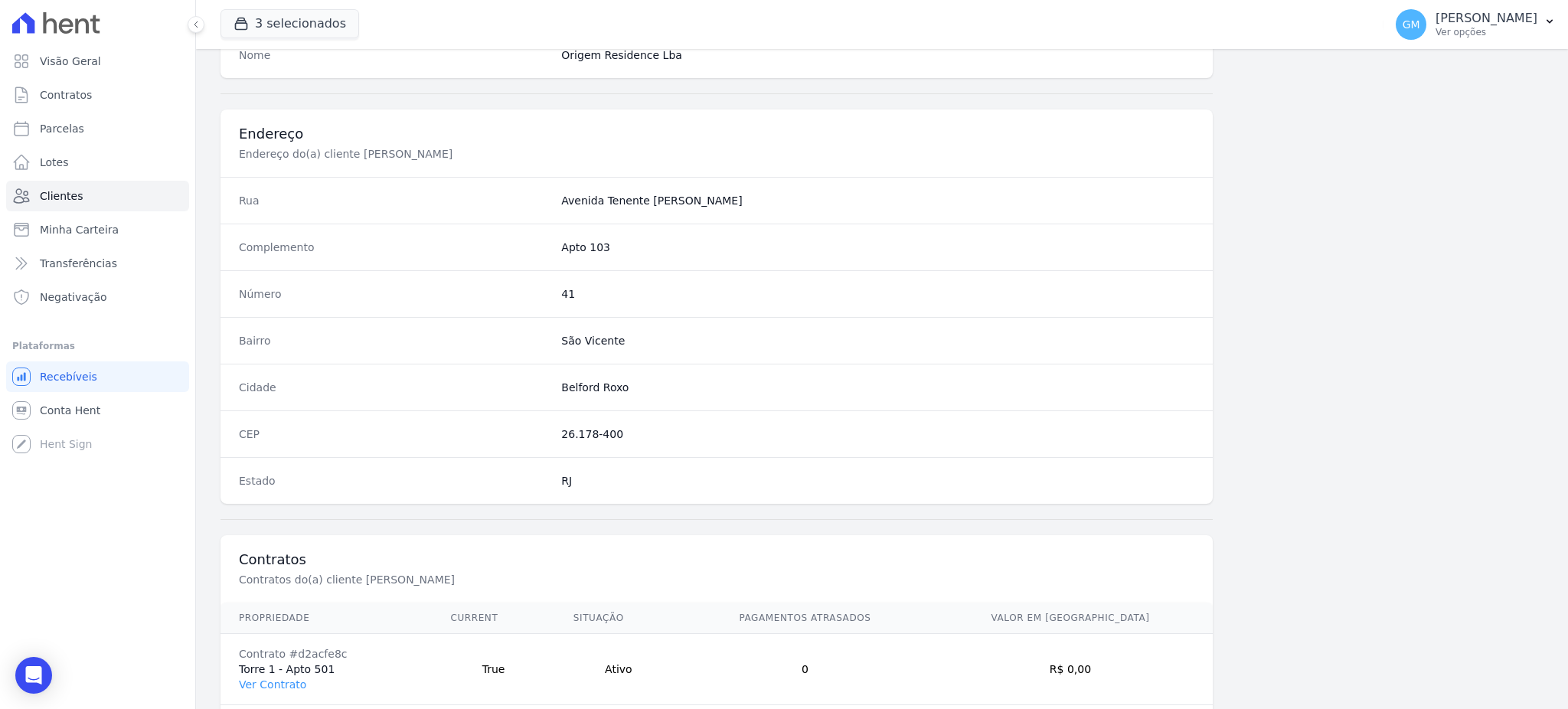
scroll to position [724, 0]
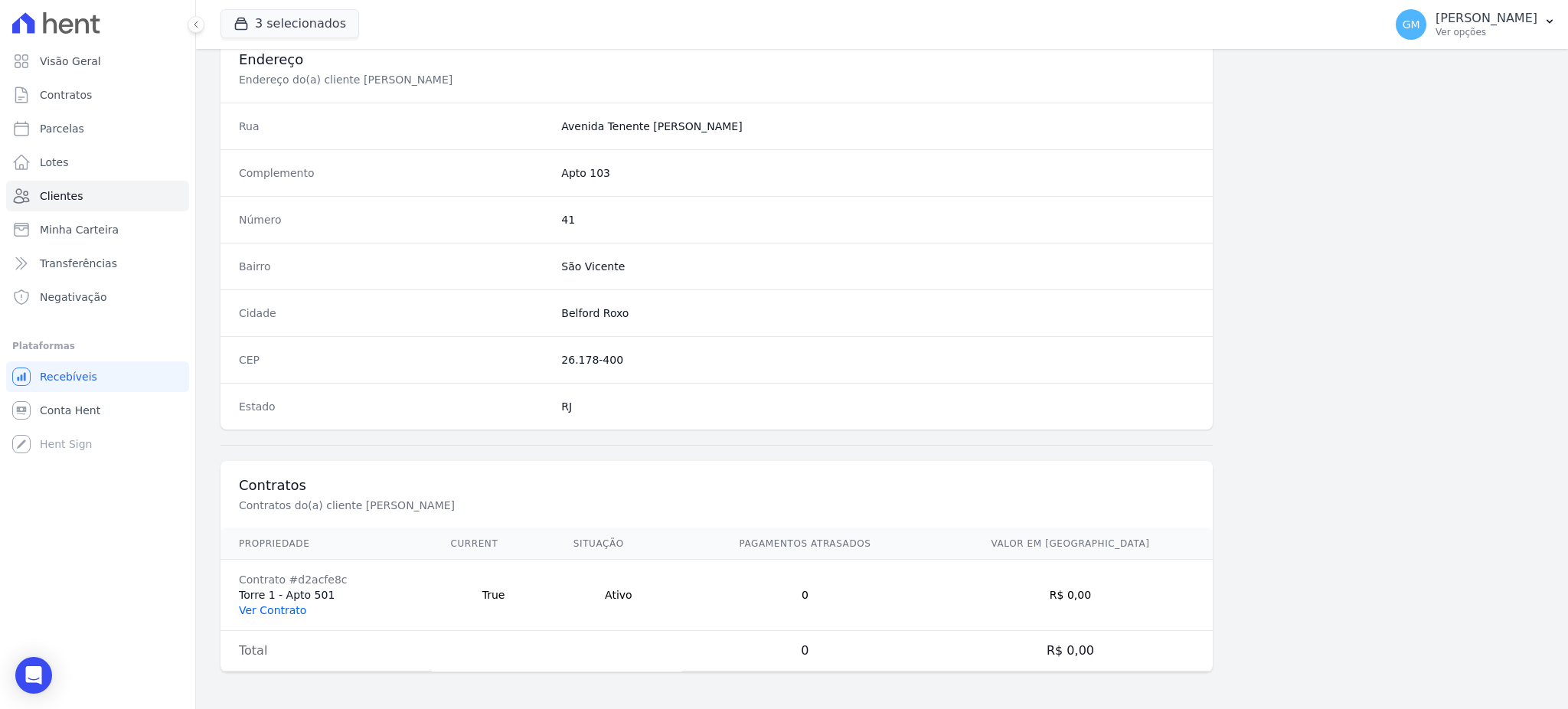
click at [254, 609] on link "Ver Contrato" at bounding box center [272, 610] width 68 height 12
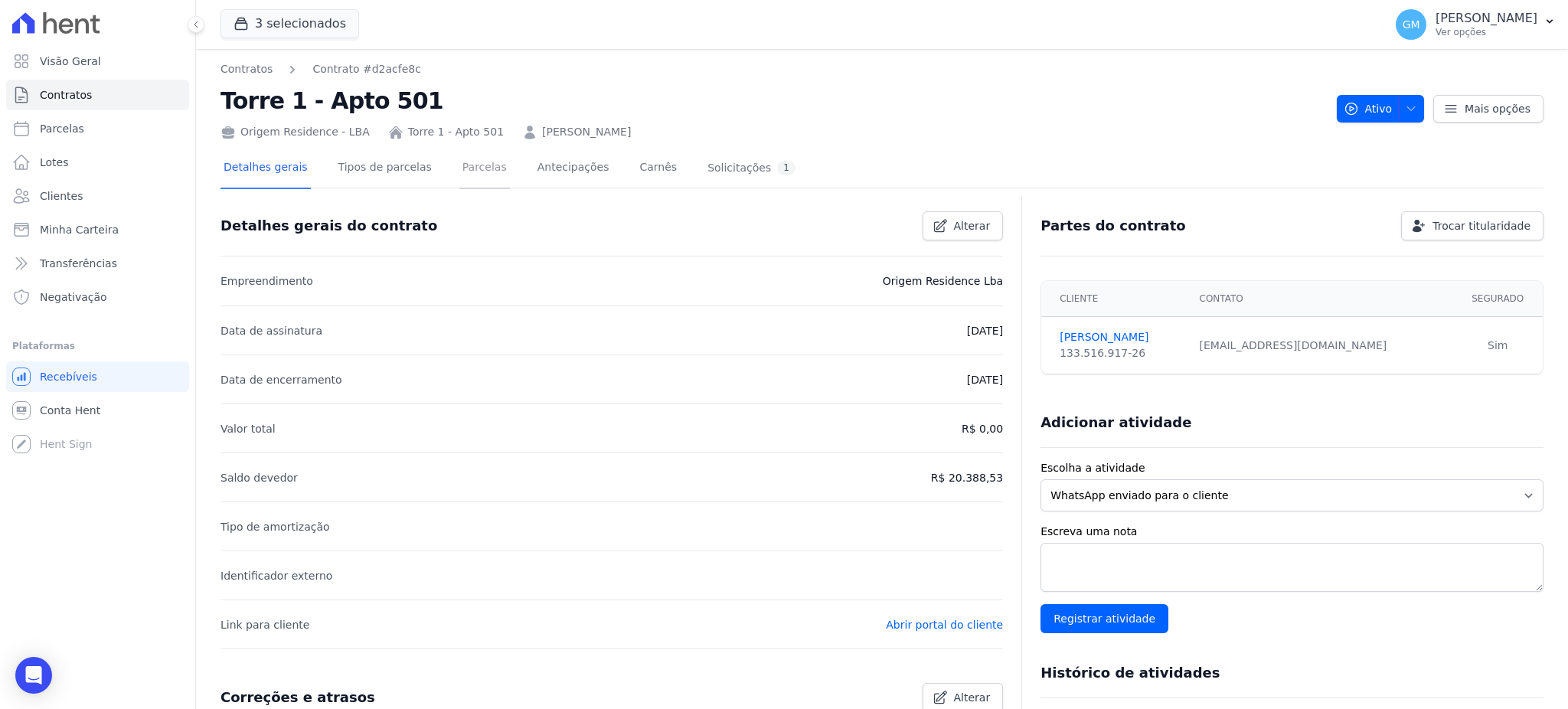
click at [459, 172] on link "Parcelas" at bounding box center [484, 168] width 51 height 41
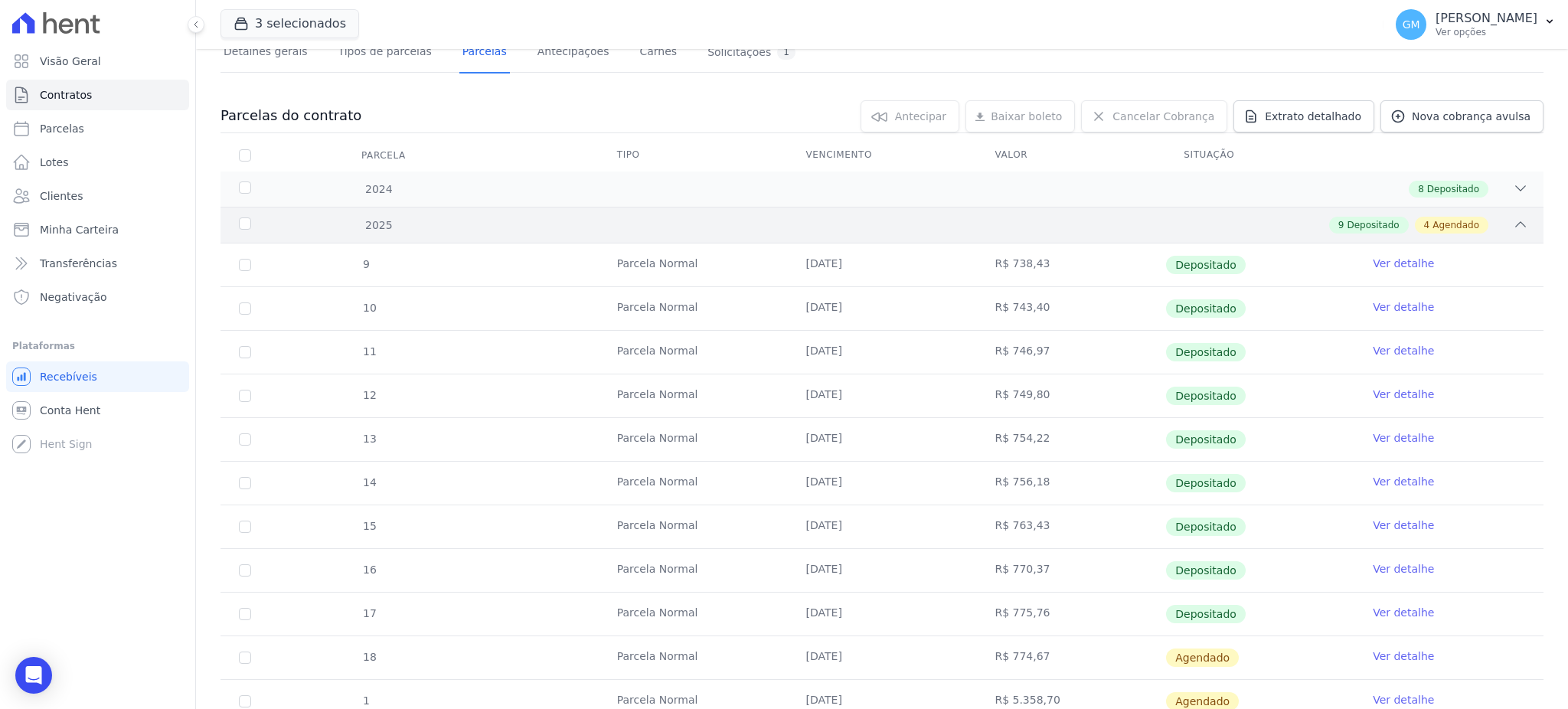
scroll to position [204, 0]
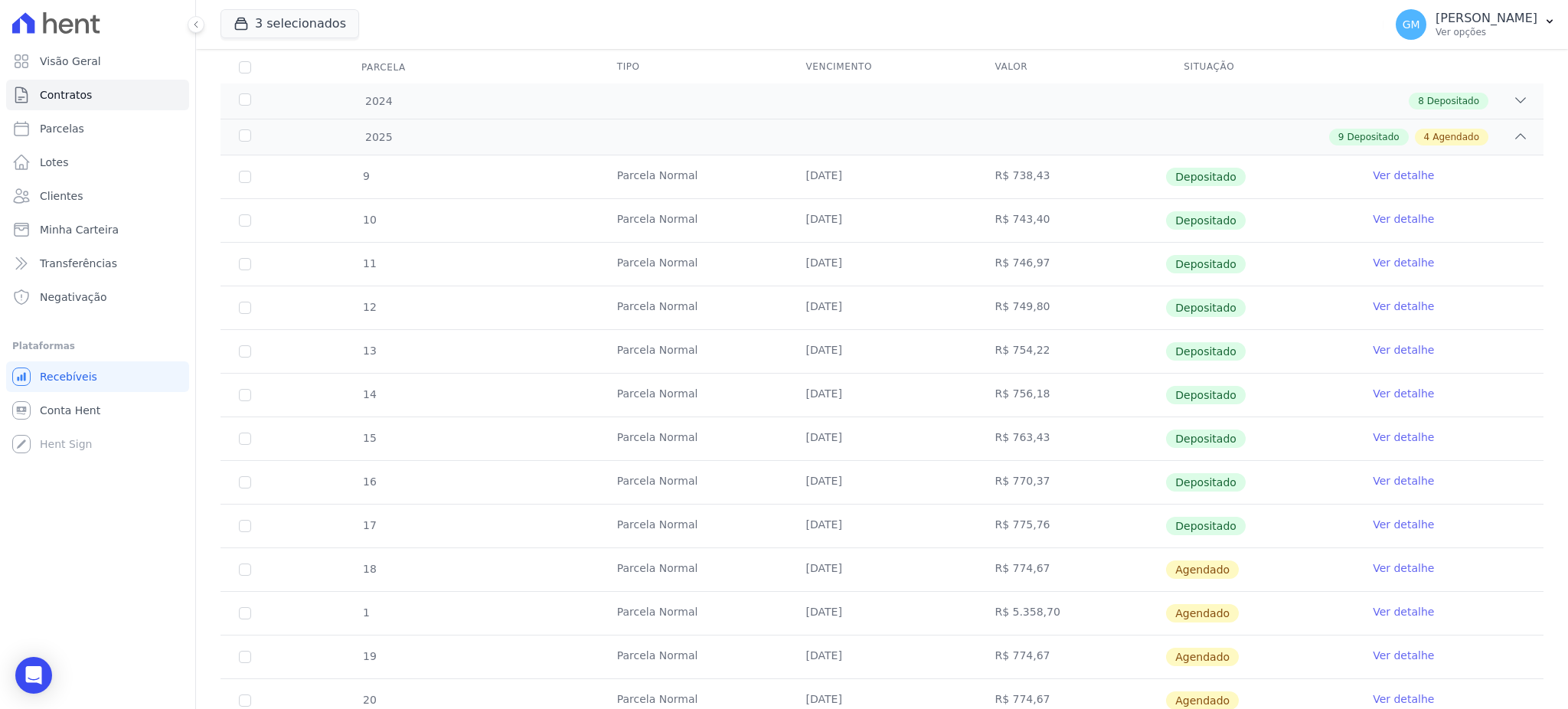
click at [1404, 526] on link "Ver detalhe" at bounding box center [1404, 523] width 62 height 15
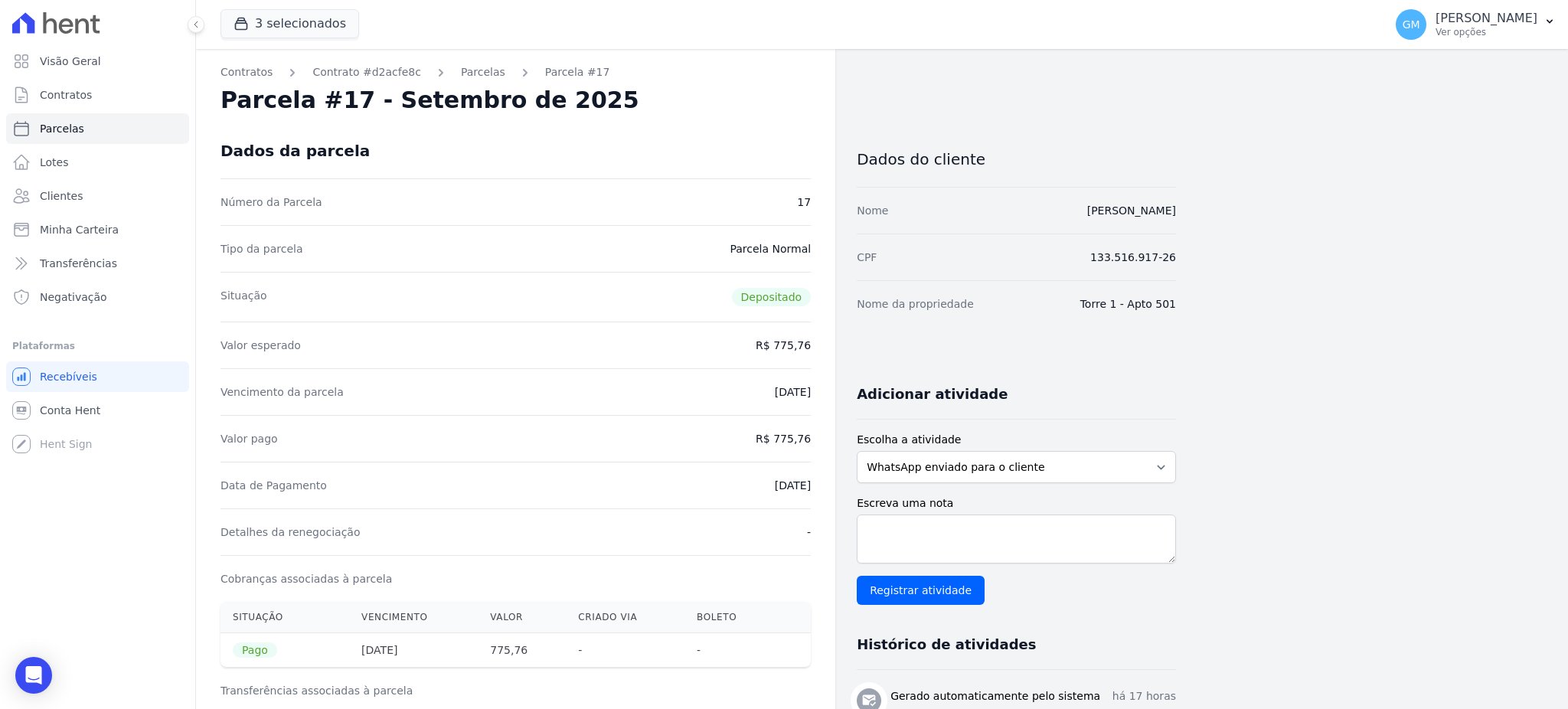
drag, startPoint x: 746, startPoint y: 486, endPoint x: 824, endPoint y: 494, distance: 78.4
click at [765, 459] on div "Valor pago R$ 775,76" at bounding box center [516, 438] width 590 height 47
drag, startPoint x: 785, startPoint y: 435, endPoint x: 818, endPoint y: 436, distance: 33.0
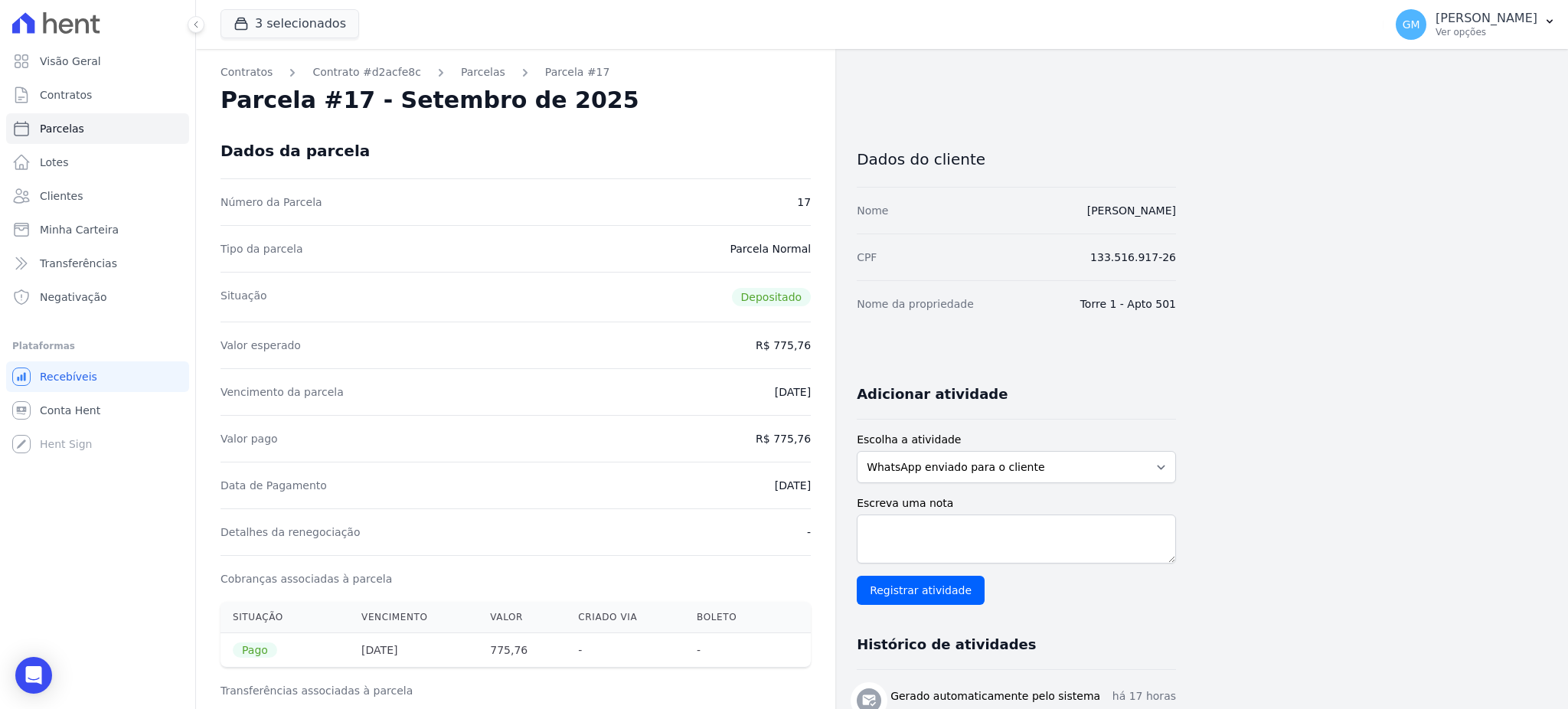
drag, startPoint x: 737, startPoint y: 483, endPoint x: 810, endPoint y: 479, distance: 73.1
click at [810, 479] on div "Data de Pagamento [DATE]" at bounding box center [516, 485] width 590 height 47
drag, startPoint x: 779, startPoint y: 438, endPoint x: 820, endPoint y: 438, distance: 41.0
click at [113, 194] on link "Clientes" at bounding box center [97, 196] width 183 height 31
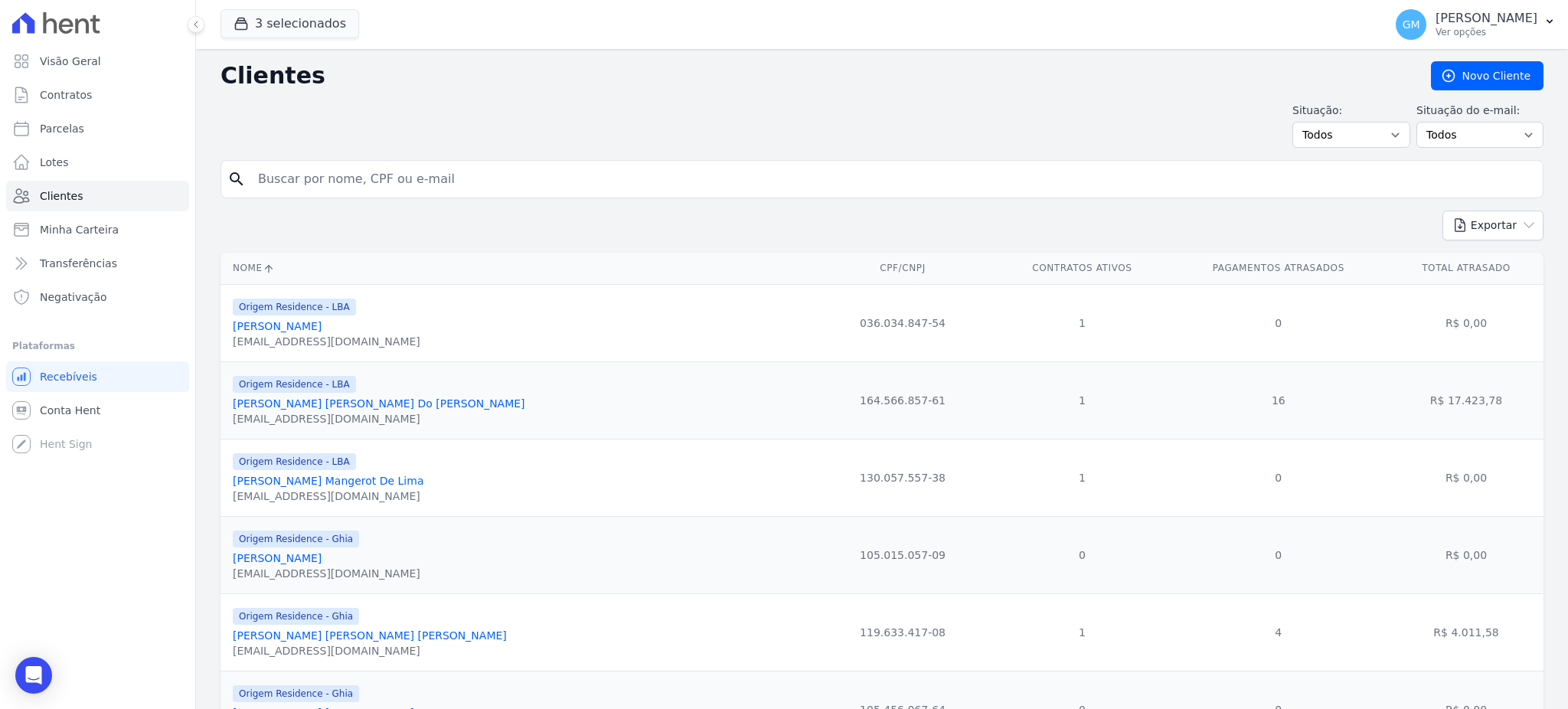
click at [278, 172] on input "search" at bounding box center [892, 179] width 1288 height 31
paste input "[PERSON_NAME] Dos [PERSON_NAME]"
type input "[PERSON_NAME] Dos [PERSON_NAME]"
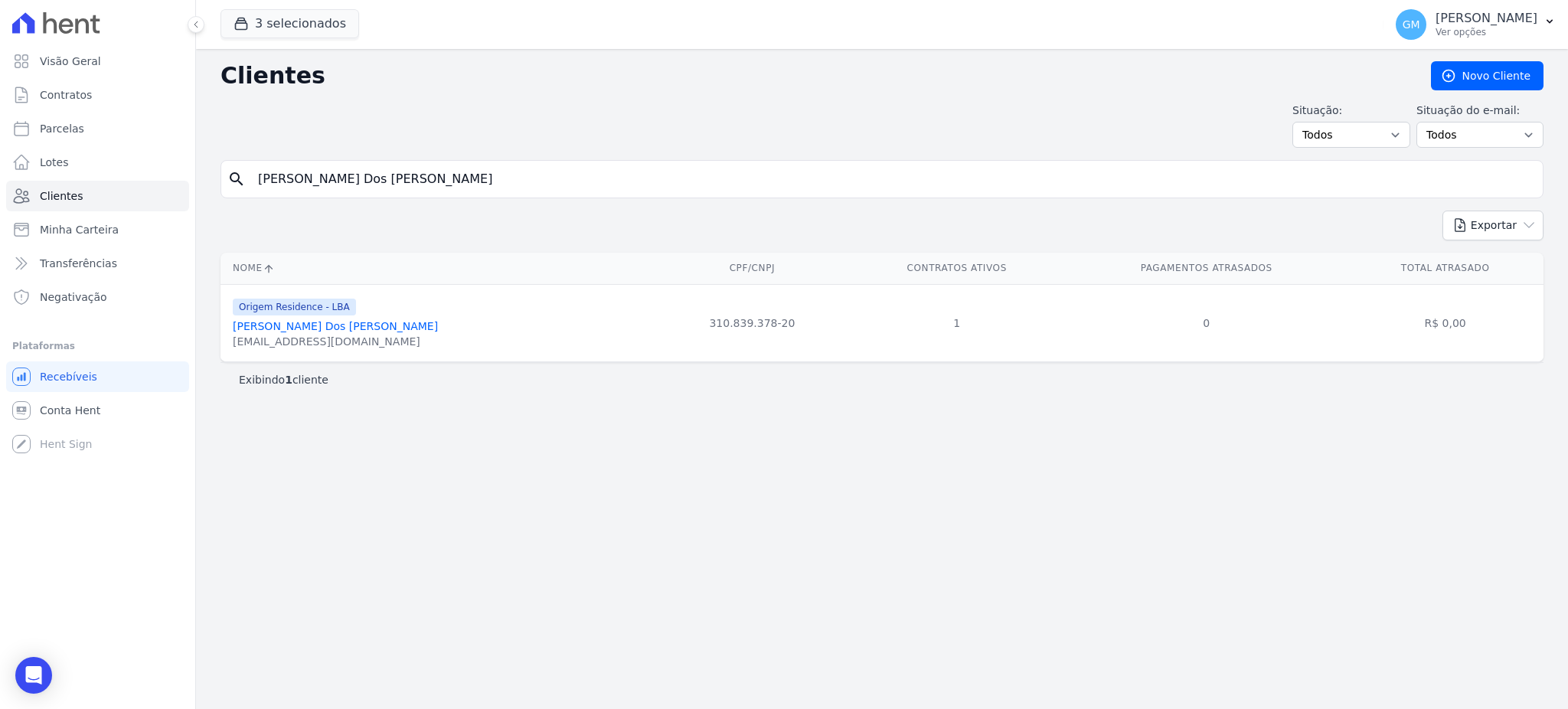
click at [340, 326] on link "[PERSON_NAME] Dos [PERSON_NAME]" at bounding box center [335, 326] width 206 height 12
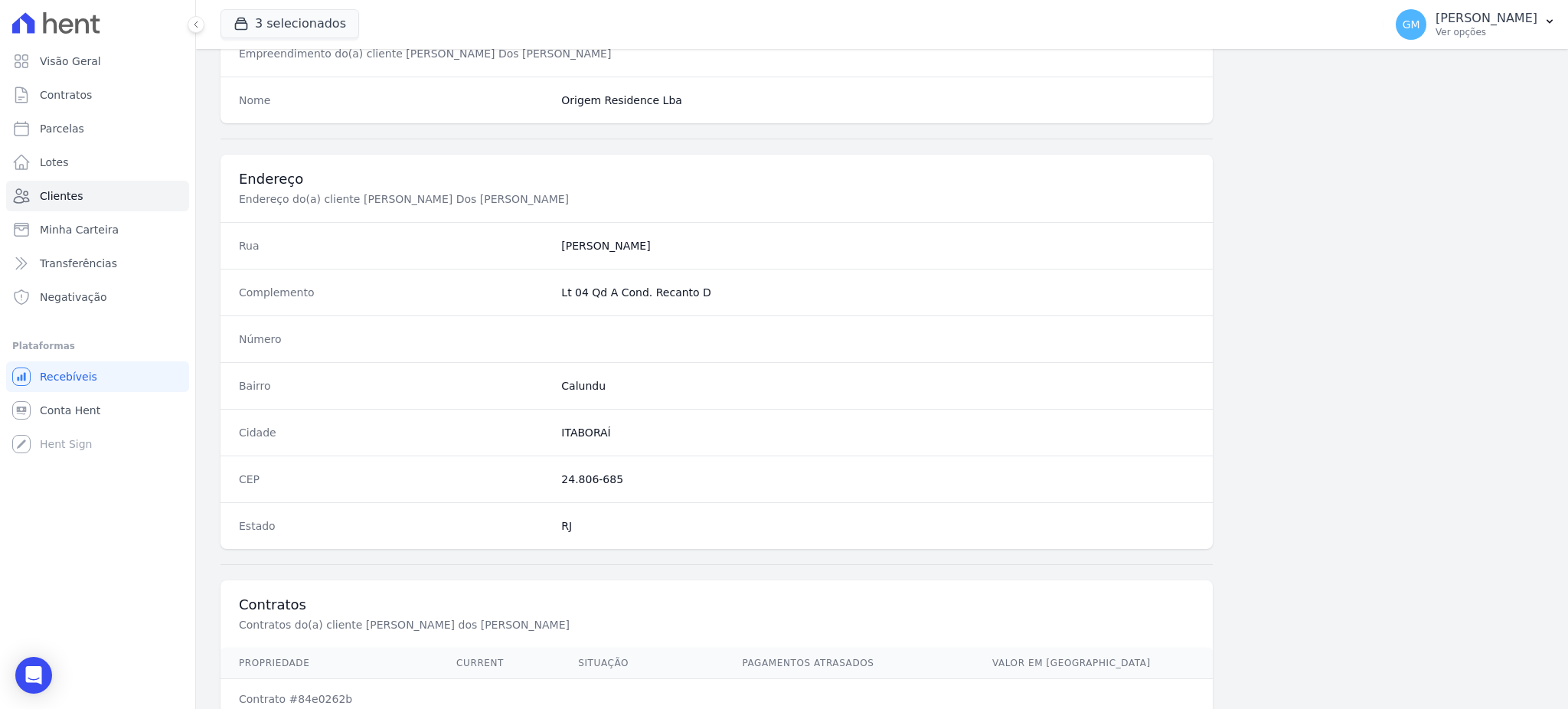
scroll to position [724, 0]
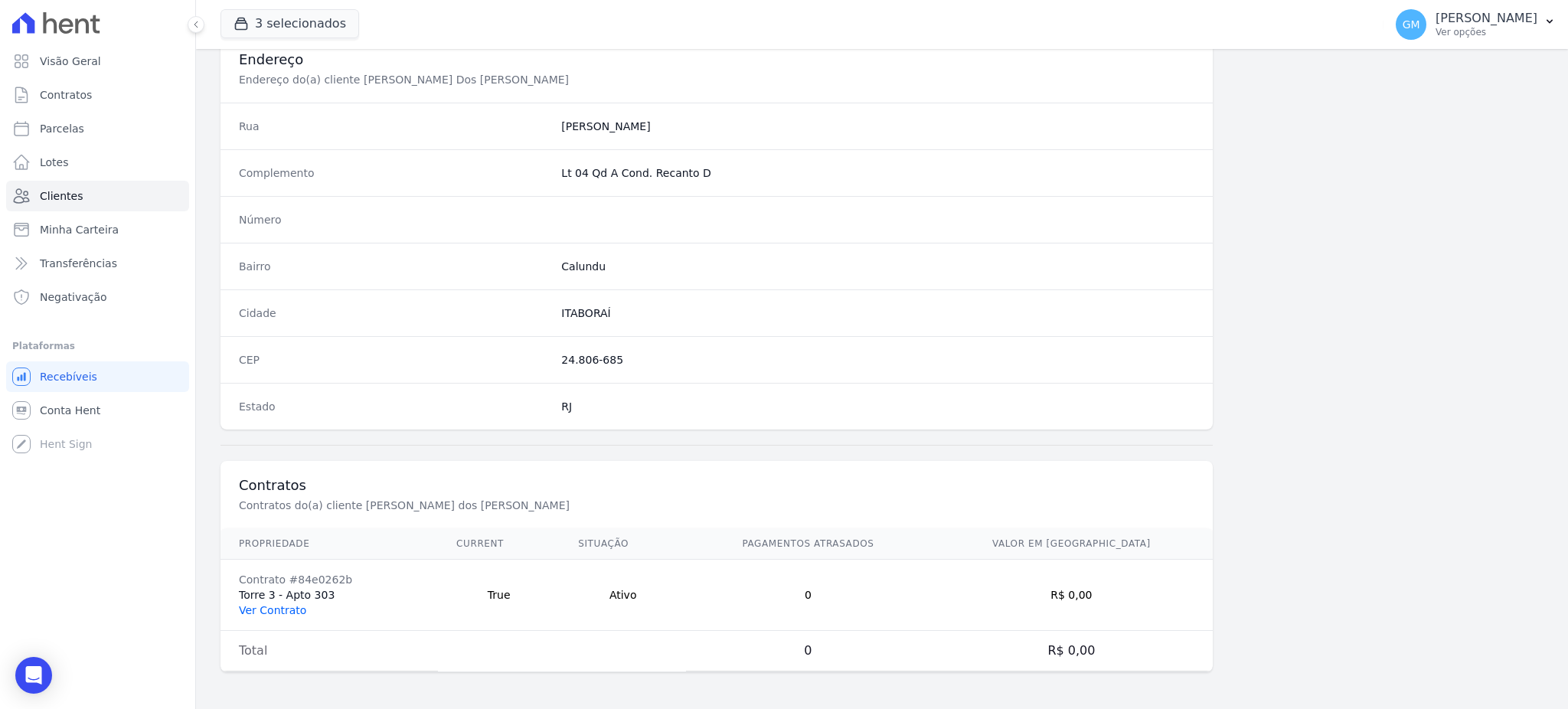
click at [297, 612] on link "Ver Contrato" at bounding box center [272, 610] width 68 height 12
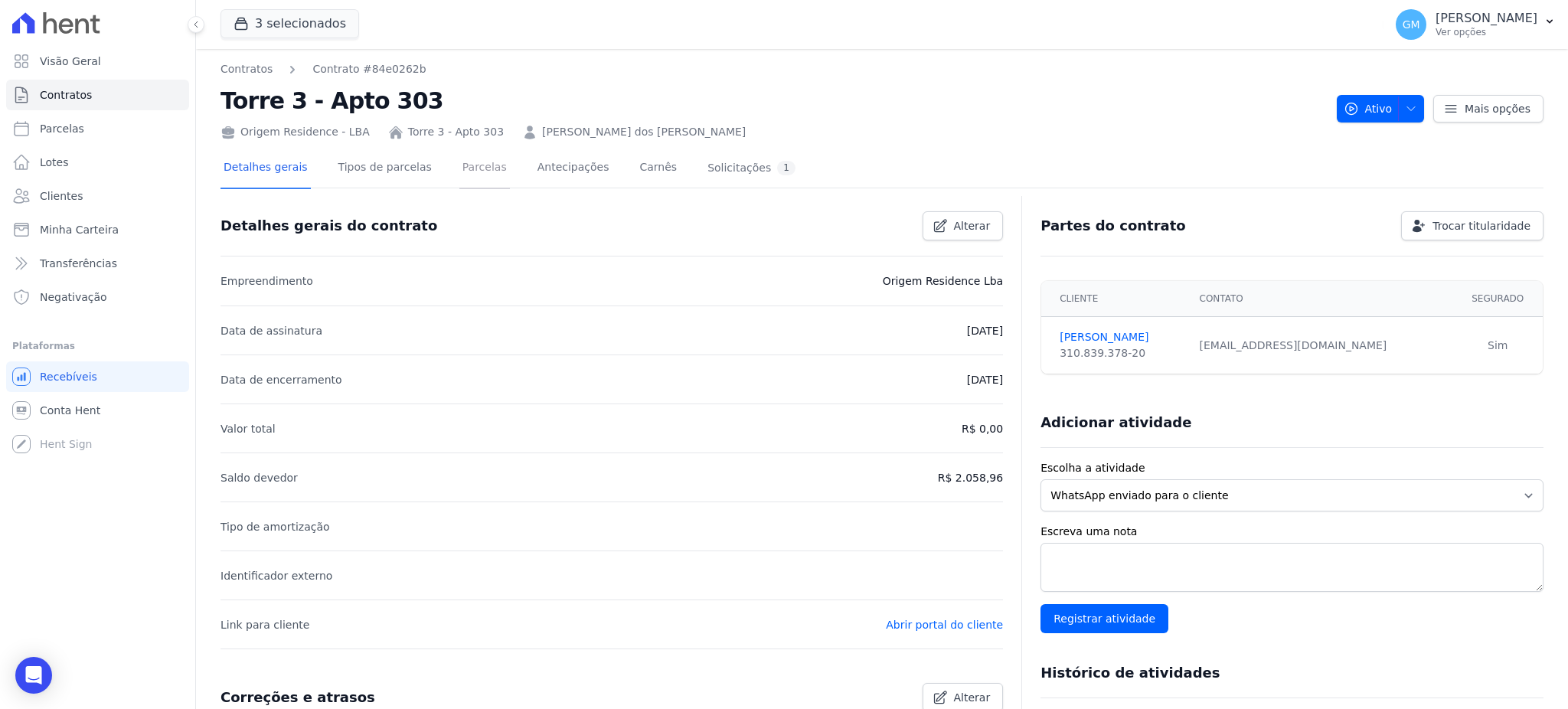
click at [466, 170] on link "Parcelas" at bounding box center [484, 168] width 51 height 41
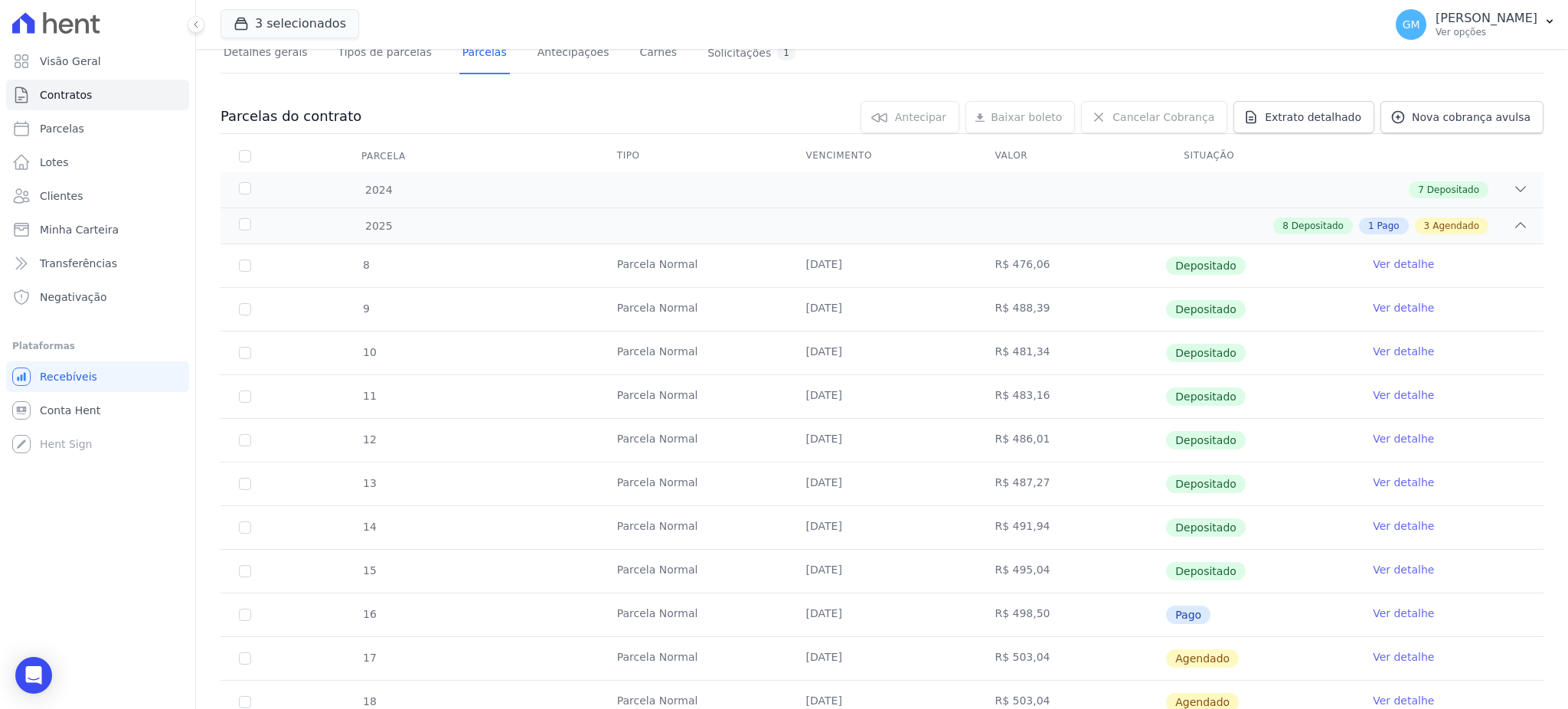
scroll to position [254, 0]
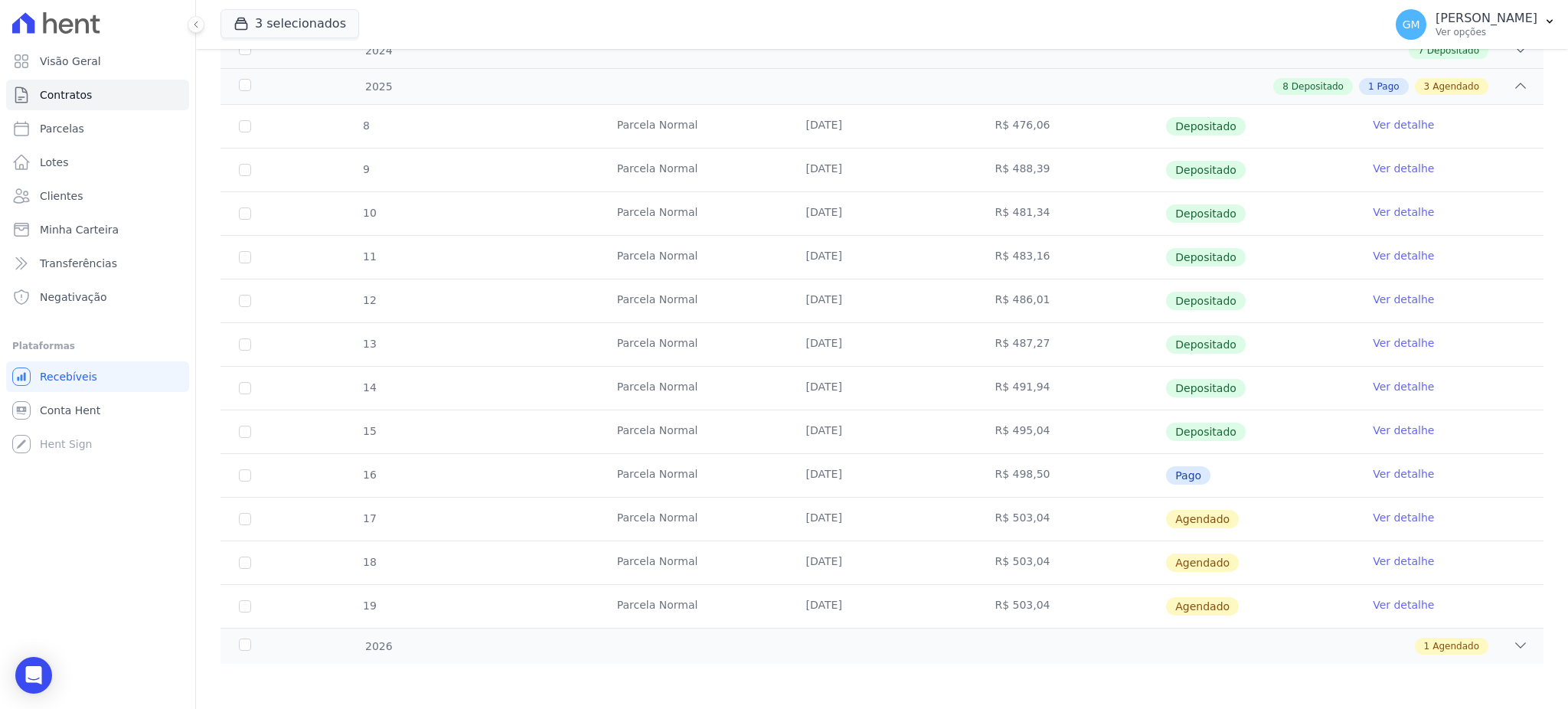
click at [1382, 475] on link "Ver detalhe" at bounding box center [1404, 473] width 62 height 15
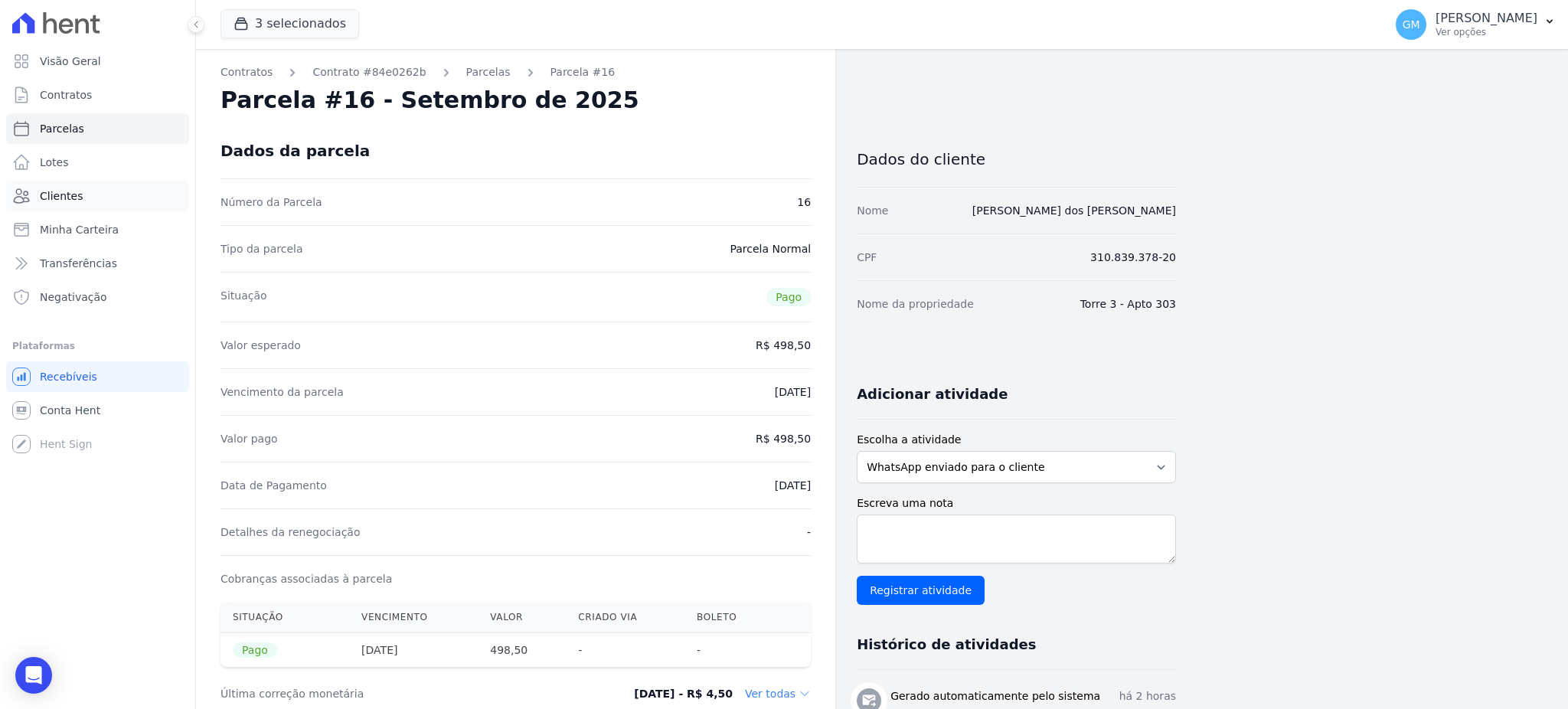
click at [103, 182] on link "Clientes" at bounding box center [97, 196] width 183 height 31
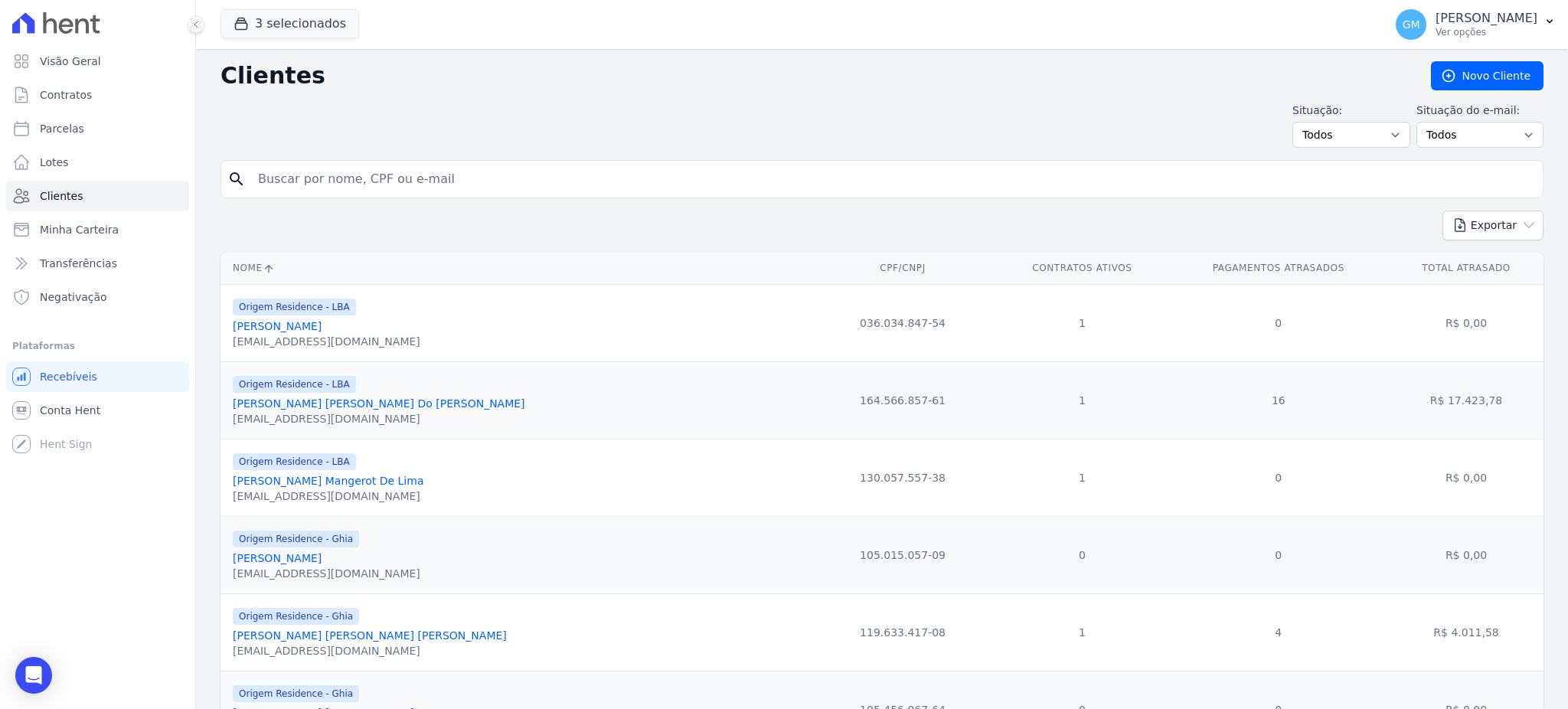
click at [275, 169] on input "search" at bounding box center [892, 179] width 1288 height 31
paste input "[PERSON_NAME] Dos [PERSON_NAME]"
type input "[PERSON_NAME] Dos [PERSON_NAME]"
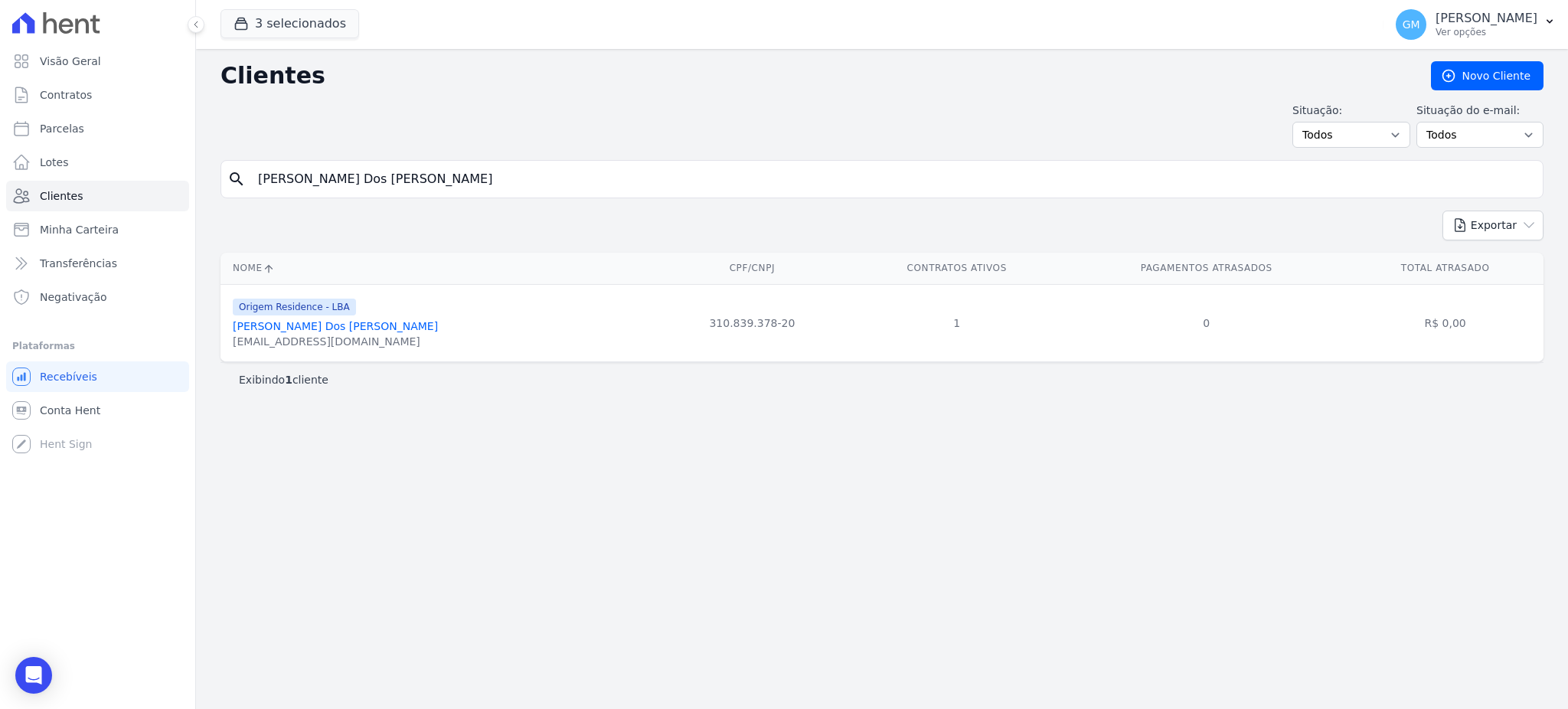
click at [326, 319] on div "Origem Residence - LBA [PERSON_NAME] Dos [PERSON_NAME] [EMAIL_ADDRESS][DOMAIN_N…" at bounding box center [335, 323] width 206 height 52
click at [336, 332] on link "[PERSON_NAME] Dos [PERSON_NAME]" at bounding box center [335, 326] width 206 height 12
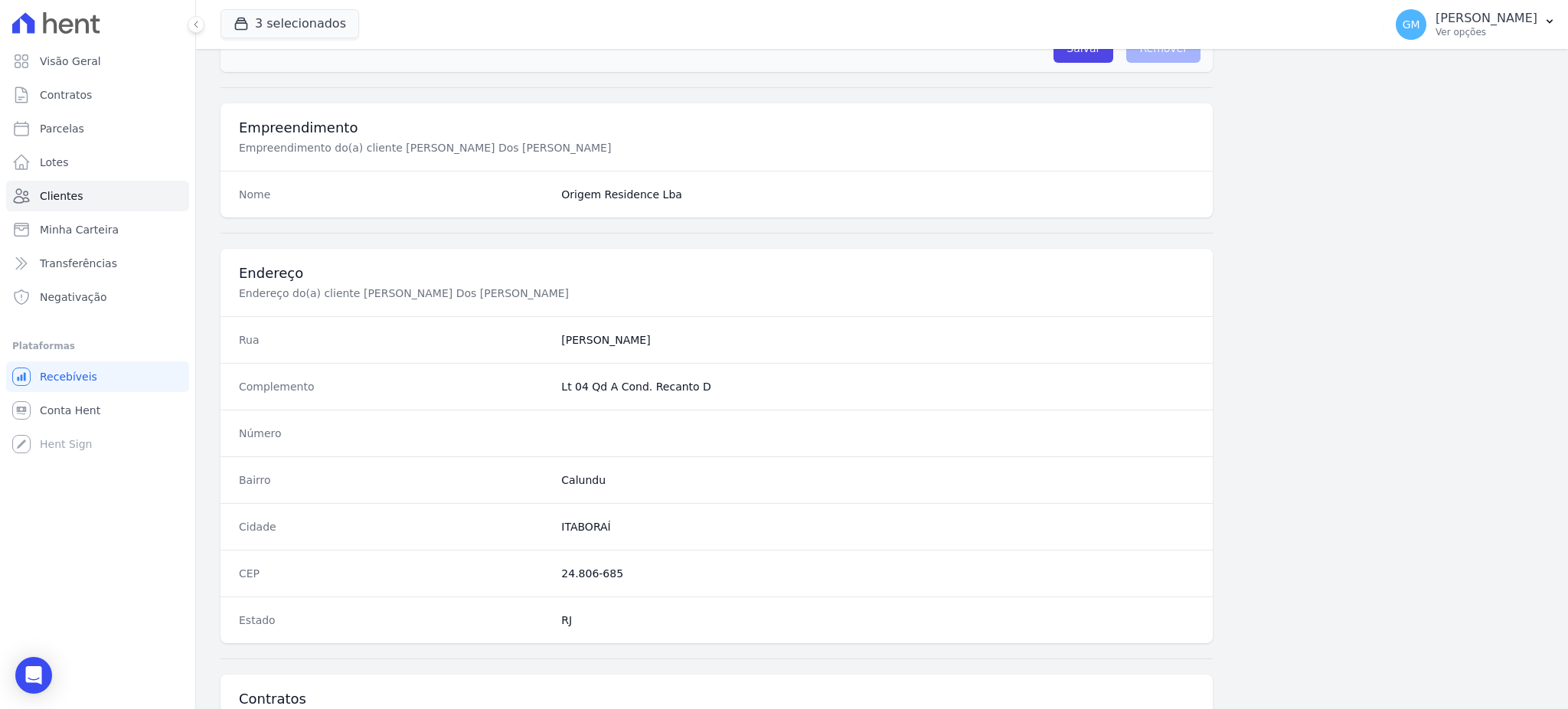
scroll to position [724, 0]
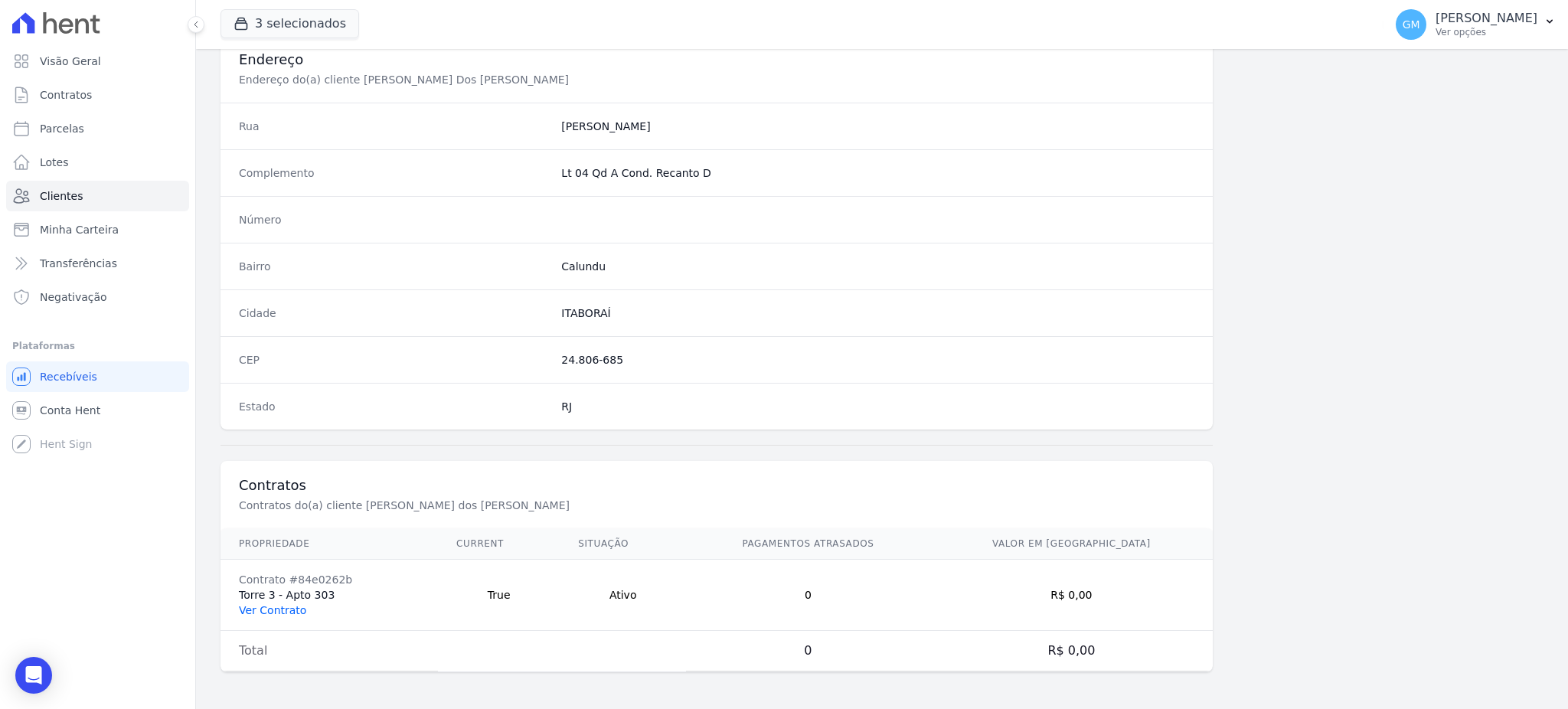
click at [294, 616] on link "Ver Contrato" at bounding box center [272, 610] width 68 height 12
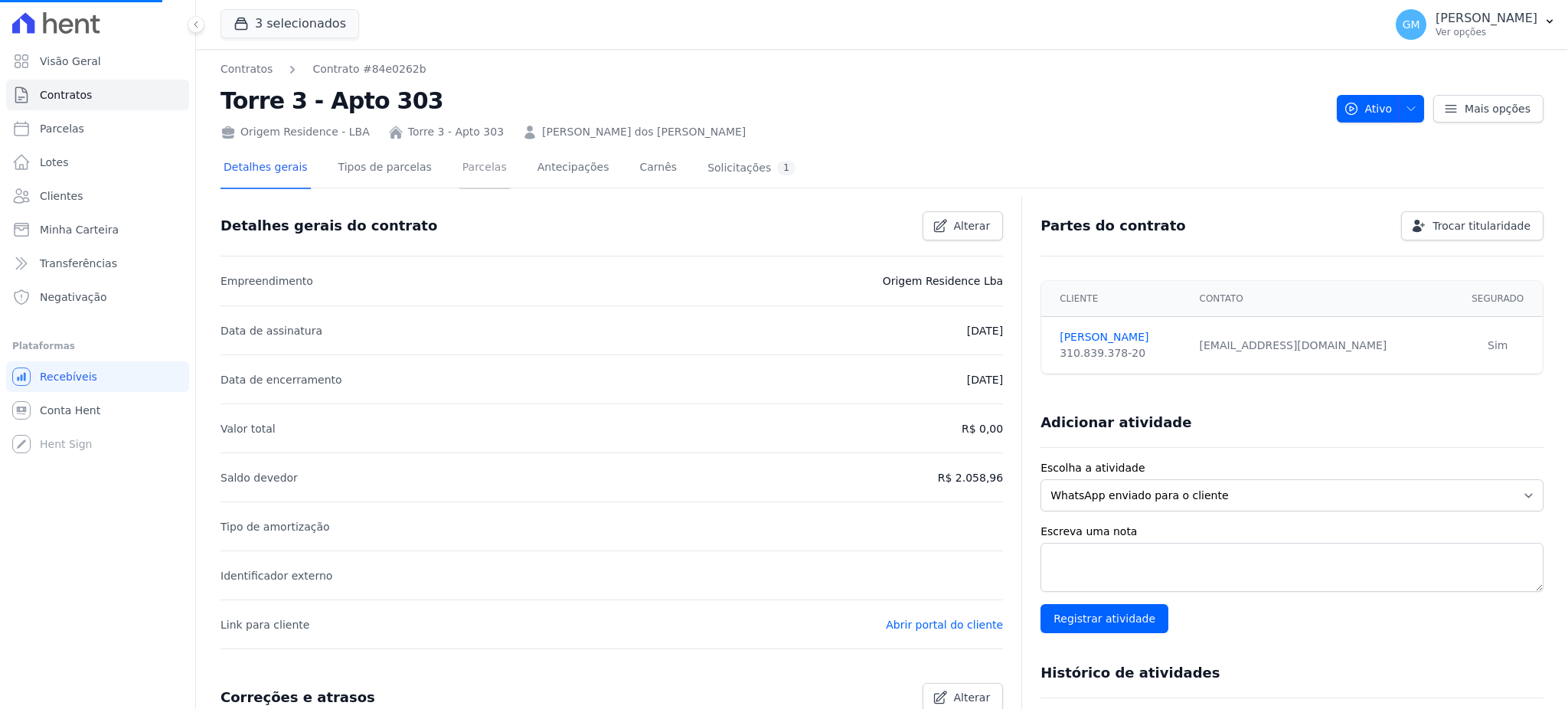
click at [459, 160] on link "Parcelas" at bounding box center [484, 168] width 51 height 41
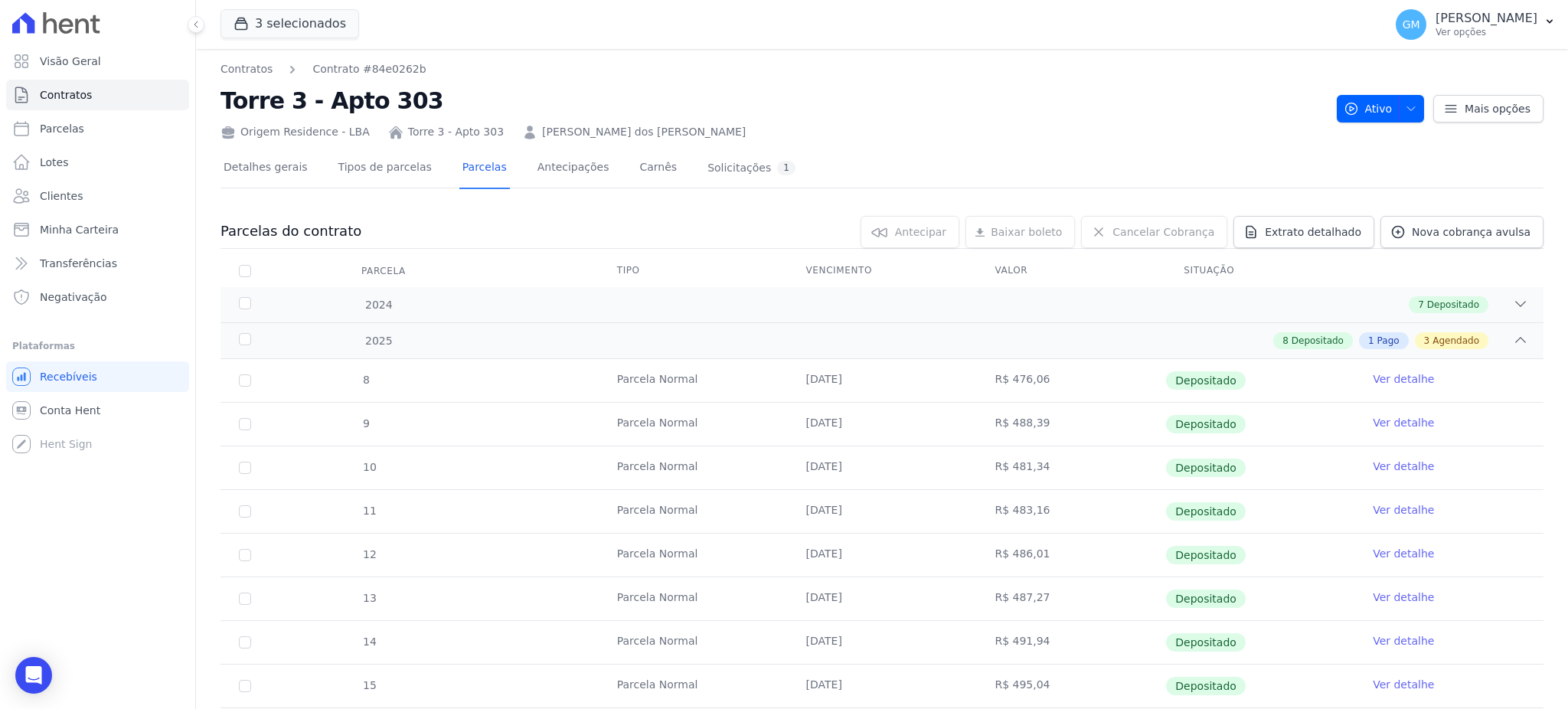
scroll to position [204, 0]
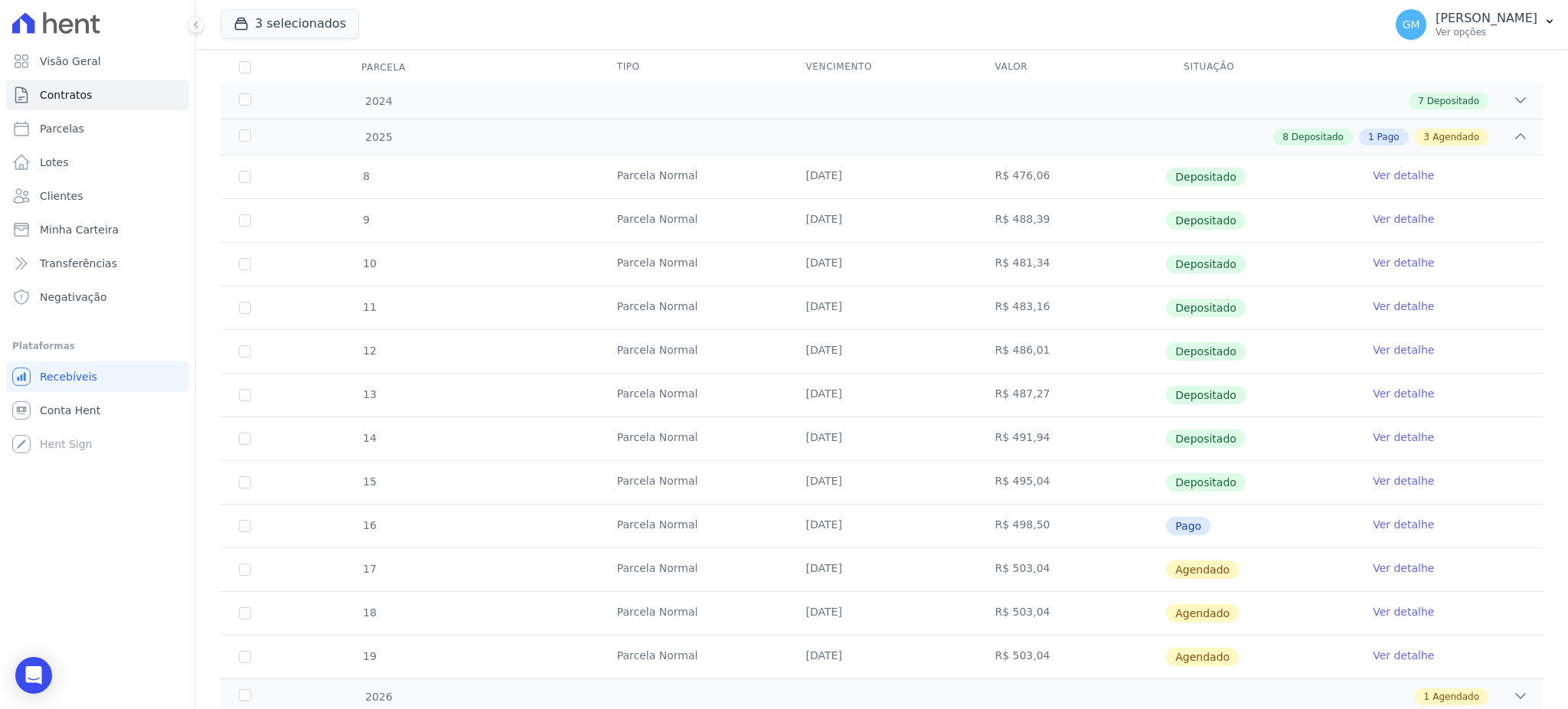
click at [1404, 526] on link "Ver detalhe" at bounding box center [1404, 523] width 62 height 15
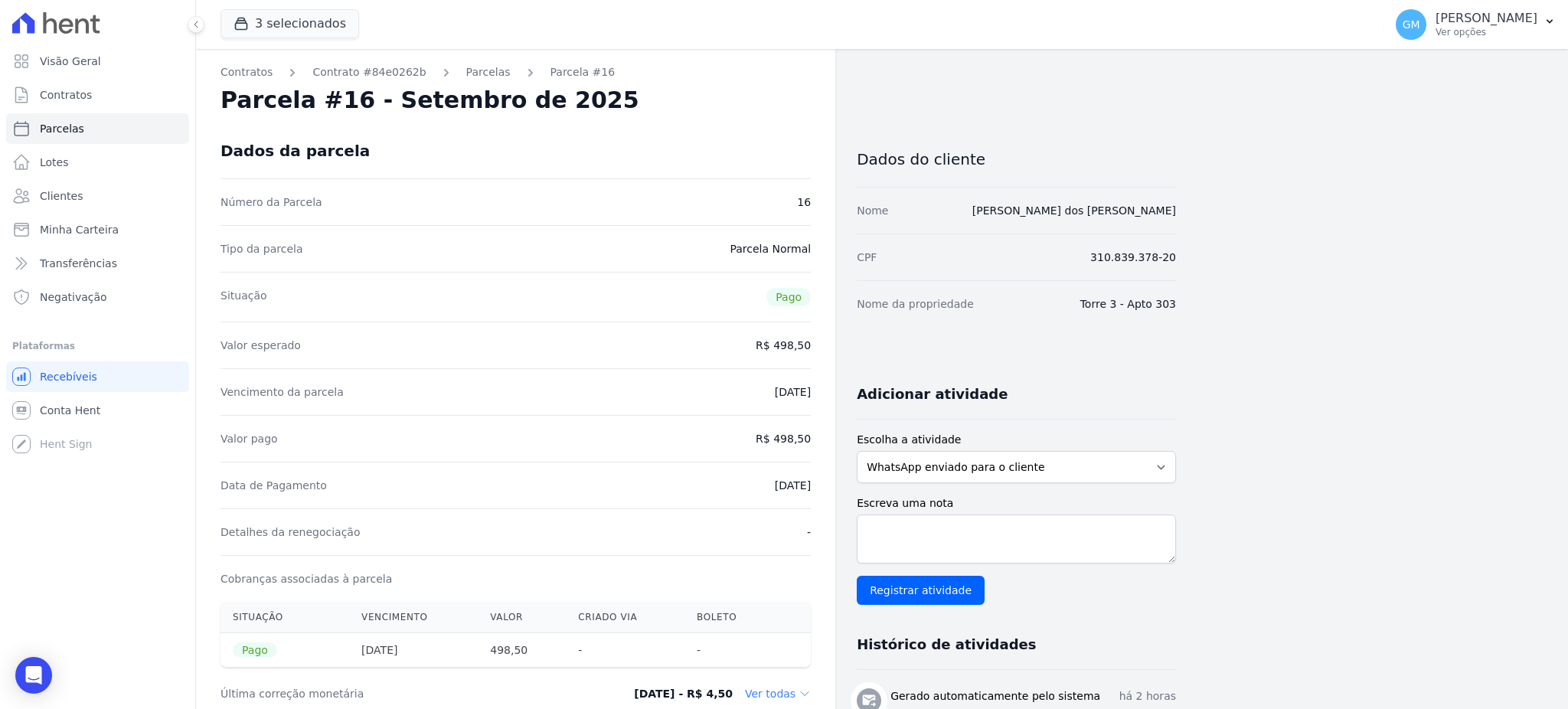
drag, startPoint x: 745, startPoint y: 486, endPoint x: 813, endPoint y: 487, distance: 68.0
drag, startPoint x: 776, startPoint y: 438, endPoint x: 815, endPoint y: 437, distance: 39.0
drag, startPoint x: 749, startPoint y: 489, endPoint x: 814, endPoint y: 497, distance: 65.5
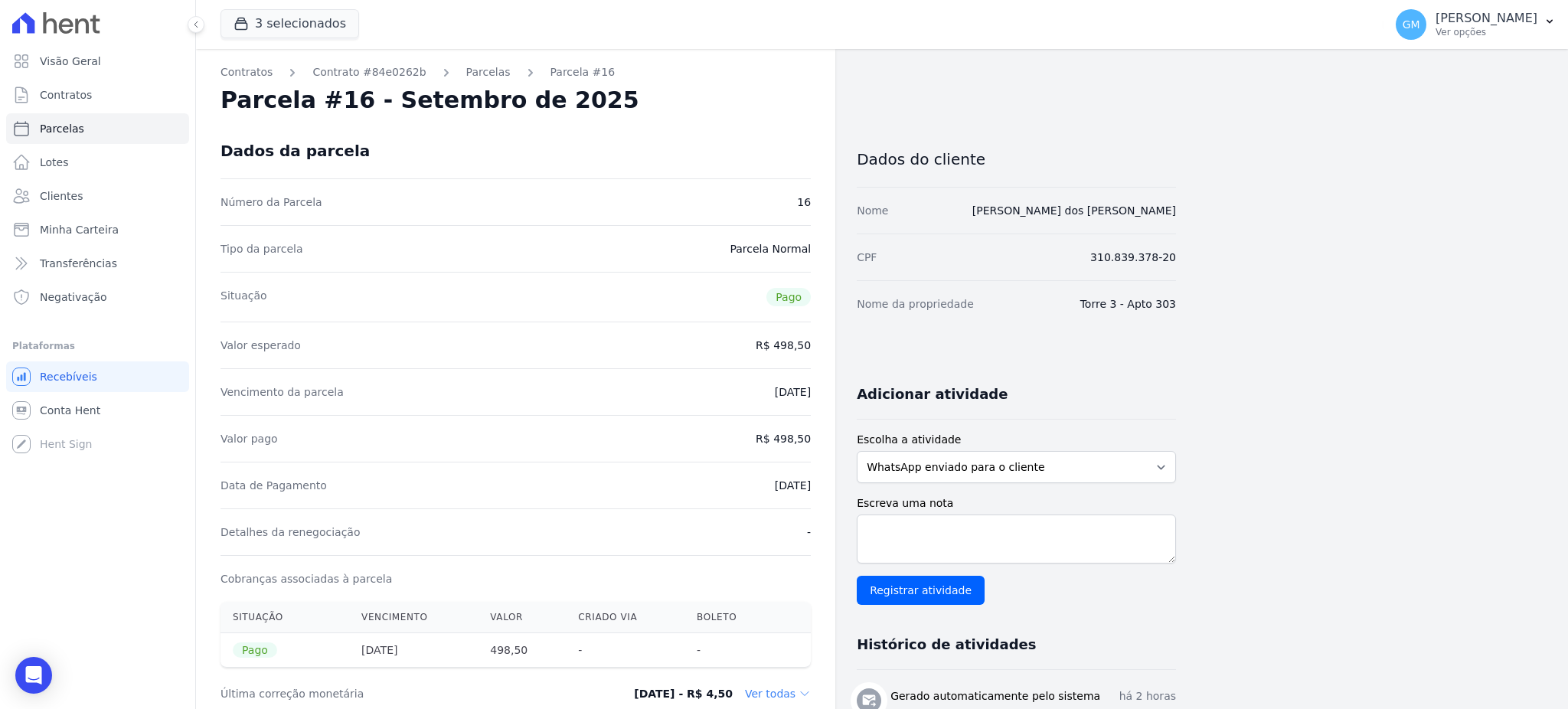
click at [112, 184] on link "Clientes" at bounding box center [97, 196] width 183 height 31
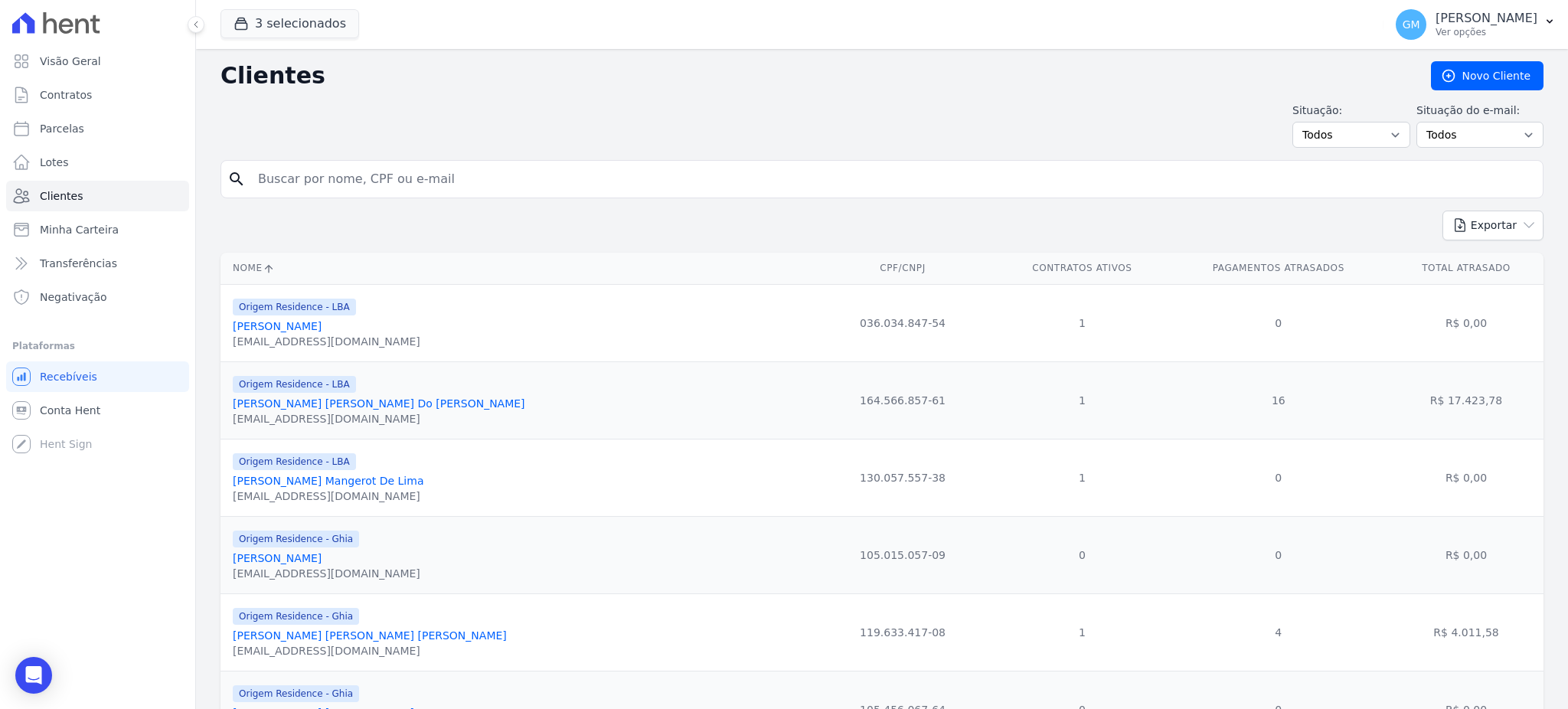
click at [309, 175] on input "search" at bounding box center [892, 179] width 1288 height 31
paste input "[PERSON_NAME] [PERSON_NAME]"
type input "[PERSON_NAME] [PERSON_NAME]"
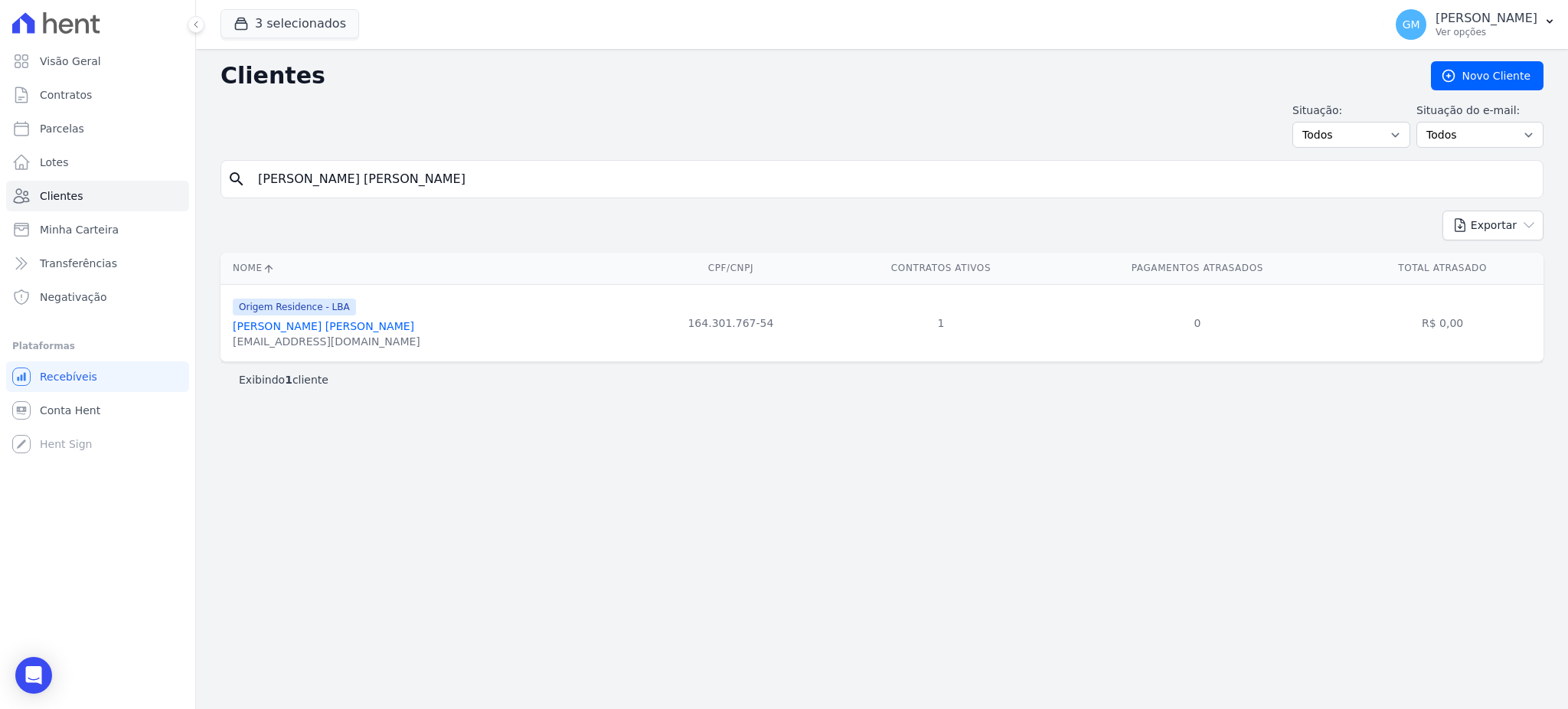
click at [319, 329] on link "[PERSON_NAME] [PERSON_NAME]" at bounding box center [323, 326] width 182 height 12
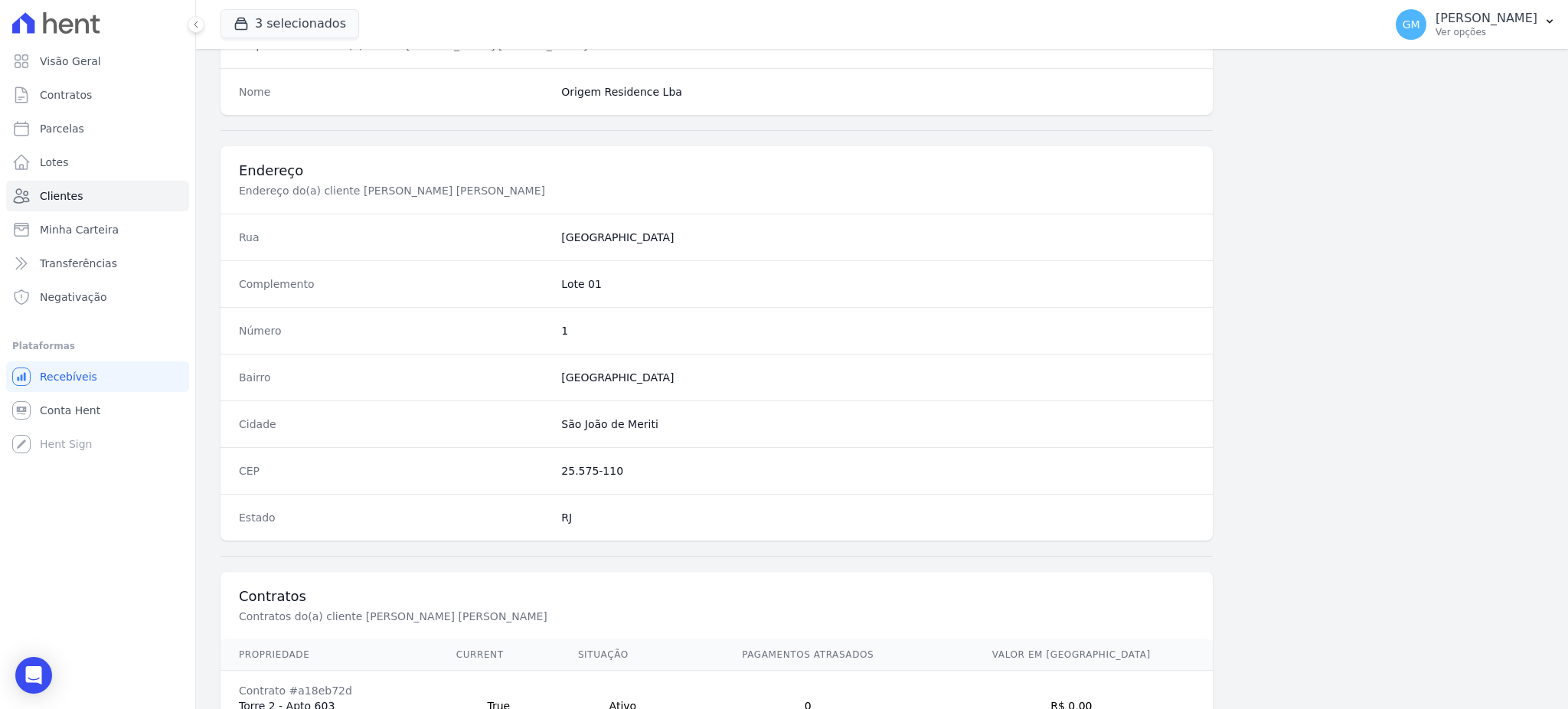
scroll to position [724, 0]
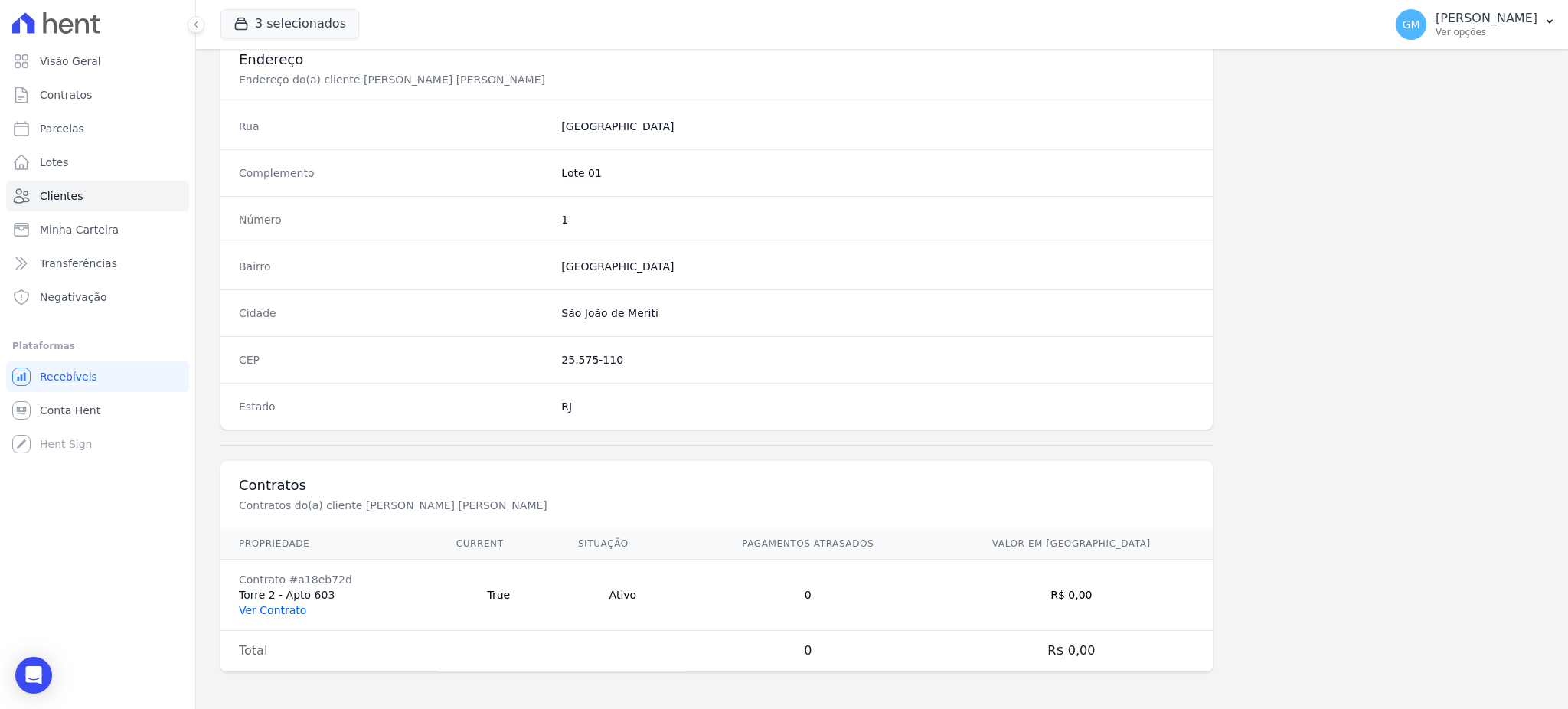
click at [278, 612] on link "Ver Contrato" at bounding box center [272, 610] width 68 height 12
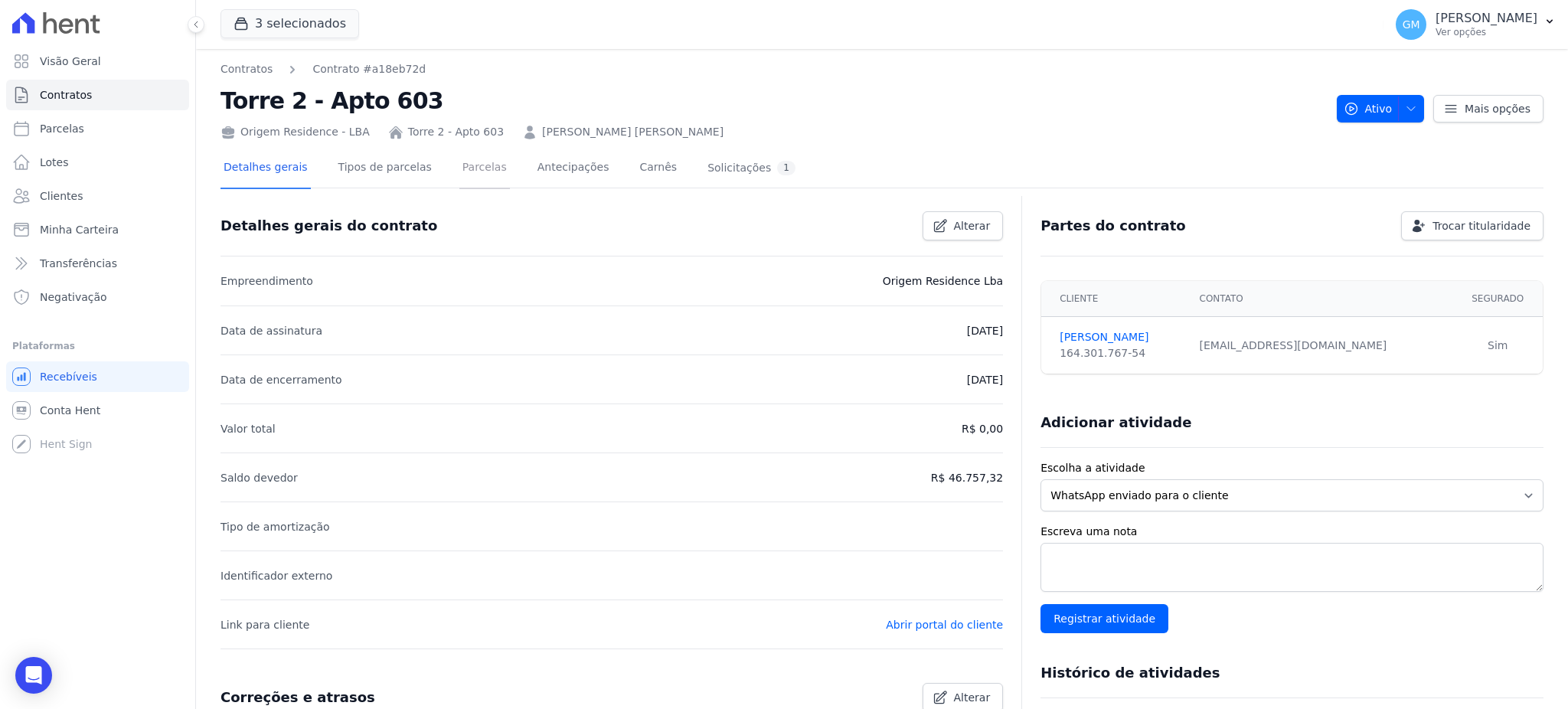
drag, startPoint x: 462, startPoint y: 181, endPoint x: 462, endPoint y: 171, distance: 10.0
click at [462, 181] on link "Parcelas" at bounding box center [484, 168] width 51 height 41
click at [462, 170] on link "Parcelas" at bounding box center [484, 168] width 51 height 41
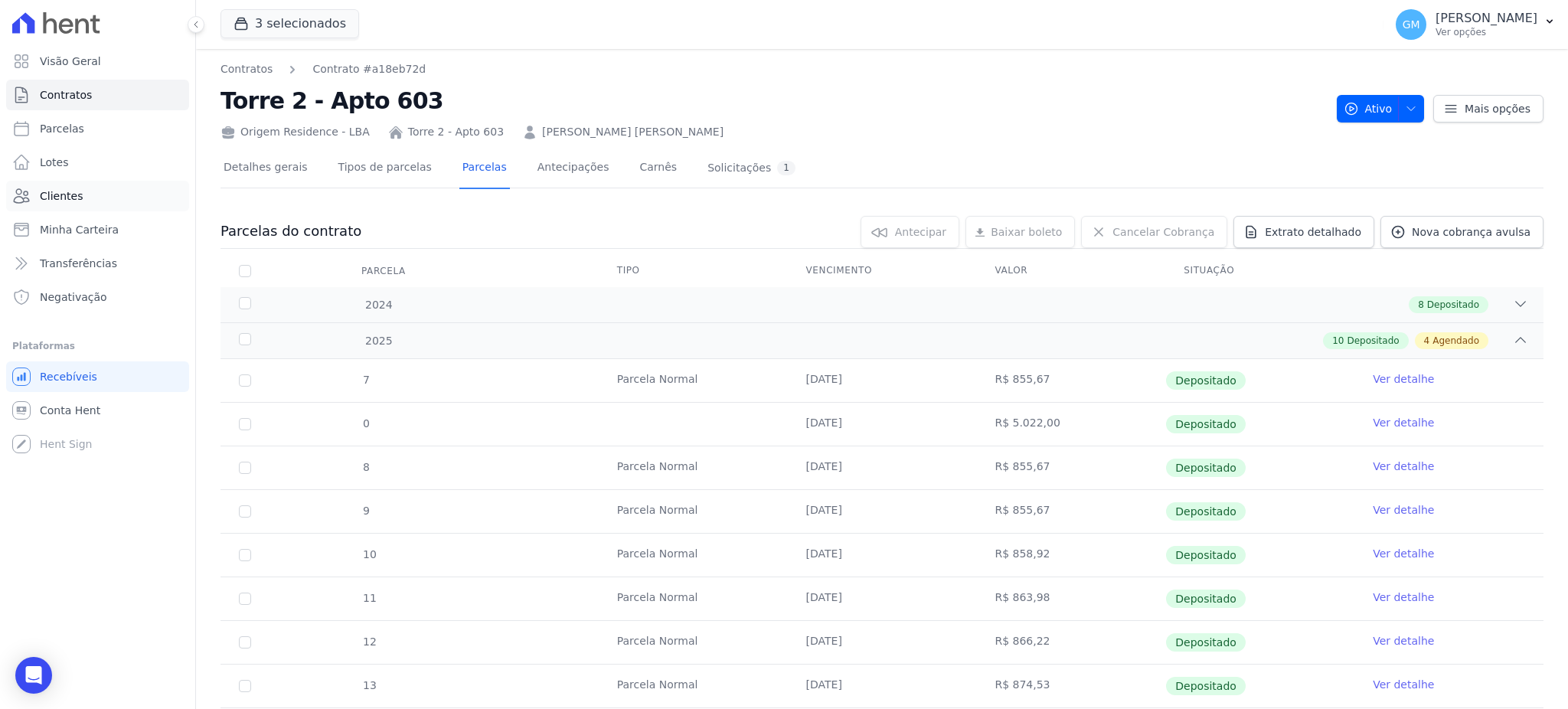
click at [78, 196] on link "Clientes" at bounding box center [97, 196] width 183 height 31
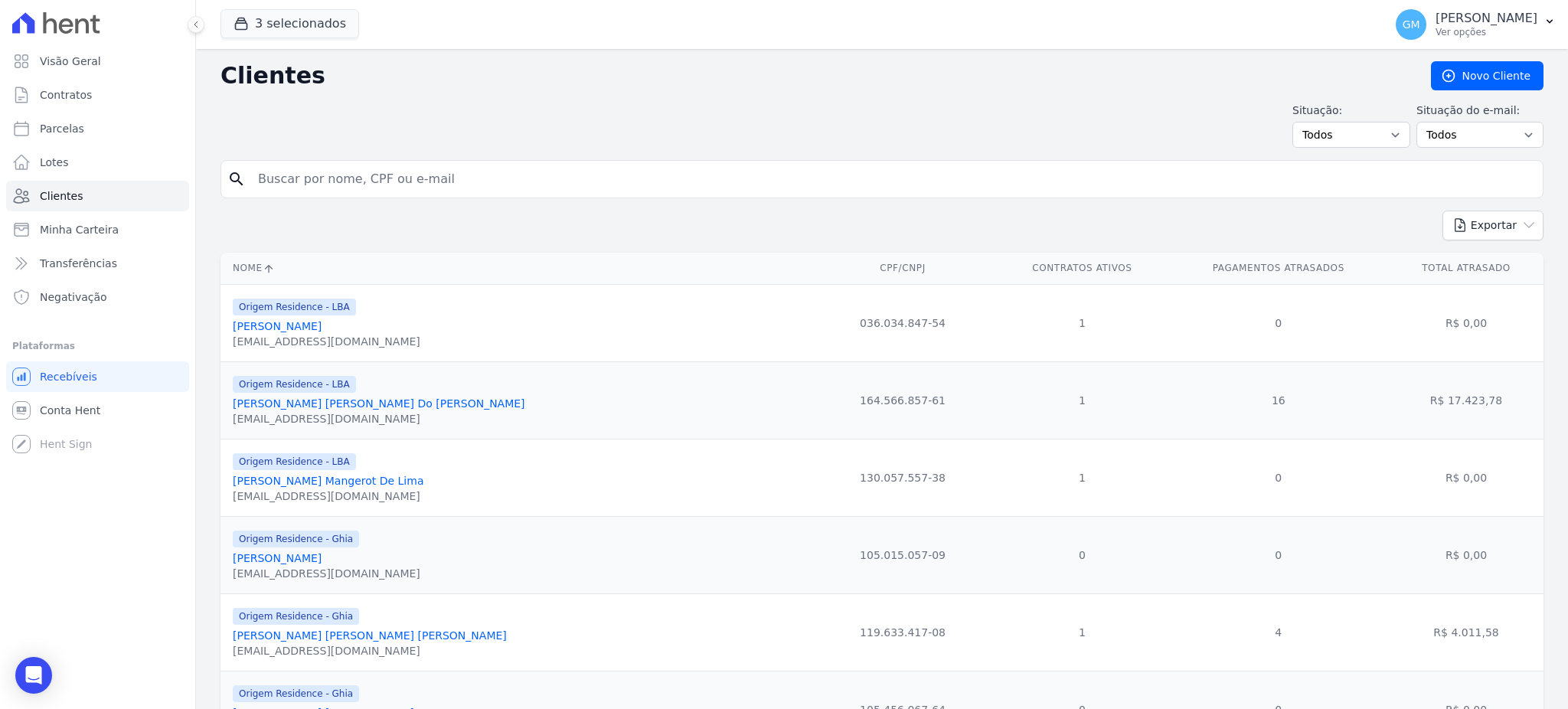
click at [289, 190] on input "search" at bounding box center [892, 179] width 1288 height 31
paste input "[PERSON_NAME] [PERSON_NAME]"
type input "[PERSON_NAME] [PERSON_NAME]"
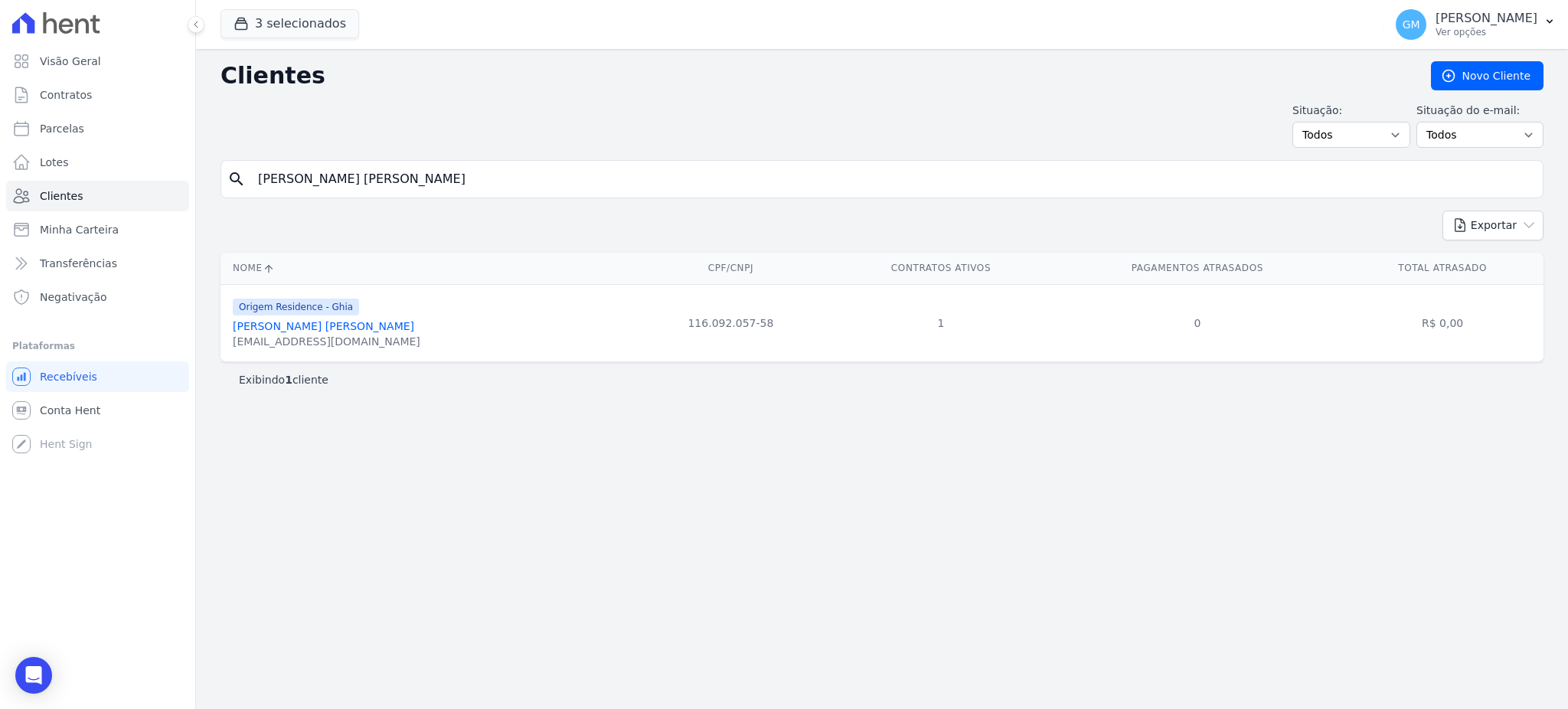
click at [336, 338] on div "[EMAIL_ADDRESS][DOMAIN_NAME]" at bounding box center [326, 341] width 188 height 15
click at [336, 330] on link "[PERSON_NAME] [PERSON_NAME]" at bounding box center [323, 326] width 182 height 12
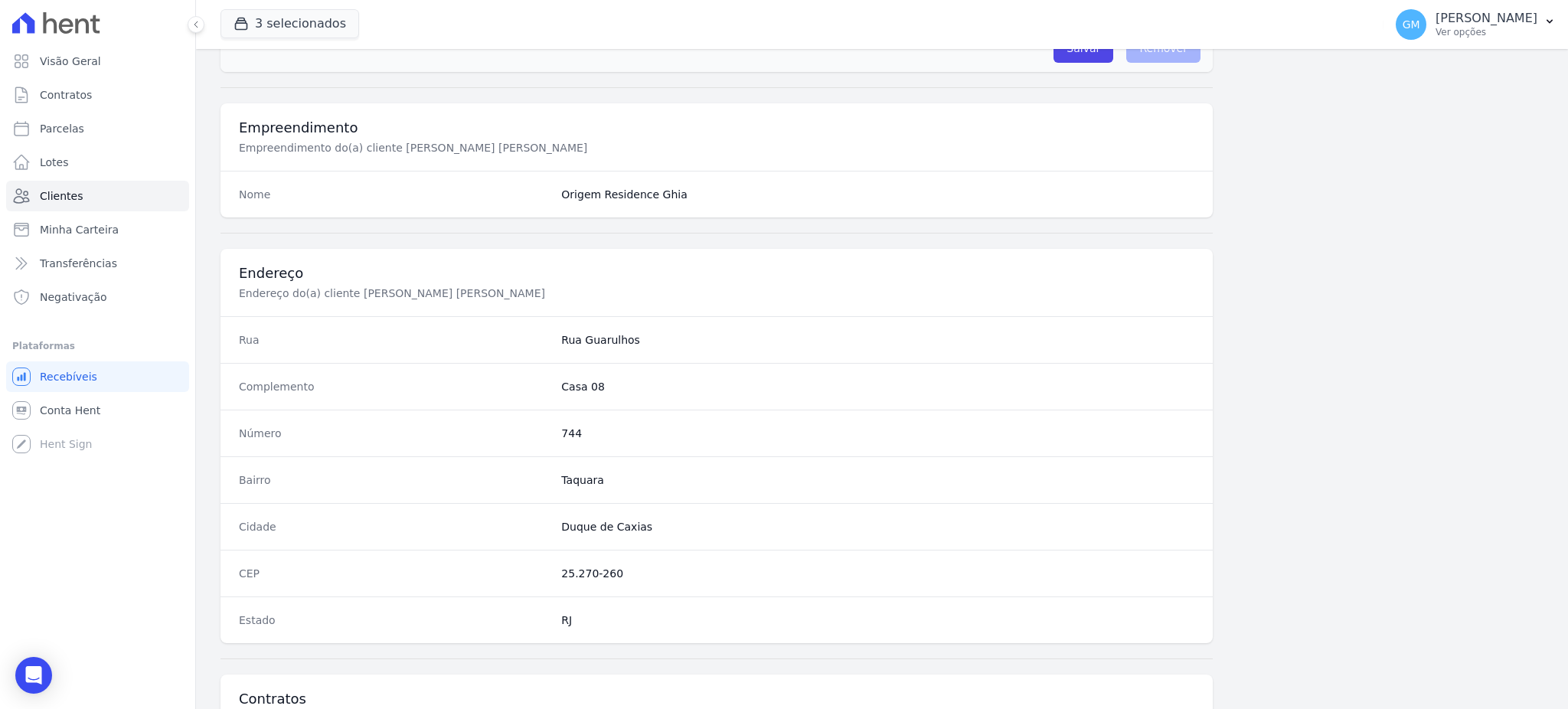
scroll to position [724, 0]
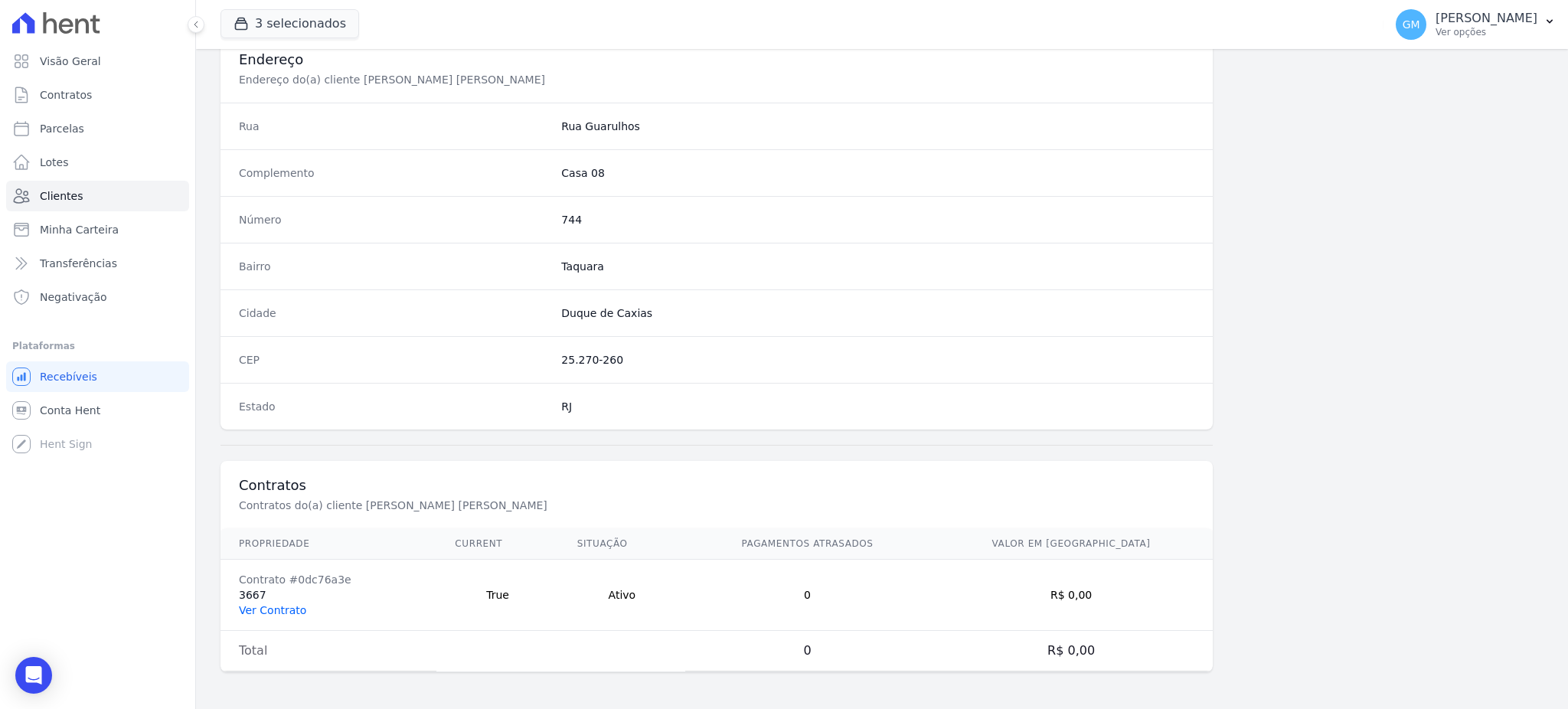
click at [285, 610] on link "Ver Contrato" at bounding box center [272, 610] width 68 height 12
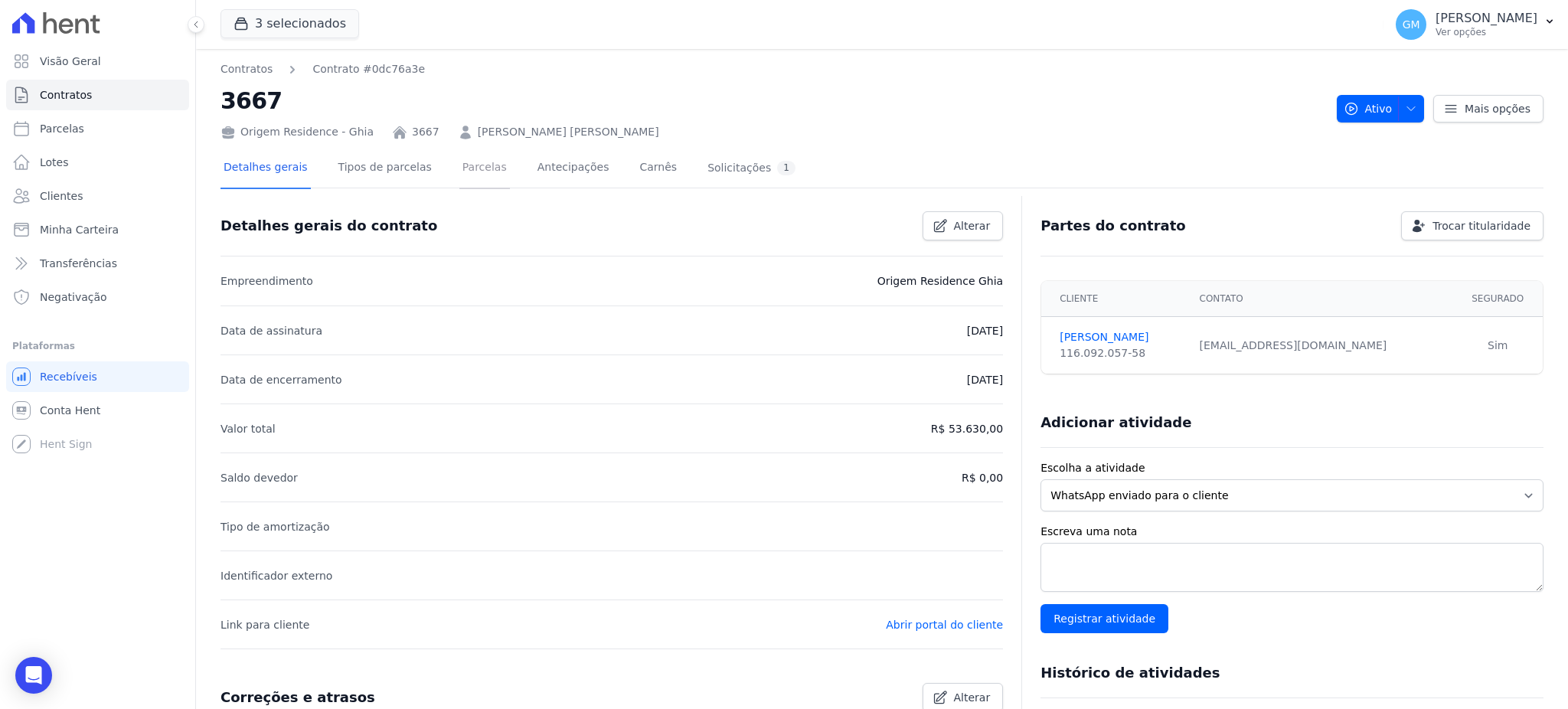
click at [459, 172] on link "Parcelas" at bounding box center [484, 168] width 51 height 41
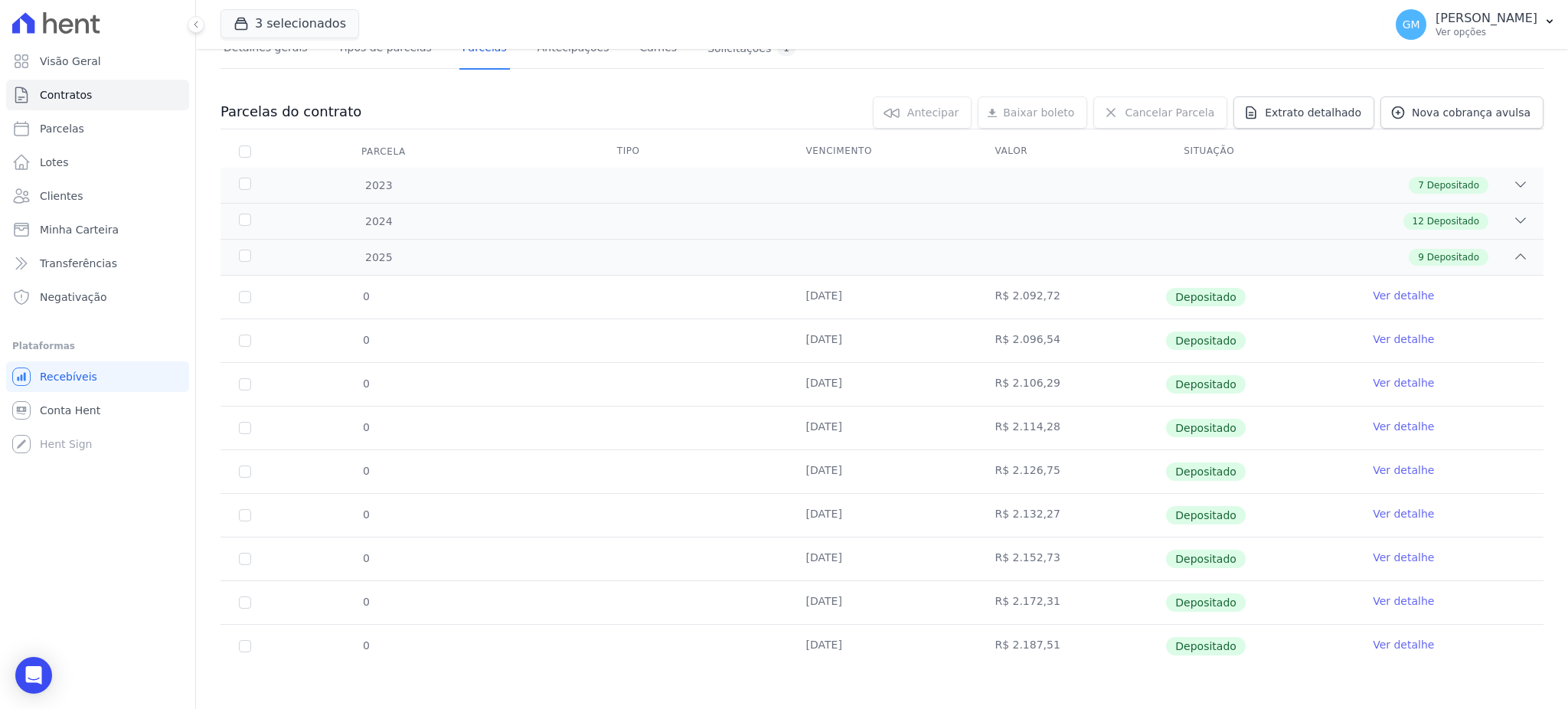
scroll to position [123, 0]
click at [83, 189] on link "Clientes" at bounding box center [97, 196] width 183 height 31
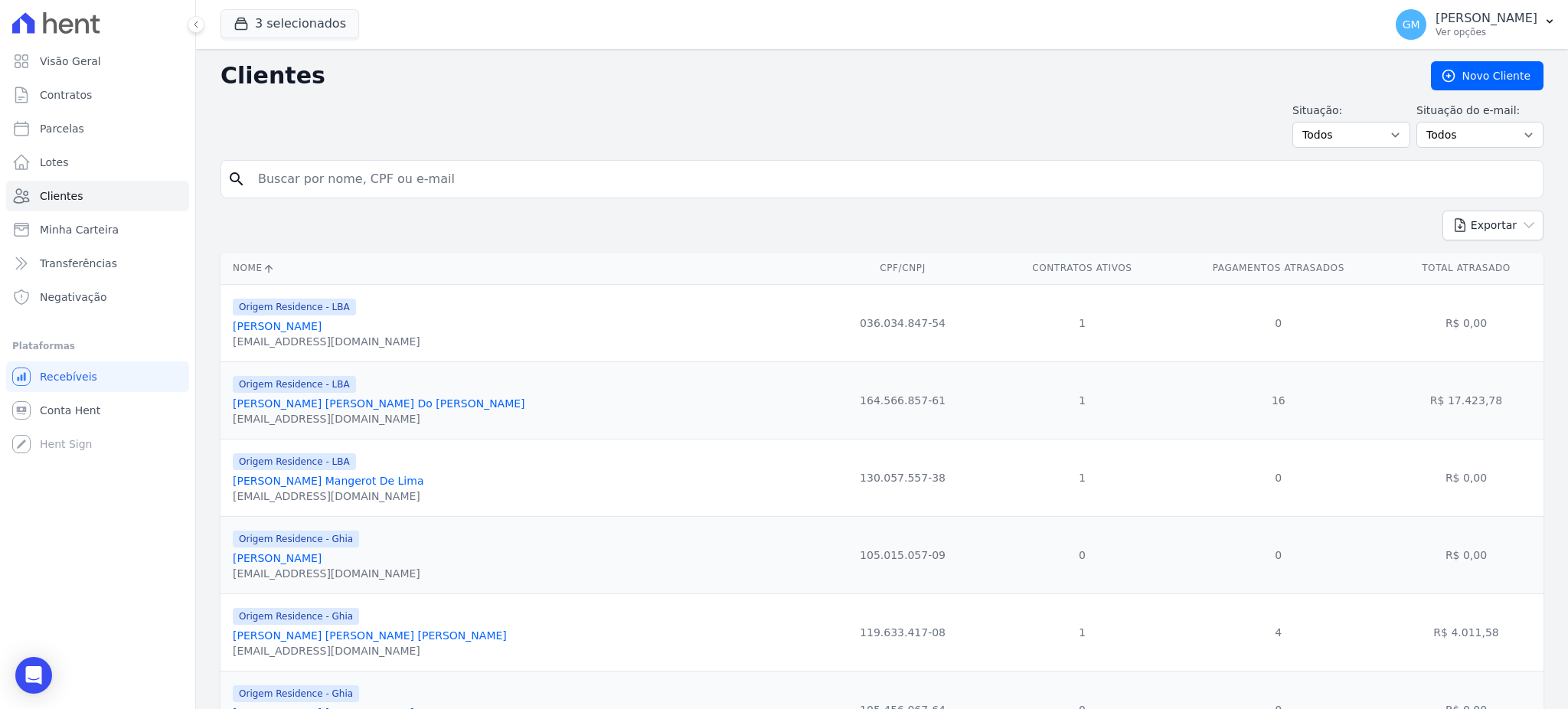
click at [307, 170] on input "search" at bounding box center [892, 179] width 1288 height 31
paste input "[PERSON_NAME] [PERSON_NAME]"
type input "[PERSON_NAME] [PERSON_NAME]"
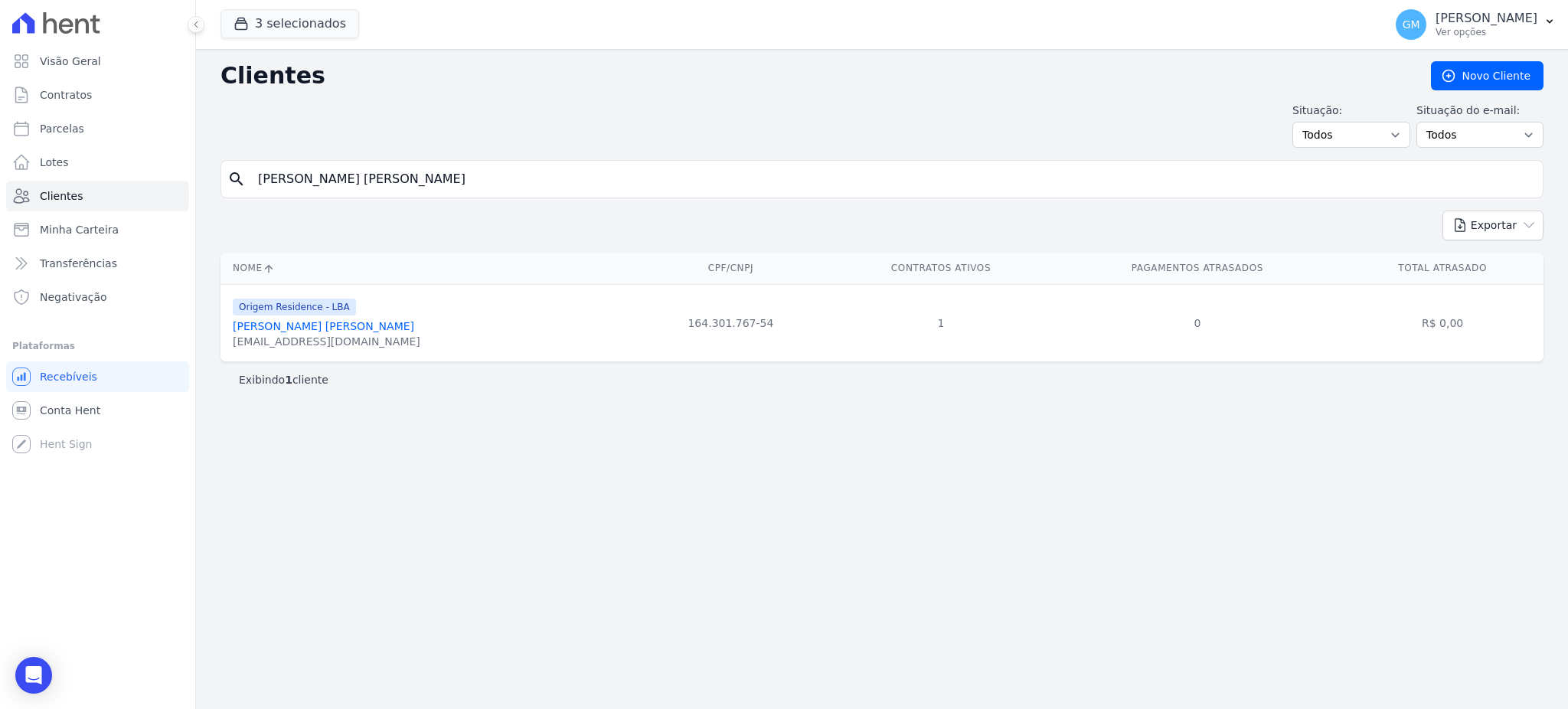
click at [332, 328] on link "[PERSON_NAME] [PERSON_NAME]" at bounding box center [323, 326] width 182 height 12
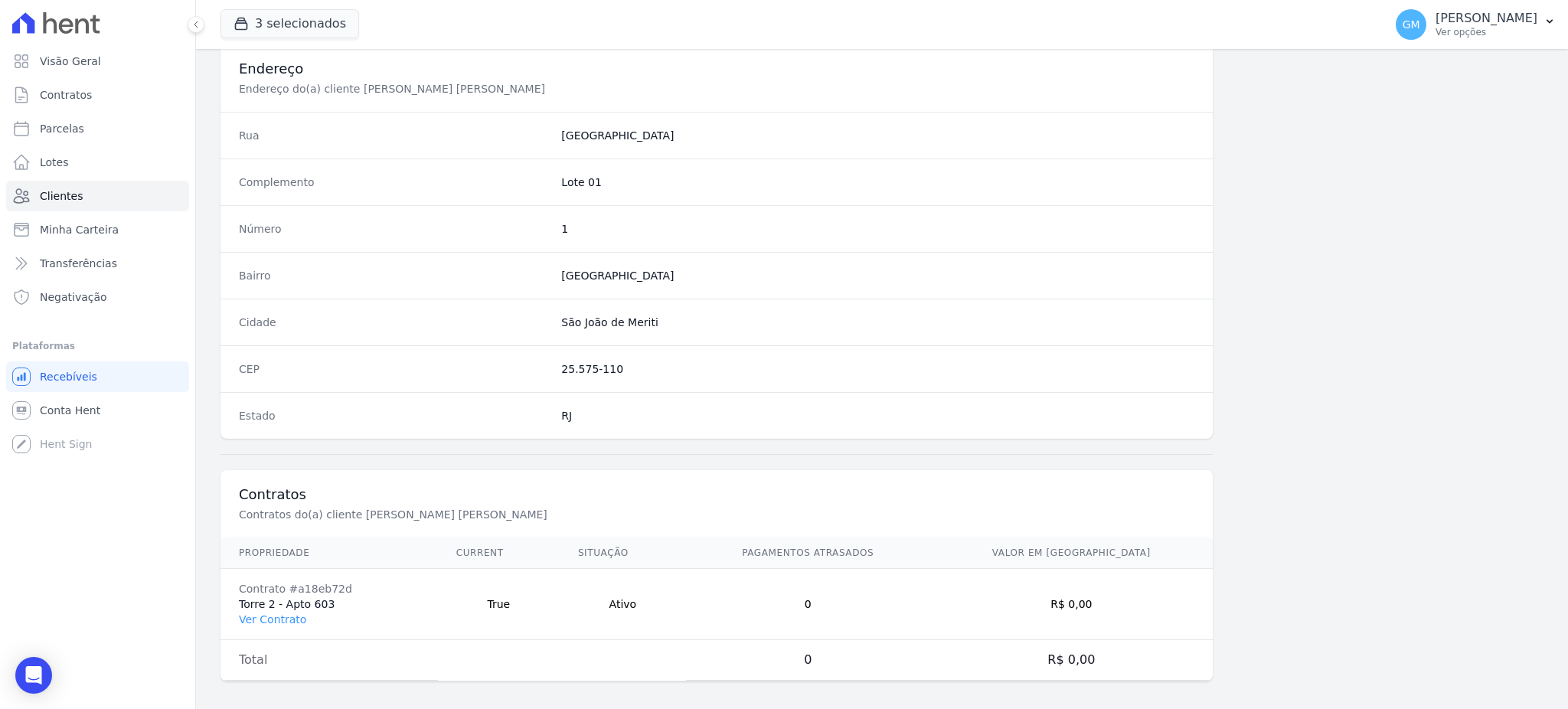
scroll to position [724, 0]
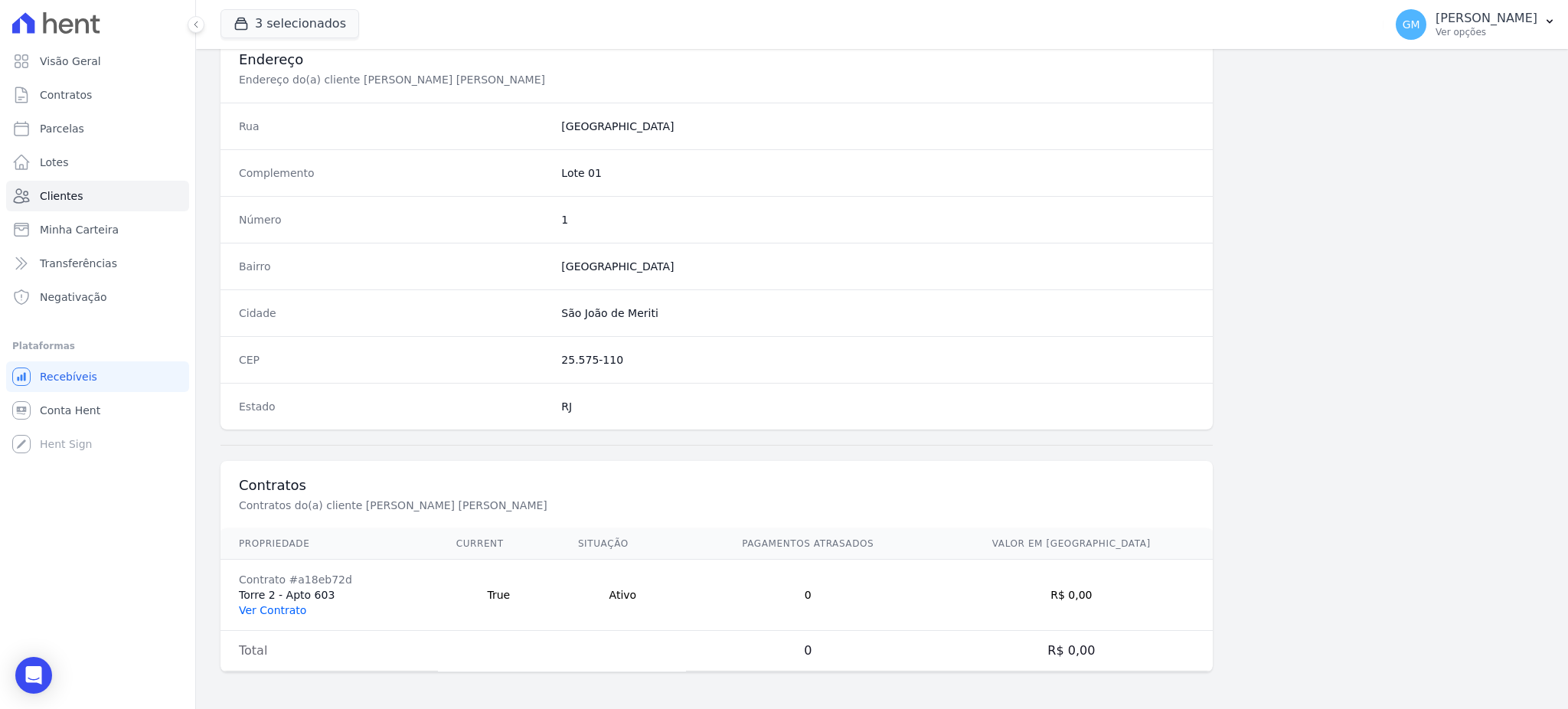
click at [270, 612] on link "Ver Contrato" at bounding box center [272, 610] width 68 height 12
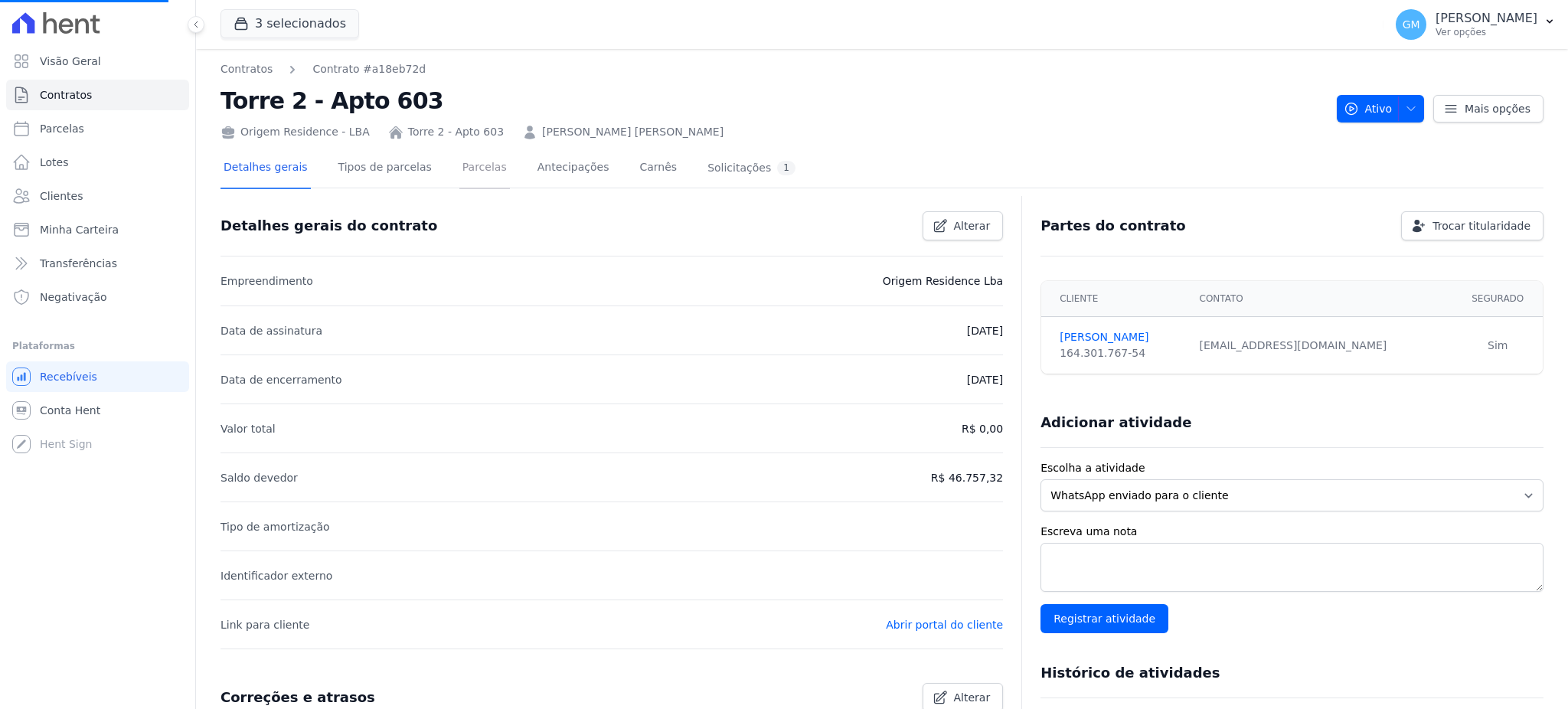
click at [462, 155] on link "Parcelas" at bounding box center [484, 168] width 51 height 41
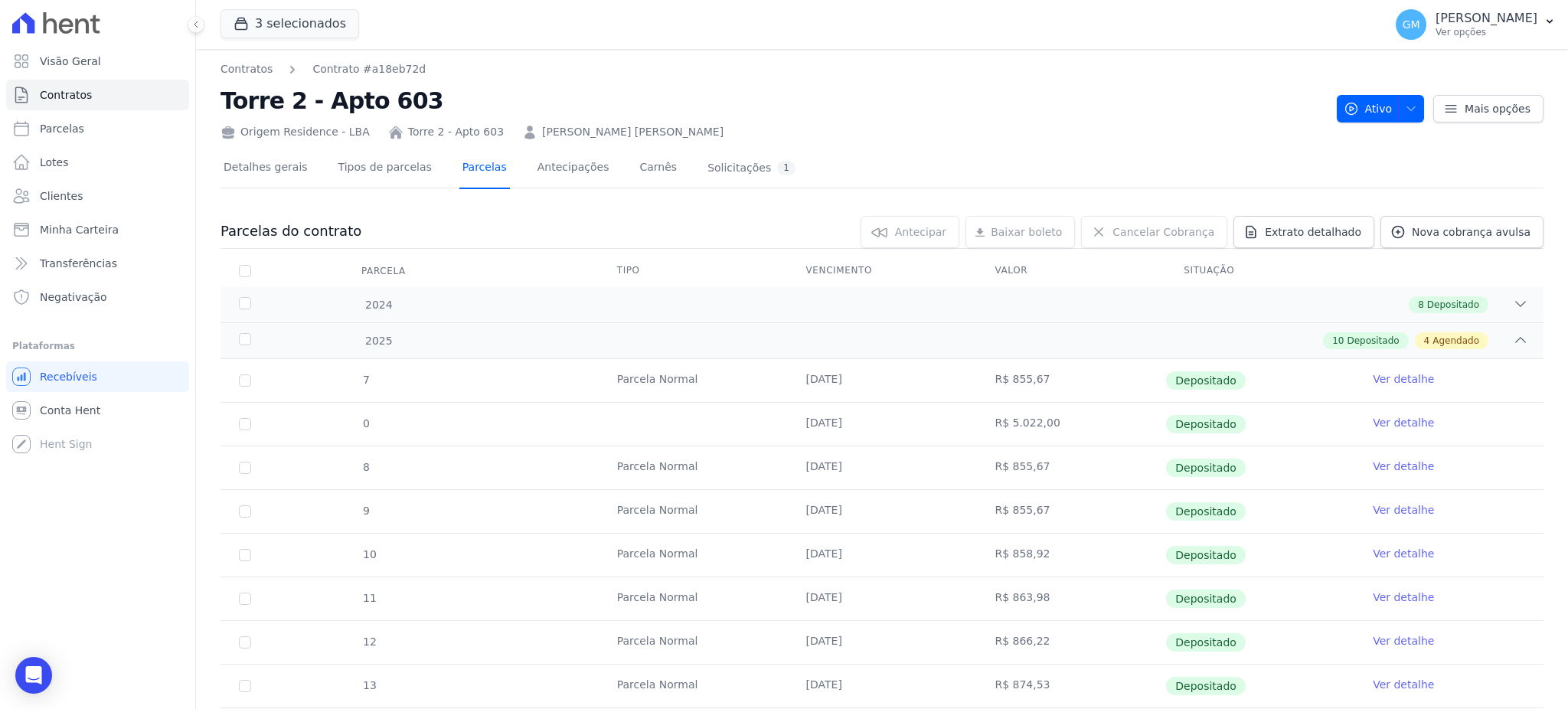
click at [481, 168] on link "Parcelas" at bounding box center [484, 168] width 51 height 41
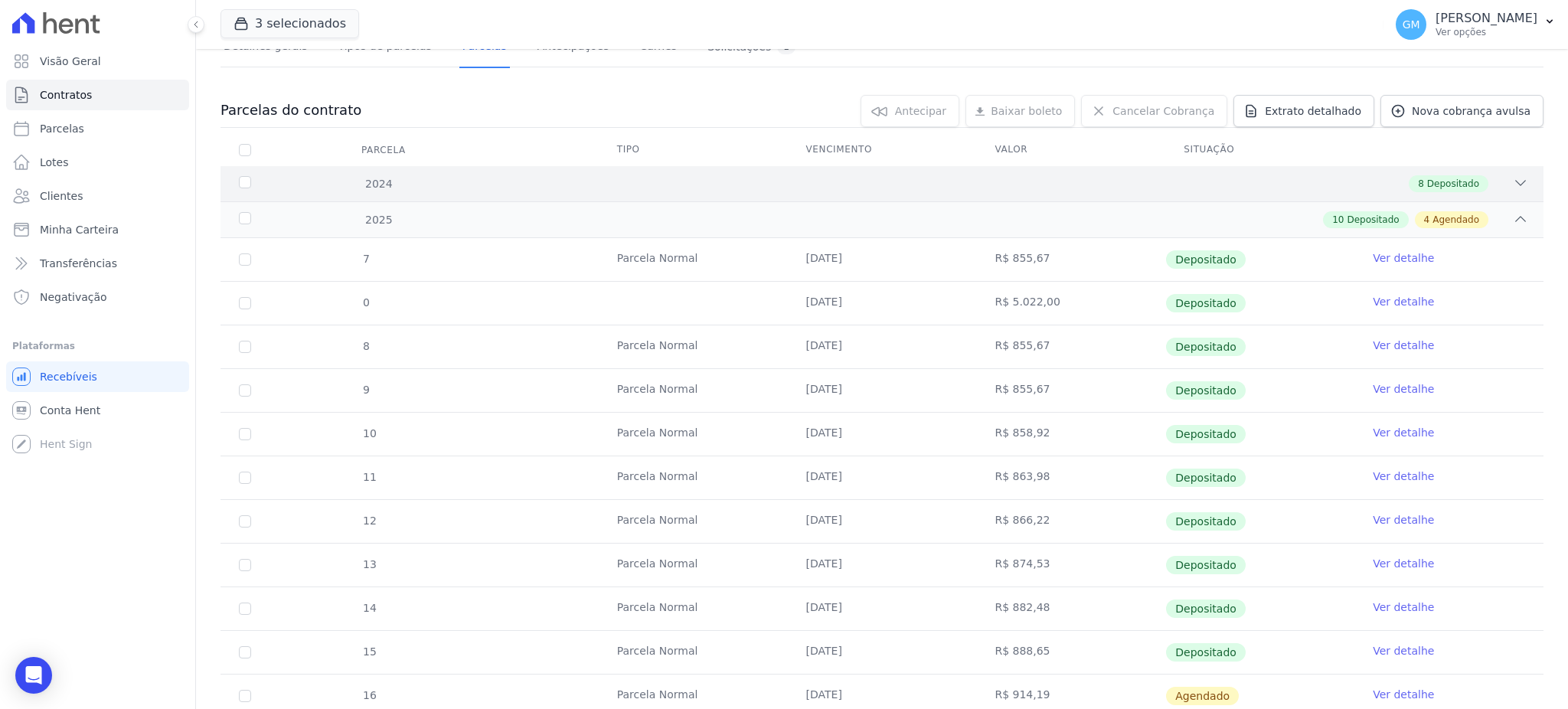
scroll to position [204, 0]
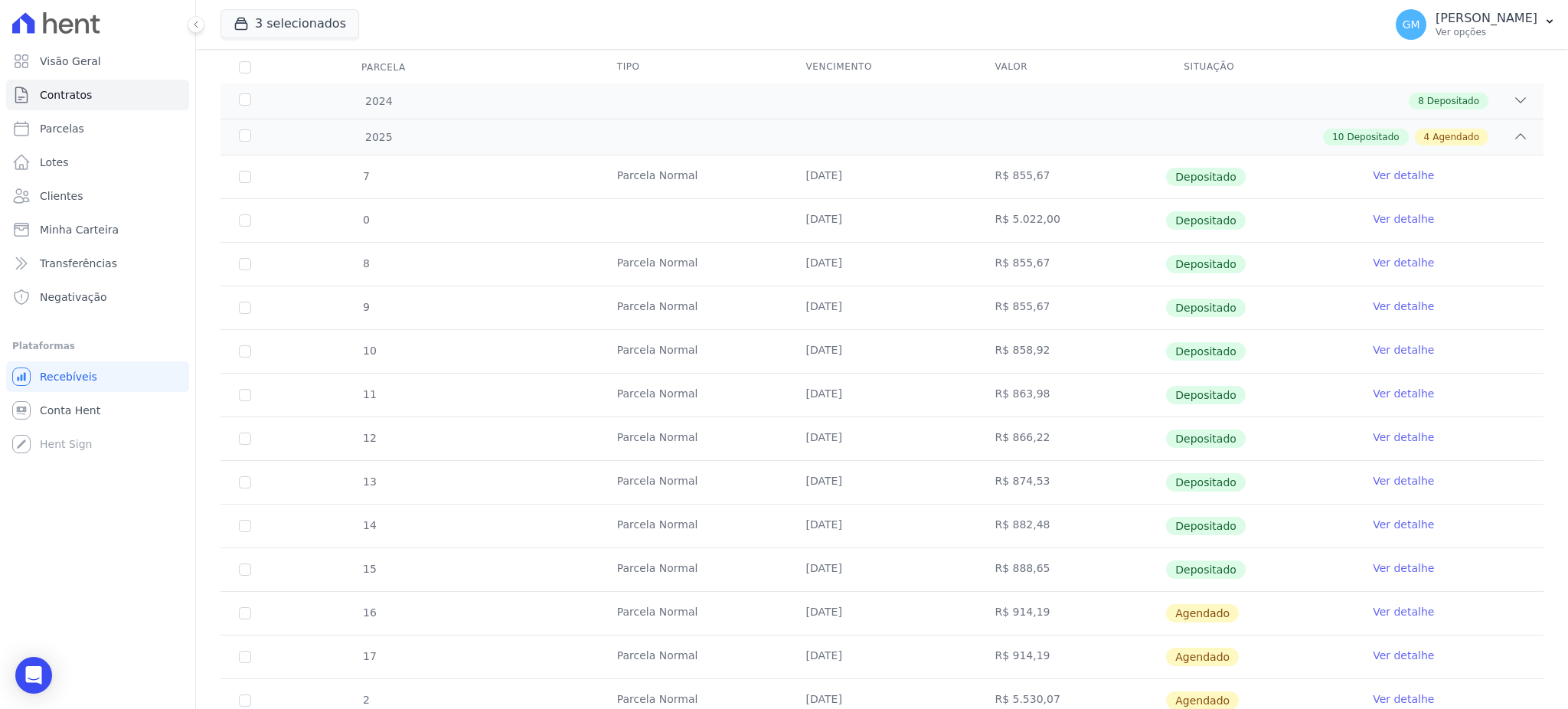
click at [1384, 572] on link "Ver detalhe" at bounding box center [1404, 567] width 62 height 15
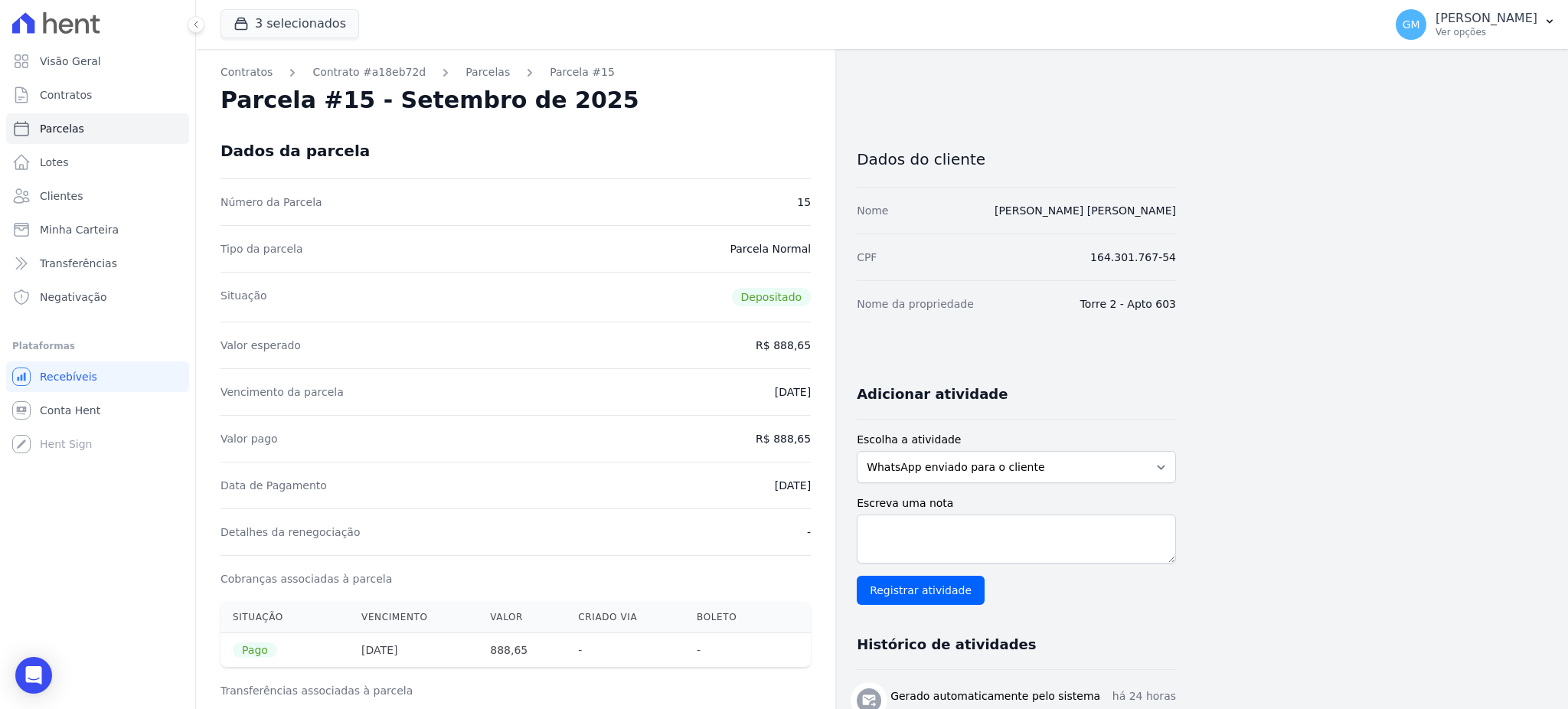
drag, startPoint x: 774, startPoint y: 497, endPoint x: 816, endPoint y: 505, distance: 42.8
click at [816, 505] on div "Contratos Contrato #a18eb72d [GEOGRAPHIC_DATA] Parcela #15 [GEOGRAPHIC_DATA] #1…" at bounding box center [515, 691] width 639 height 1286
drag, startPoint x: 779, startPoint y: 436, endPoint x: 823, endPoint y: 435, distance: 44.0
click at [823, 435] on div "Contratos Contrato #a18eb72d [GEOGRAPHIC_DATA] Parcela #15 [GEOGRAPHIC_DATA] #1…" at bounding box center [515, 691] width 639 height 1286
drag, startPoint x: 739, startPoint y: 488, endPoint x: 821, endPoint y: 486, distance: 82.0
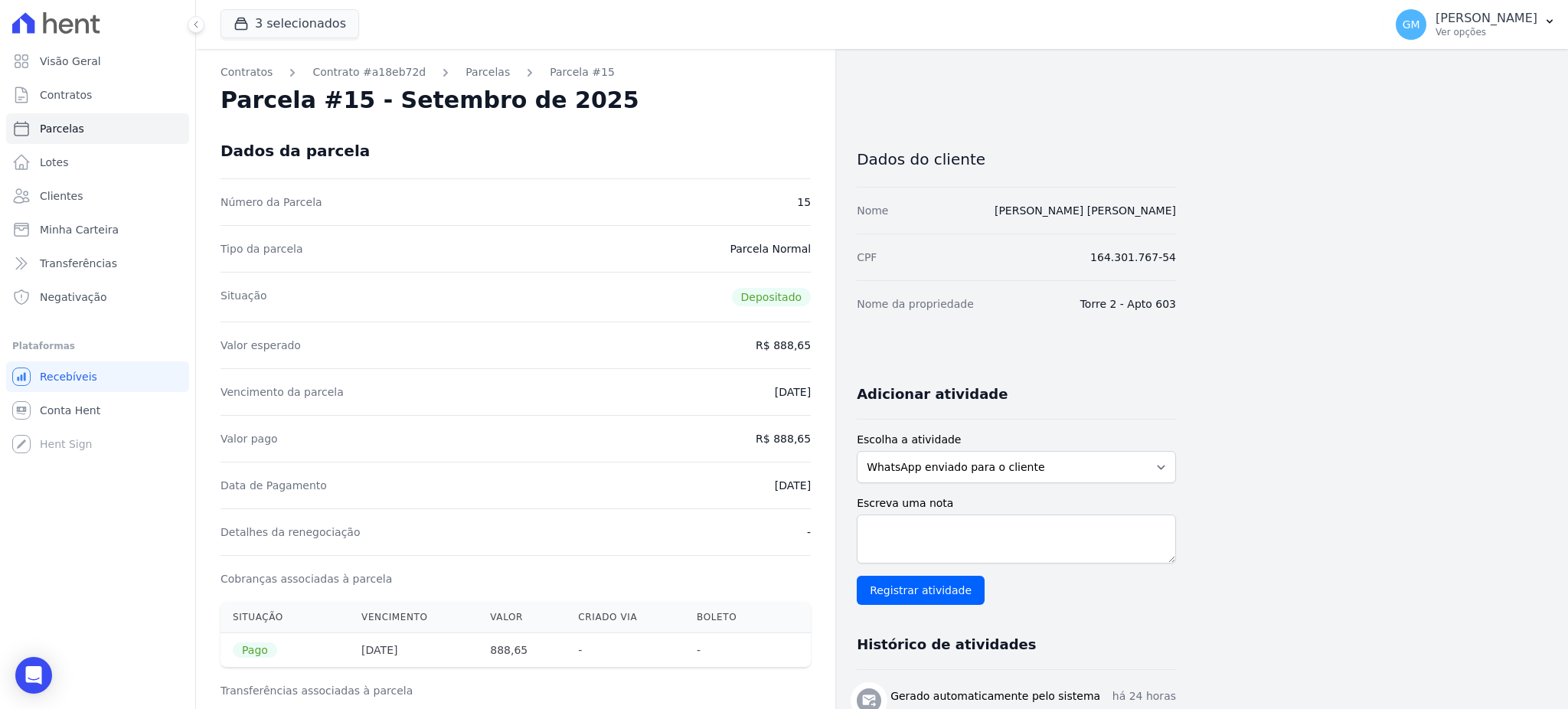
click at [821, 486] on div "Contratos Contrato #a18eb72d [GEOGRAPHIC_DATA] Parcela #15 [GEOGRAPHIC_DATA] #1…" at bounding box center [515, 691] width 639 height 1286
click at [67, 199] on span "Clientes" at bounding box center [61, 196] width 43 height 15
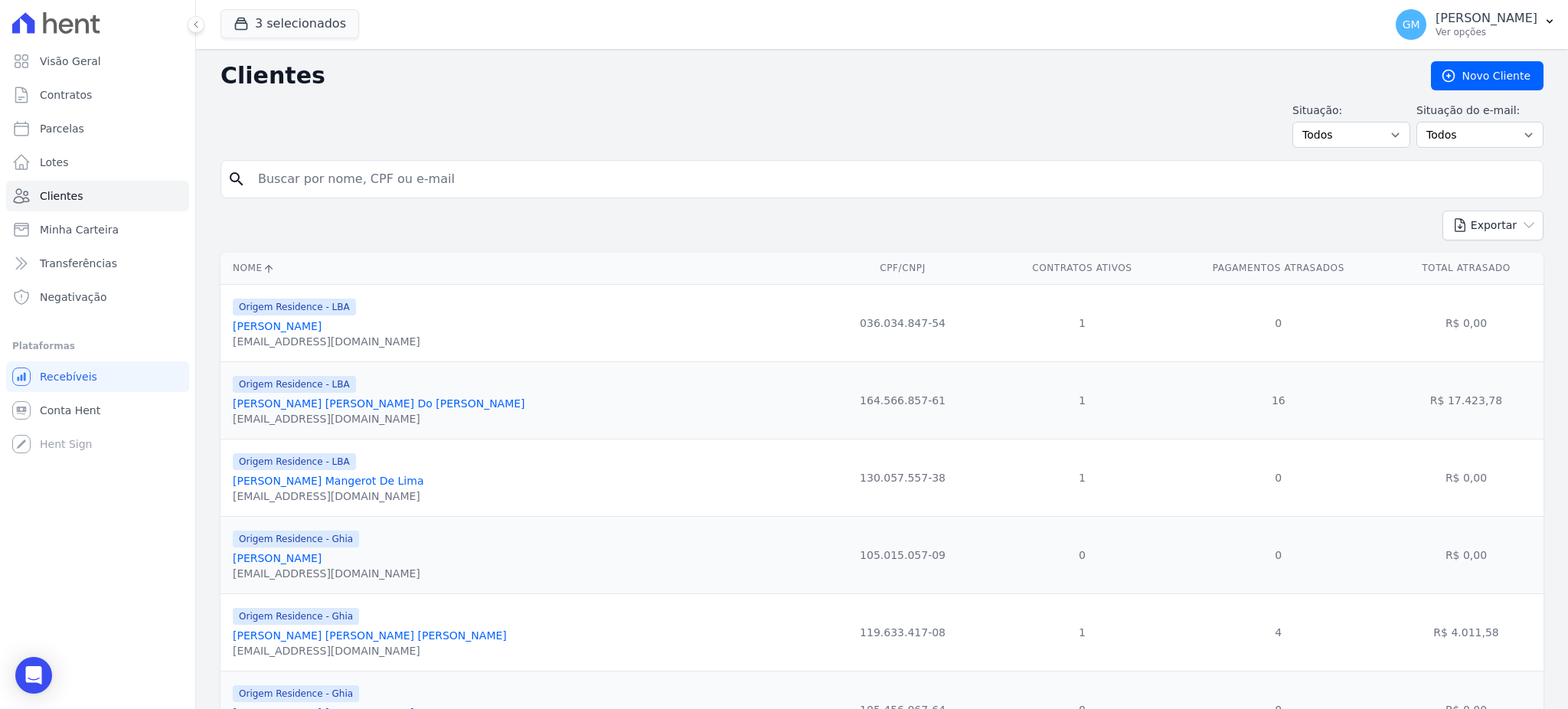
click at [457, 178] on input "search" at bounding box center [892, 179] width 1288 height 31
paste input "[PERSON_NAME] [PERSON_NAME]"
type input "[PERSON_NAME] [PERSON_NAME]"
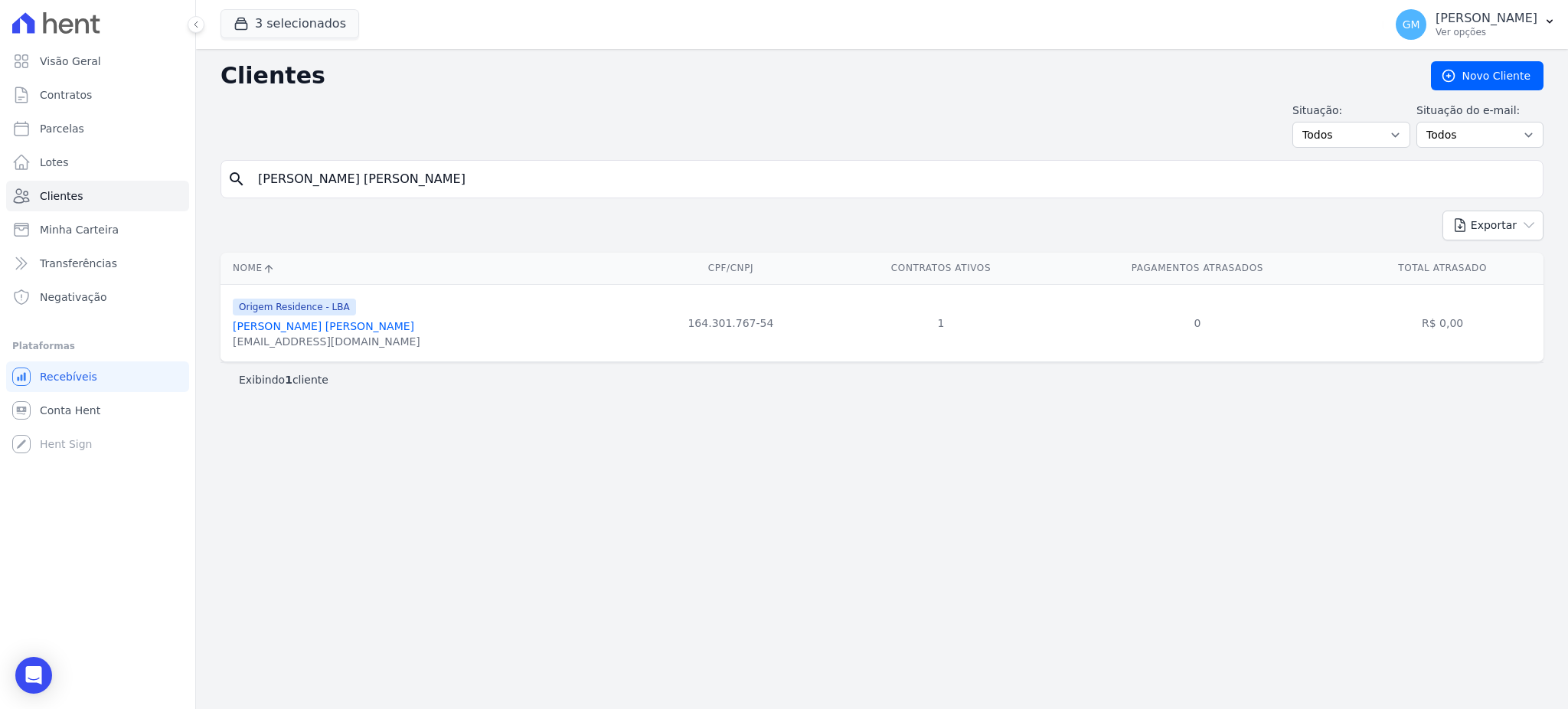
click at [269, 328] on link "[PERSON_NAME] [PERSON_NAME]" at bounding box center [323, 326] width 182 height 12
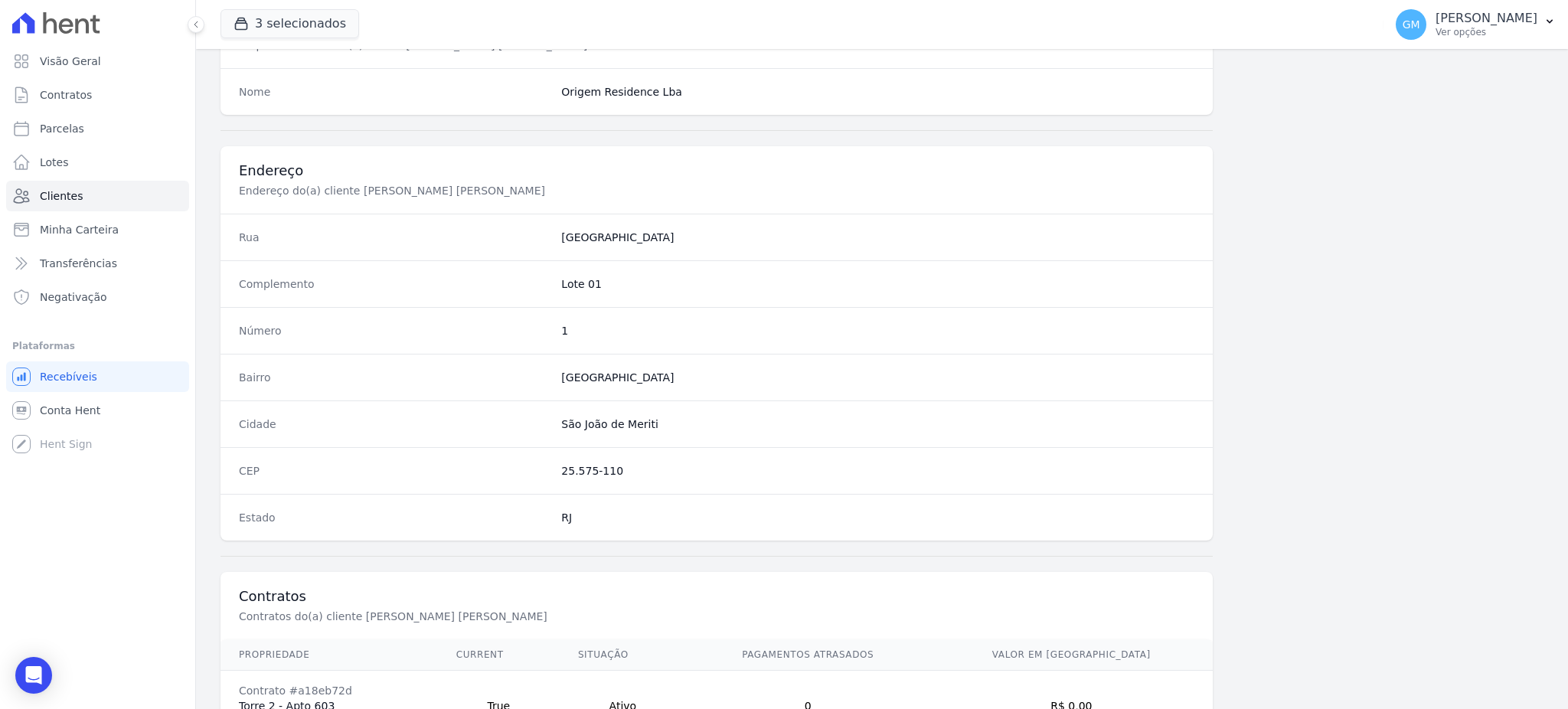
scroll to position [724, 0]
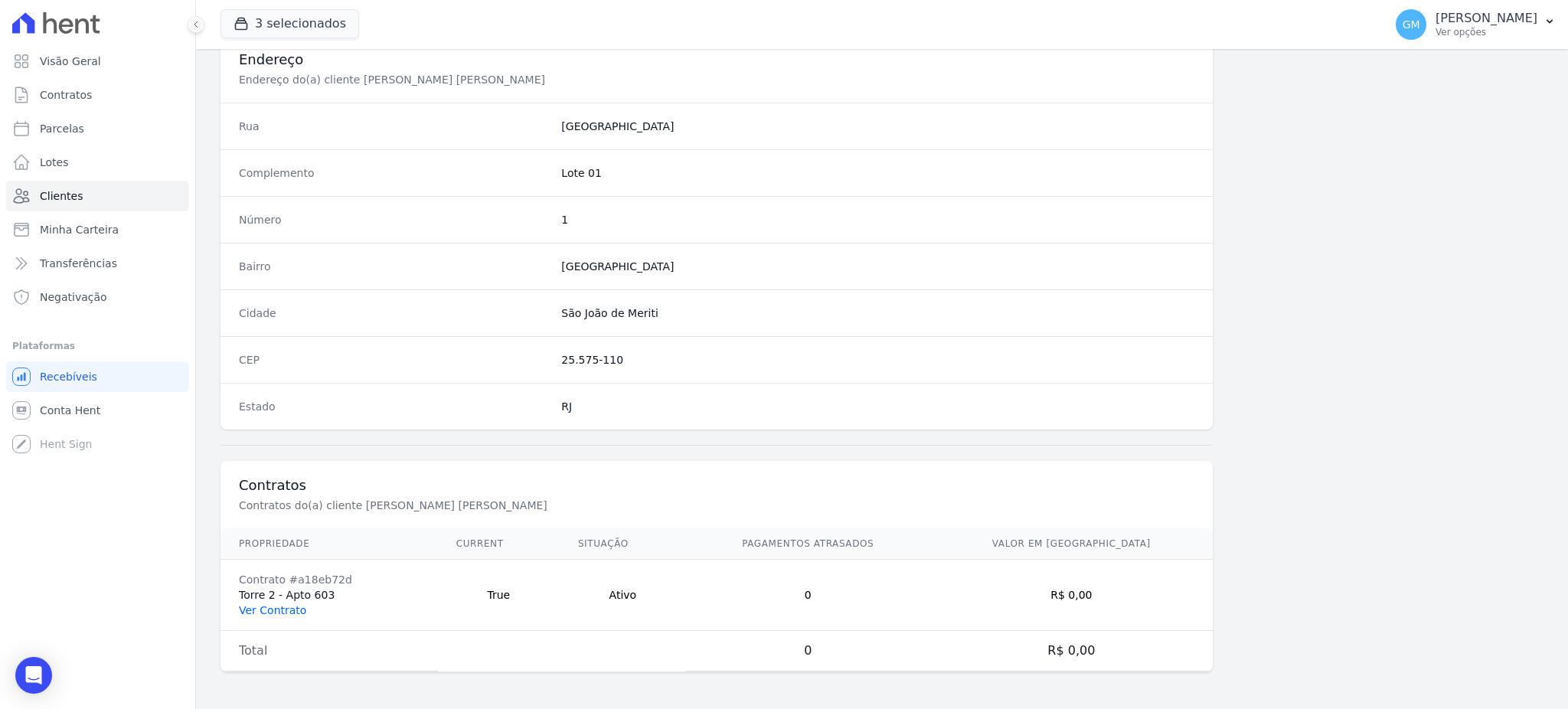
click at [289, 610] on link "Ver Contrato" at bounding box center [272, 610] width 68 height 12
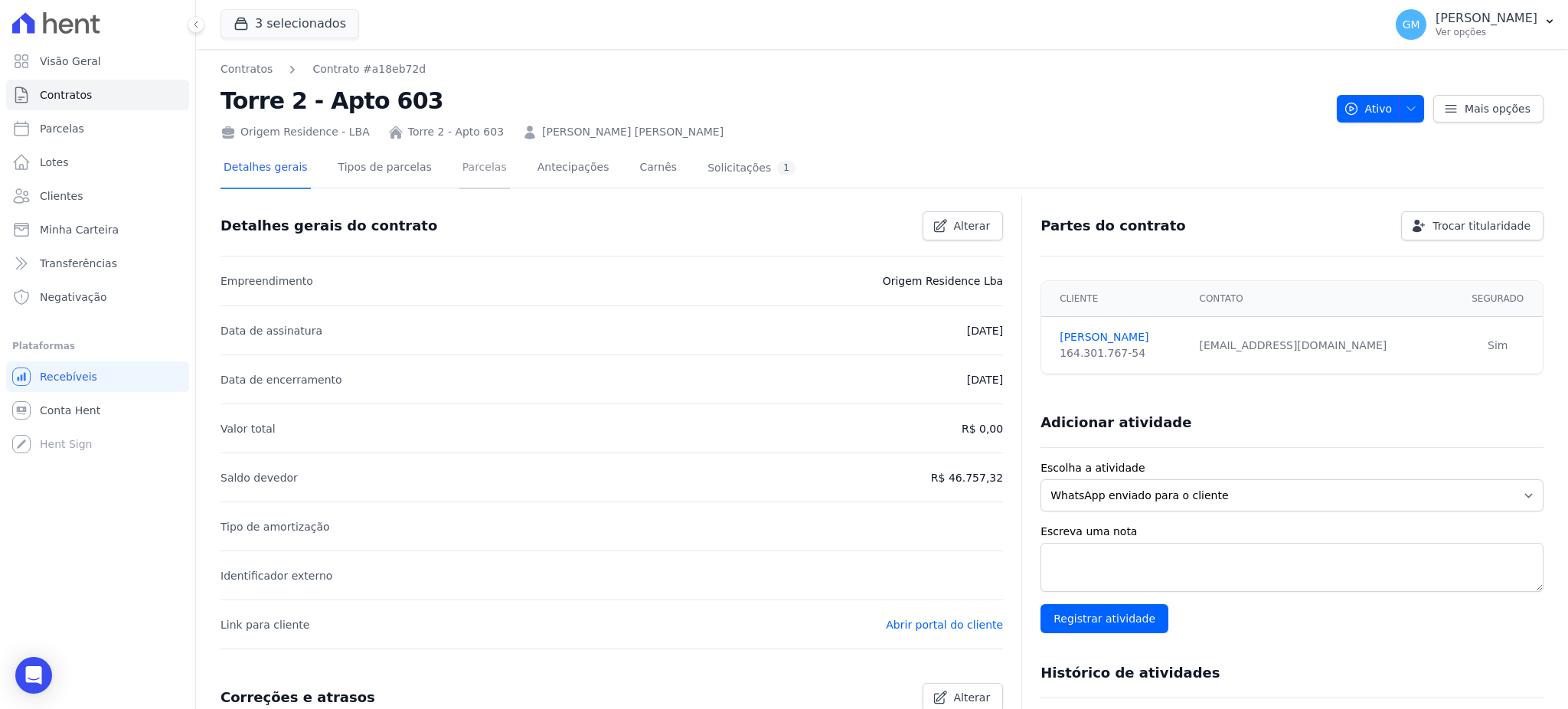
click at [472, 157] on link "Parcelas" at bounding box center [484, 168] width 51 height 41
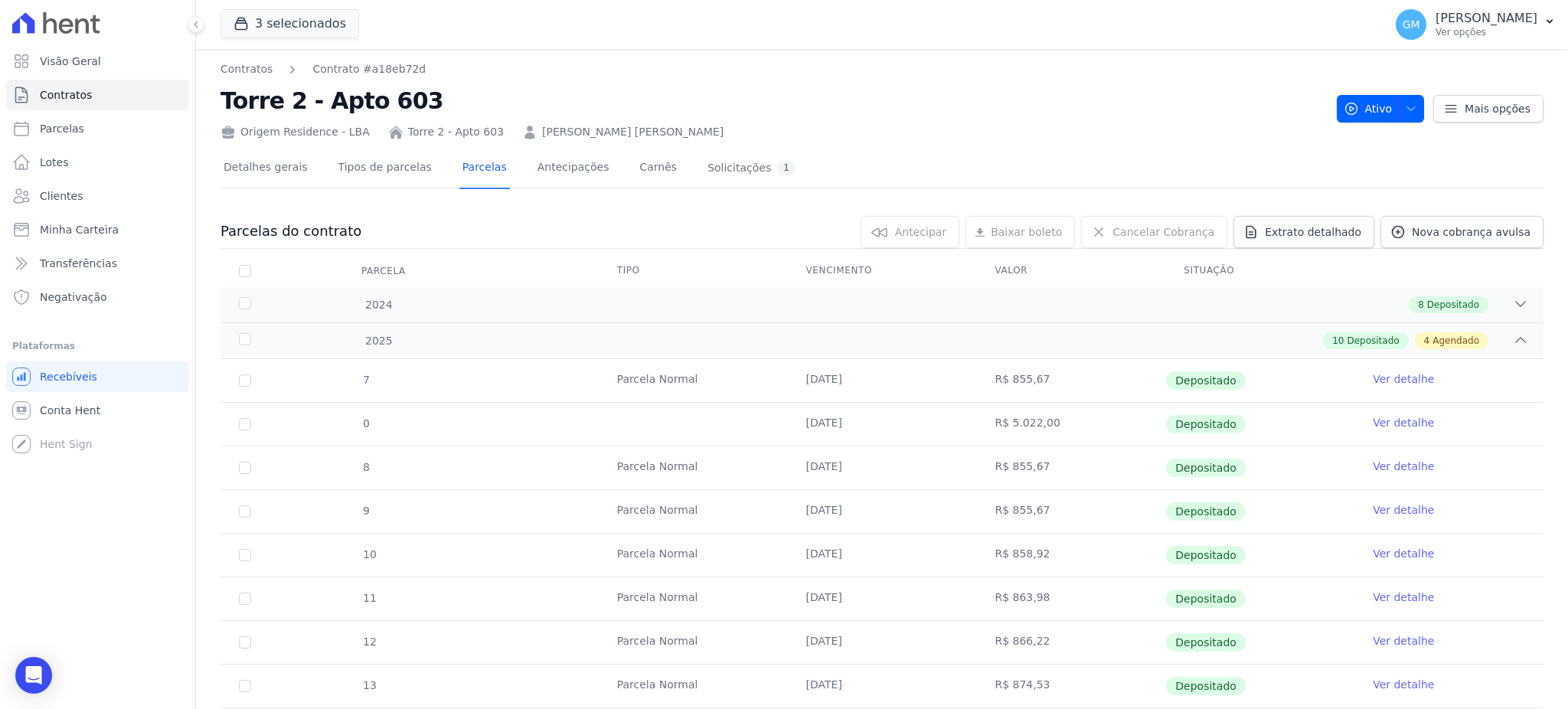
scroll to position [408, 0]
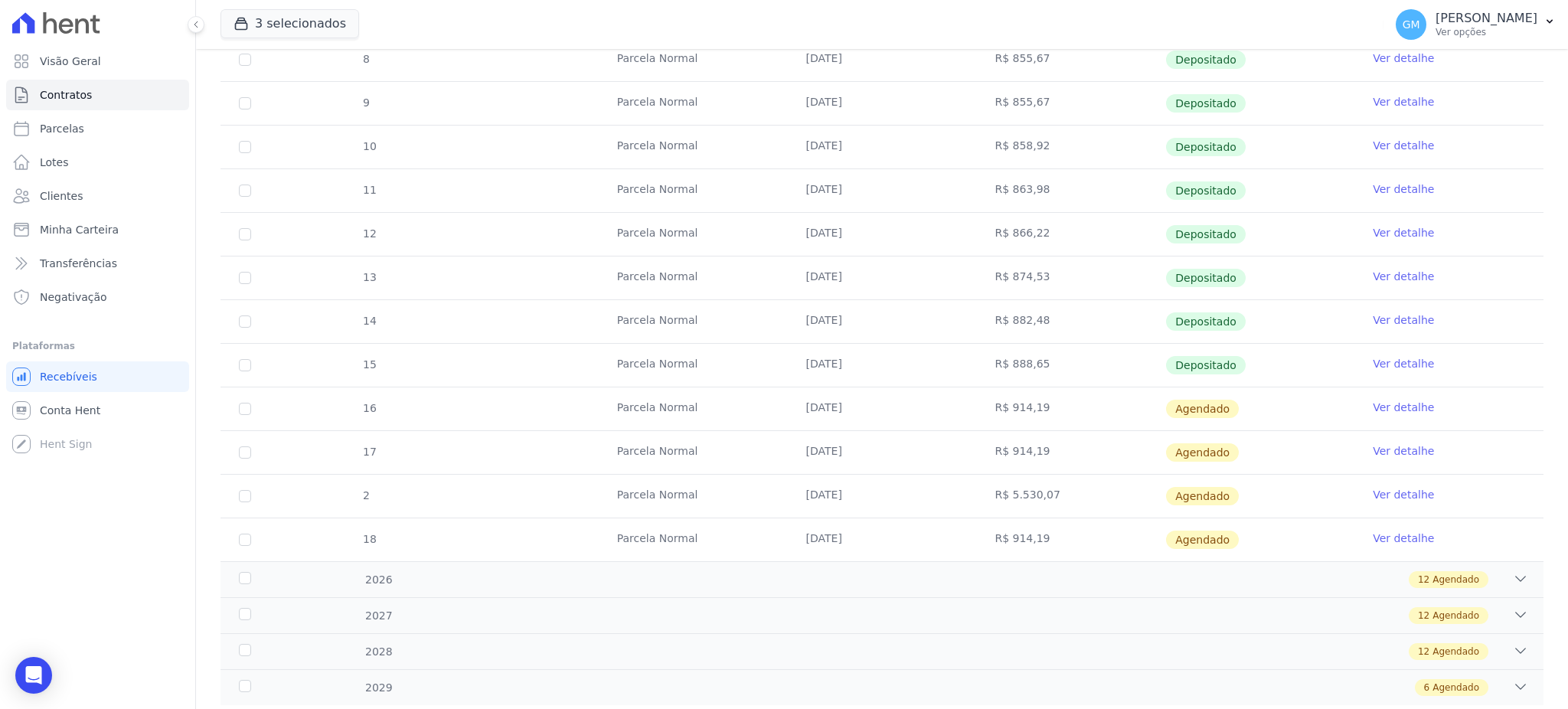
click at [1398, 358] on link "Ver detalhe" at bounding box center [1404, 362] width 62 height 15
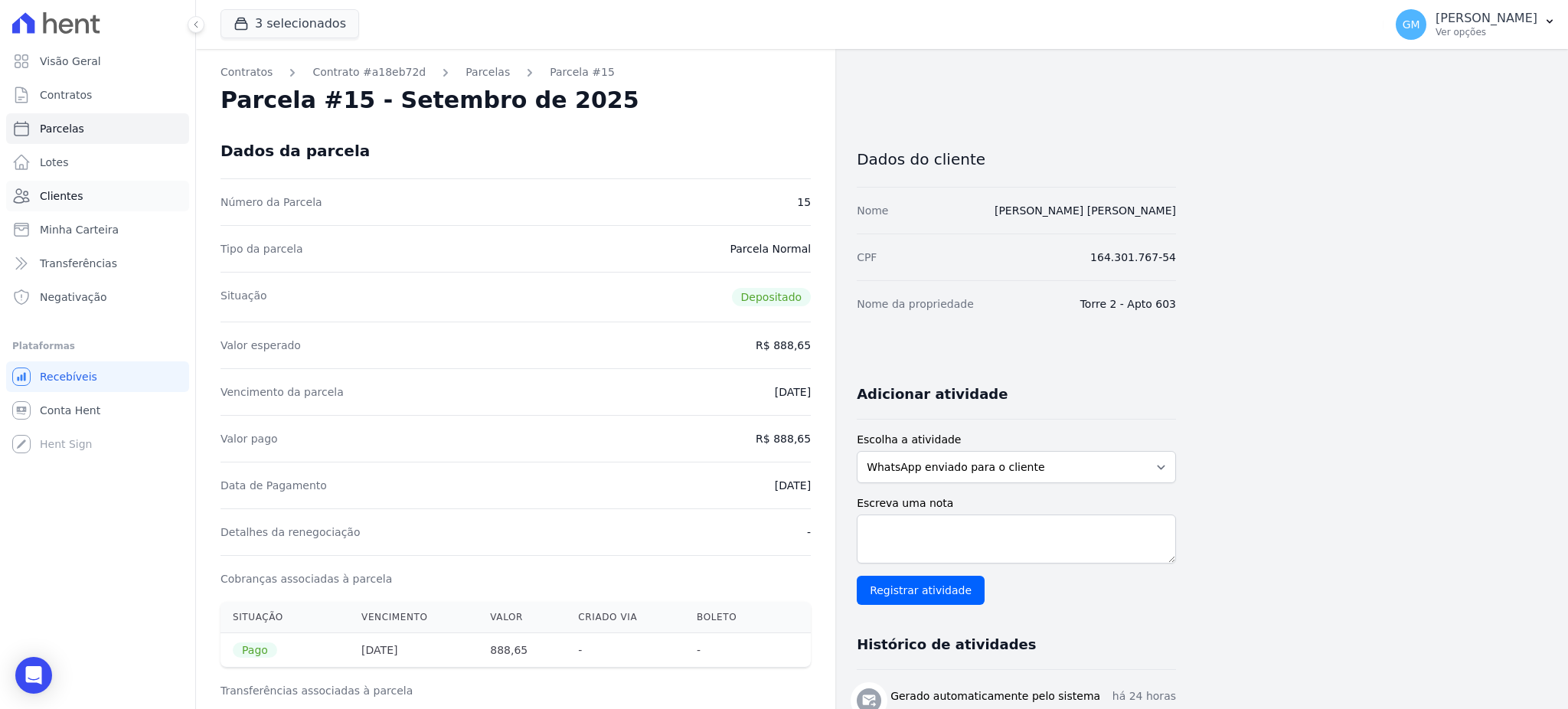
click at [71, 193] on span "Clientes" at bounding box center [61, 196] width 43 height 15
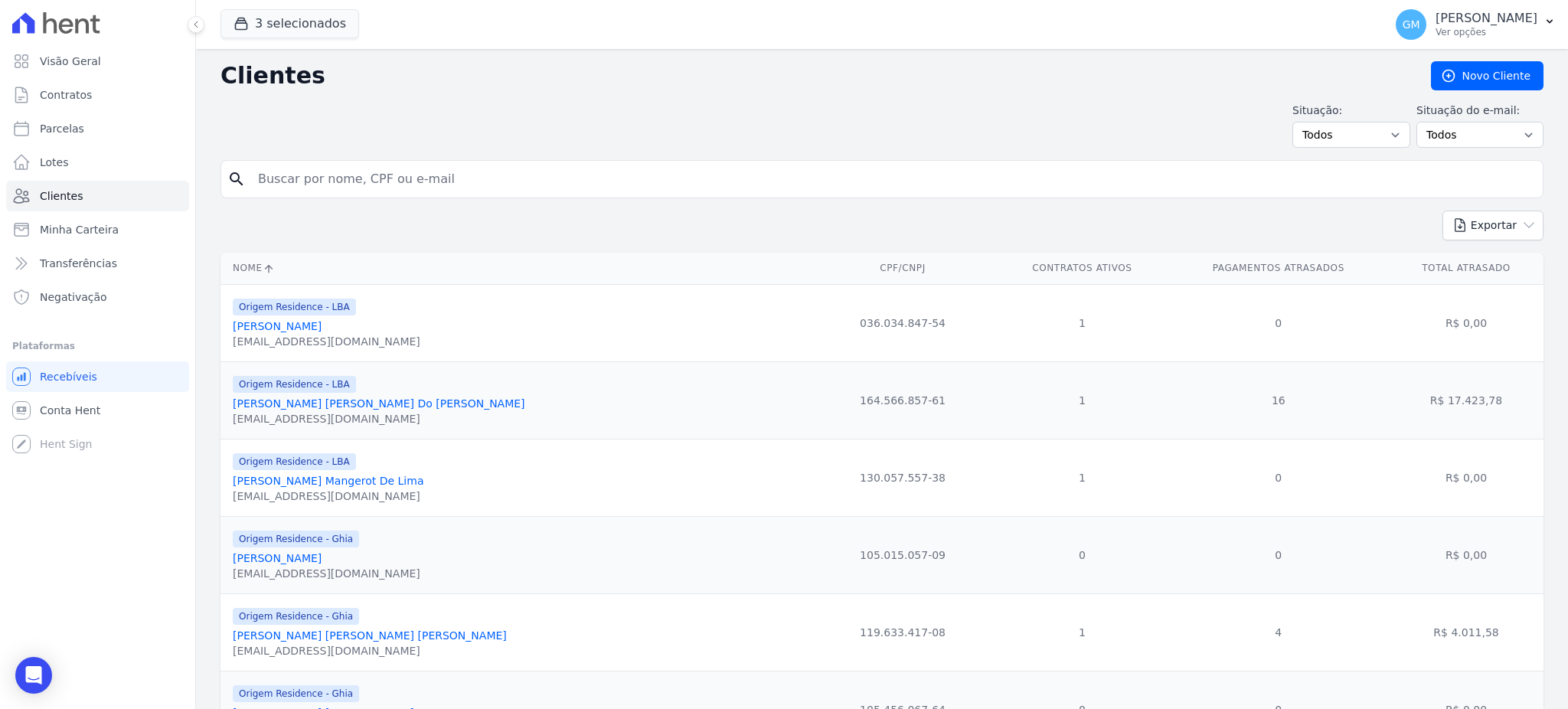
click at [290, 188] on input "search" at bounding box center [892, 179] width 1288 height 31
paste input "[PERSON_NAME]"
type input "[PERSON_NAME]"
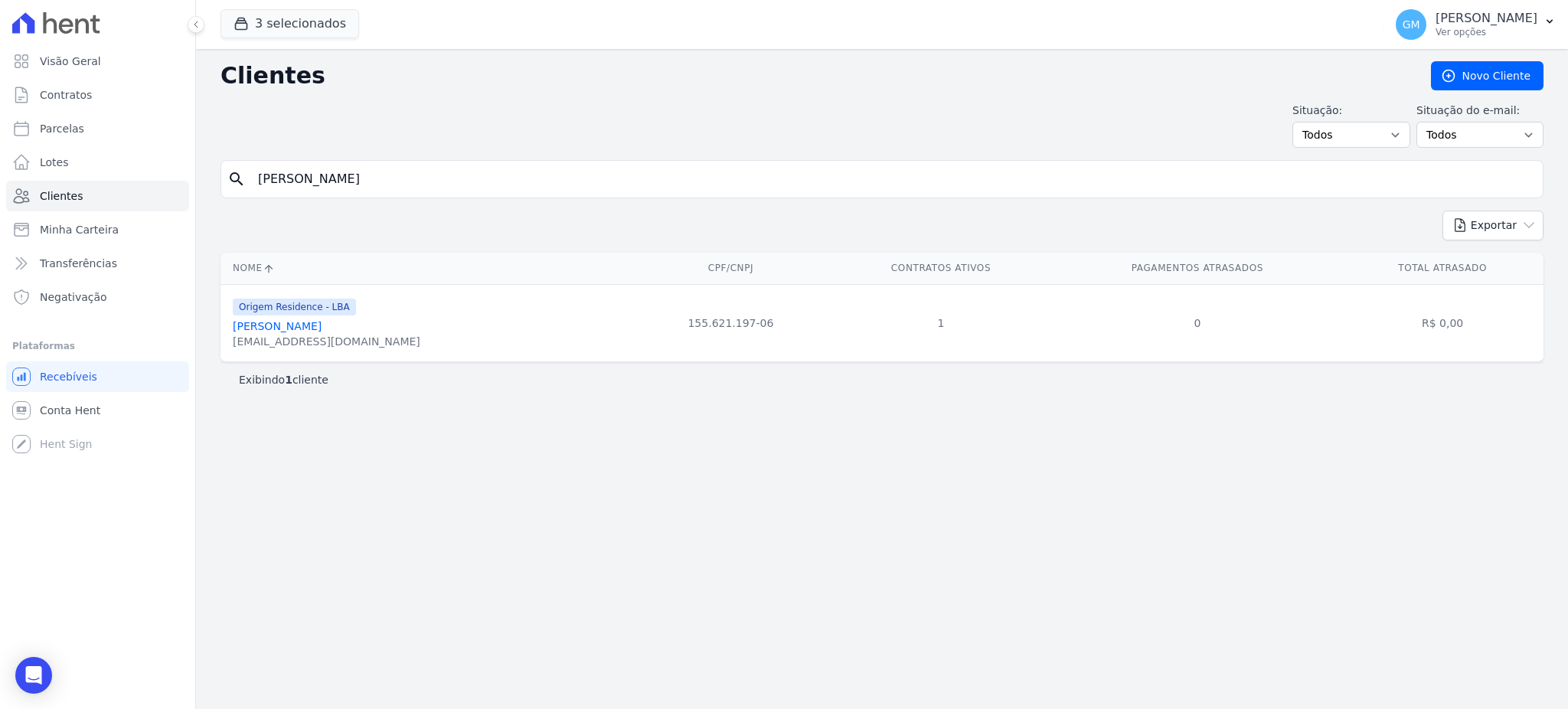
click at [322, 323] on link "[PERSON_NAME]" at bounding box center [276, 326] width 88 height 12
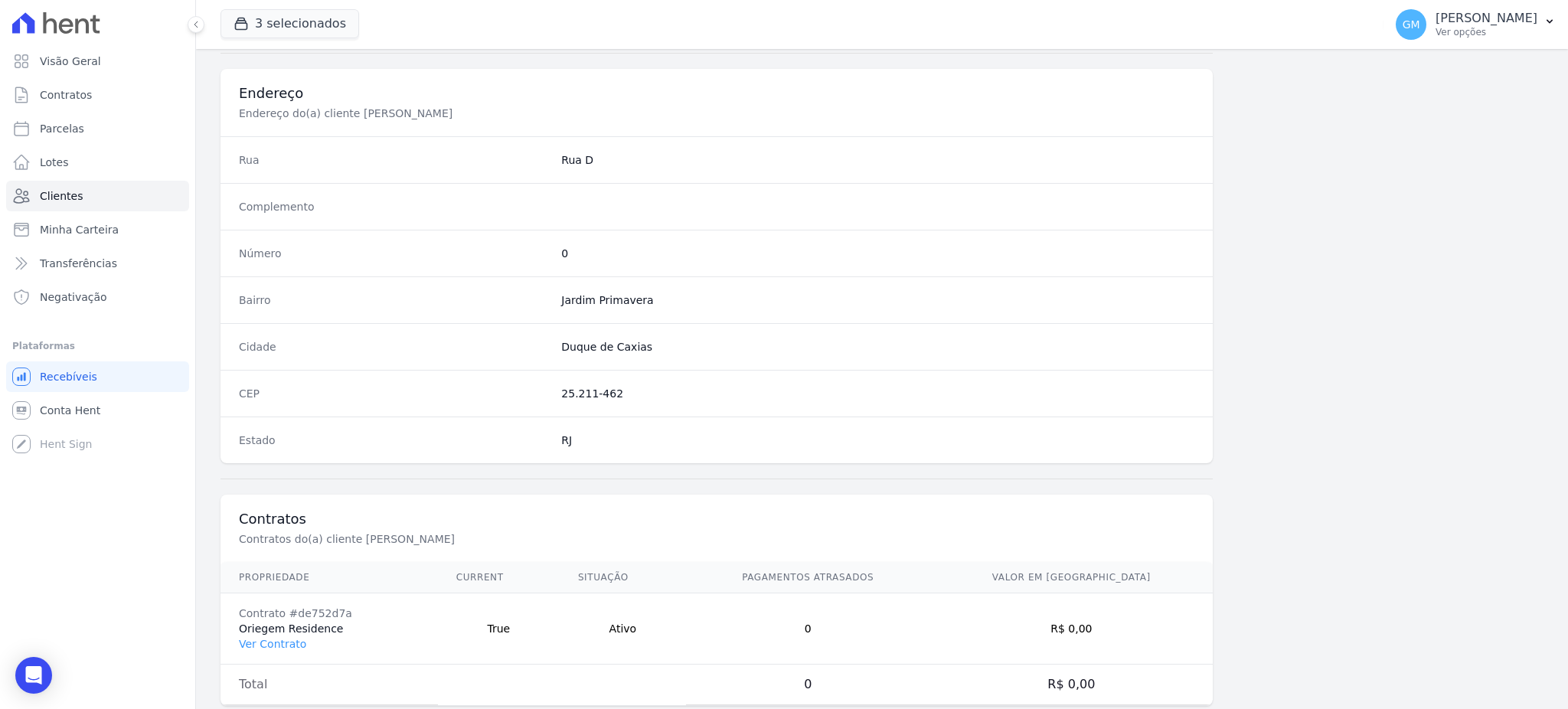
scroll to position [724, 0]
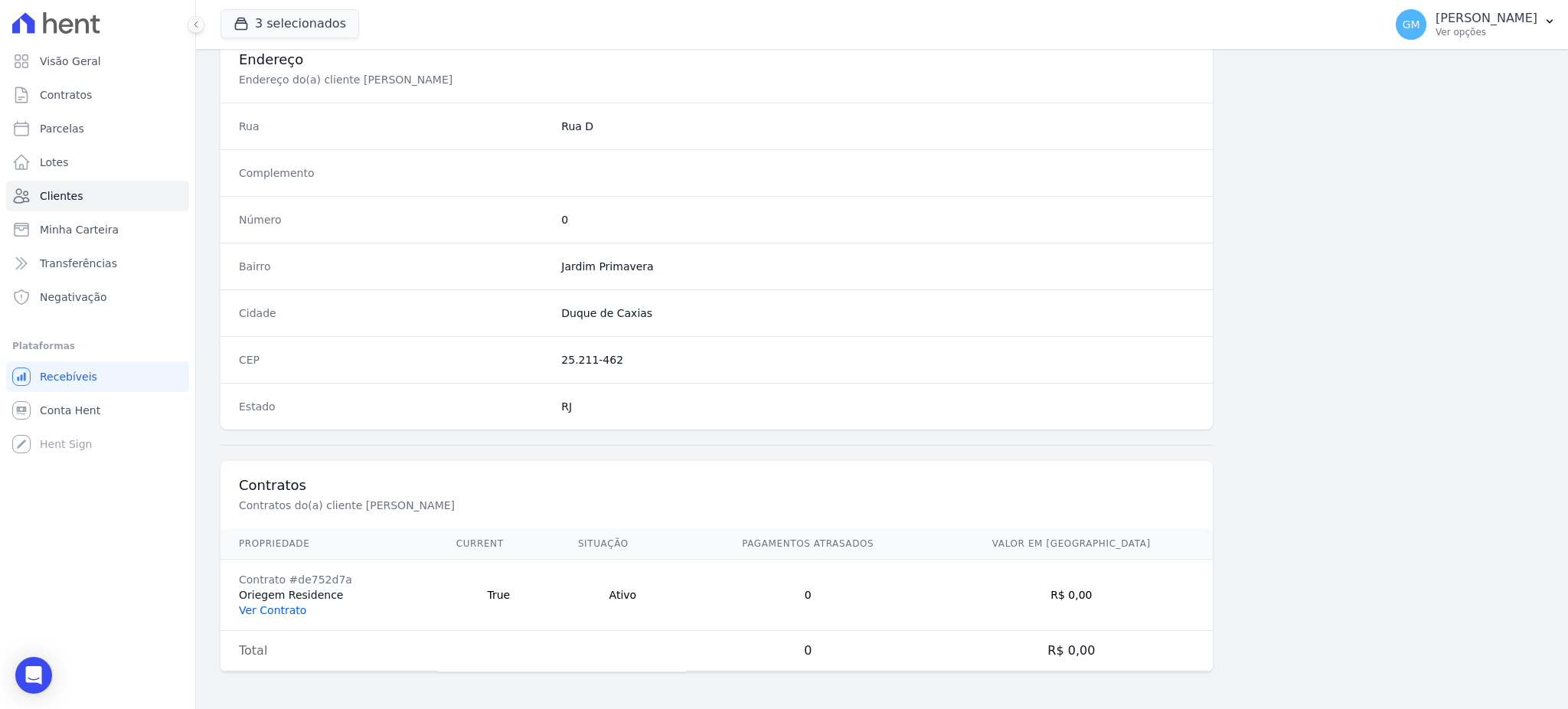
click at [294, 609] on link "Ver Contrato" at bounding box center [272, 610] width 68 height 12
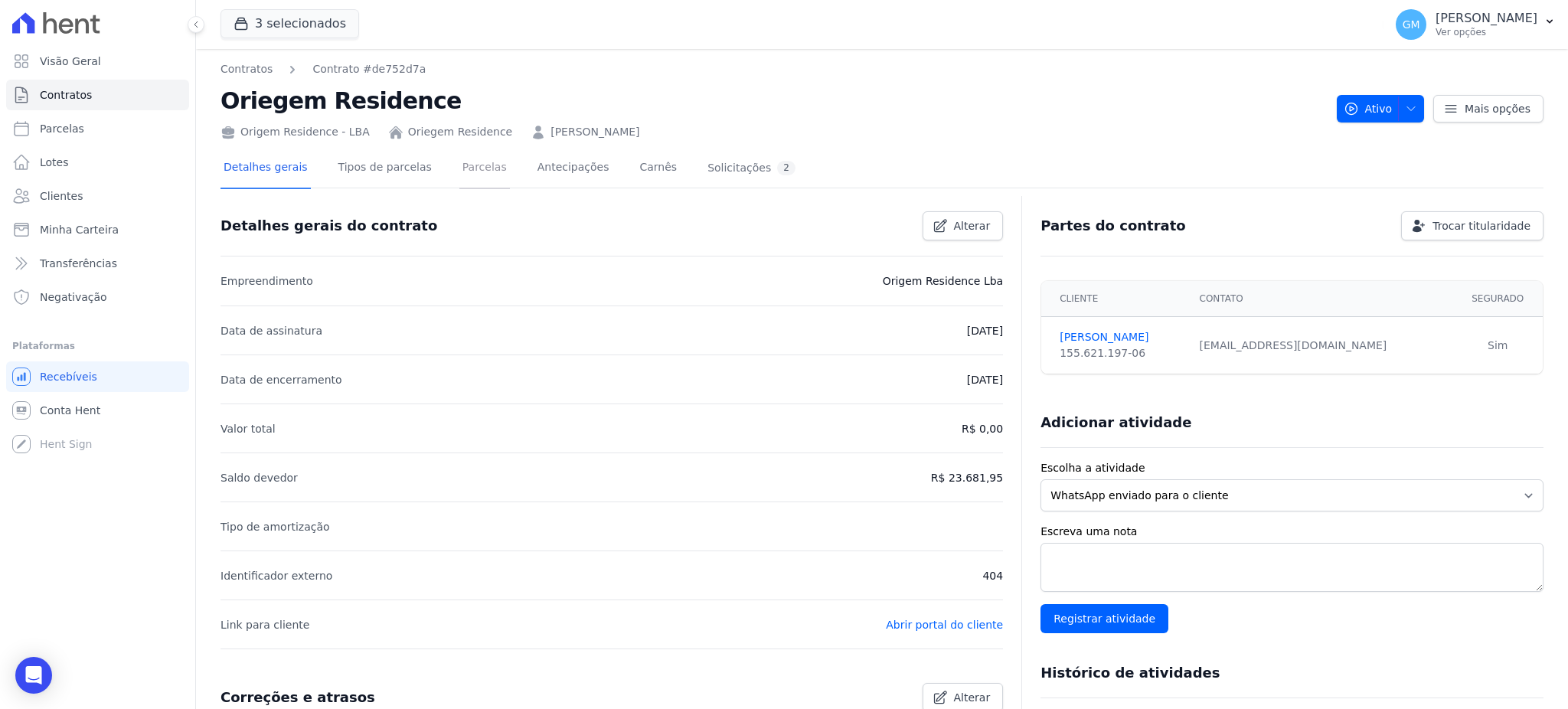
click at [472, 159] on link "Parcelas" at bounding box center [484, 168] width 51 height 41
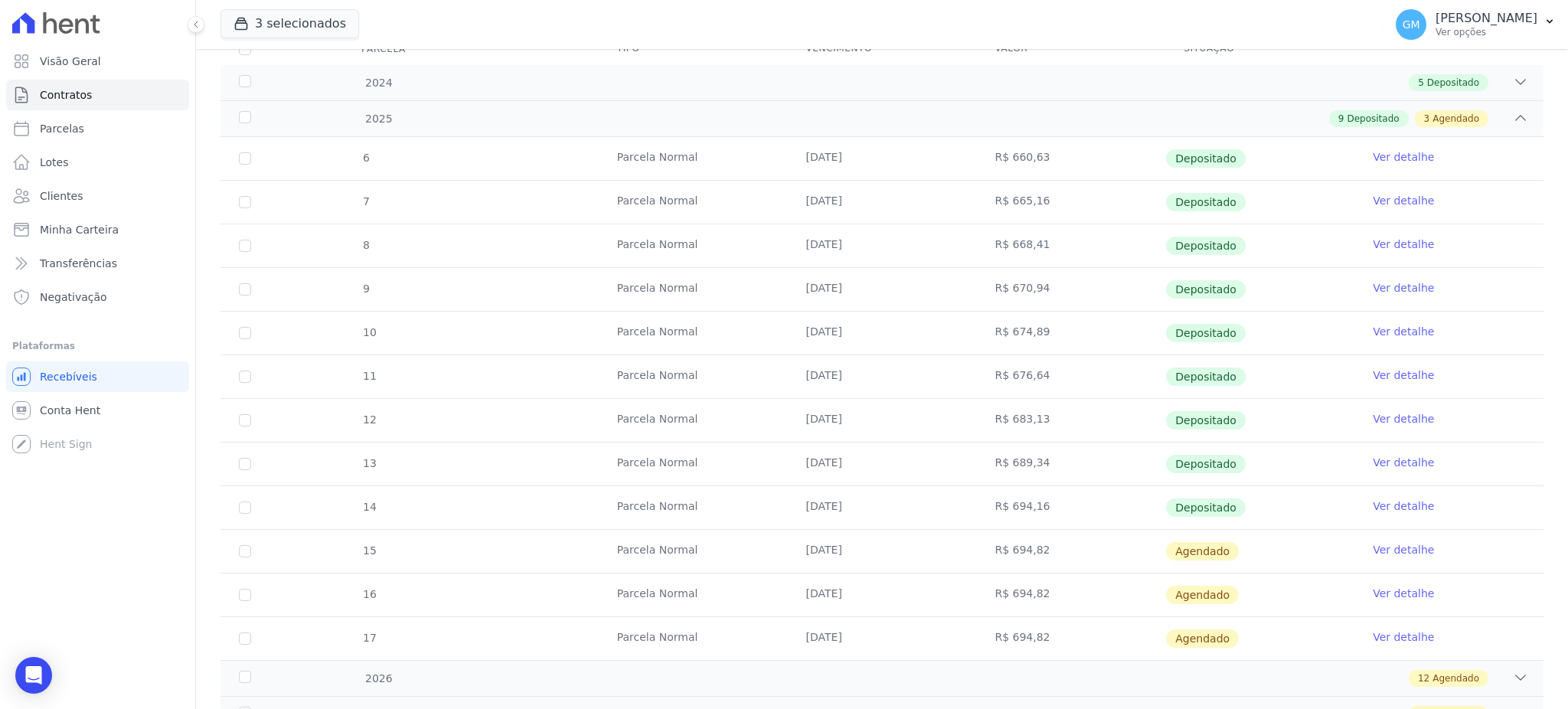
scroll to position [326, 0]
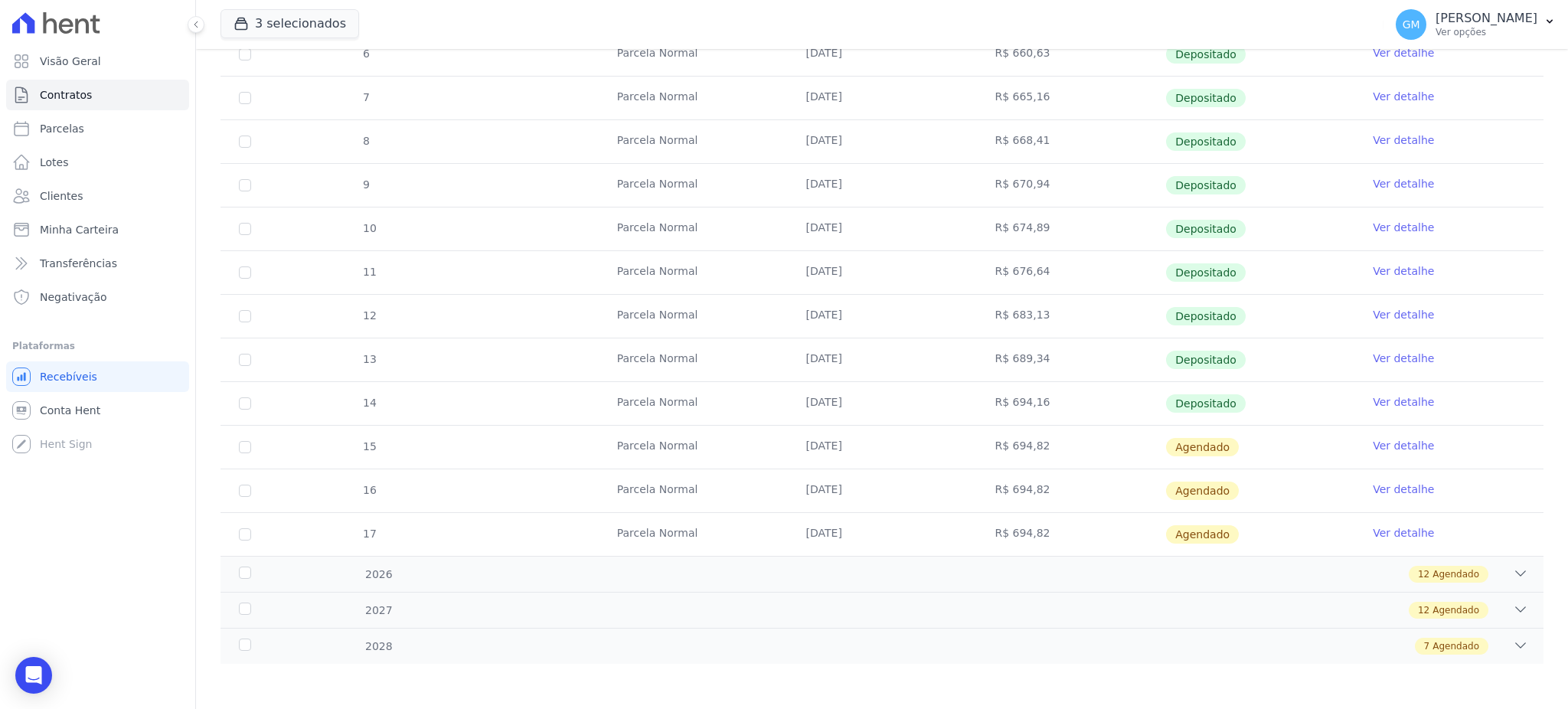
click at [1356, 395] on td "Ver detalhe" at bounding box center [1449, 403] width 189 height 43
click at [1384, 396] on link "Ver detalhe" at bounding box center [1404, 401] width 62 height 15
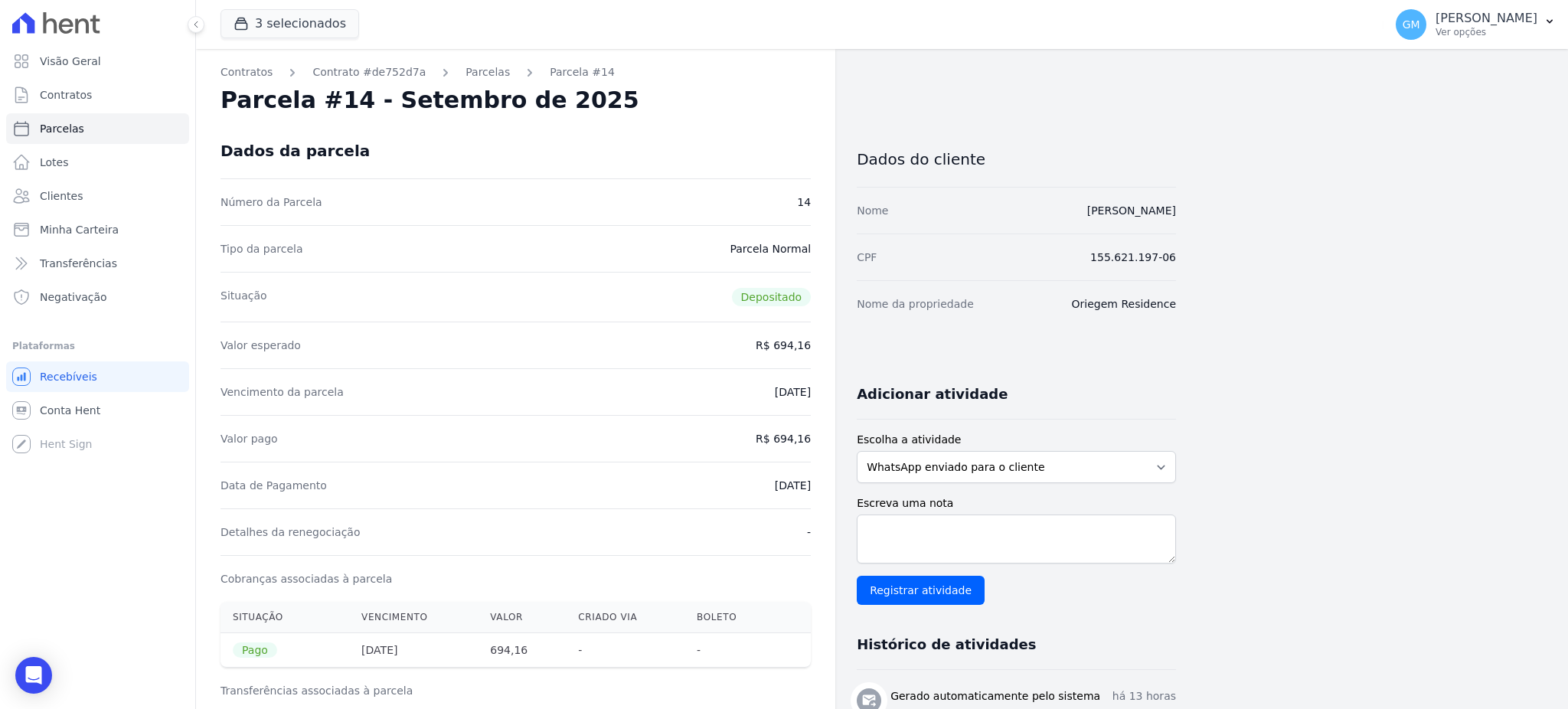
drag, startPoint x: 745, startPoint y: 487, endPoint x: 821, endPoint y: 489, distance: 76.0
click at [737, 537] on div "Detalhes da renegociação -" at bounding box center [516, 531] width 590 height 47
drag, startPoint x: 742, startPoint y: 489, endPoint x: 822, endPoint y: 494, distance: 80.2
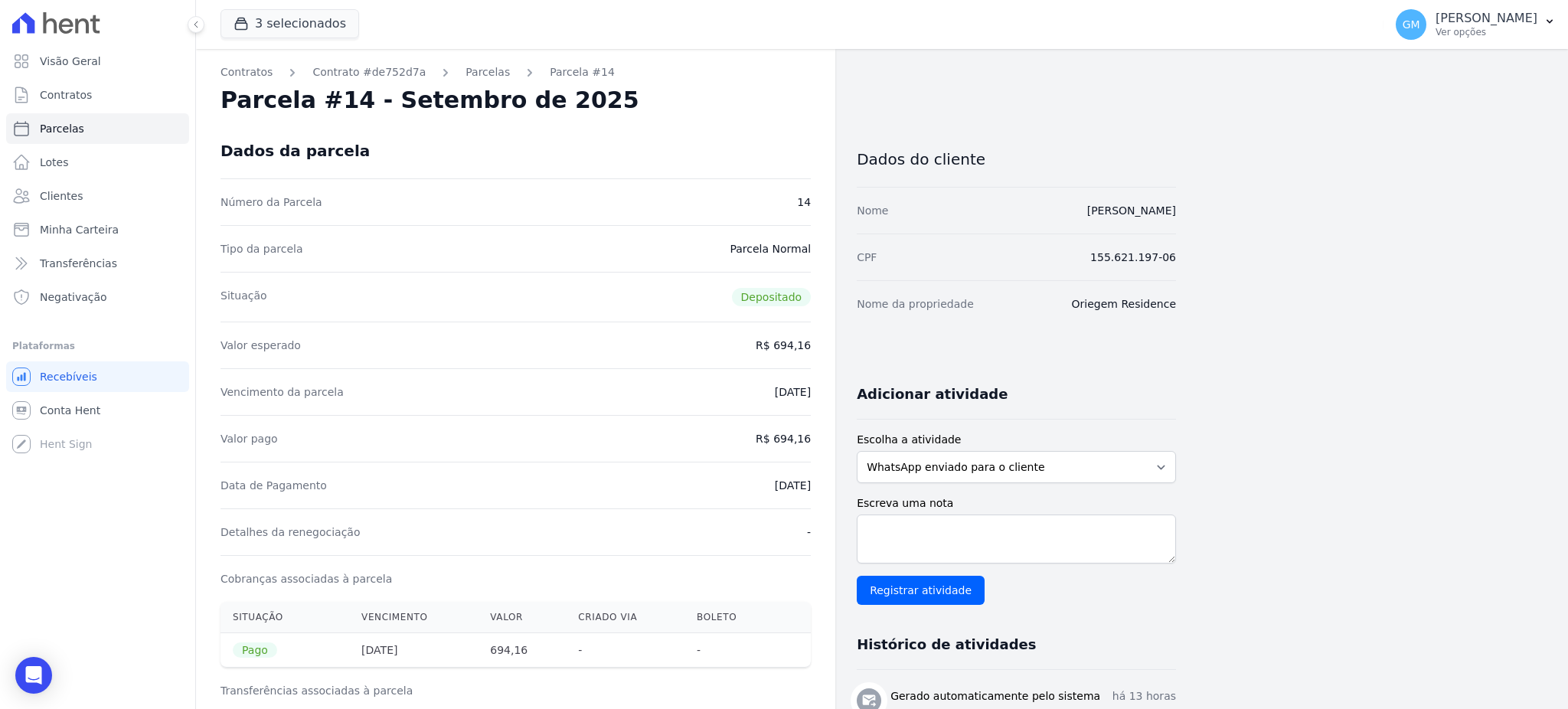
drag, startPoint x: 778, startPoint y: 439, endPoint x: 838, endPoint y: 439, distance: 60.0
drag, startPoint x: 744, startPoint y: 484, endPoint x: 825, endPoint y: 494, distance: 81.6
click at [101, 181] on link "Clientes" at bounding box center [97, 196] width 183 height 31
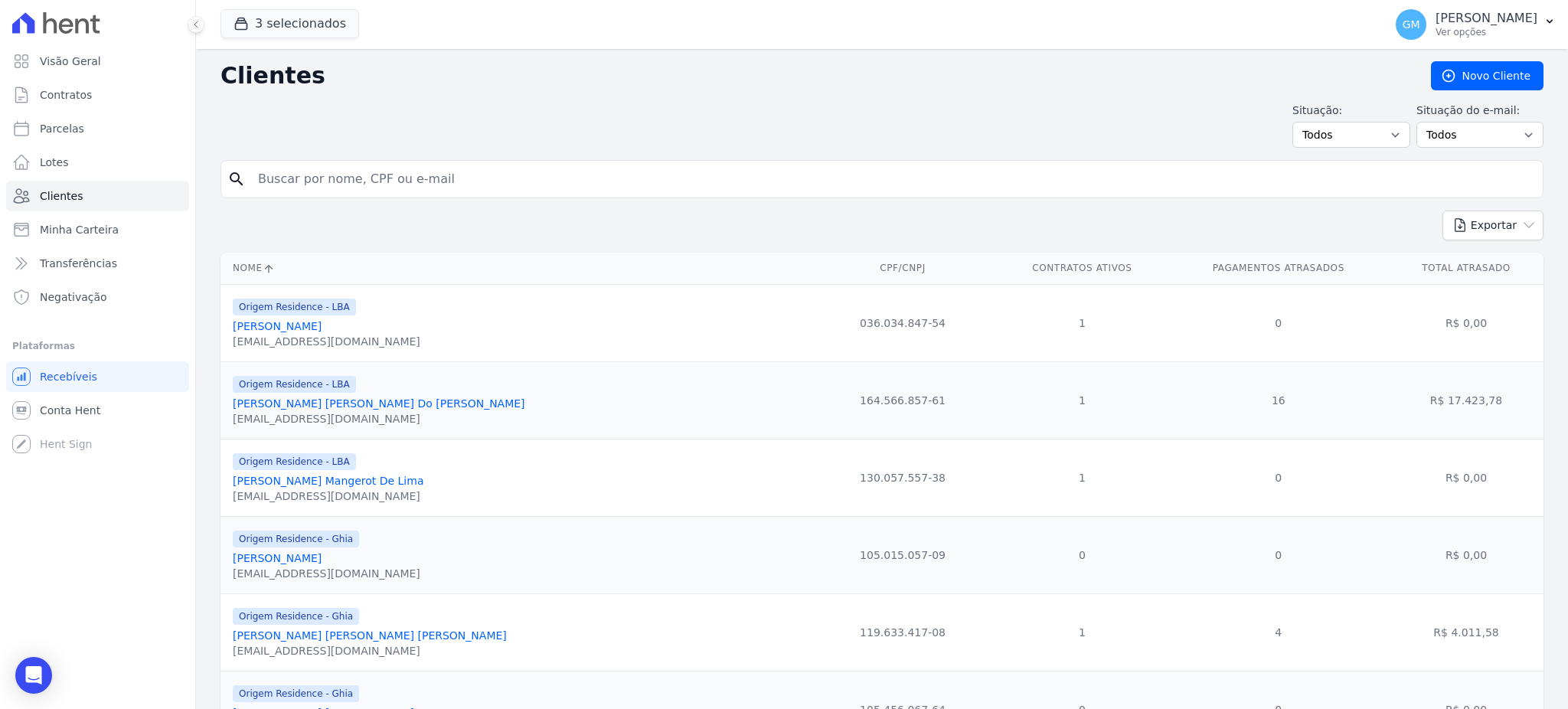
click at [336, 189] on input "search" at bounding box center [892, 179] width 1288 height 31
paste input "[PERSON_NAME] [PERSON_NAME]("
type input "[PERSON_NAME] [PERSON_NAME]("
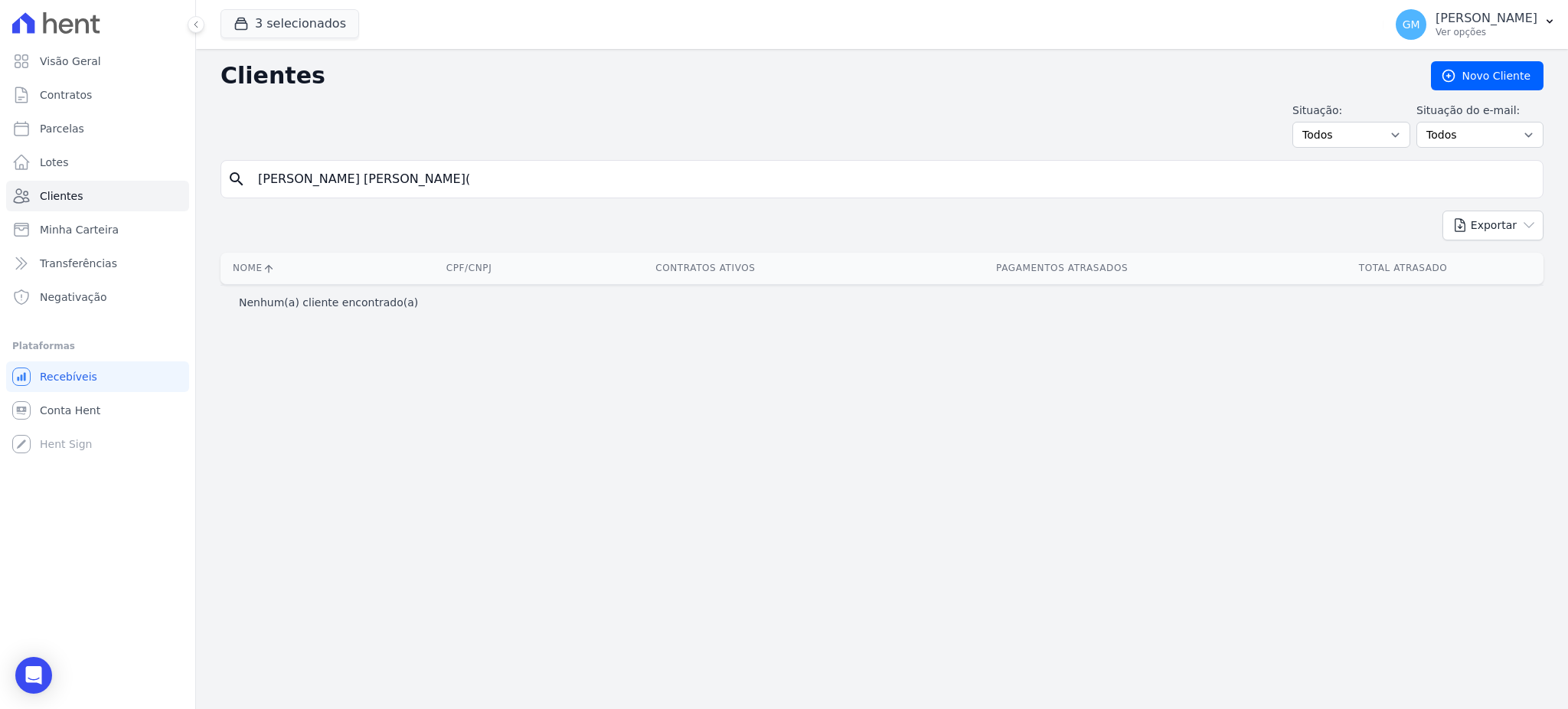
click at [469, 196] on div "search [PERSON_NAME] [PERSON_NAME](" at bounding box center [882, 179] width 1324 height 39
drag, startPoint x: 471, startPoint y: 213, endPoint x: 476, endPoint y: 172, distance: 41.3
click at [472, 200] on div "Clientes [GEOGRAPHIC_DATA] Situação: Todos Adimplentes Inadimplentes Situação d…" at bounding box center [881, 378] width 1372 height 659
click at [476, 172] on input "[PERSON_NAME] [PERSON_NAME](" at bounding box center [892, 179] width 1288 height 31
type input "[PERSON_NAME] [PERSON_NAME]"
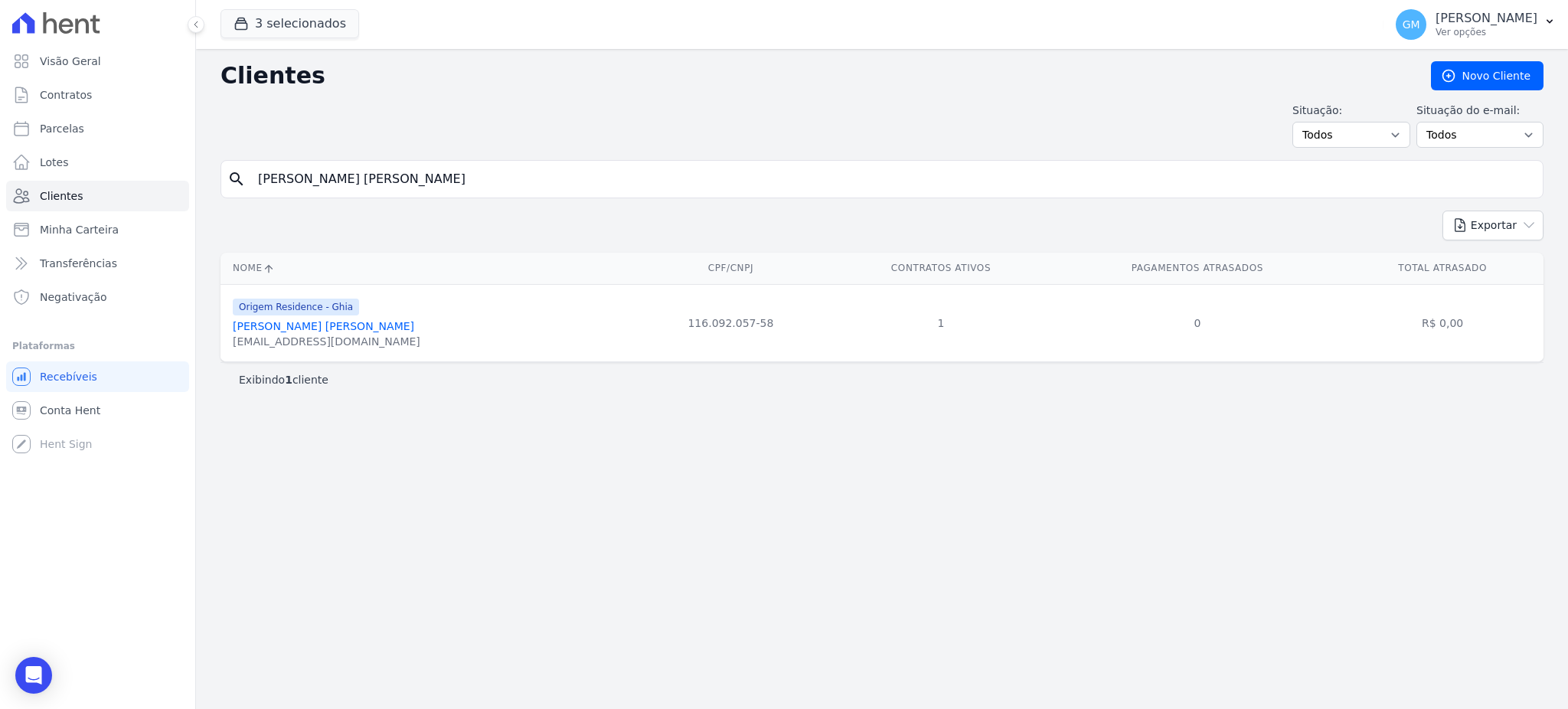
click at [359, 334] on div "[PERSON_NAME] [PERSON_NAME]" at bounding box center [326, 326] width 188 height 15
click at [350, 331] on link "[PERSON_NAME] [PERSON_NAME]" at bounding box center [323, 326] width 182 height 12
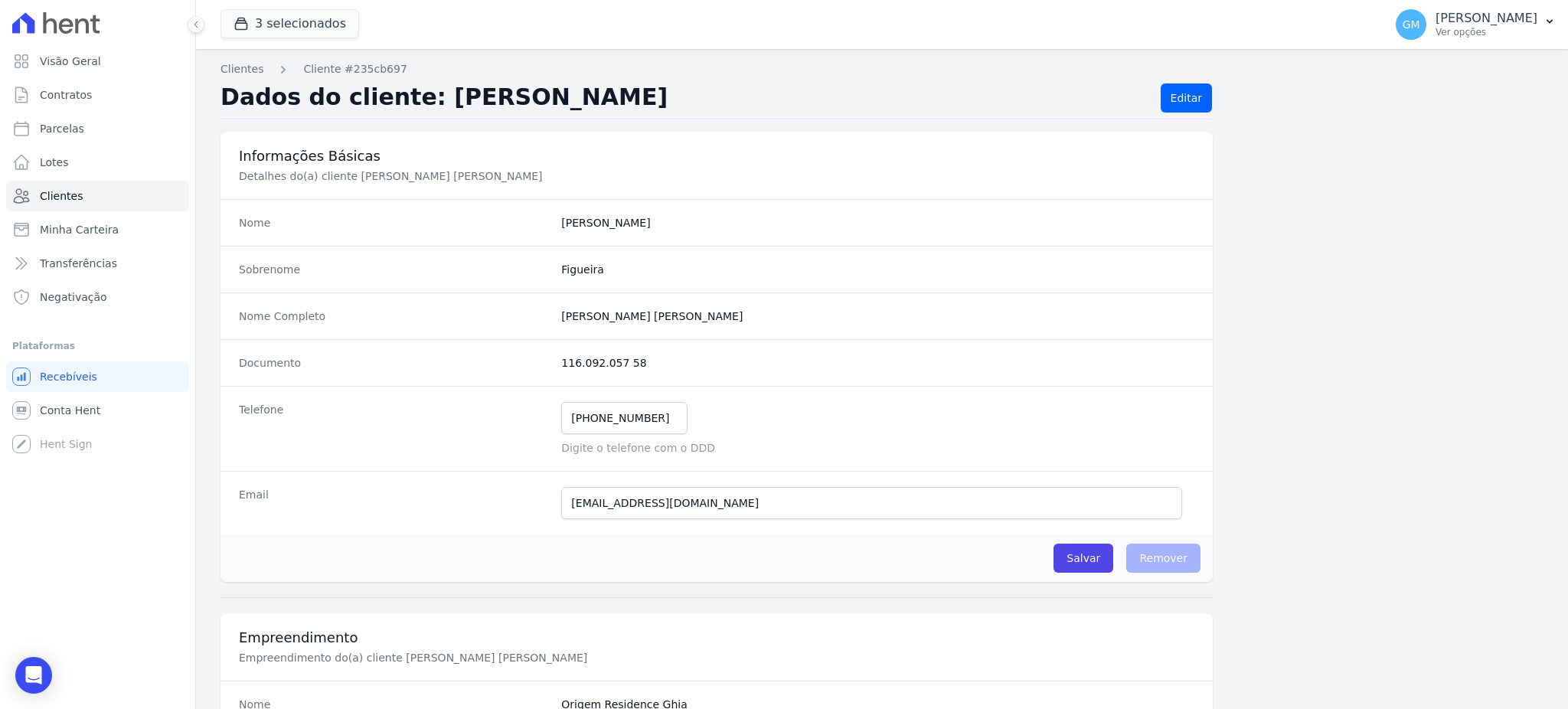
scroll to position [724, 0]
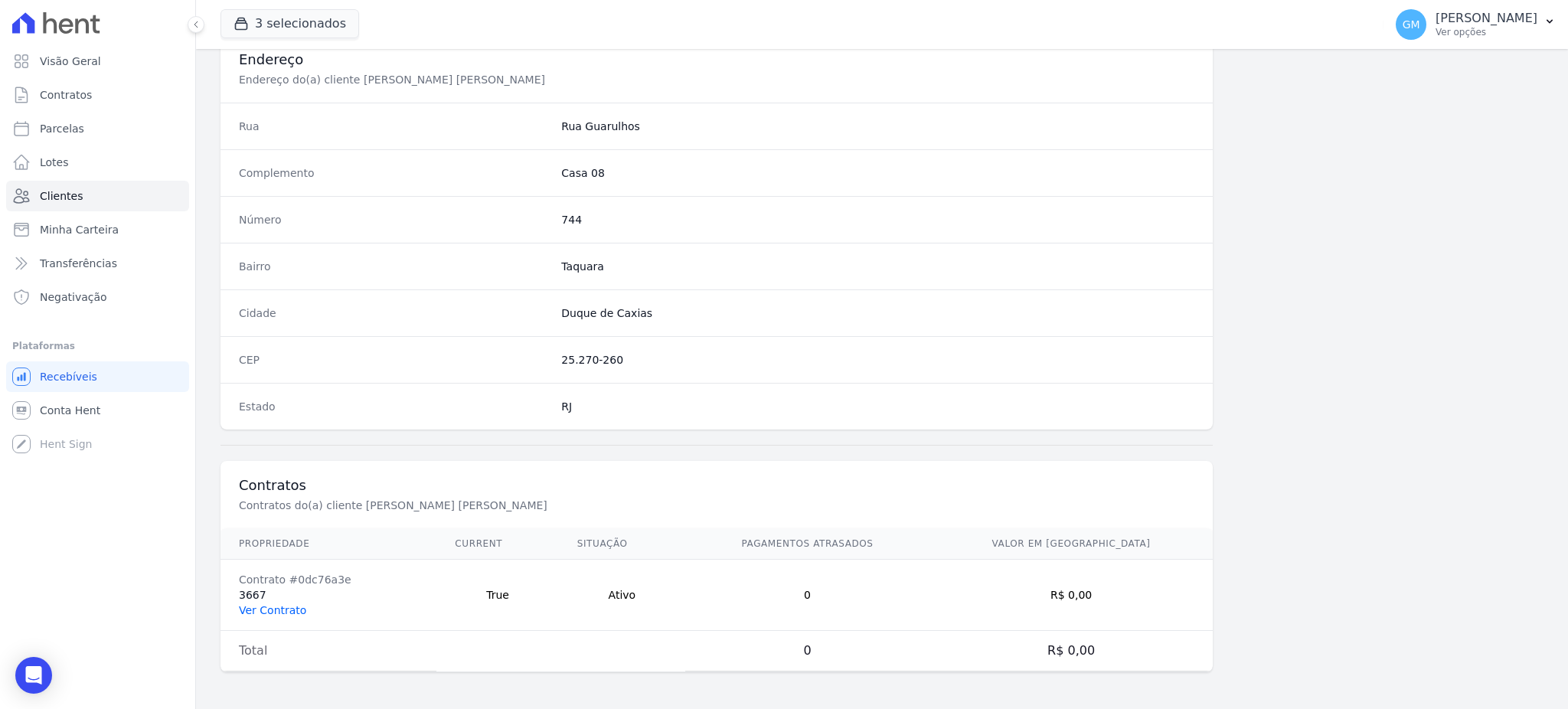
click at [288, 608] on link "Ver Contrato" at bounding box center [272, 610] width 68 height 12
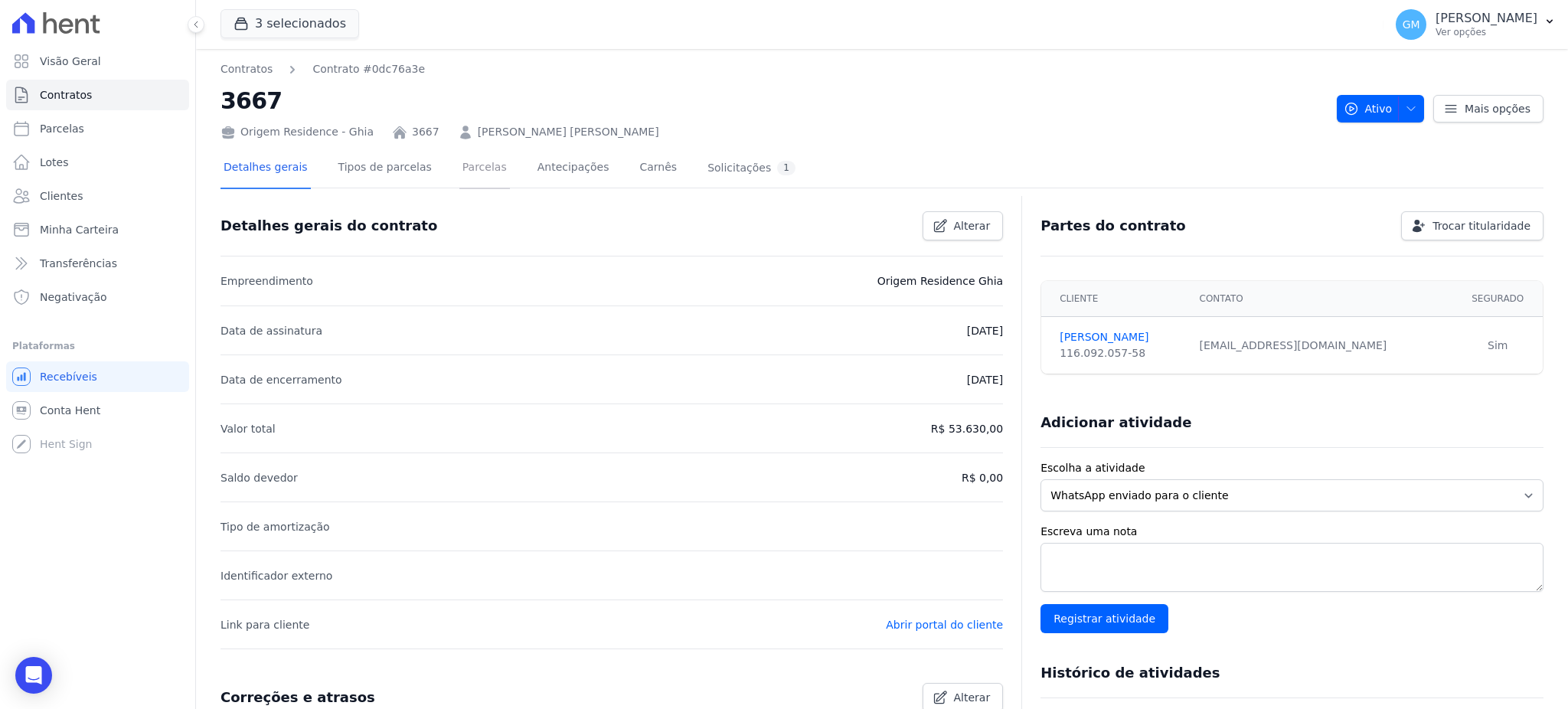
click at [468, 160] on link "Parcelas" at bounding box center [484, 168] width 51 height 41
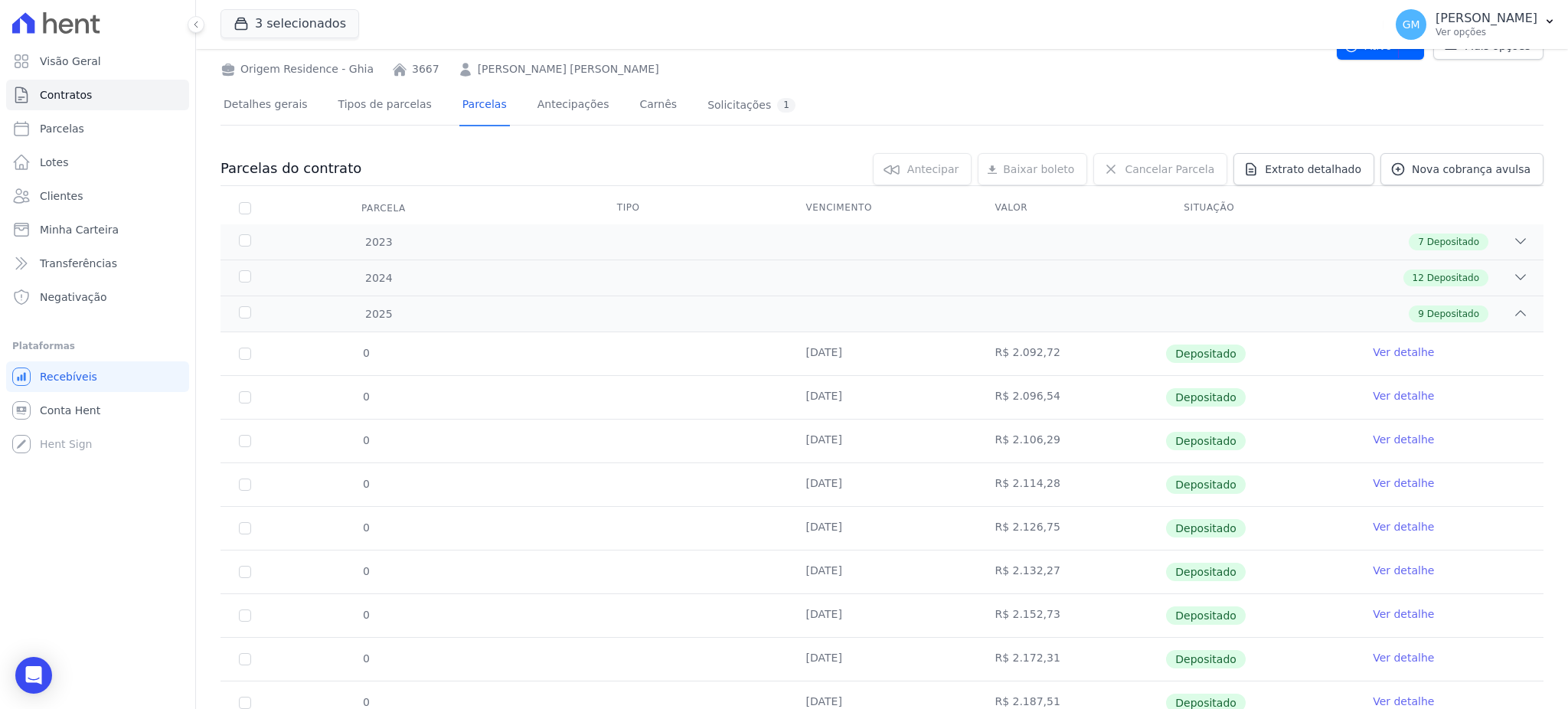
scroll to position [123, 0]
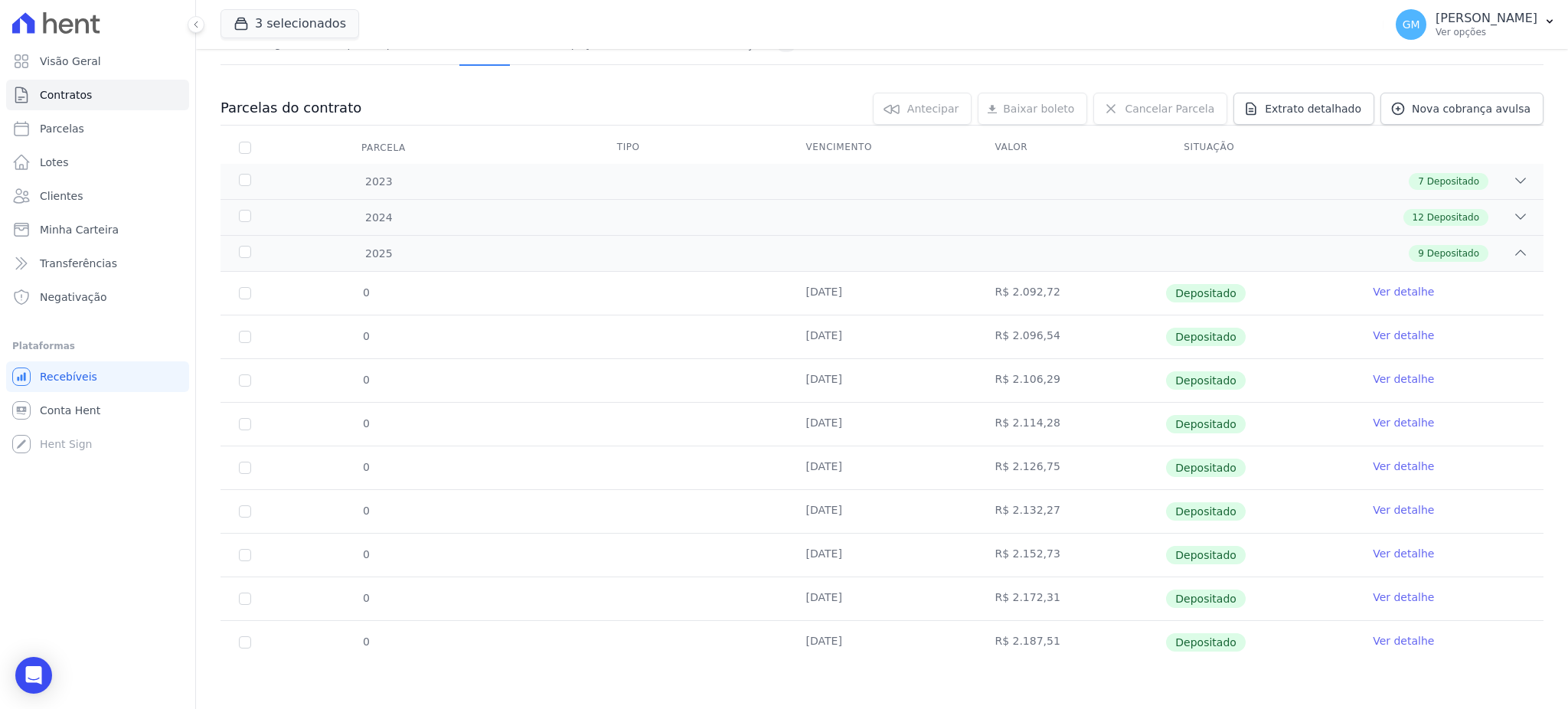
click at [1373, 638] on link "Ver detalhe" at bounding box center [1404, 639] width 62 height 15
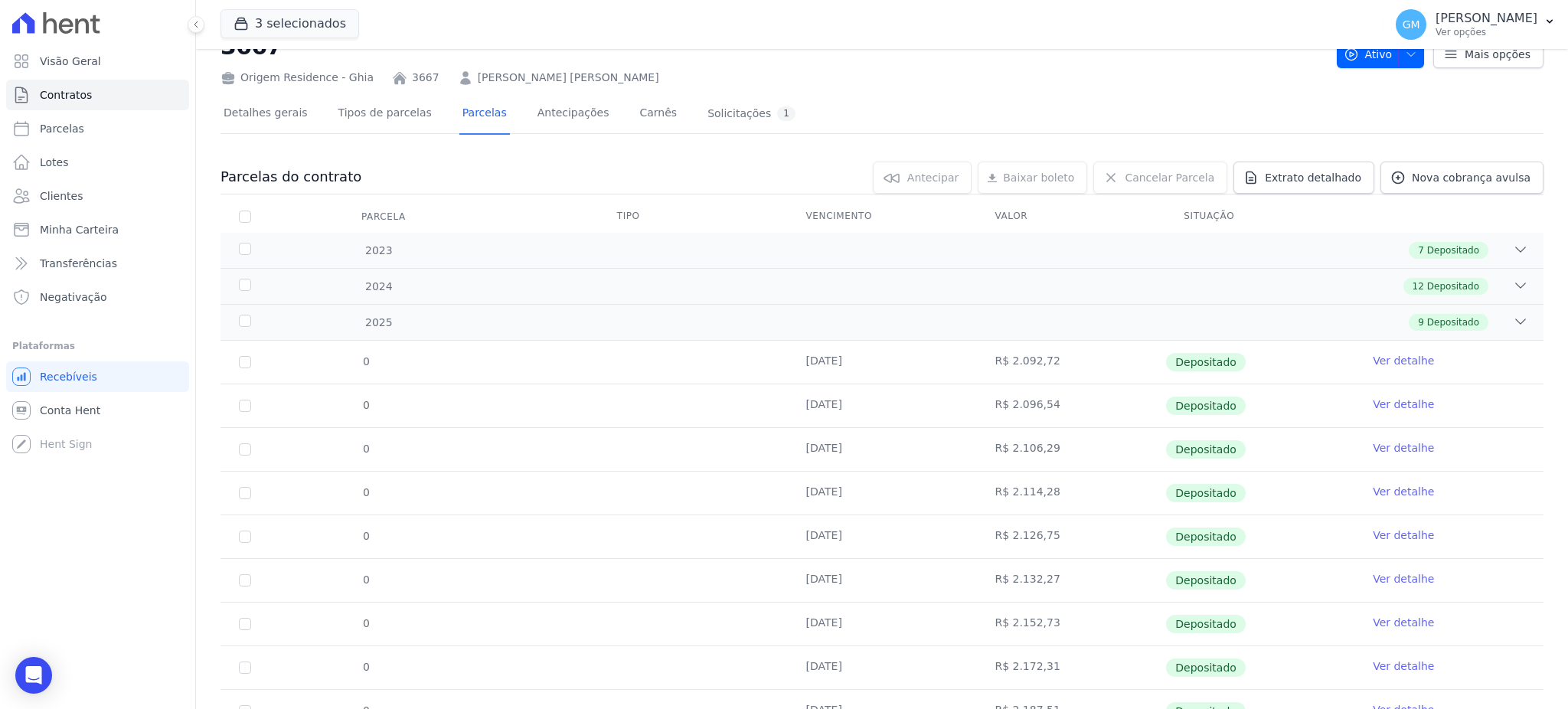
scroll to position [123, 0]
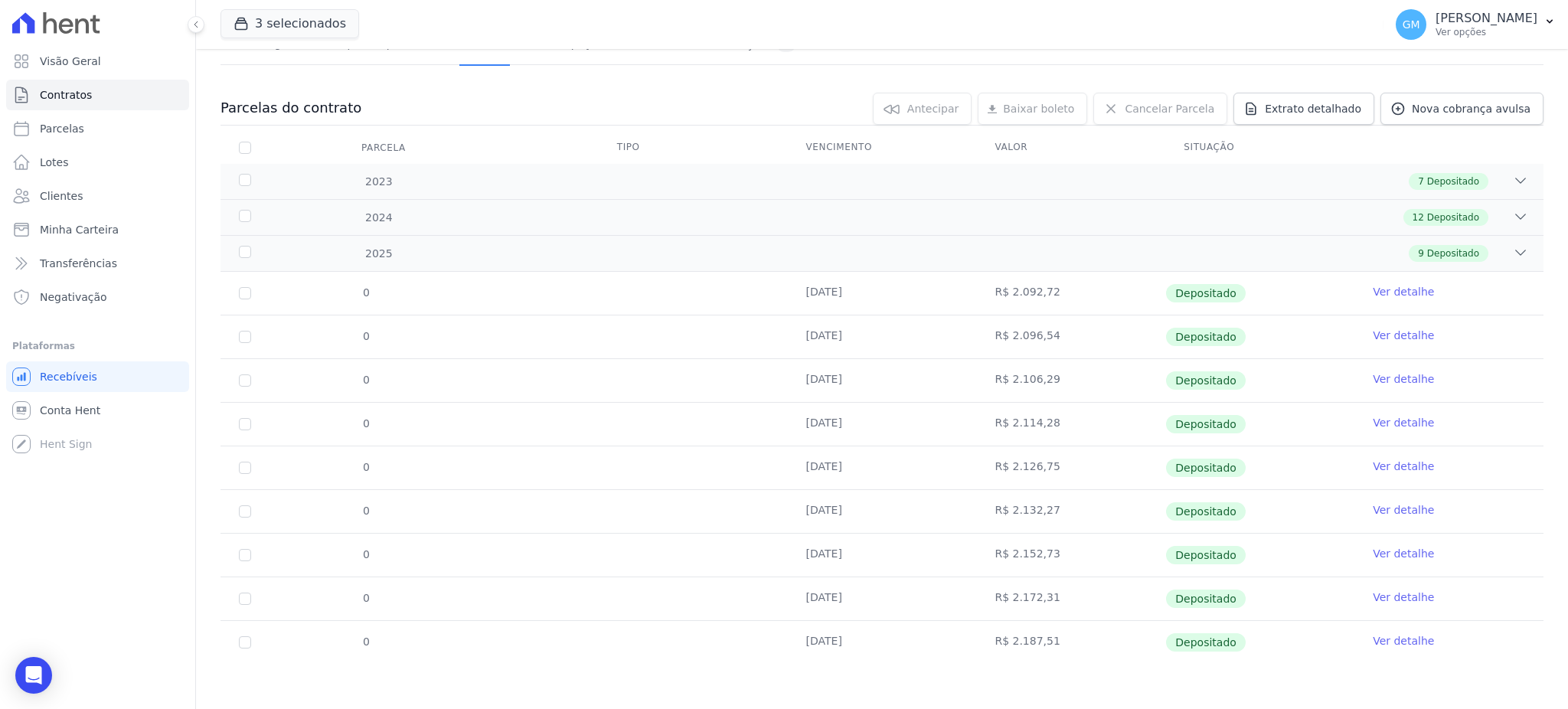
click at [1413, 602] on link "Ver detalhe" at bounding box center [1404, 596] width 62 height 15
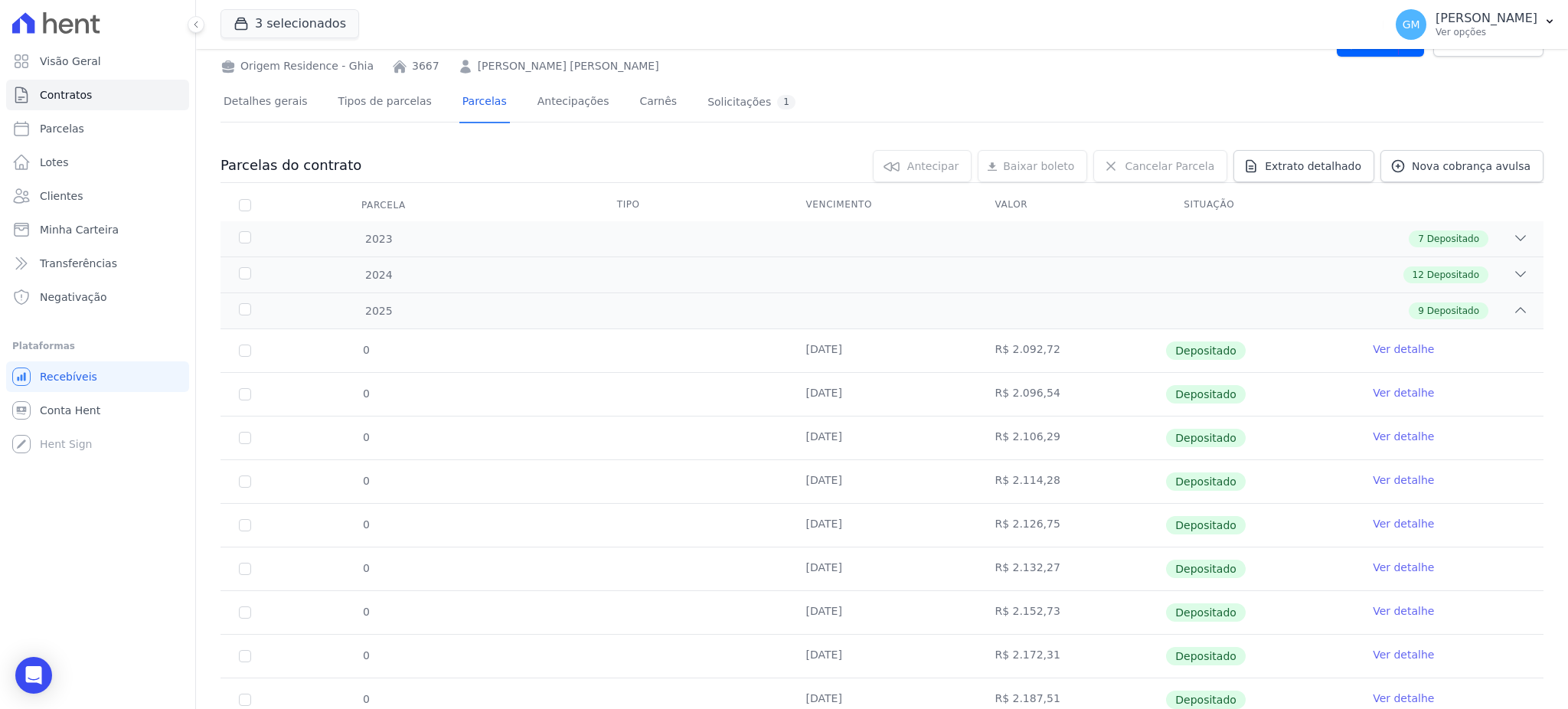
scroll to position [123, 0]
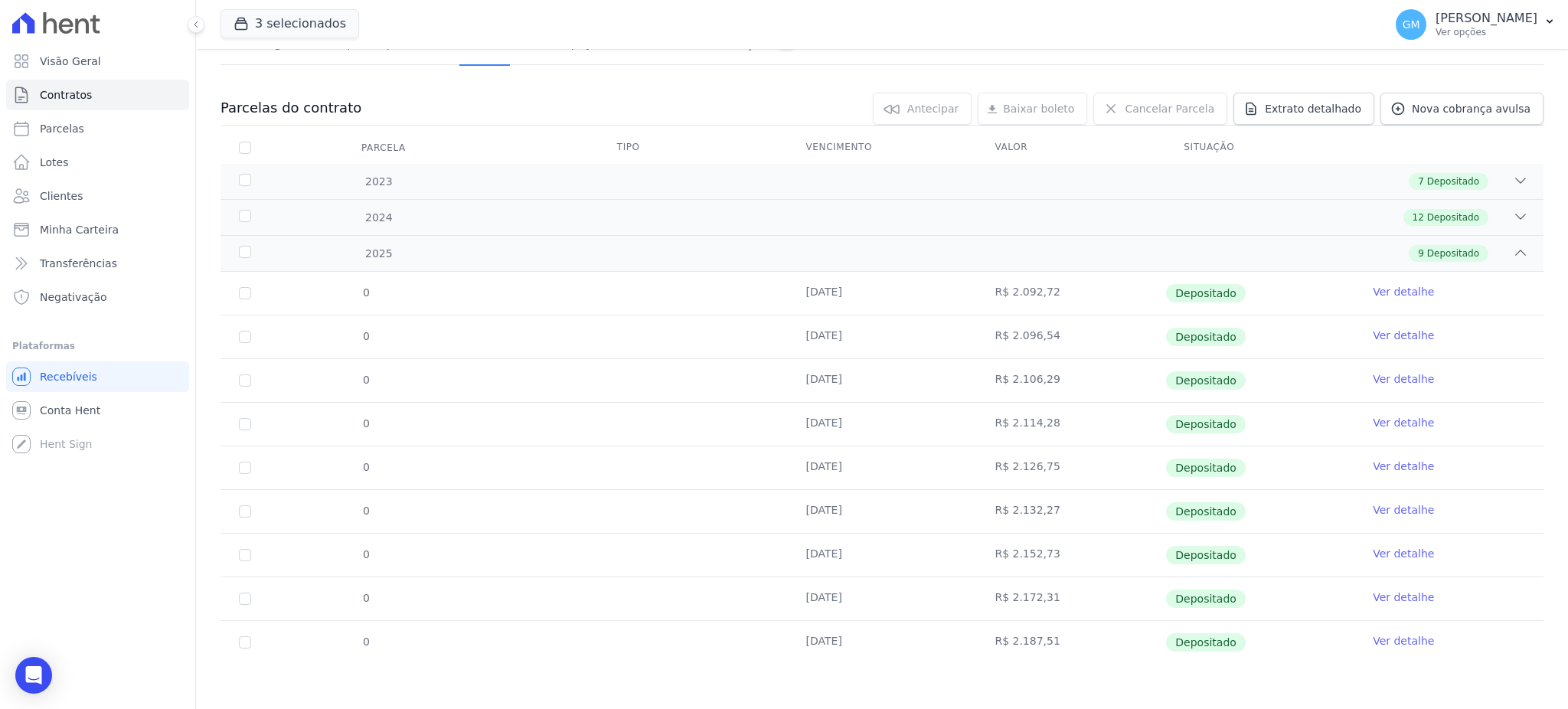
click at [1377, 549] on link "Ver detalhe" at bounding box center [1404, 552] width 62 height 15
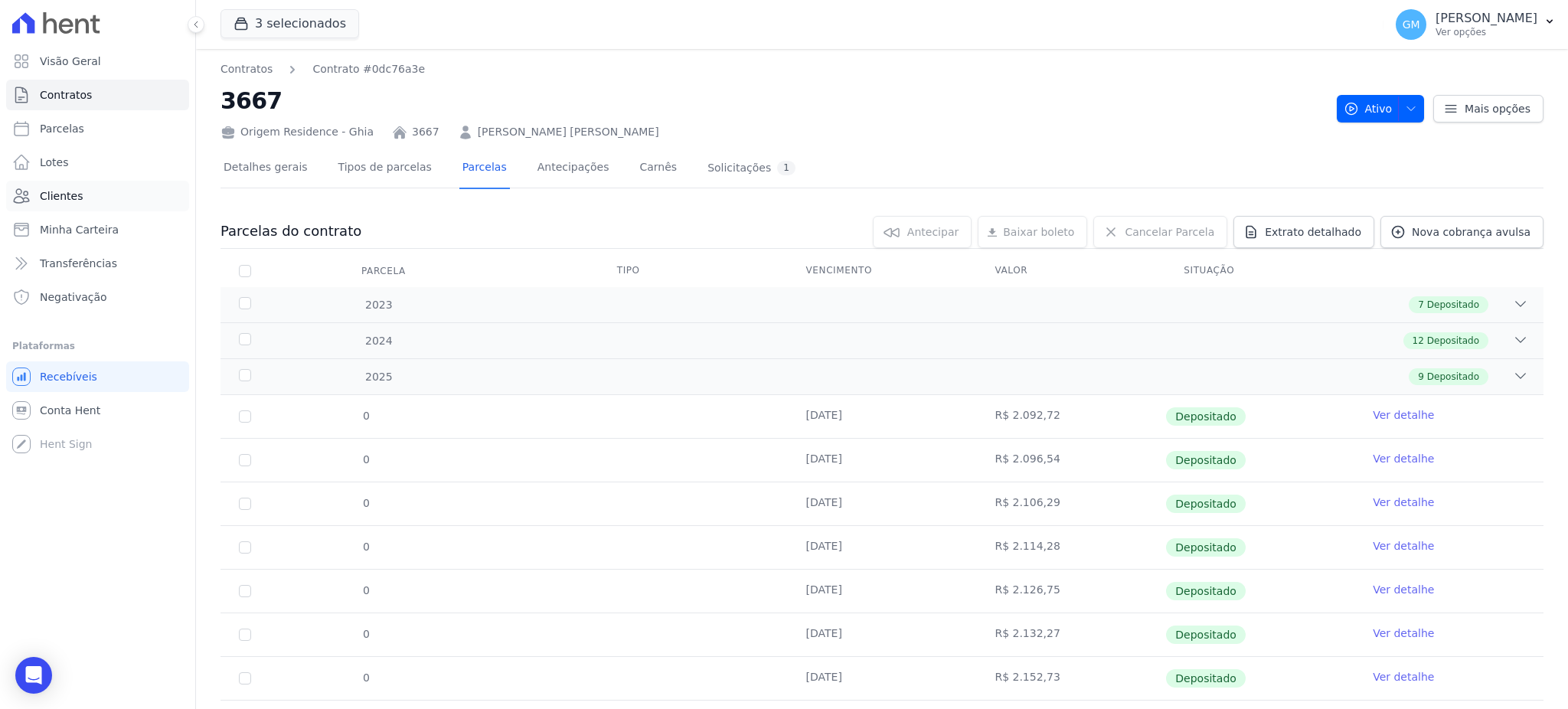
click at [66, 187] on link "Clientes" at bounding box center [97, 196] width 183 height 31
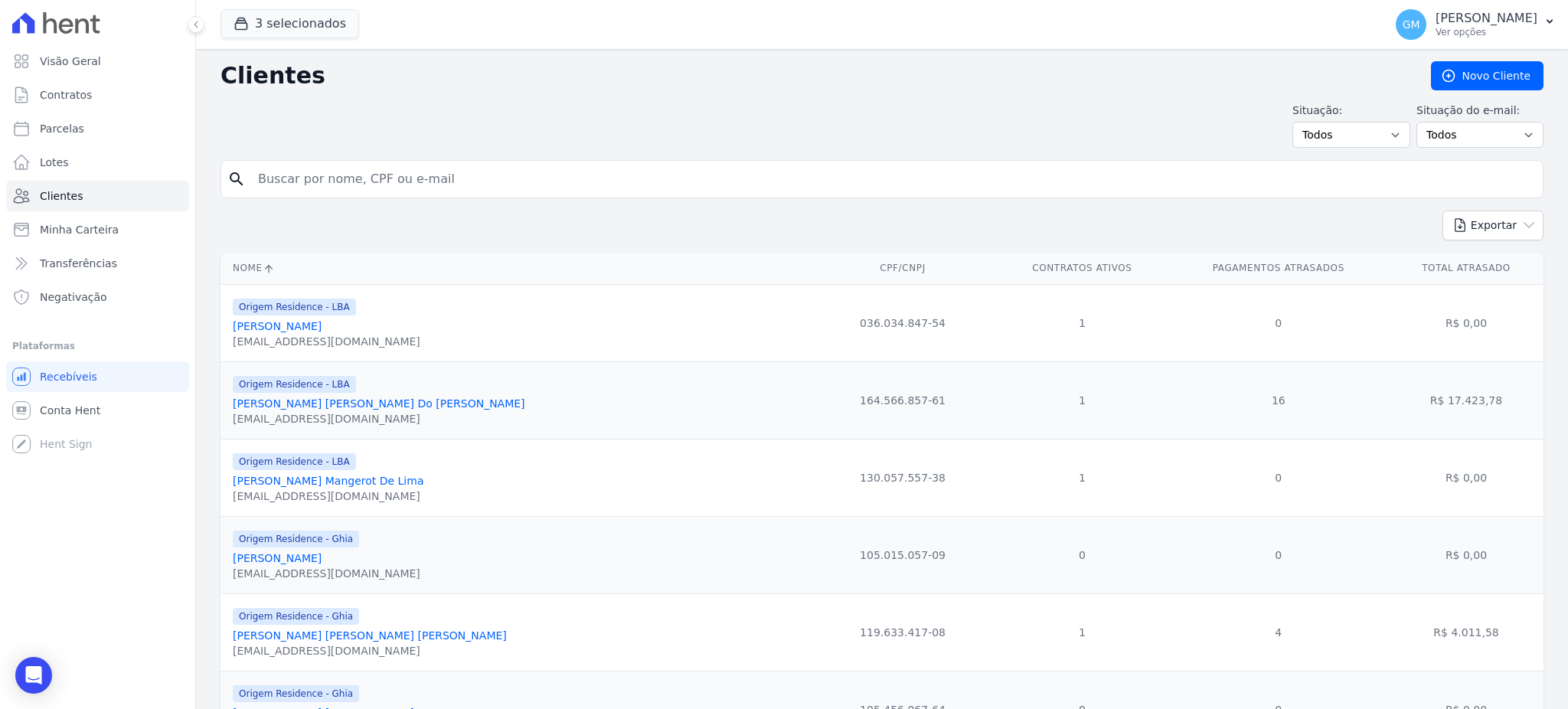
click at [525, 179] on input "search" at bounding box center [892, 179] width 1288 height 31
paste input "[PERSON_NAME]"
type input "[PERSON_NAME]"
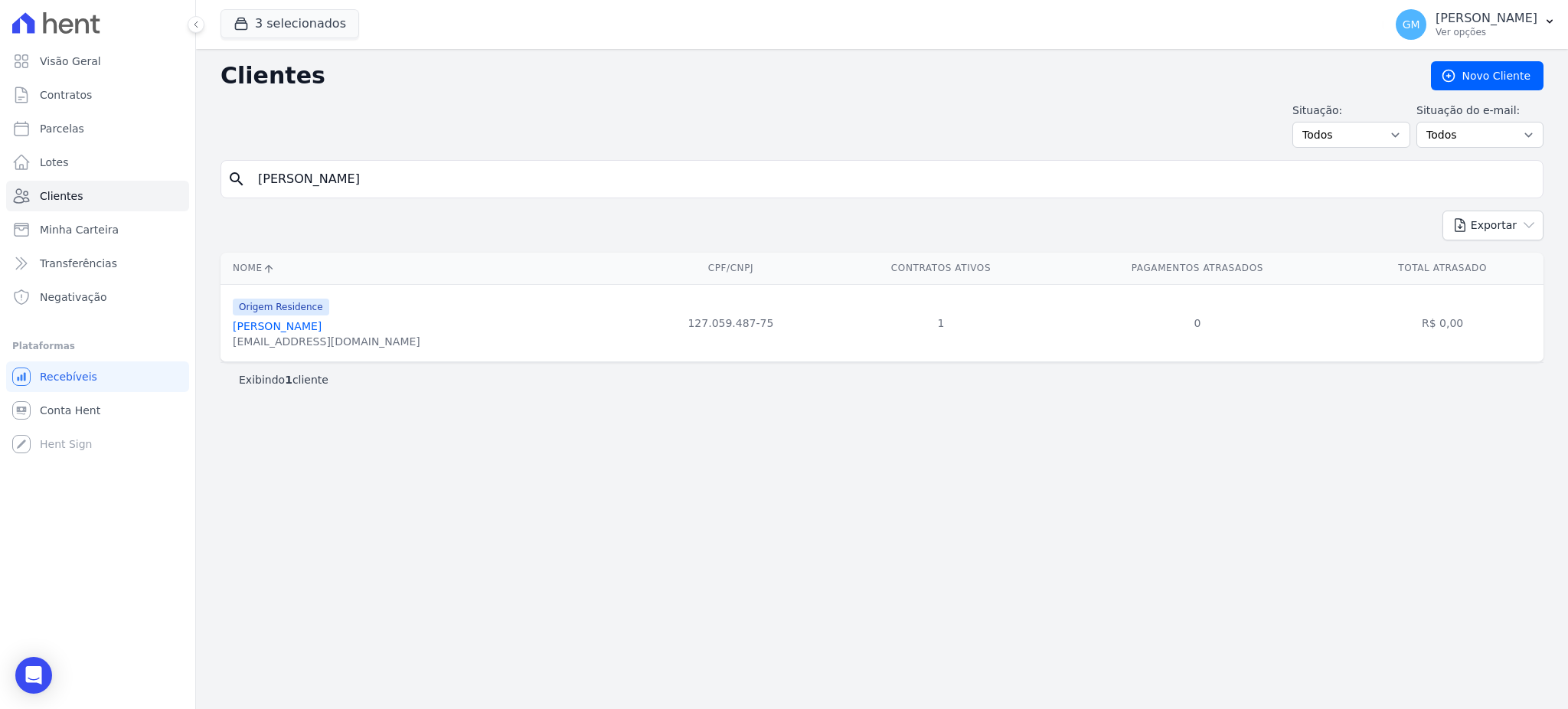
click at [322, 320] on link "[PERSON_NAME]" at bounding box center [276, 326] width 88 height 12
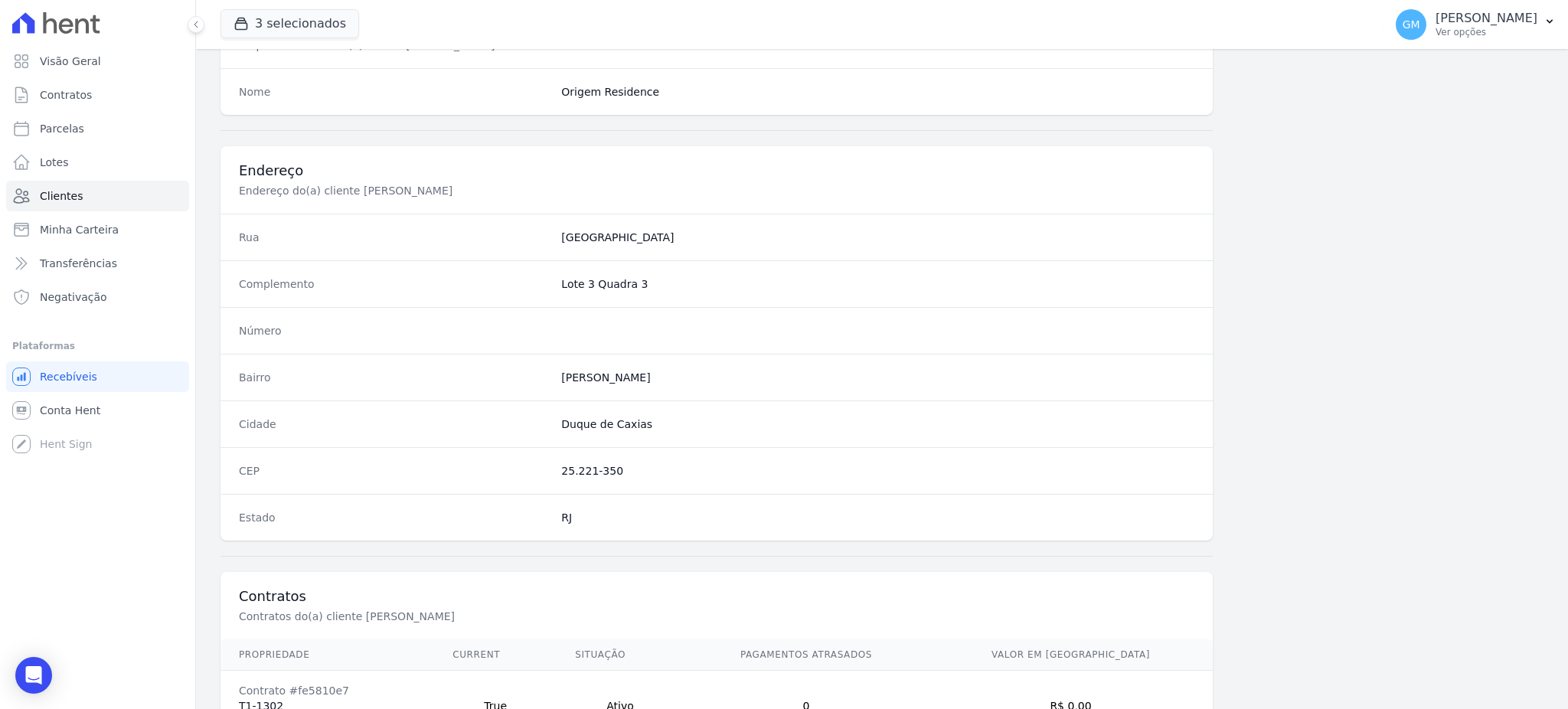
scroll to position [724, 0]
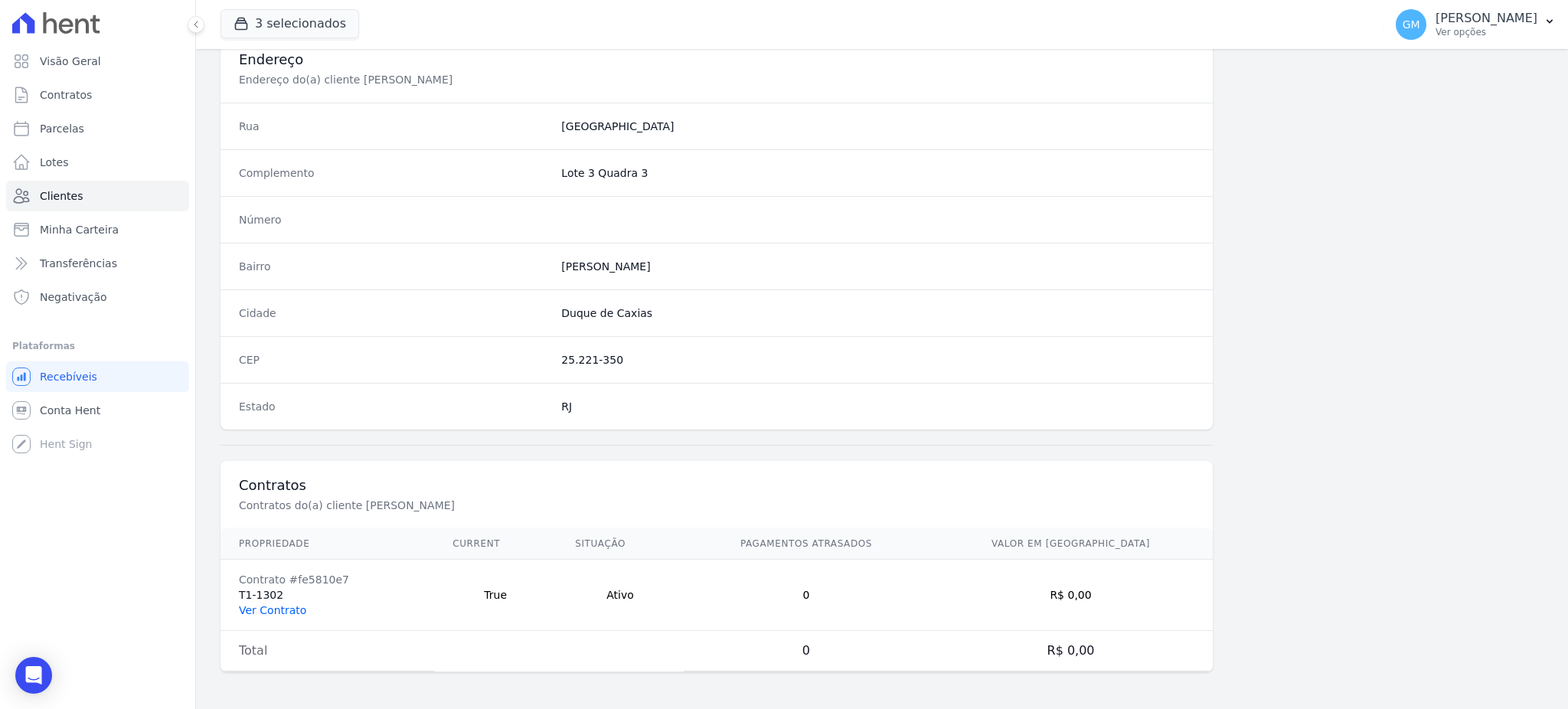
click at [262, 604] on link "Ver Contrato" at bounding box center [272, 610] width 68 height 12
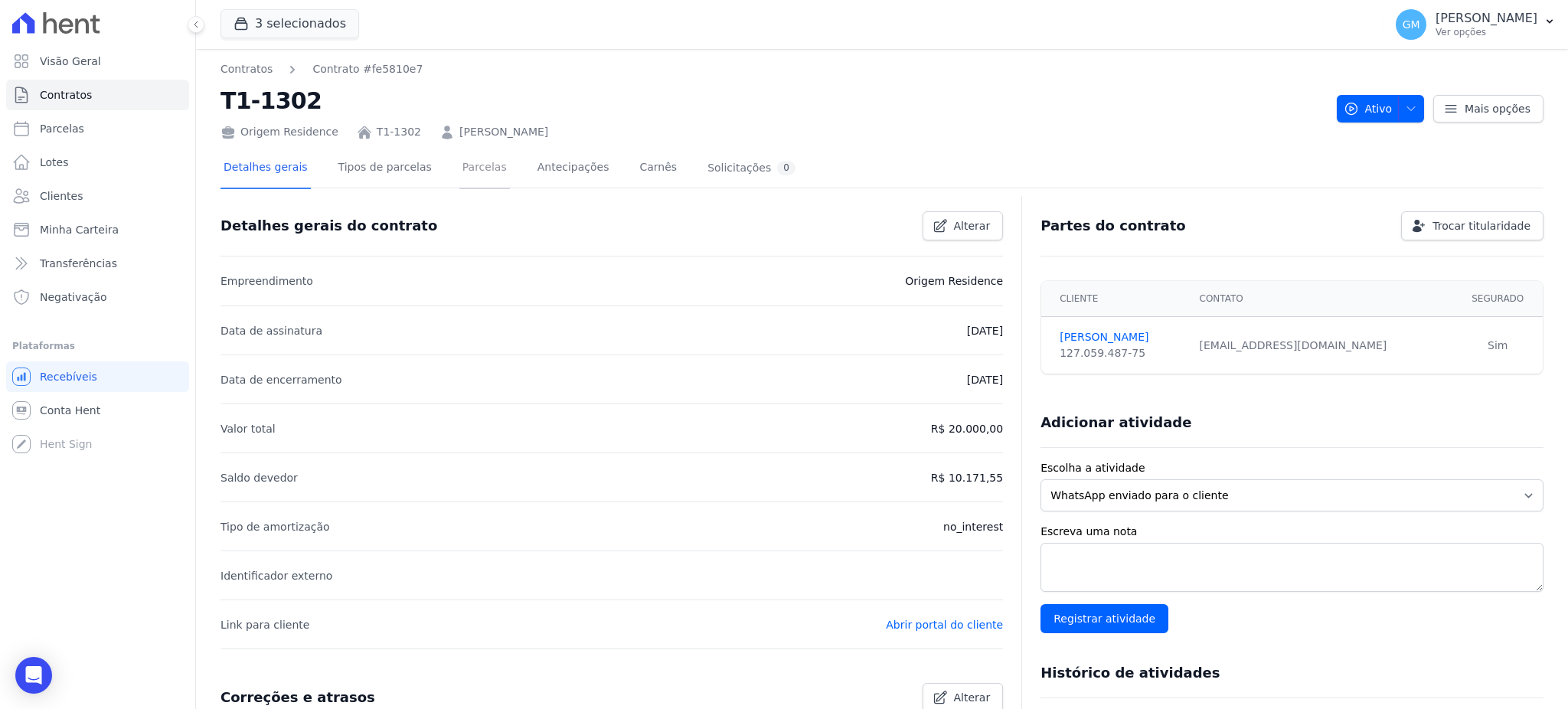
click at [459, 172] on link "Parcelas" at bounding box center [484, 168] width 51 height 41
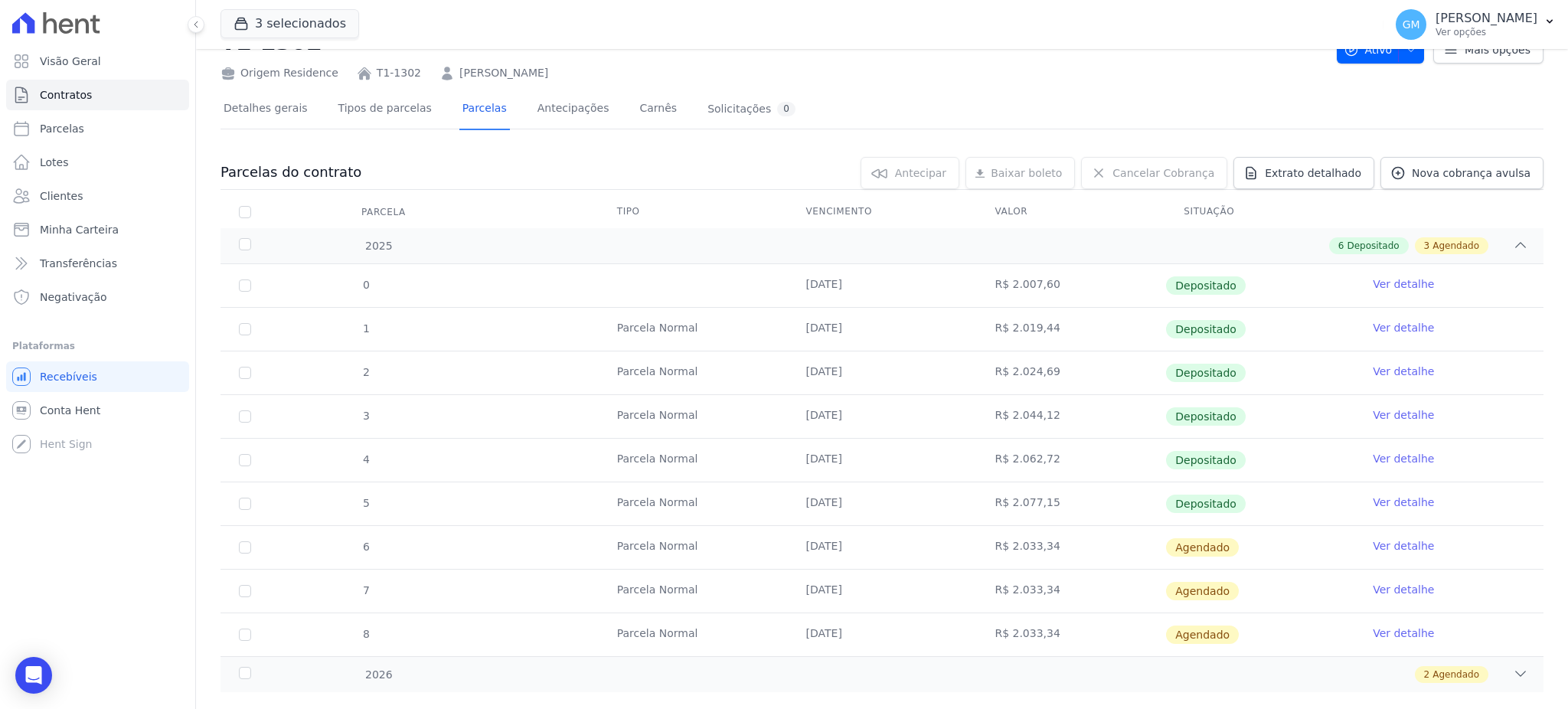
scroll to position [87, 0]
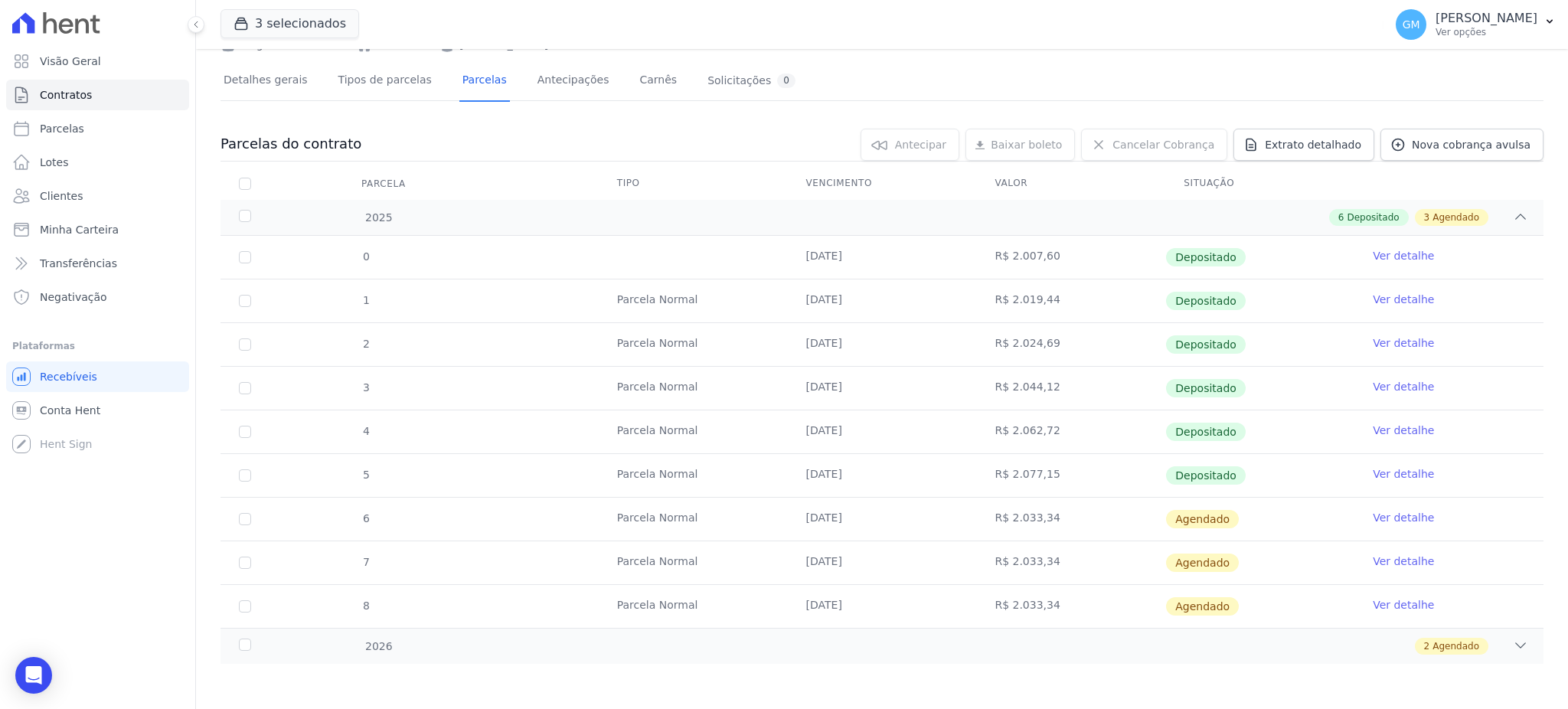
click at [1379, 466] on link "Ver detalhe" at bounding box center [1404, 473] width 62 height 15
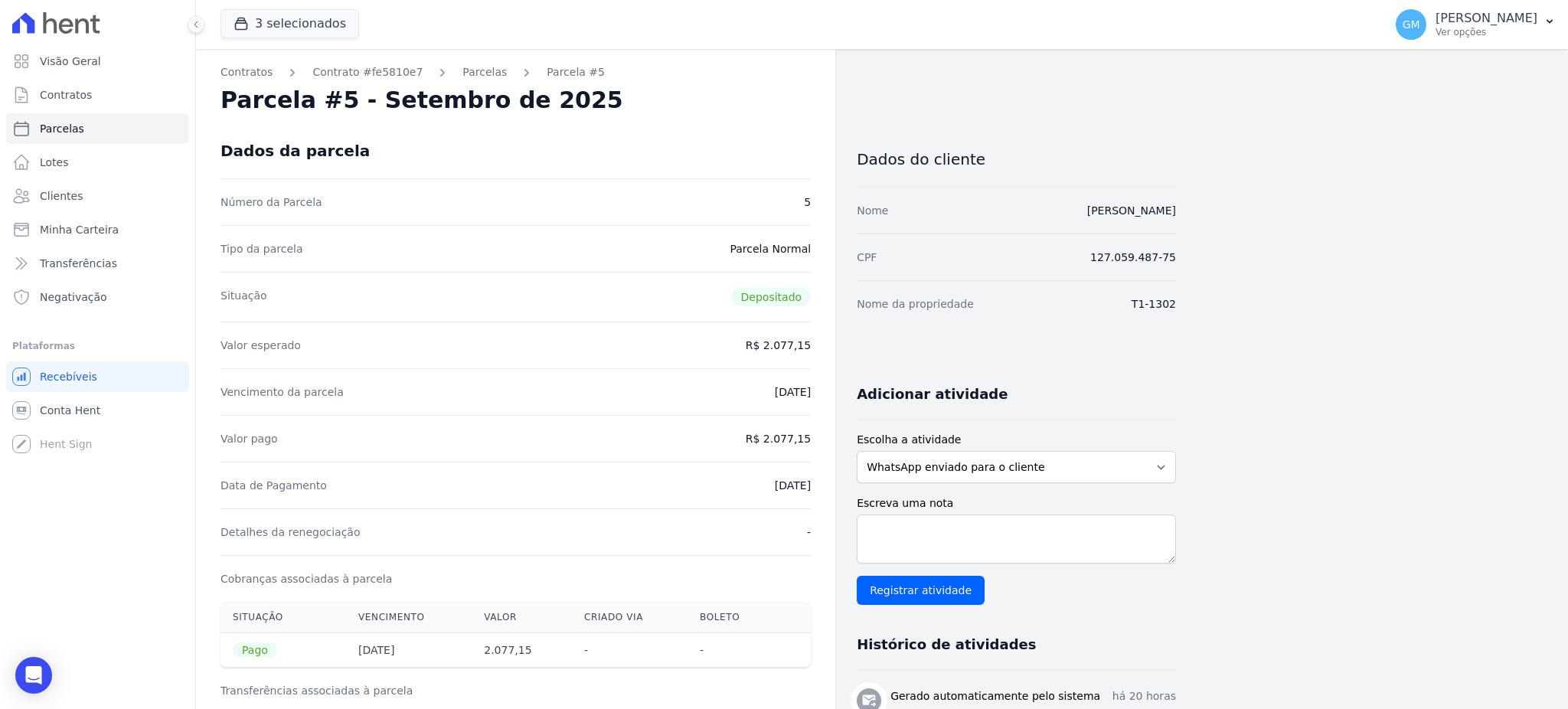
drag, startPoint x: 748, startPoint y: 479, endPoint x: 822, endPoint y: 485, distance: 74.2
click at [822, 485] on div "Contratos Contrato #fe5810e7 [GEOGRAPHIC_DATA] Parcela #5 [GEOGRAPHIC_DATA] #5 …" at bounding box center [515, 612] width 639 height 1127
click at [775, 488] on dd "[DATE]" at bounding box center [793, 485] width 36 height 15
drag, startPoint x: 745, startPoint y: 482, endPoint x: 834, endPoint y: 482, distance: 89.0
click at [834, 482] on div "Contratos Contrato #fe5810e7 [GEOGRAPHIC_DATA] Parcela #5 [GEOGRAPHIC_DATA] #5 …" at bounding box center [515, 612] width 639 height 1127
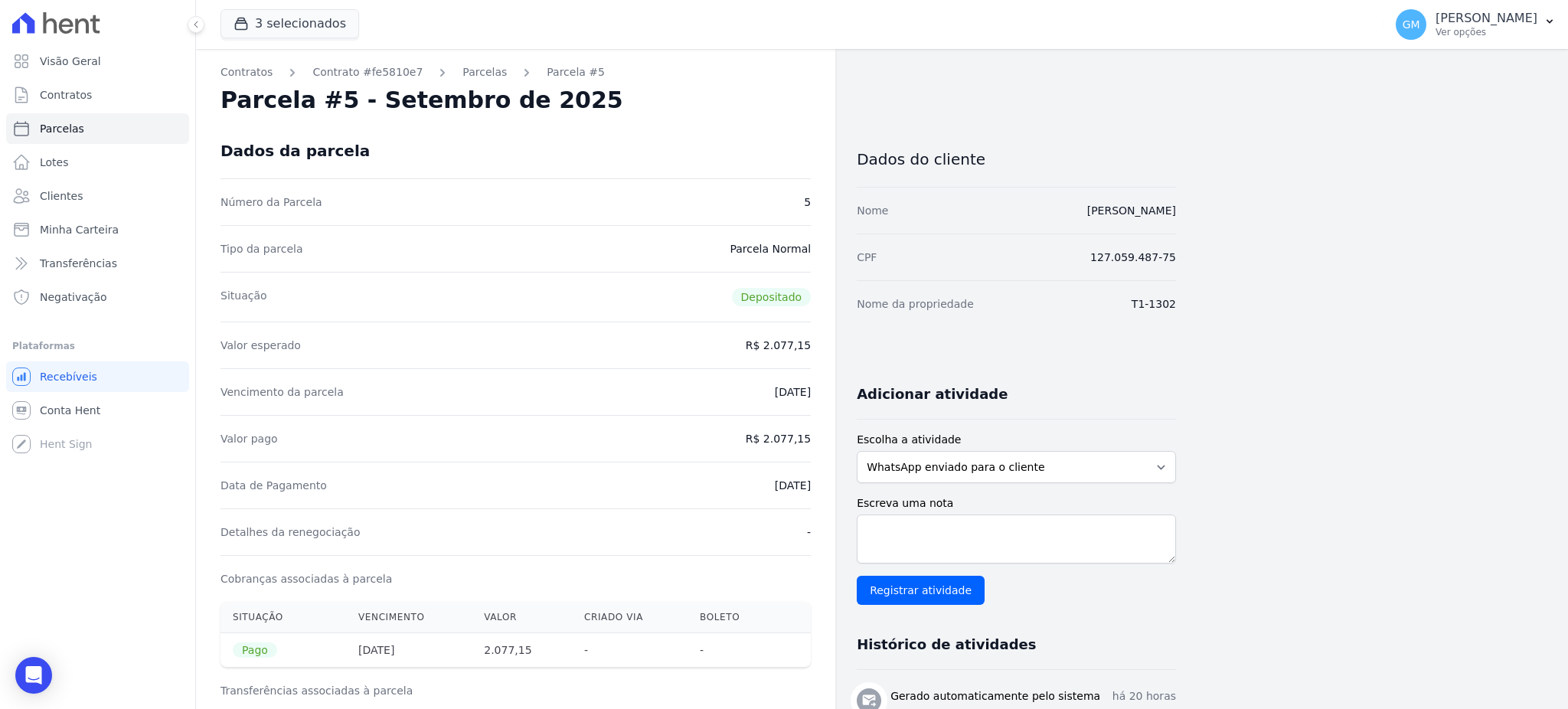
drag, startPoint x: 766, startPoint y: 430, endPoint x: 824, endPoint y: 435, distance: 58.2
click at [824, 435] on div "Contratos Contrato #fe5810e7 [GEOGRAPHIC_DATA] Parcela #5 [GEOGRAPHIC_DATA] #5 …" at bounding box center [515, 612] width 639 height 1127
drag, startPoint x: 729, startPoint y: 486, endPoint x: 822, endPoint y: 493, distance: 93.3
click at [822, 493] on div "Contratos Contrato #fe5810e7 [GEOGRAPHIC_DATA] Parcela #5 [GEOGRAPHIC_DATA] #5 …" at bounding box center [515, 612] width 639 height 1127
click at [76, 195] on span "Clientes" at bounding box center [61, 196] width 43 height 15
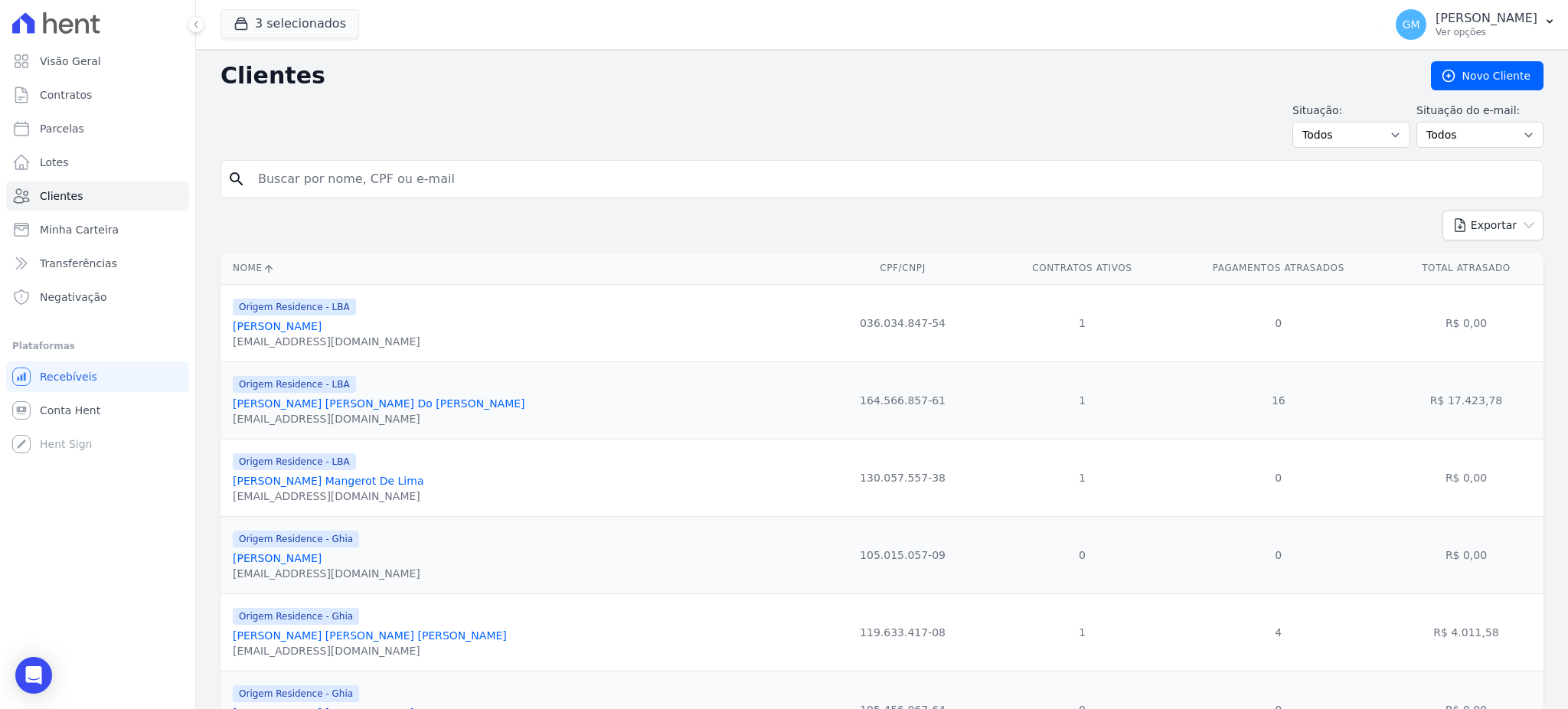
click at [283, 185] on input "search" at bounding box center [892, 179] width 1288 height 31
paste input "[PERSON_NAME]"
type input "[PERSON_NAME]"
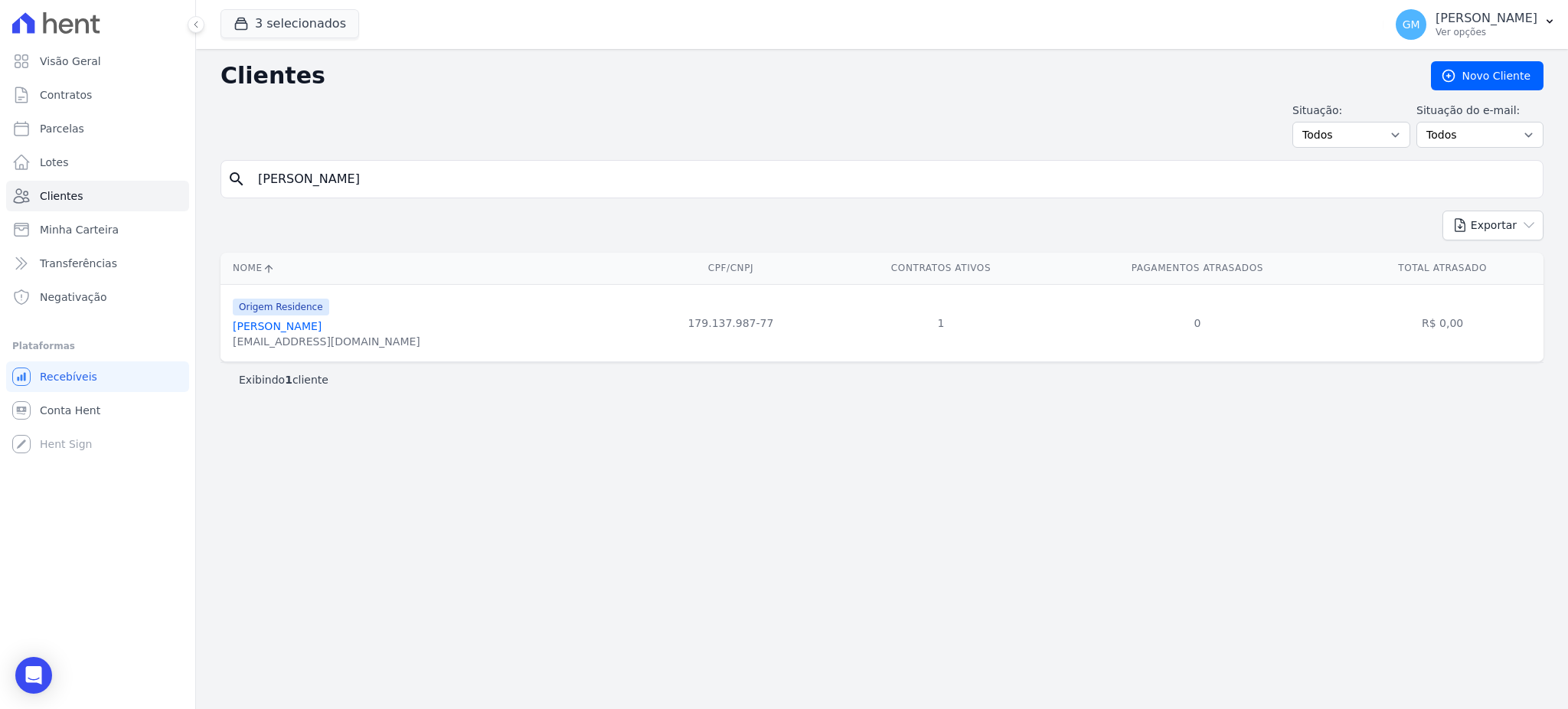
click at [322, 331] on link "[PERSON_NAME]" at bounding box center [276, 326] width 88 height 12
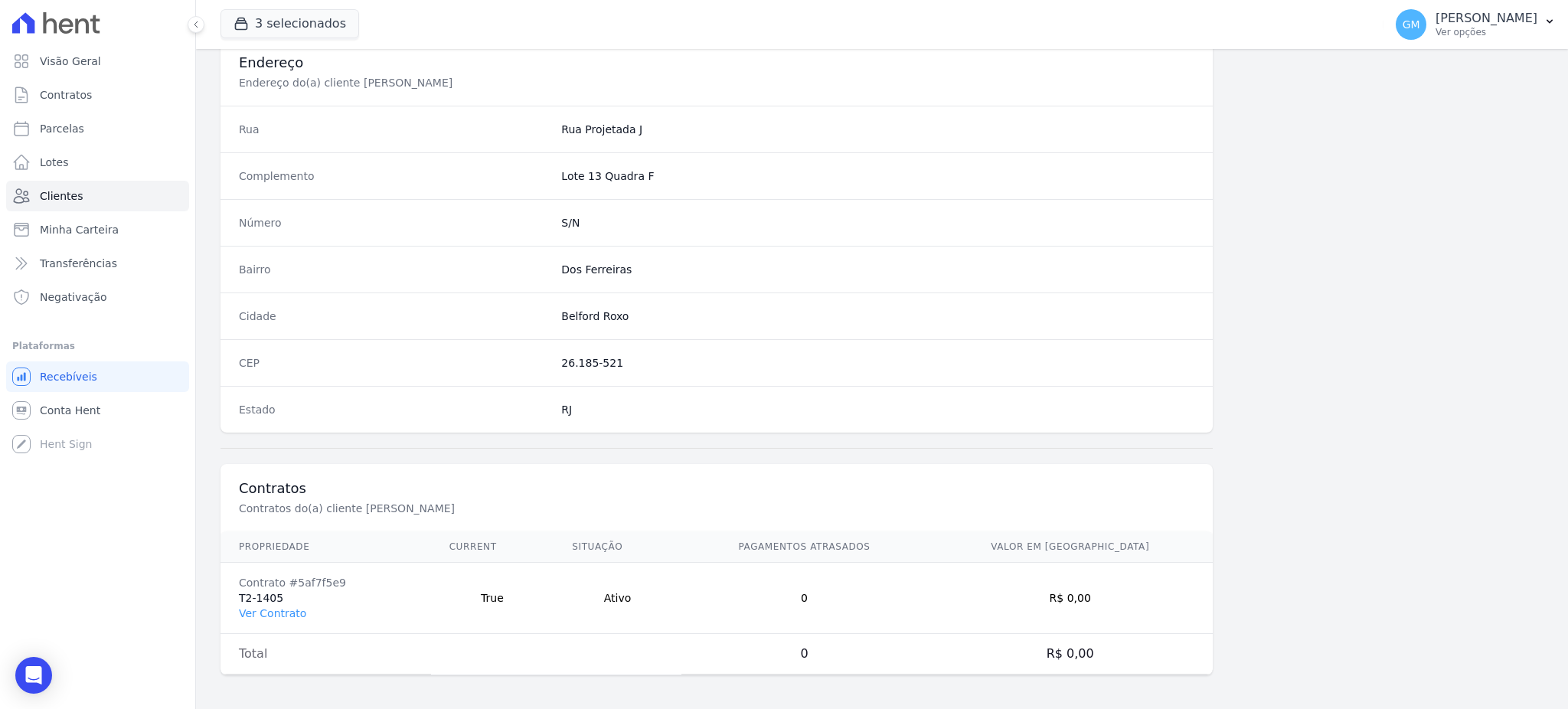
scroll to position [724, 0]
click at [267, 604] on link "Ver Contrato" at bounding box center [272, 610] width 68 height 12
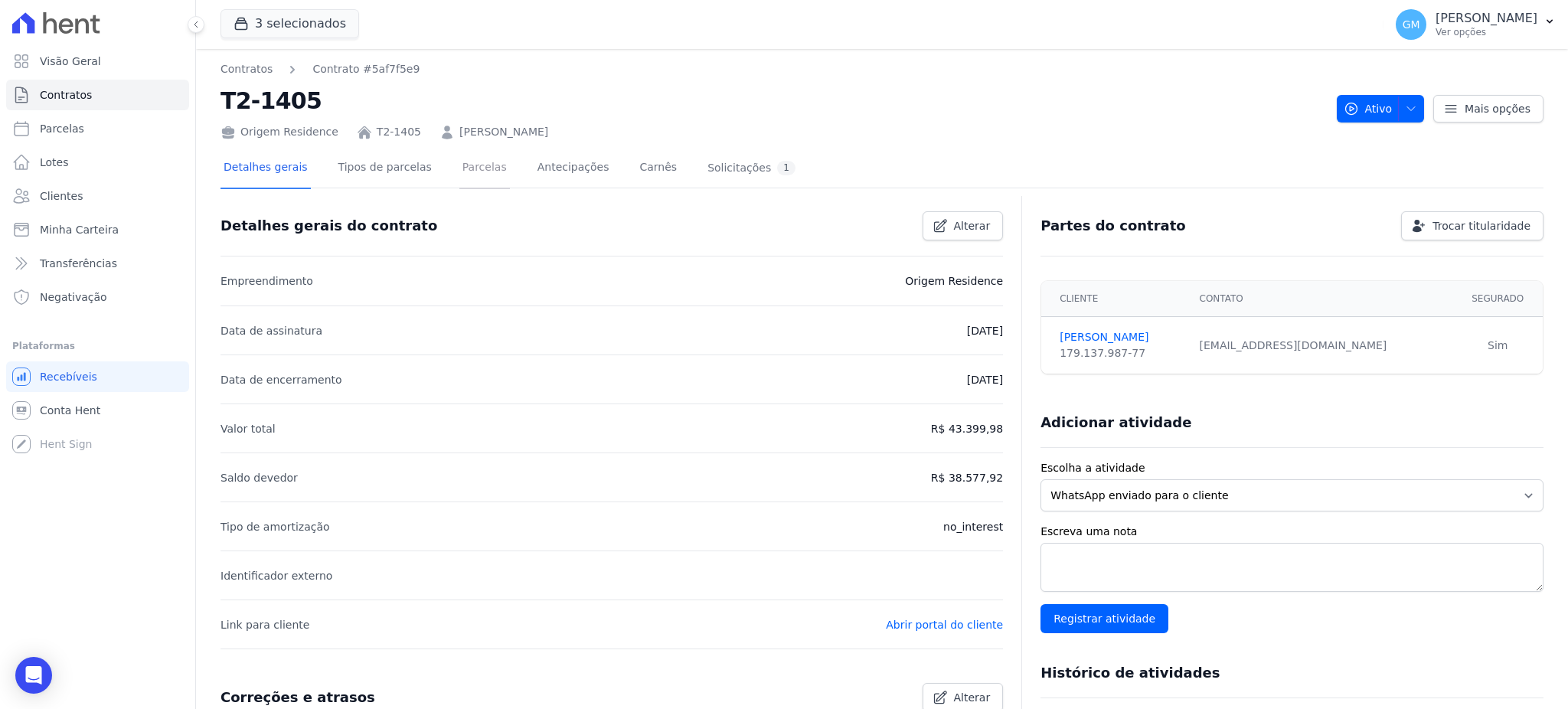
click at [470, 176] on link "Parcelas" at bounding box center [484, 168] width 51 height 41
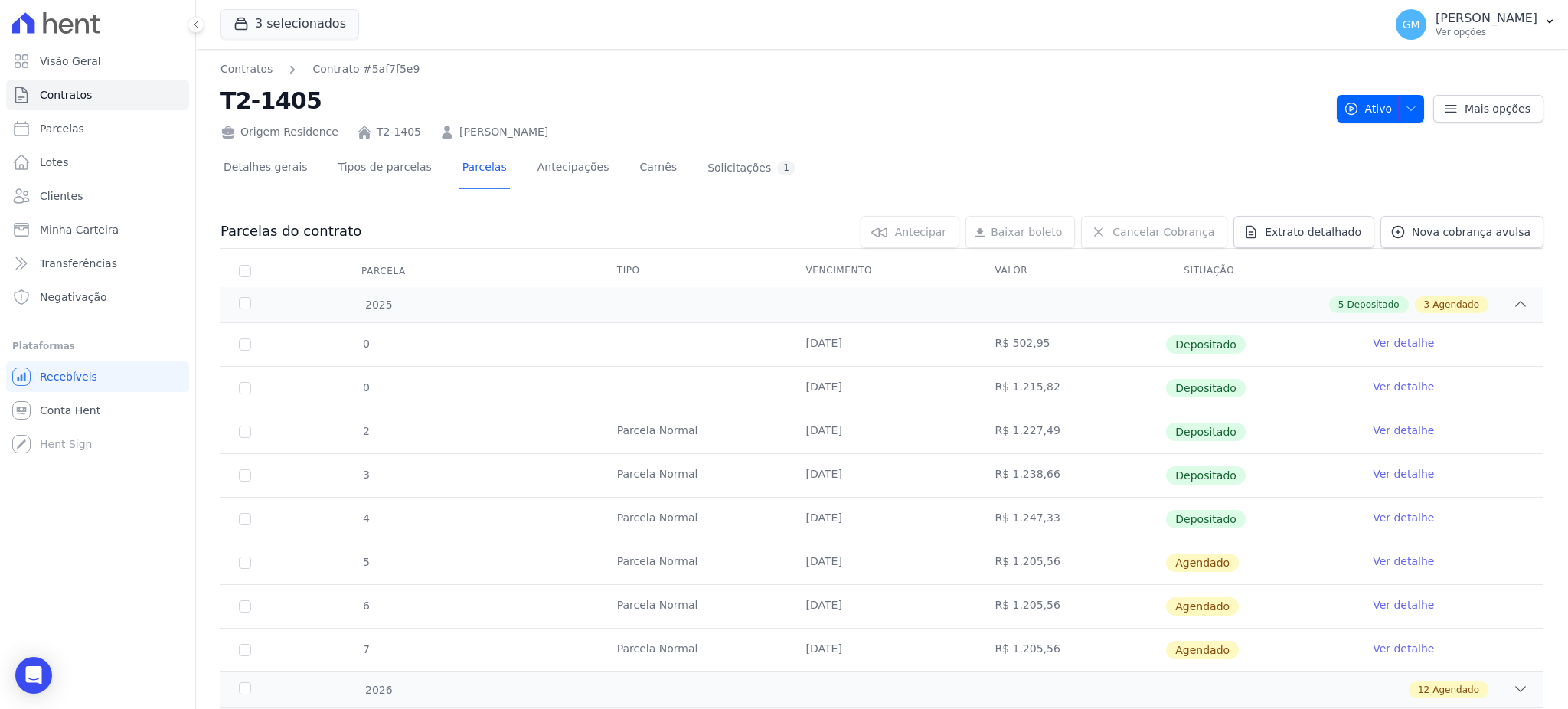
click at [1378, 514] on link "Ver detalhe" at bounding box center [1404, 516] width 62 height 15
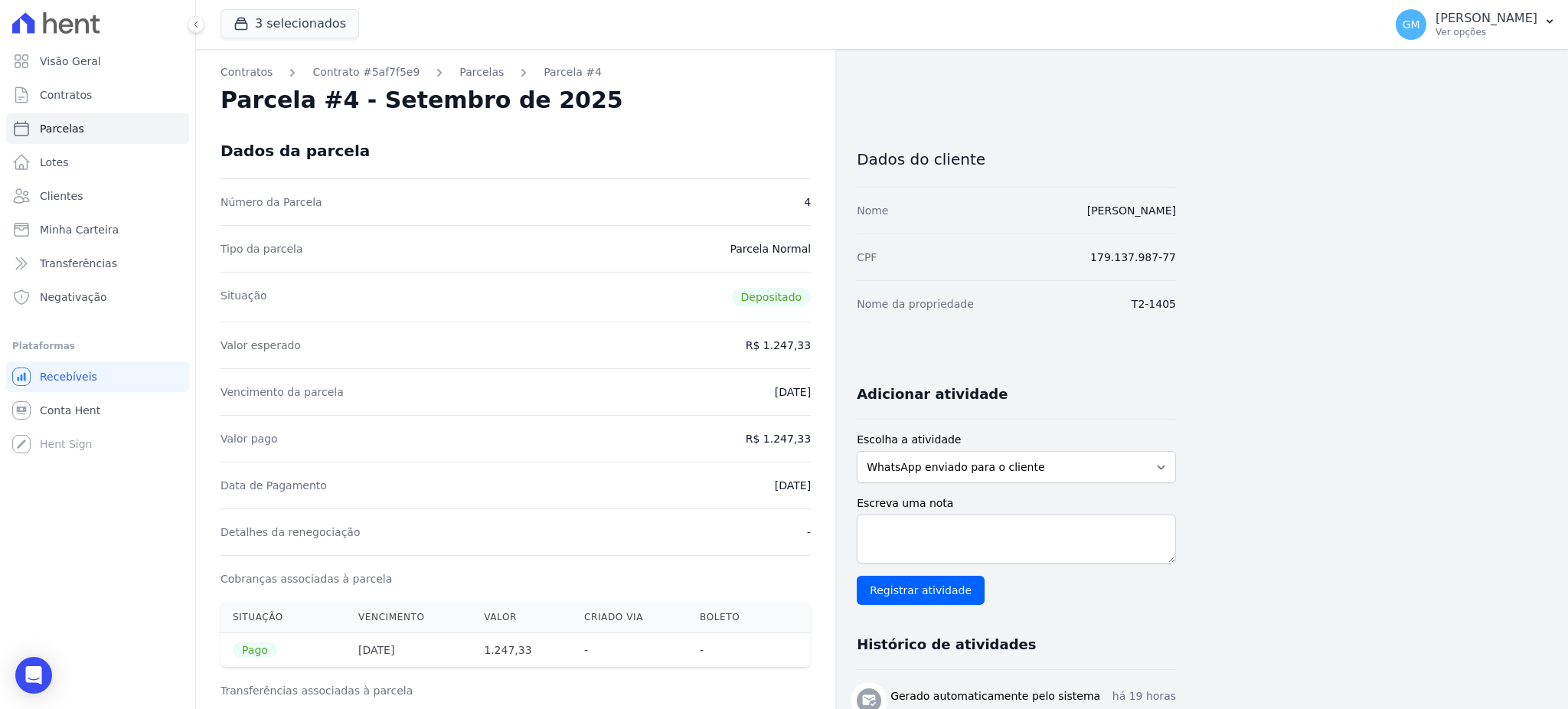
click at [668, 467] on div "Data de Pagamento [DATE]" at bounding box center [516, 485] width 590 height 47
drag, startPoint x: 725, startPoint y: 496, endPoint x: 824, endPoint y: 496, distance: 99.0
click at [824, 496] on div "Contratos Contrato #5af7f5e9 [GEOGRAPHIC_DATA] Parcela #4 [GEOGRAPHIC_DATA] #4 …" at bounding box center [515, 616] width 639 height 1135
drag, startPoint x: 766, startPoint y: 441, endPoint x: 814, endPoint y: 439, distance: 48.0
click at [814, 439] on div "Contratos Contrato #5af7f5e9 [GEOGRAPHIC_DATA] Parcela #4 [GEOGRAPHIC_DATA] #4 …" at bounding box center [515, 616] width 639 height 1135
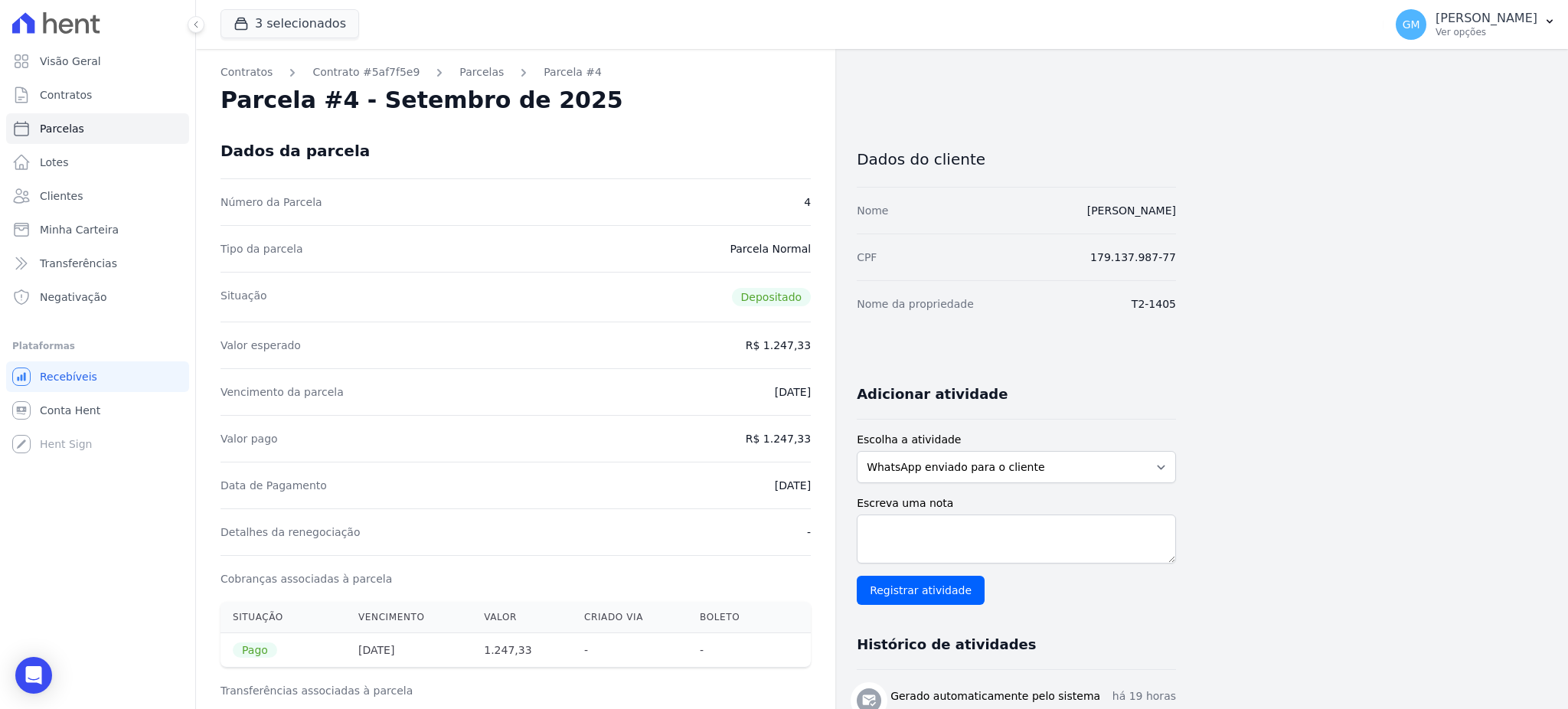
click at [742, 488] on div "Data de Pagamento [DATE]" at bounding box center [516, 485] width 590 height 47
drag, startPoint x: 747, startPoint y: 481, endPoint x: 814, endPoint y: 479, distance: 67.0
click at [814, 479] on div "Contratos Contrato #5af7f5e9 [GEOGRAPHIC_DATA] Parcela #4 [GEOGRAPHIC_DATA] #4 …" at bounding box center [515, 616] width 639 height 1135
click at [138, 196] on link "Clientes" at bounding box center [97, 196] width 183 height 31
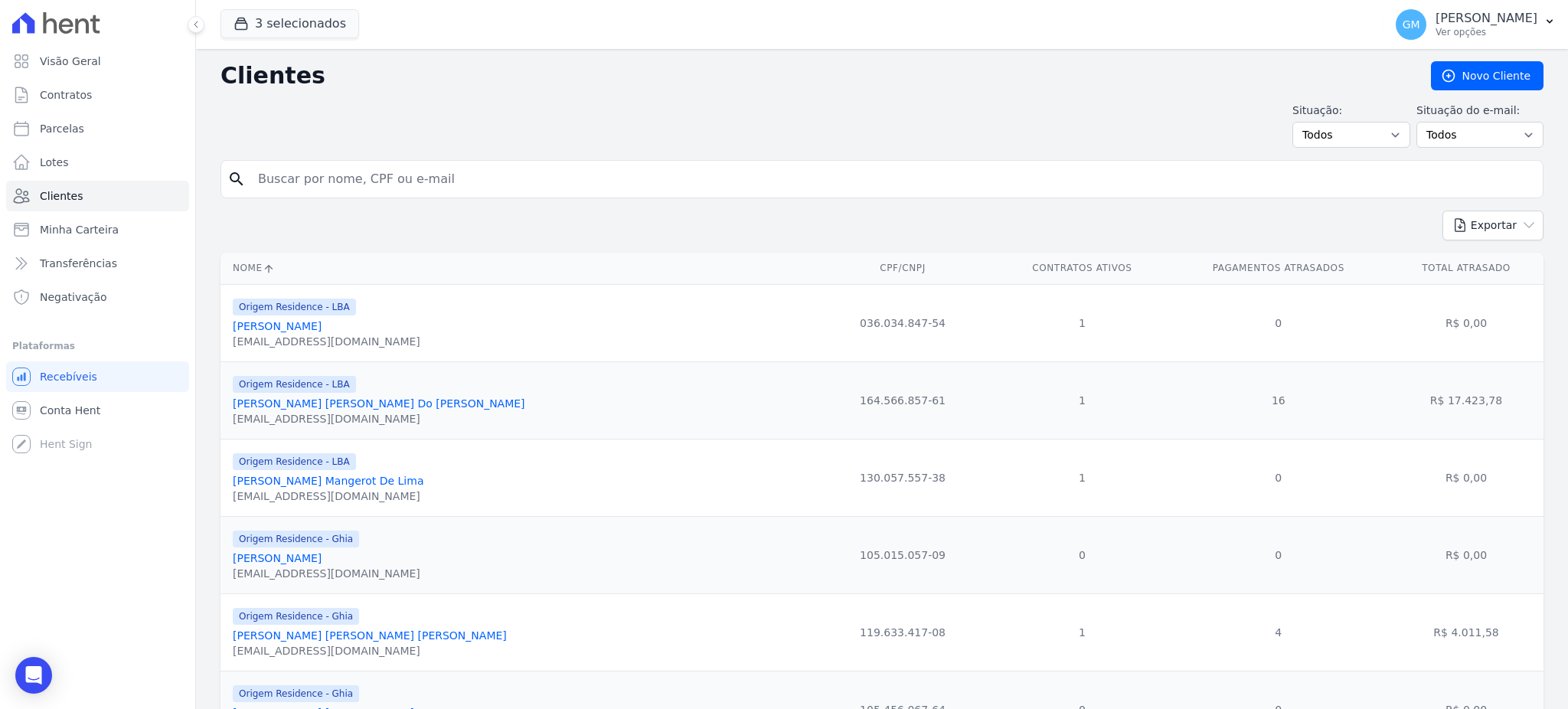
click at [289, 185] on input "search" at bounding box center [892, 179] width 1288 height 31
paste input "[PERSON_NAME]"
type input "[PERSON_NAME]"
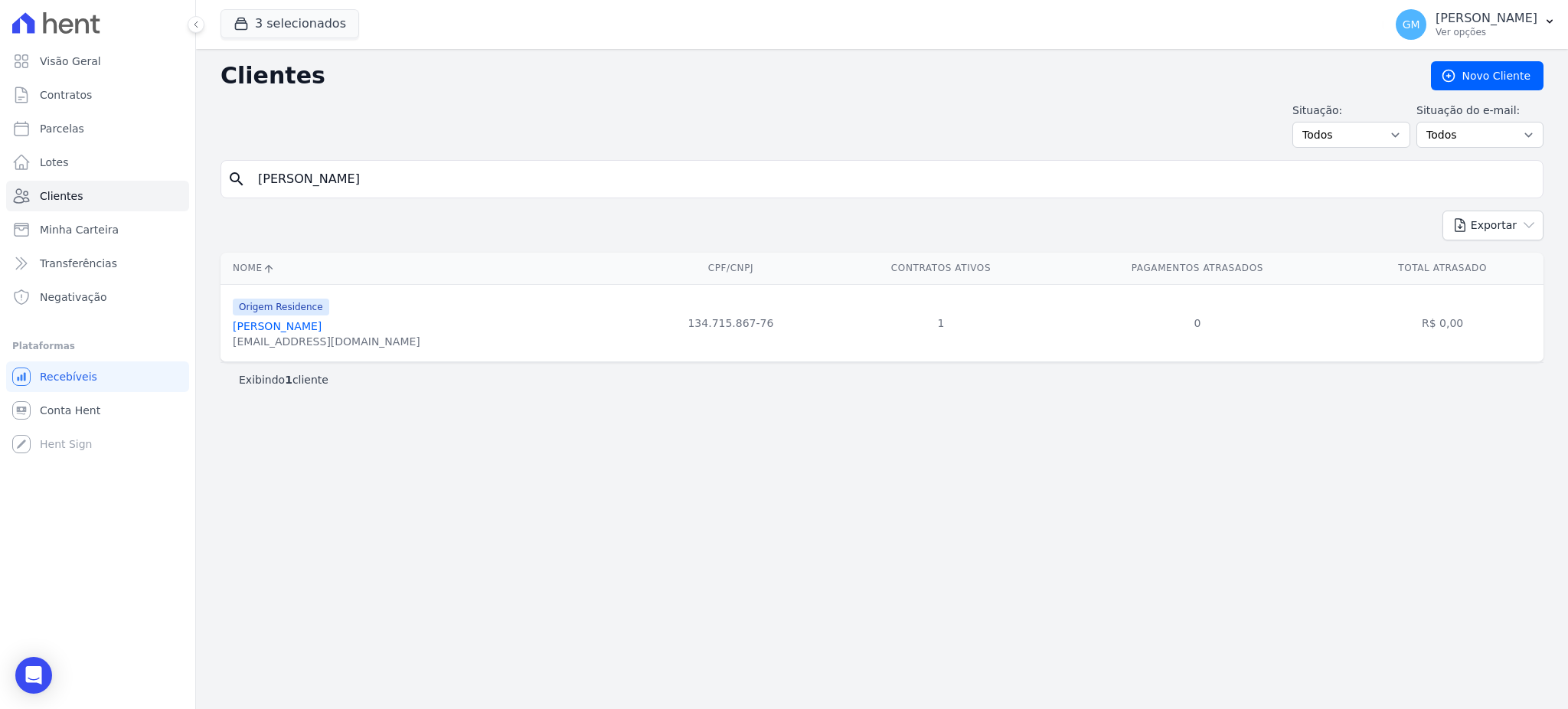
click at [322, 331] on link "[PERSON_NAME]" at bounding box center [276, 326] width 88 height 12
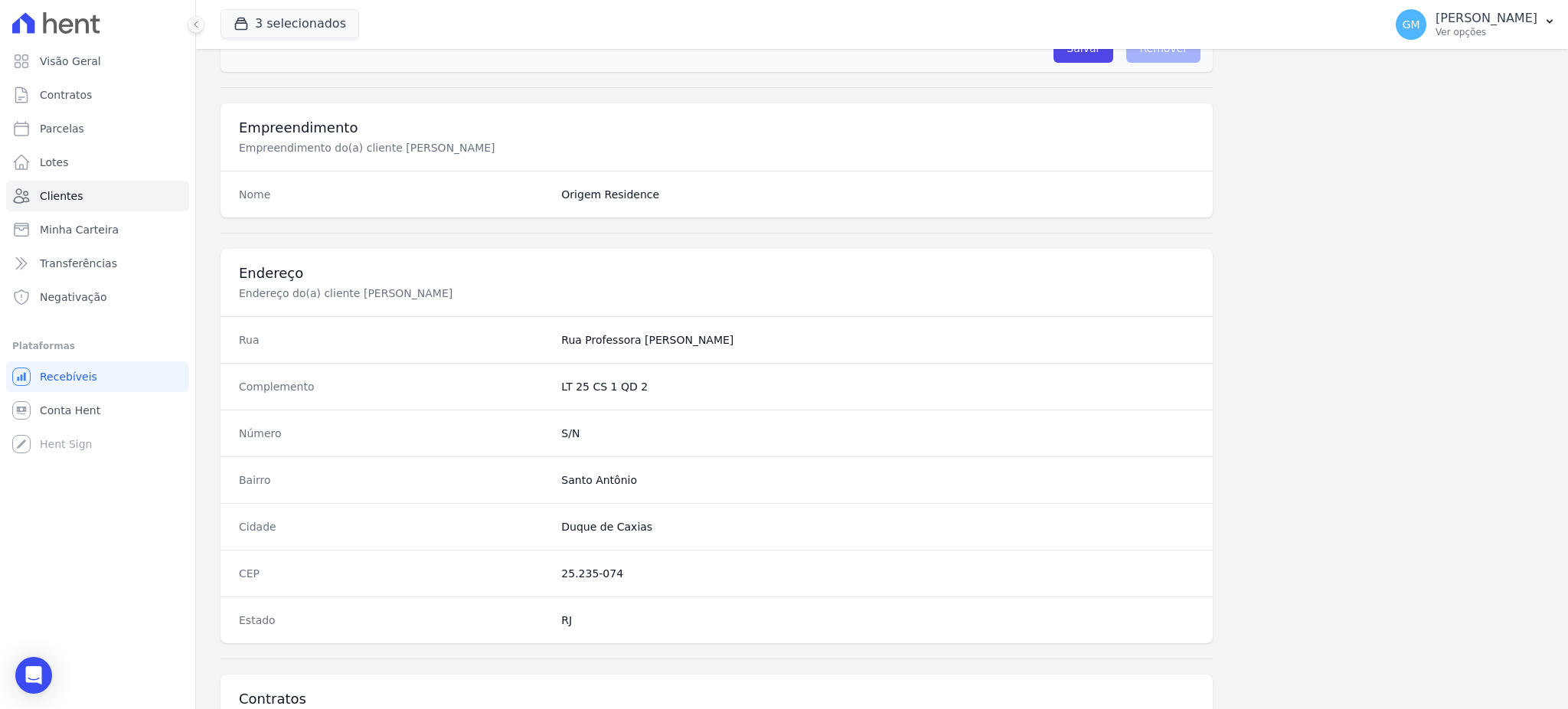
scroll to position [724, 0]
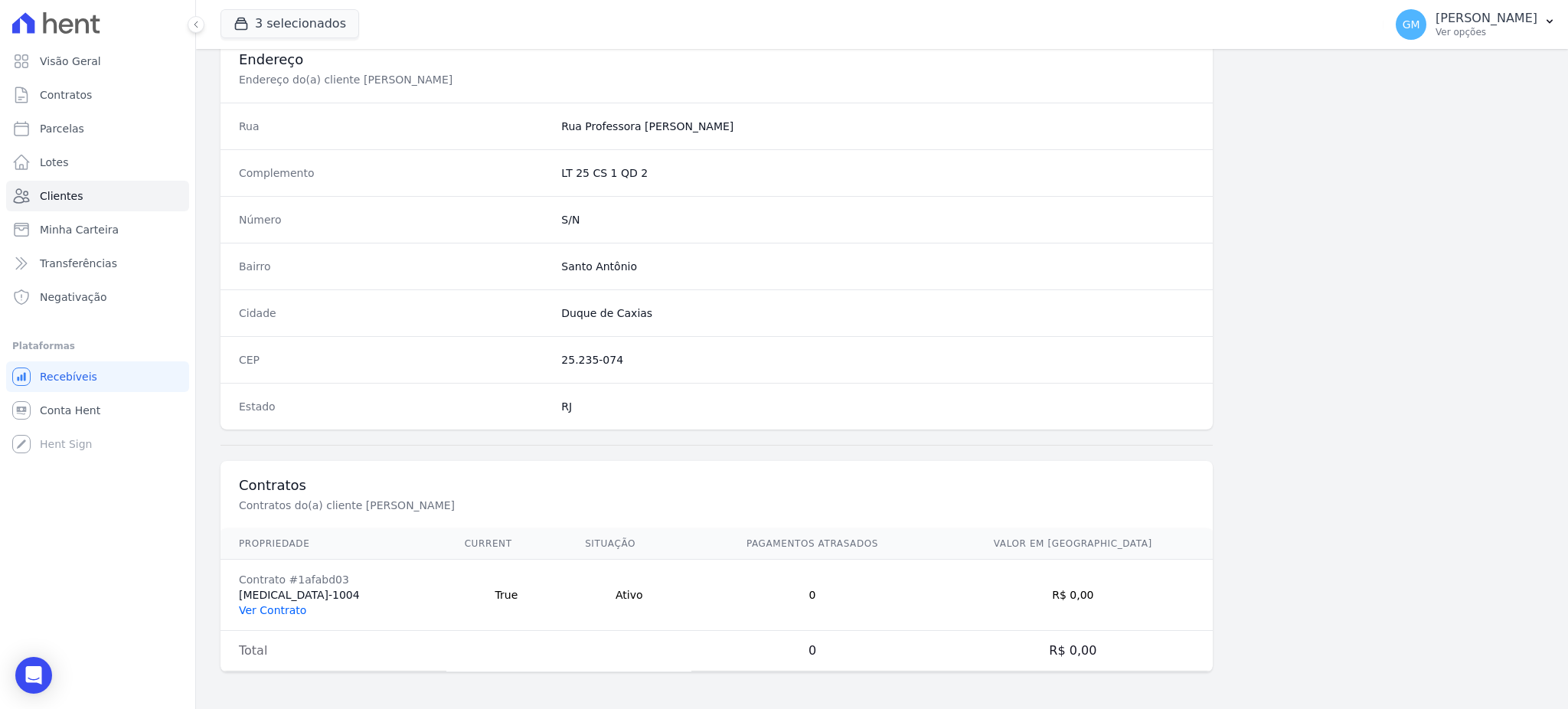
click at [276, 604] on link "Ver Contrato" at bounding box center [272, 610] width 68 height 12
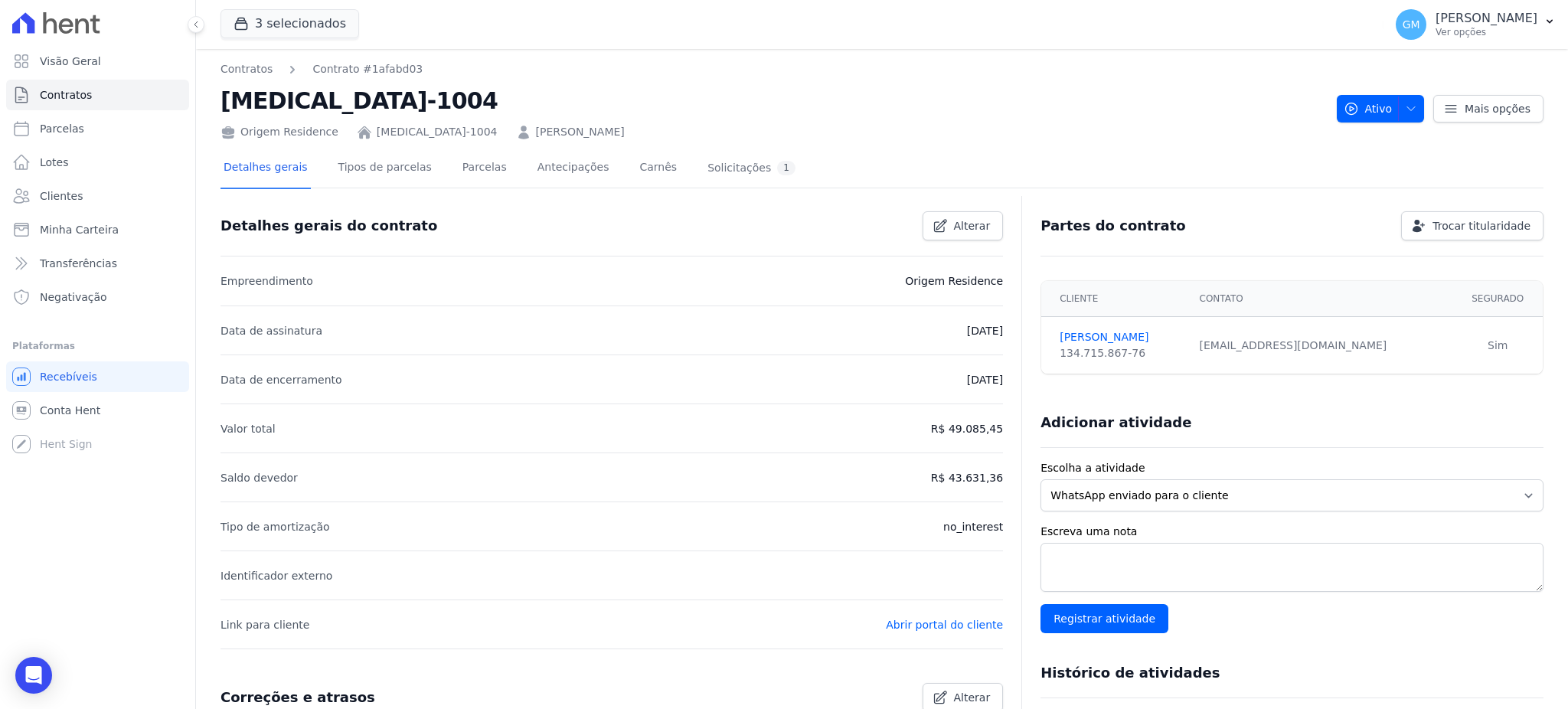
click at [434, 170] on div "Detalhes gerais Tipos de parcelas [GEOGRAPHIC_DATA] Antecipações [PERSON_NAME] …" at bounding box center [510, 168] width 578 height 41
click at [459, 164] on link "Parcelas" at bounding box center [484, 168] width 51 height 41
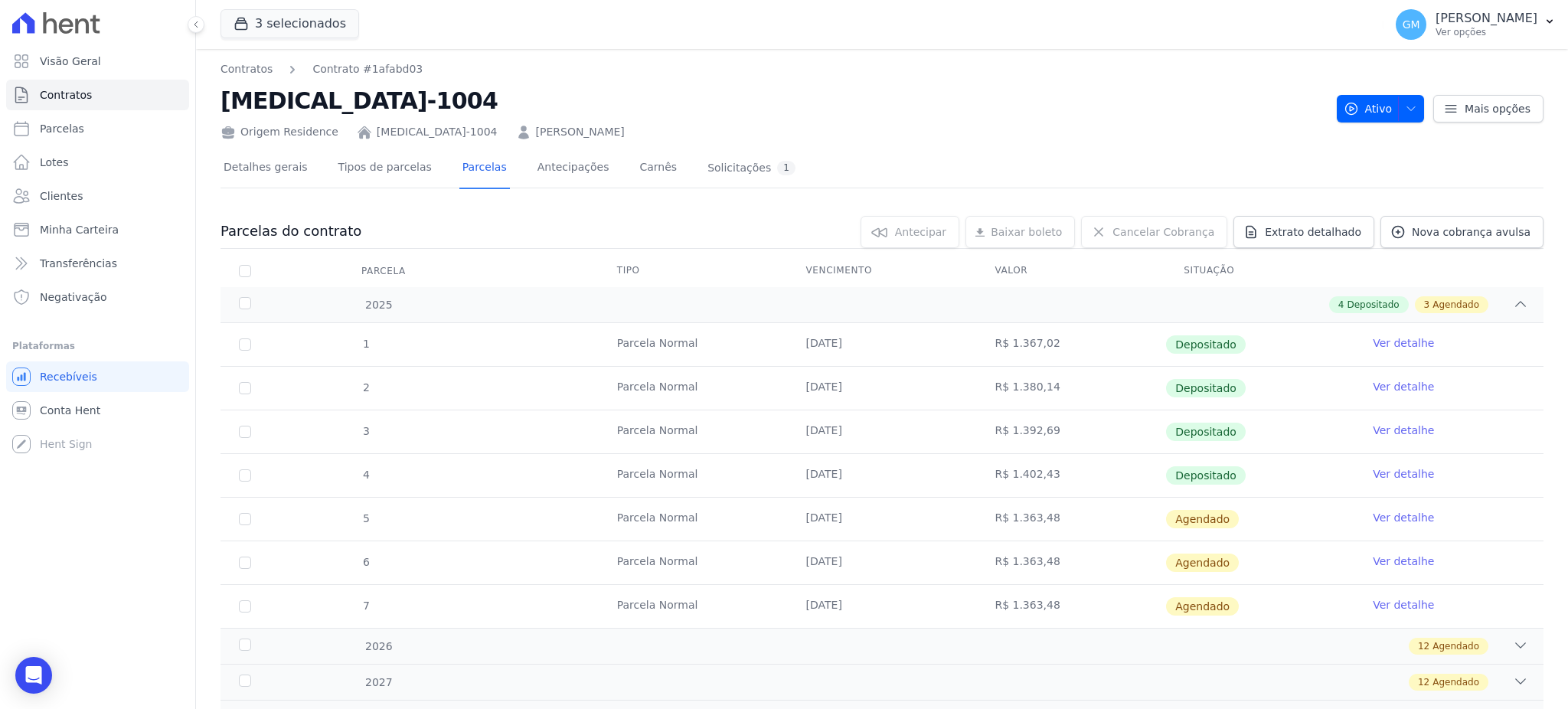
click at [1386, 472] on link "Ver detalhe" at bounding box center [1404, 473] width 62 height 15
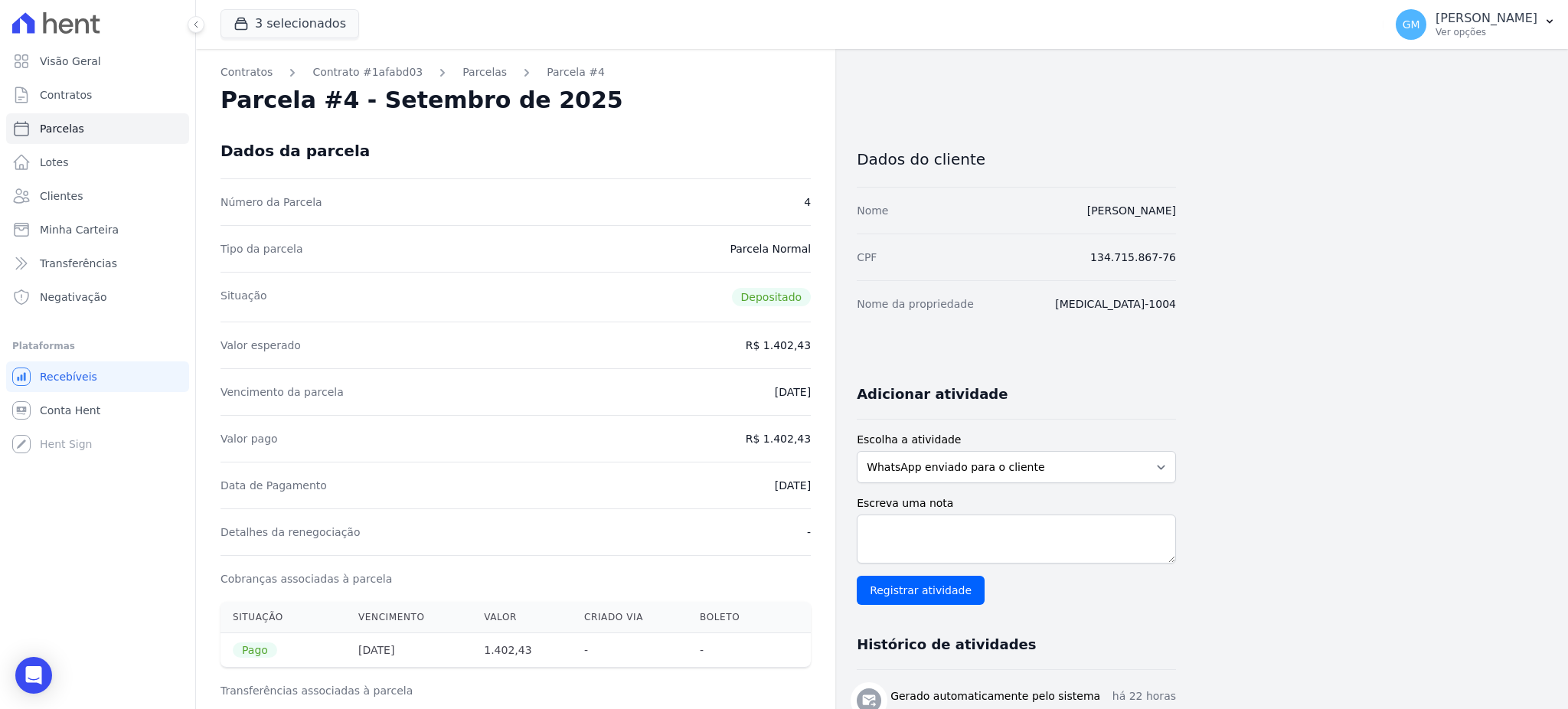
drag, startPoint x: 749, startPoint y: 489, endPoint x: 826, endPoint y: 488, distance: 77.0
click at [826, 488] on div "Contratos Contrato #1afabd03 [GEOGRAPHIC_DATA] Parcela #4 [GEOGRAPHIC_DATA] #4 …" at bounding box center [515, 612] width 639 height 1127
click at [745, 489] on div "Data de Pagamento [DATE]" at bounding box center [516, 485] width 590 height 47
drag, startPoint x: 740, startPoint y: 486, endPoint x: 809, endPoint y: 486, distance: 69.0
click at [809, 486] on div "Data de Pagamento [DATE]" at bounding box center [516, 485] width 590 height 47
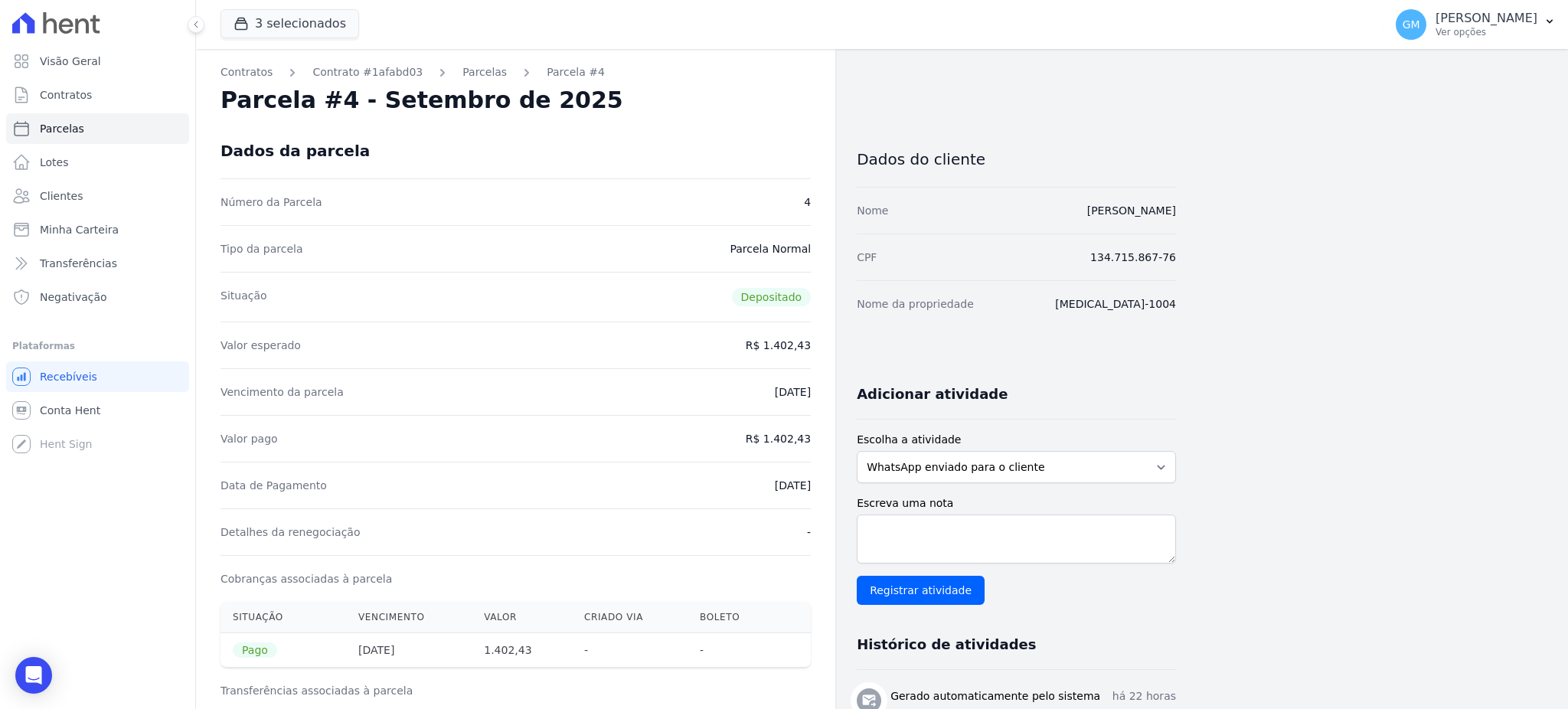
click at [724, 478] on div "Data de Pagamento [DATE]" at bounding box center [516, 485] width 590 height 47
drag, startPoint x: 749, startPoint y: 492, endPoint x: 819, endPoint y: 487, distance: 70.2
click at [819, 487] on div "Contratos Contrato #1afabd03 [GEOGRAPHIC_DATA] Parcela #4 [GEOGRAPHIC_DATA] #4 …" at bounding box center [515, 612] width 639 height 1127
drag, startPoint x: 768, startPoint y: 440, endPoint x: 822, endPoint y: 442, distance: 54.0
click at [822, 442] on div "Contratos Contrato #1afabd03 [GEOGRAPHIC_DATA] Parcela #4 [GEOGRAPHIC_DATA] #4 …" at bounding box center [515, 612] width 639 height 1127
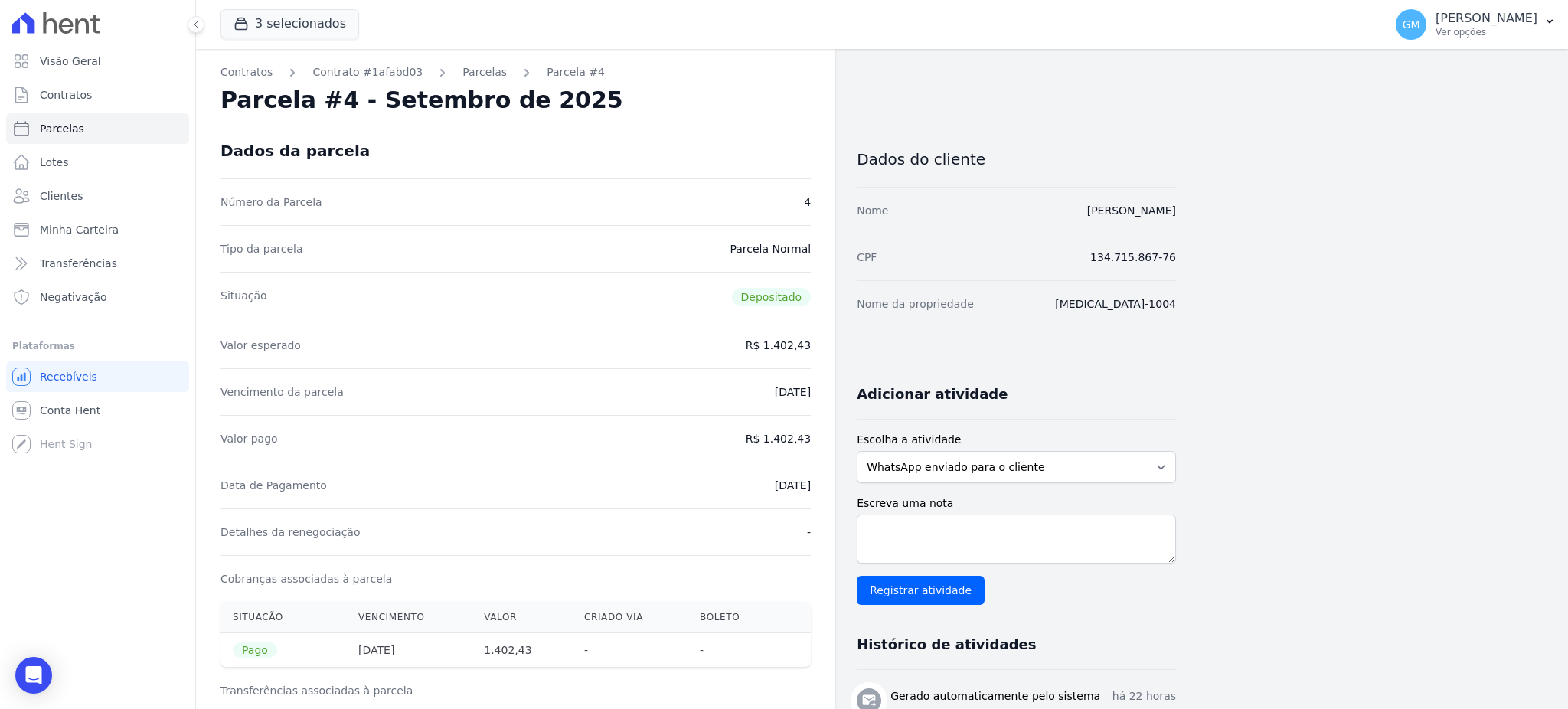
drag, startPoint x: 752, startPoint y: 494, endPoint x: 814, endPoint y: 498, distance: 62.1
click at [814, 498] on div "Contratos Contrato #1afabd03 [GEOGRAPHIC_DATA] Parcela #4 [GEOGRAPHIC_DATA] #4 …" at bounding box center [515, 612] width 639 height 1127
click at [65, 192] on span "Clientes" at bounding box center [61, 196] width 43 height 15
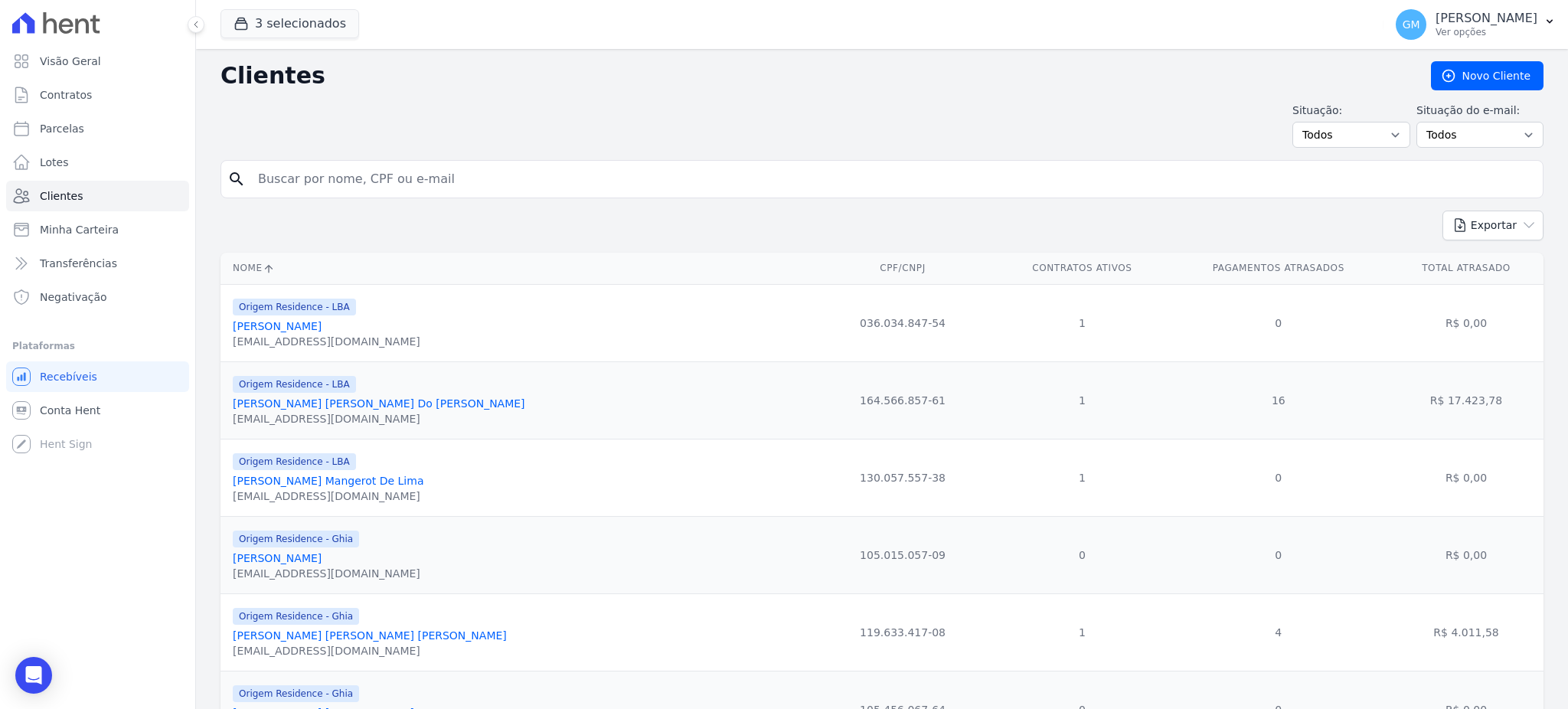
click at [519, 182] on input "search" at bounding box center [892, 179] width 1288 height 31
paste input "[DEMOGRAPHIC_DATA][PERSON_NAME] [PERSON_NAME]"
type input "[DEMOGRAPHIC_DATA][PERSON_NAME] [PERSON_NAME]"
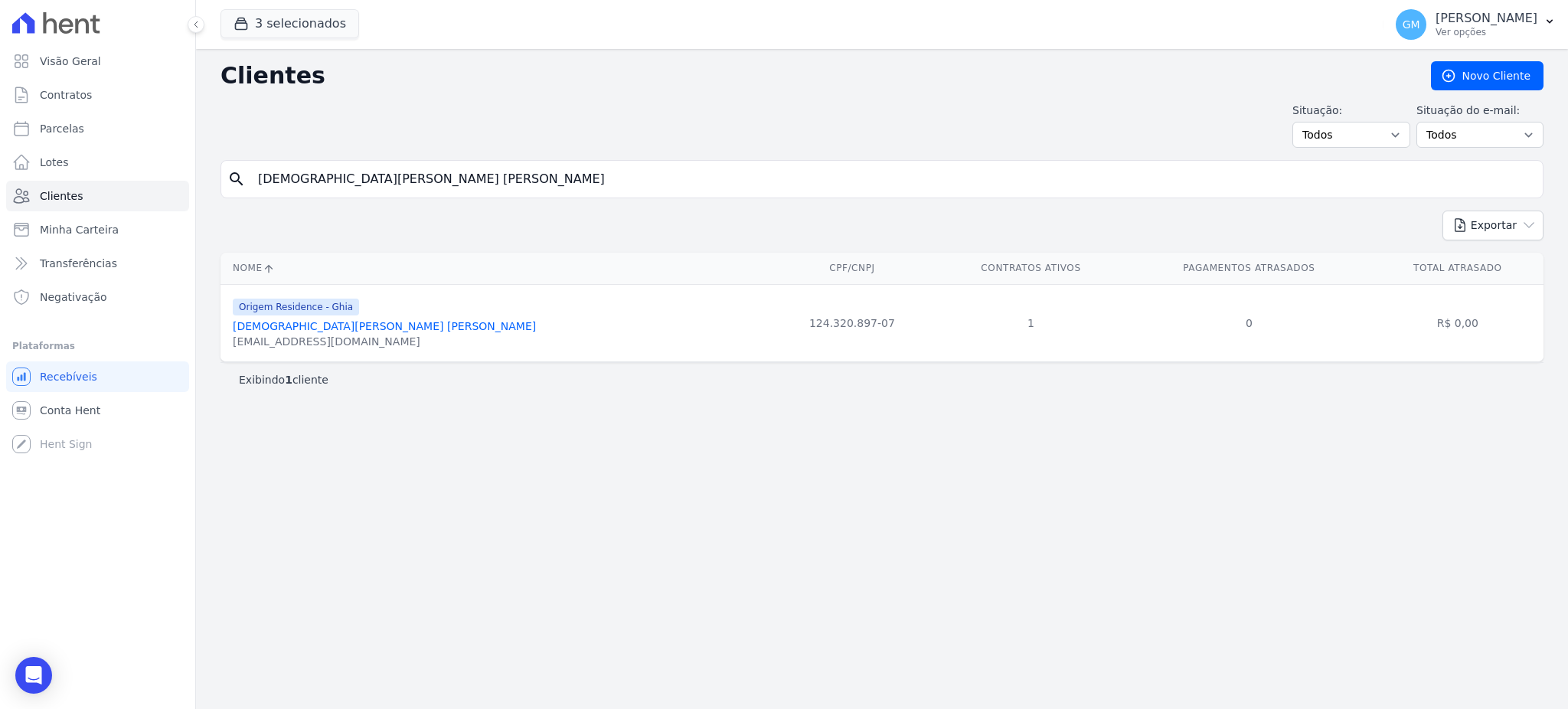
click at [339, 332] on link "[DEMOGRAPHIC_DATA][PERSON_NAME] [PERSON_NAME]" at bounding box center [384, 326] width 303 height 12
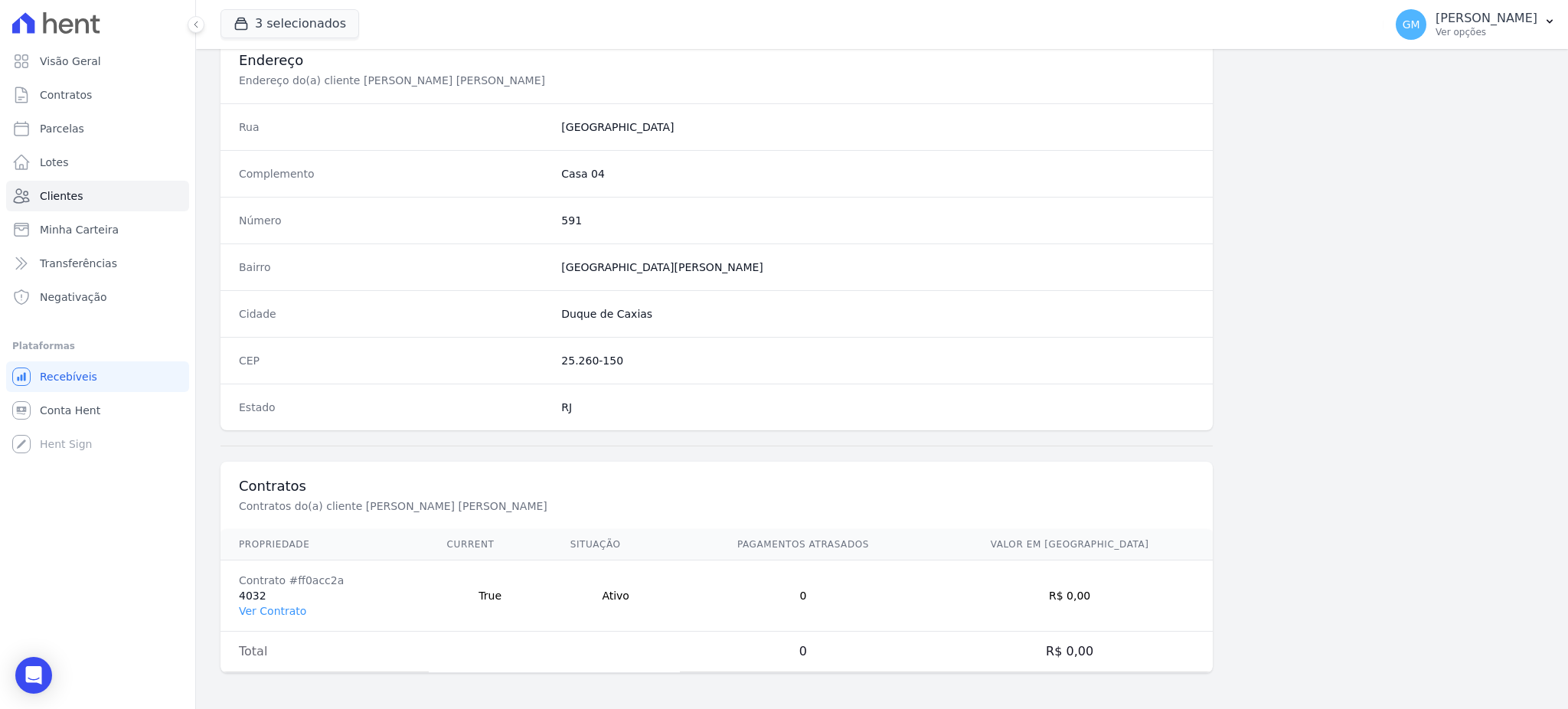
scroll to position [724, 0]
click at [291, 612] on link "Ver Contrato" at bounding box center [272, 610] width 68 height 12
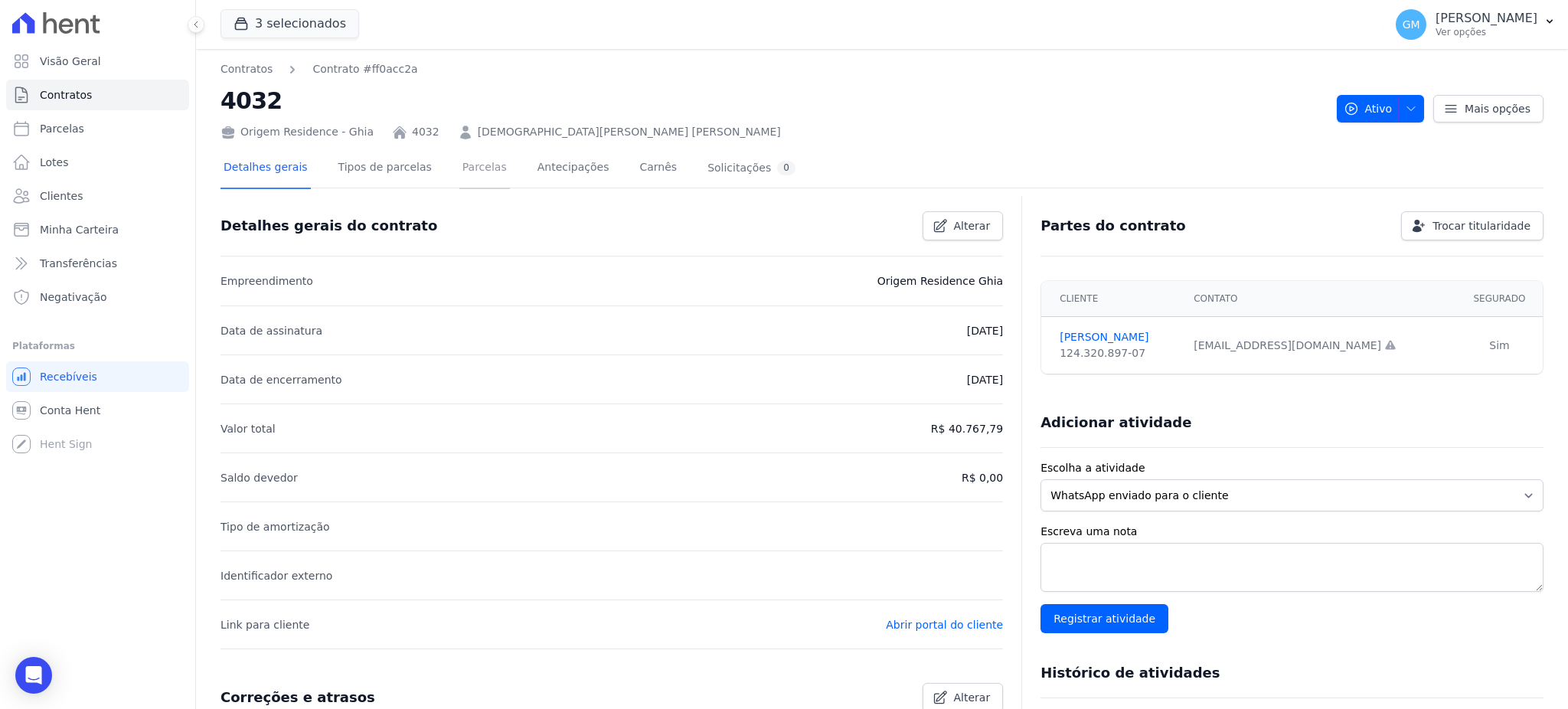
click at [472, 165] on link "Parcelas" at bounding box center [484, 168] width 51 height 41
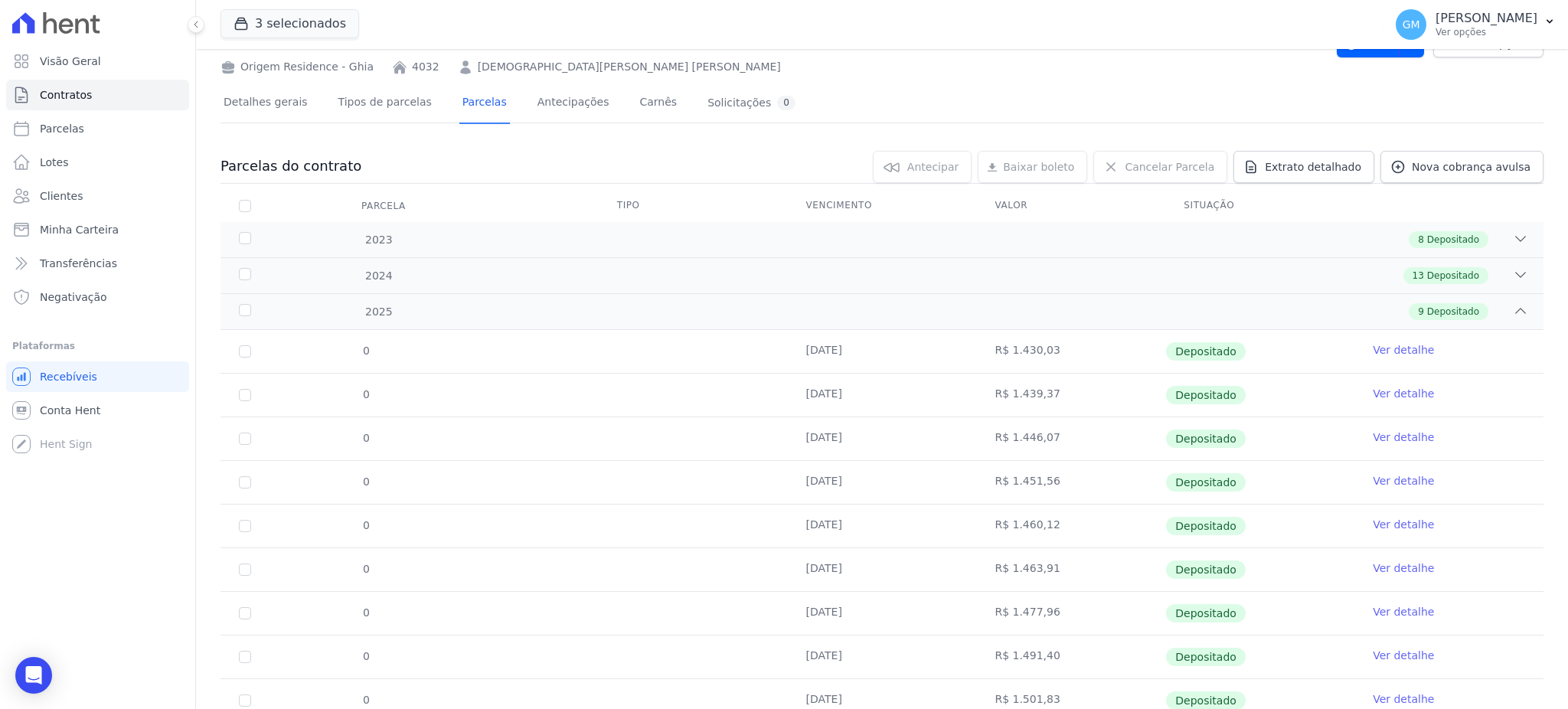
scroll to position [123, 0]
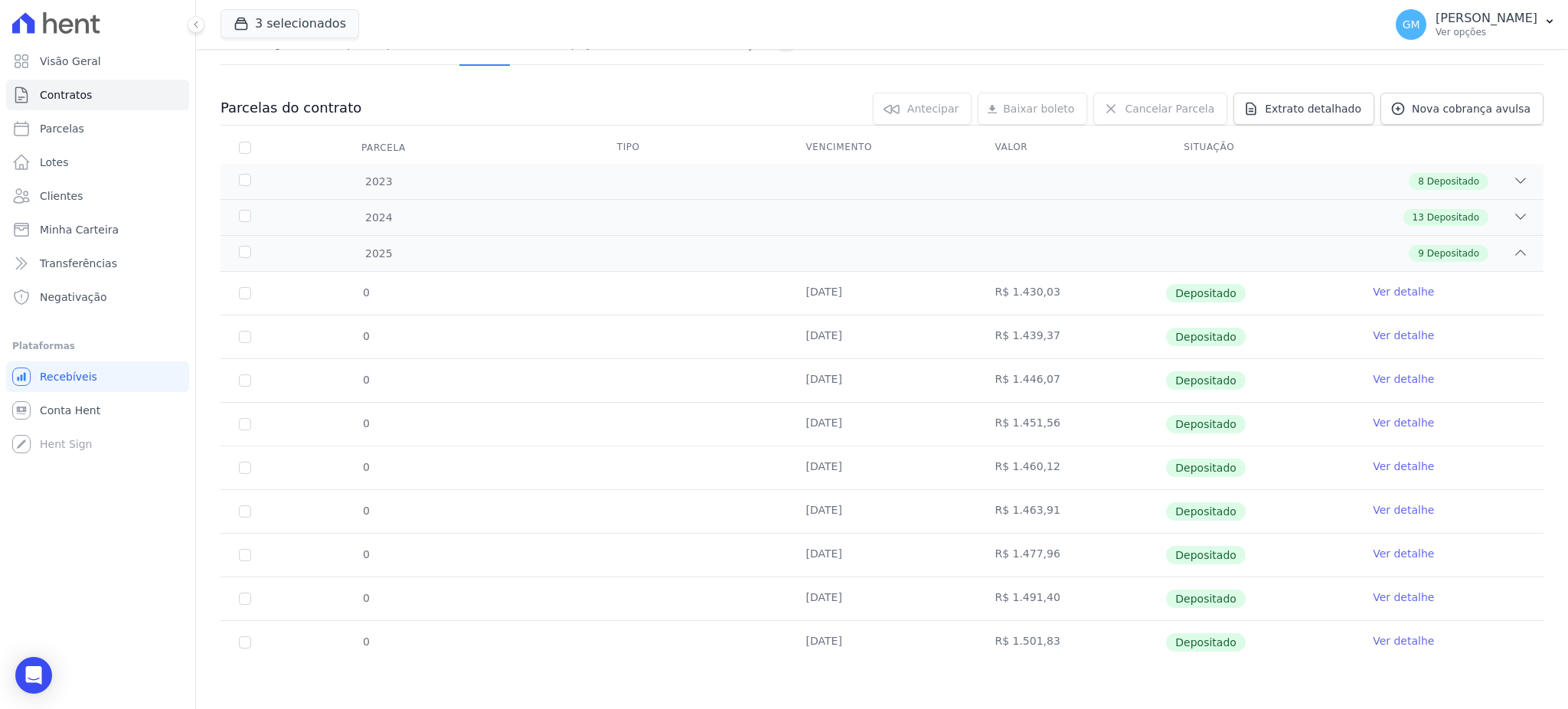
click at [1391, 640] on link "Ver detalhe" at bounding box center [1404, 639] width 62 height 15
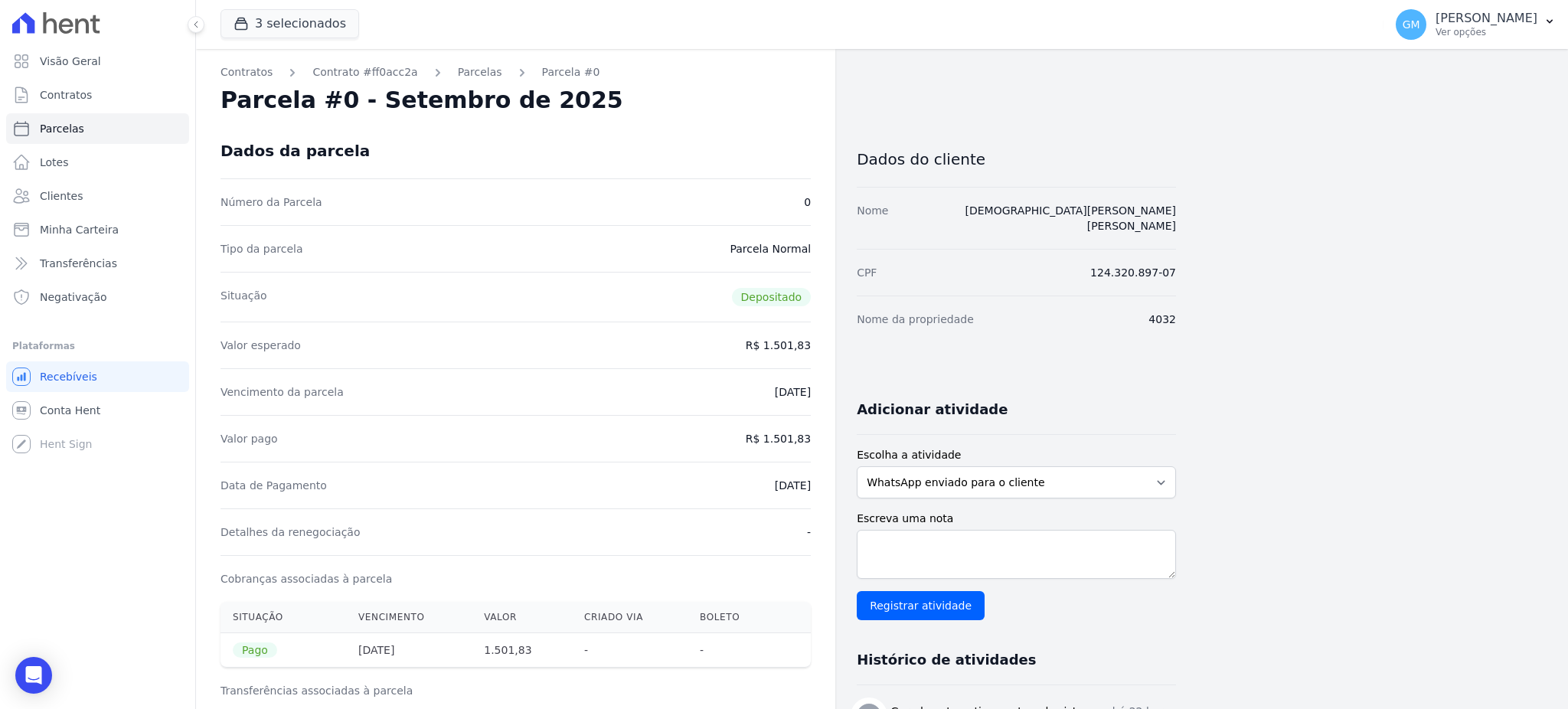
drag, startPoint x: 752, startPoint y: 486, endPoint x: 827, endPoint y: 486, distance: 75.0
click at [827, 486] on div "Contratos Contrato #ff0acc2a [GEOGRAPHIC_DATA] Parcela #0 Parcela #0 - Setembro…" at bounding box center [515, 624] width 639 height 1150
click at [786, 509] on div "Detalhes da renegociação -" at bounding box center [516, 531] width 590 height 47
drag, startPoint x: 769, startPoint y: 435, endPoint x: 822, endPoint y: 432, distance: 53.1
click at [822, 432] on div "Contratos Contrato #ff0acc2a [GEOGRAPHIC_DATA] Parcela #0 Parcela #0 - Setembro…" at bounding box center [515, 624] width 639 height 1150
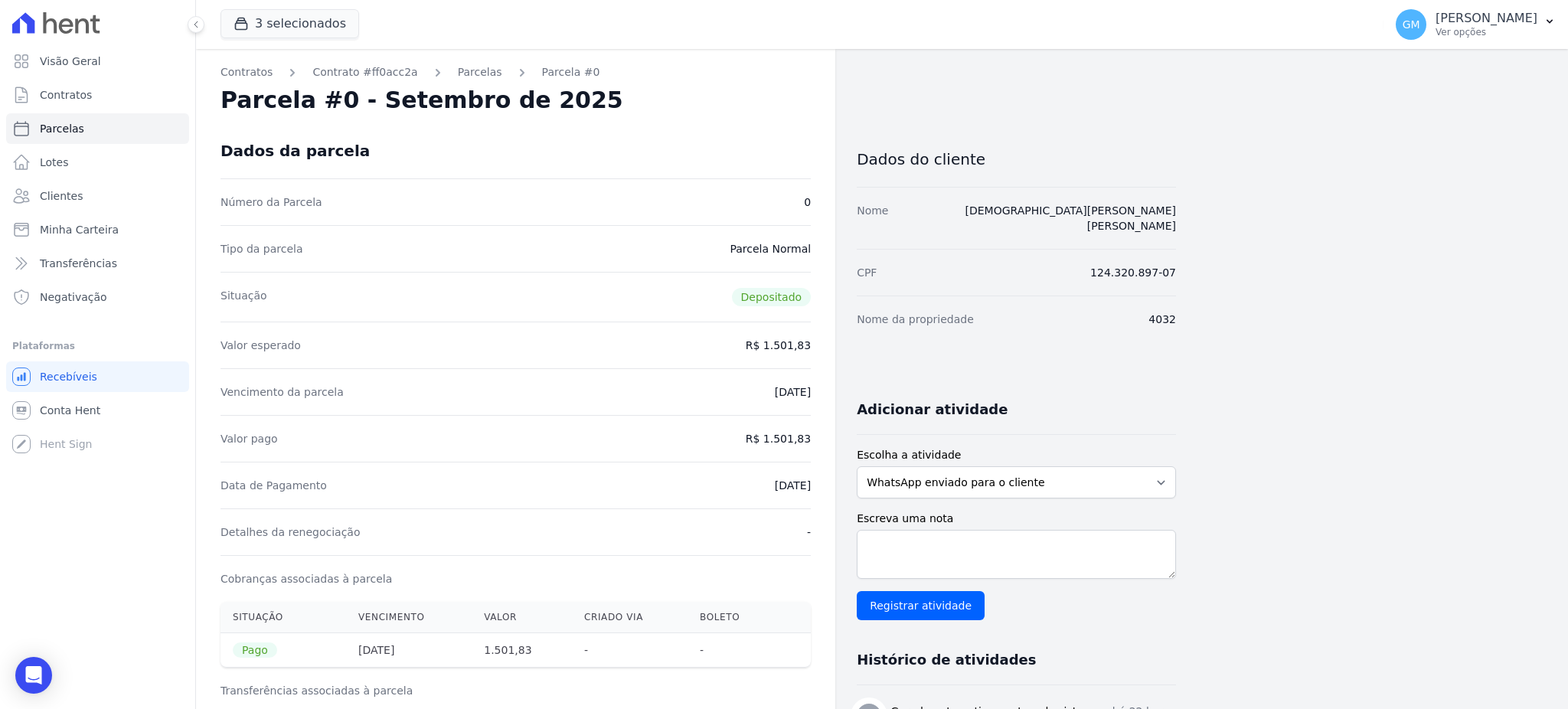
drag, startPoint x: 749, startPoint y: 487, endPoint x: 834, endPoint y: 487, distance: 85.0
click at [834, 487] on div "Contratos Contrato #ff0acc2a [GEOGRAPHIC_DATA] Parcela #0 Parcela #0 - Setembro…" at bounding box center [515, 624] width 639 height 1150
click at [144, 196] on link "Clientes" at bounding box center [97, 196] width 183 height 31
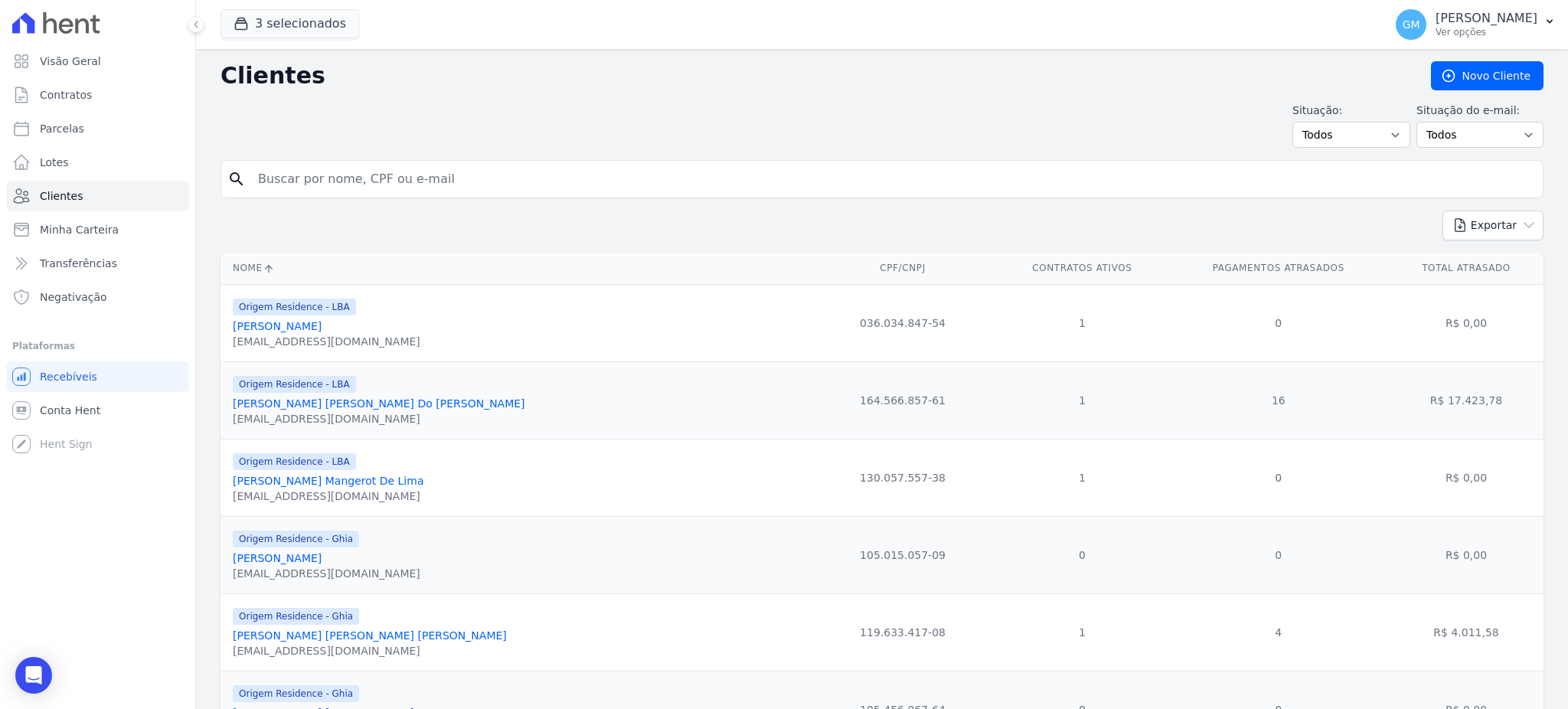
click at [314, 175] on input "search" at bounding box center [892, 179] width 1288 height 31
paste input "[PERSON_NAME]"
type input "[PERSON_NAME]"
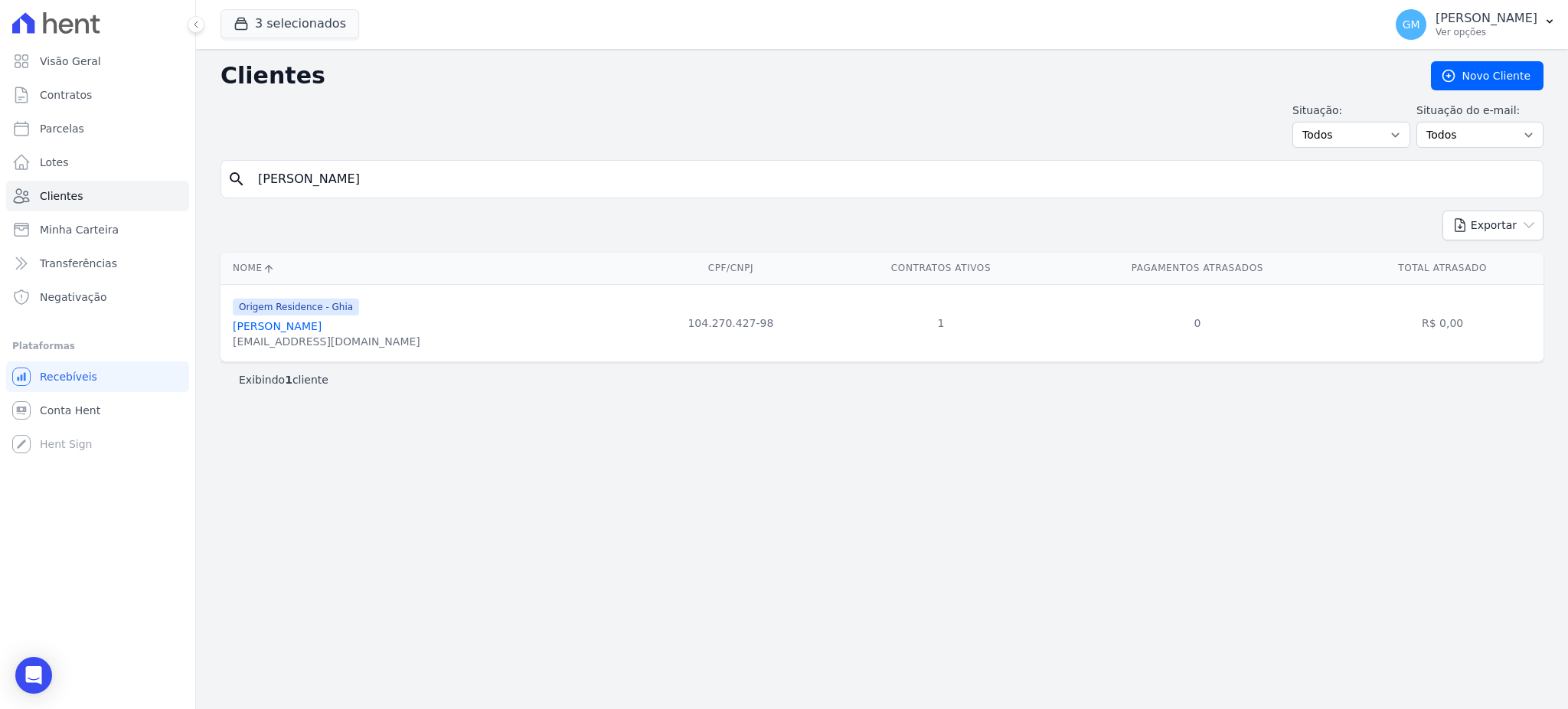
click at [322, 329] on link "[PERSON_NAME]" at bounding box center [276, 326] width 88 height 12
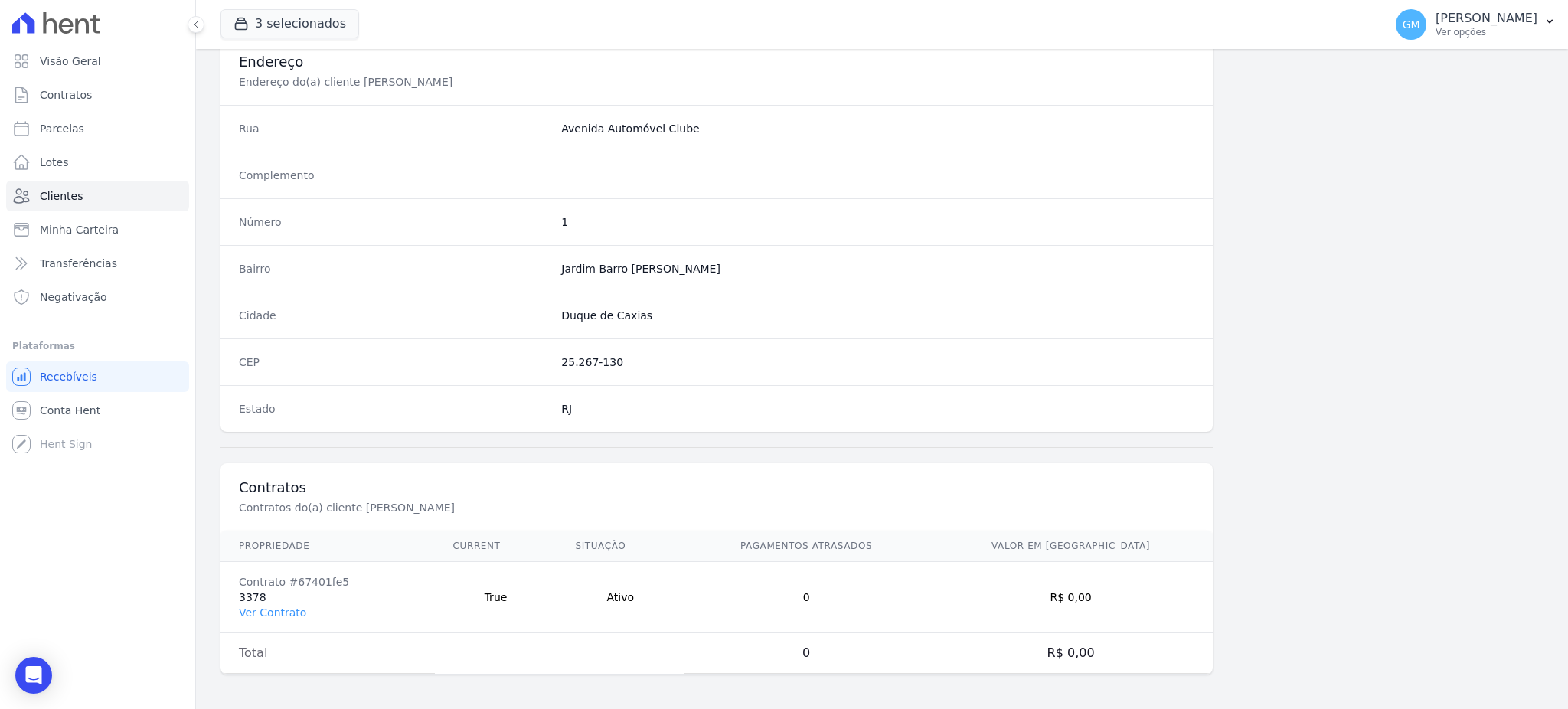
scroll to position [724, 0]
click at [299, 612] on link "Ver Contrato" at bounding box center [272, 610] width 68 height 12
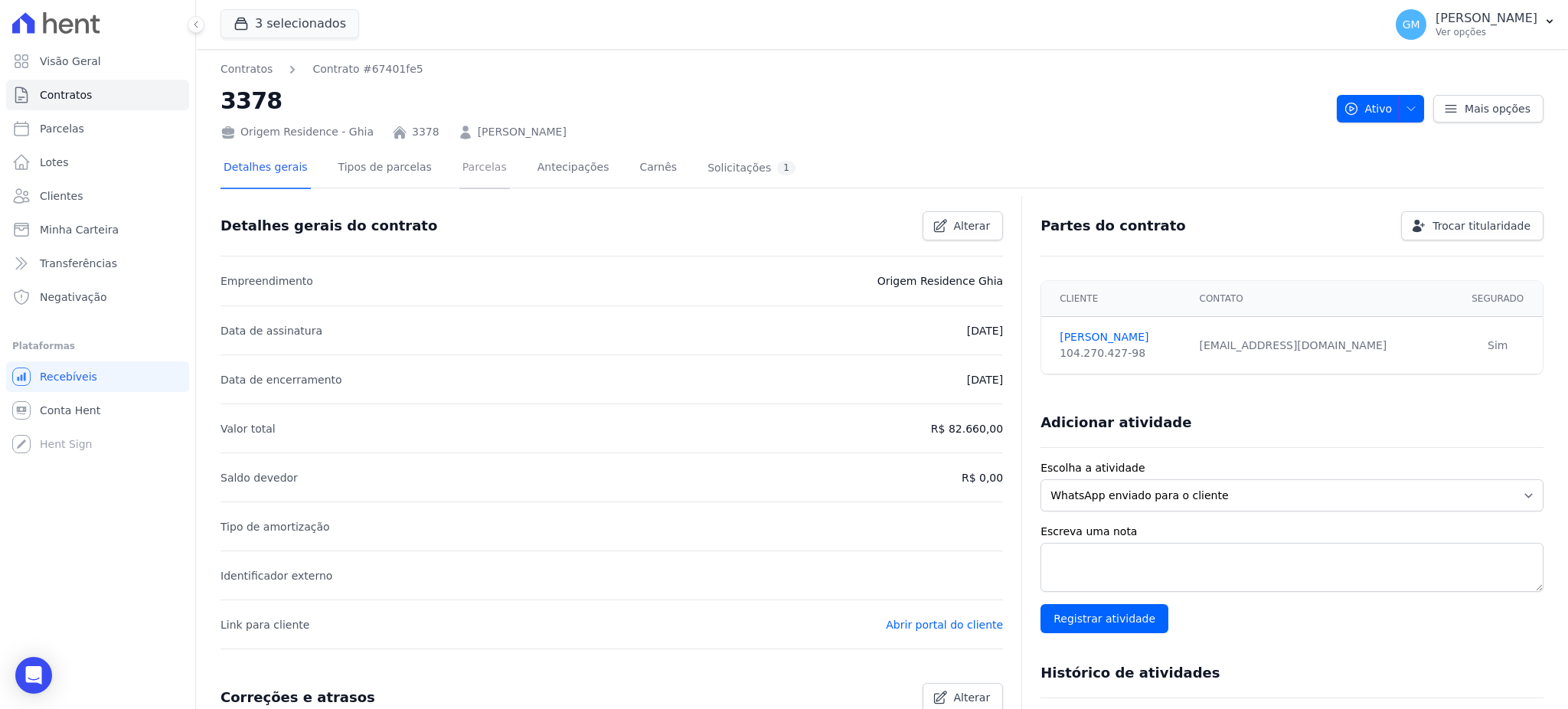
click at [459, 185] on link "Parcelas" at bounding box center [484, 168] width 51 height 41
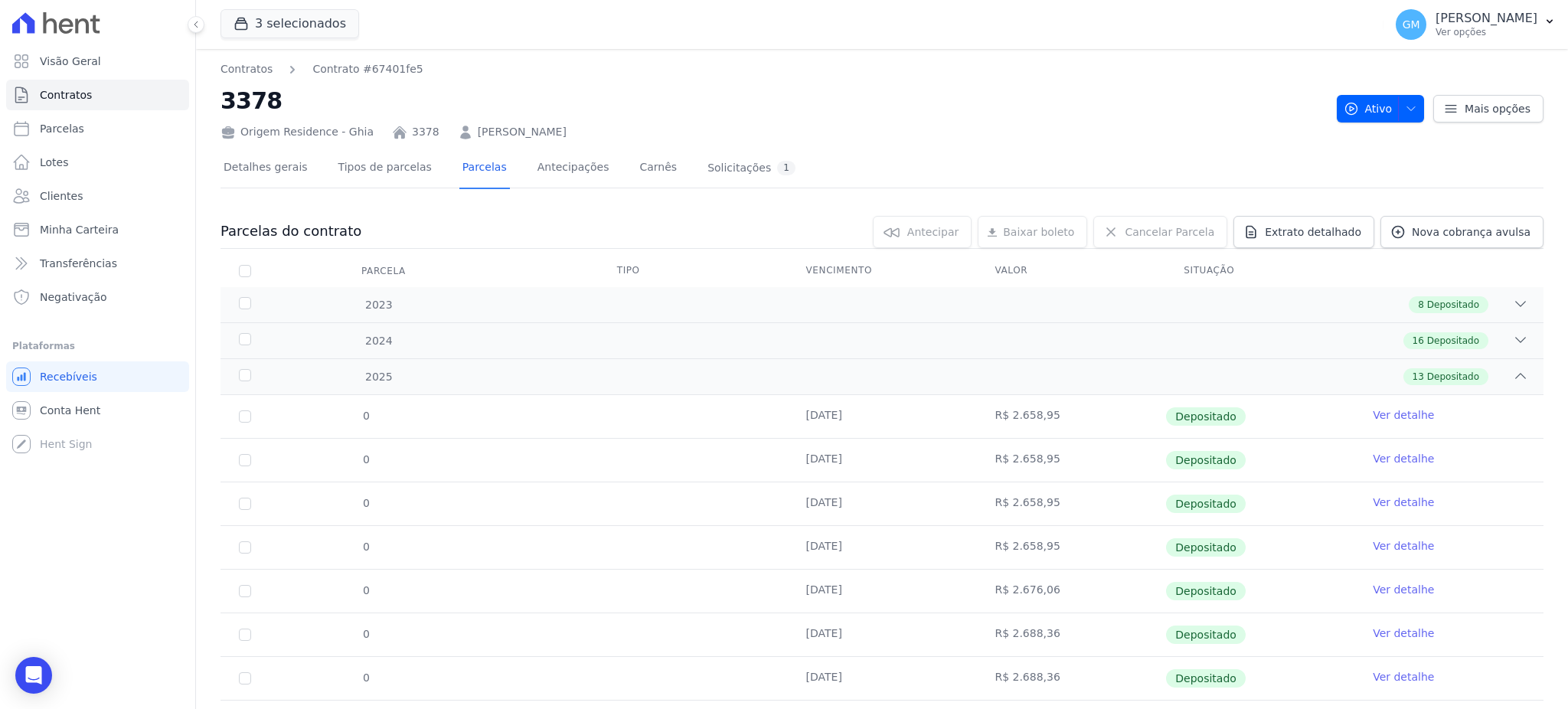
scroll to position [298, 0]
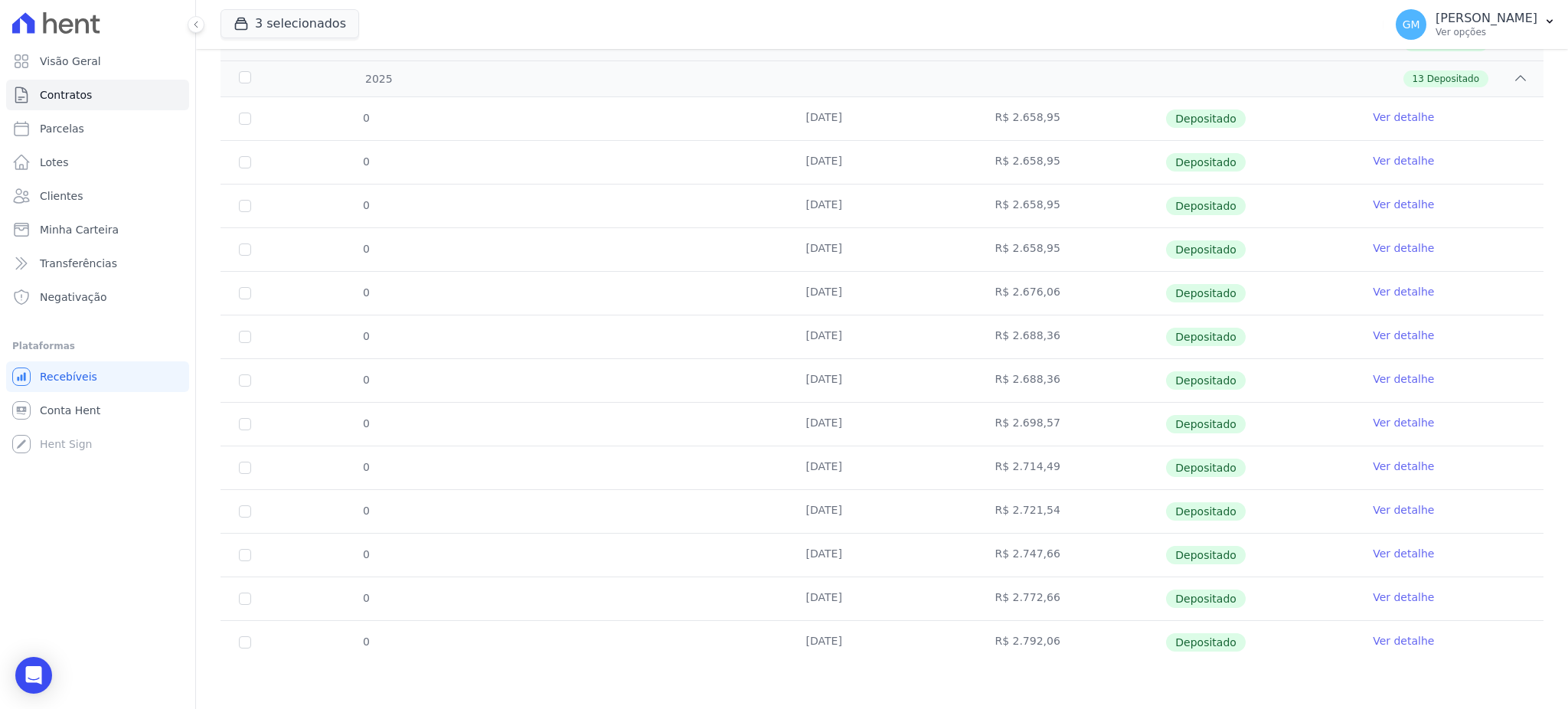
click at [1392, 643] on link "Ver detalhe" at bounding box center [1404, 639] width 62 height 15
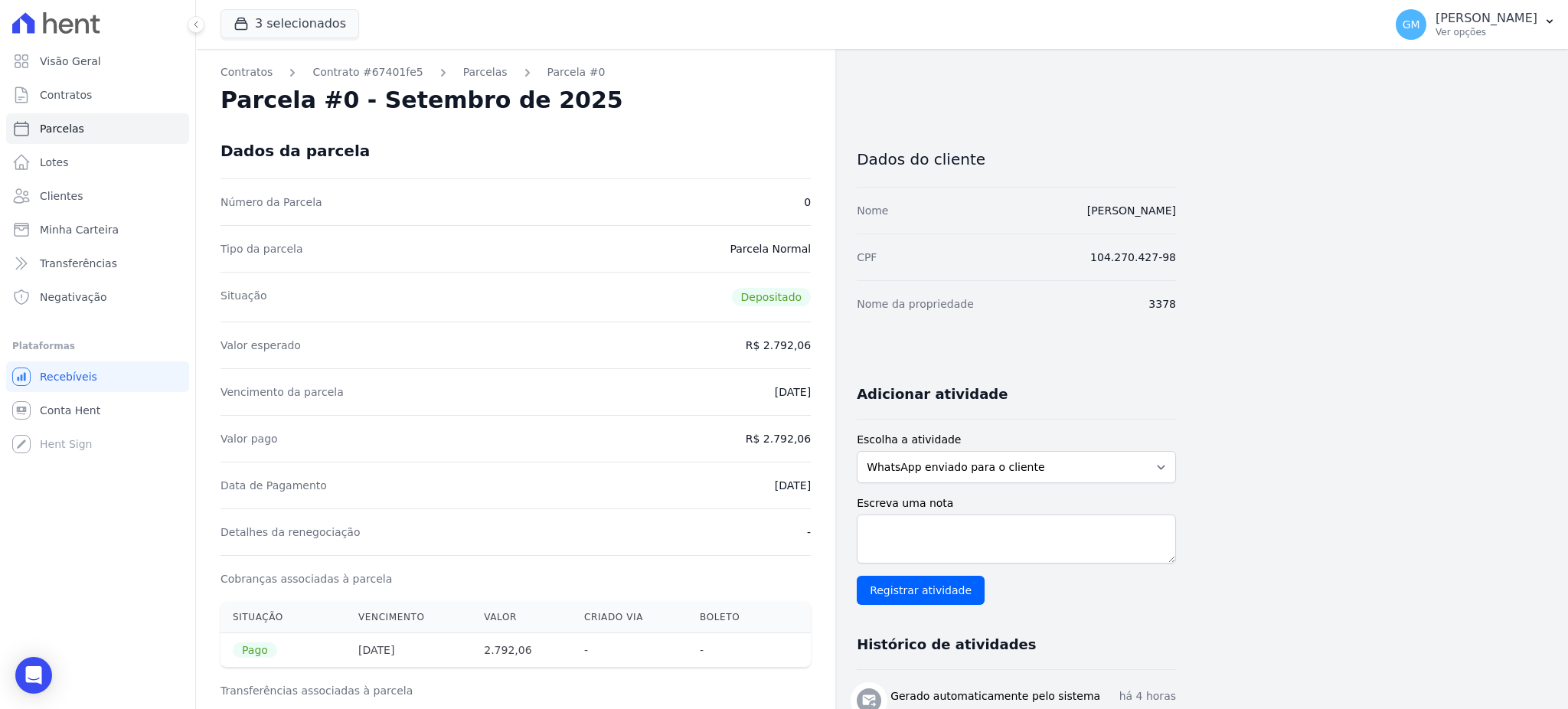
drag, startPoint x: 749, startPoint y: 490, endPoint x: 822, endPoint y: 489, distance: 73.0
click at [822, 489] on div "Contratos Contrato #67401fe5 [GEOGRAPHIC_DATA] Parcela #0 Parcela #0 - Setembro…" at bounding box center [515, 612] width 639 height 1127
drag, startPoint x: 773, startPoint y: 437, endPoint x: 815, endPoint y: 437, distance: 42.0
click at [815, 437] on div "Contratos Contrato #67401fe5 [GEOGRAPHIC_DATA] Parcela #0 Parcela #0 - Setembro…" at bounding box center [515, 612] width 639 height 1127
drag, startPoint x: 747, startPoint y: 496, endPoint x: 820, endPoint y: 493, distance: 73.1
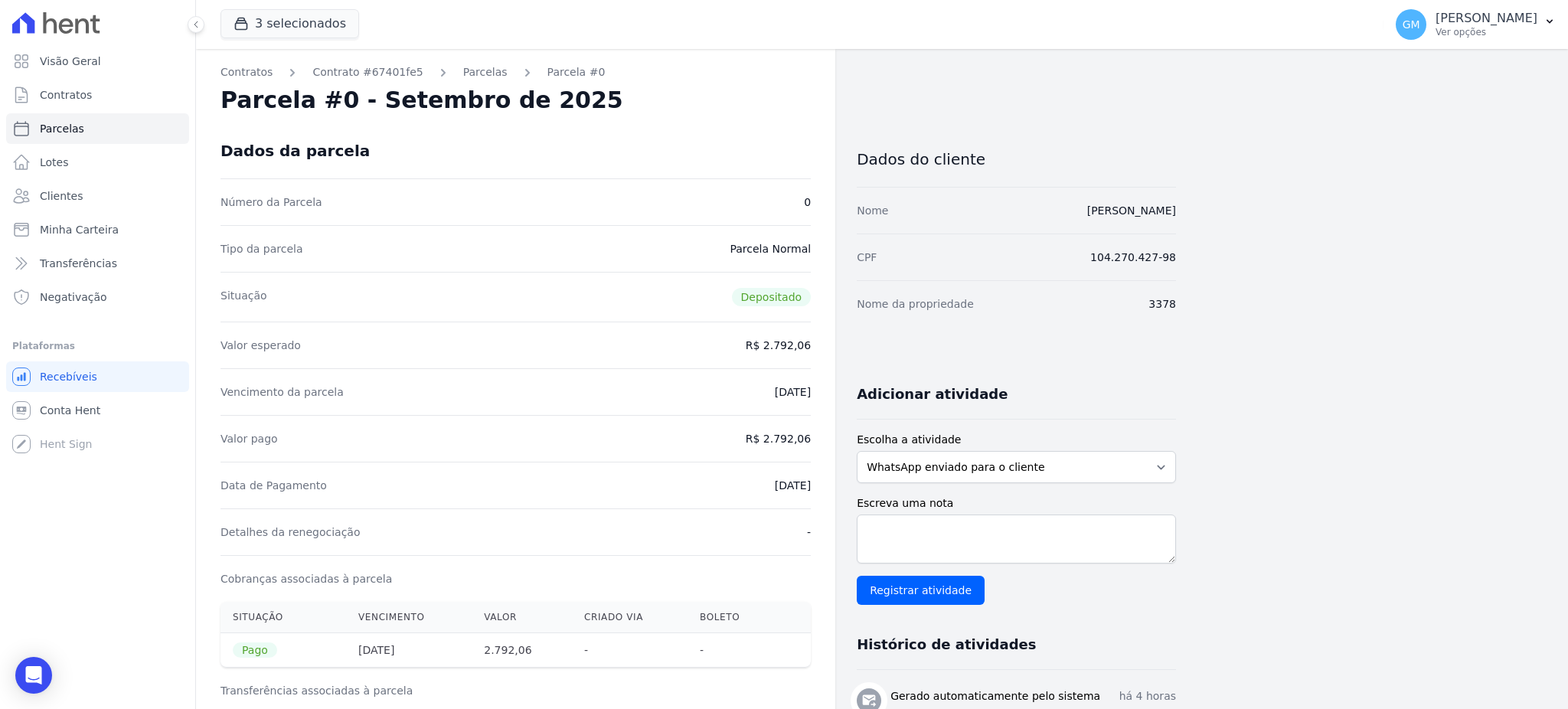
click at [820, 493] on div "Contratos Contrato #67401fe5 [GEOGRAPHIC_DATA] Parcela #0 Parcela #0 - Setembro…" at bounding box center [515, 612] width 639 height 1127
click at [72, 196] on span "Clientes" at bounding box center [61, 196] width 43 height 15
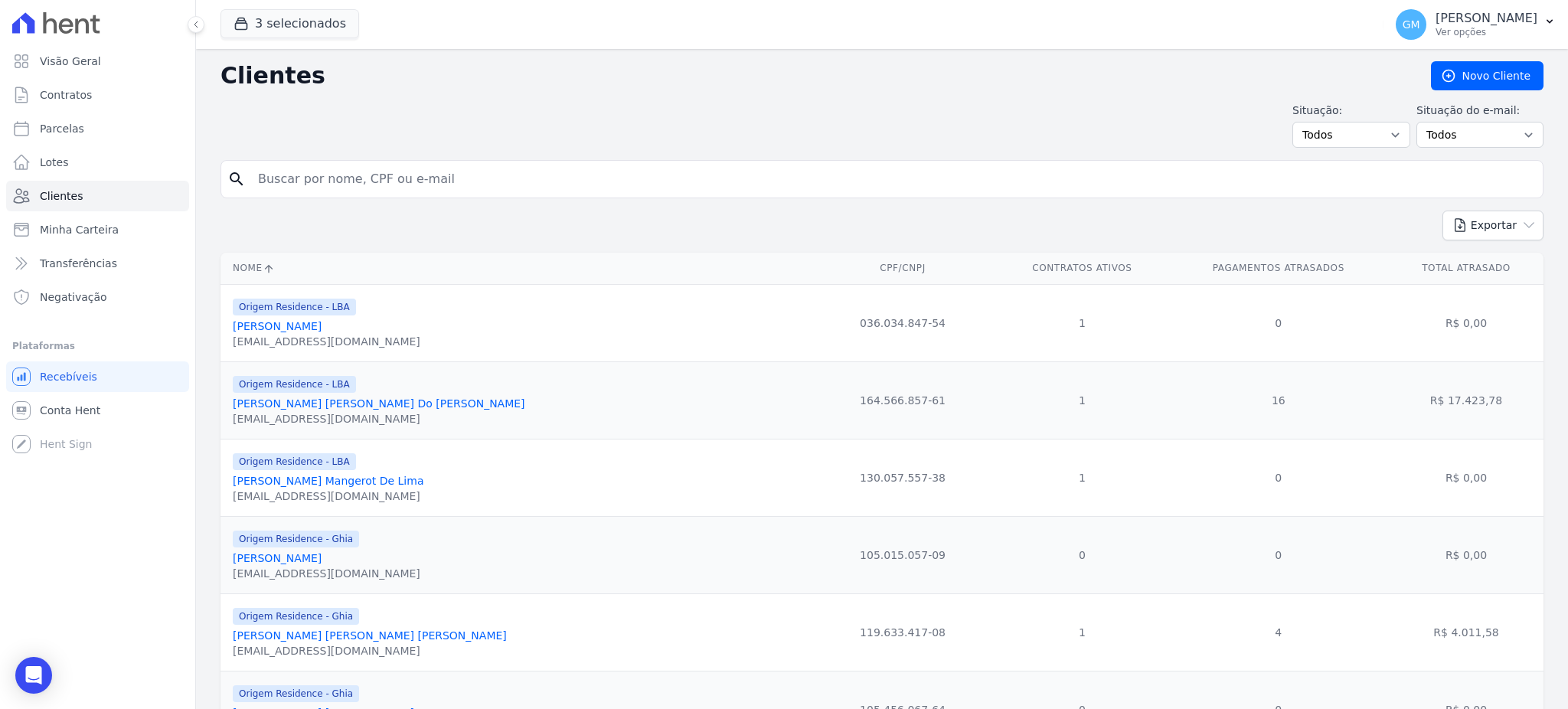
click at [362, 190] on input "search" at bounding box center [892, 179] width 1288 height 31
type input "Luzitano"
